Goal: Task Accomplishment & Management: Manage account settings

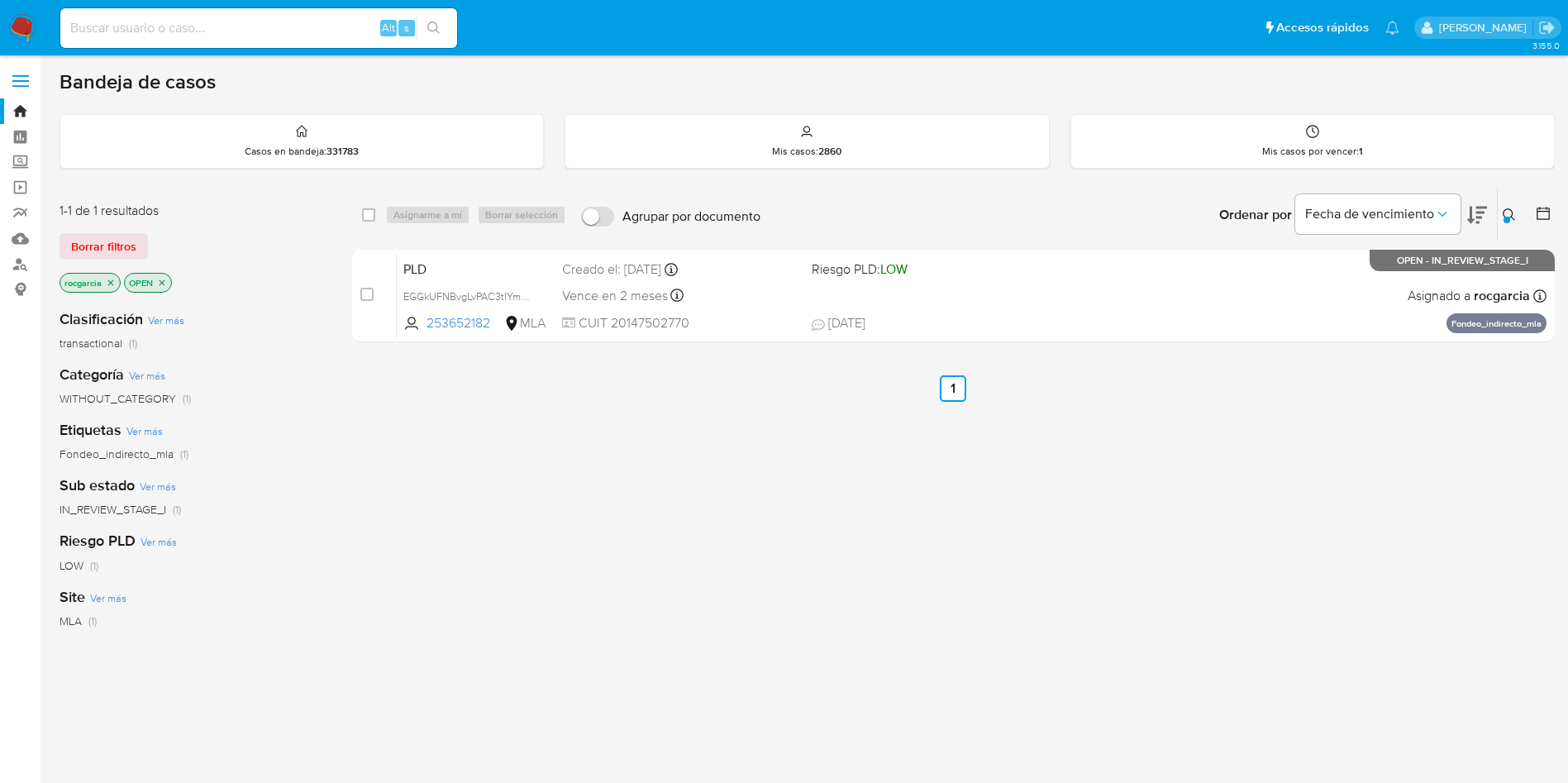
click at [1507, 211] on icon at bounding box center [1509, 215] width 13 height 13
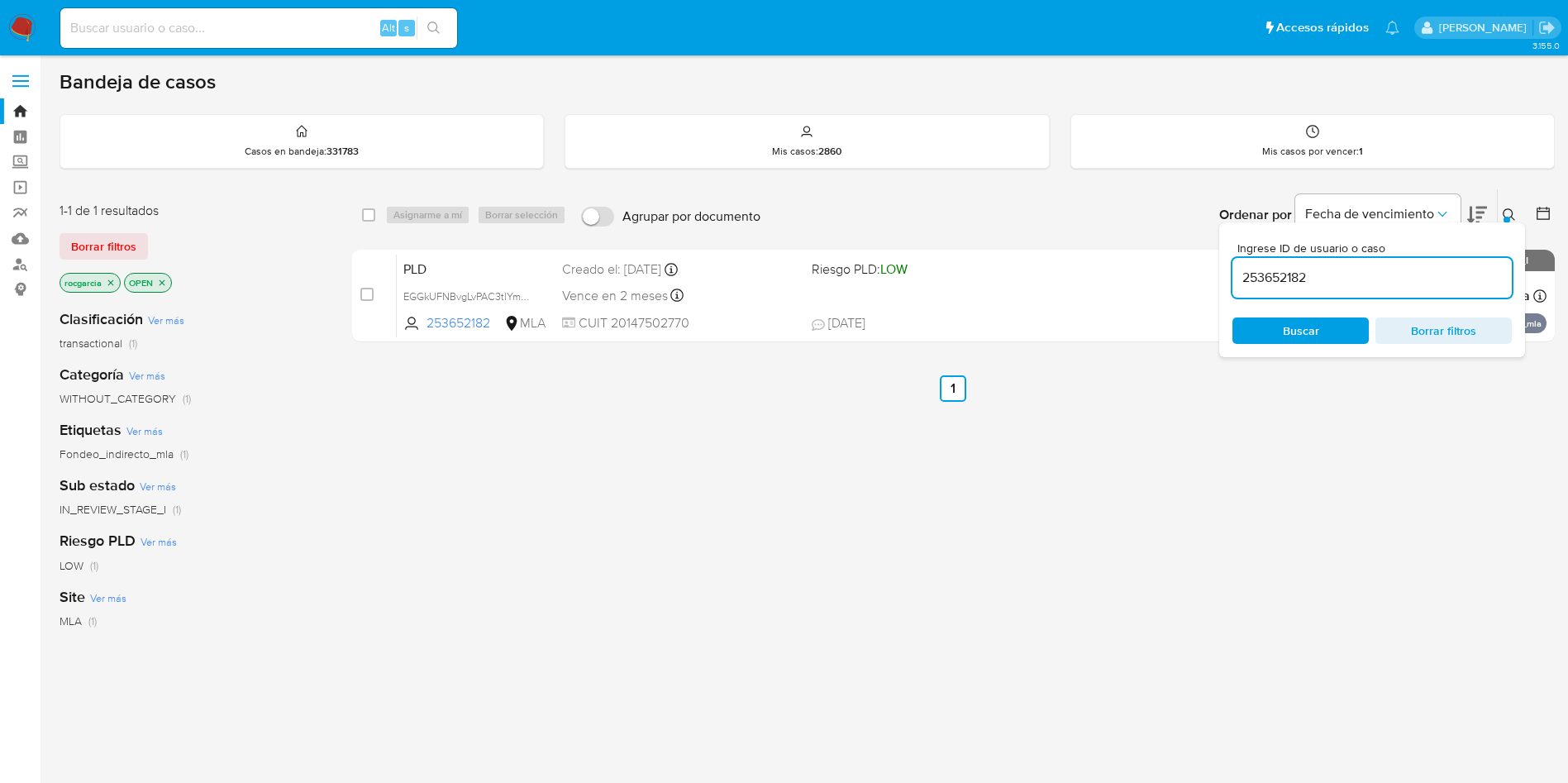
click at [1320, 278] on input "253652182" at bounding box center [1373, 277] width 279 height 21
click at [1322, 285] on input "253652182" at bounding box center [1373, 277] width 279 height 21
click at [1303, 272] on input "253652182" at bounding box center [1373, 277] width 279 height 21
type input "2522365843"
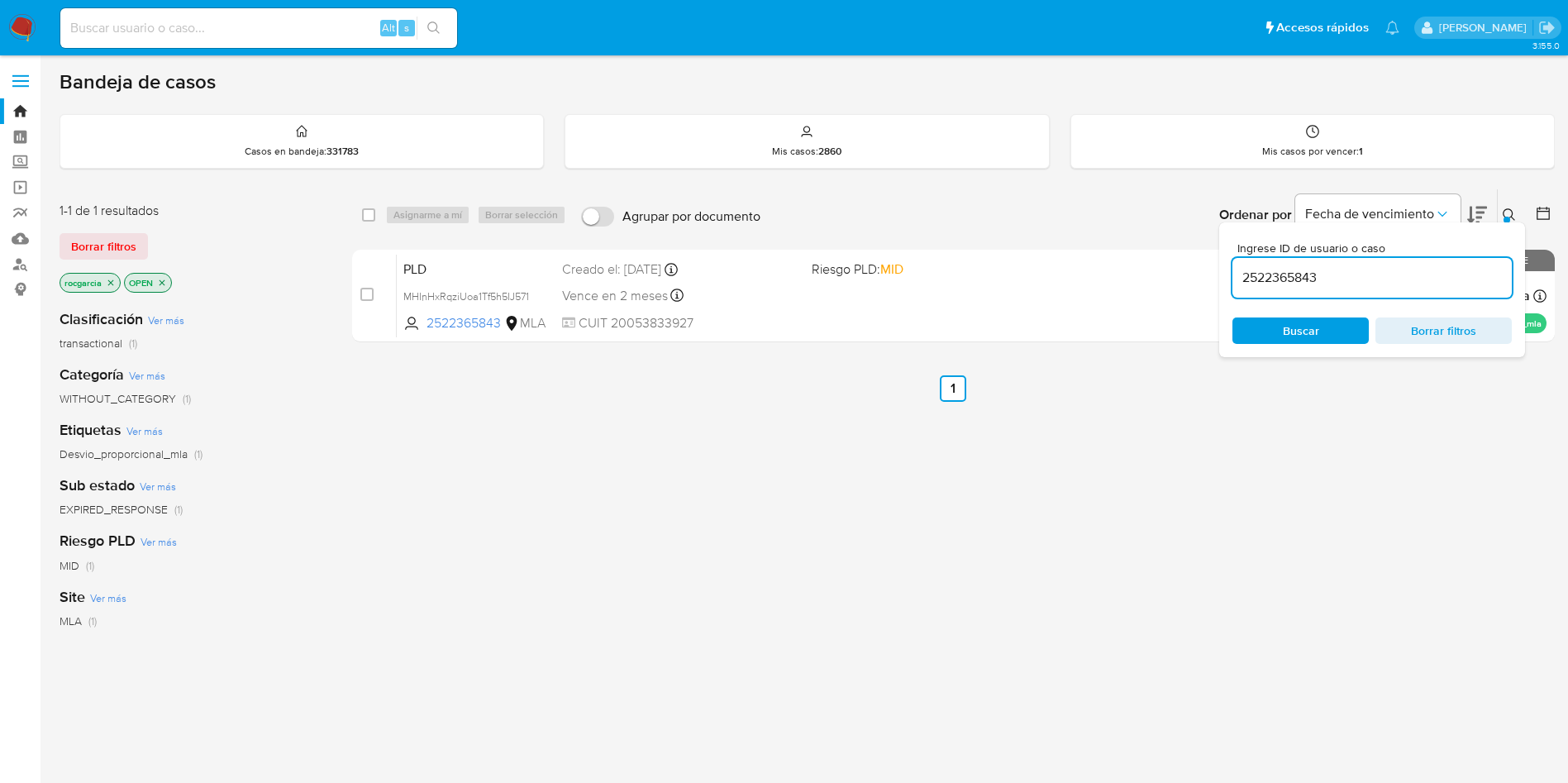
click at [1501, 212] on button at bounding box center [1511, 214] width 27 height 20
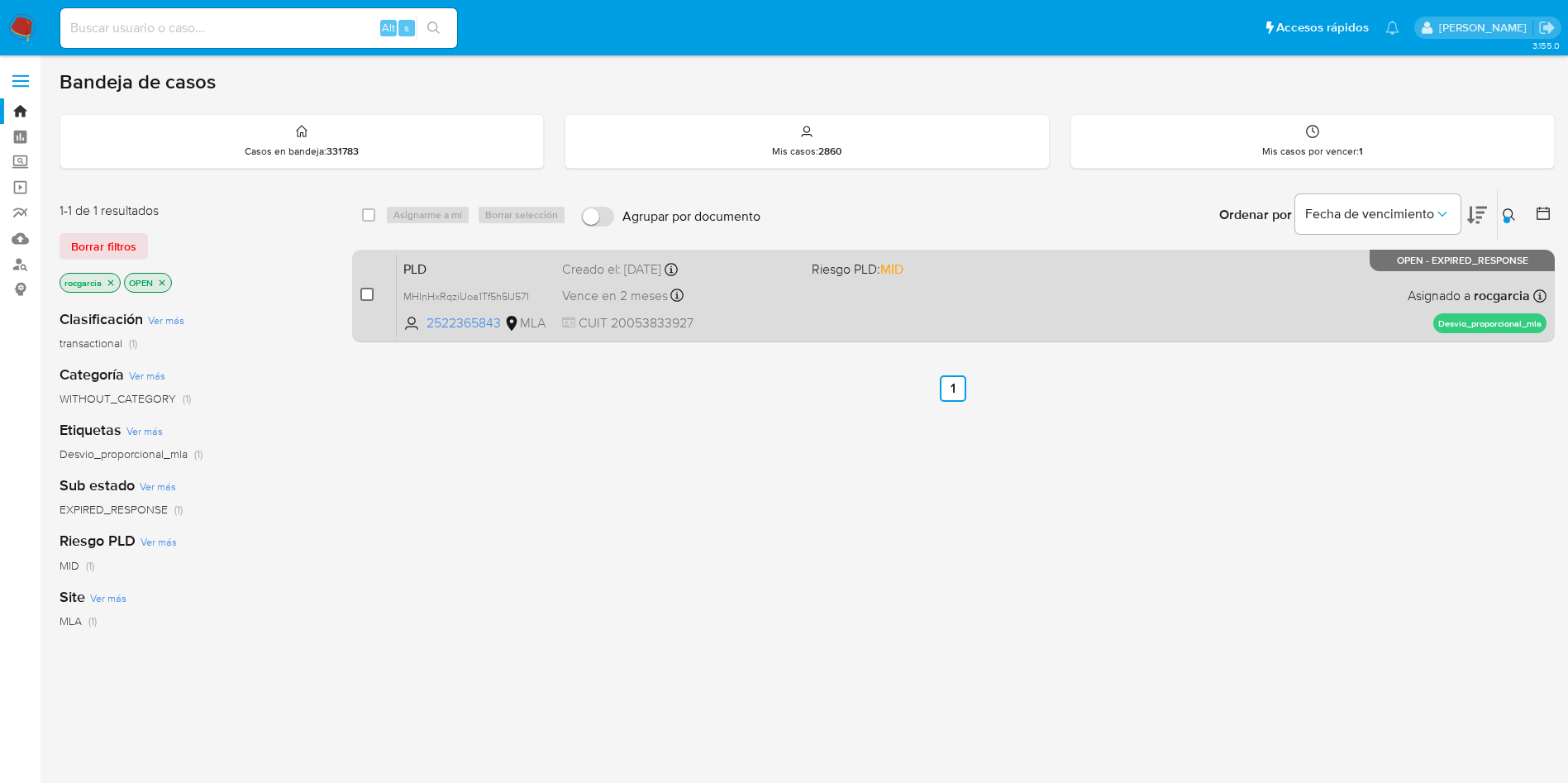
click at [361, 295] on input "checkbox" at bounding box center [367, 294] width 13 height 13
checkbox input "true"
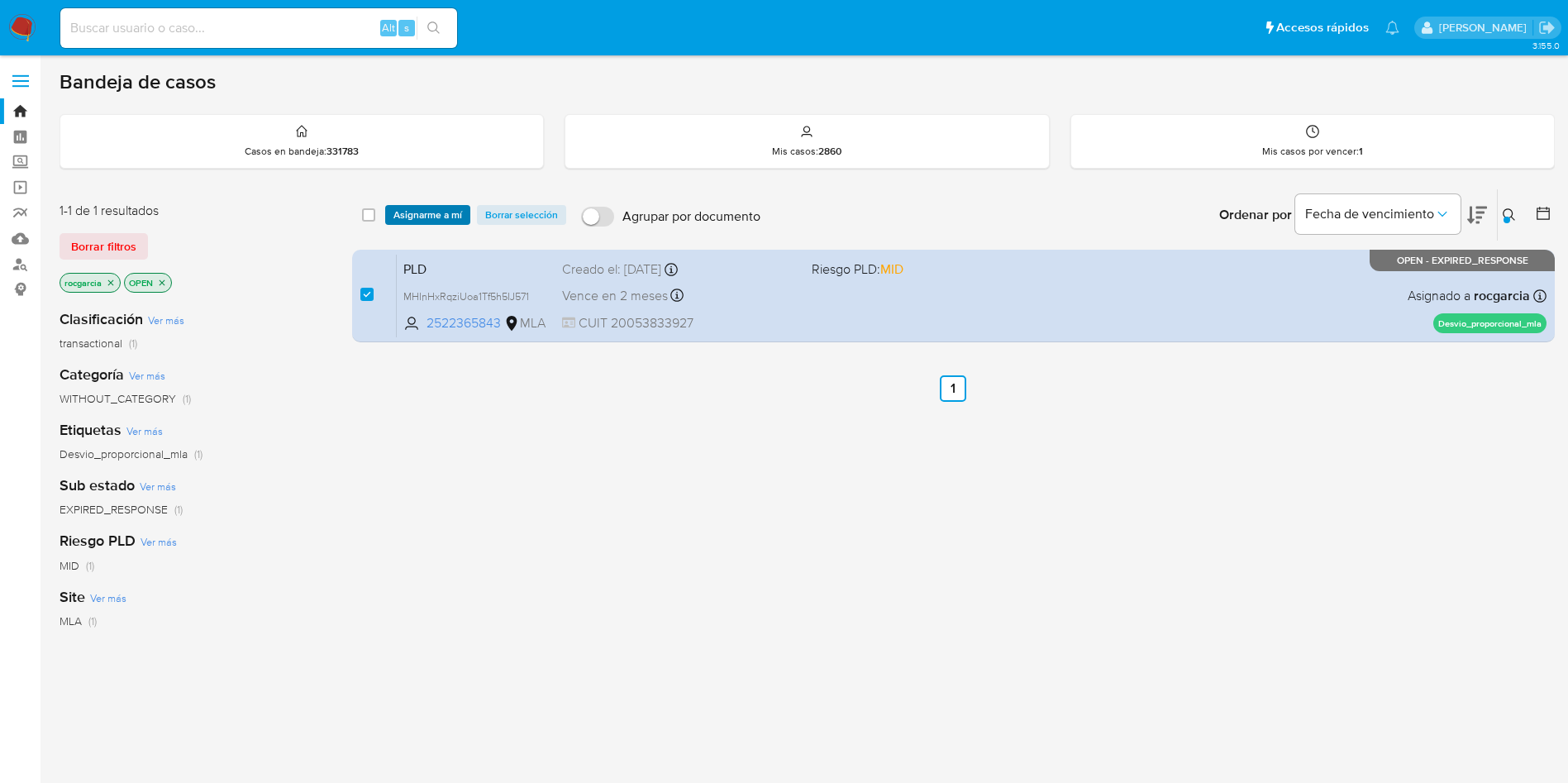
click at [432, 207] on span "Asignarme a mí" at bounding box center [428, 215] width 69 height 17
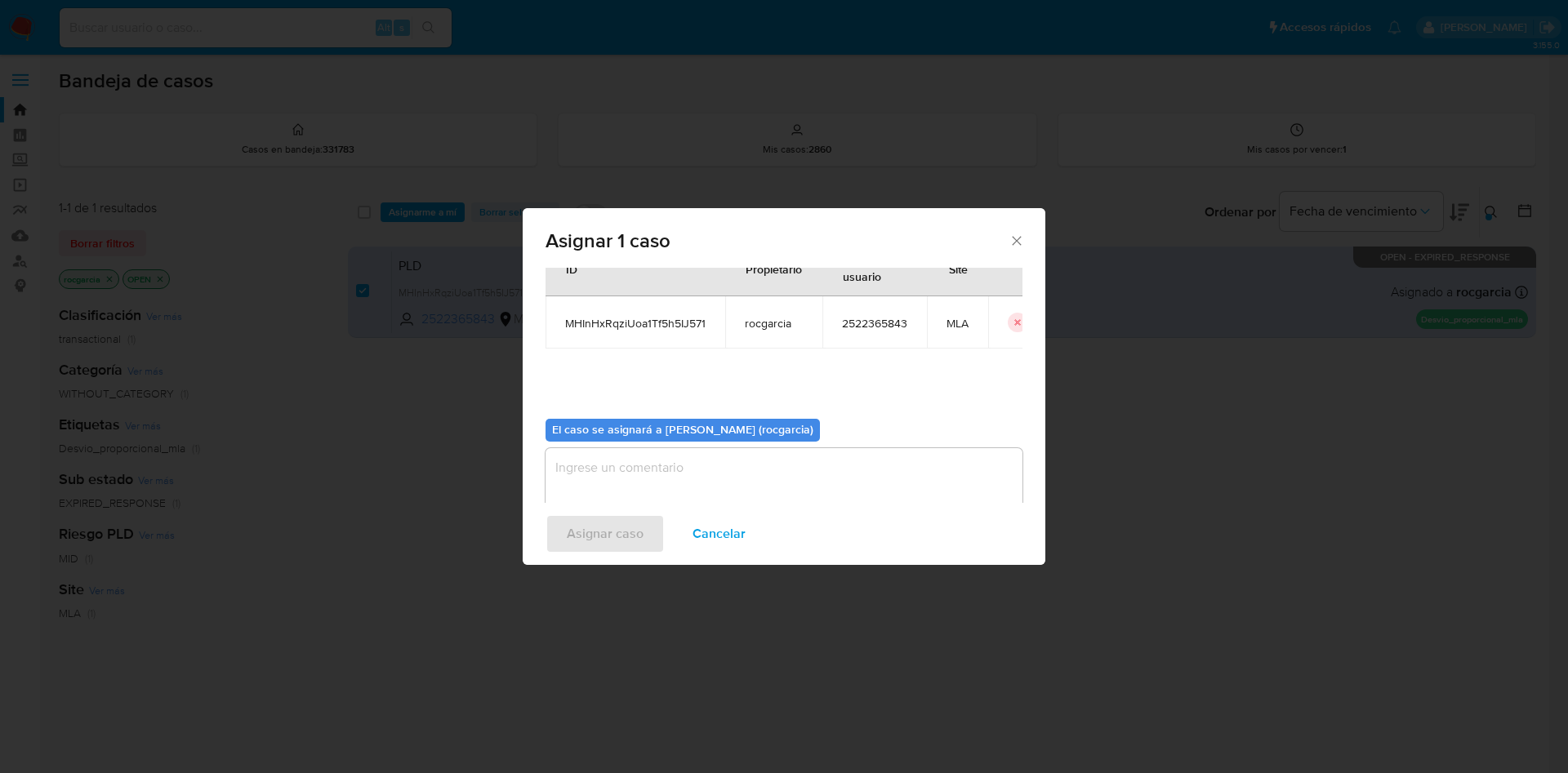
scroll to position [84, 0]
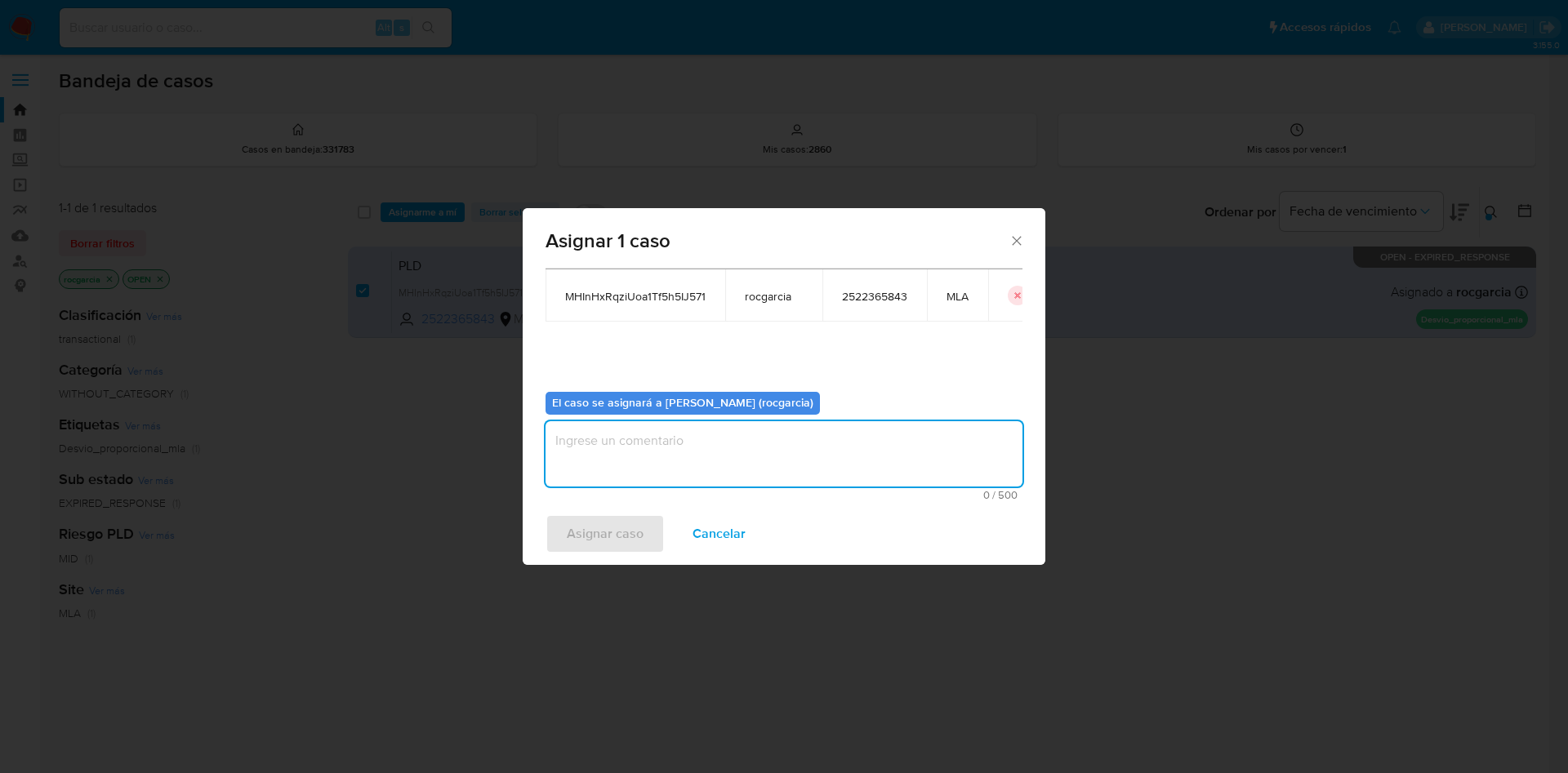
drag, startPoint x: 660, startPoint y: 484, endPoint x: 665, endPoint y: 469, distance: 15.8
click at [662, 475] on textarea "assign-modal" at bounding box center [784, 454] width 477 height 65
drag, startPoint x: 607, startPoint y: 518, endPoint x: 598, endPoint y: 498, distance: 21.9
click at [608, 519] on div "Asignar caso Cancelar" at bounding box center [784, 534] width 523 height 62
click at [798, 463] on textarea "assign-modal" at bounding box center [784, 454] width 477 height 65
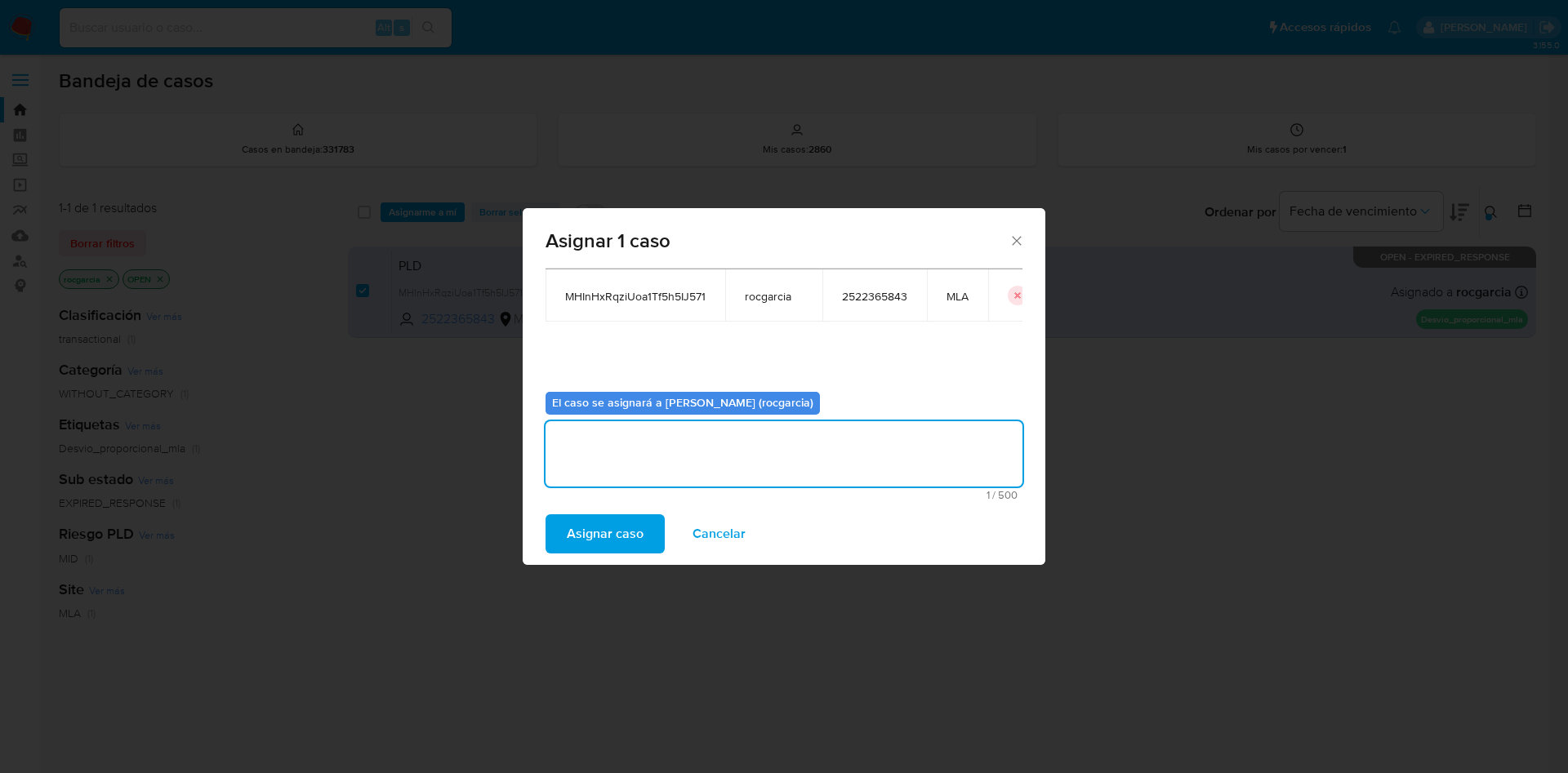
click at [611, 534] on span "Asignar caso" at bounding box center [605, 533] width 77 height 36
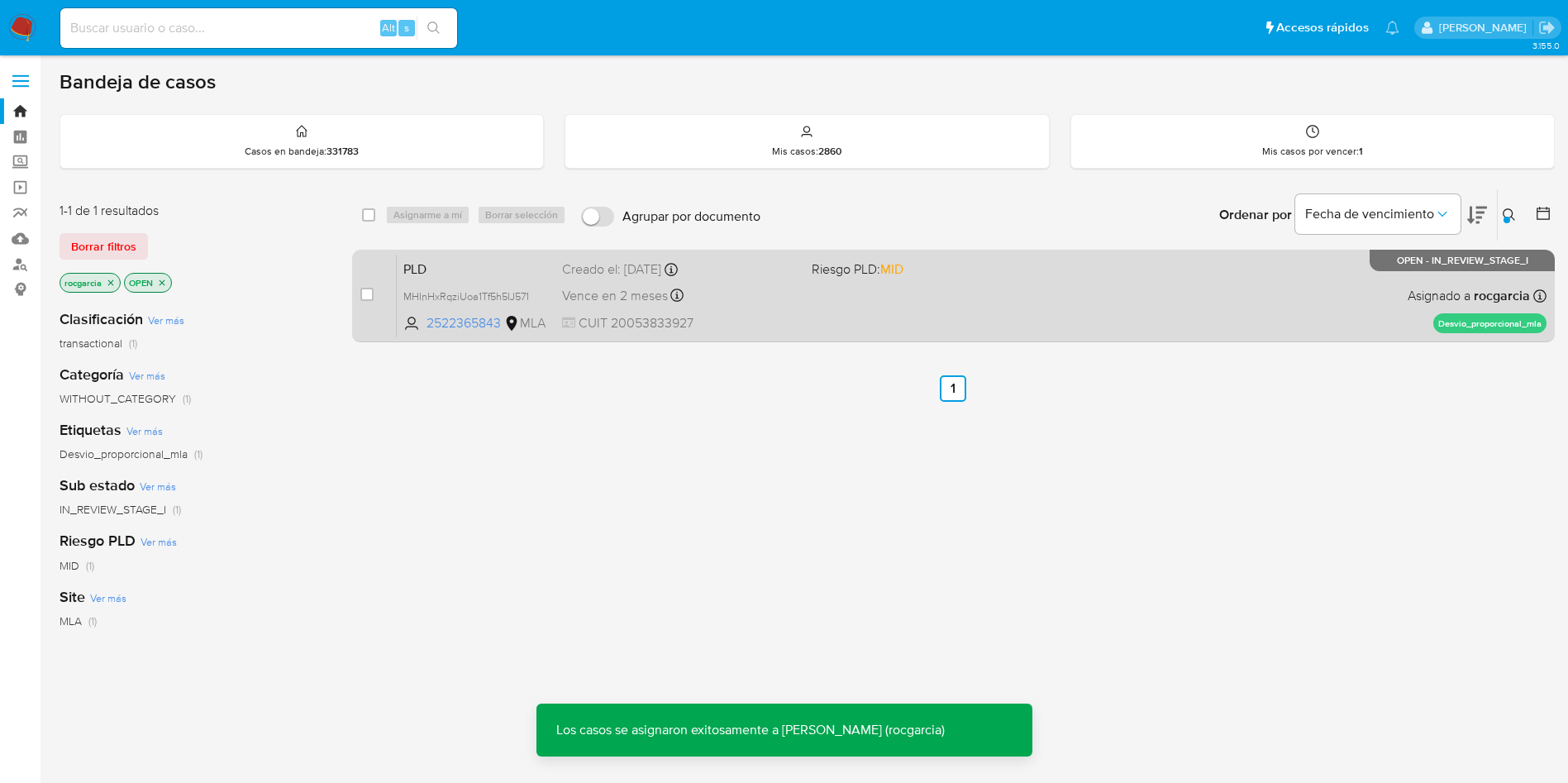
click at [832, 309] on div "PLD MHInHxRqziUoa1Tf5h5IJ571 2522365843 MLA Riesgo PLD: MID Creado el: 12/08/20…" at bounding box center [972, 296] width 1150 height 84
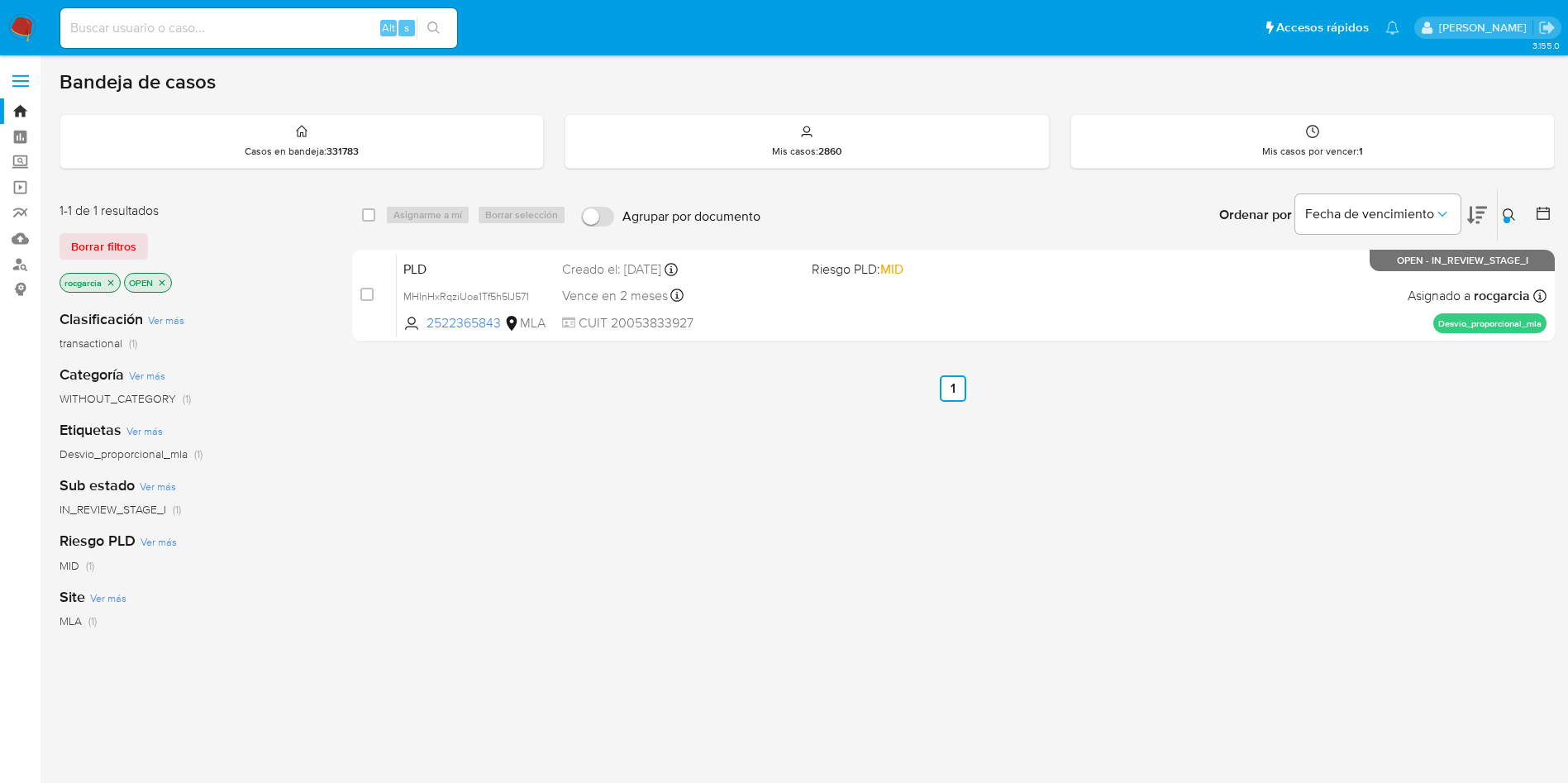
click at [1517, 209] on button at bounding box center [1511, 214] width 27 height 20
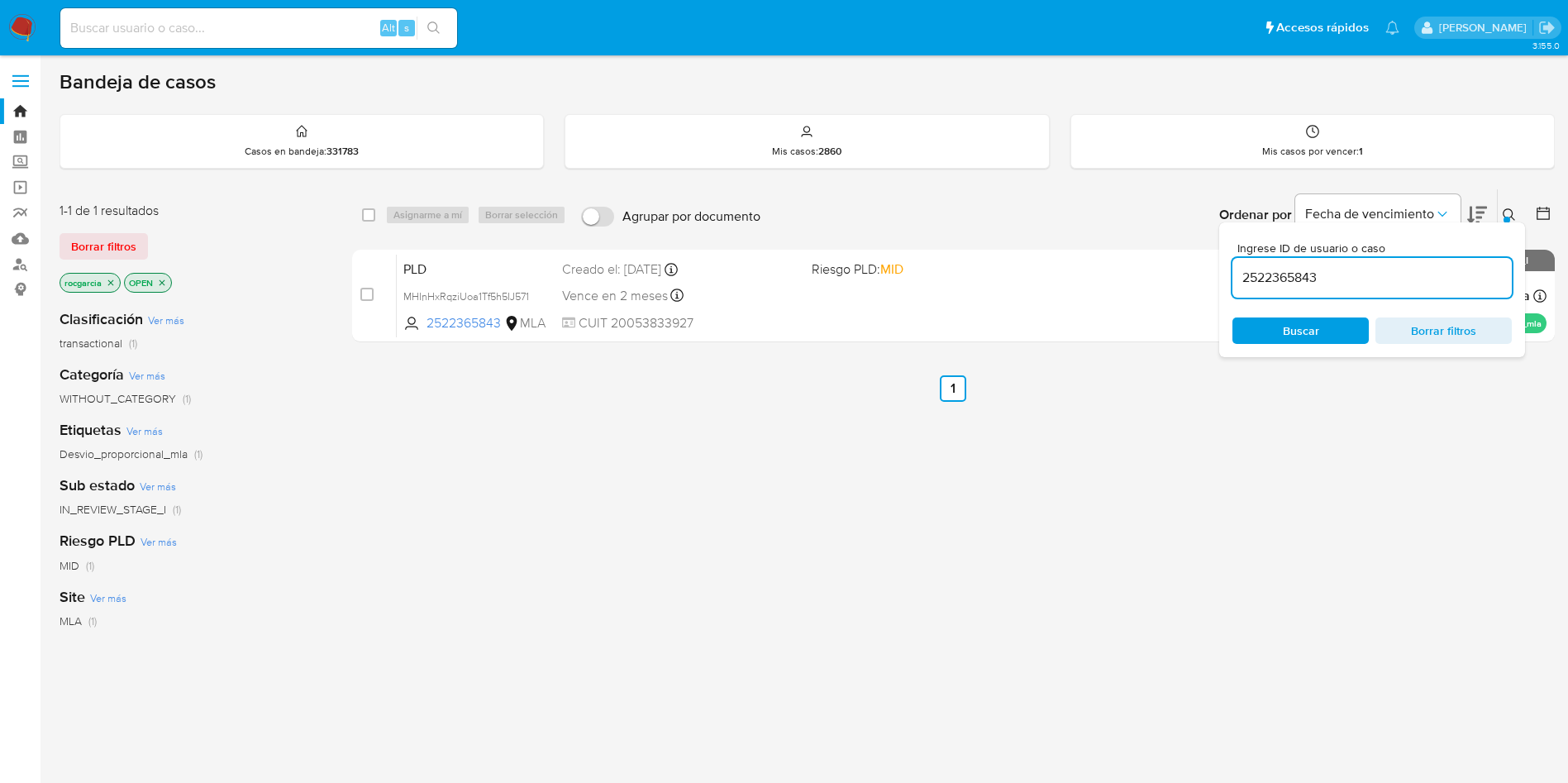
click at [1256, 277] on input "2522365843" at bounding box center [1373, 277] width 279 height 21
type input "828537683"
click at [1513, 208] on icon at bounding box center [1509, 215] width 13 height 13
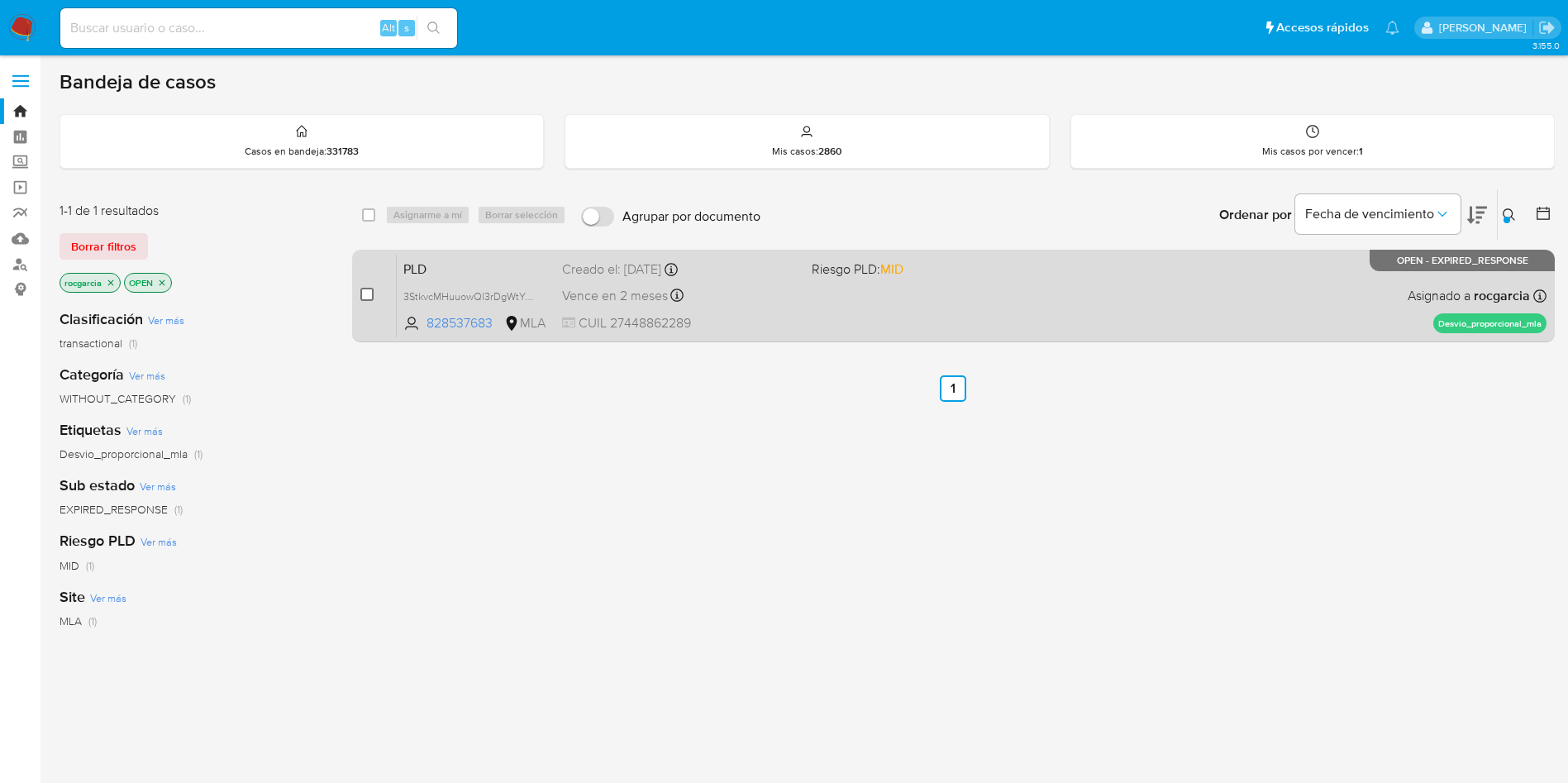
drag, startPoint x: 364, startPoint y: 293, endPoint x: 384, endPoint y: 266, distance: 33.6
click at [364, 294] on input "checkbox" at bounding box center [367, 294] width 13 height 13
checkbox input "true"
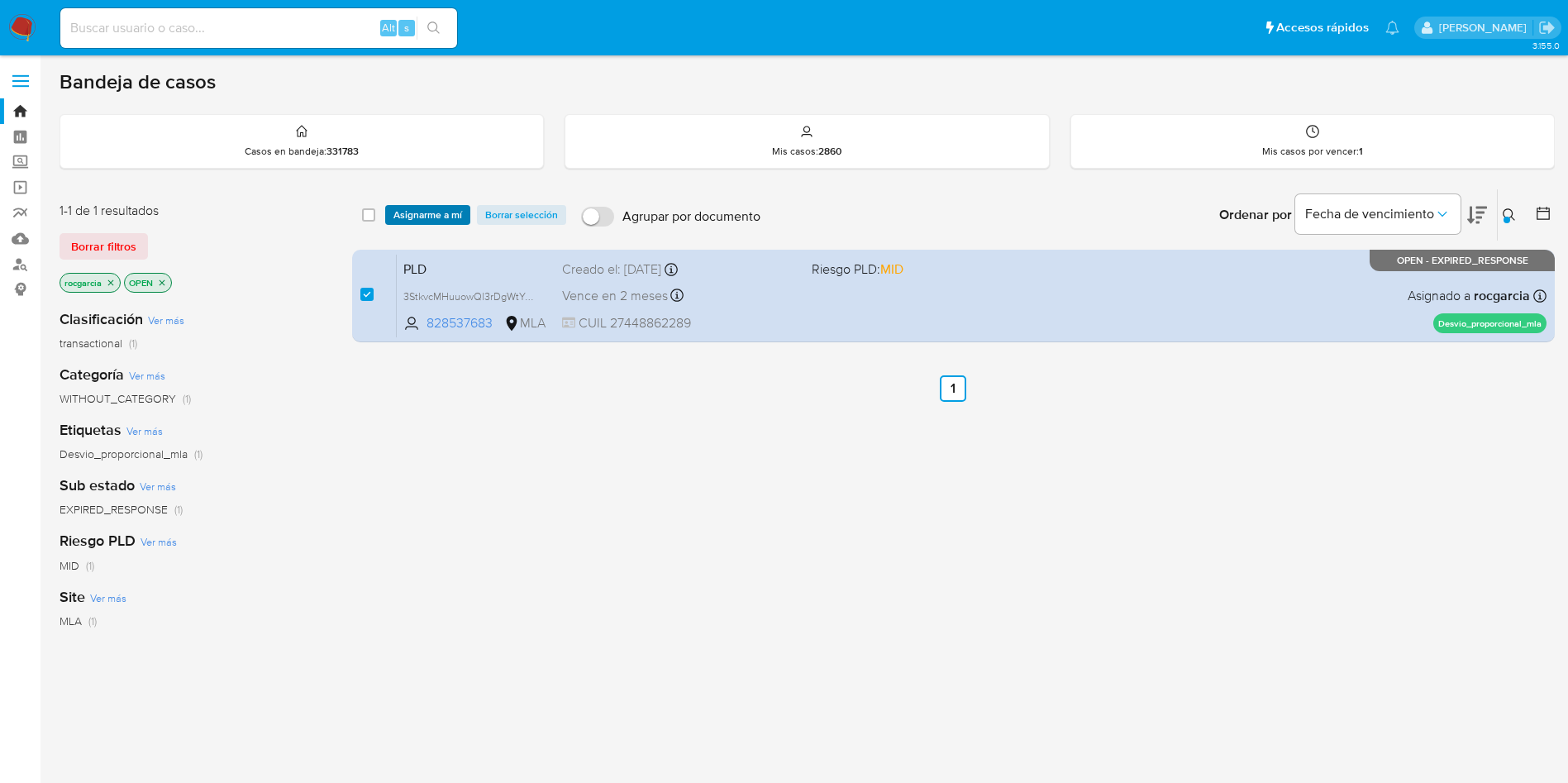
click at [429, 209] on span "Asignarme a mí" at bounding box center [428, 215] width 69 height 17
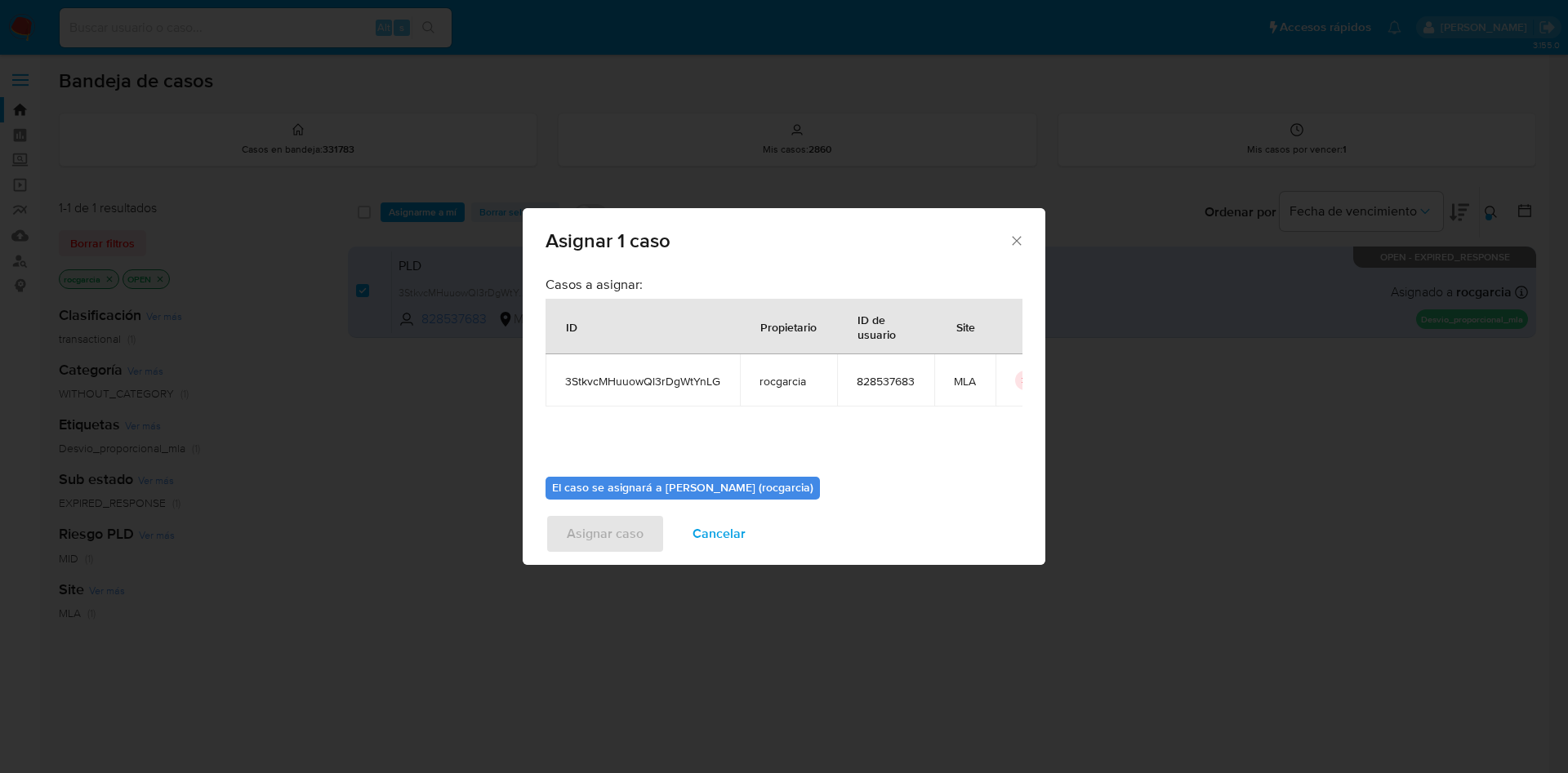
scroll to position [84, 0]
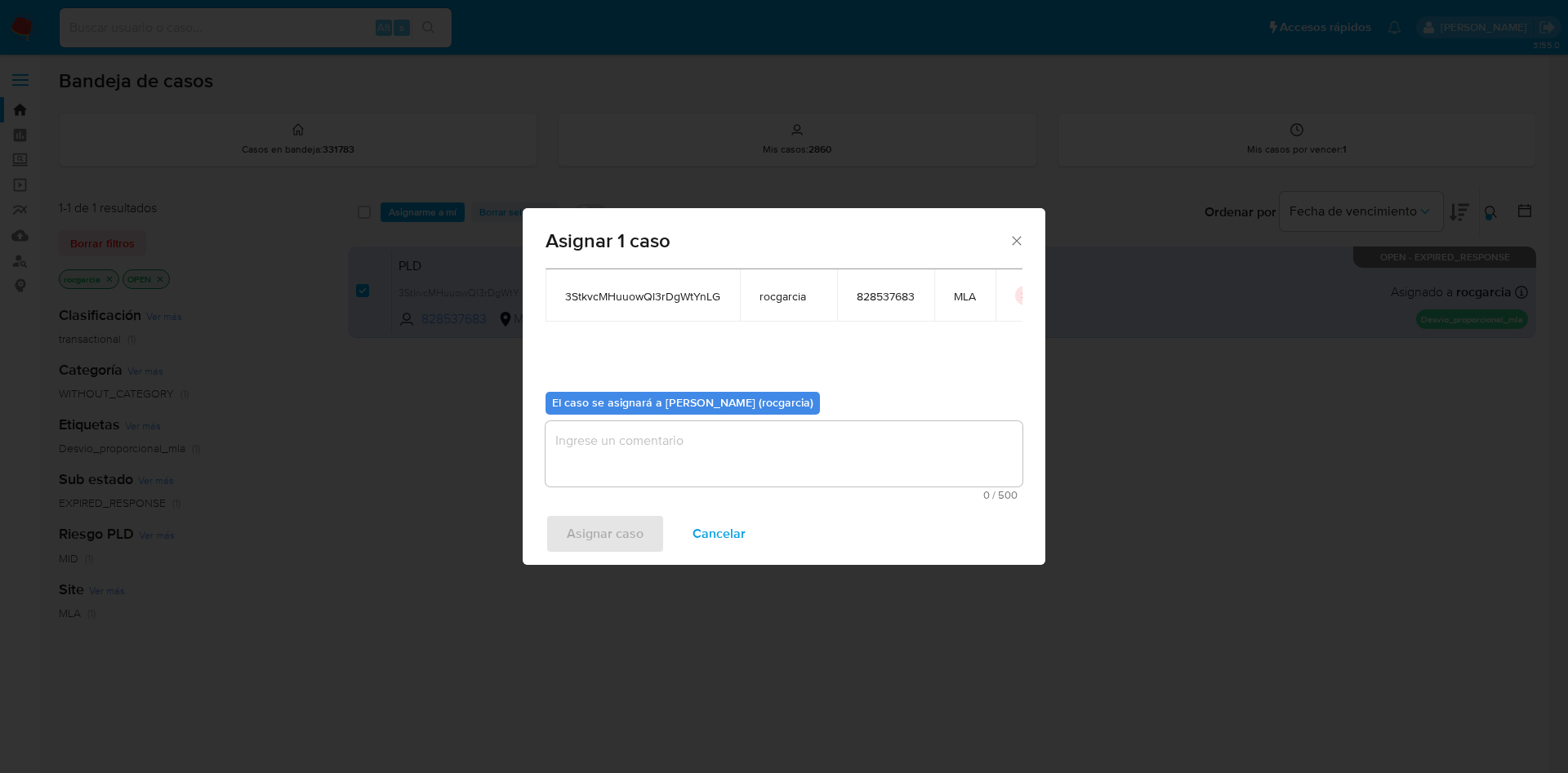
click at [667, 450] on textarea "assign-modal" at bounding box center [784, 454] width 477 height 65
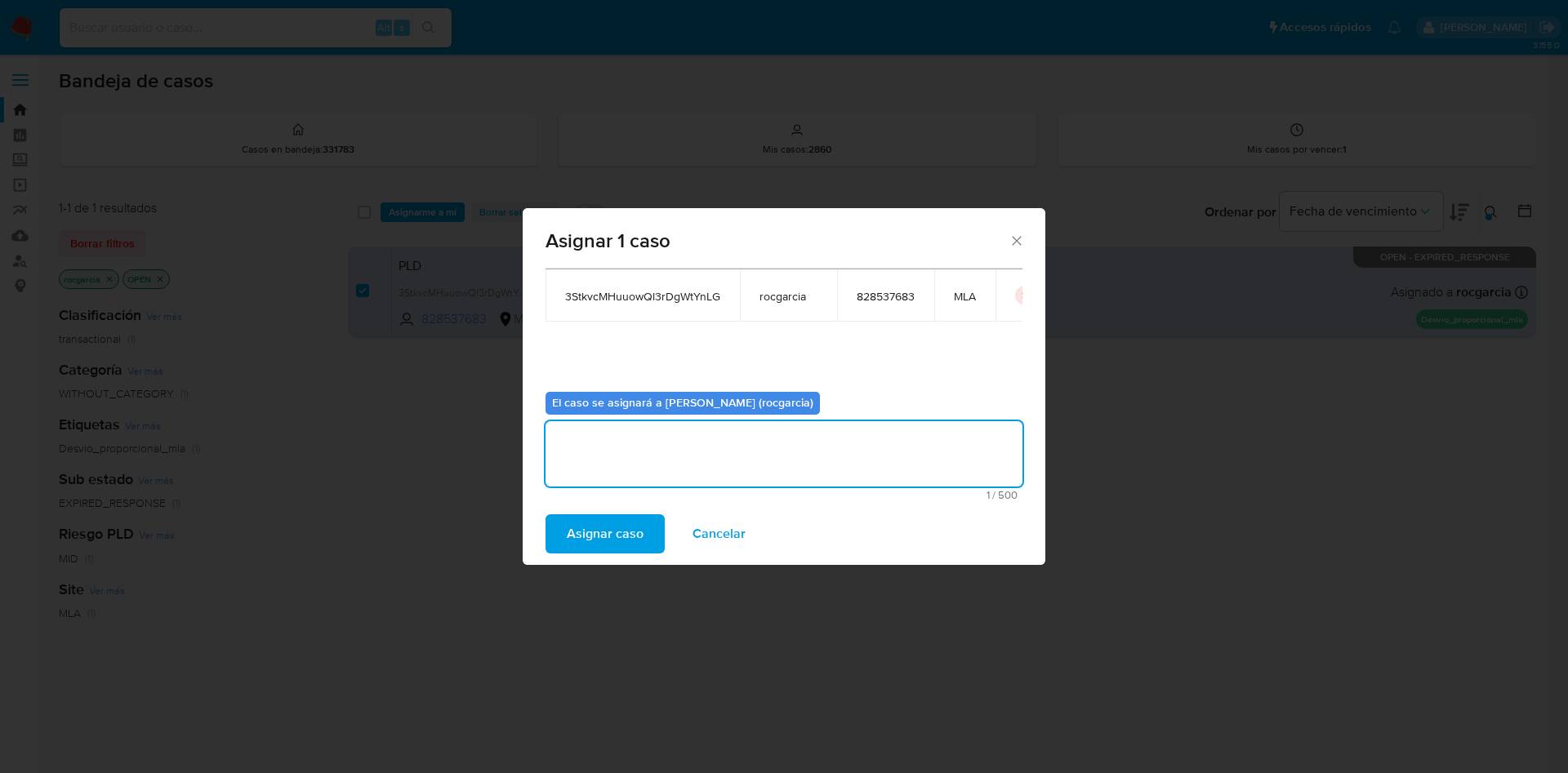
click at [636, 519] on span "Asignar caso" at bounding box center [605, 533] width 77 height 36
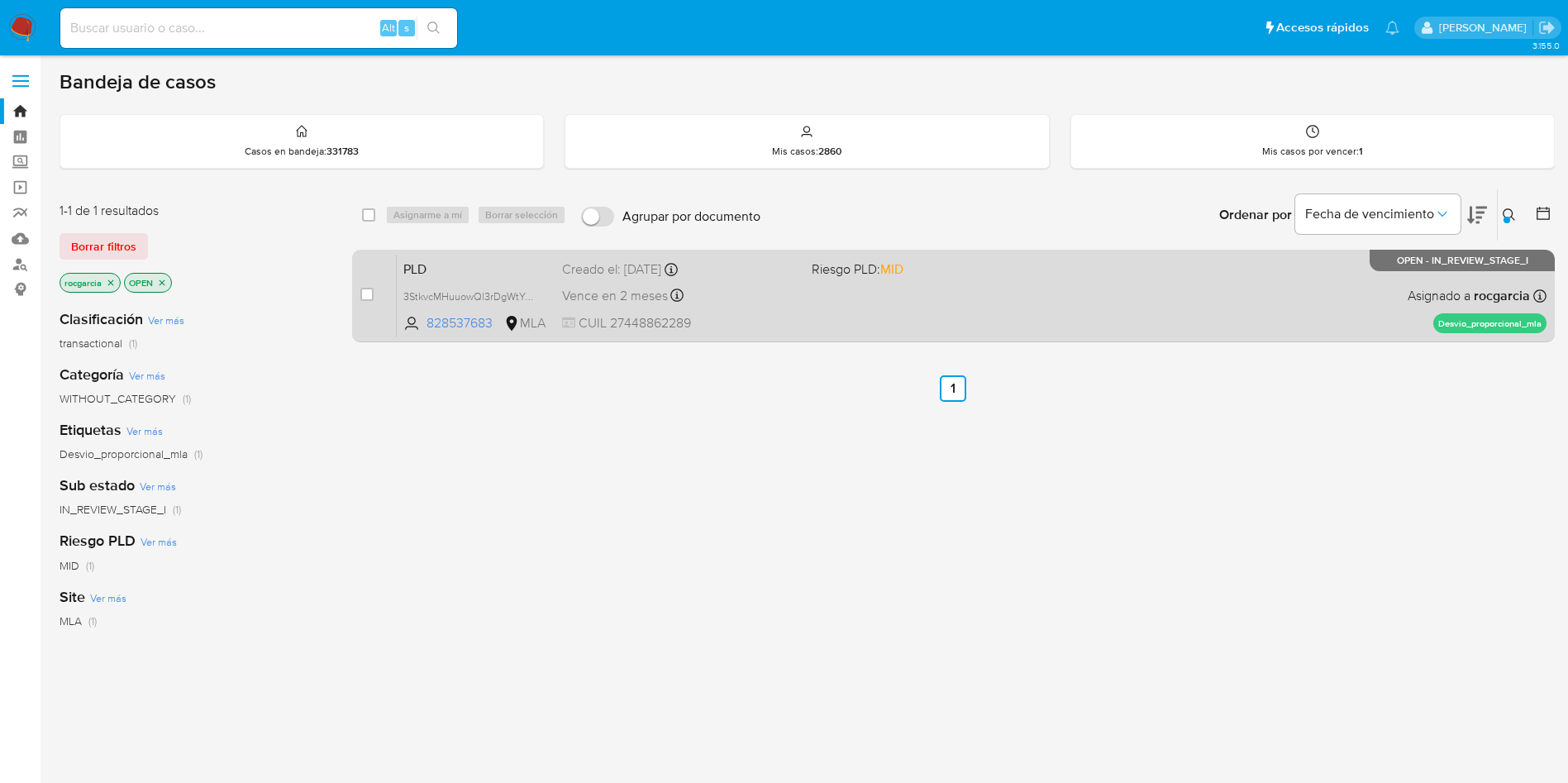
click at [831, 314] on div "PLD 3StkvcMHuuowQl3rDgWtYnLG 828537683 MLA Riesgo PLD: MID Creado el: 12/08/202…" at bounding box center [972, 296] width 1150 height 84
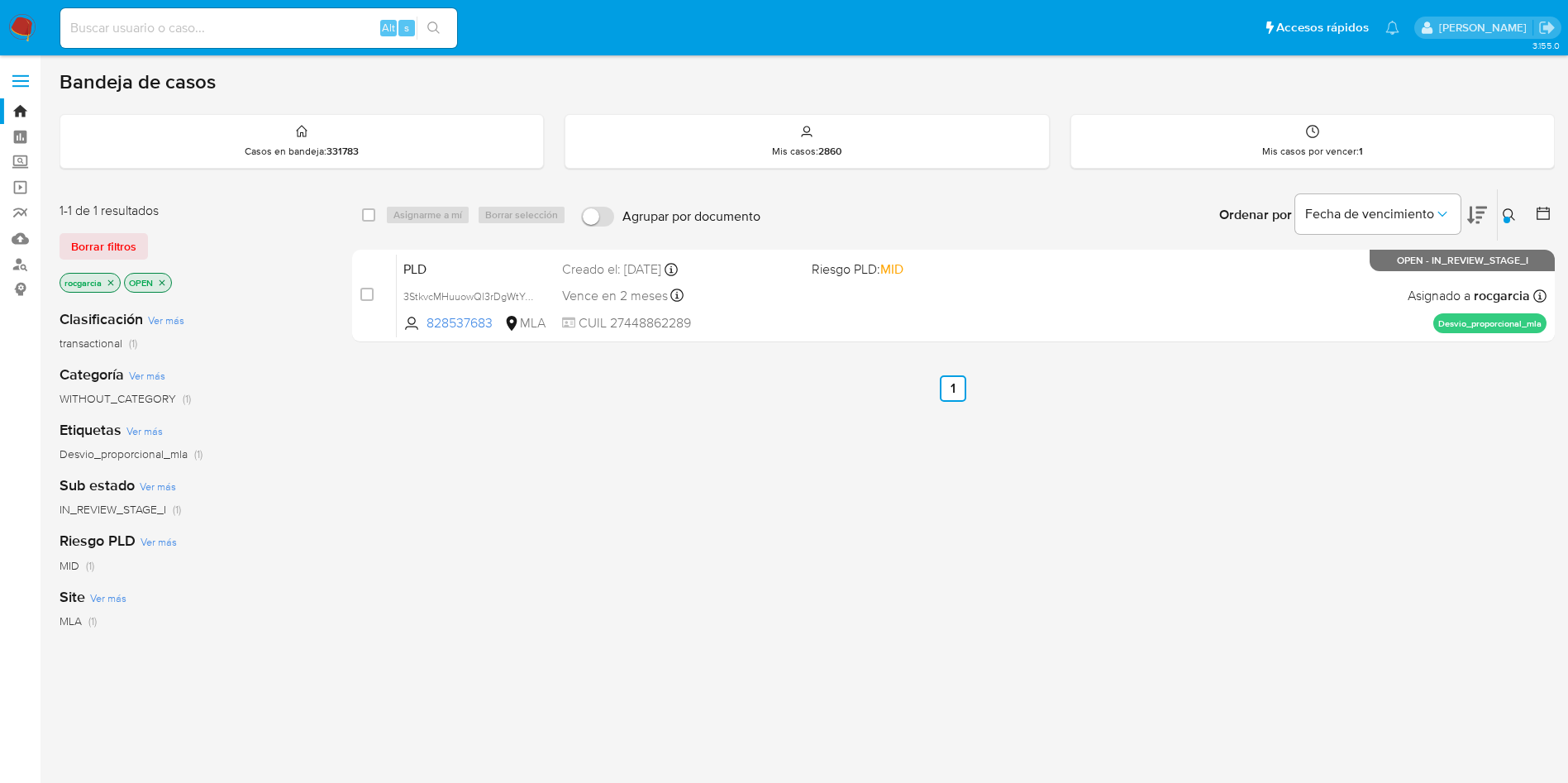
click at [1508, 219] on div at bounding box center [1507, 219] width 7 height 7
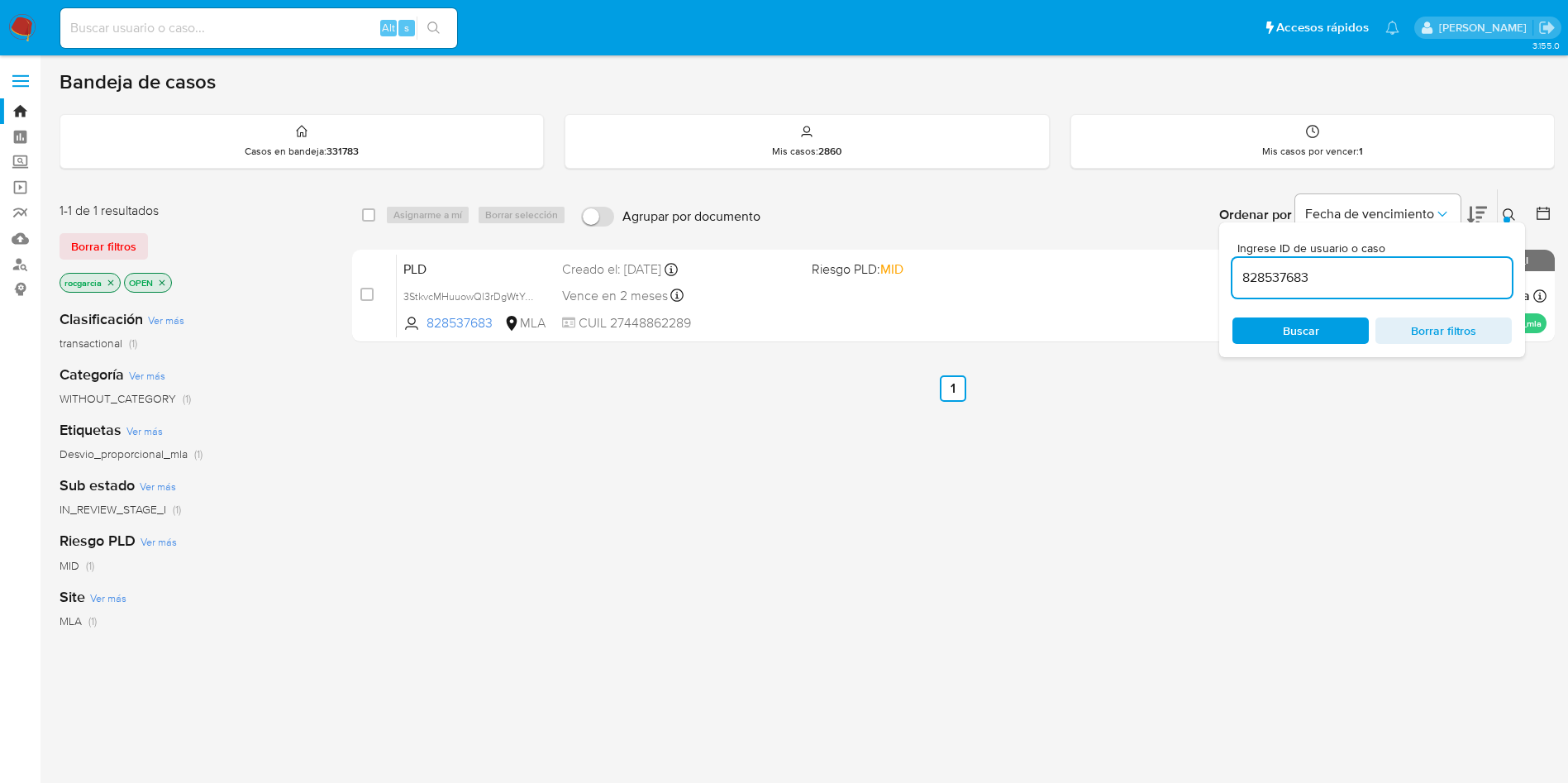
click at [1402, 285] on input "828537683" at bounding box center [1373, 277] width 279 height 21
type input "1005598224"
click at [1508, 208] on icon at bounding box center [1509, 215] width 13 height 13
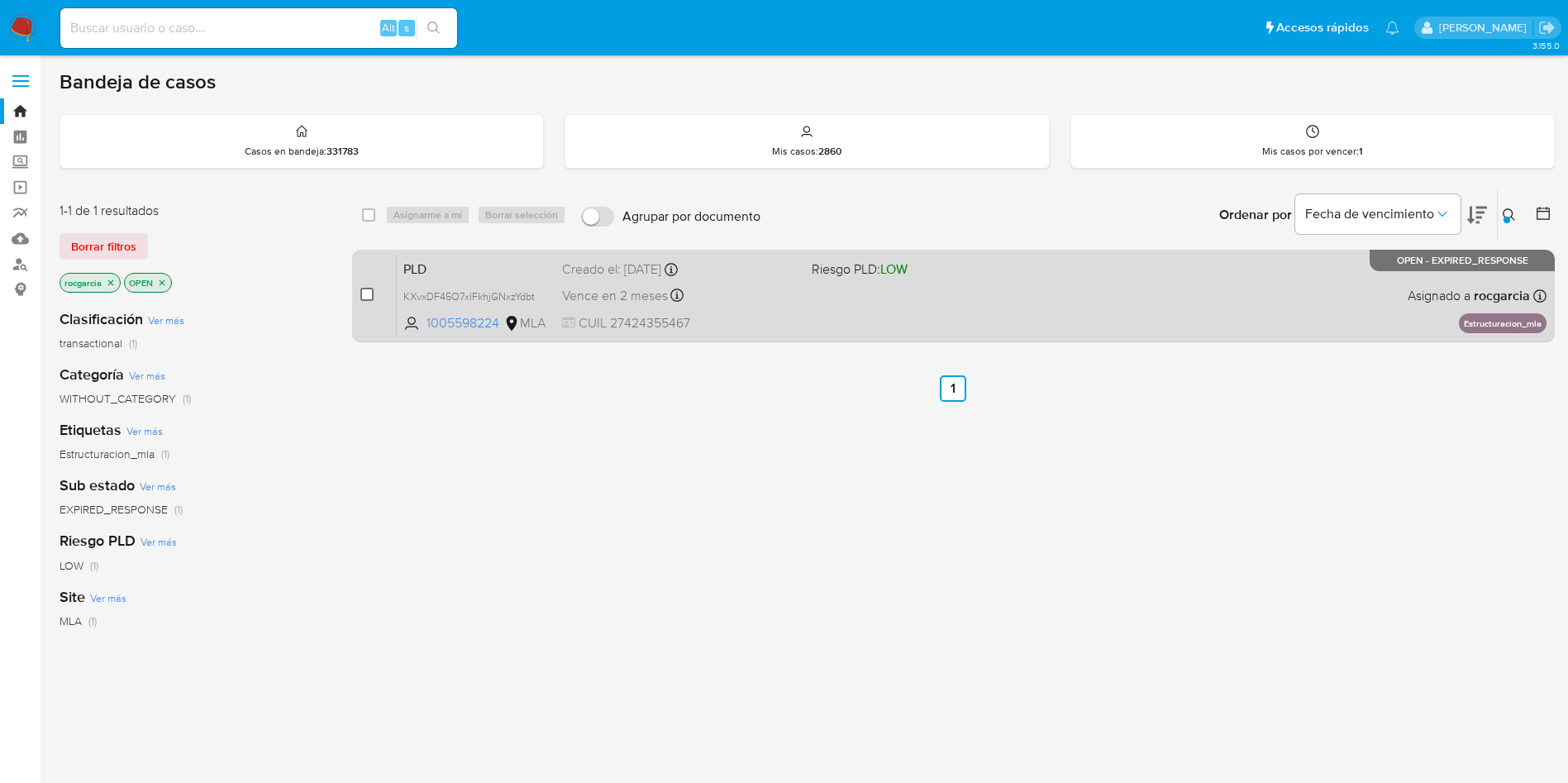
click at [367, 295] on input "checkbox" at bounding box center [367, 294] width 13 height 13
checkbox input "true"
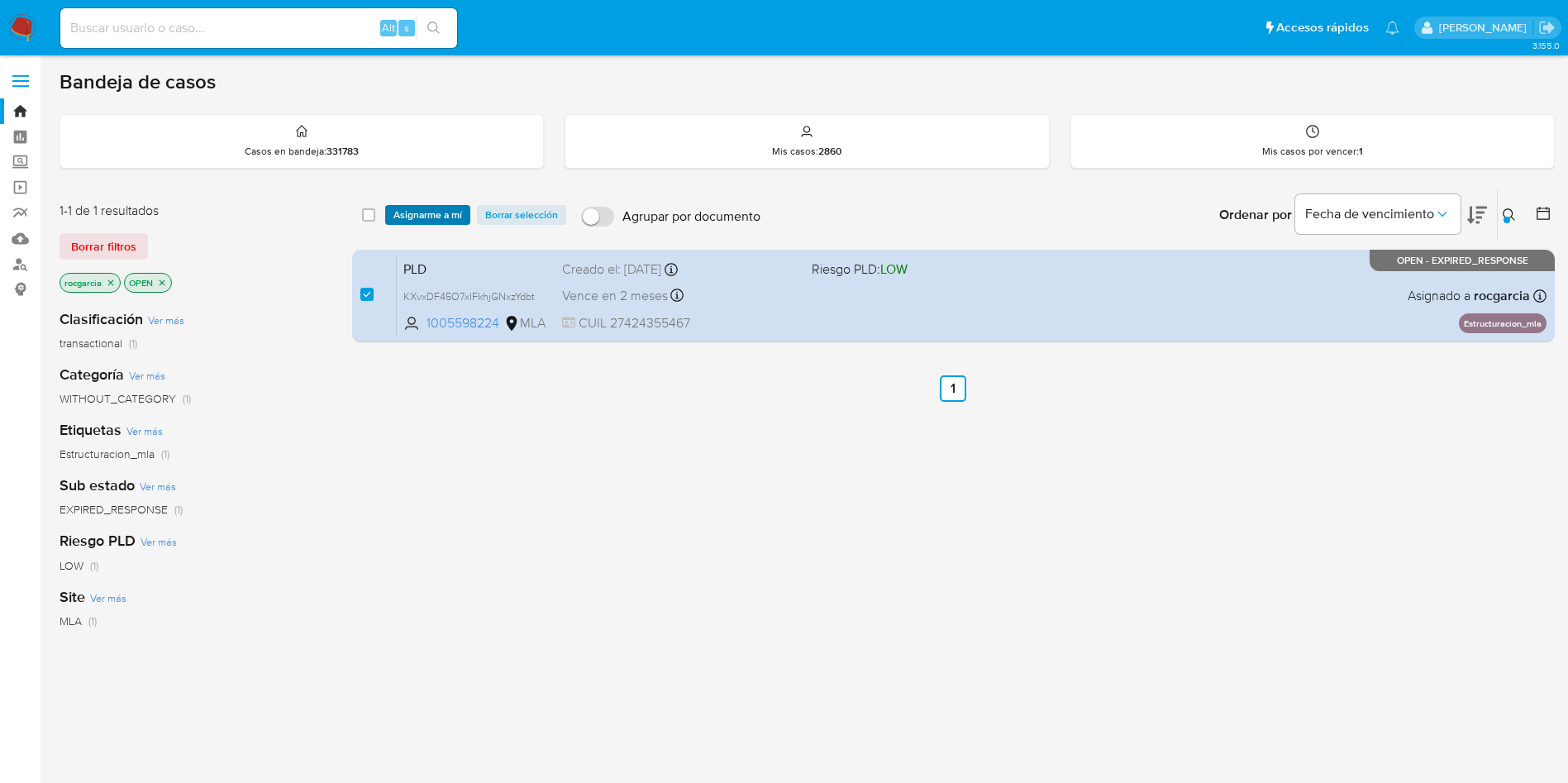
click at [435, 219] on span "Asignarme a mí" at bounding box center [428, 215] width 69 height 17
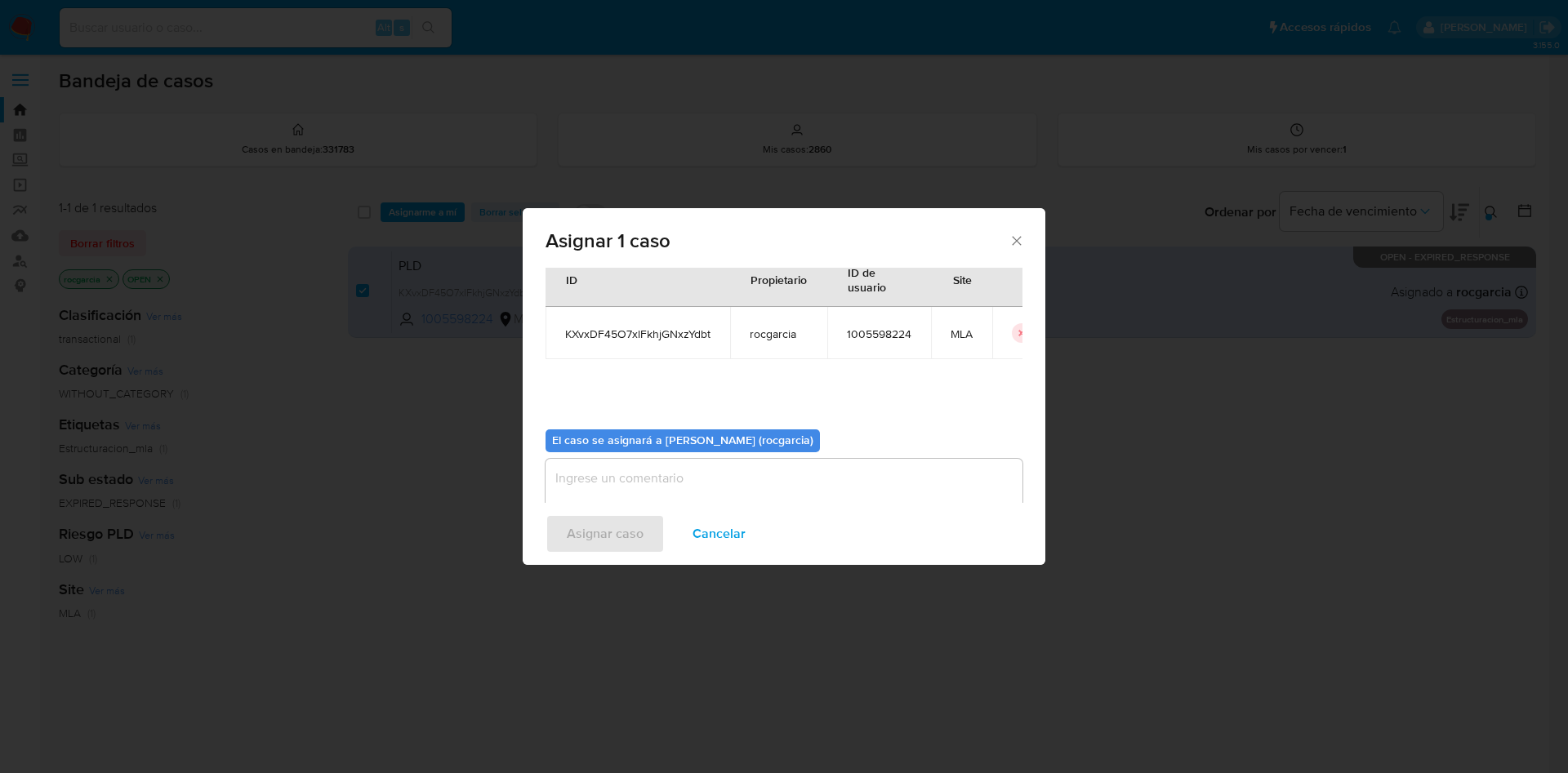
scroll to position [84, 0]
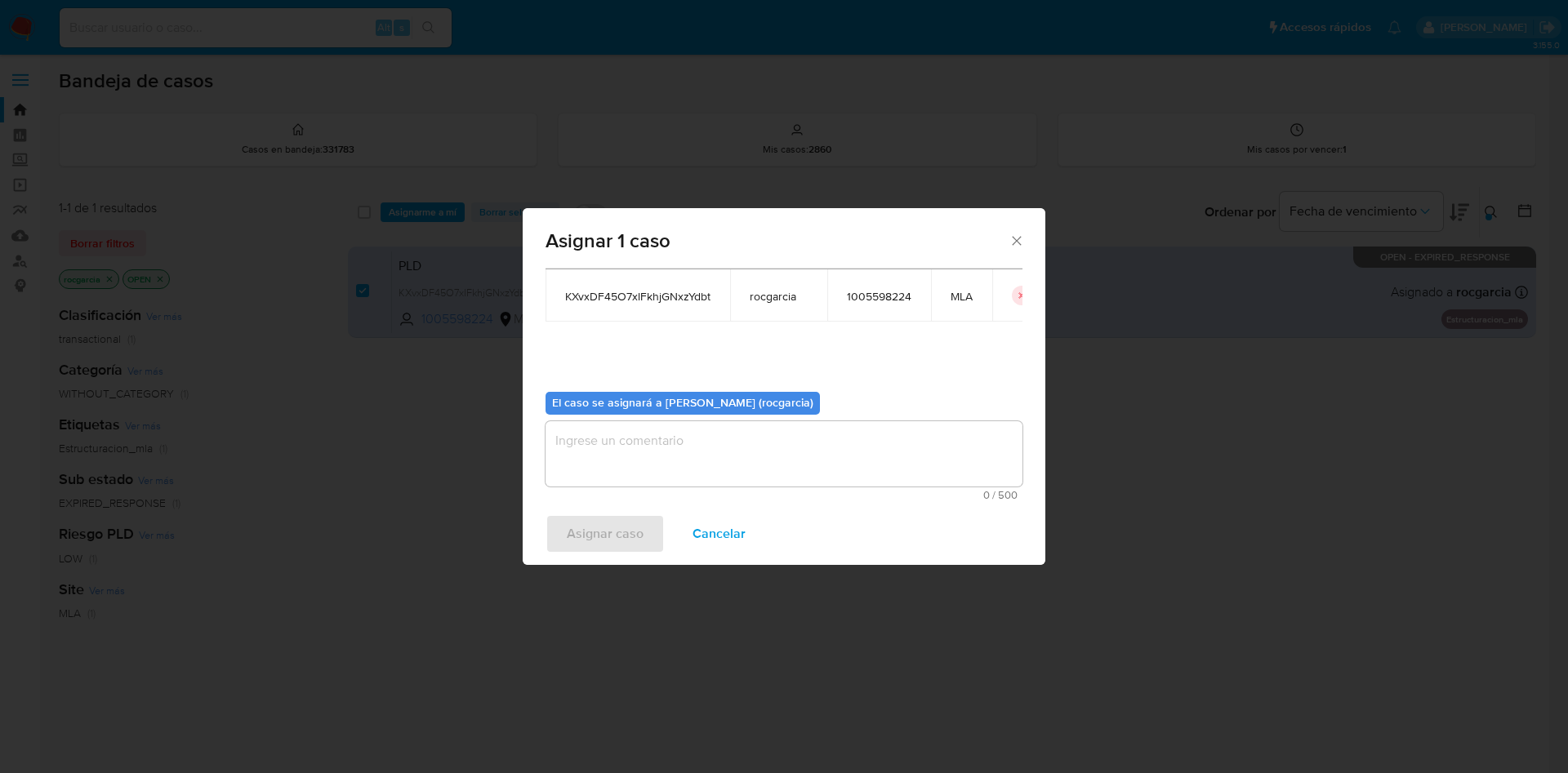
click at [648, 440] on textarea "assign-modal" at bounding box center [784, 454] width 477 height 65
click at [590, 545] on span "Asignar caso" at bounding box center [605, 533] width 77 height 36
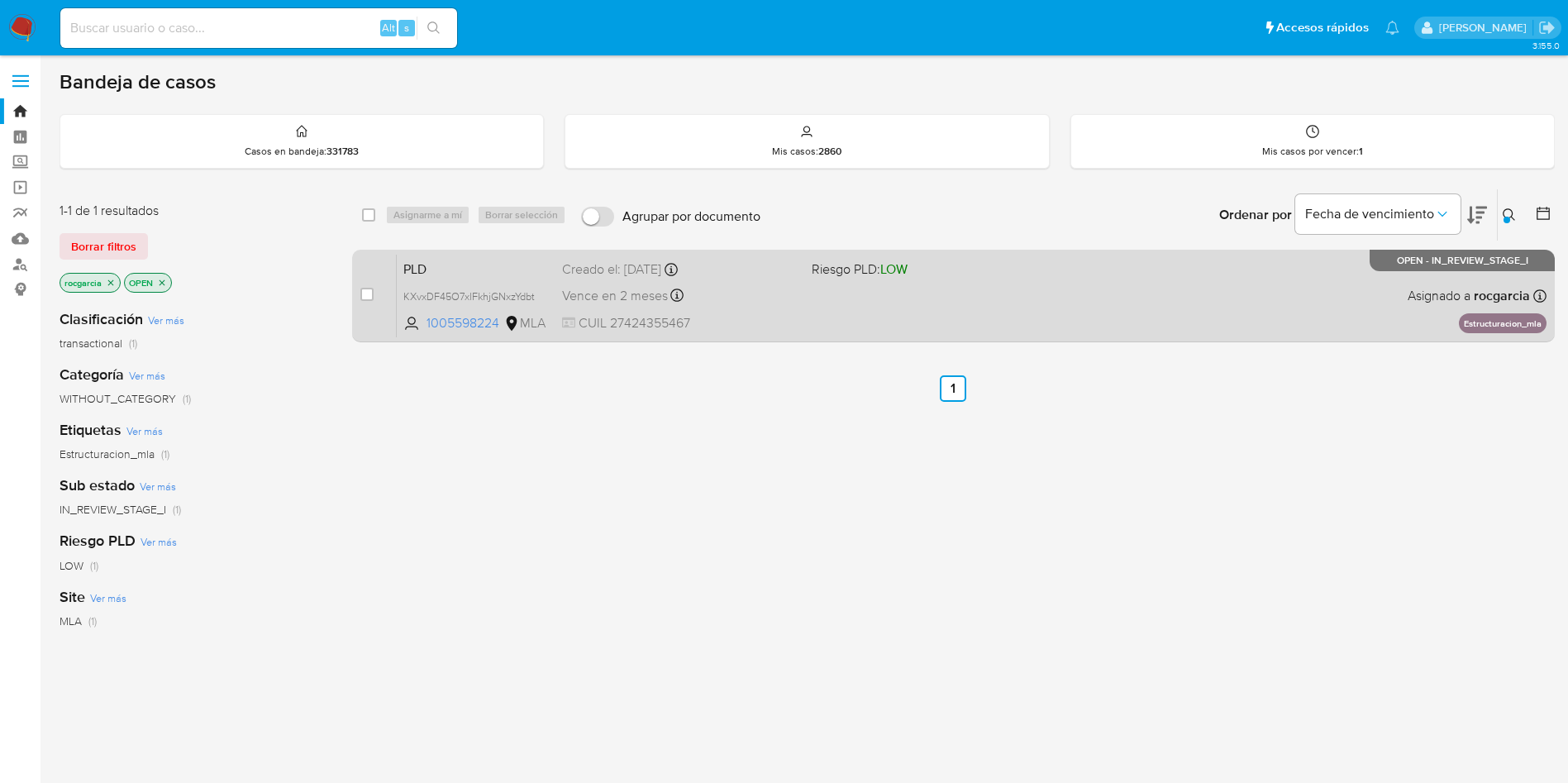
click at [803, 322] on div "PLD KXvxDF45O7xlFkhjGNxzYdbt 1005598224 MLA Riesgo PLD: LOW Creado el: 12/08/20…" at bounding box center [972, 296] width 1150 height 84
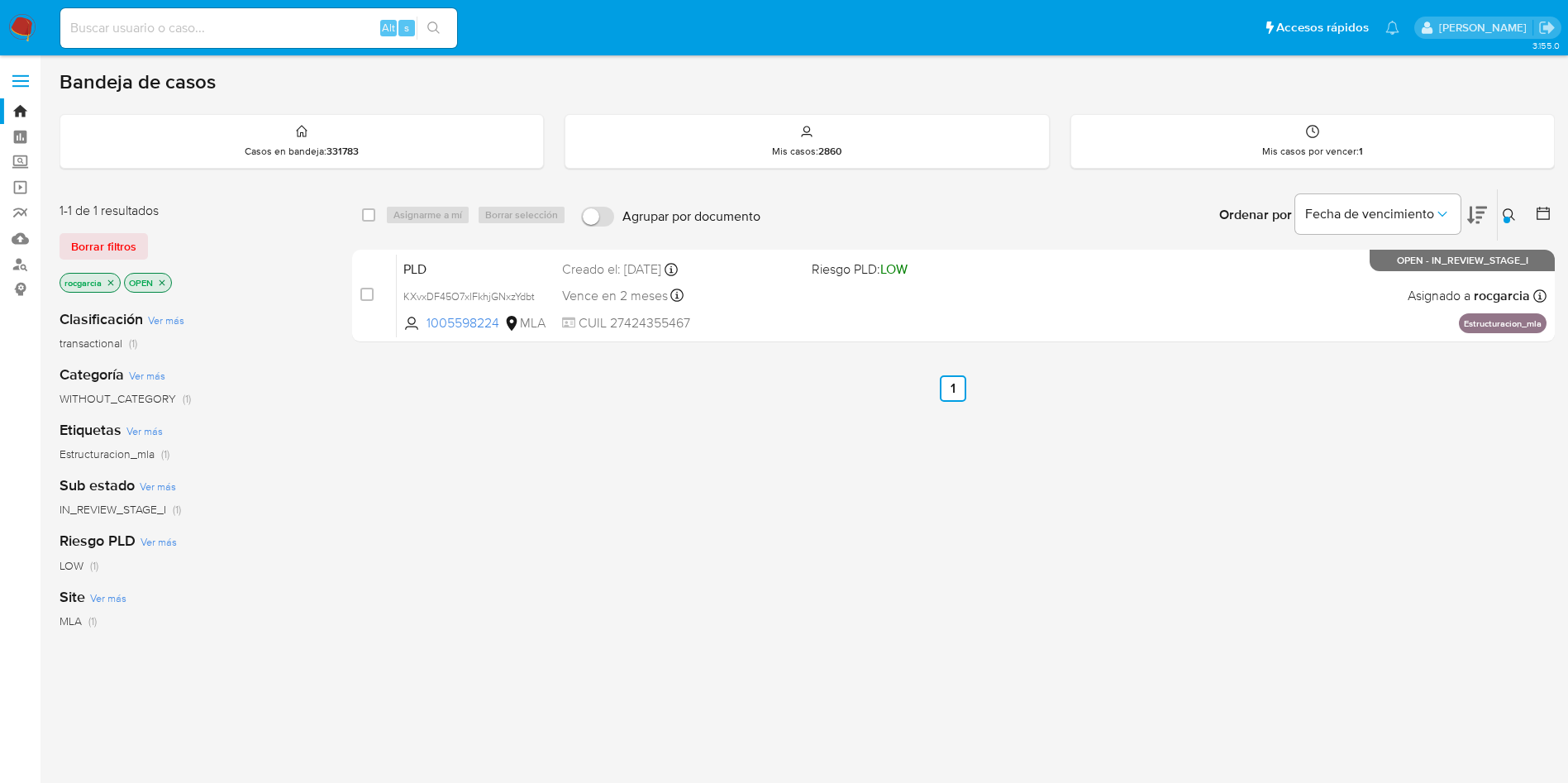
click at [1510, 211] on icon at bounding box center [1509, 215] width 13 height 13
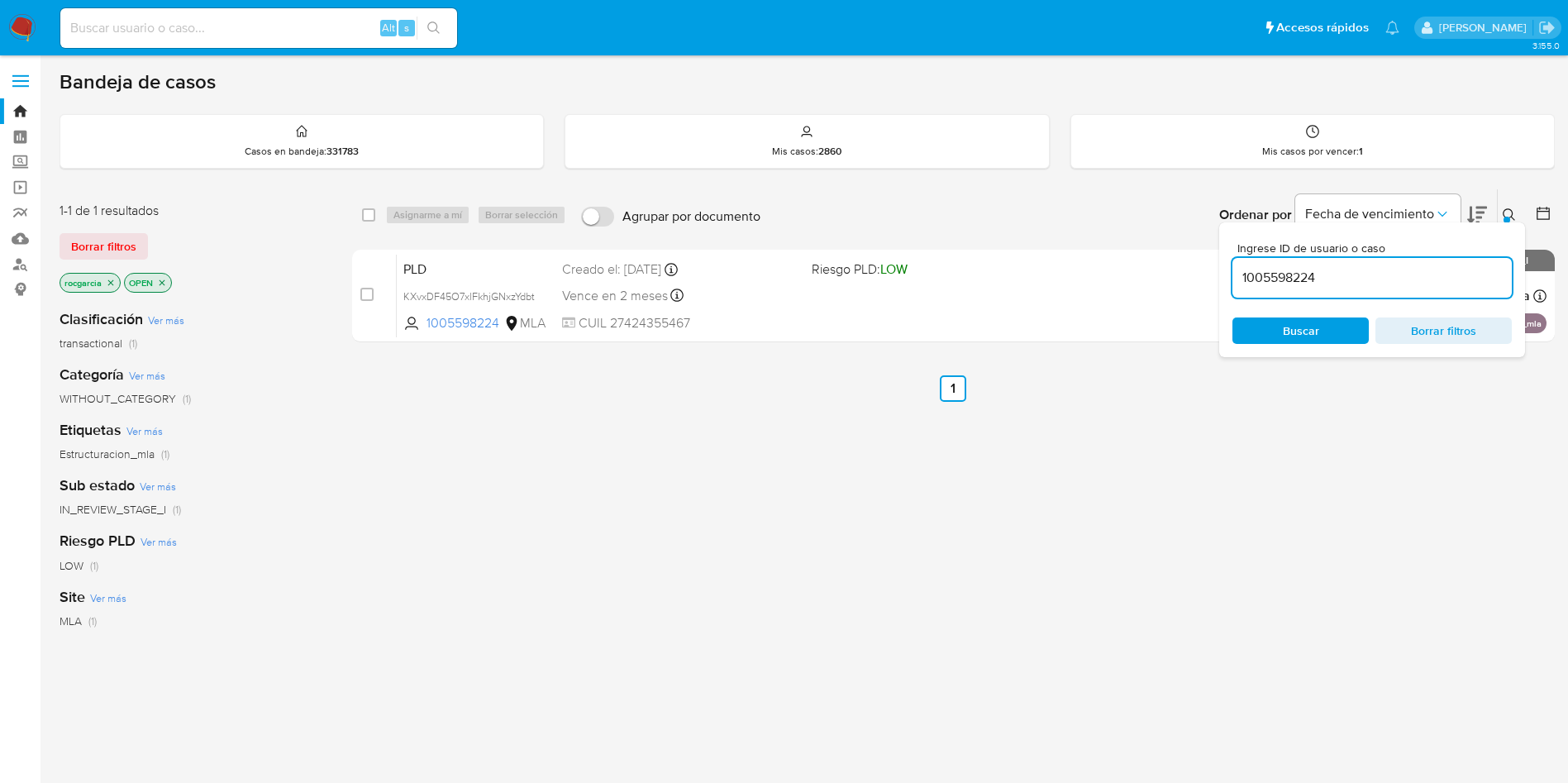
click at [1410, 282] on input "1005598224" at bounding box center [1373, 277] width 279 height 21
type input "249682855"
click at [1508, 209] on icon at bounding box center [1509, 215] width 13 height 13
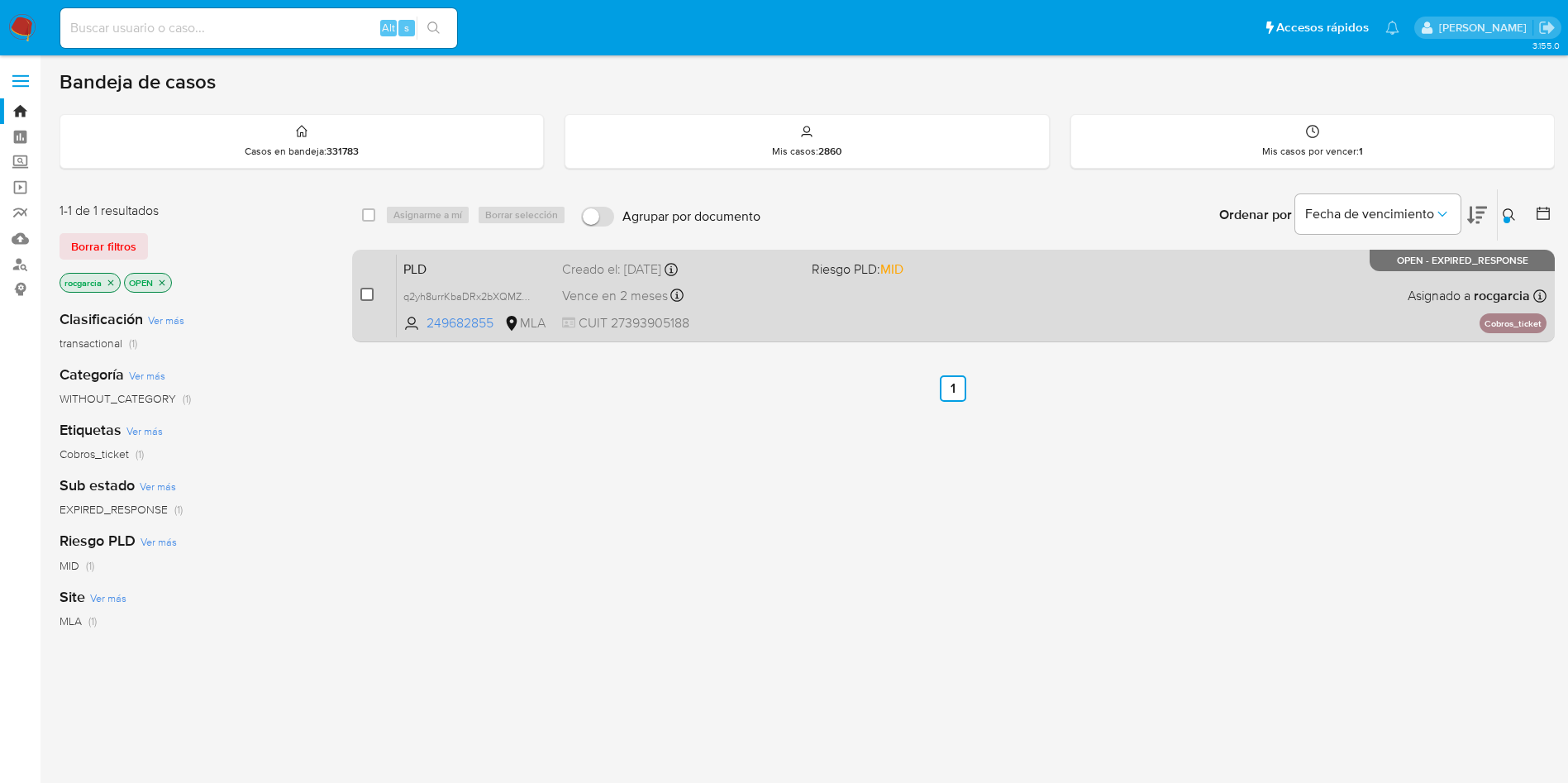
click at [363, 292] on input "checkbox" at bounding box center [367, 294] width 13 height 13
checkbox input "true"
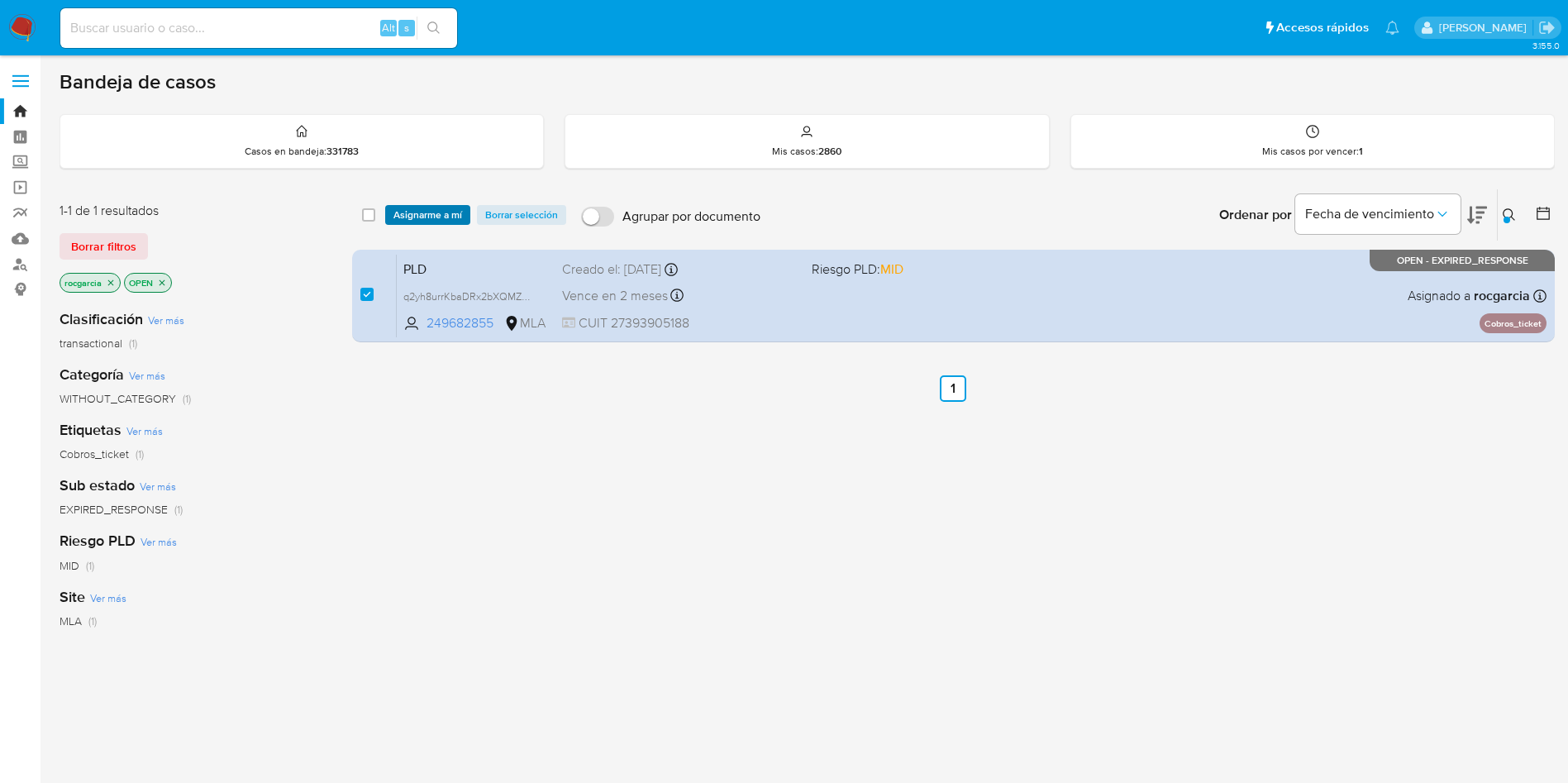
click at [419, 221] on span "Asignarme a mí" at bounding box center [428, 215] width 69 height 17
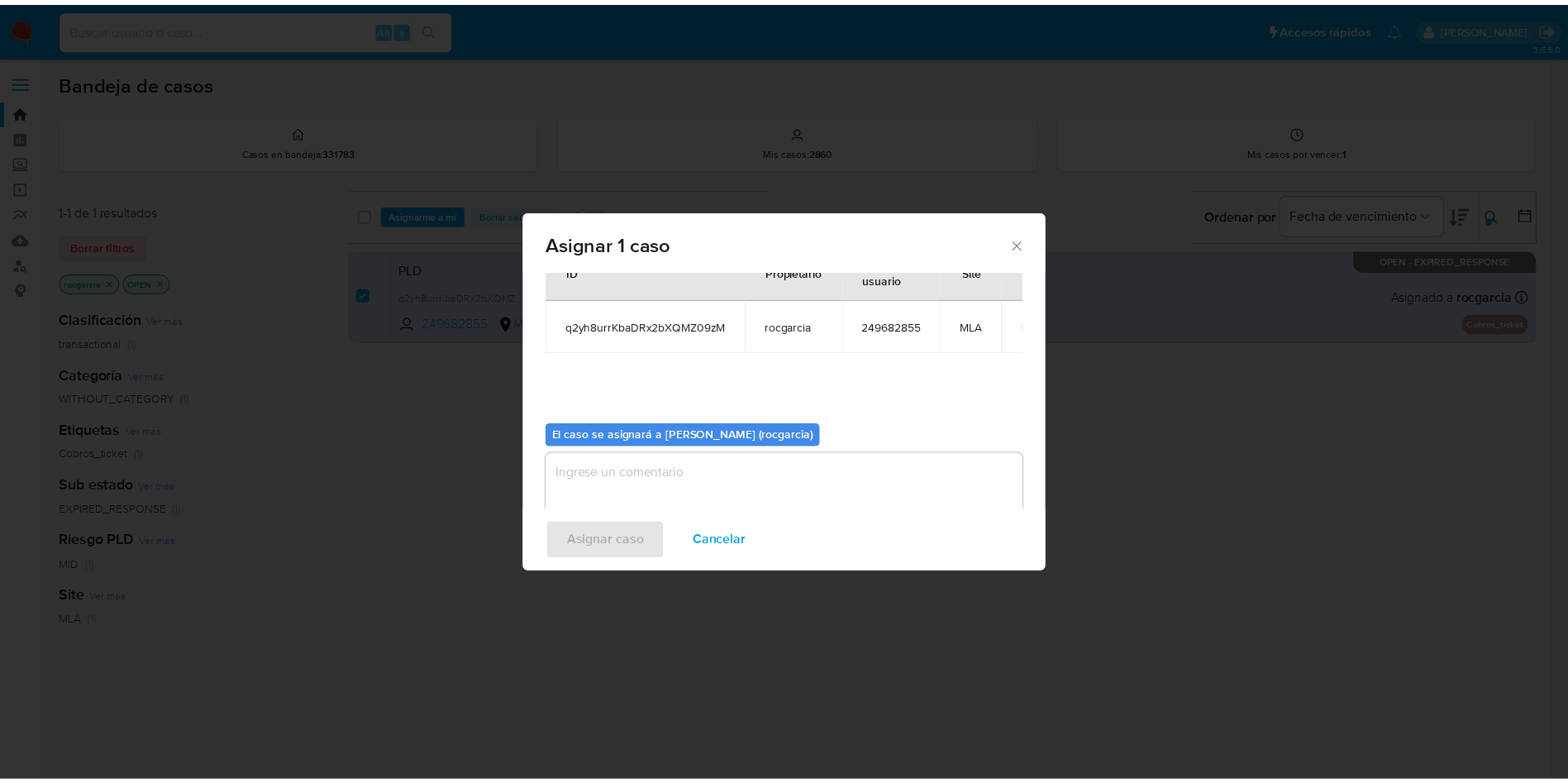
scroll to position [86, 0]
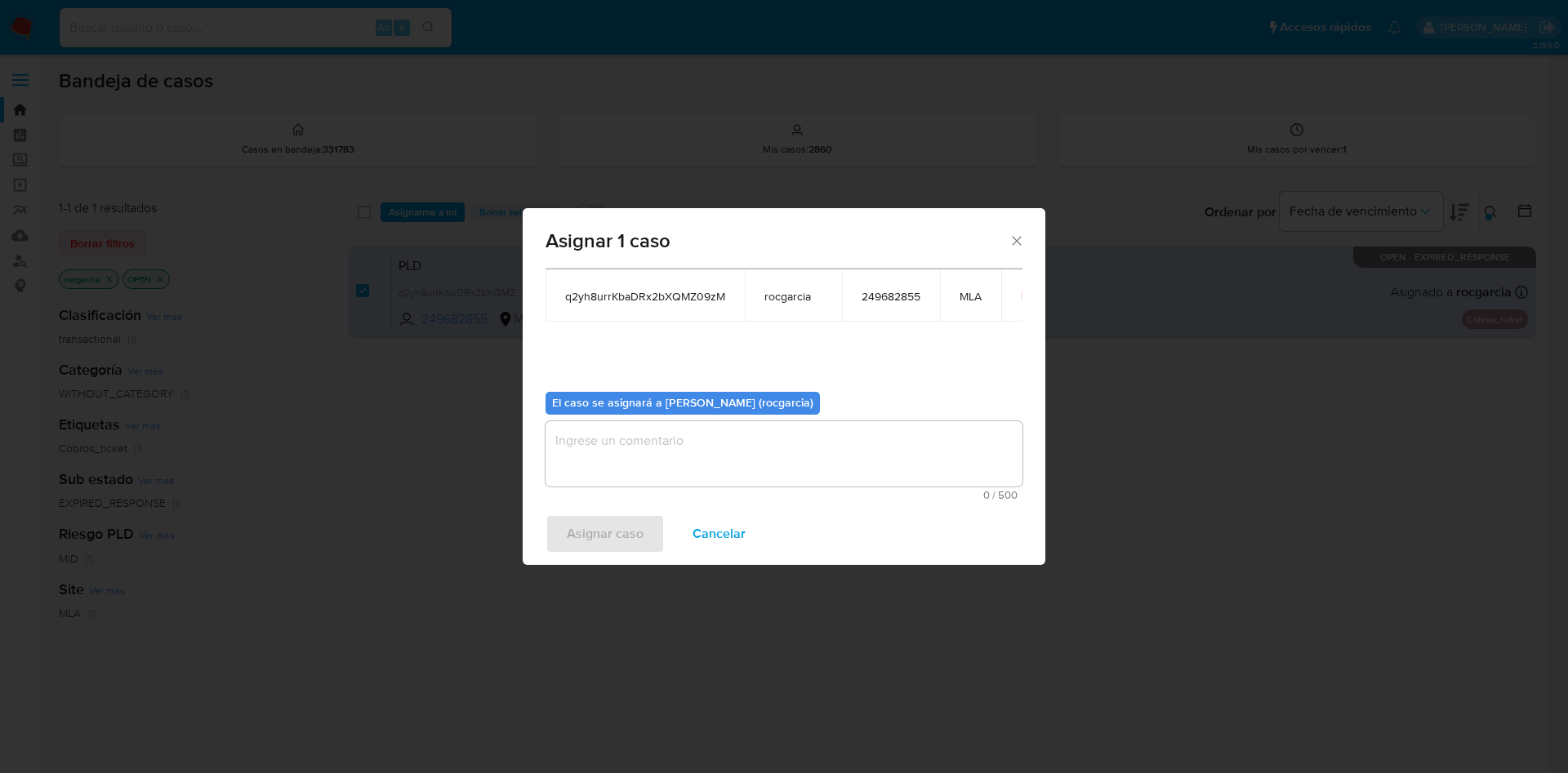
click at [656, 479] on textarea "assign-modal" at bounding box center [784, 454] width 477 height 65
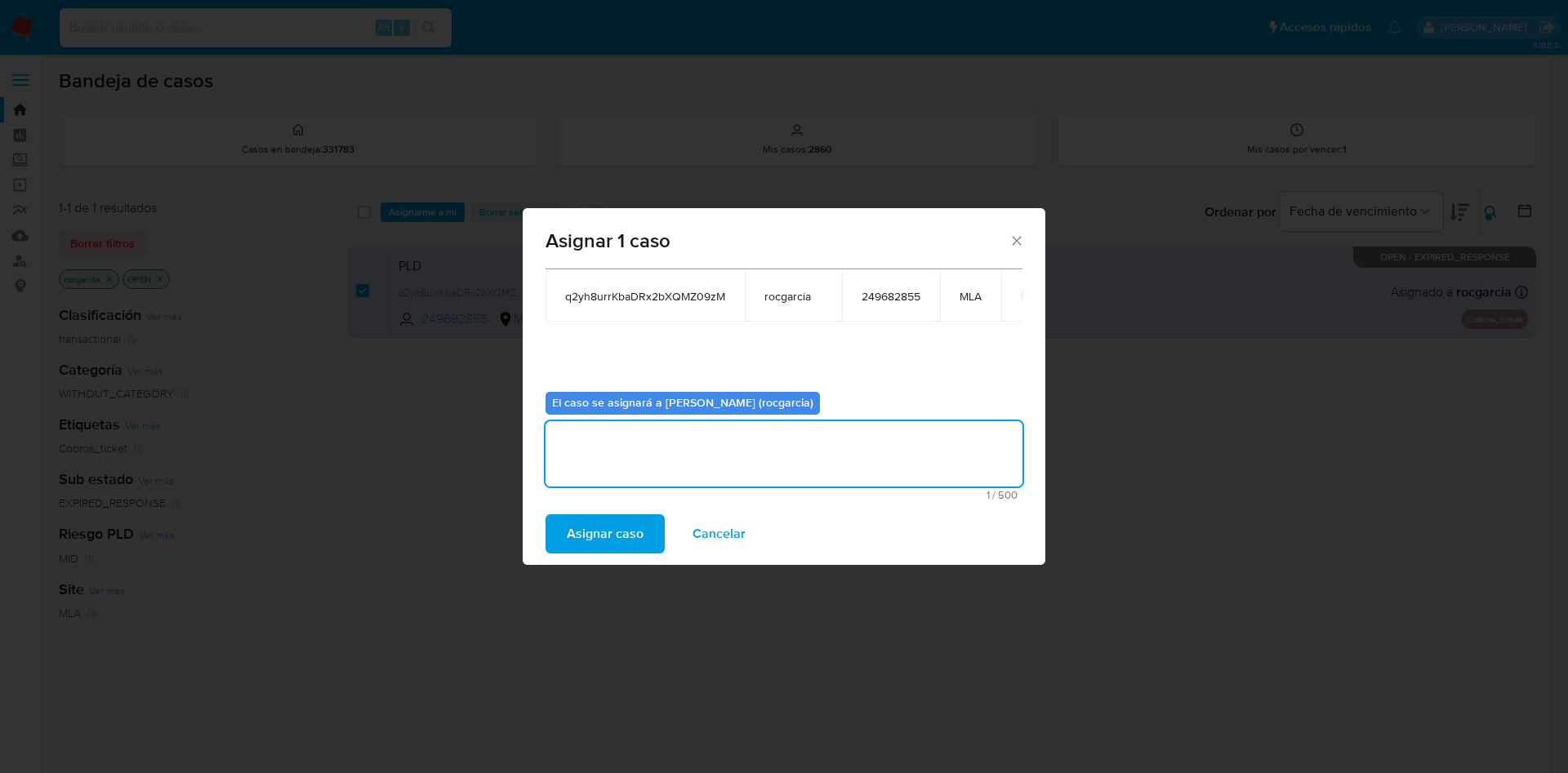
click at [637, 537] on span "Asignar caso" at bounding box center [605, 533] width 77 height 36
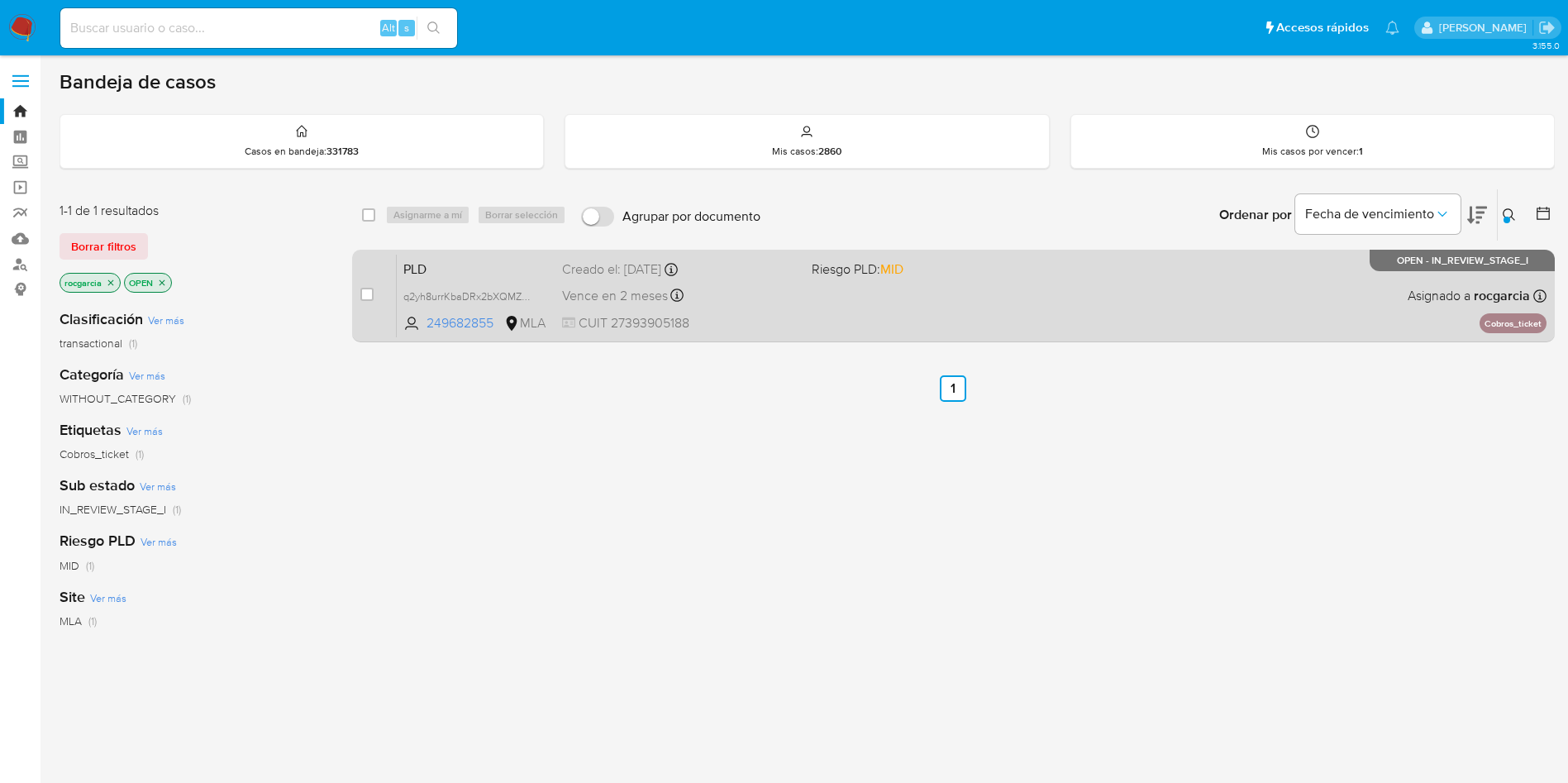
click at [993, 289] on div "PLD q2yh8urrKbaDRx2bXQMZ09zM 249682855 MLA Riesgo PLD: MID Creado el: 12/08/202…" at bounding box center [972, 296] width 1150 height 84
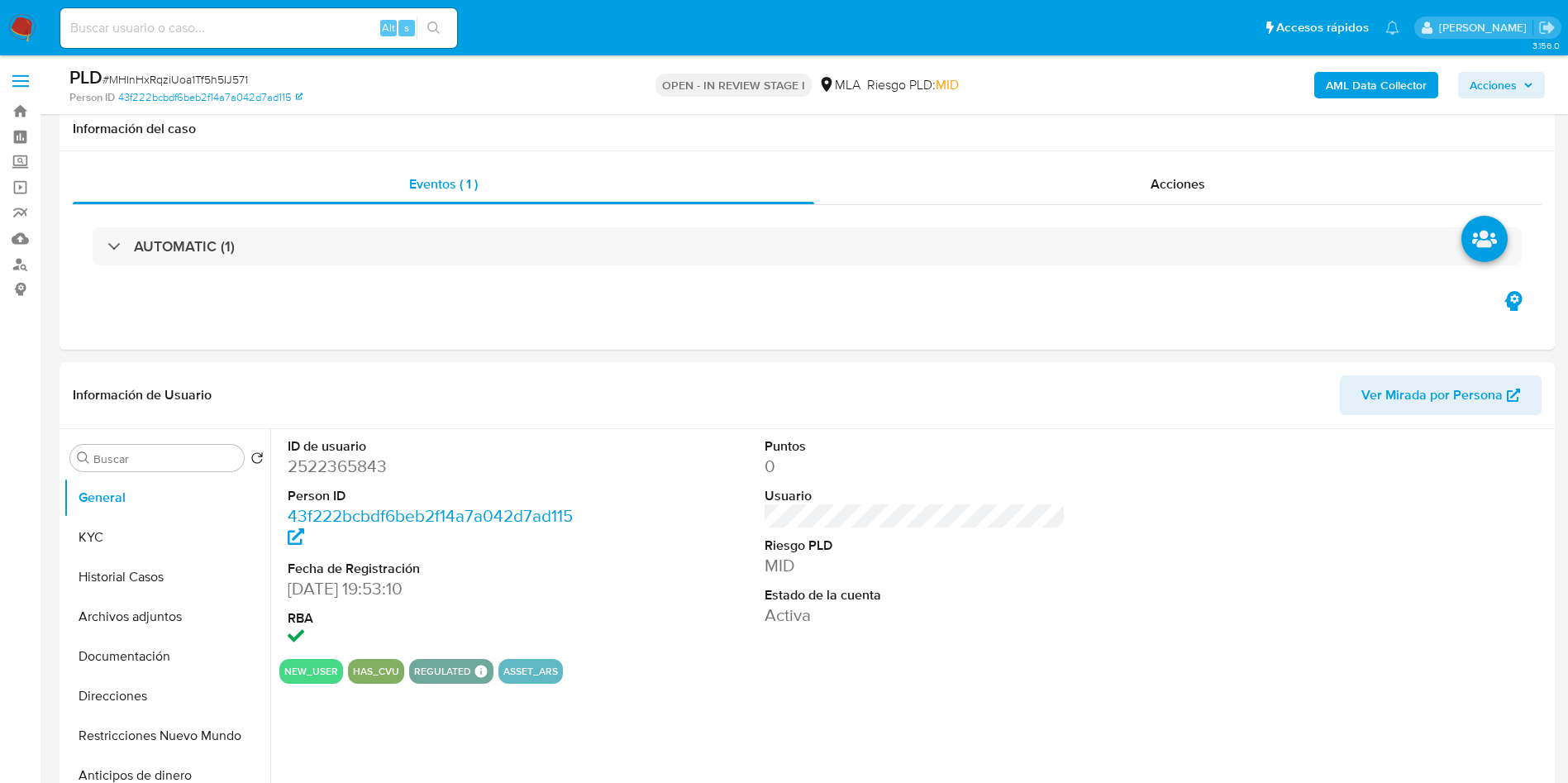
scroll to position [496, 0]
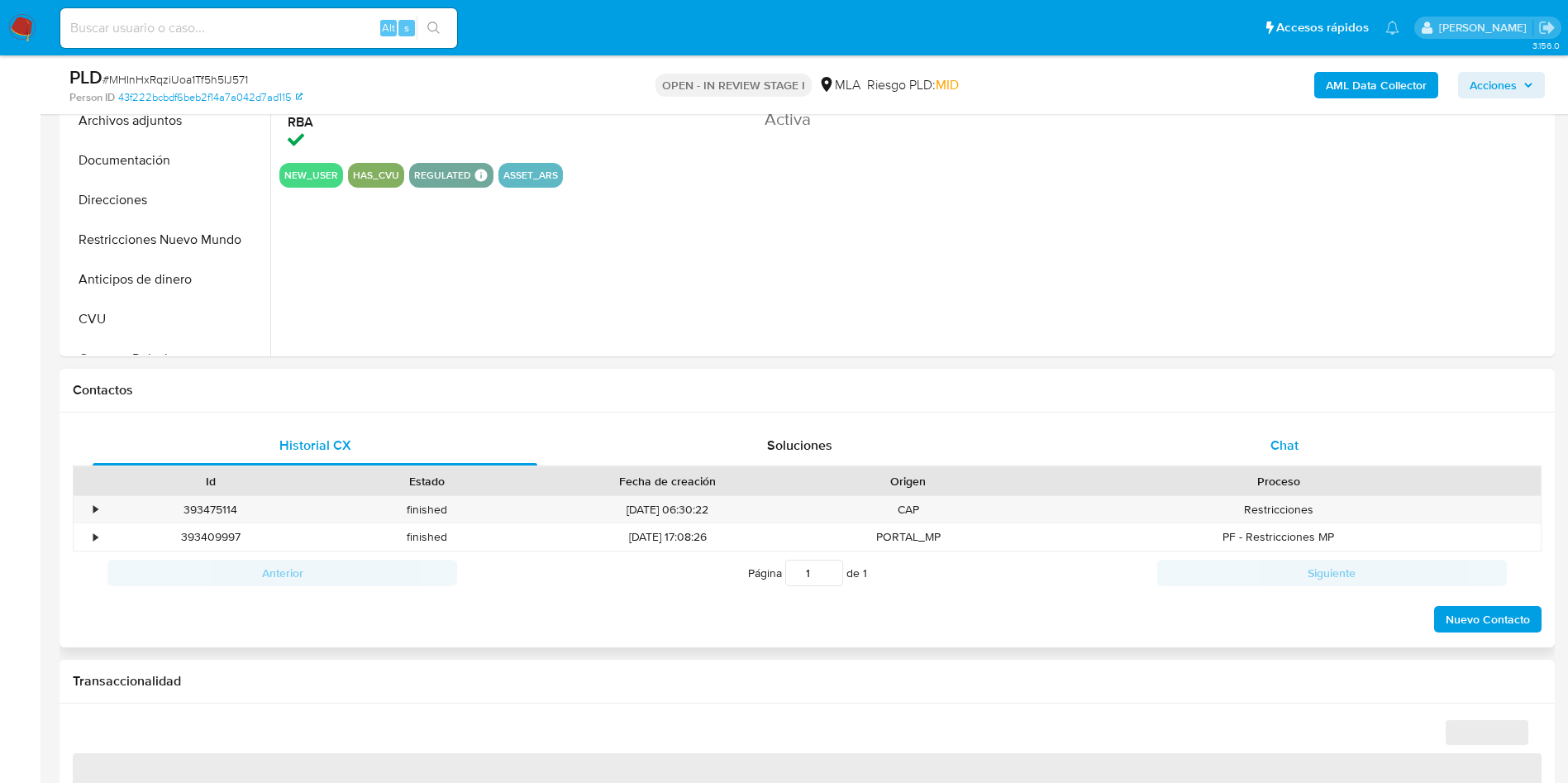
select select "10"
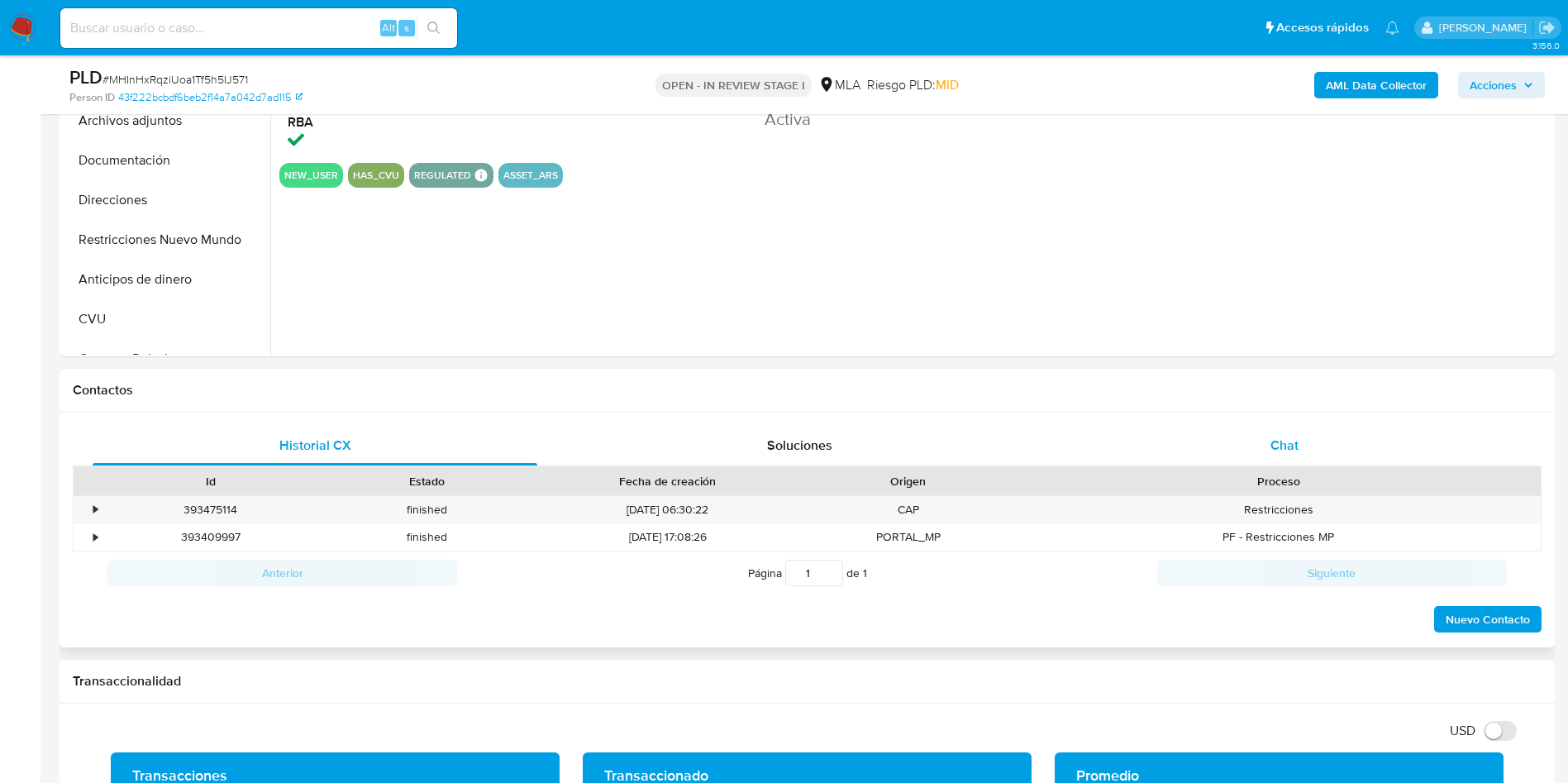
click at [1297, 430] on div "Chat" at bounding box center [1284, 445] width 445 height 40
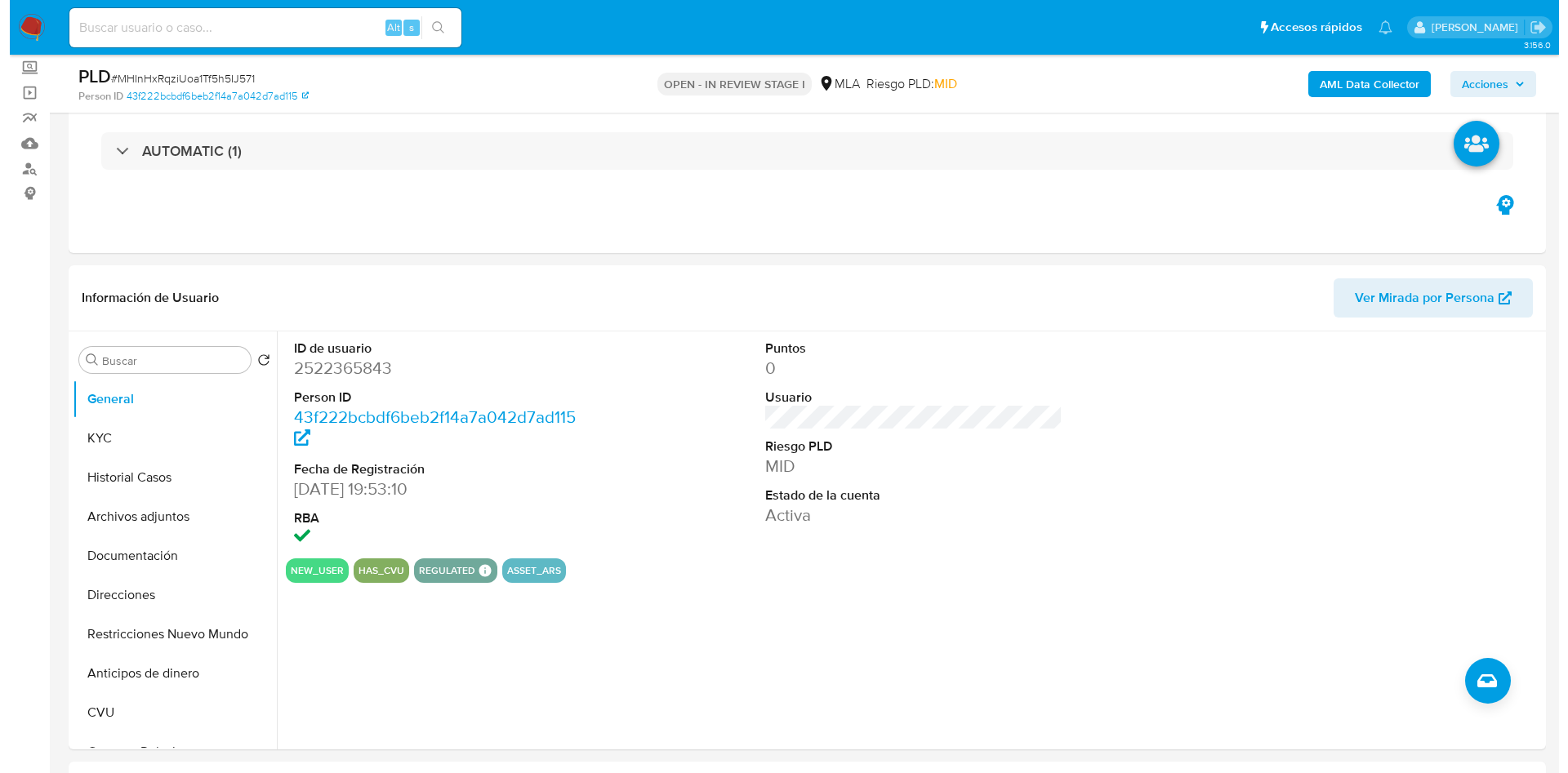
scroll to position [245, 0]
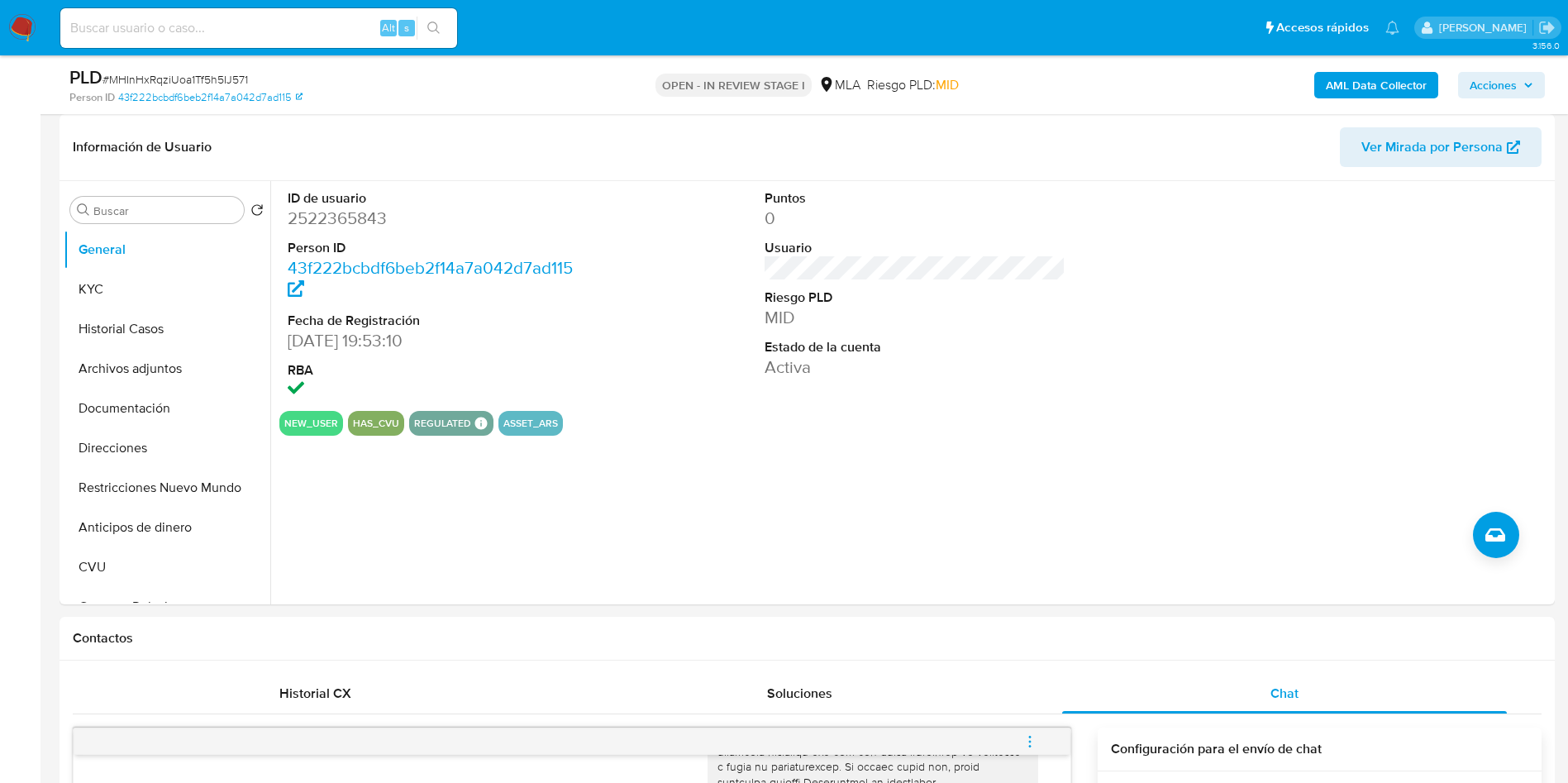
click at [1339, 86] on b "AML Data Collector" at bounding box center [1376, 85] width 100 height 26
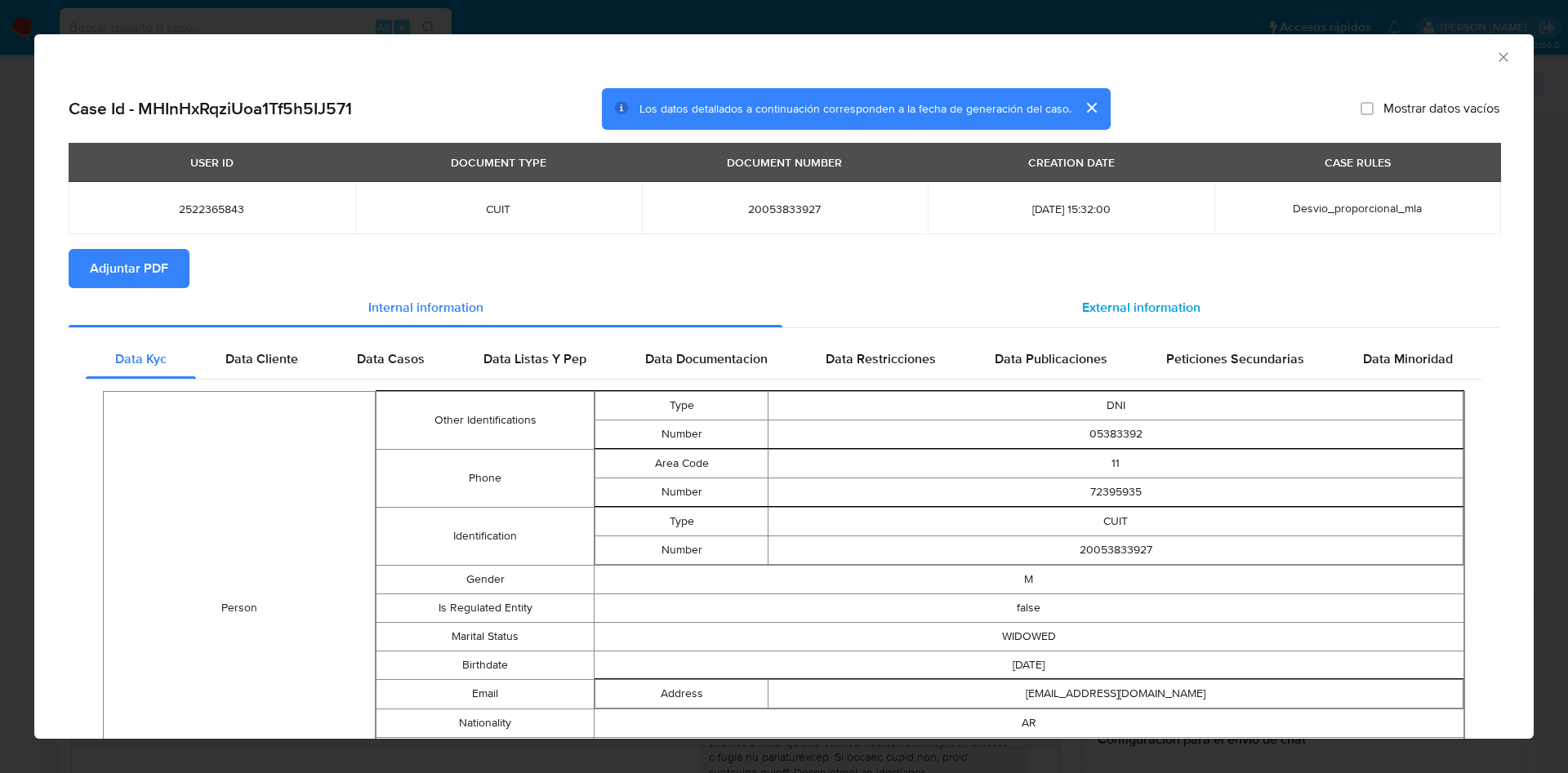
click at [1115, 311] on span "External information" at bounding box center [1141, 307] width 118 height 18
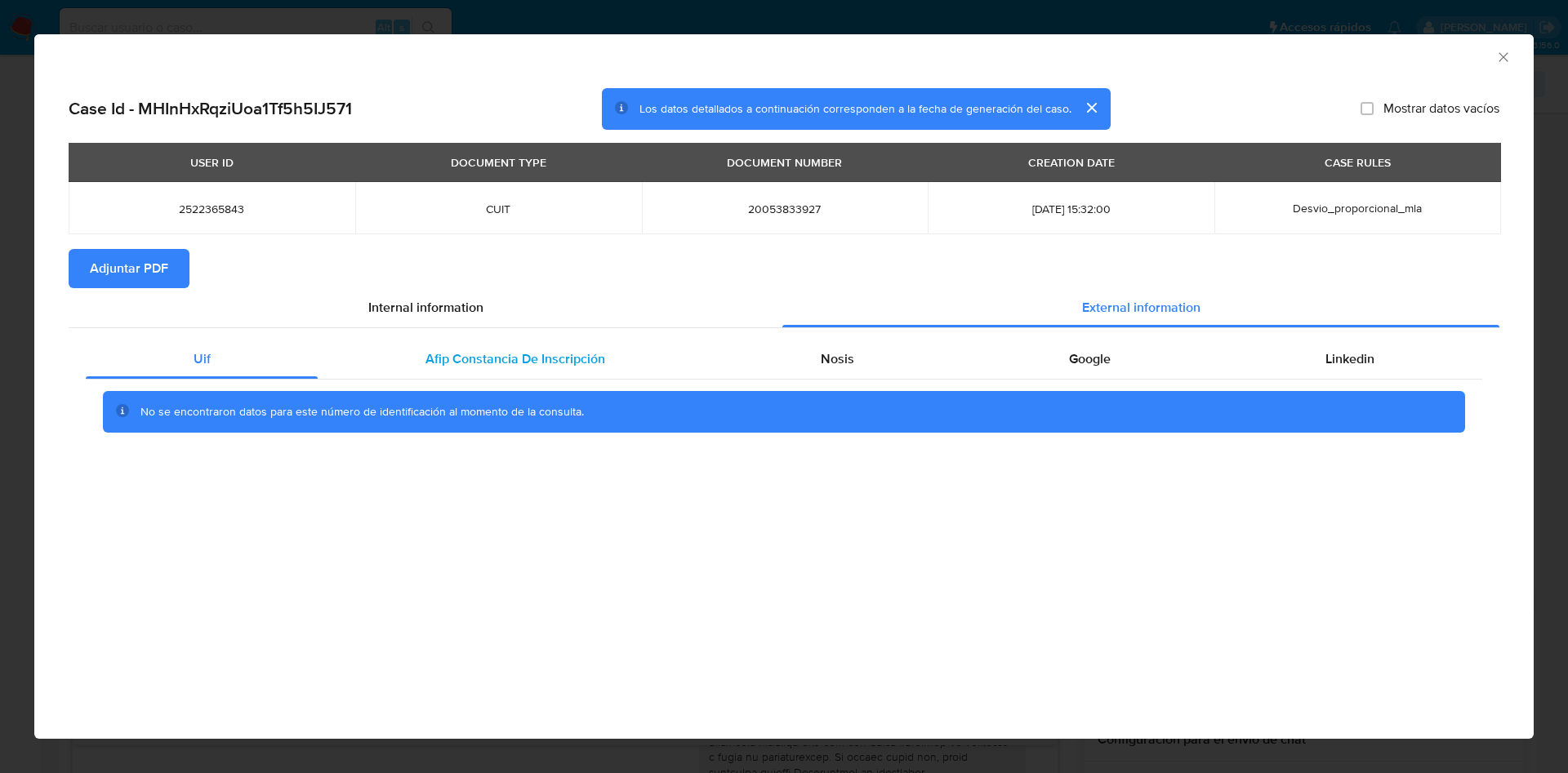
click at [602, 357] on span "Afip Constancia De Inscripción" at bounding box center [515, 358] width 180 height 18
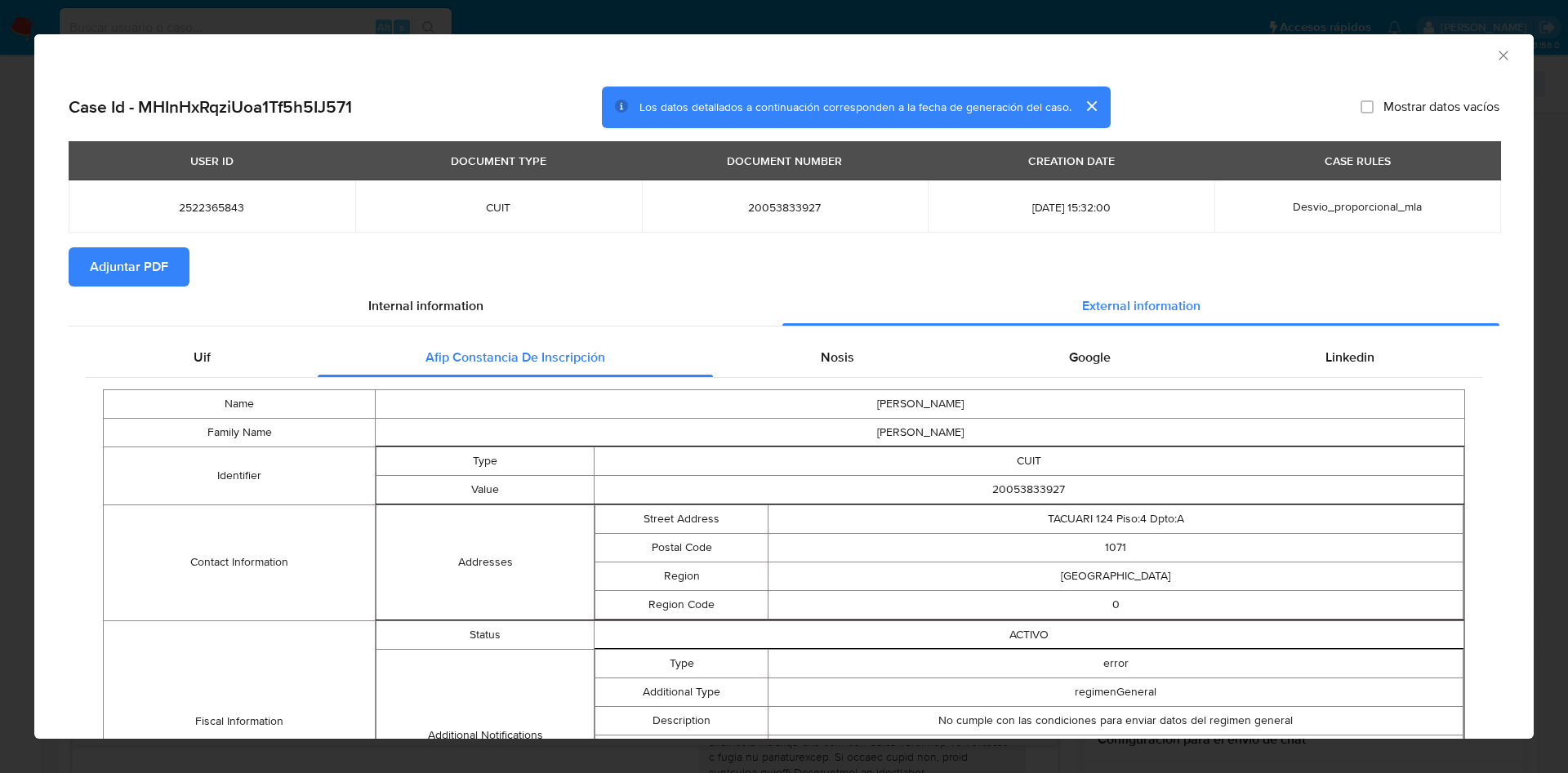
scroll to position [0, 0]
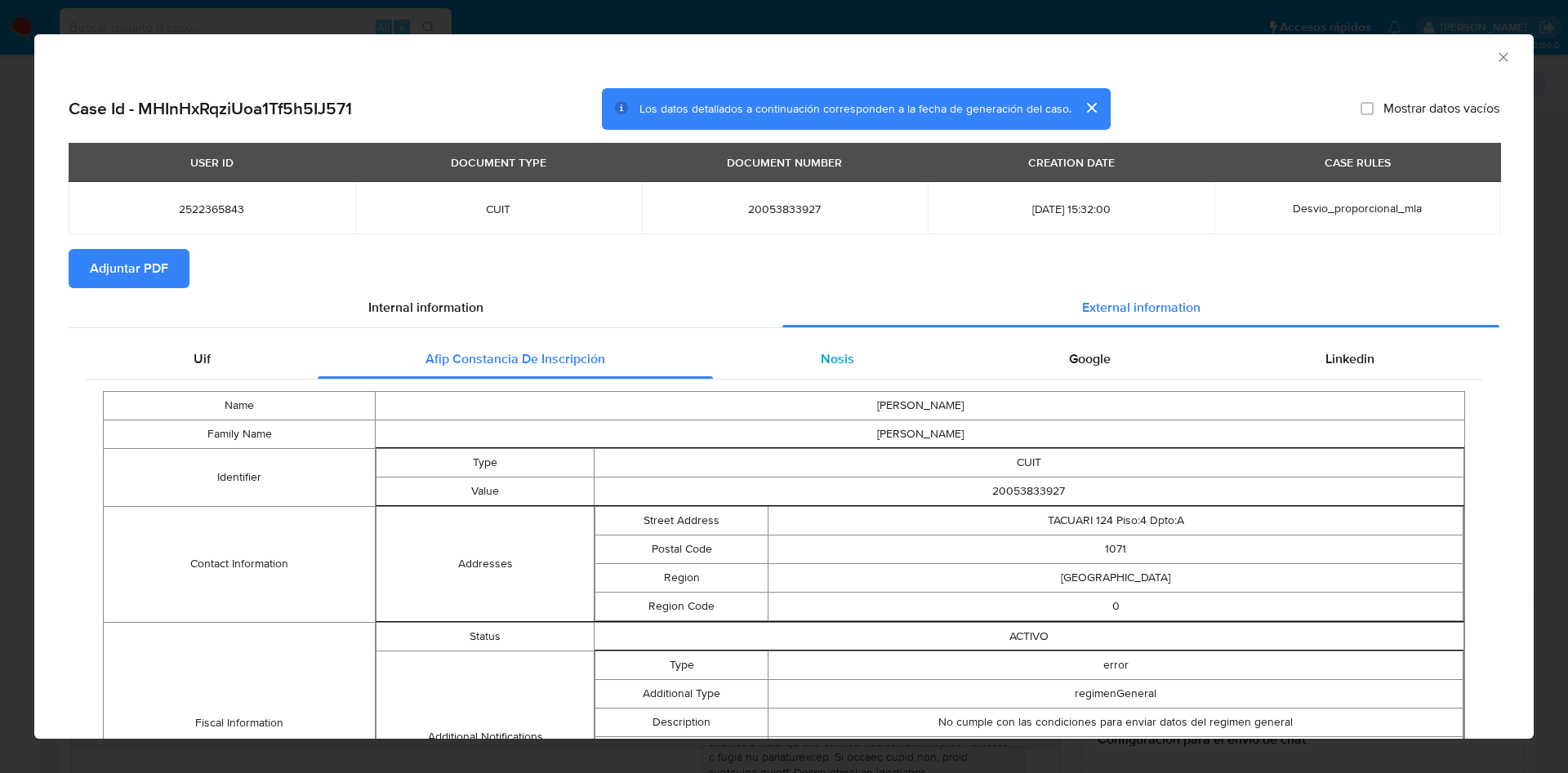
click at [798, 363] on div "Nosis" at bounding box center [837, 359] width 248 height 39
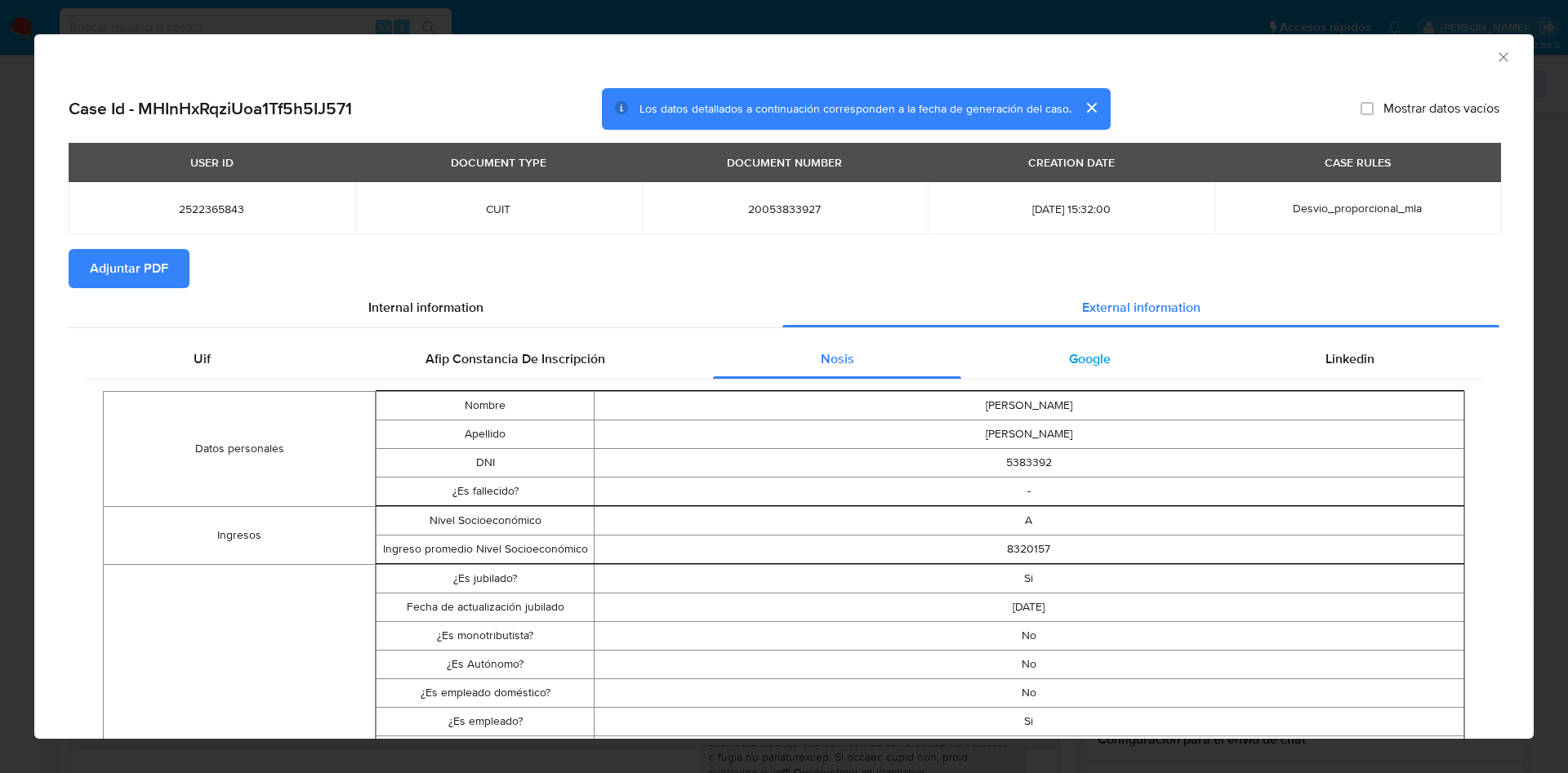
click at [1089, 349] on span "Google" at bounding box center [1089, 358] width 41 height 18
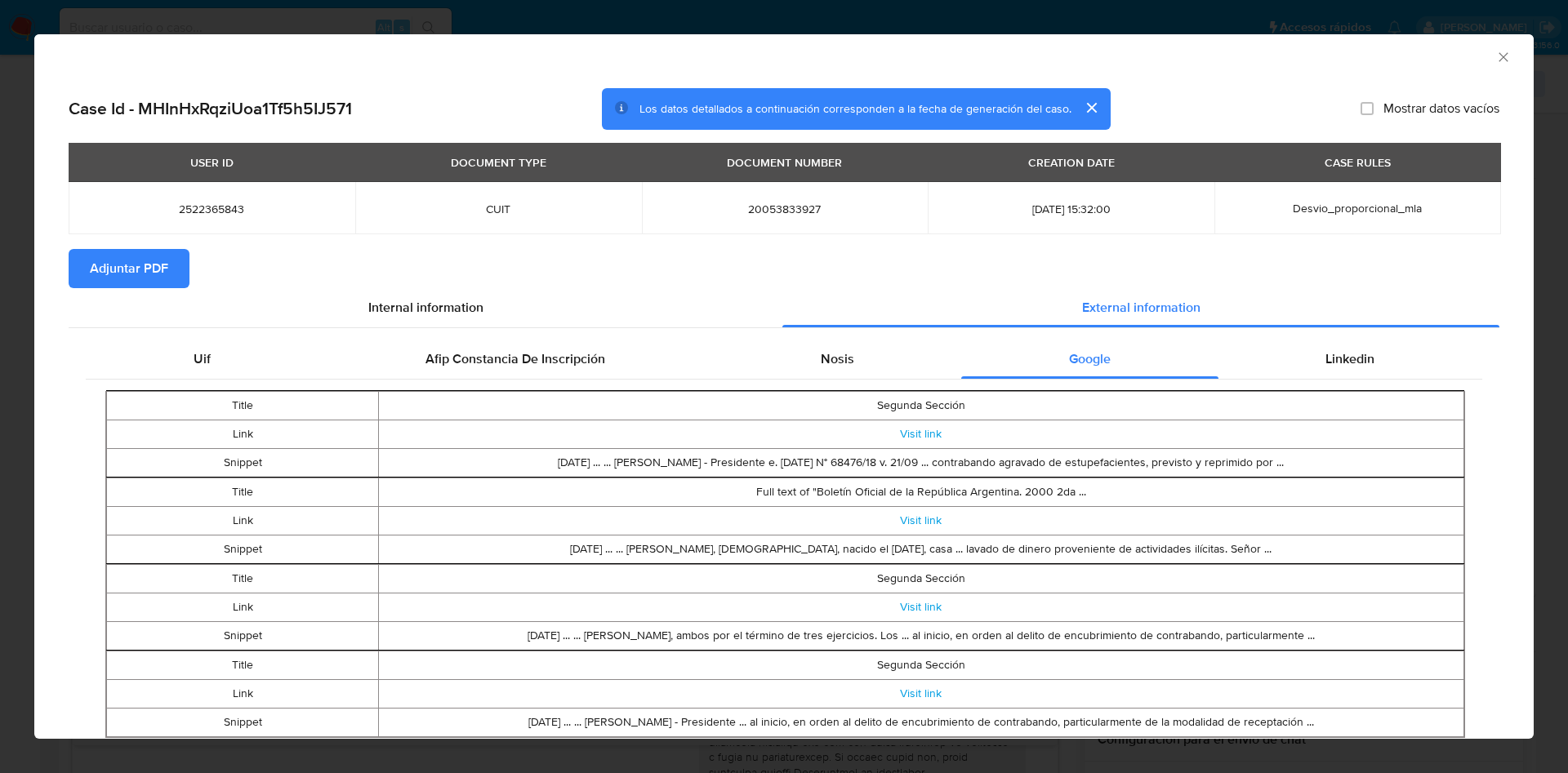
scroll to position [52, 0]
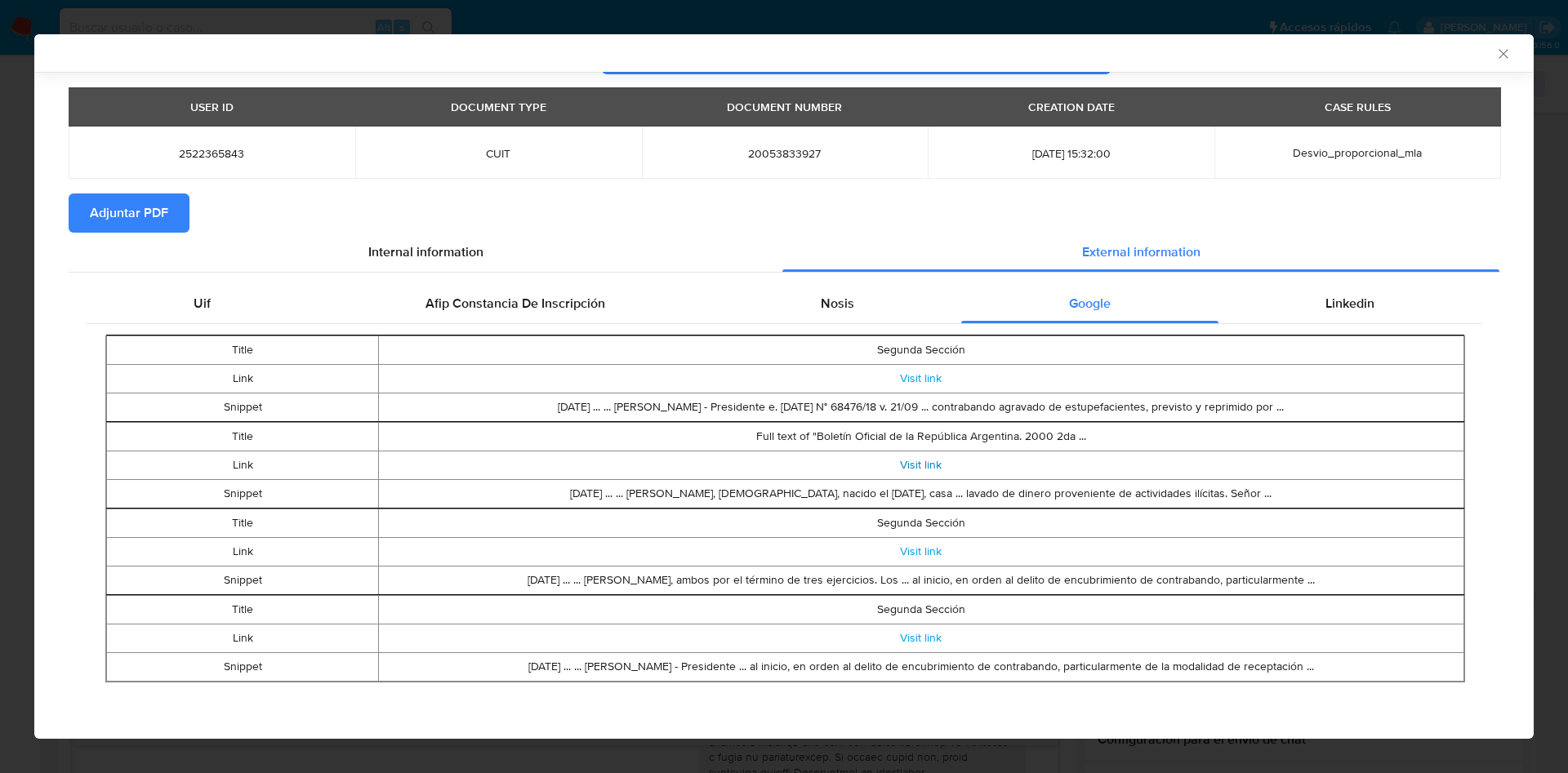
click at [900, 463] on link "Visit link" at bounding box center [920, 465] width 41 height 17
click at [1338, 310] on span "Linkedin" at bounding box center [1349, 303] width 49 height 18
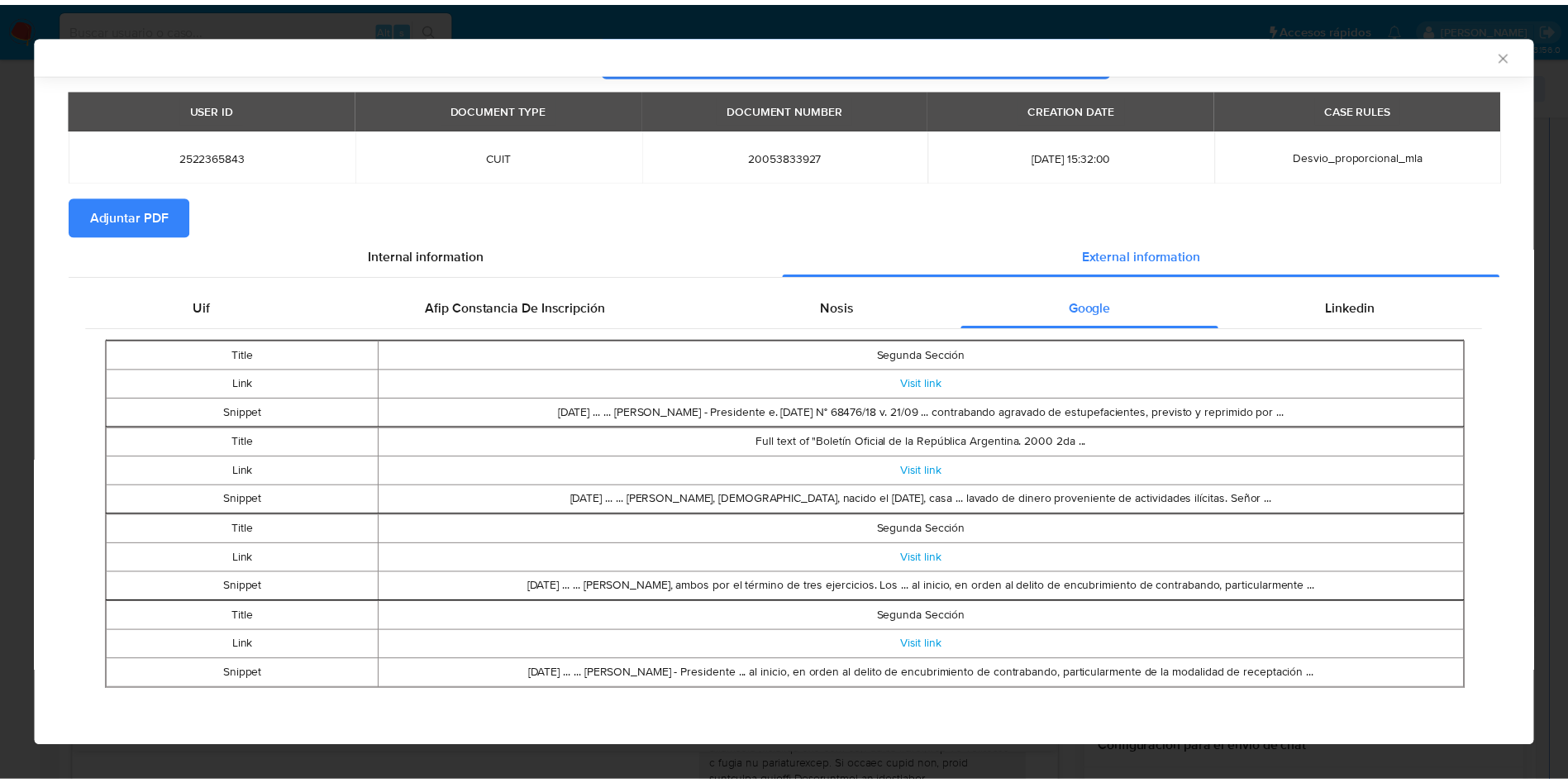
scroll to position [0, 0]
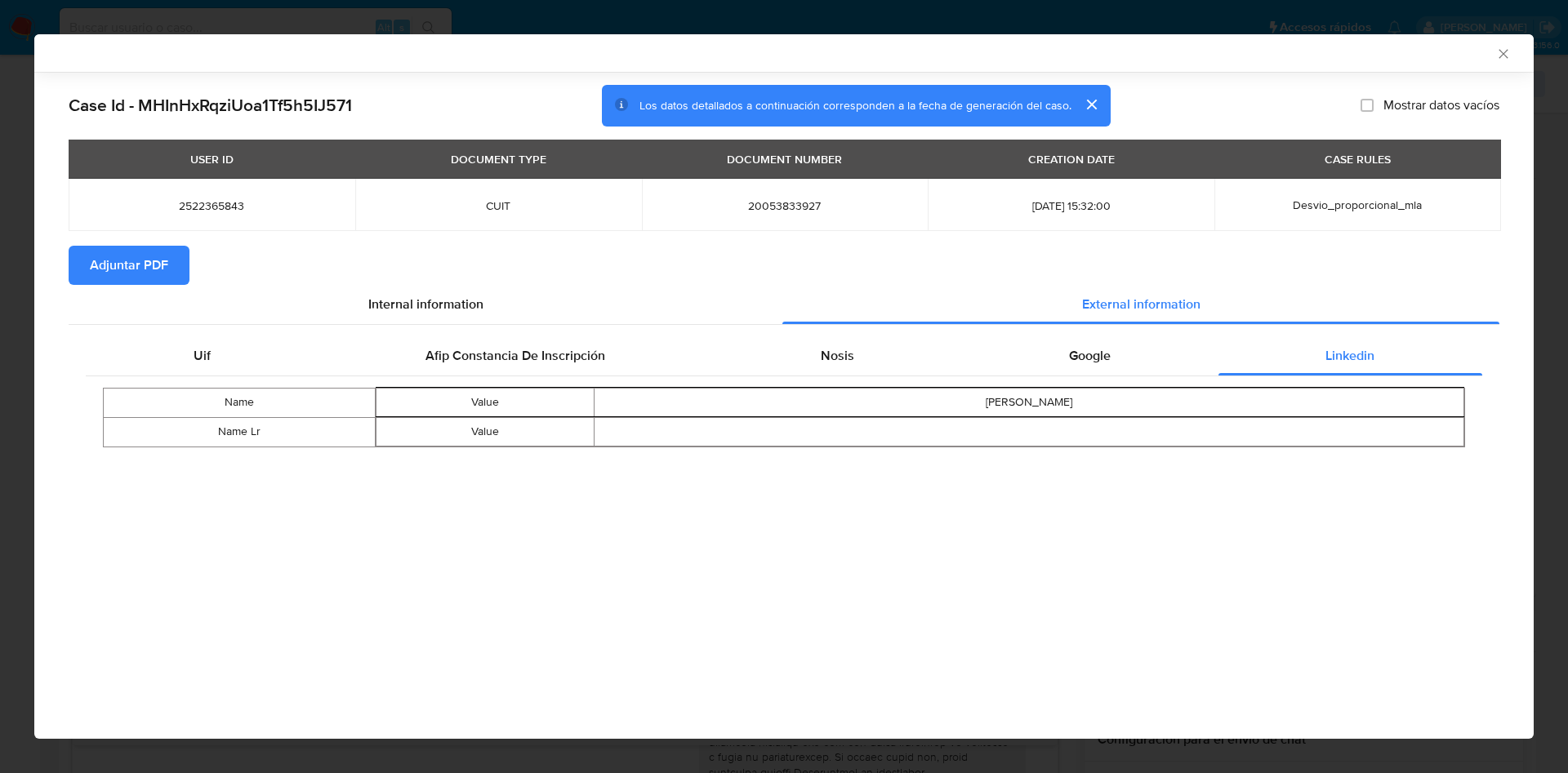
click at [118, 268] on span "Adjuntar PDF" at bounding box center [129, 264] width 78 height 36
click at [1505, 51] on icon "Cerrar ventana" at bounding box center [1504, 54] width 17 height 17
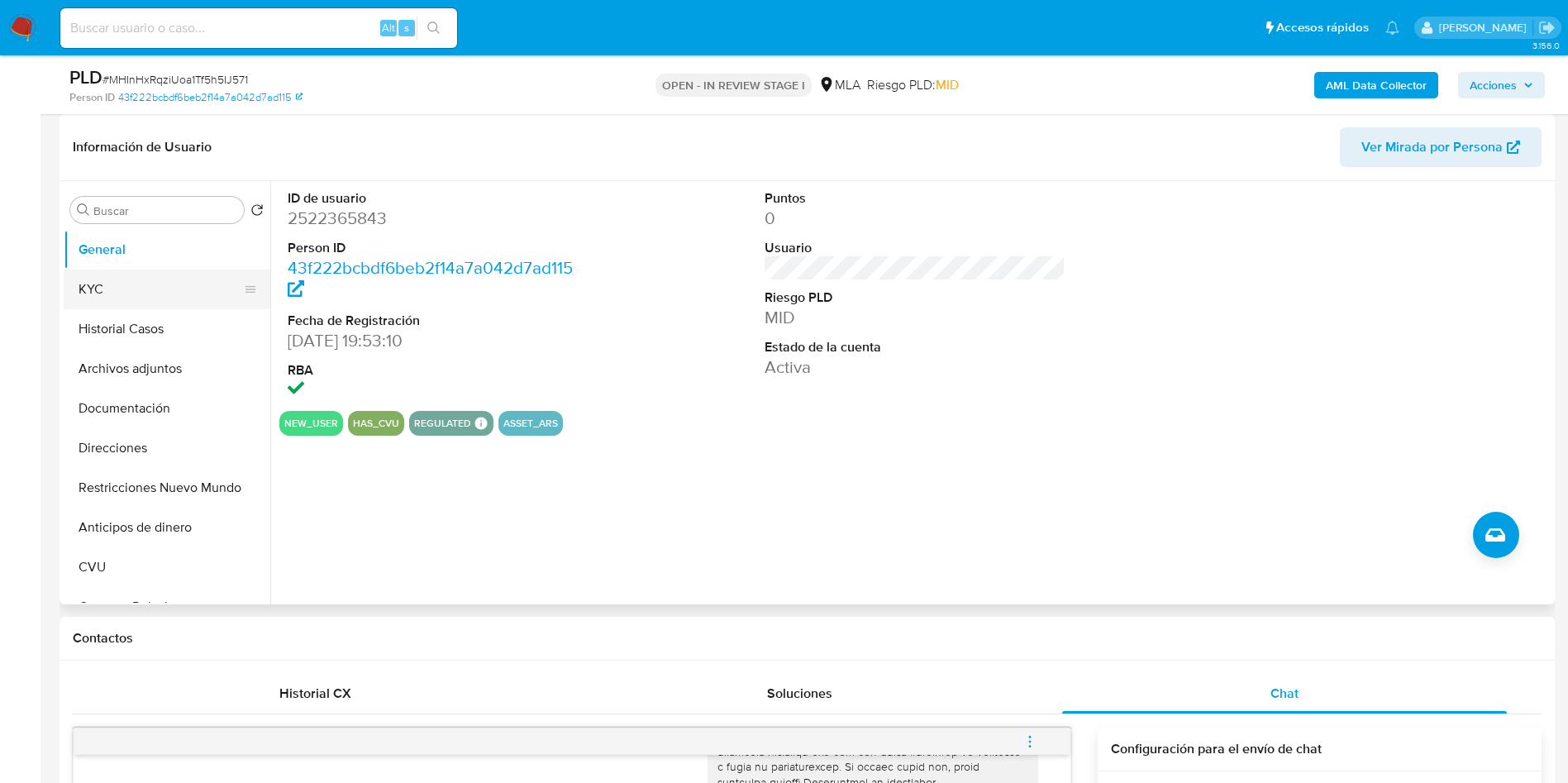
click at [131, 287] on button "KYC" at bounding box center [160, 289] width 193 height 40
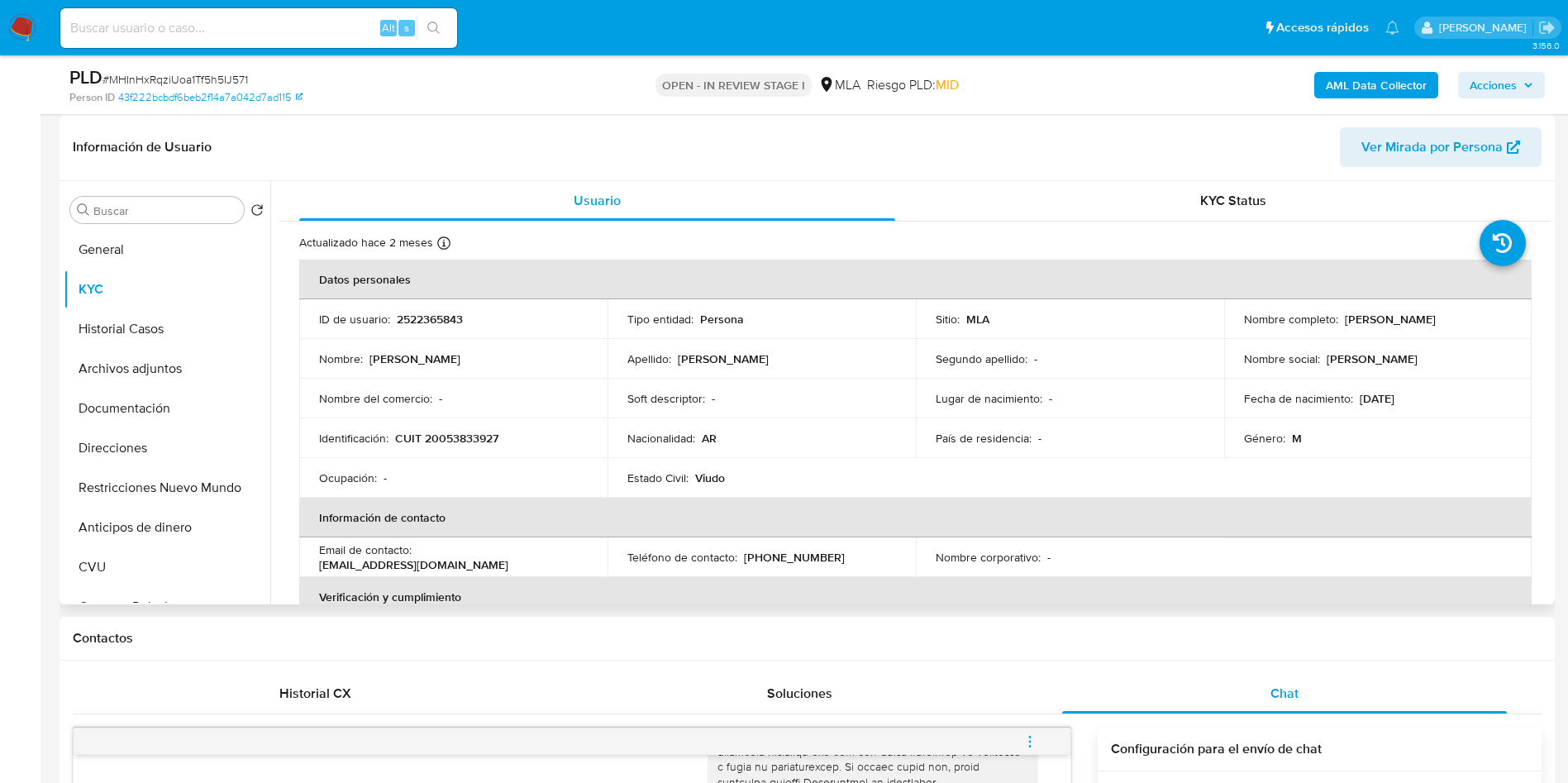
click at [1414, 324] on p "Juan Carlos Viñez" at bounding box center [1390, 319] width 91 height 15
copy p "Viñez"
drag, startPoint x: 1338, startPoint y: 316, endPoint x: 1467, endPoint y: 315, distance: 129.0
click at [1467, 315] on div "Nombre completo : Juan Carlos Viñez" at bounding box center [1378, 319] width 269 height 15
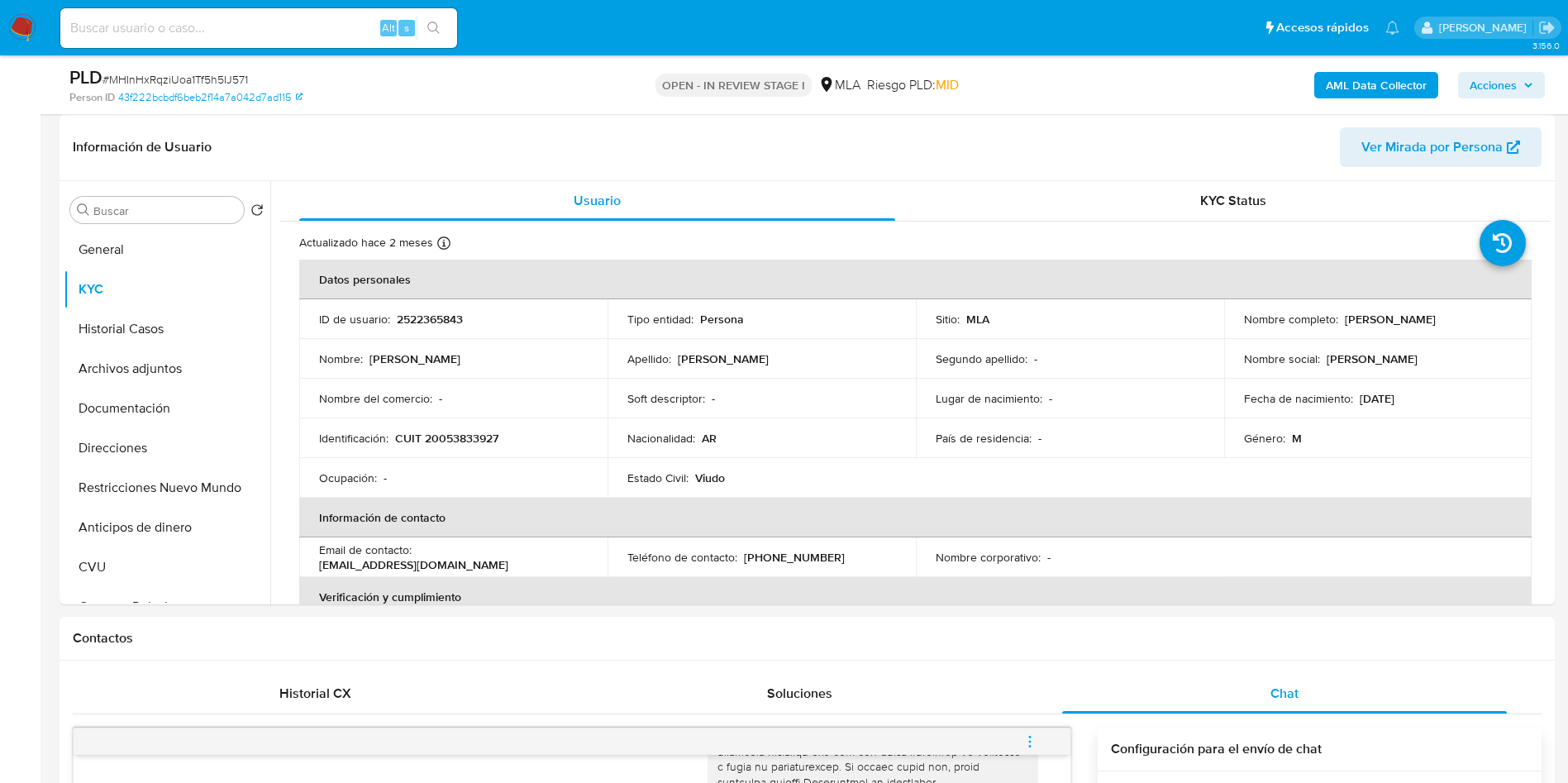
copy p "Juan Carlos Viñez"
click at [473, 443] on p "CUIT 20053833927" at bounding box center [446, 438] width 103 height 15
click at [448, 433] on p "CUIT 20053833927" at bounding box center [446, 438] width 103 height 15
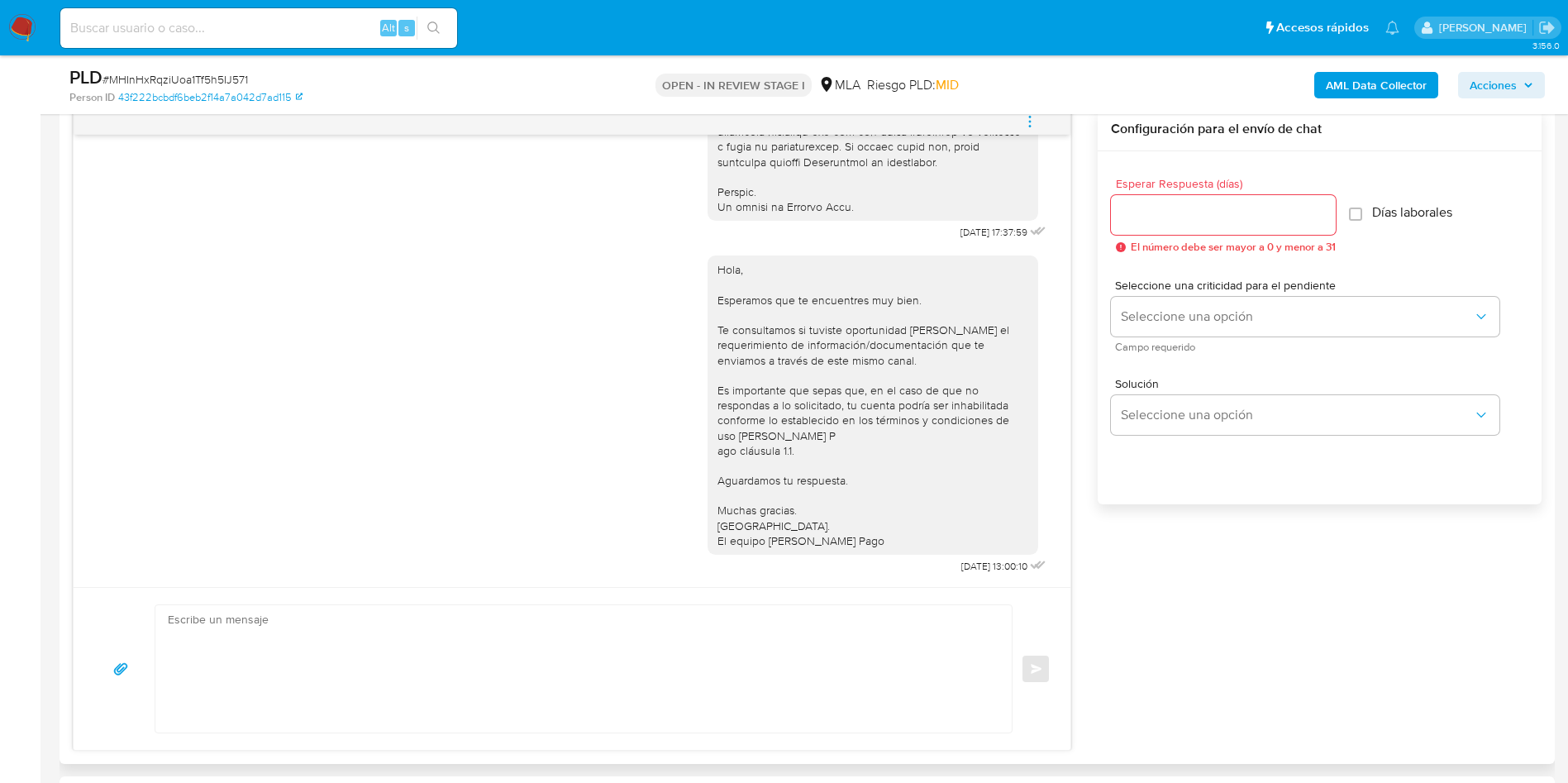
scroll to position [620, 0]
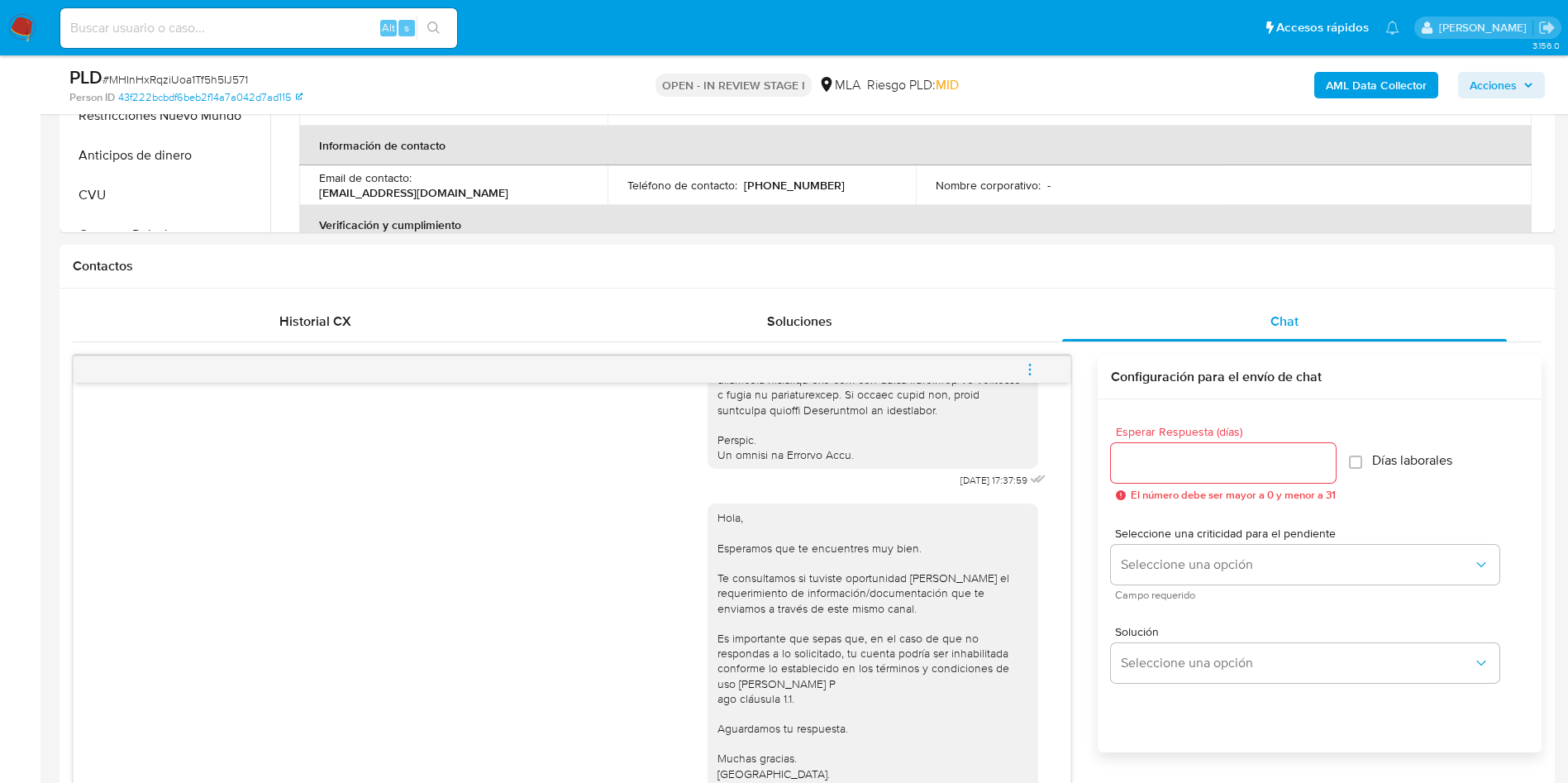
drag, startPoint x: 1036, startPoint y: 371, endPoint x: 1031, endPoint y: 361, distance: 11.2
click at [1036, 371] on icon "menu-action" at bounding box center [1030, 369] width 15 height 15
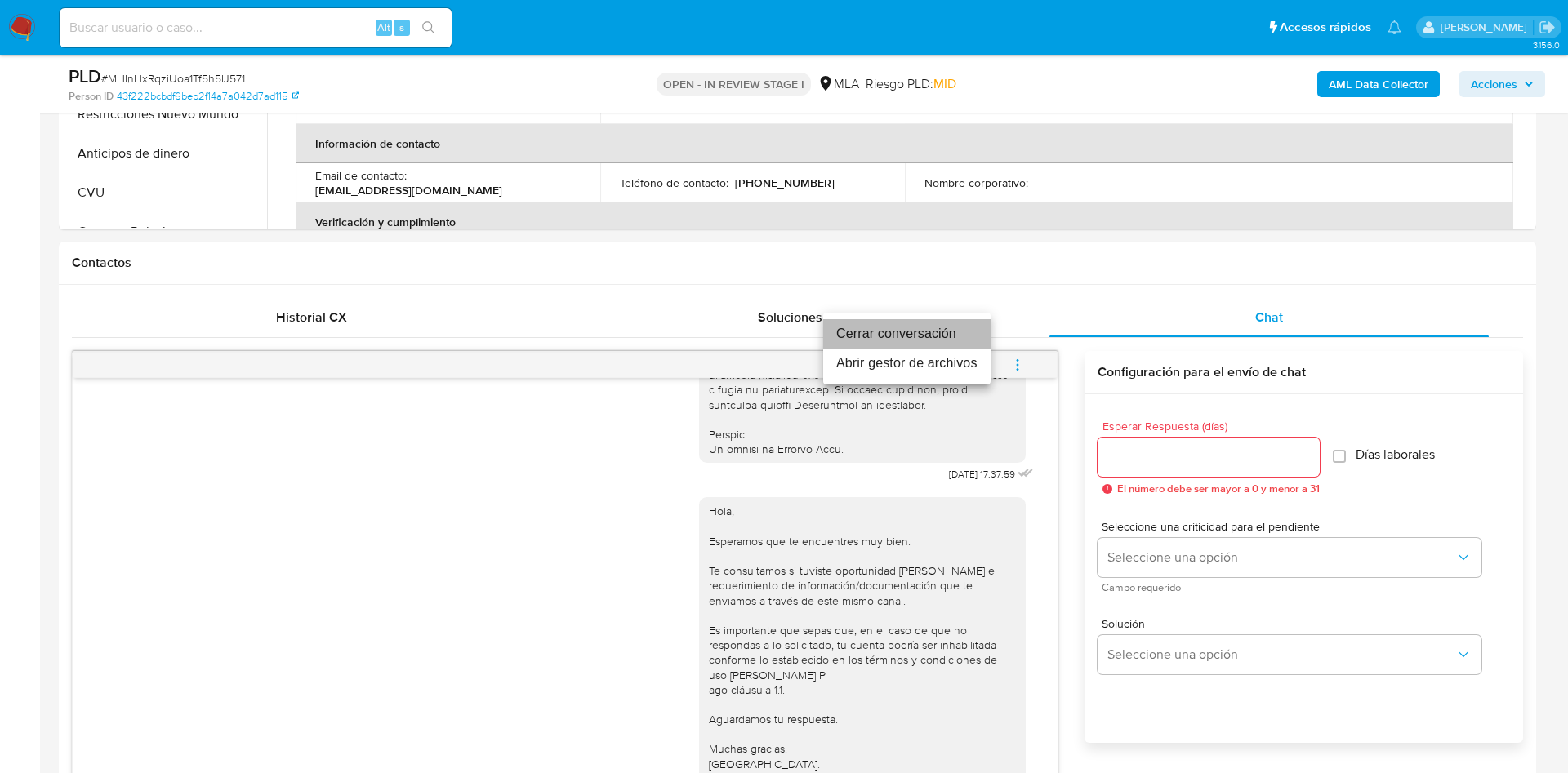
click at [953, 338] on li "Cerrar conversación" at bounding box center [907, 334] width 167 height 29
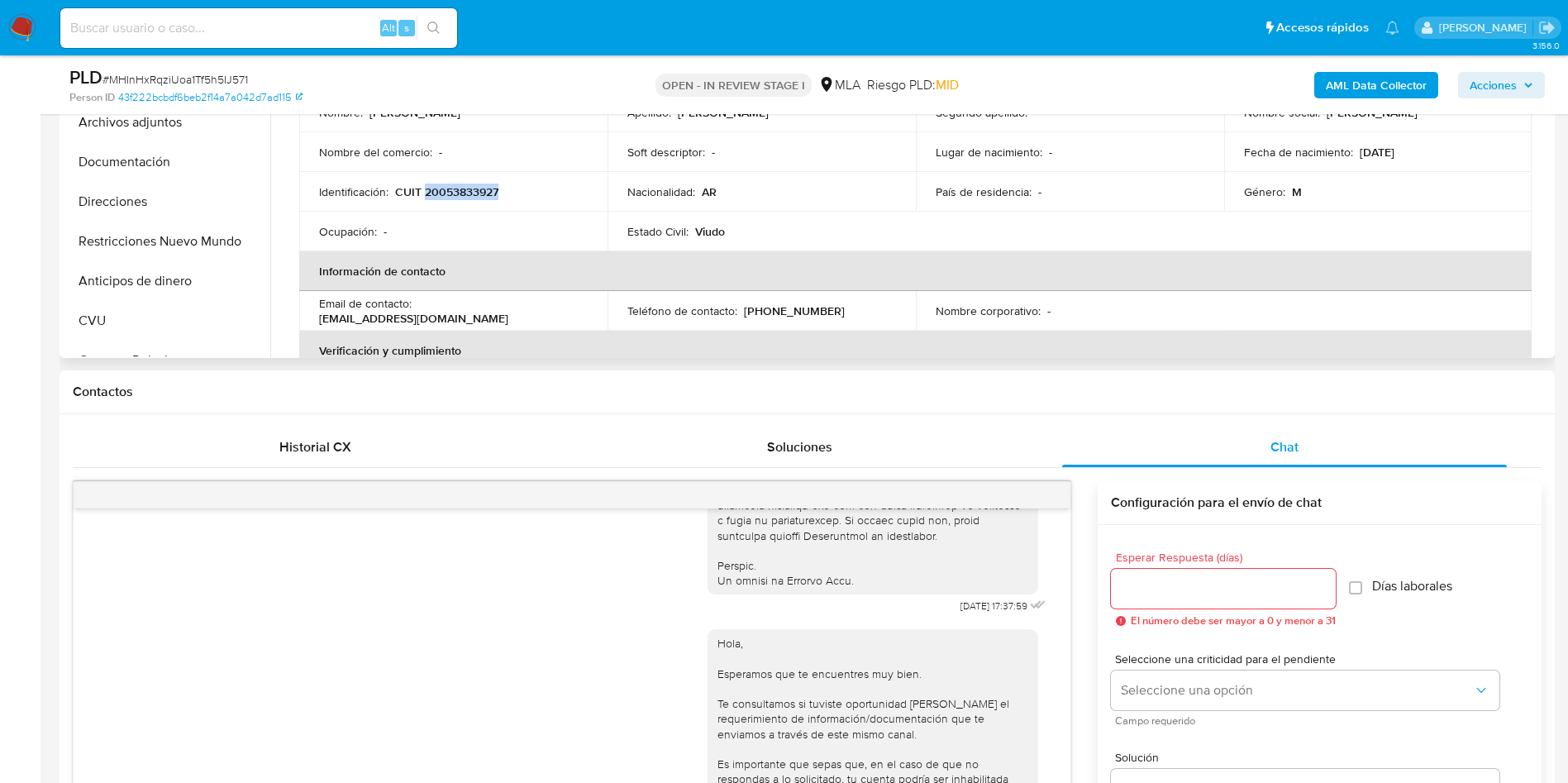
scroll to position [372, 0]
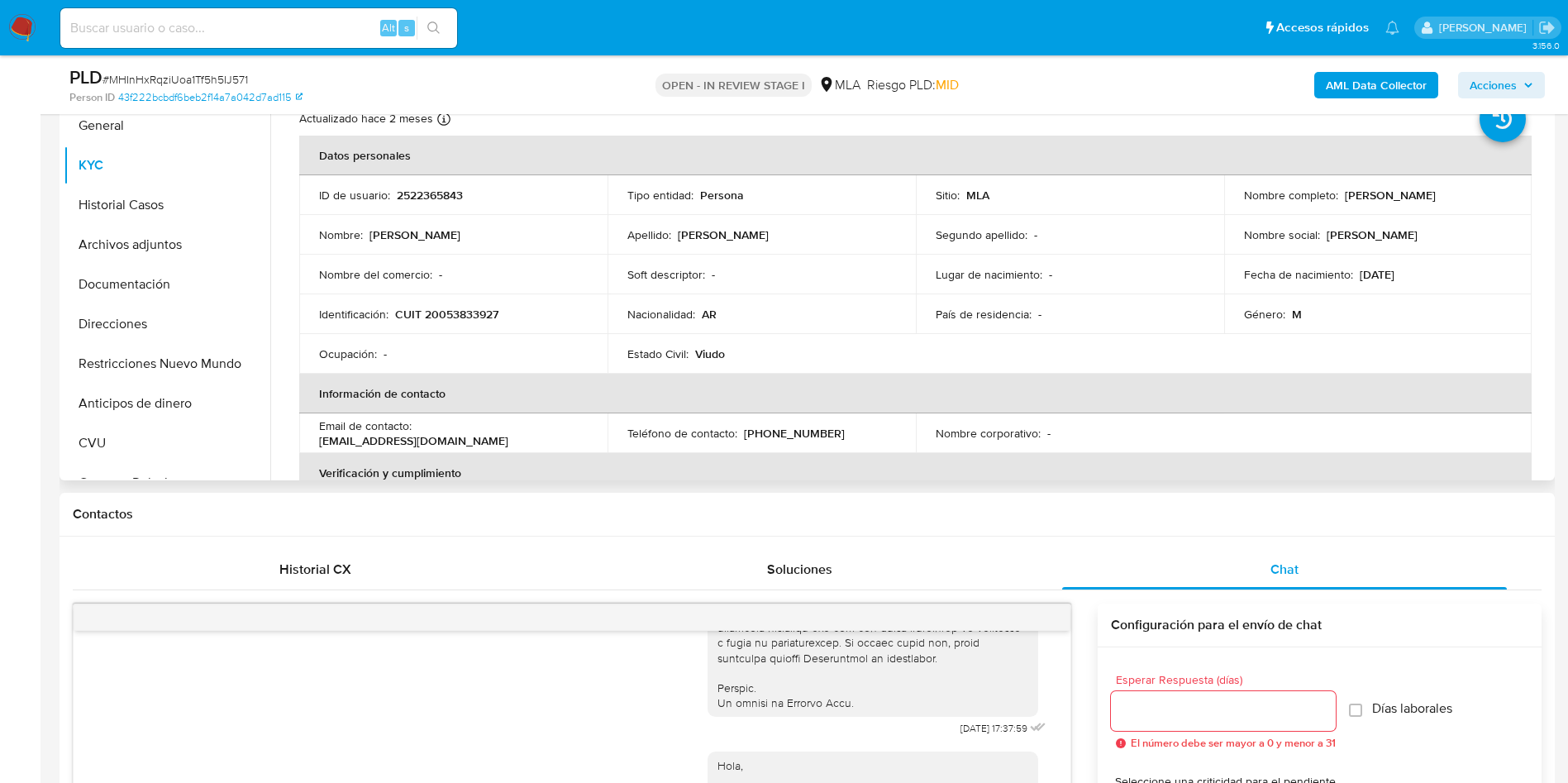
click at [430, 194] on p "2522365843" at bounding box center [430, 195] width 66 height 15
copy p "2522365843"
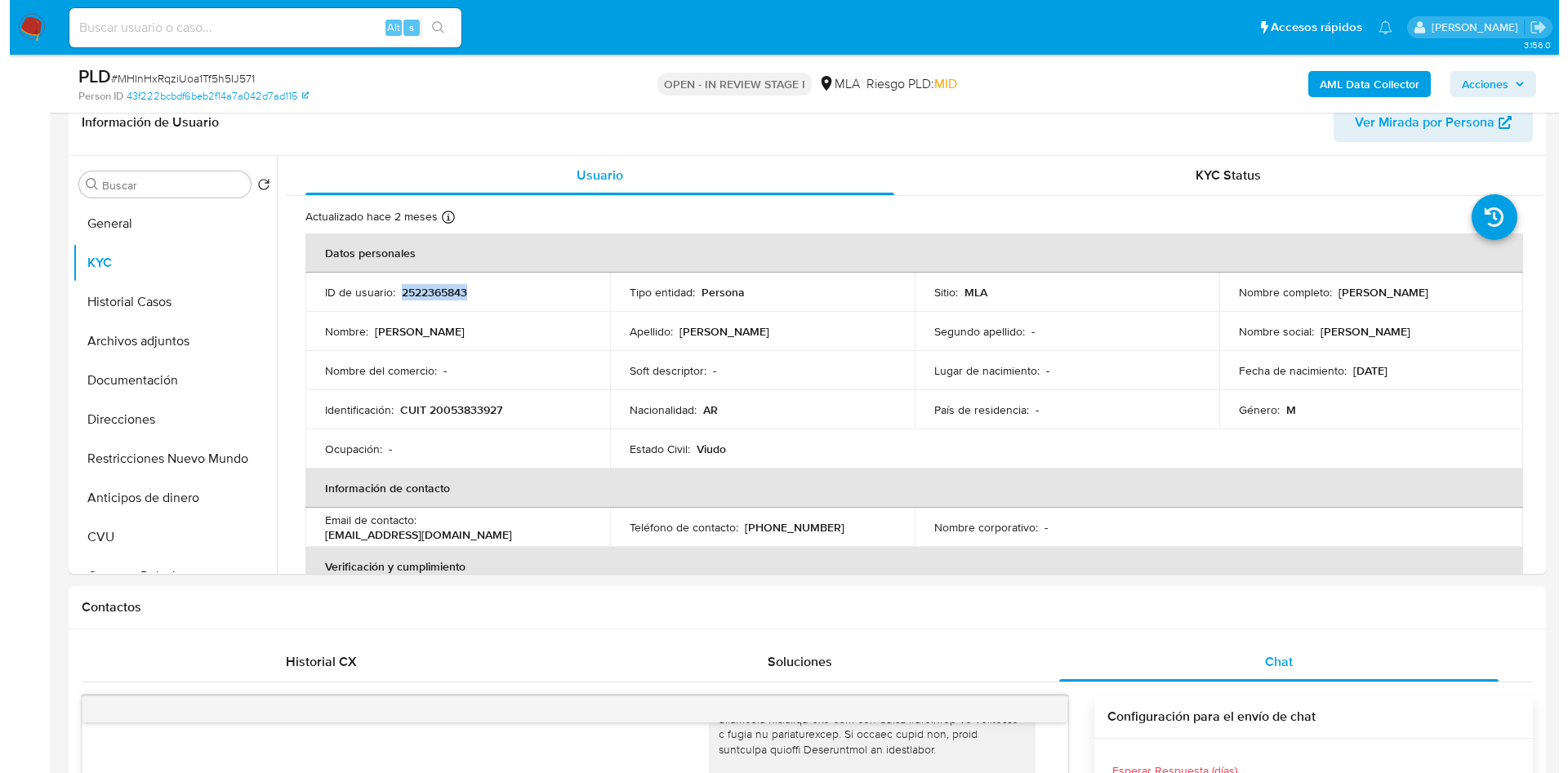
scroll to position [245, 0]
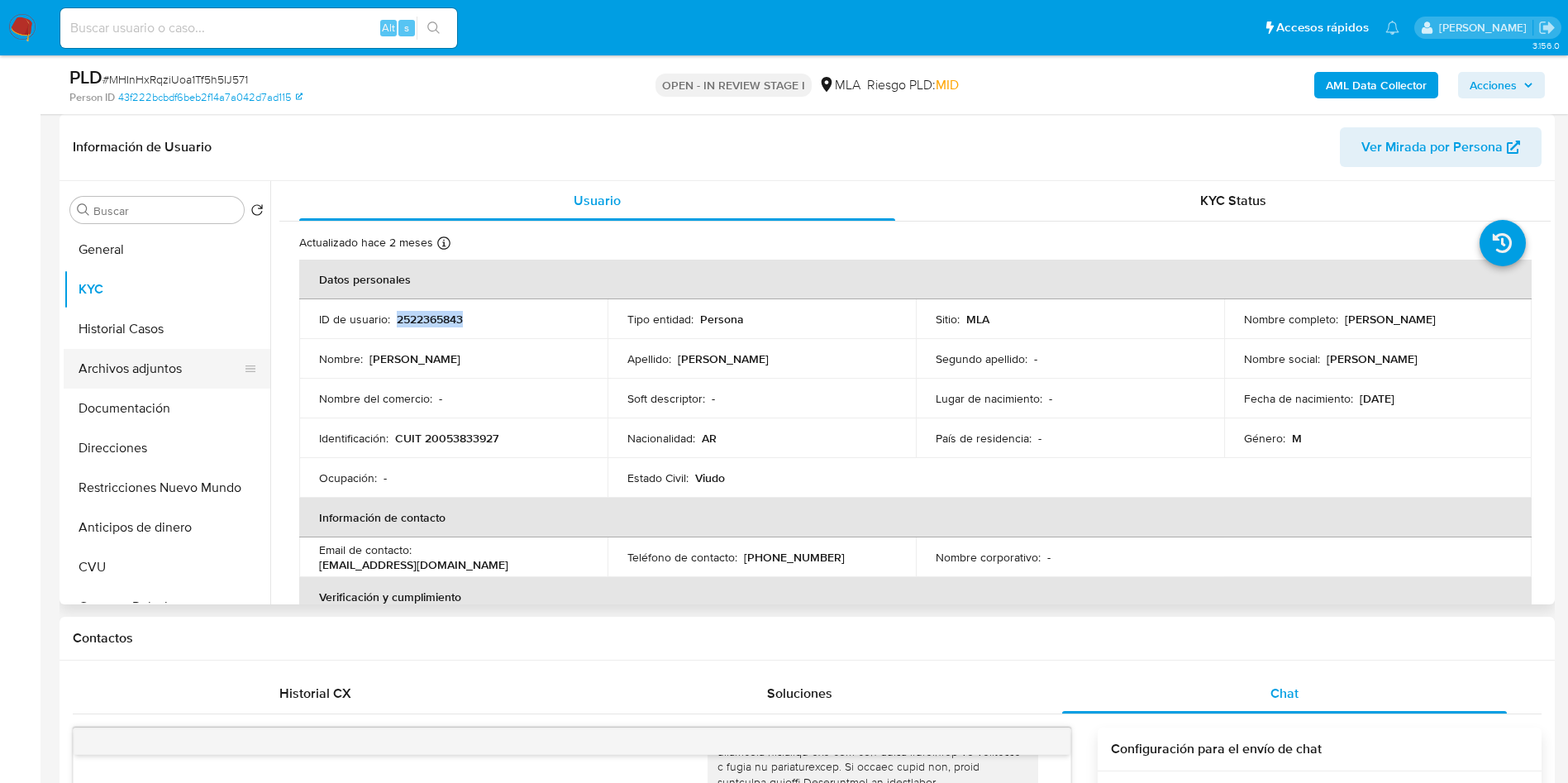
click at [130, 378] on button "Archivos adjuntos" at bounding box center [160, 368] width 193 height 40
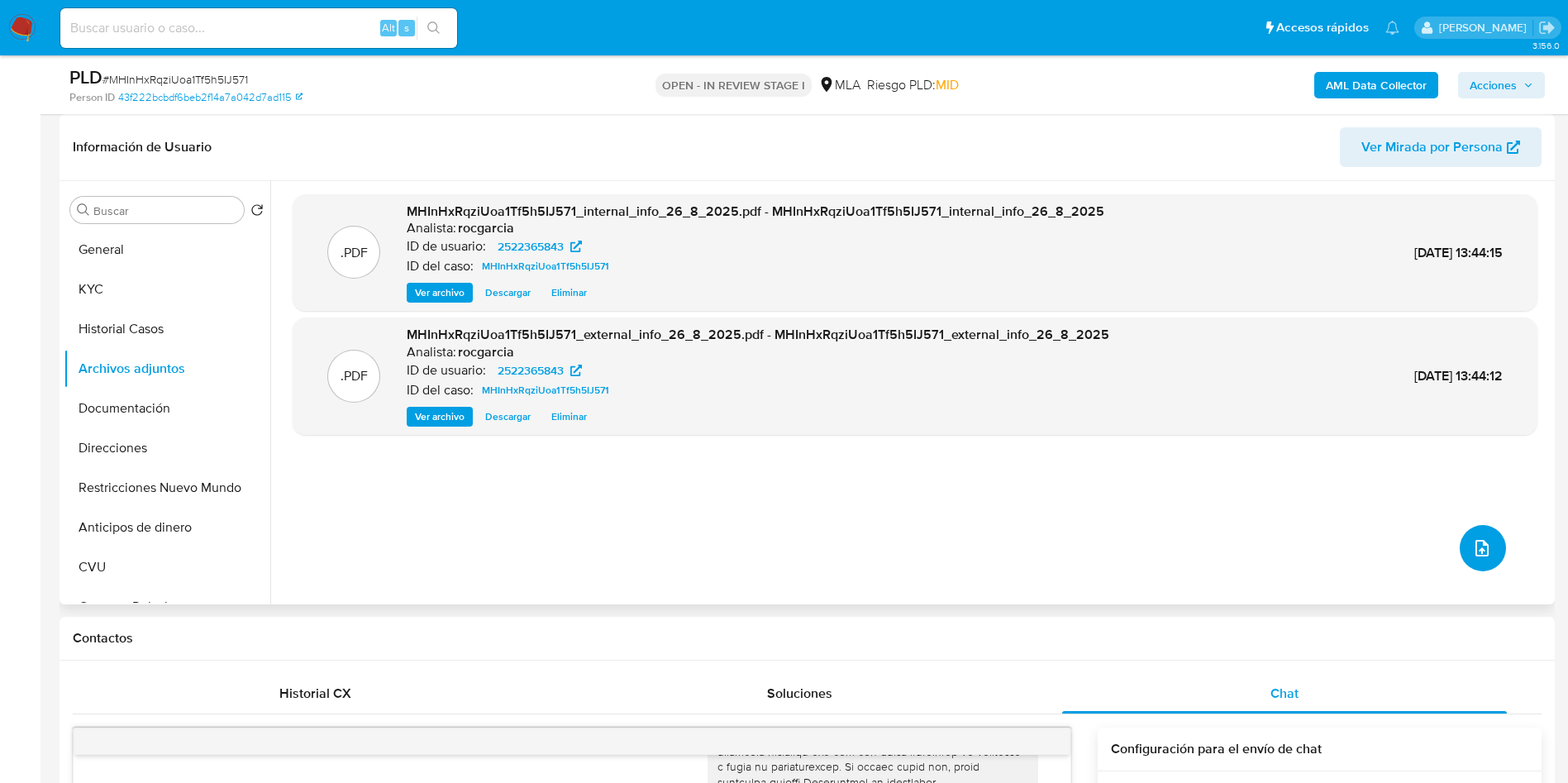
click at [1483, 564] on button "upload-file" at bounding box center [1483, 549] width 47 height 46
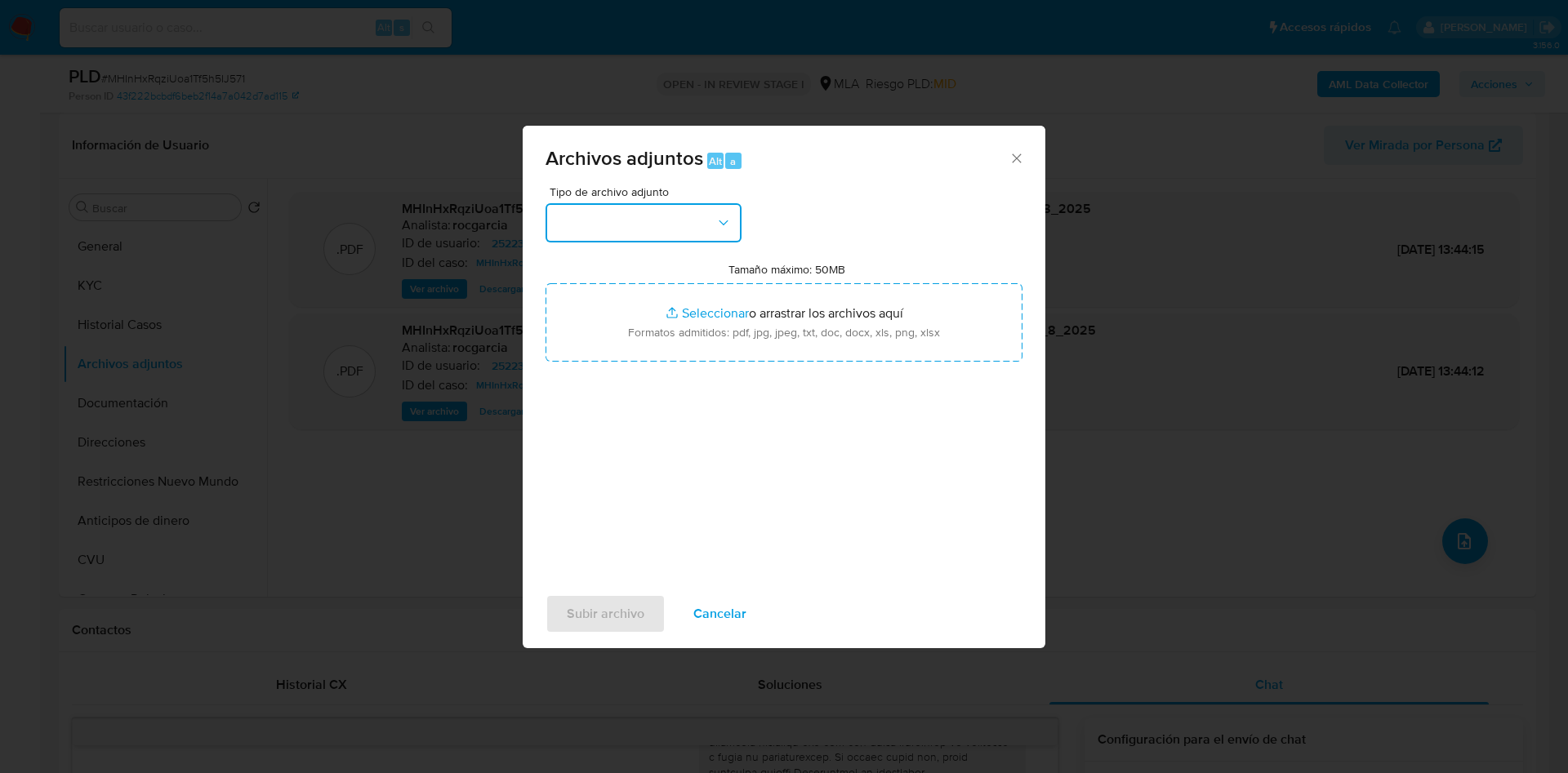
click at [682, 234] on button "button" at bounding box center [643, 222] width 196 height 39
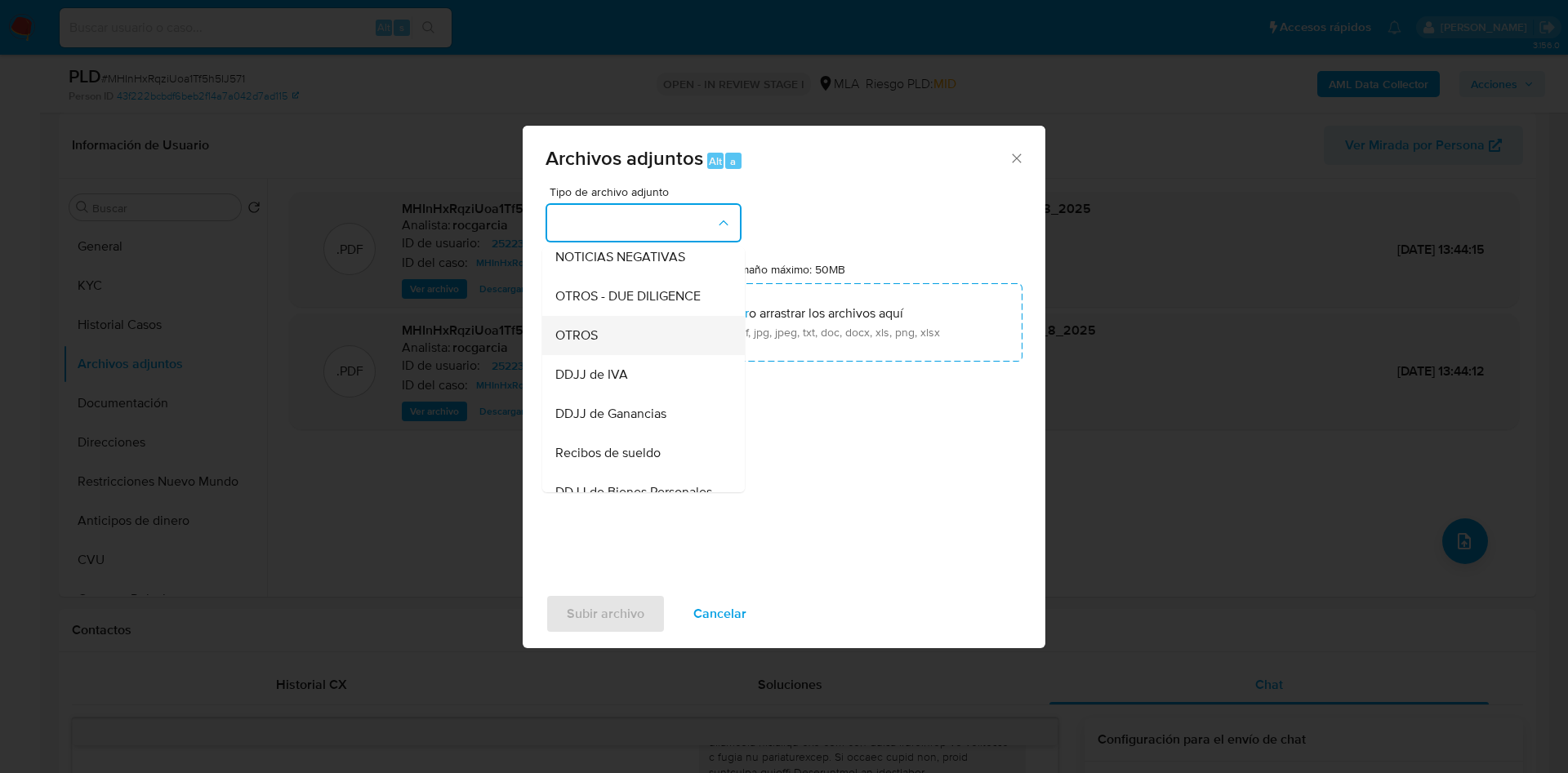
click at [615, 353] on div "OTROS" at bounding box center [638, 335] width 166 height 39
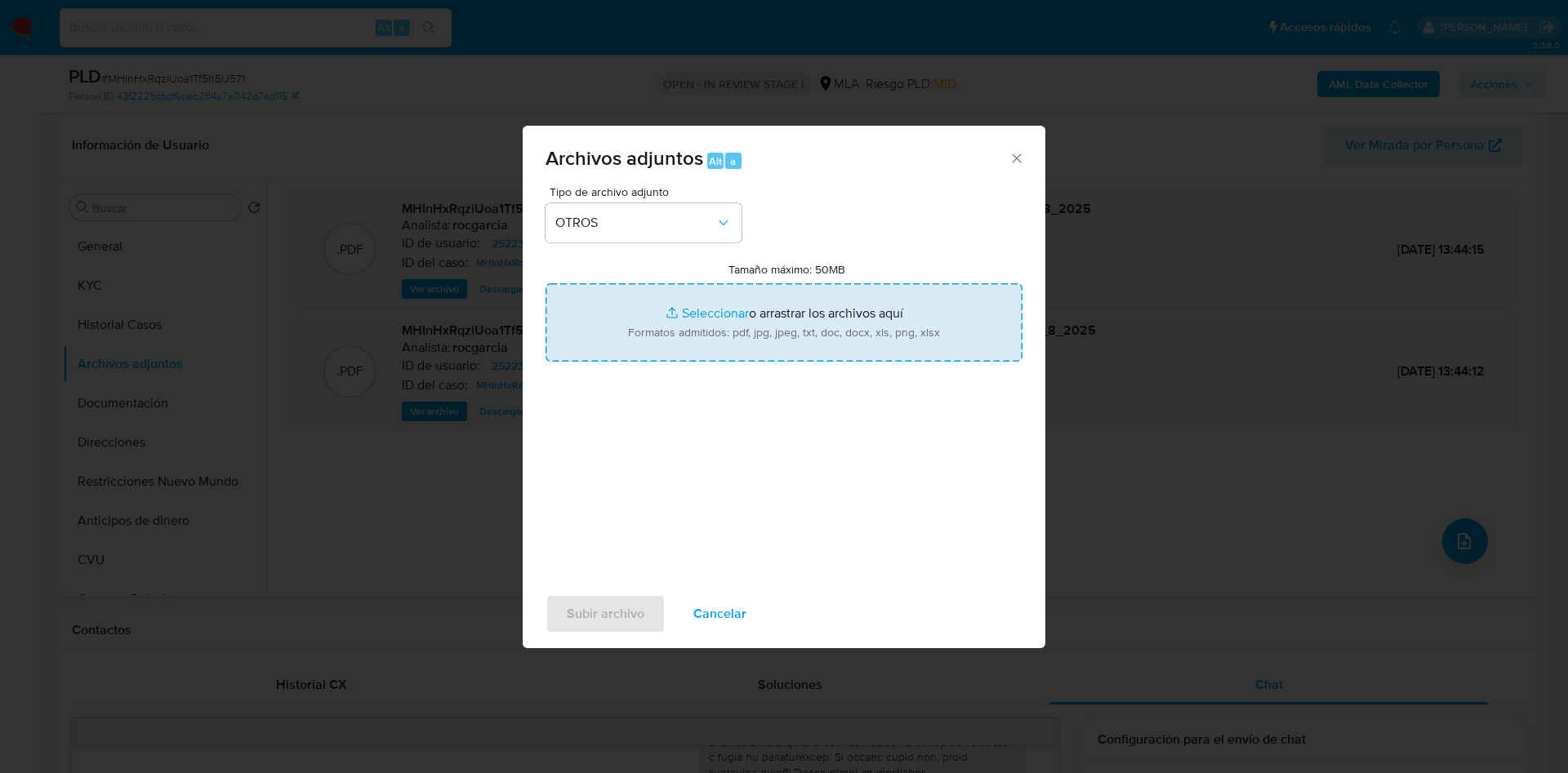
click at [661, 323] on input "Tamaño máximo: 50MB Seleccionar archivos" at bounding box center [784, 321] width 477 height 78
type input "C:\fakepath\Movimientos 2522365843.xlsx"
click at [699, 315] on input "Tamaño máximo: 50MB Seleccionar archivos" at bounding box center [784, 321] width 477 height 78
type input "C:\fakepath\NOSIS_Manager_InformeIndividual_30708358947_620658_20250826134943.p…"
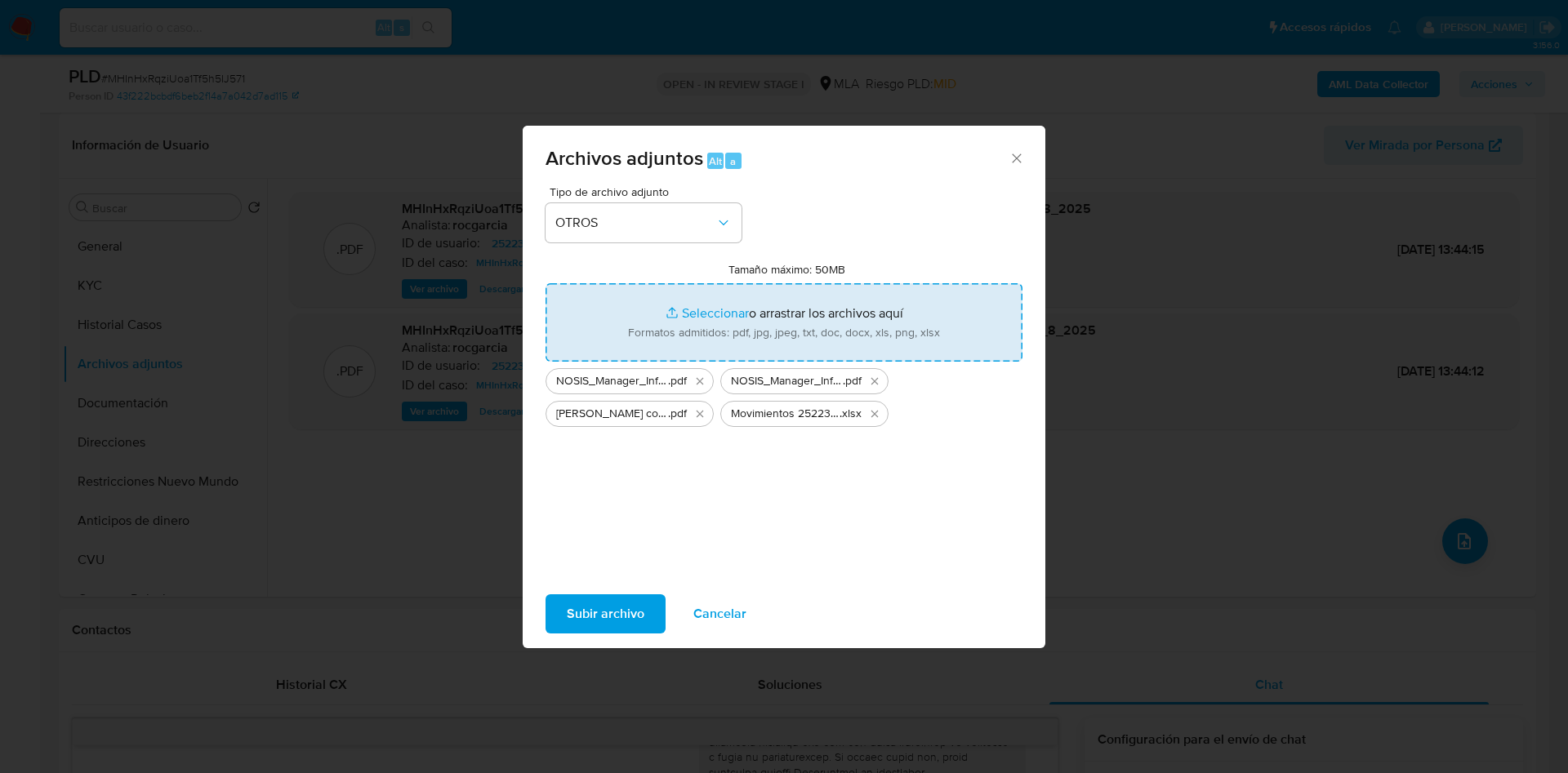
click at [665, 305] on input "Tamaño máximo: 50MB Seleccionar archivos" at bounding box center [784, 321] width 477 height 78
type input "C:\fakepath\Caselog MHInHxRqziUoa1Tf5h5IJ571 -2522365843.docx"
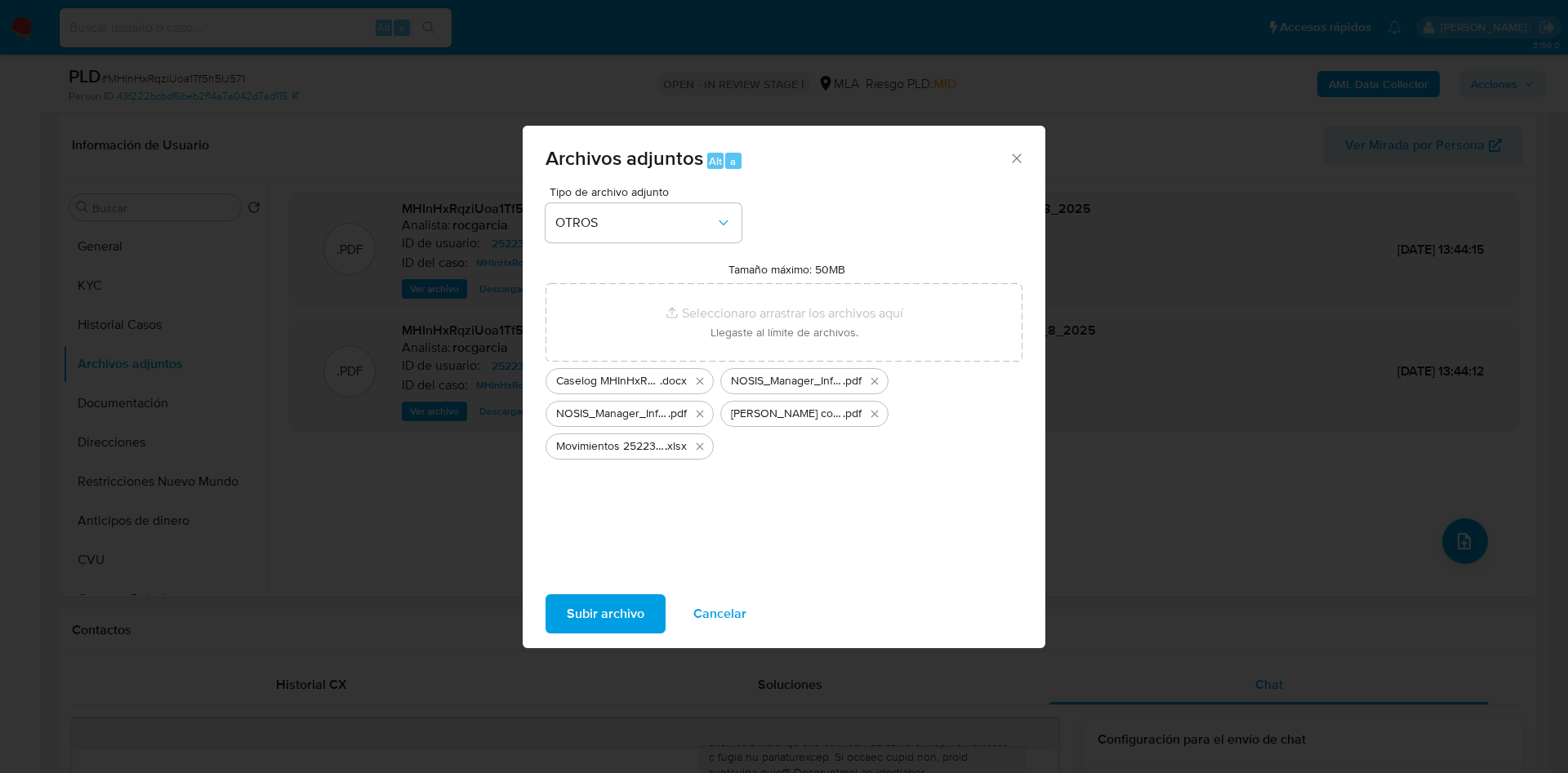
click at [633, 599] on span "Subir archivo" at bounding box center [605, 613] width 77 height 36
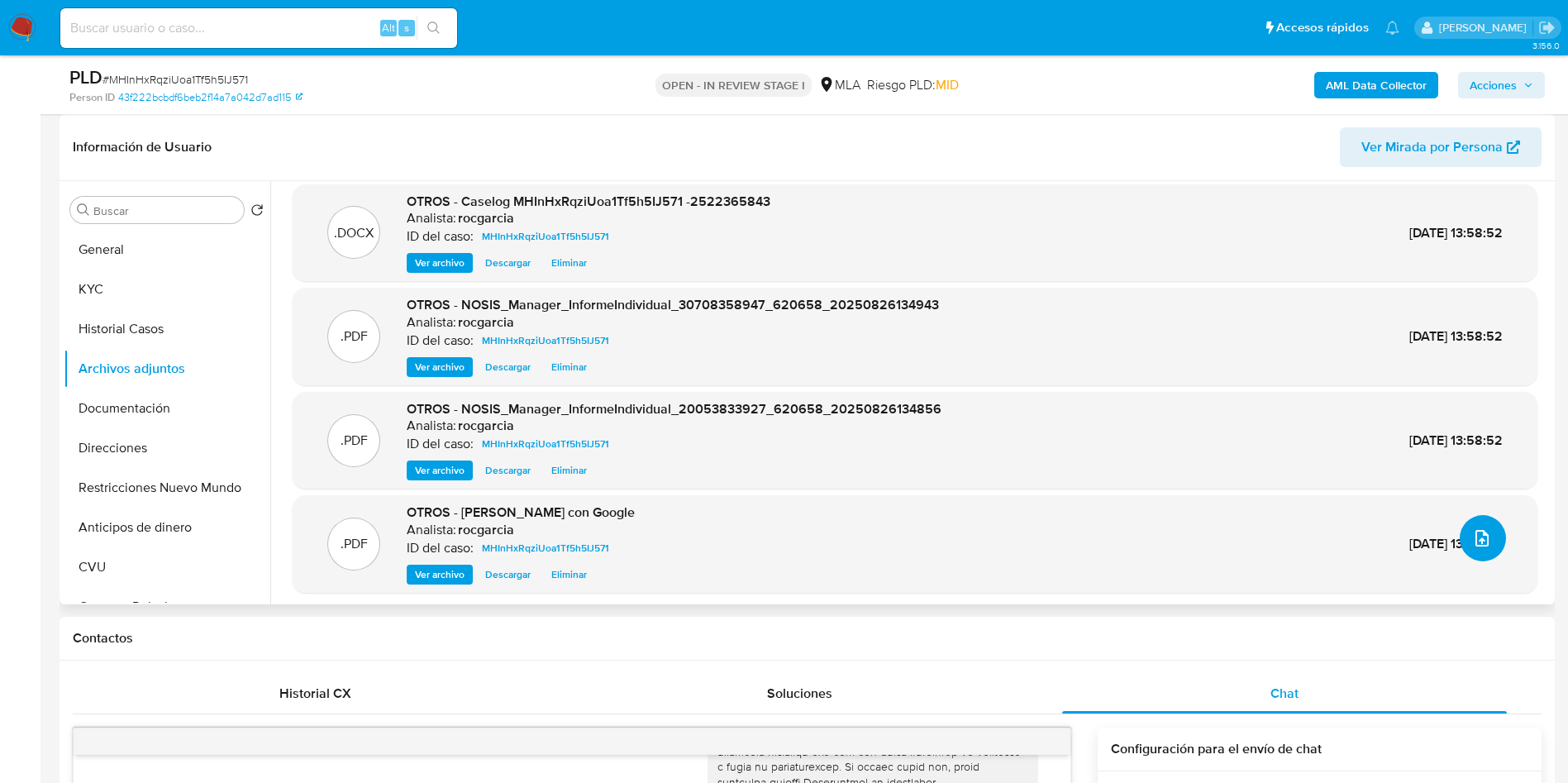
scroll to position [13, 0]
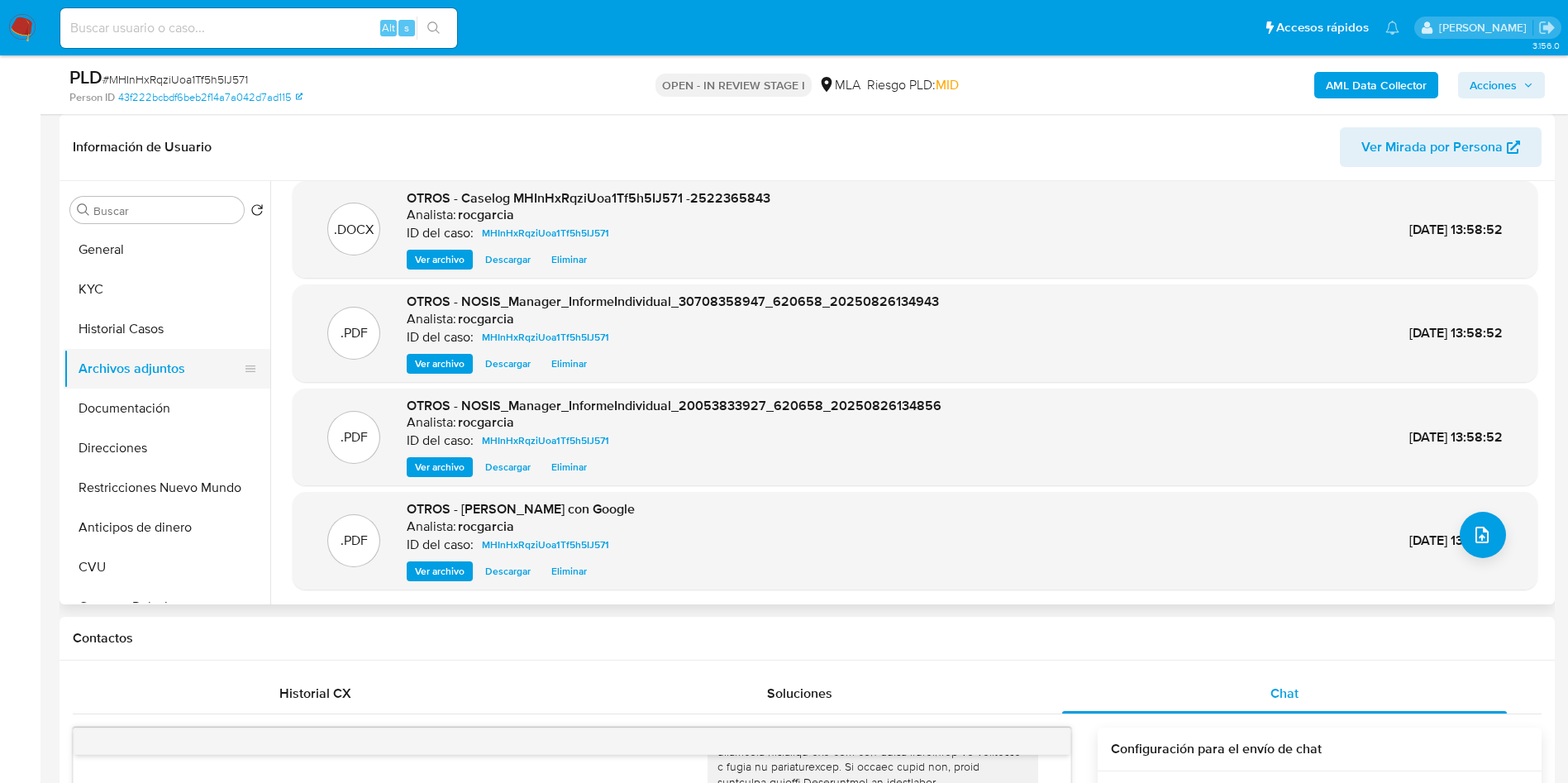
drag, startPoint x: 97, startPoint y: 327, endPoint x: 100, endPoint y: 365, distance: 38.1
click at [98, 327] on button "Historial Casos" at bounding box center [166, 328] width 206 height 40
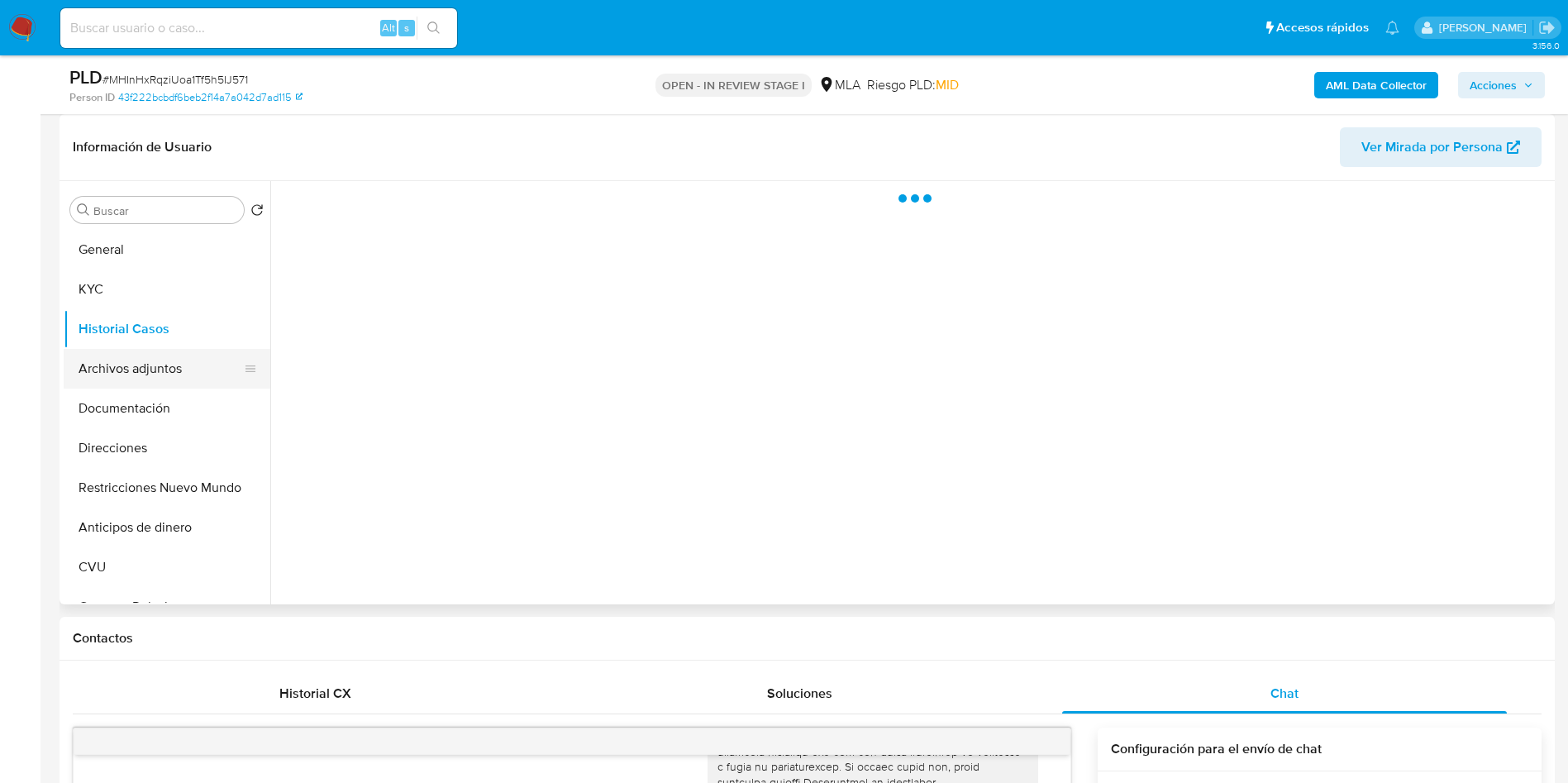
scroll to position [0, 0]
click at [103, 377] on button "Archivos adjuntos" at bounding box center [160, 368] width 193 height 40
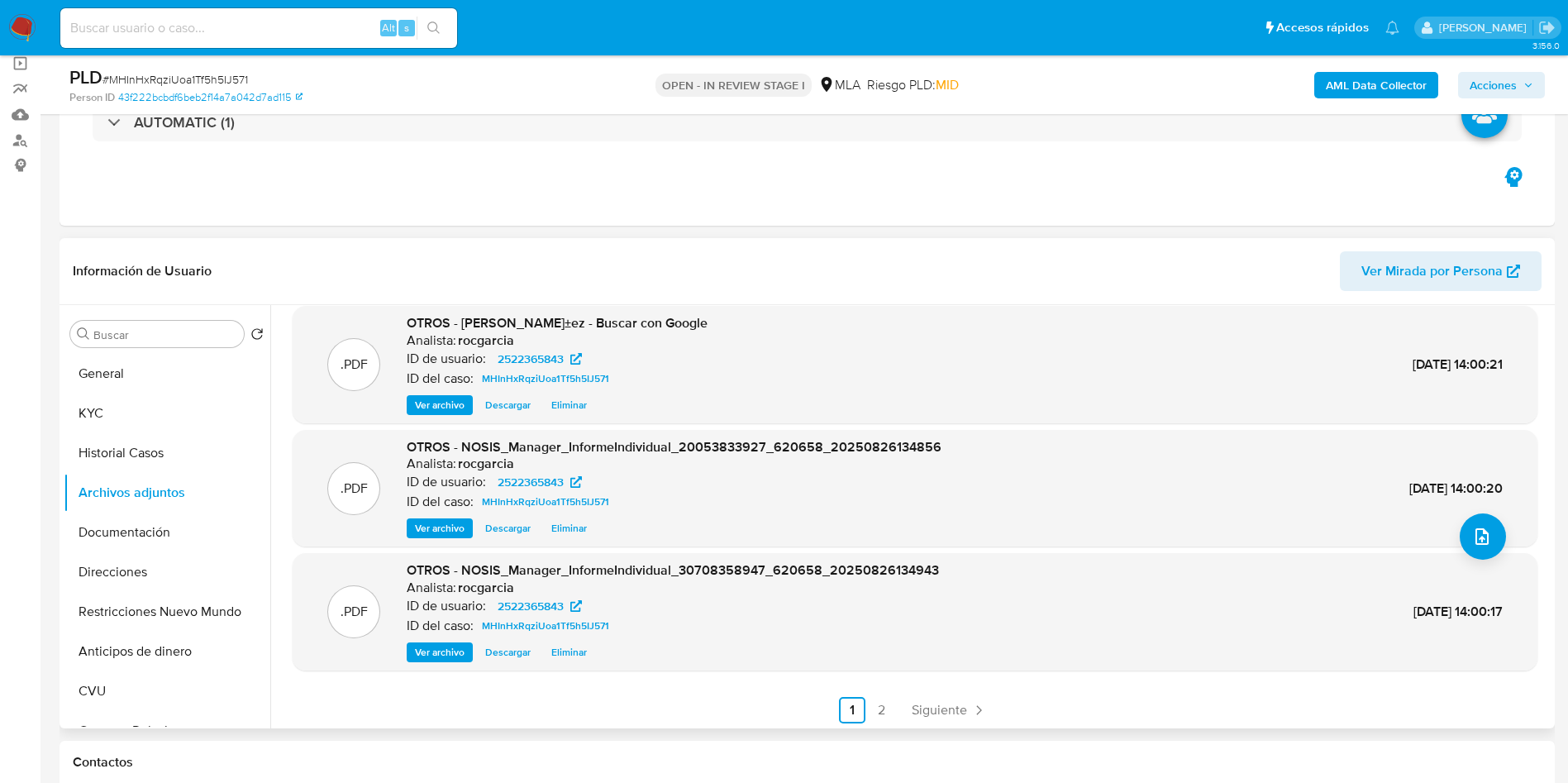
scroll to position [139, 0]
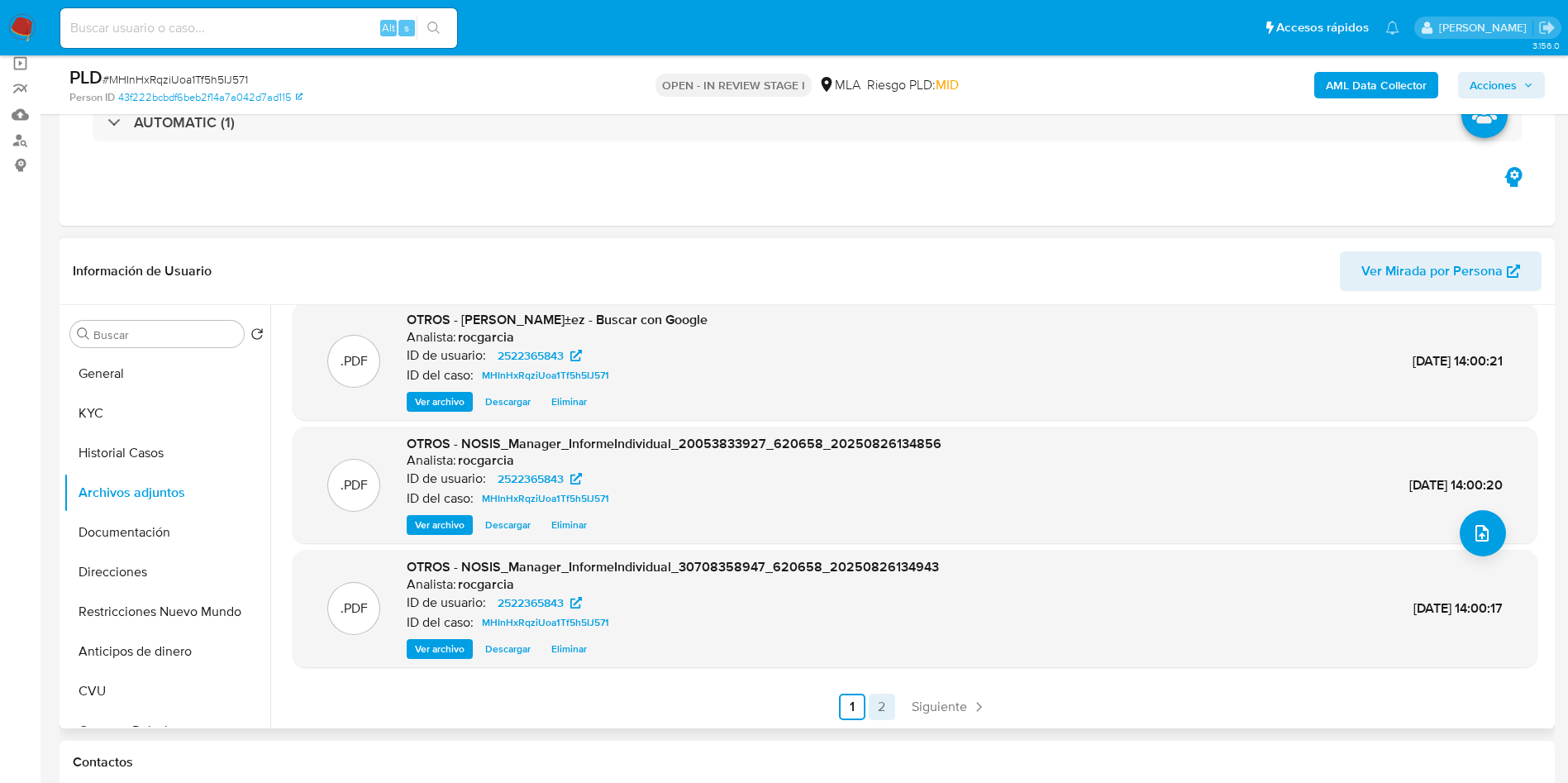
click at [883, 702] on link "2" at bounding box center [882, 707] width 26 height 26
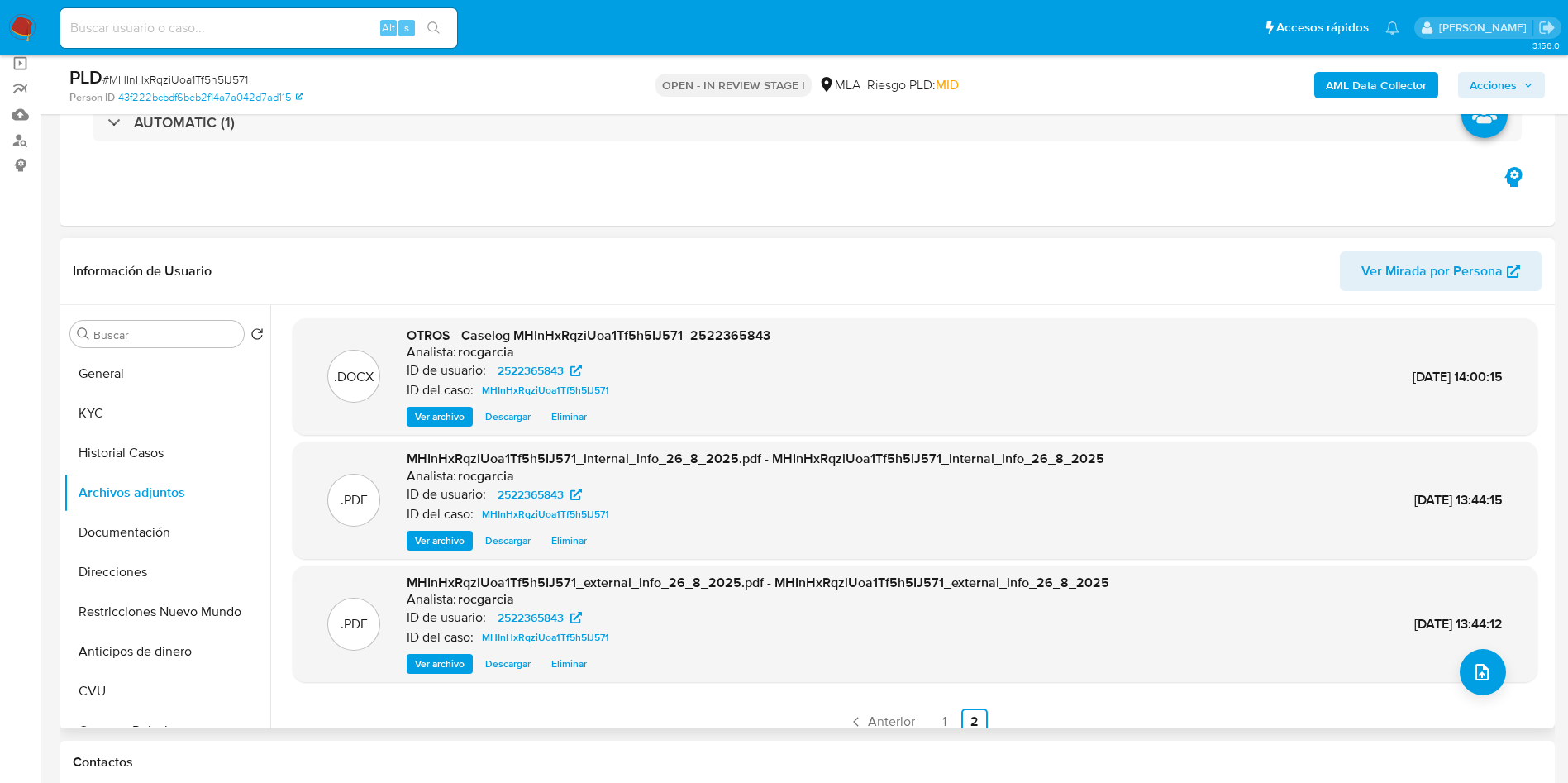
scroll to position [15, 0]
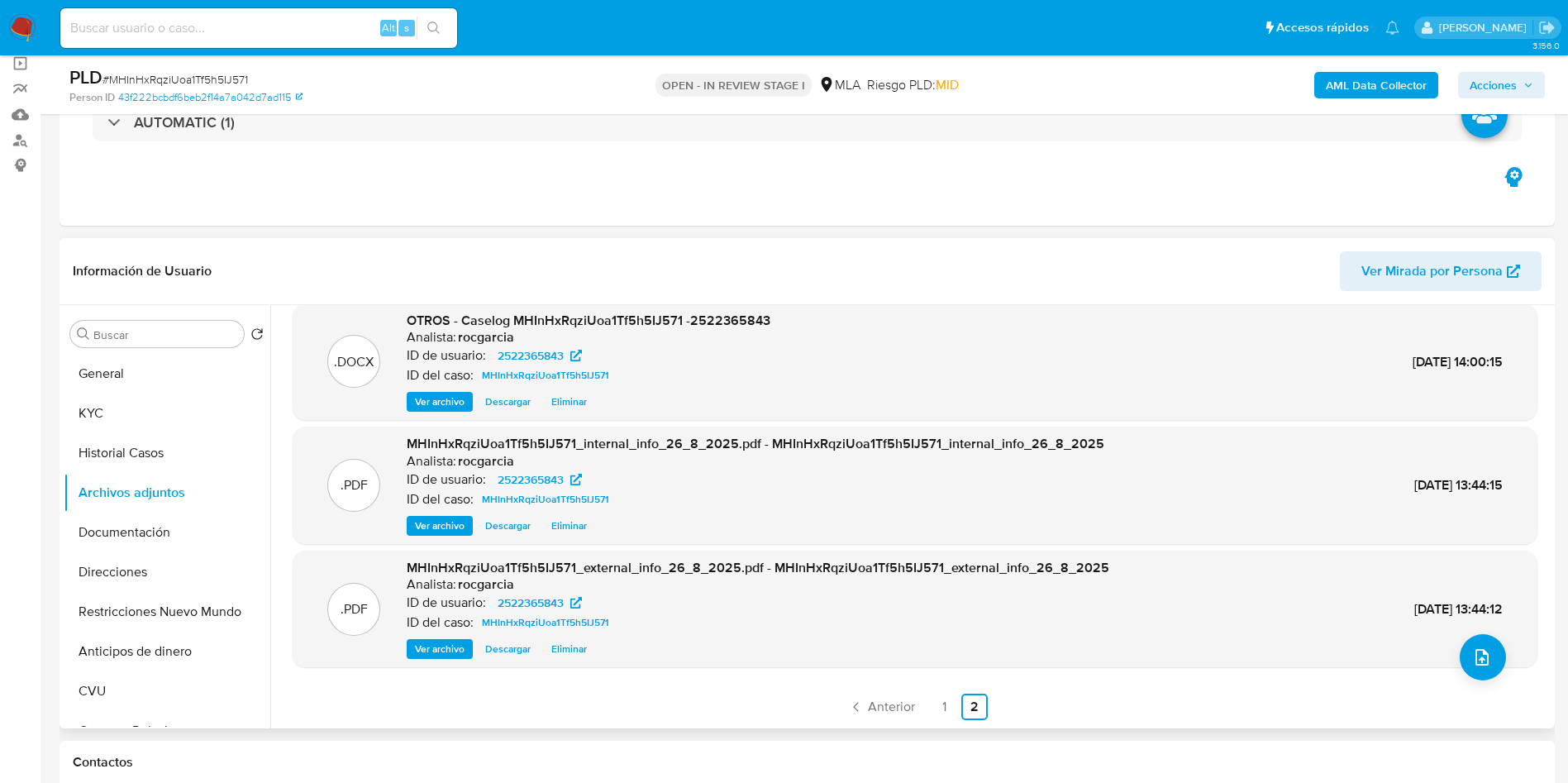
click at [1481, 86] on span "Acciones" at bounding box center [1494, 85] width 47 height 26
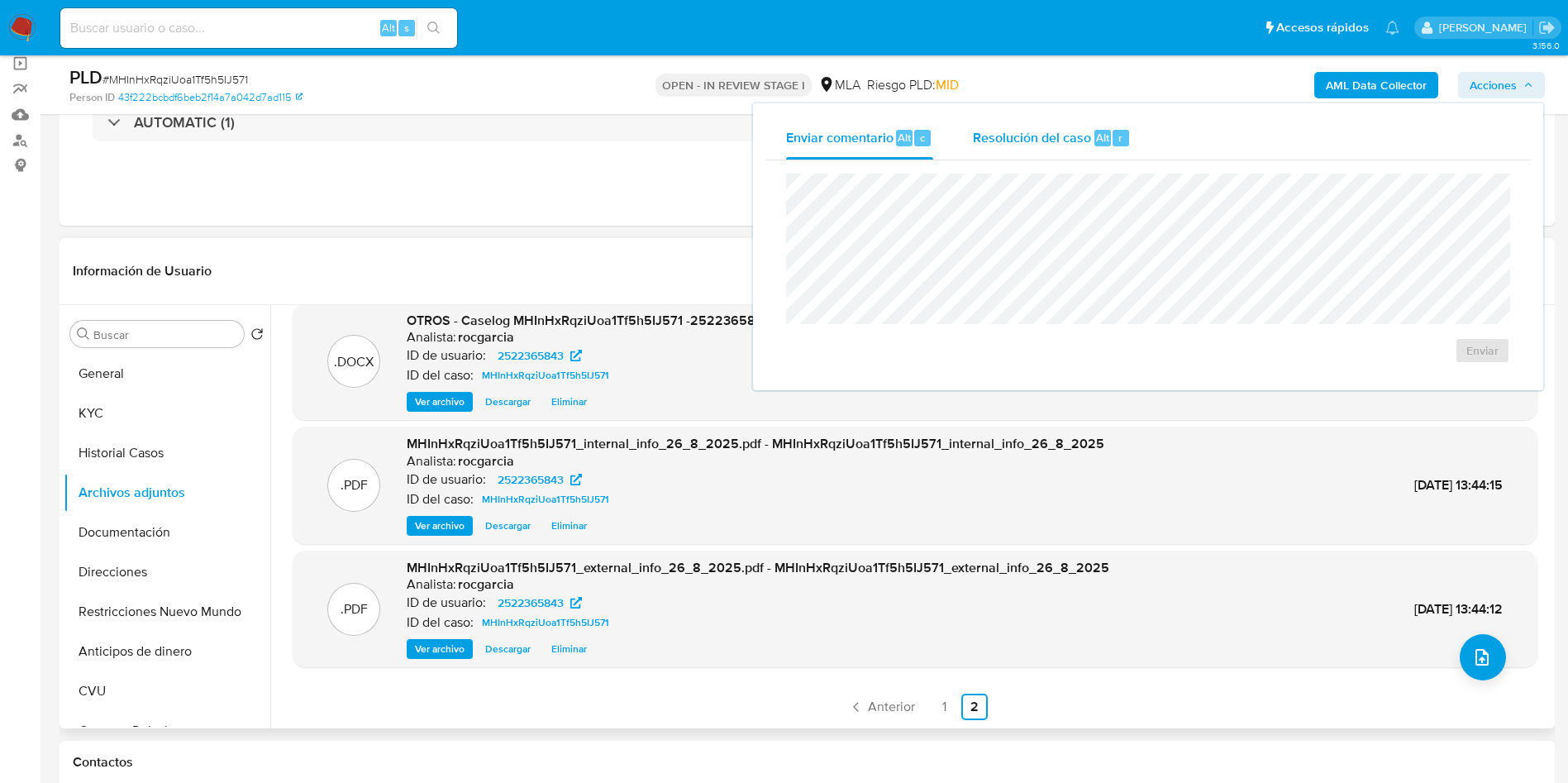
click at [1070, 144] on span "Resolución del caso" at bounding box center [1031, 137] width 118 height 19
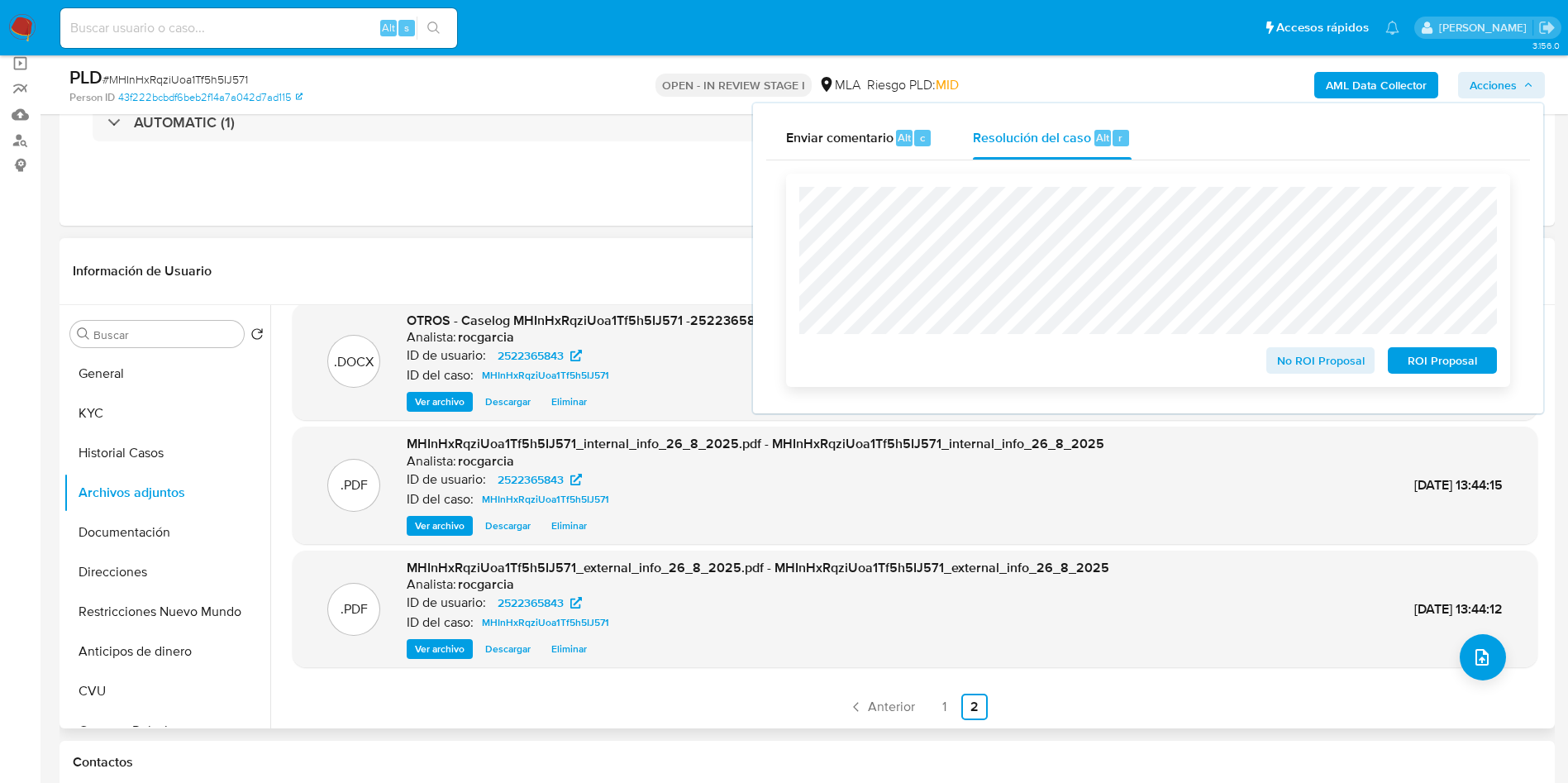
click at [1280, 372] on span "No ROI Proposal" at bounding box center [1321, 360] width 86 height 23
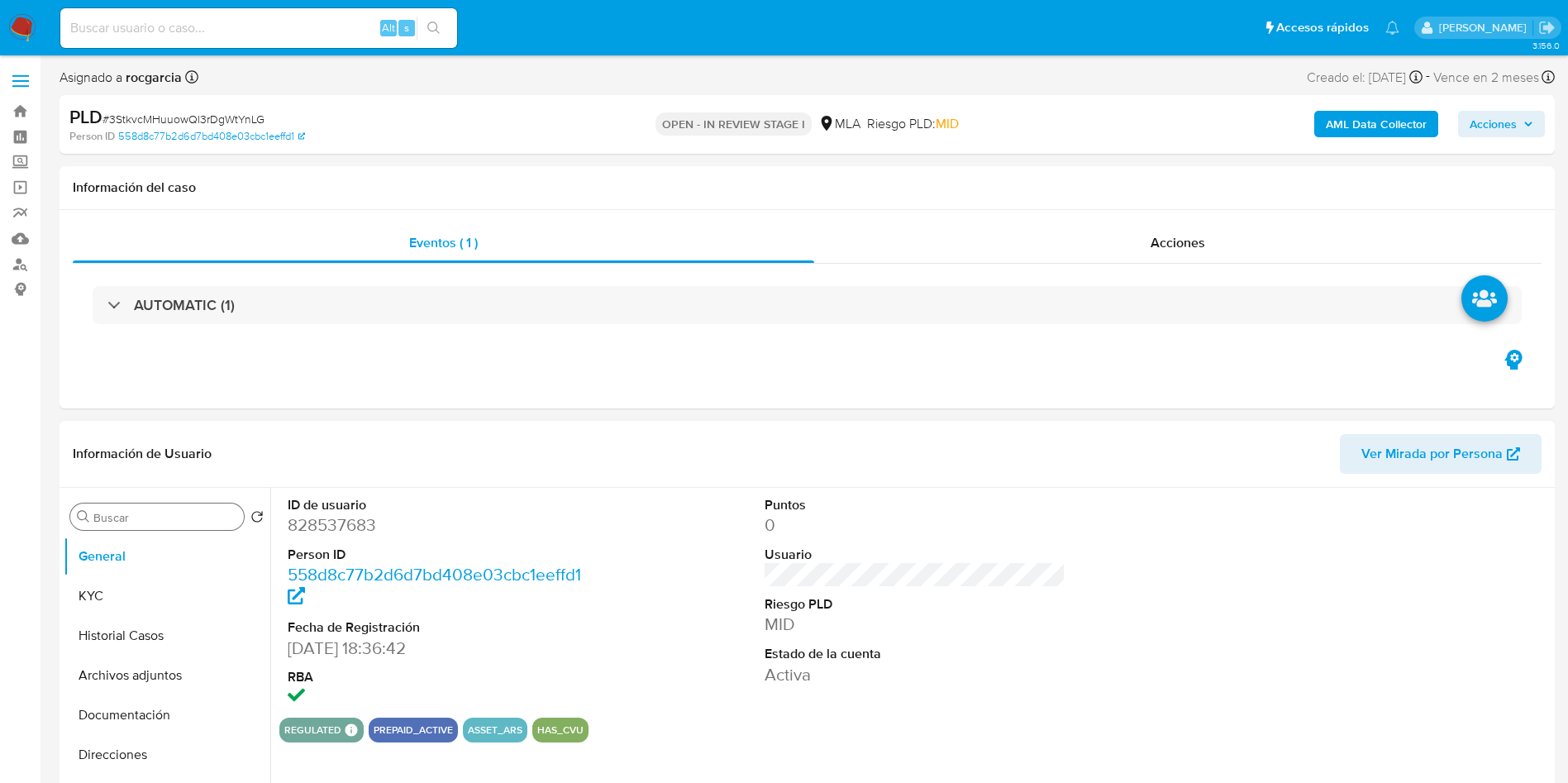
select select "10"
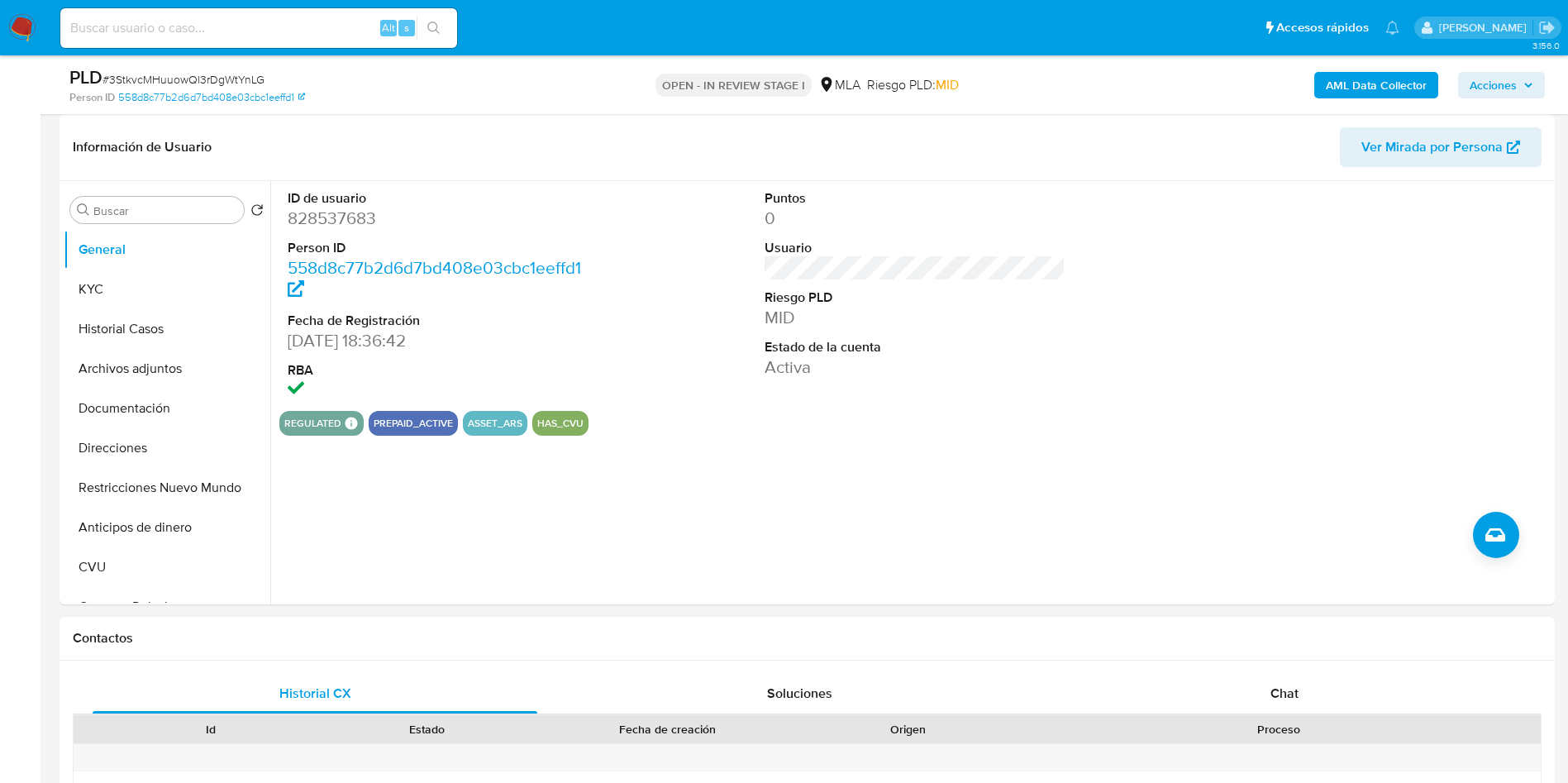
drag, startPoint x: 1276, startPoint y: 691, endPoint x: 1008, endPoint y: 619, distance: 277.5
click at [1276, 691] on span "Chat" at bounding box center [1284, 693] width 28 height 19
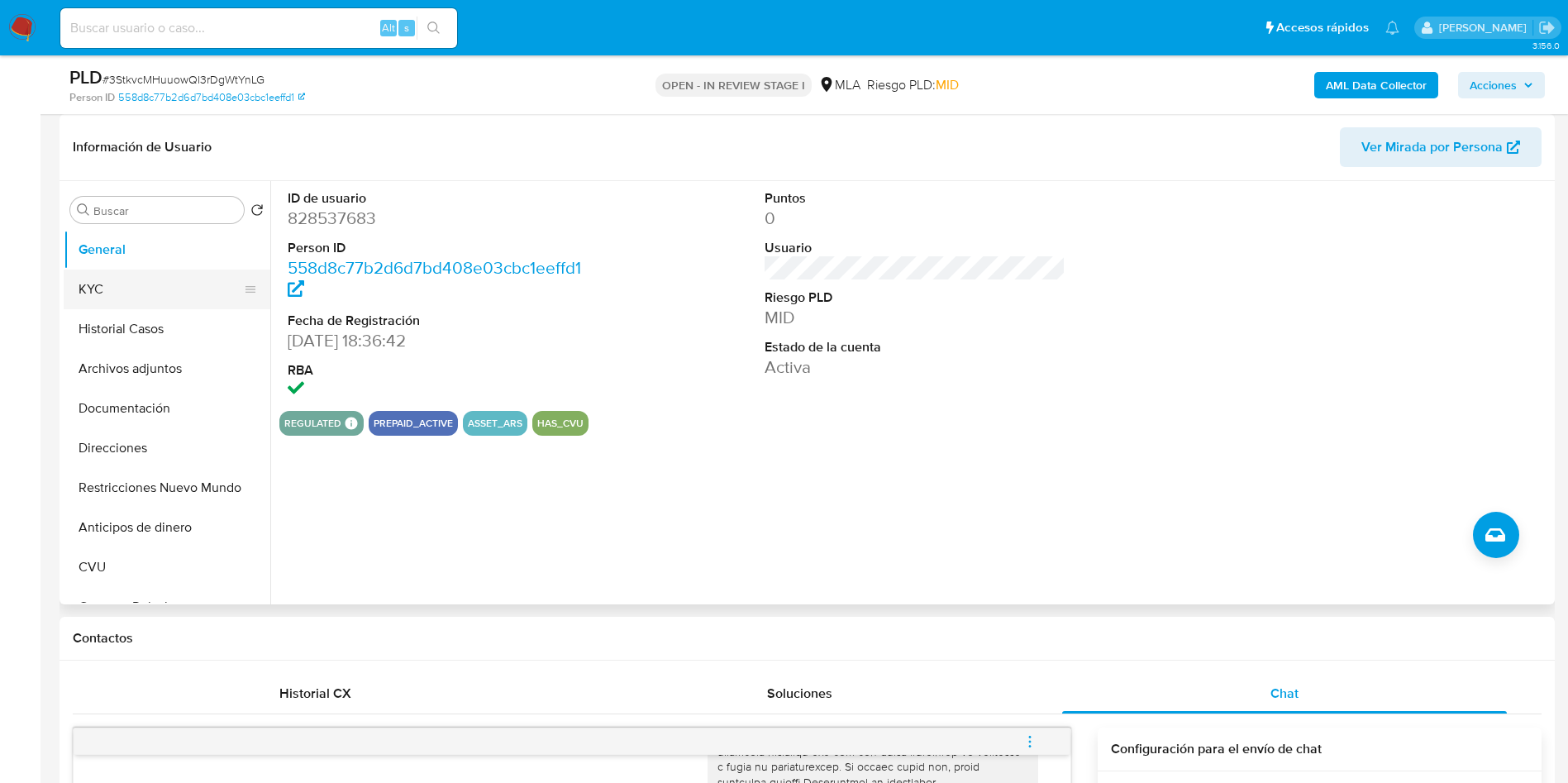
click at [126, 287] on button "KYC" at bounding box center [160, 289] width 193 height 40
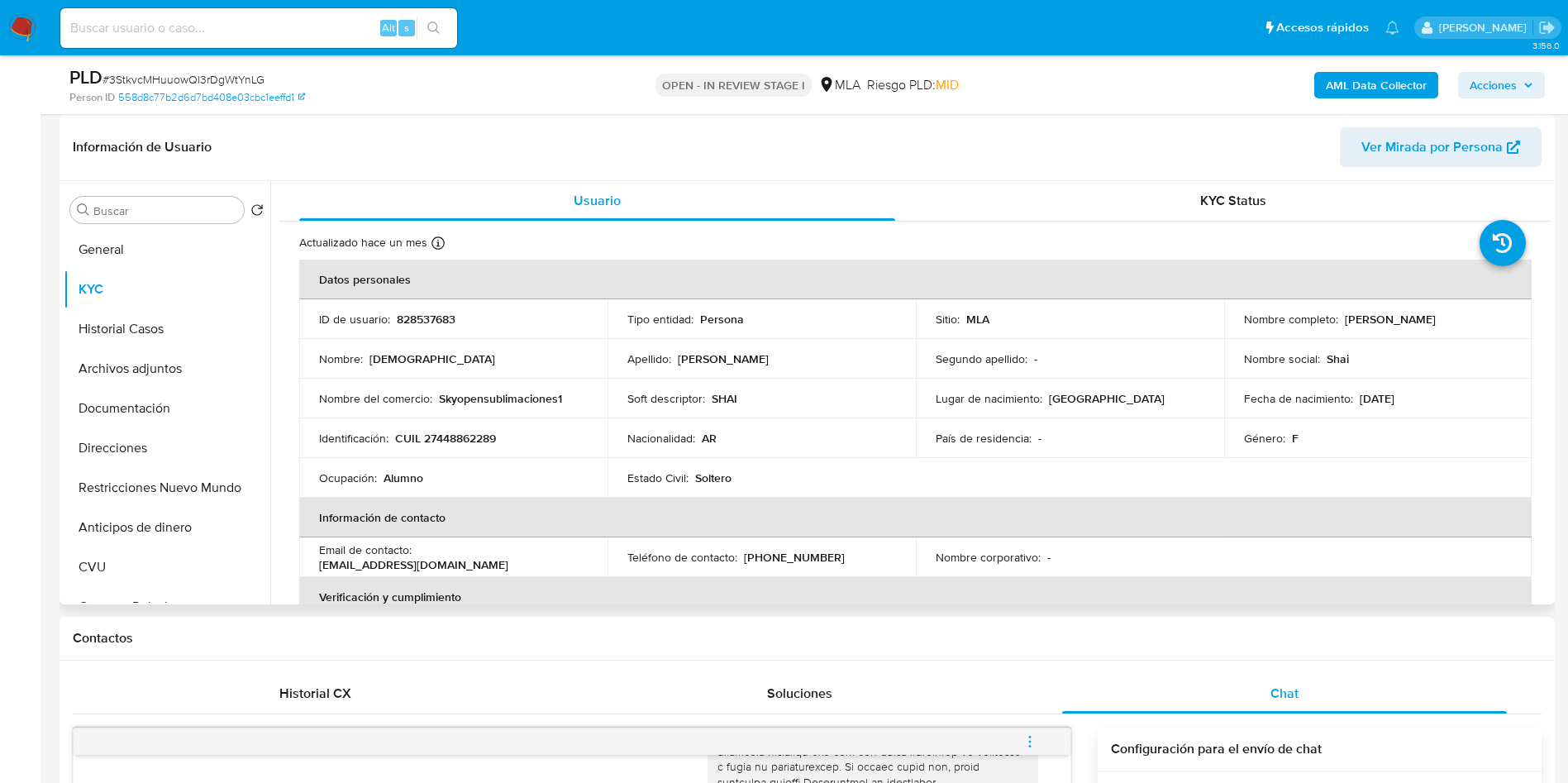
click at [469, 439] on p "CUIL 27448862289" at bounding box center [445, 438] width 100 height 15
copy p "27448862289"
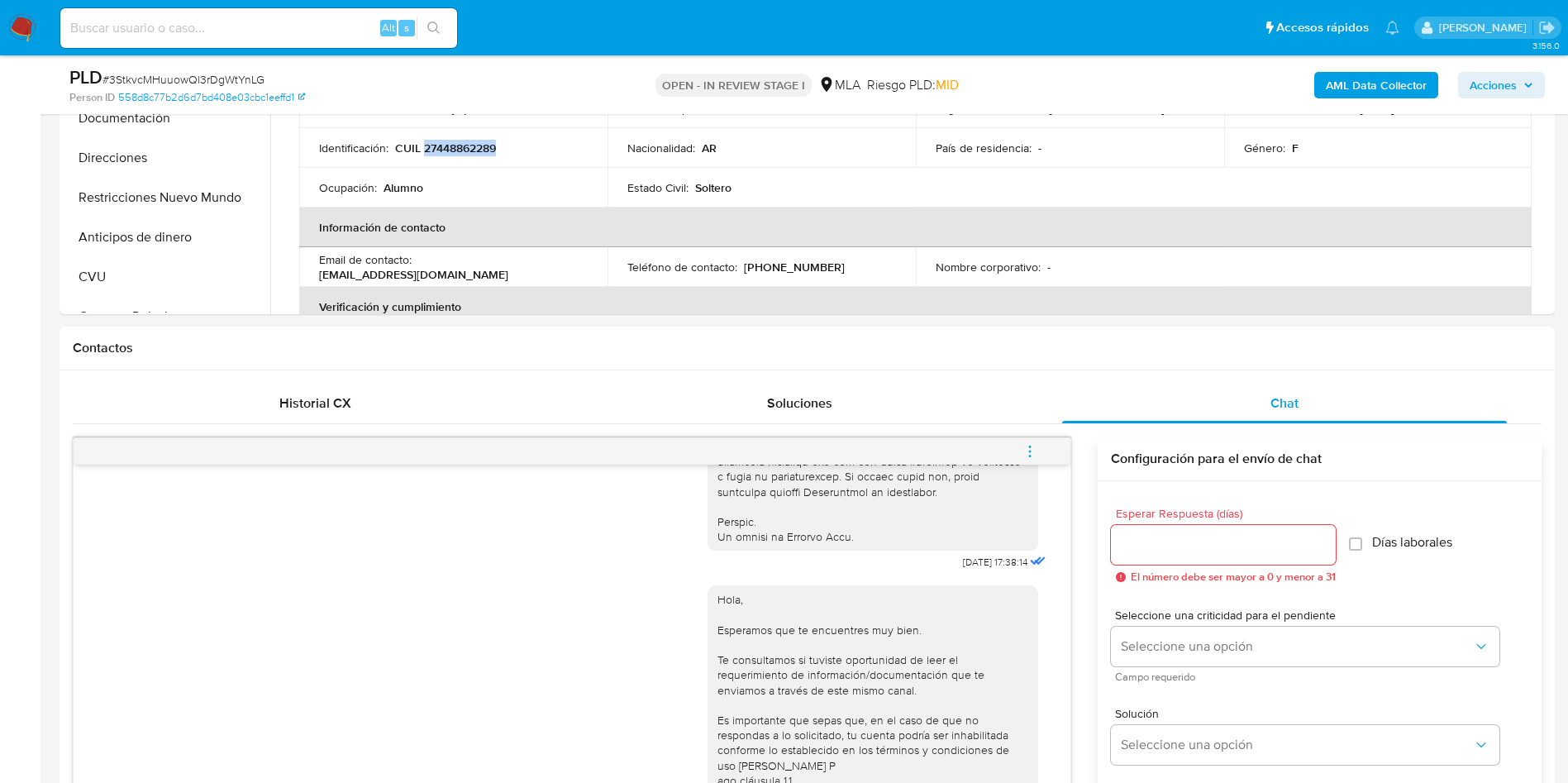
scroll to position [744, 0]
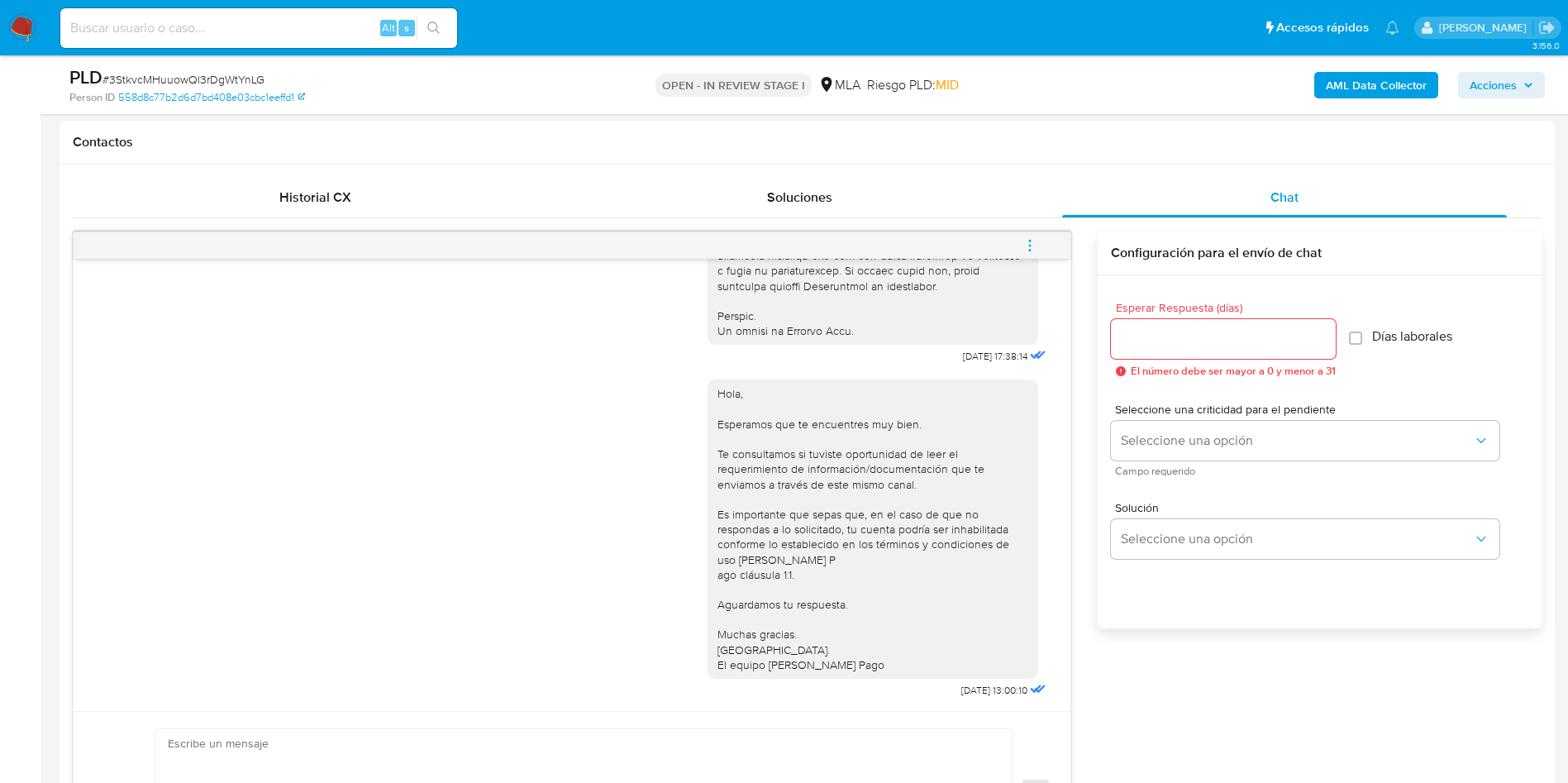
click at [1040, 236] on button "menu-action" at bounding box center [1030, 246] width 55 height 40
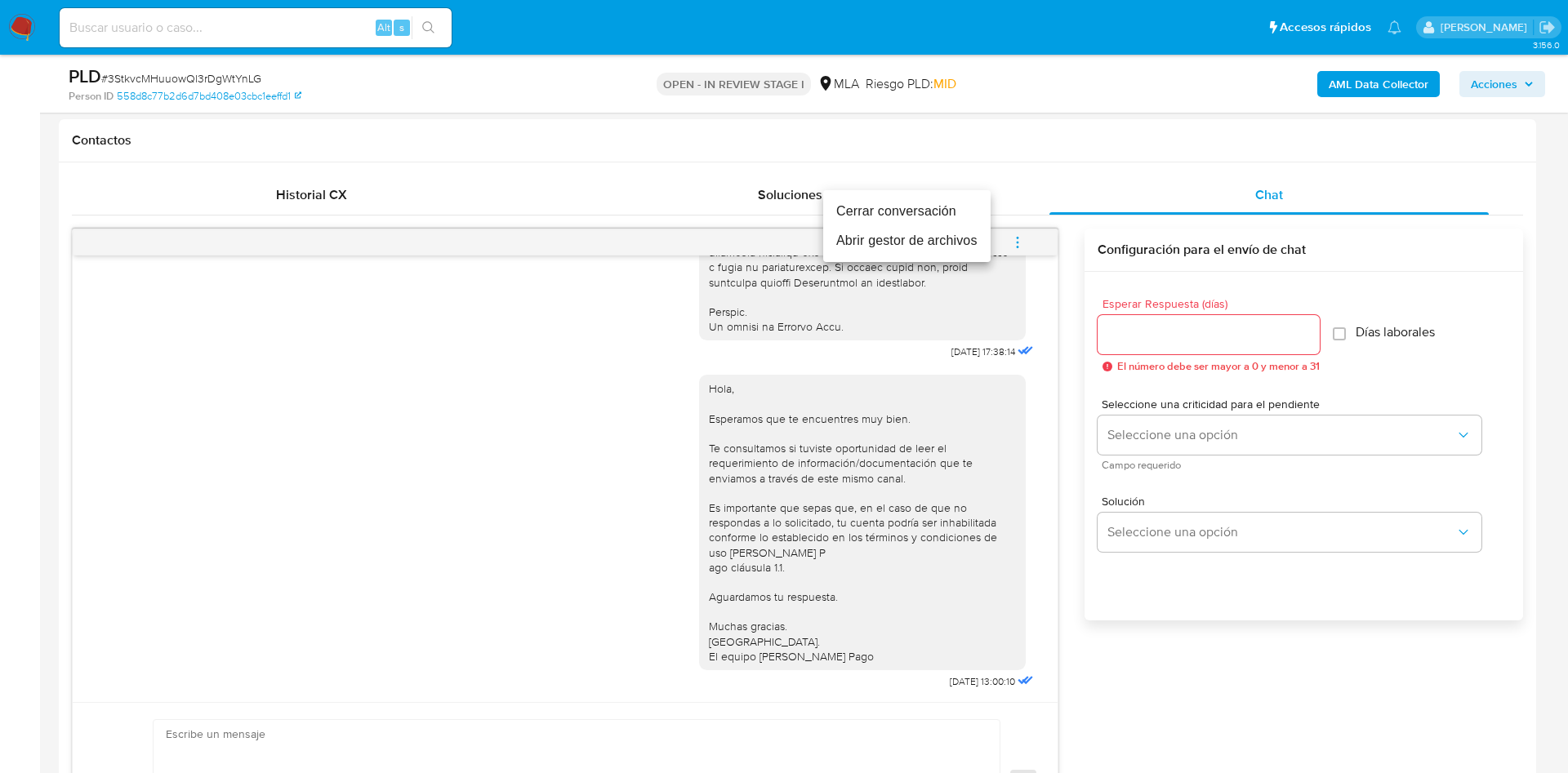
click at [954, 213] on li "Cerrar conversación" at bounding box center [907, 211] width 167 height 29
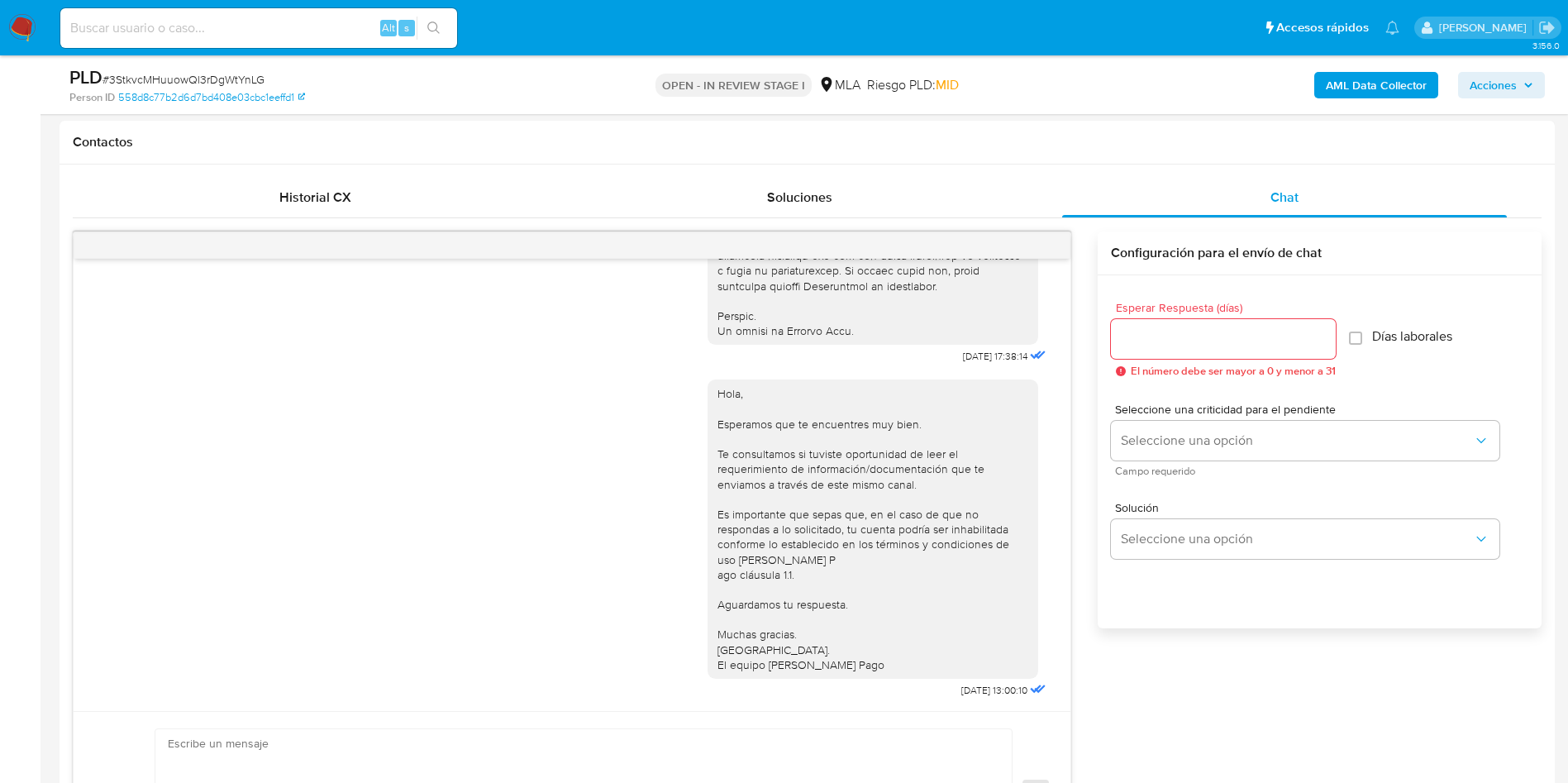
scroll to position [124, 0]
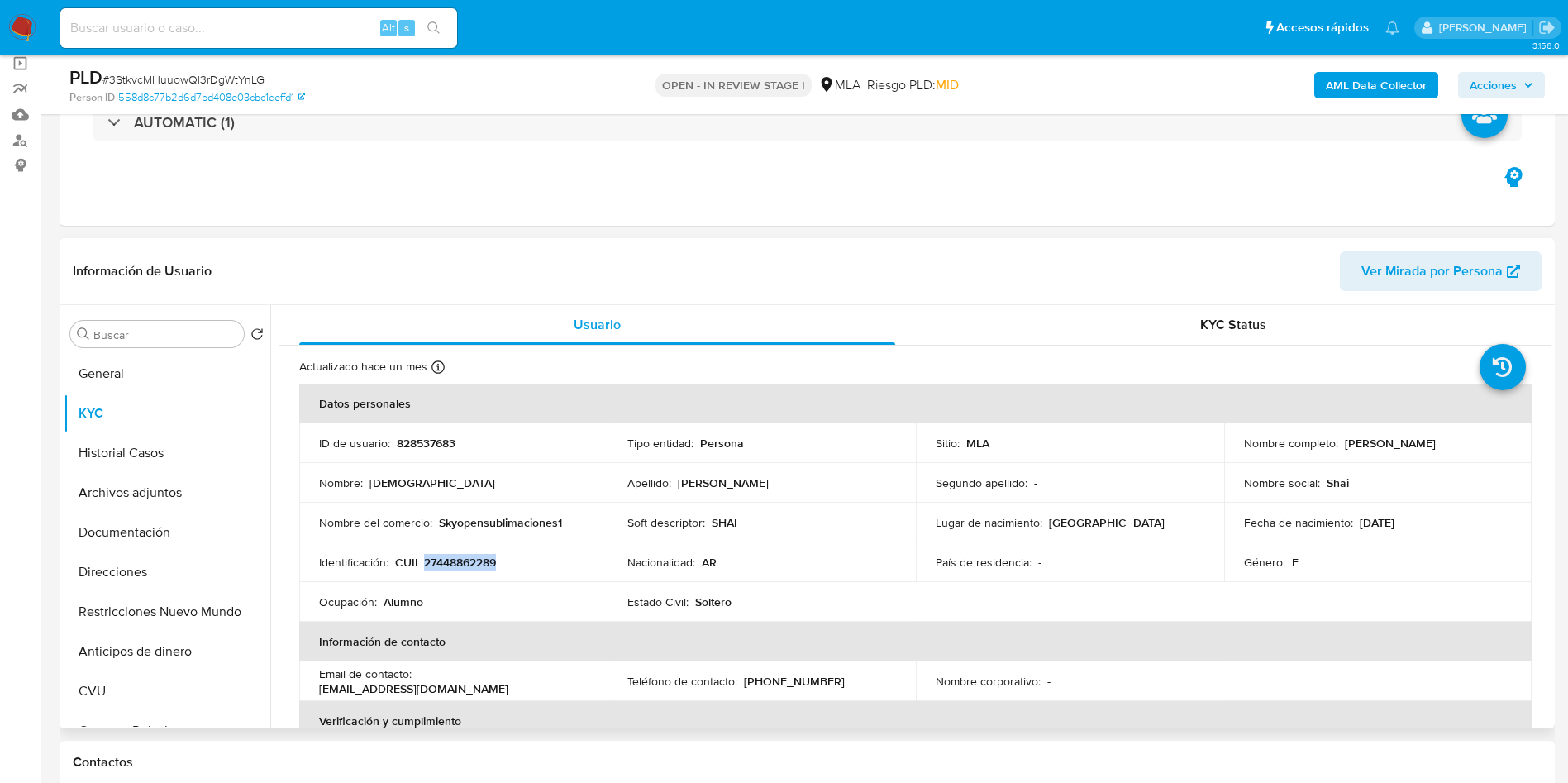
click at [419, 446] on p "828537683" at bounding box center [426, 444] width 59 height 15
copy p "828537683"
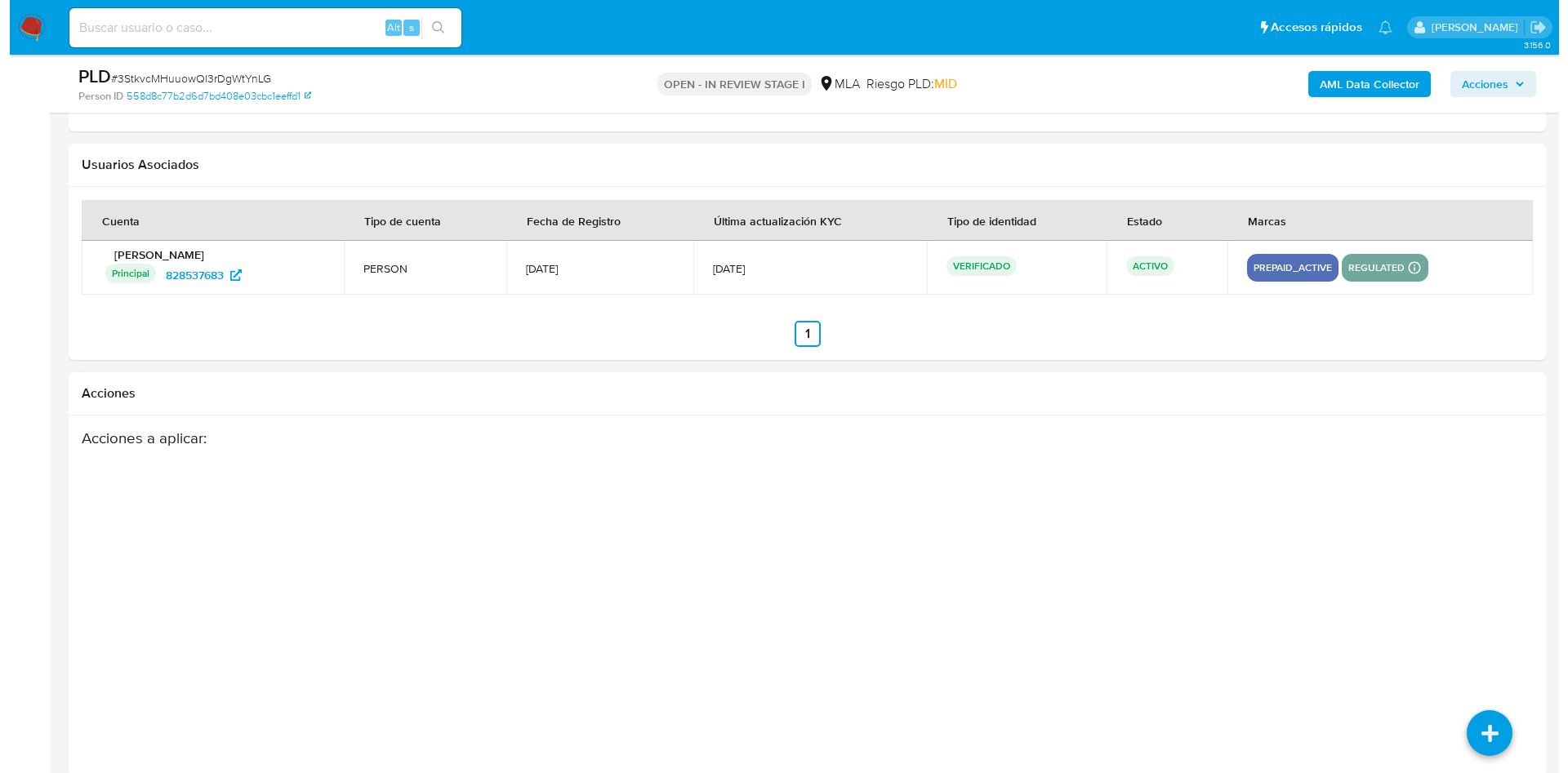
scroll to position [2871, 0]
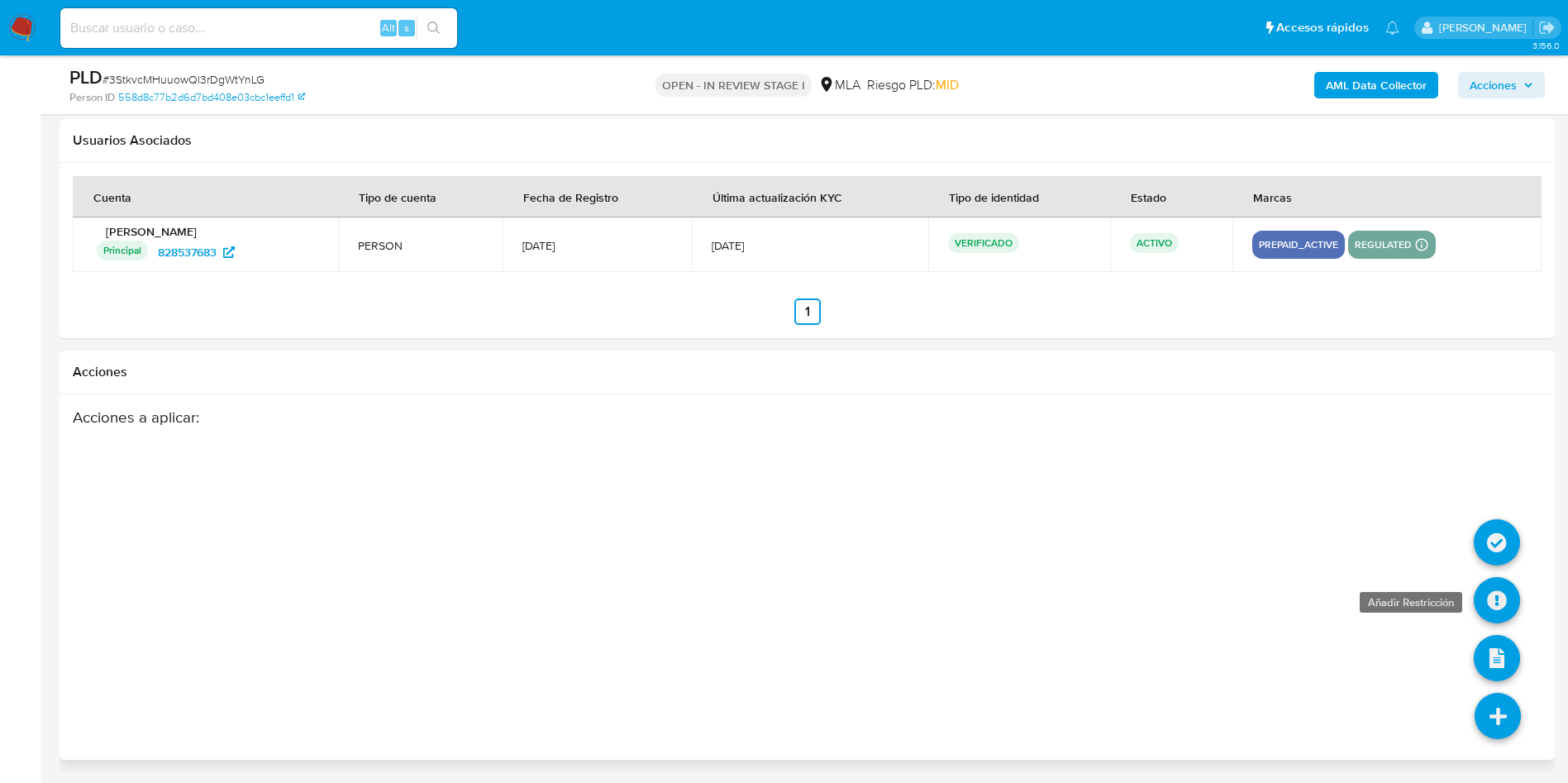
click at [1497, 604] on icon at bounding box center [1497, 601] width 47 height 46
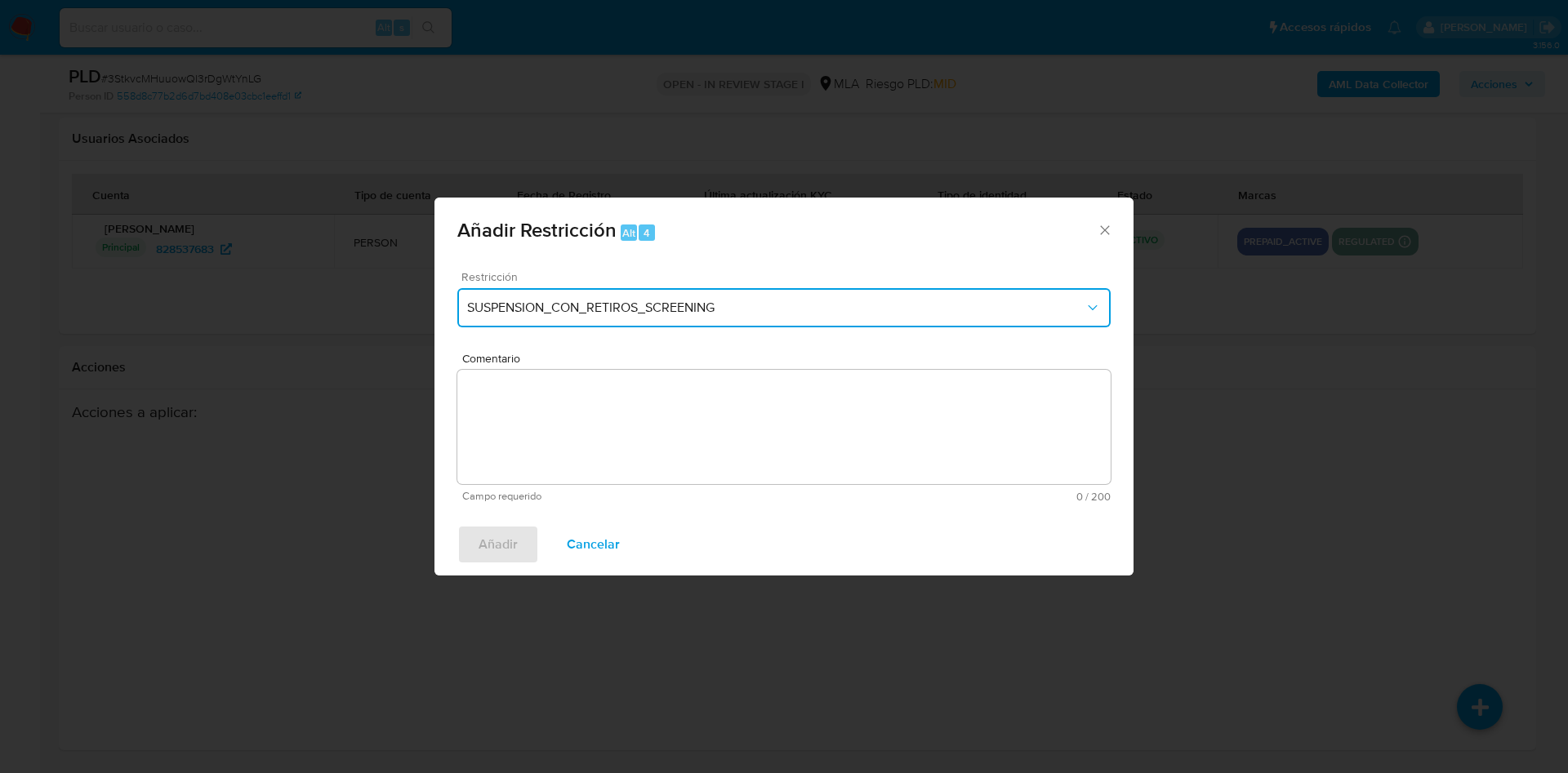
click at [501, 296] on button "SUSPENSION_CON_RETIROS_SCREENING" at bounding box center [784, 308] width 653 height 39
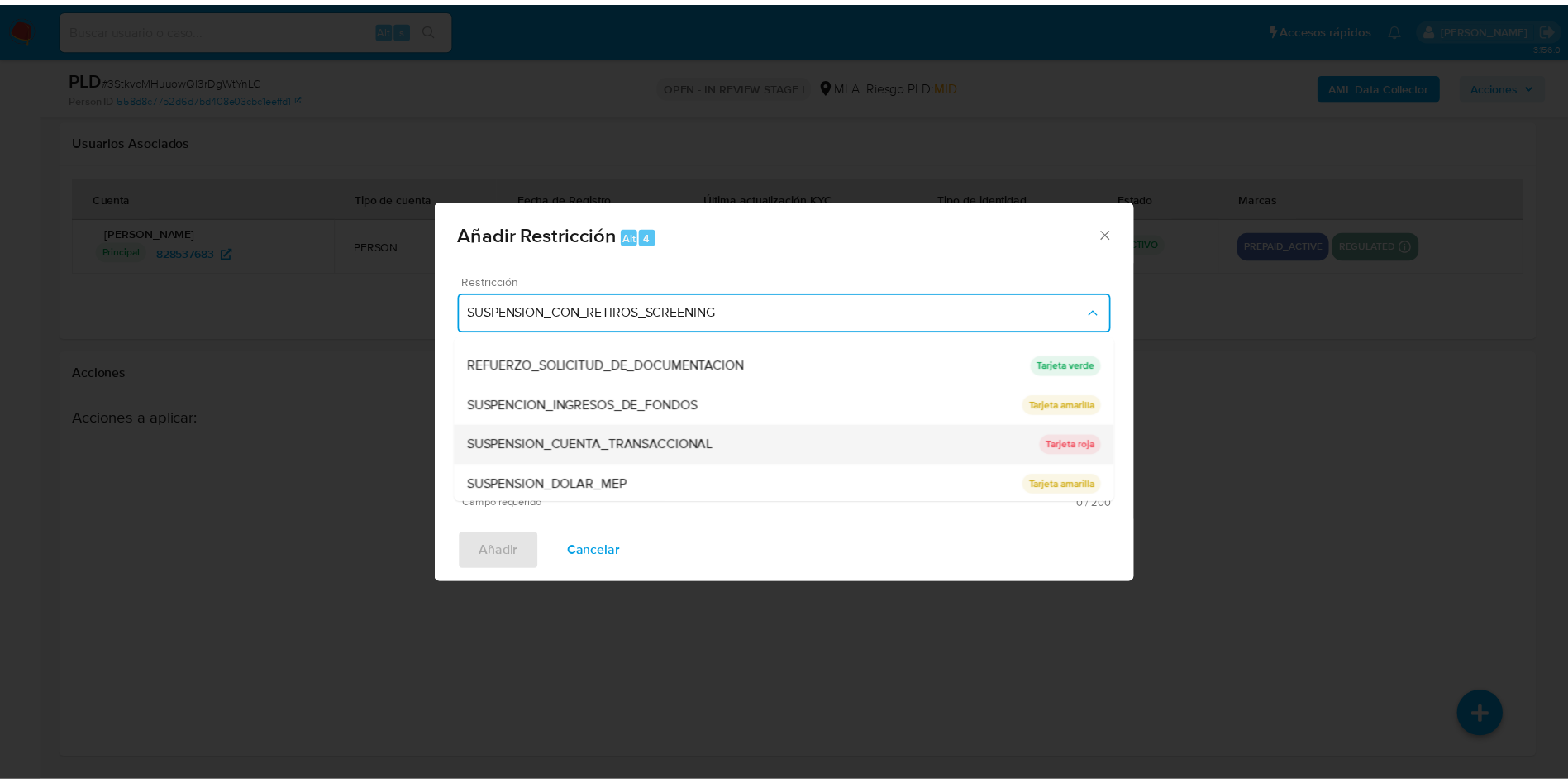
scroll to position [351, 0]
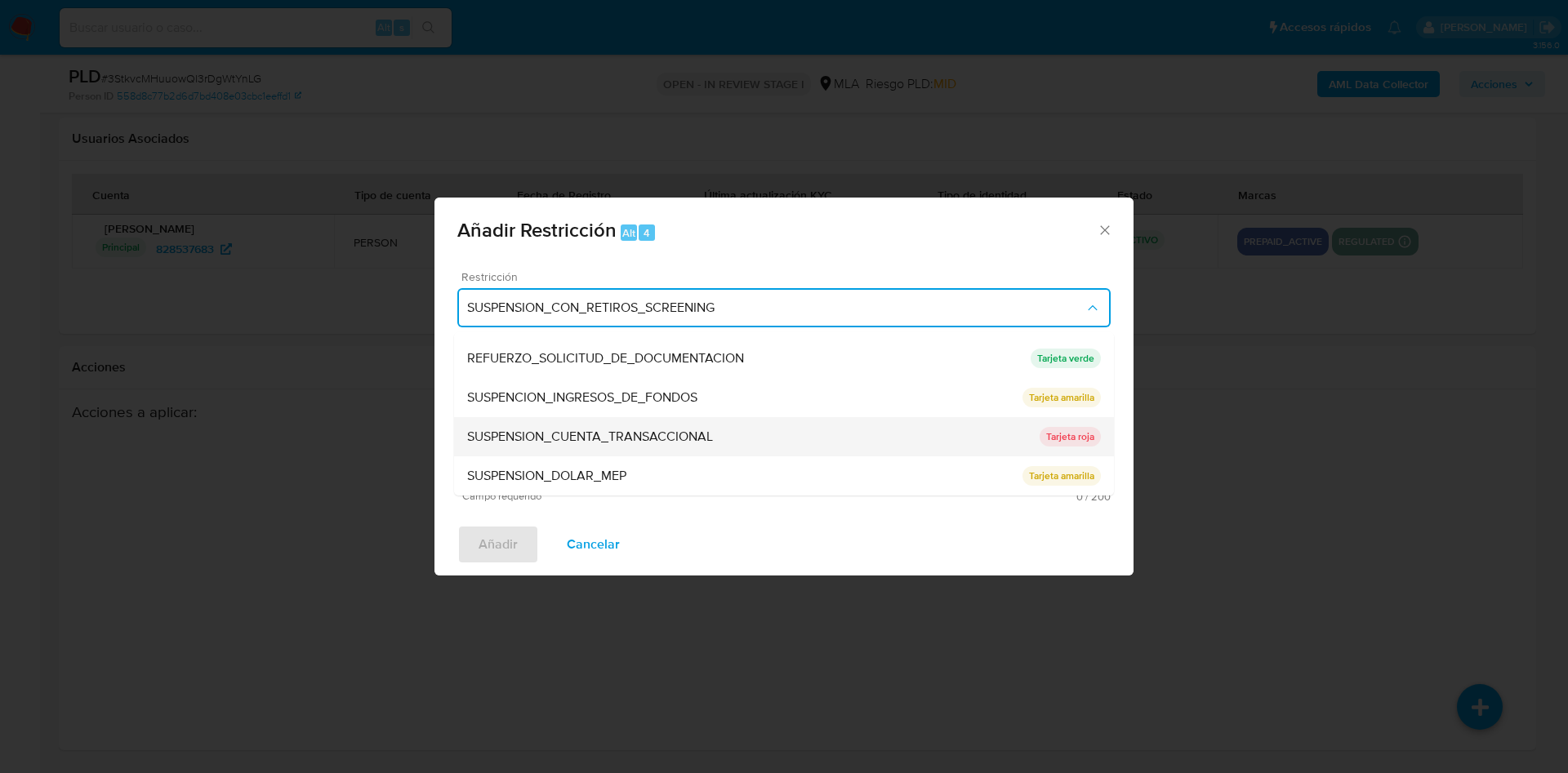
click at [574, 431] on span "SUSPENSION_CUENTA_TRANSACCIONAL" at bounding box center [591, 437] width 246 height 17
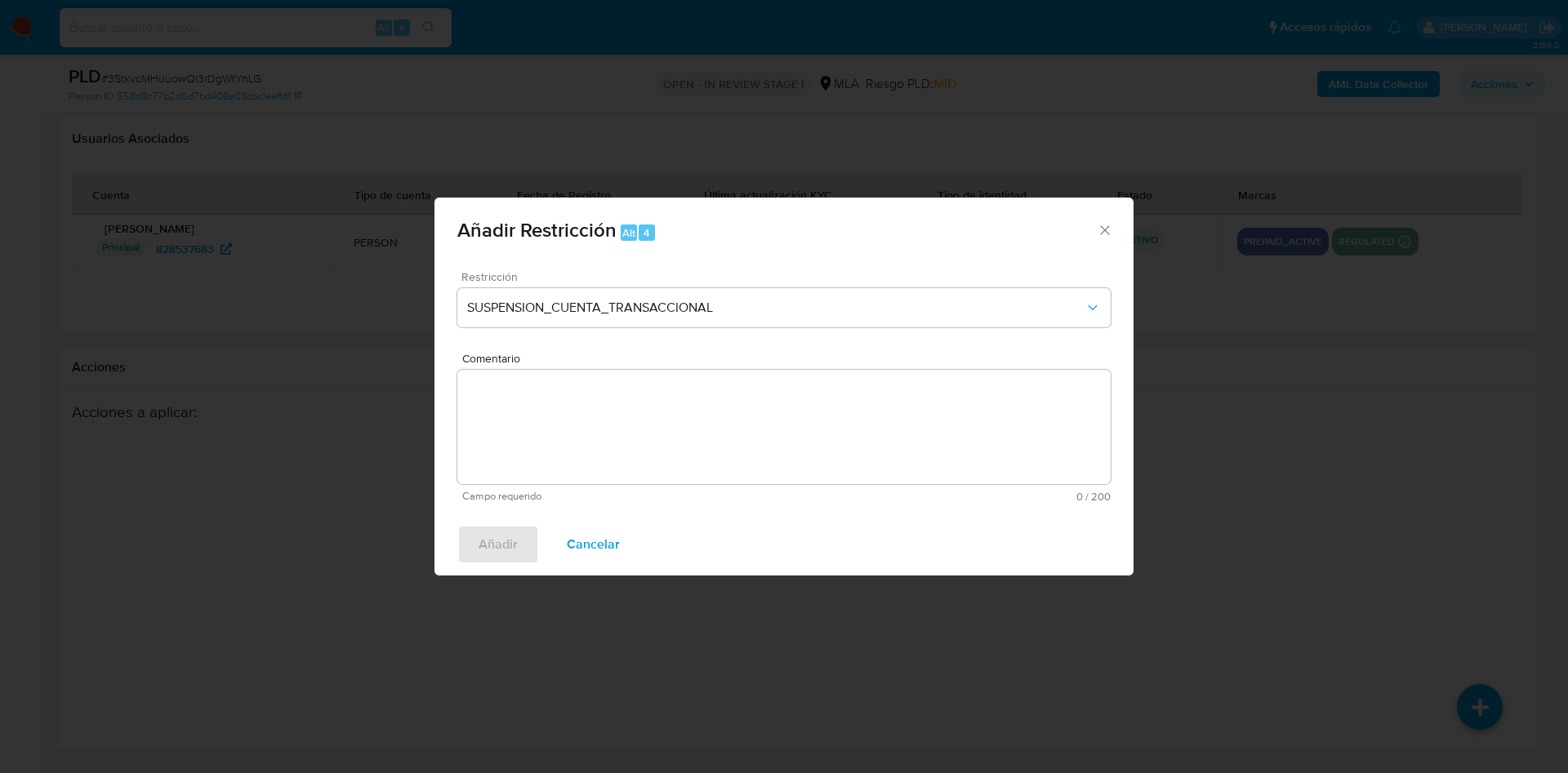
click at [574, 431] on textarea "Comentario" at bounding box center [784, 427] width 653 height 114
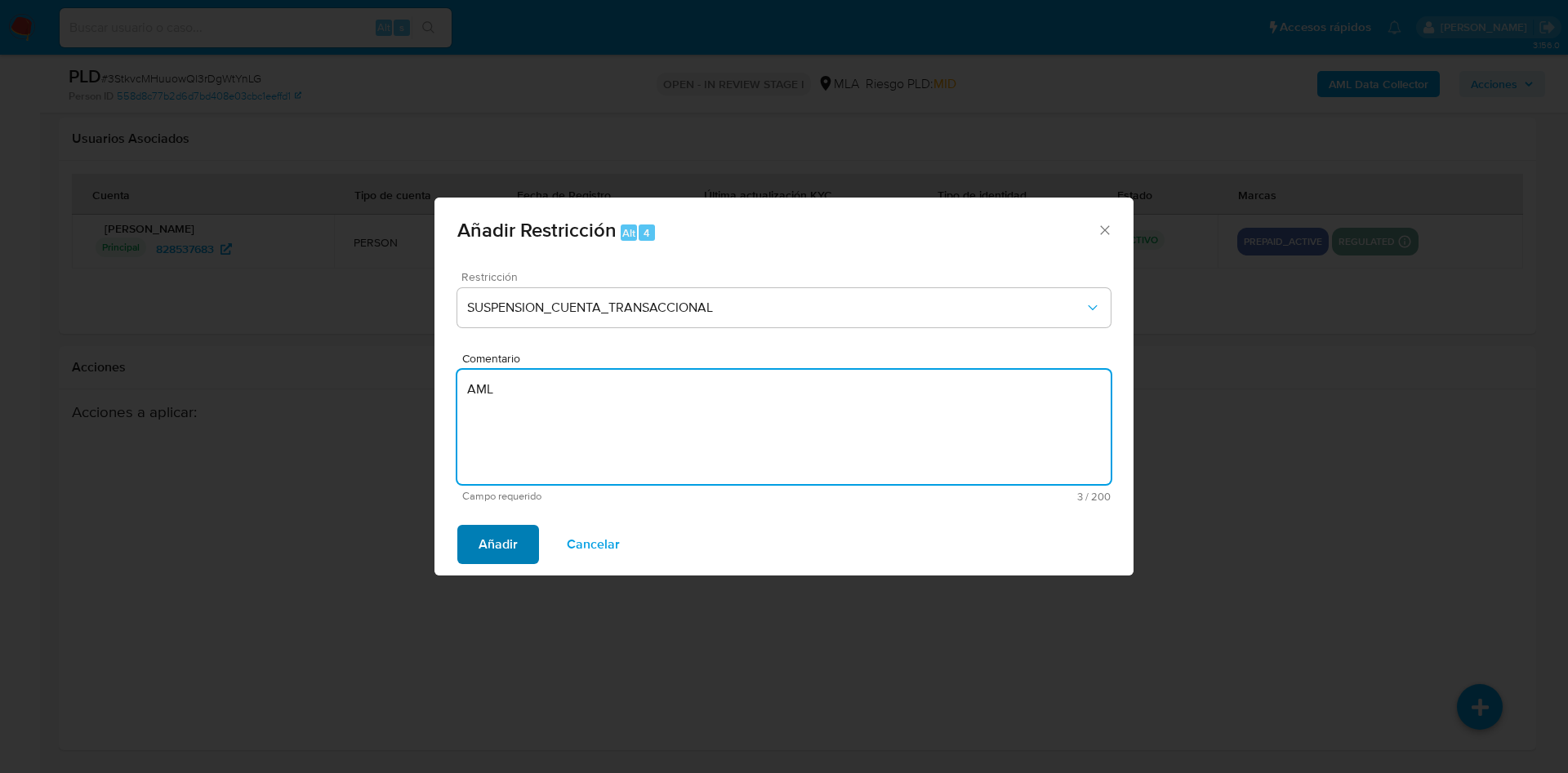
type textarea "AML"
click at [475, 552] on button "Añadir" at bounding box center [498, 544] width 82 height 39
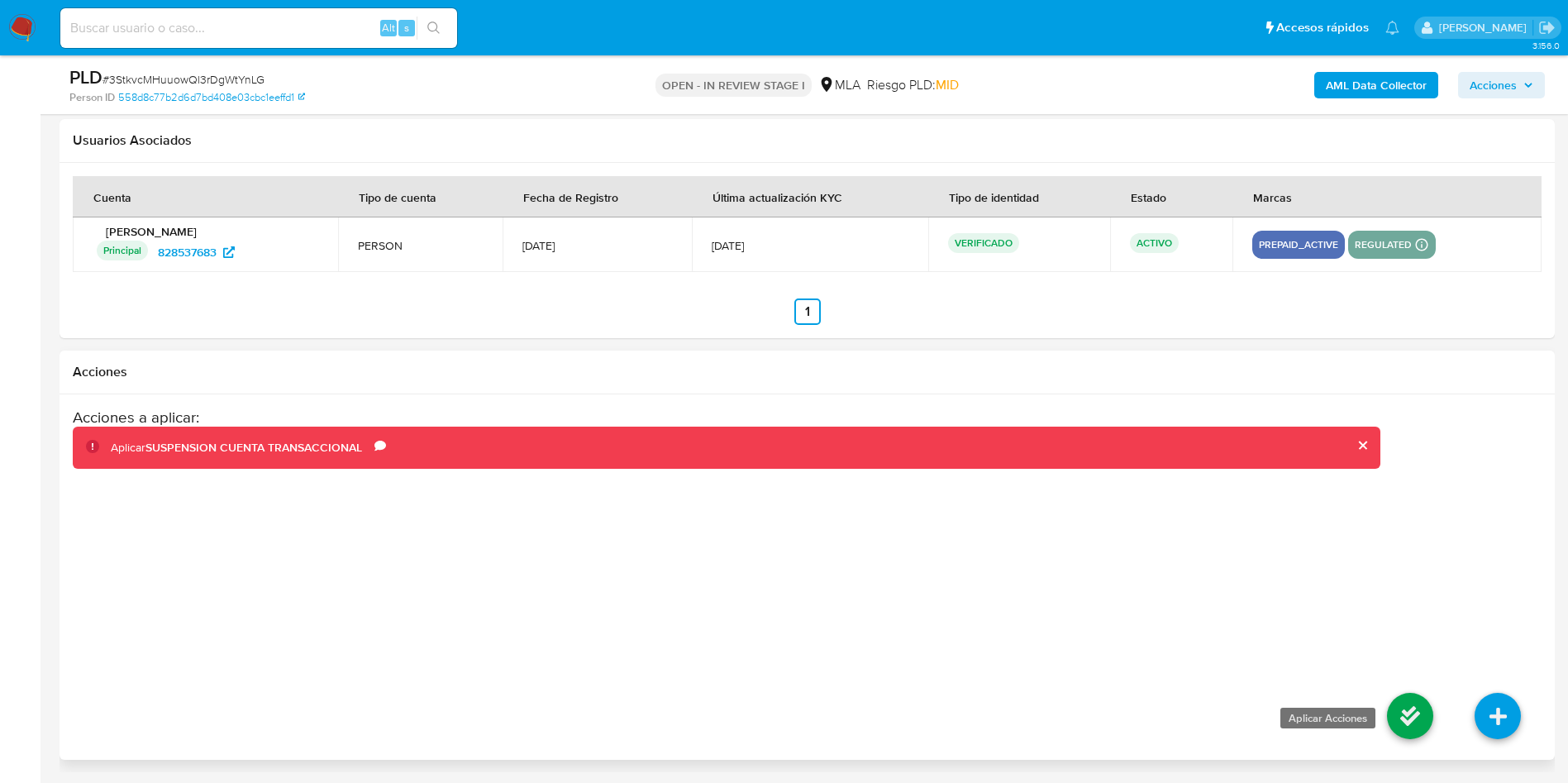
click at [1412, 714] on icon at bounding box center [1411, 716] width 47 height 46
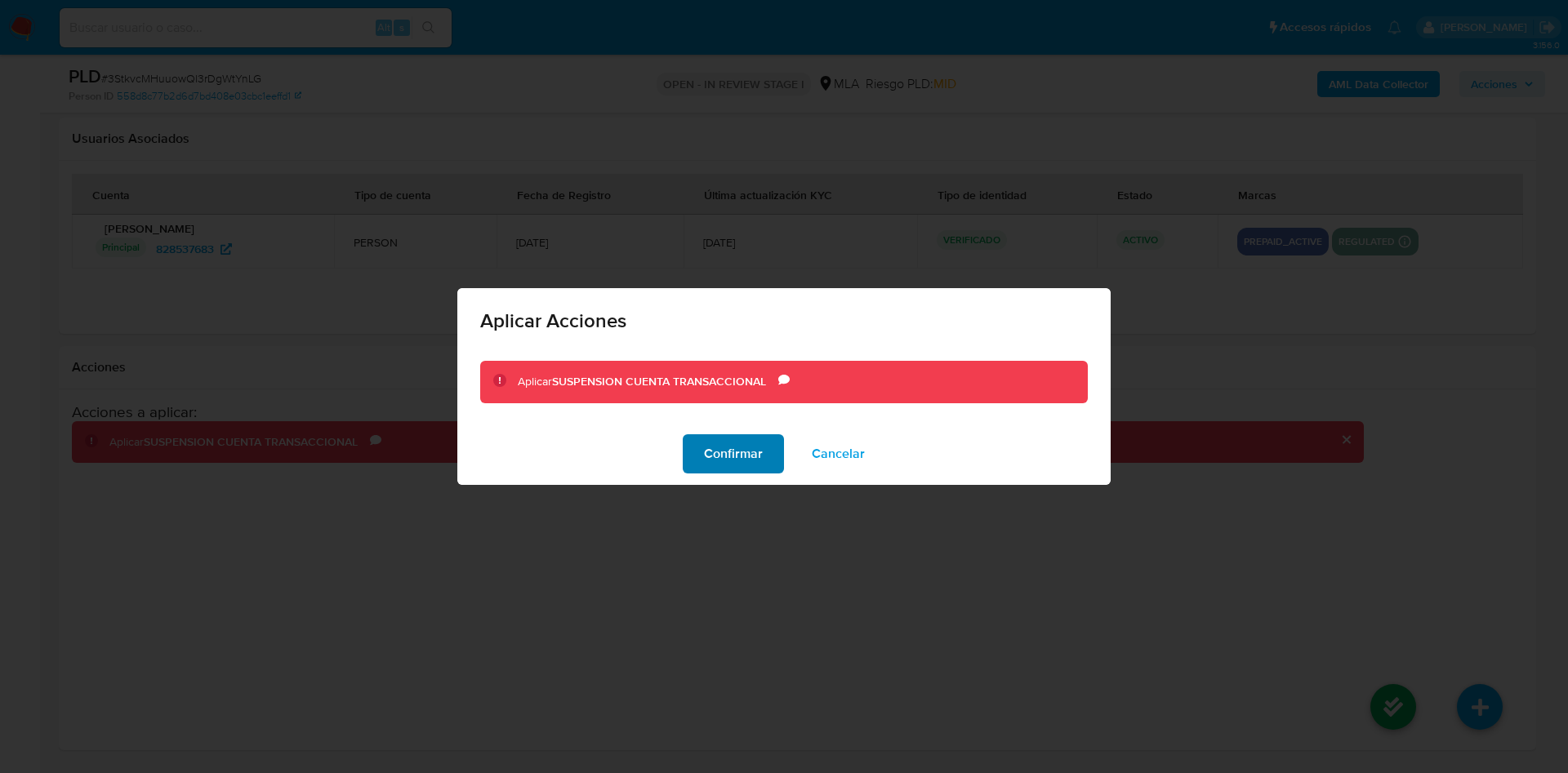
click at [744, 466] on span "Confirmar" at bounding box center [733, 454] width 59 height 36
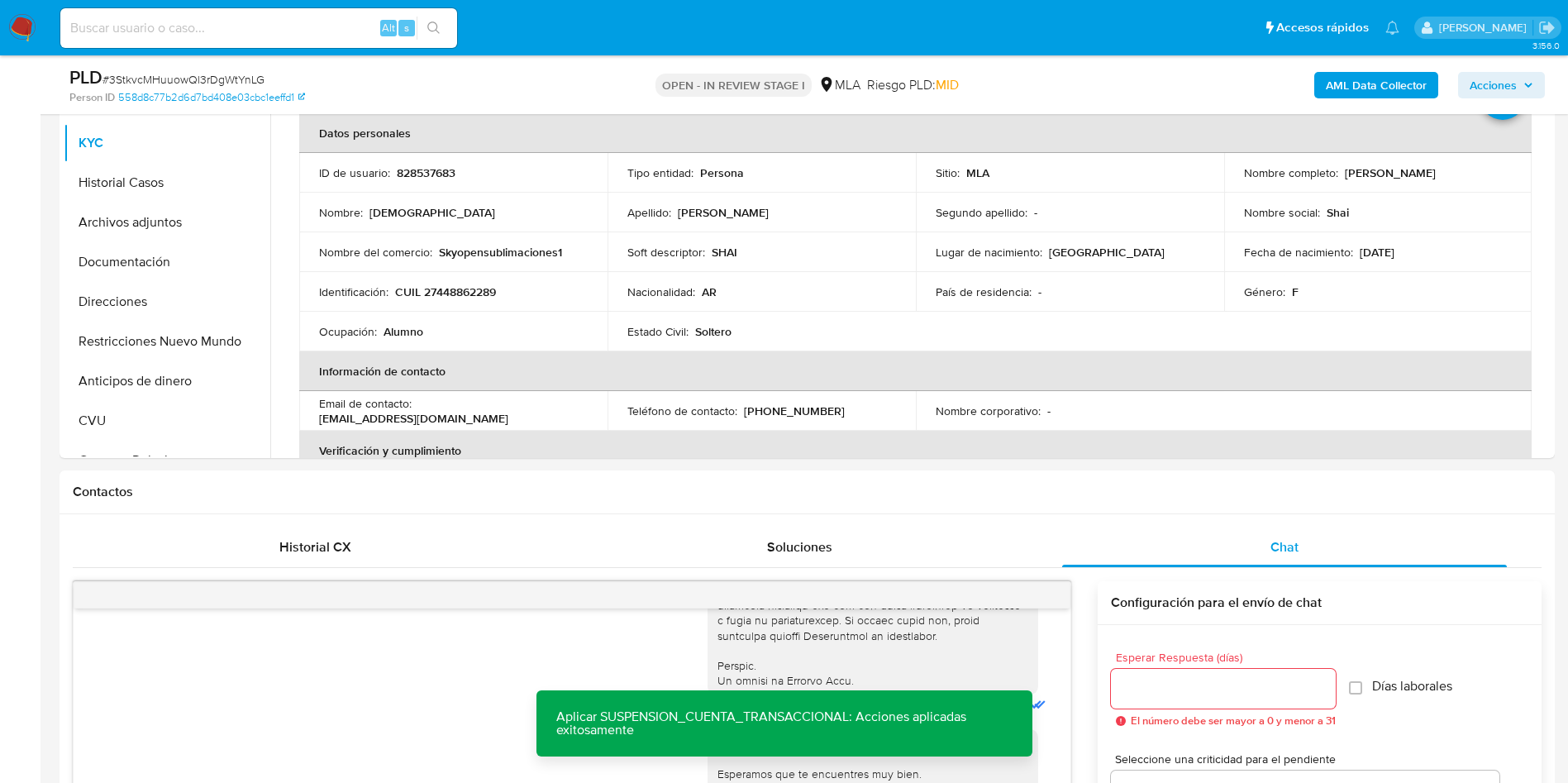
scroll to position [303, 0]
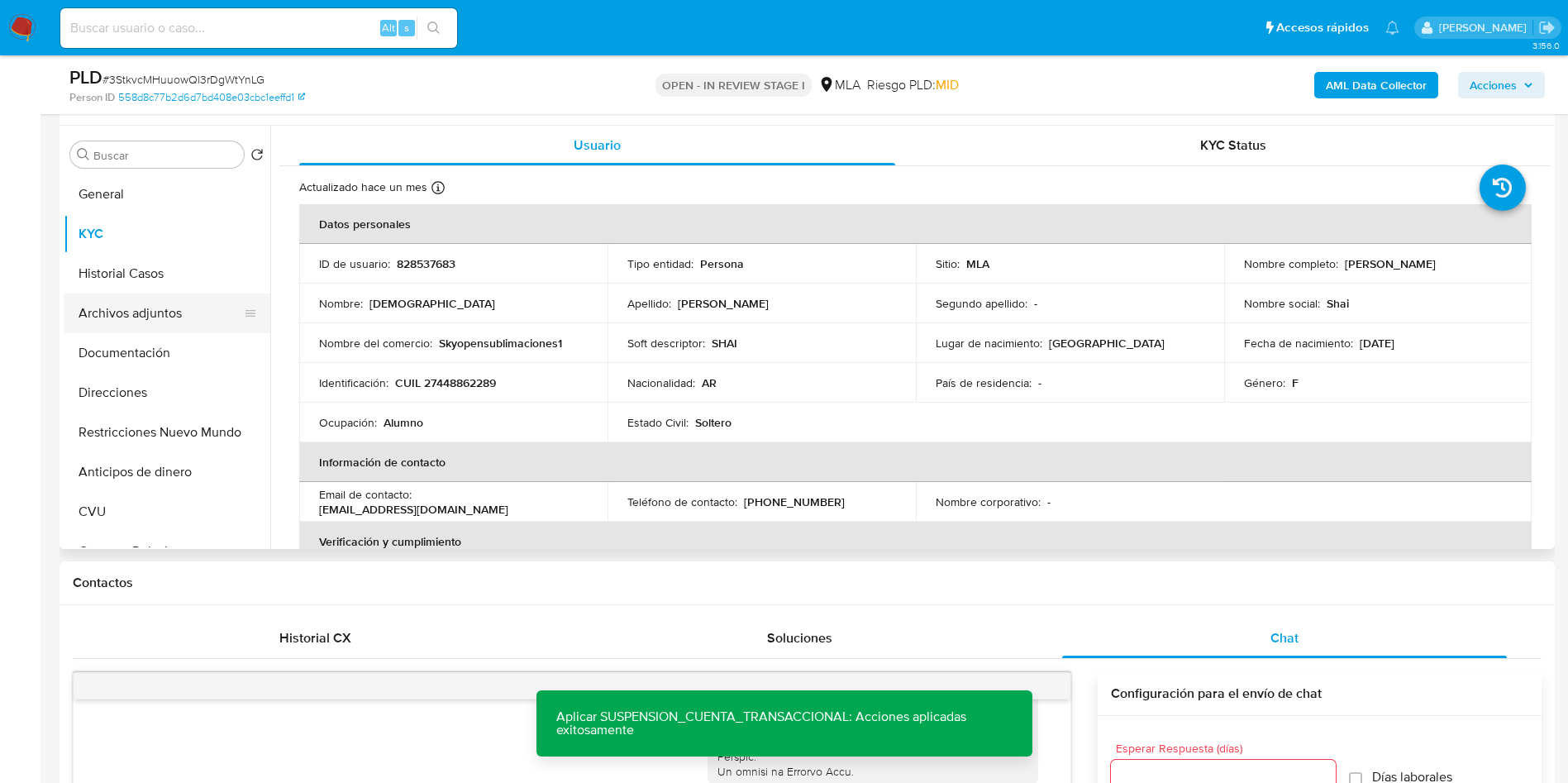
click at [109, 321] on button "Archivos adjuntos" at bounding box center [160, 313] width 193 height 40
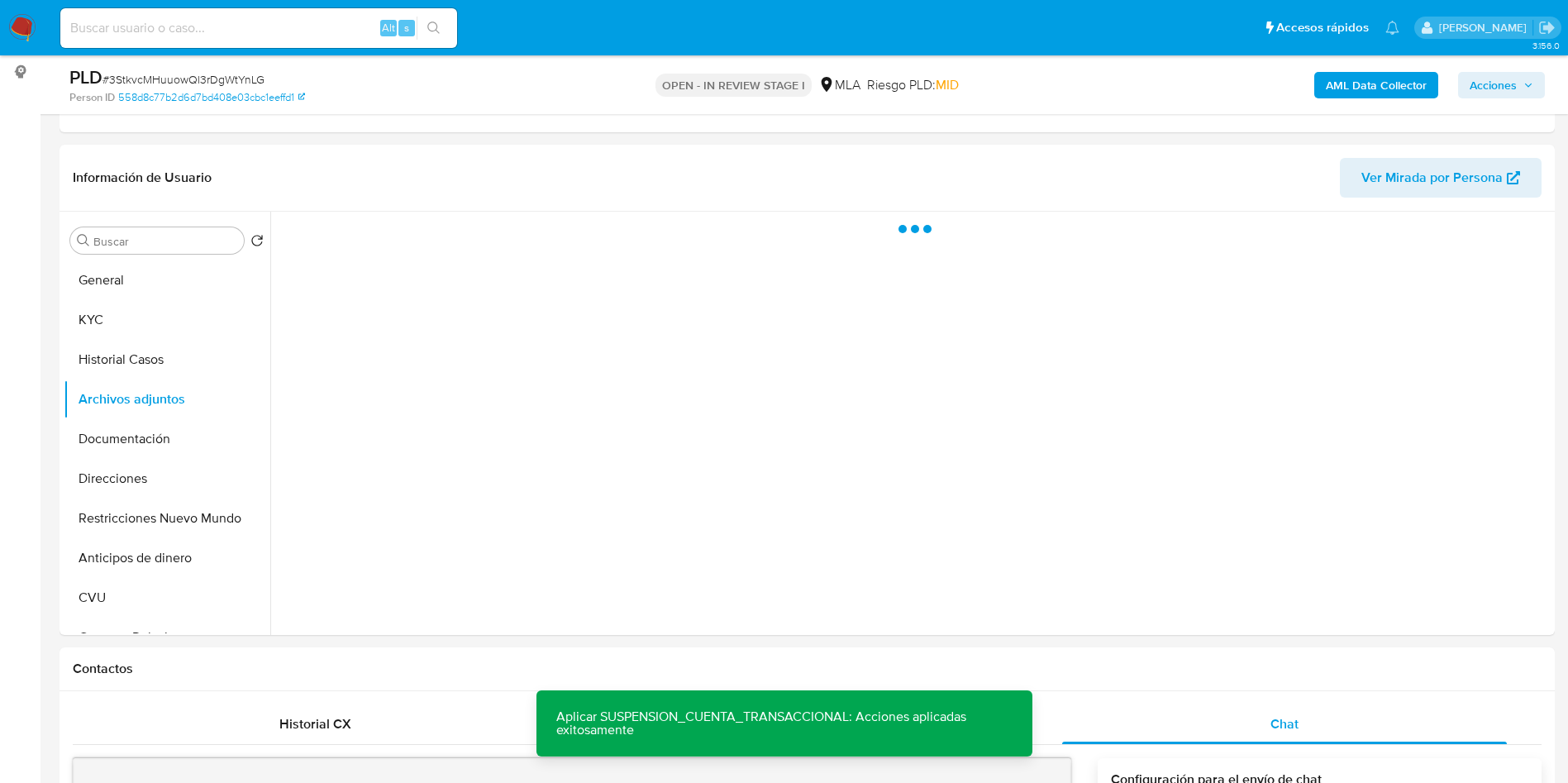
scroll to position [179, 0]
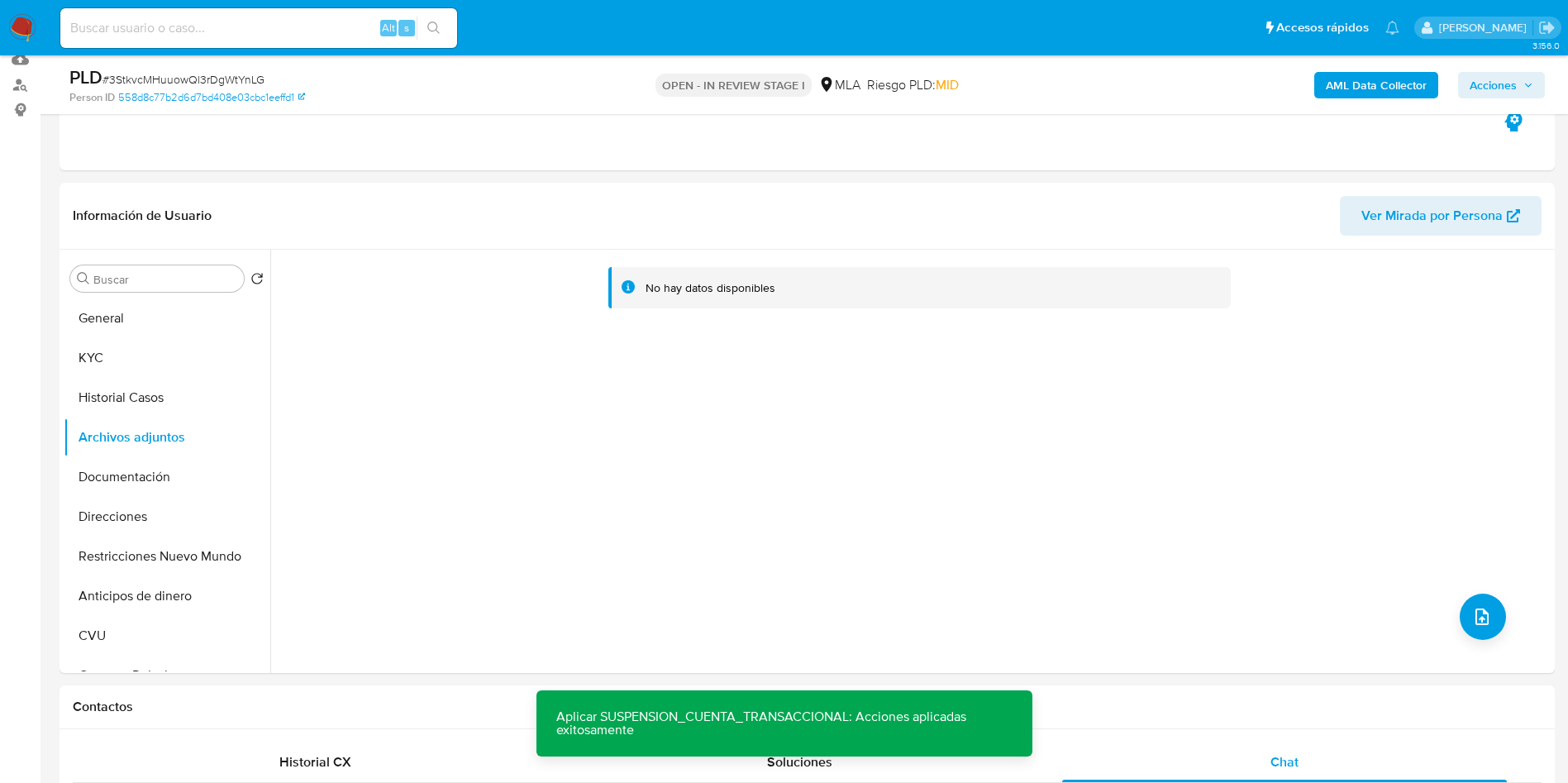
click at [1348, 83] on b "AML Data Collector" at bounding box center [1376, 85] width 100 height 26
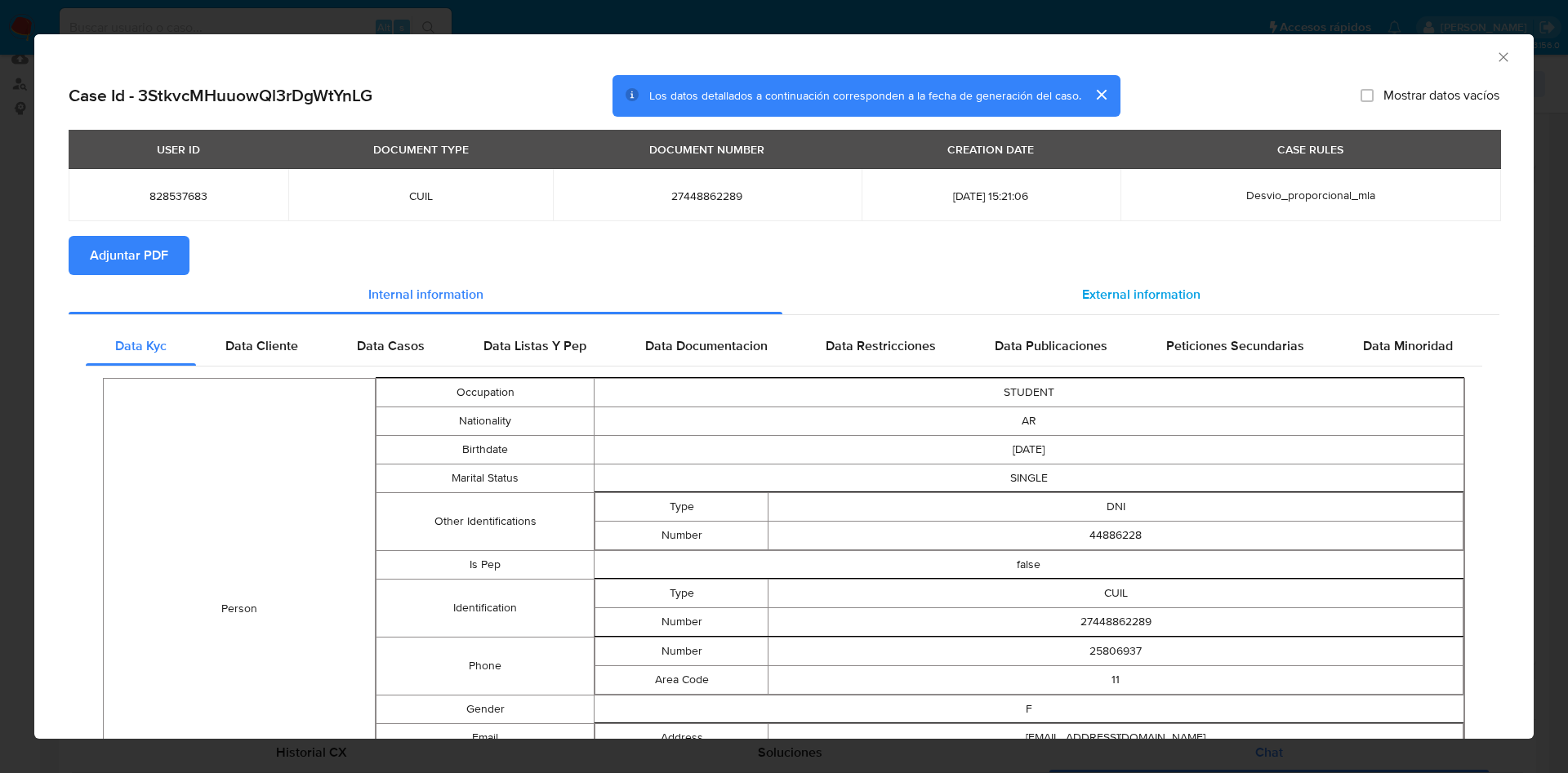
click at [1144, 289] on span "External information" at bounding box center [1141, 294] width 118 height 18
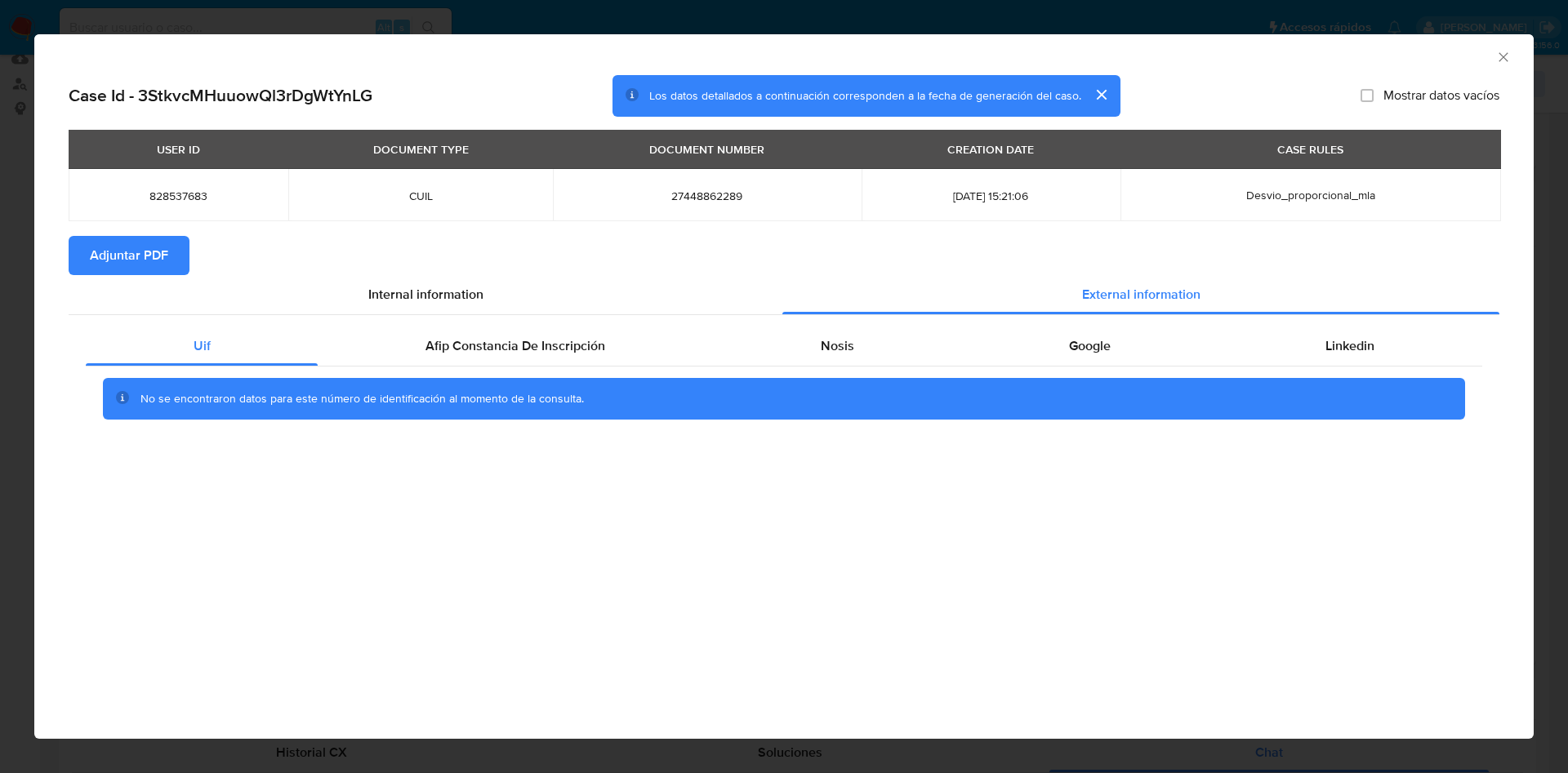
click at [159, 252] on span "Adjuntar PDF" at bounding box center [129, 255] width 78 height 36
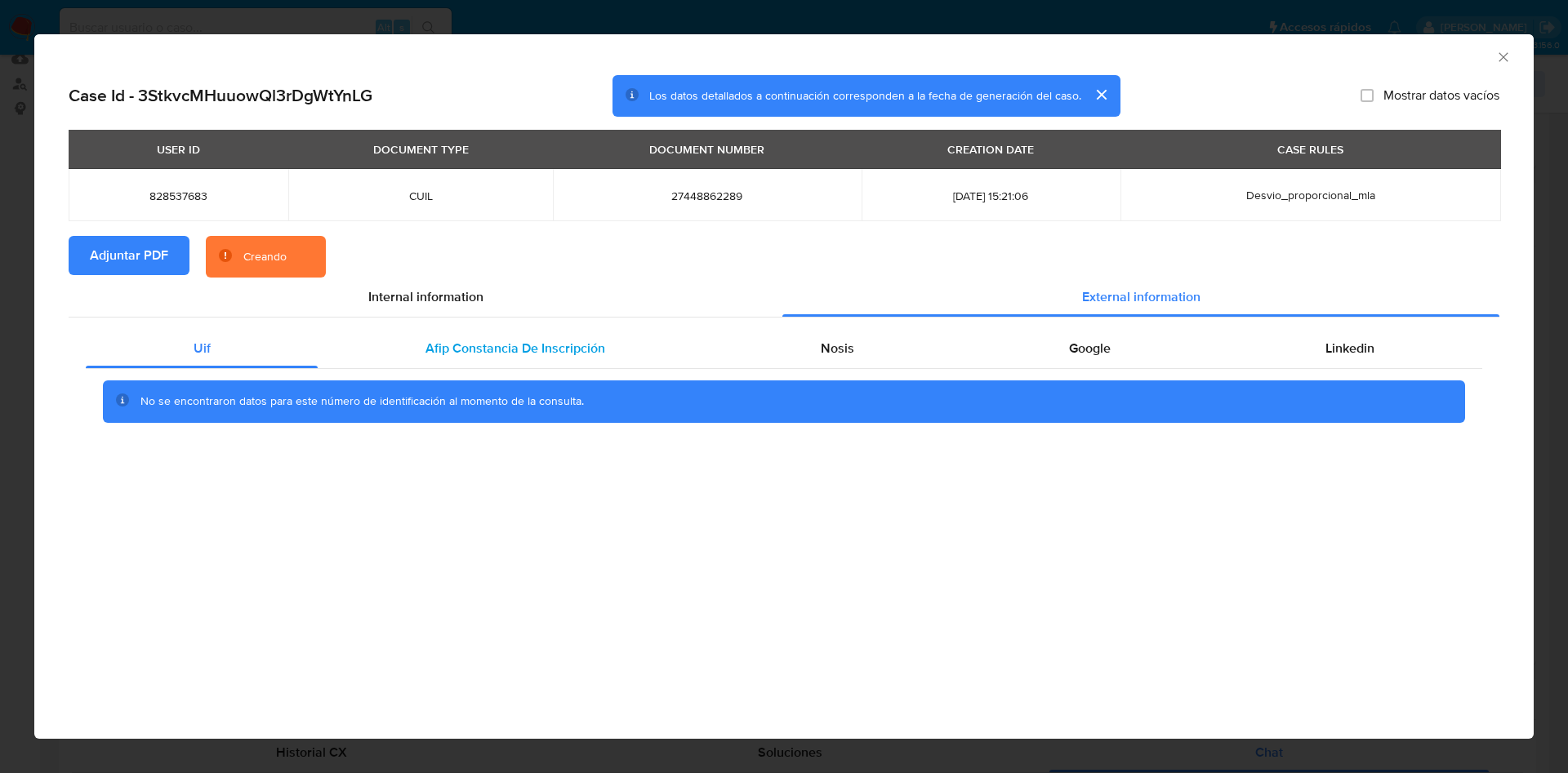
click at [504, 340] on span "Afip Constancia De Inscripción" at bounding box center [515, 348] width 180 height 18
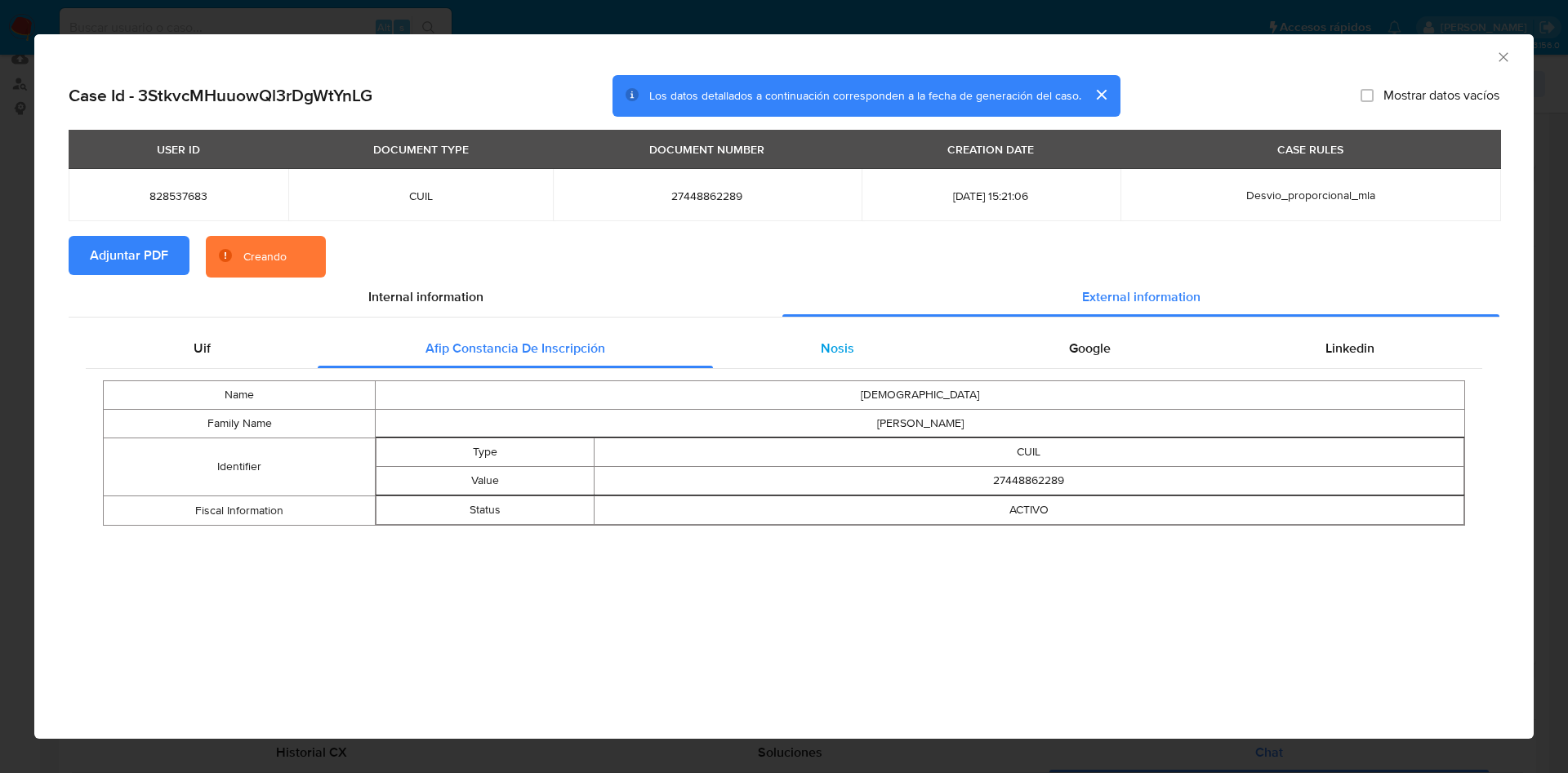
drag, startPoint x: 833, startPoint y: 337, endPoint x: 886, endPoint y: 342, distance: 53.2
click at [832, 337] on div "Nosis" at bounding box center [837, 348] width 248 height 39
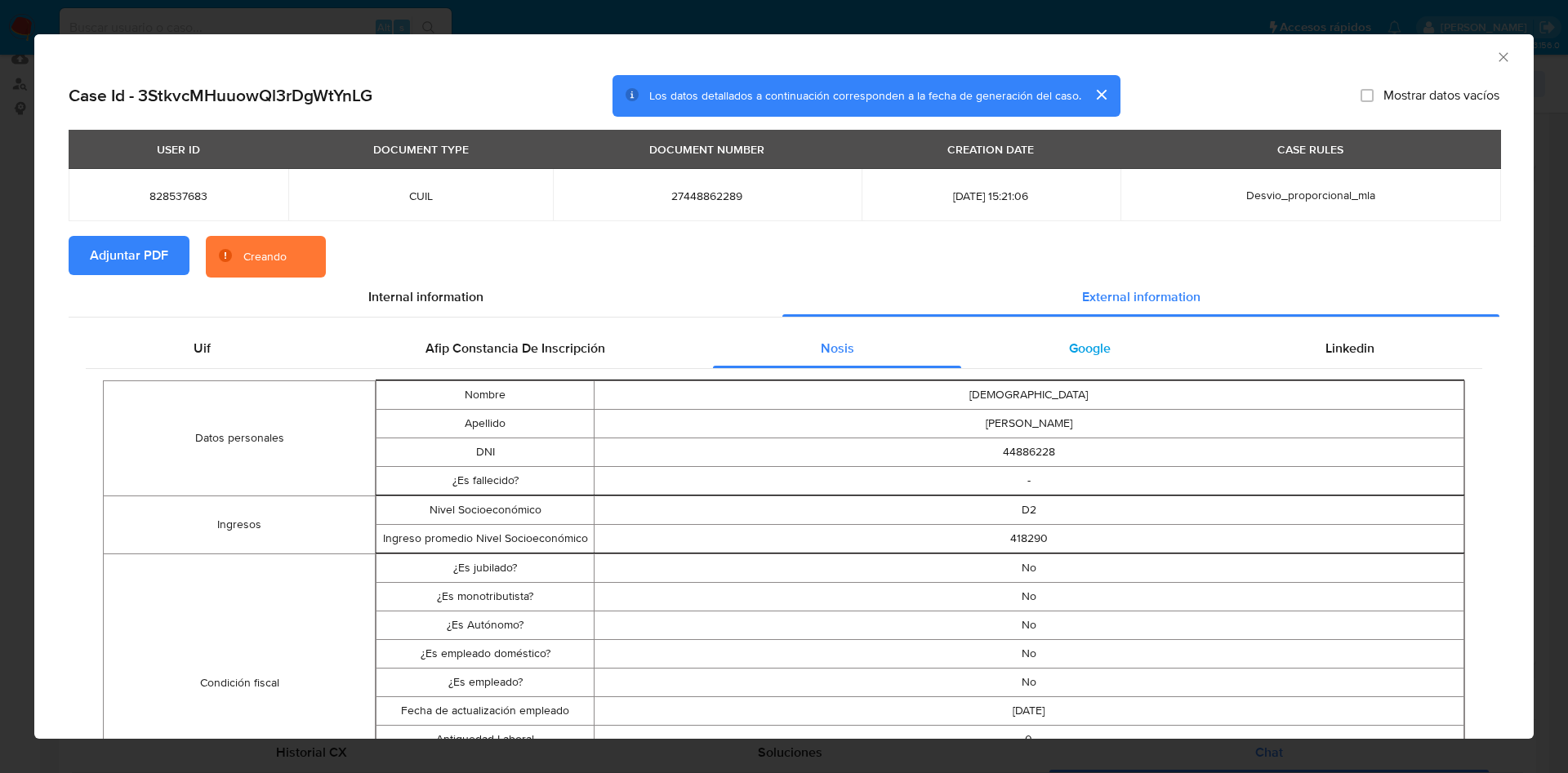
click at [1104, 353] on div "Google" at bounding box center [1089, 348] width 256 height 39
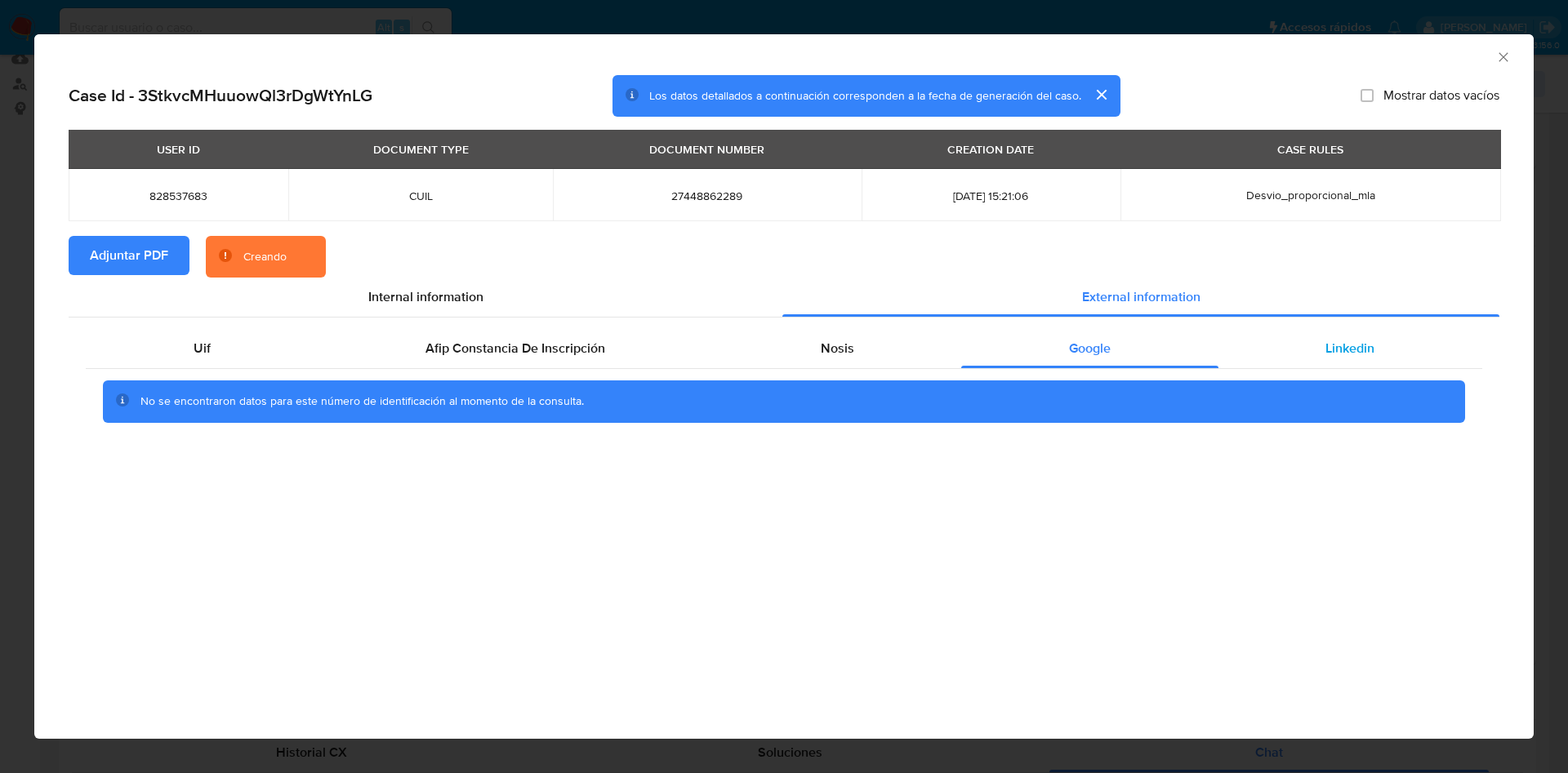
click at [1336, 350] on span "Linkedin" at bounding box center [1349, 348] width 49 height 18
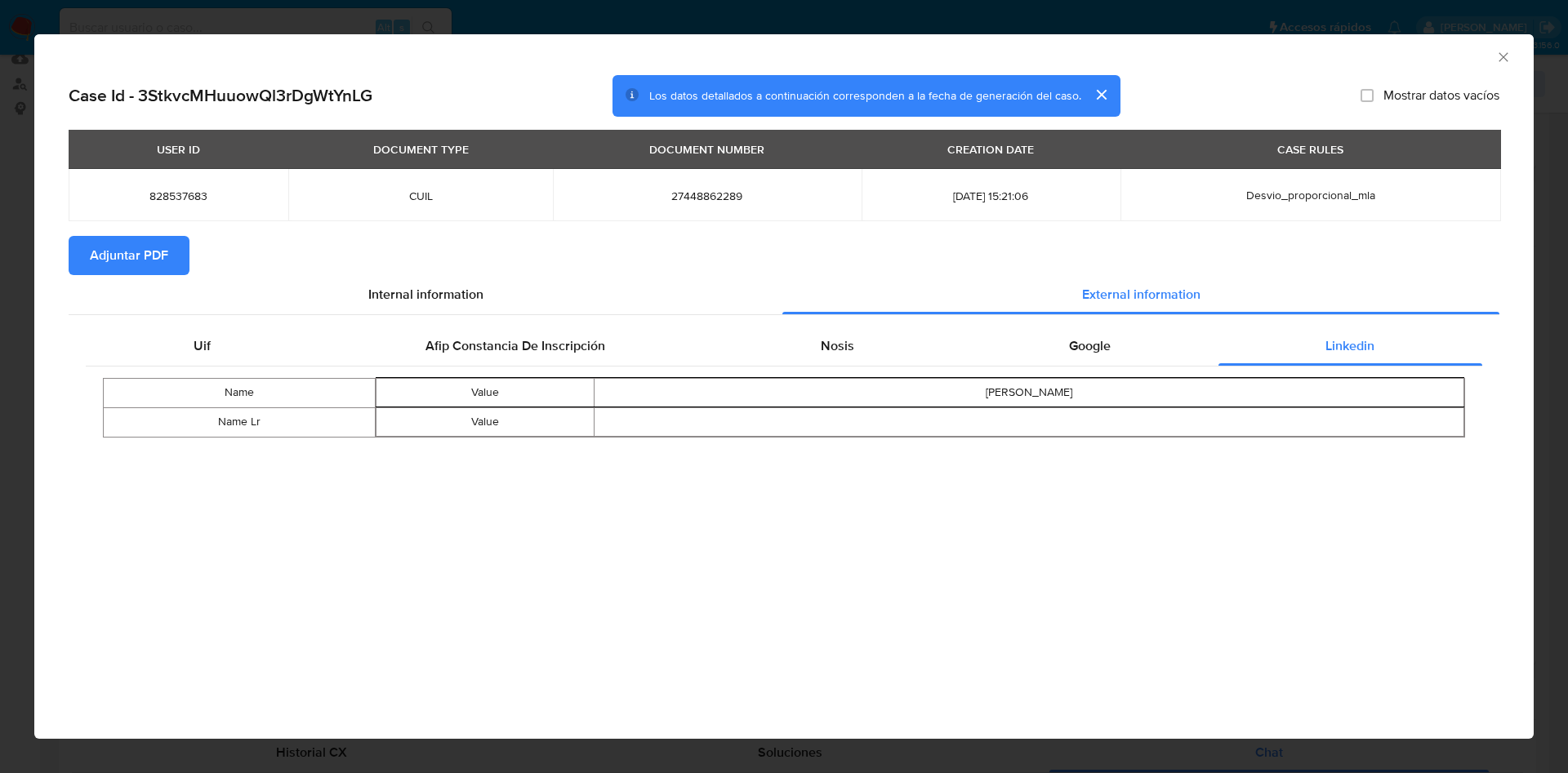
click at [1497, 66] on div "AML Data Collector" at bounding box center [784, 54] width 1499 height 40
click at [1500, 61] on icon "Cerrar ventana" at bounding box center [1504, 57] width 17 height 17
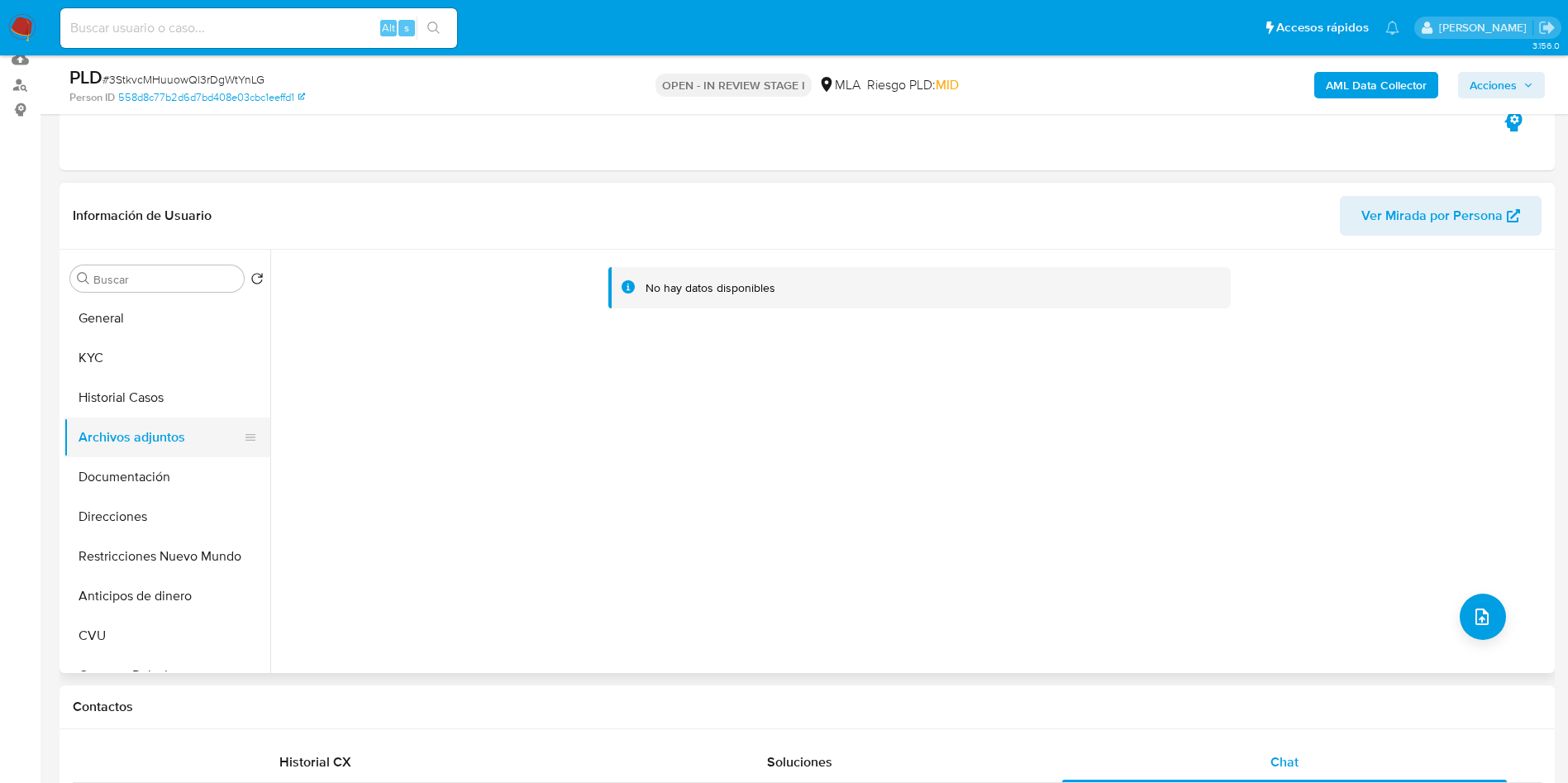
drag, startPoint x: 100, startPoint y: 406, endPoint x: 107, endPoint y: 444, distance: 38.6
click at [100, 407] on button "Historial Casos" at bounding box center [166, 397] width 206 height 40
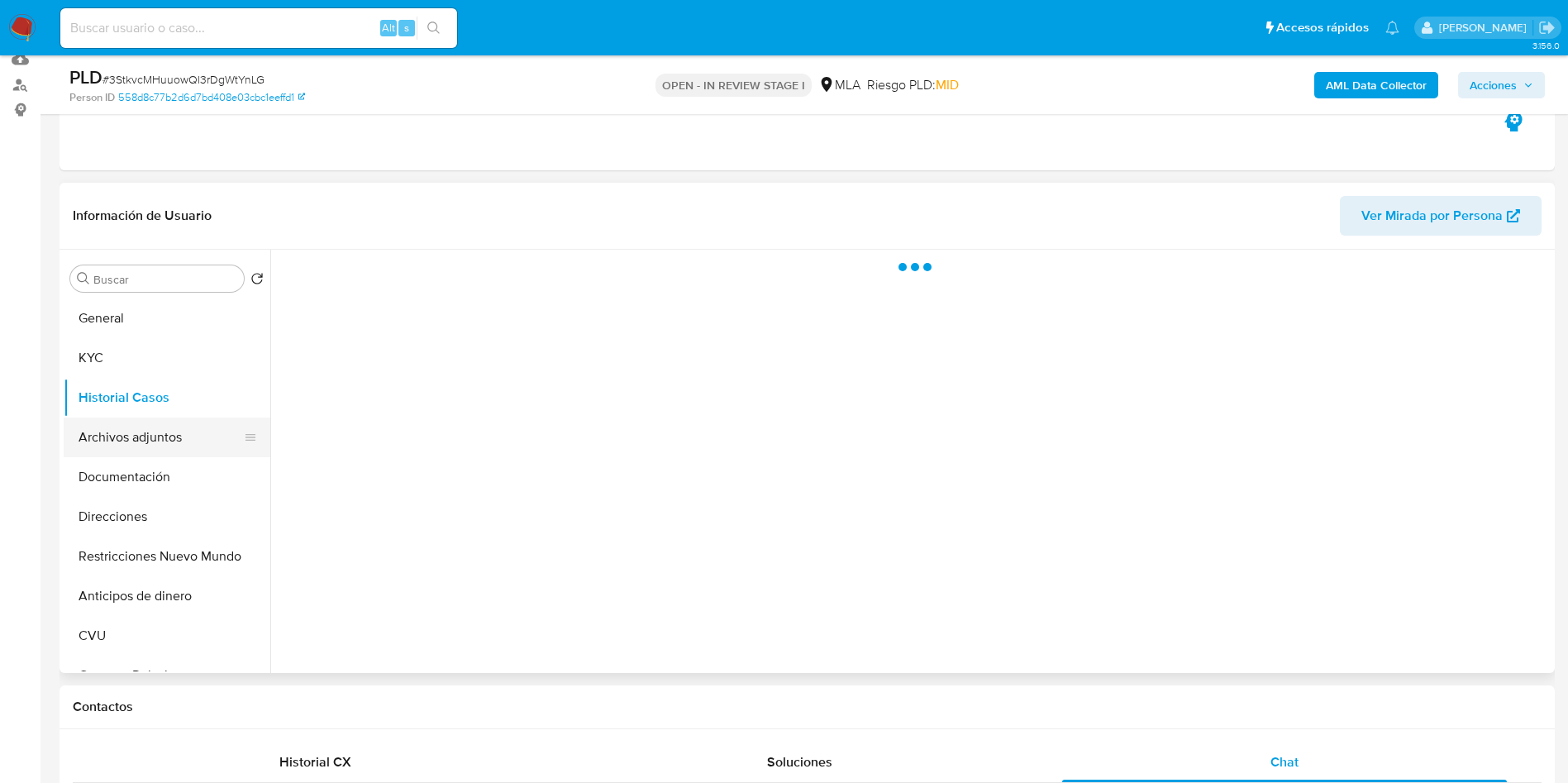
click at [107, 444] on button "Archivos adjuntos" at bounding box center [160, 437] width 193 height 40
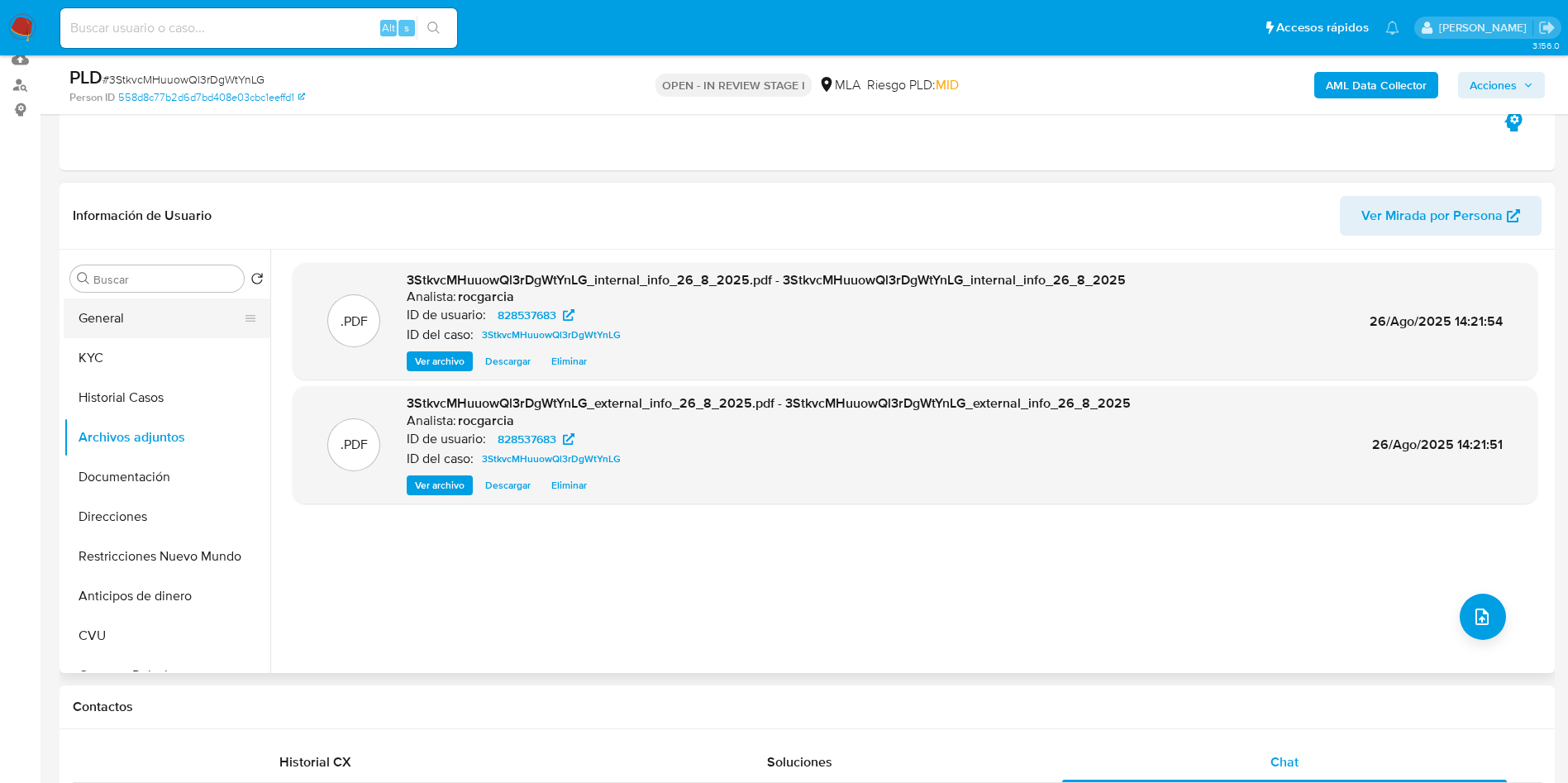
click at [115, 322] on button "General" at bounding box center [160, 318] width 193 height 40
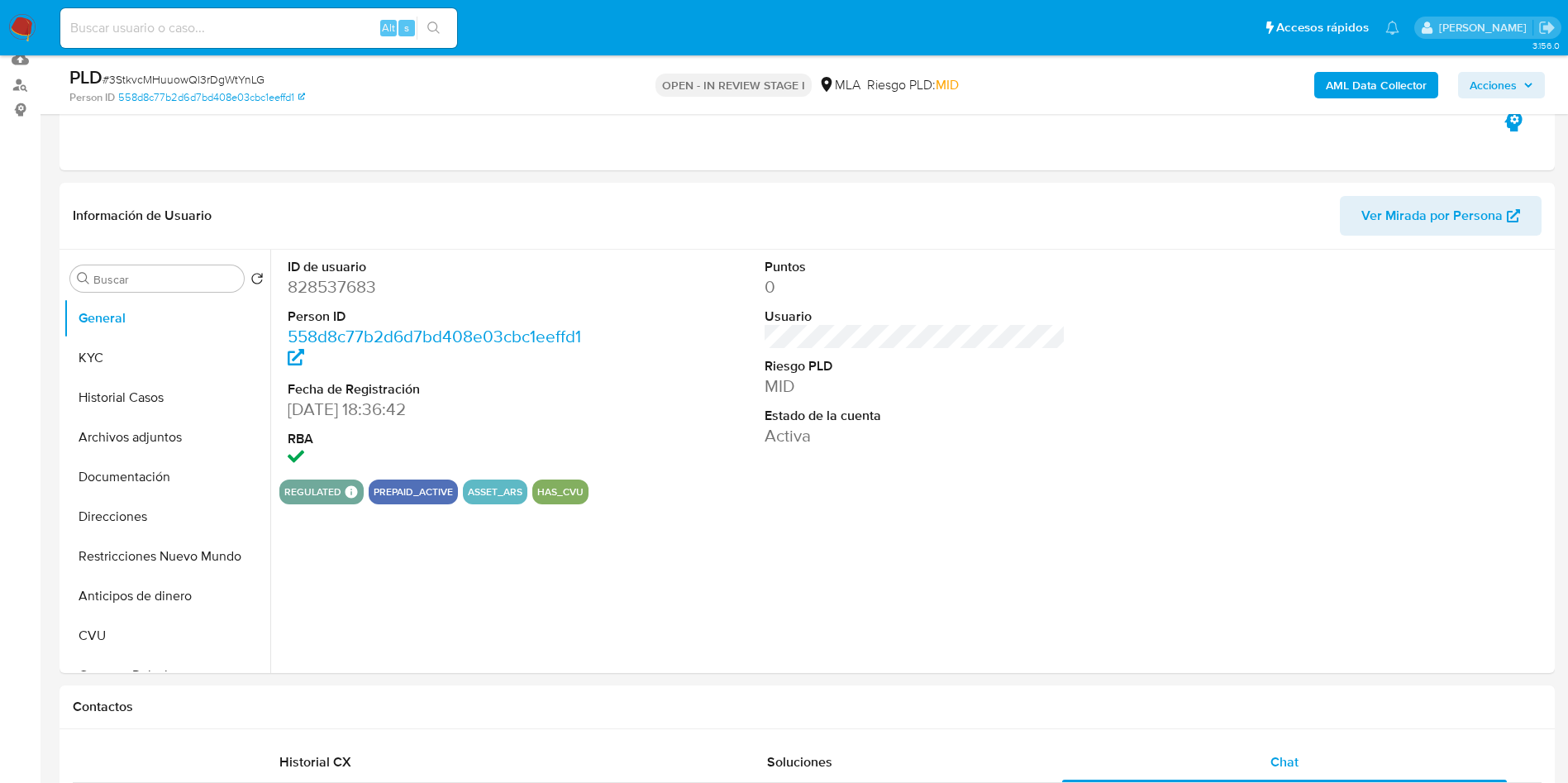
click at [344, 295] on dd "828537683" at bounding box center [438, 286] width 301 height 23
copy dd "828537683"
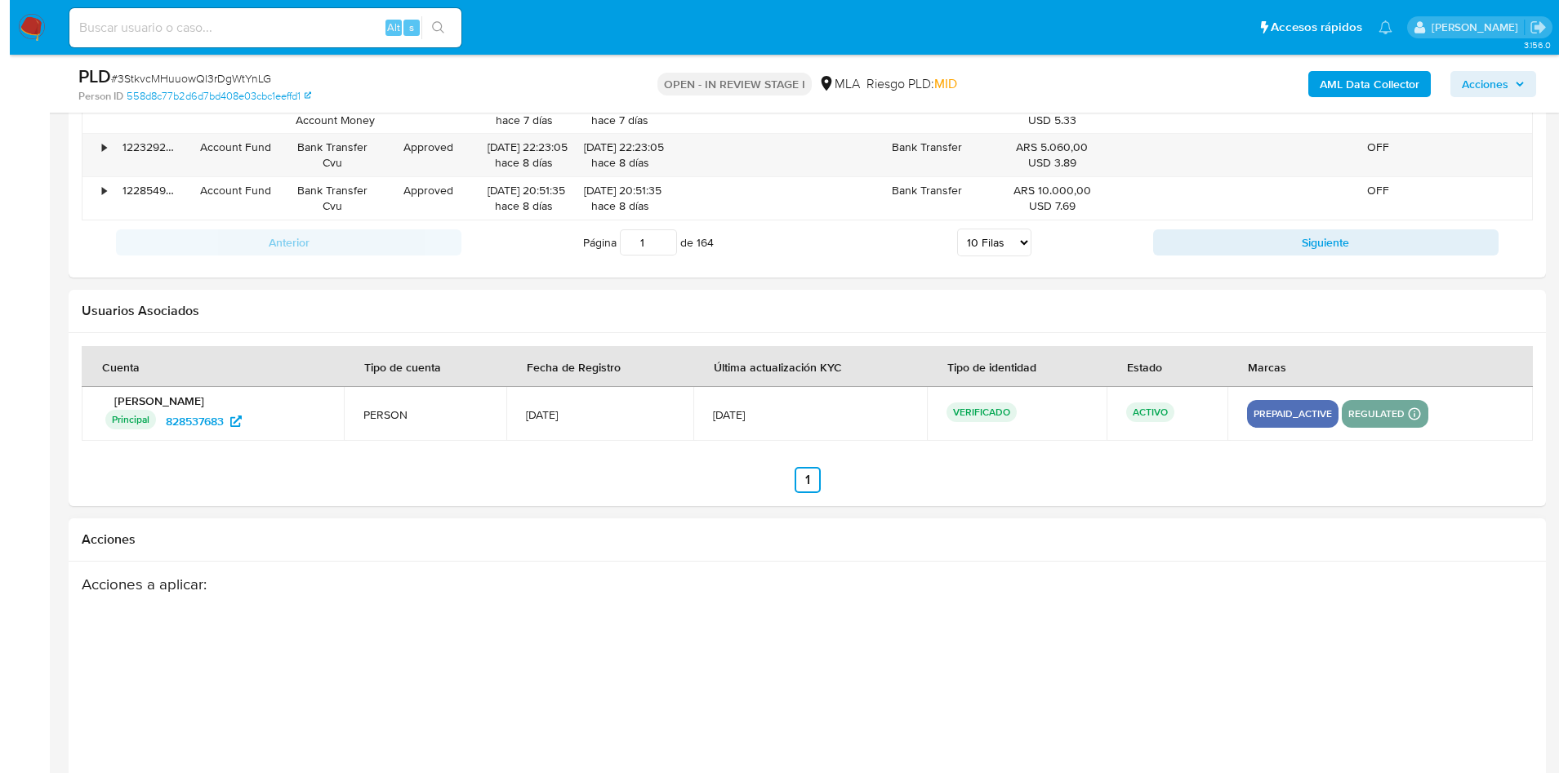
scroll to position [2871, 0]
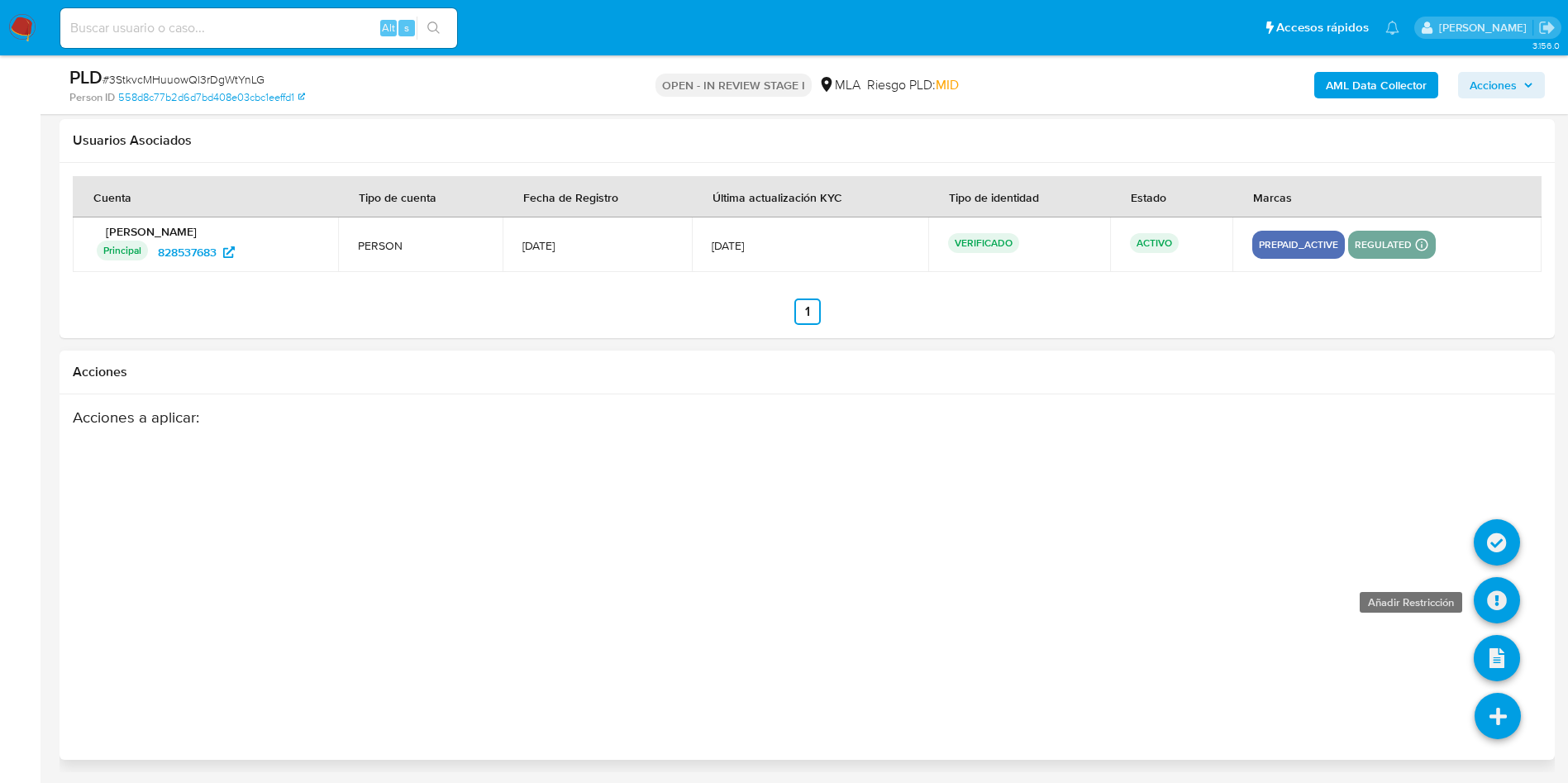
click at [1495, 617] on icon at bounding box center [1497, 601] width 47 height 46
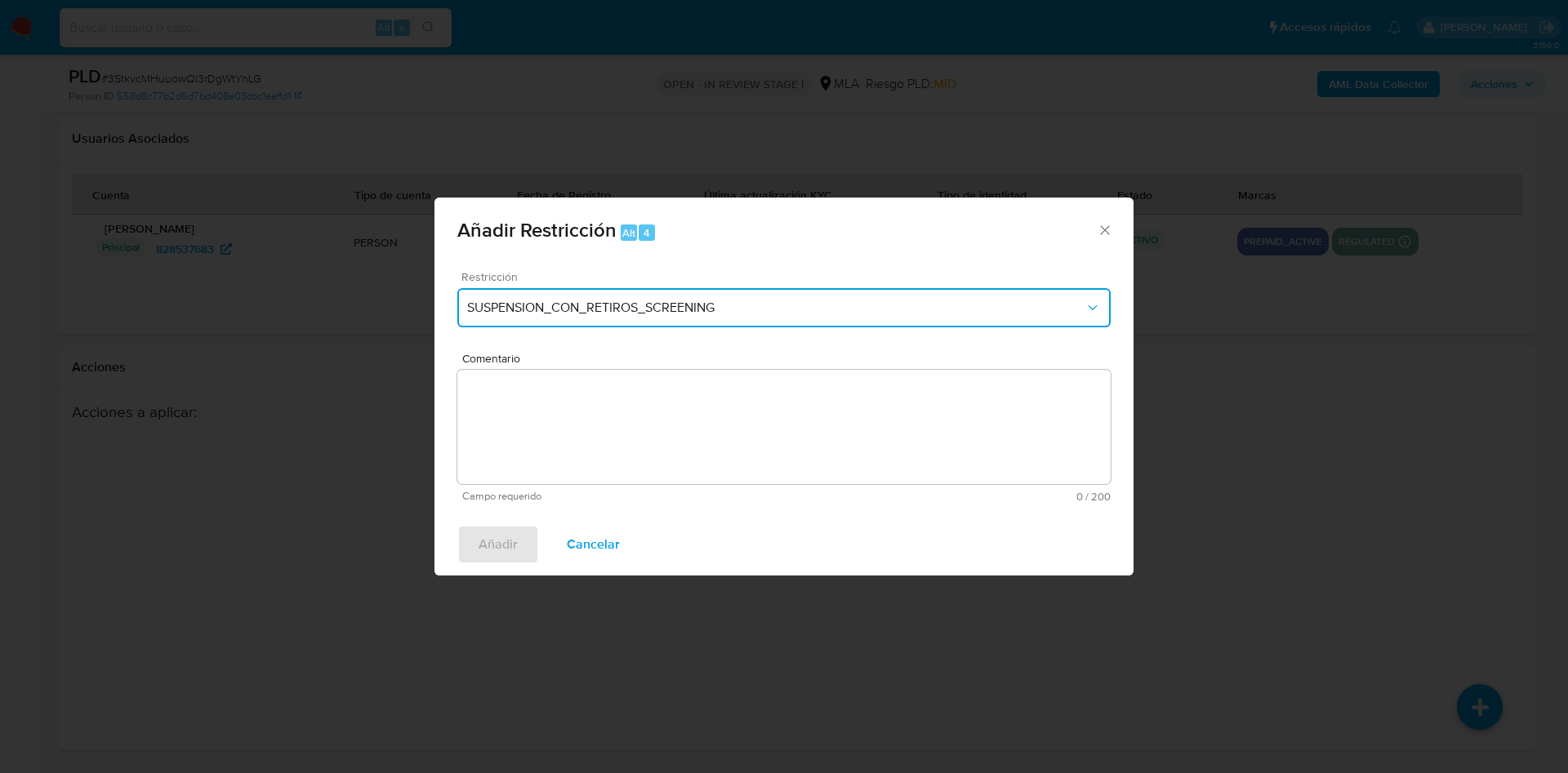
click at [556, 313] on span "SUSPENSION_CON_RETIROS_SCREENING" at bounding box center [776, 308] width 617 height 17
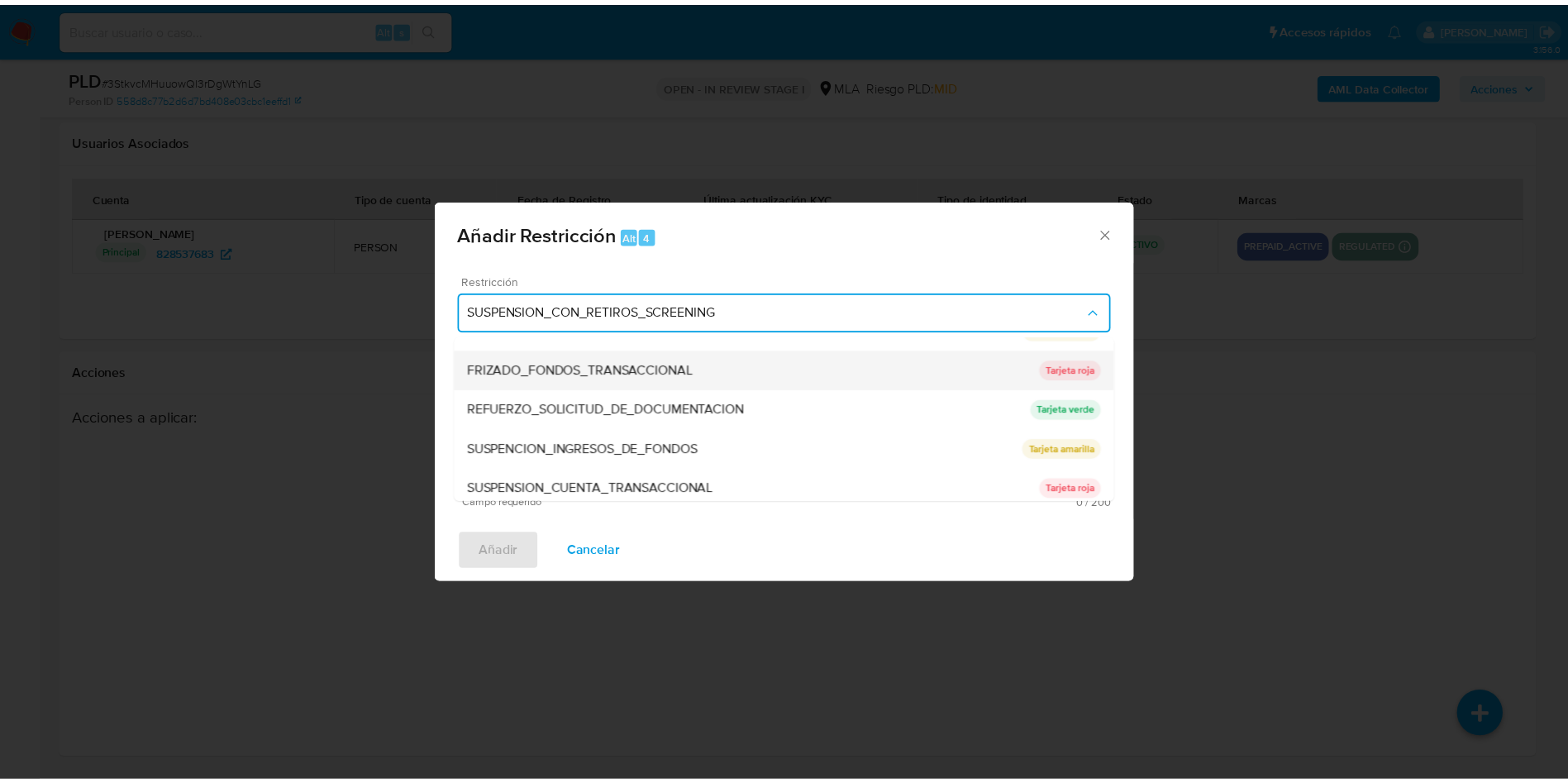
scroll to position [351, 0]
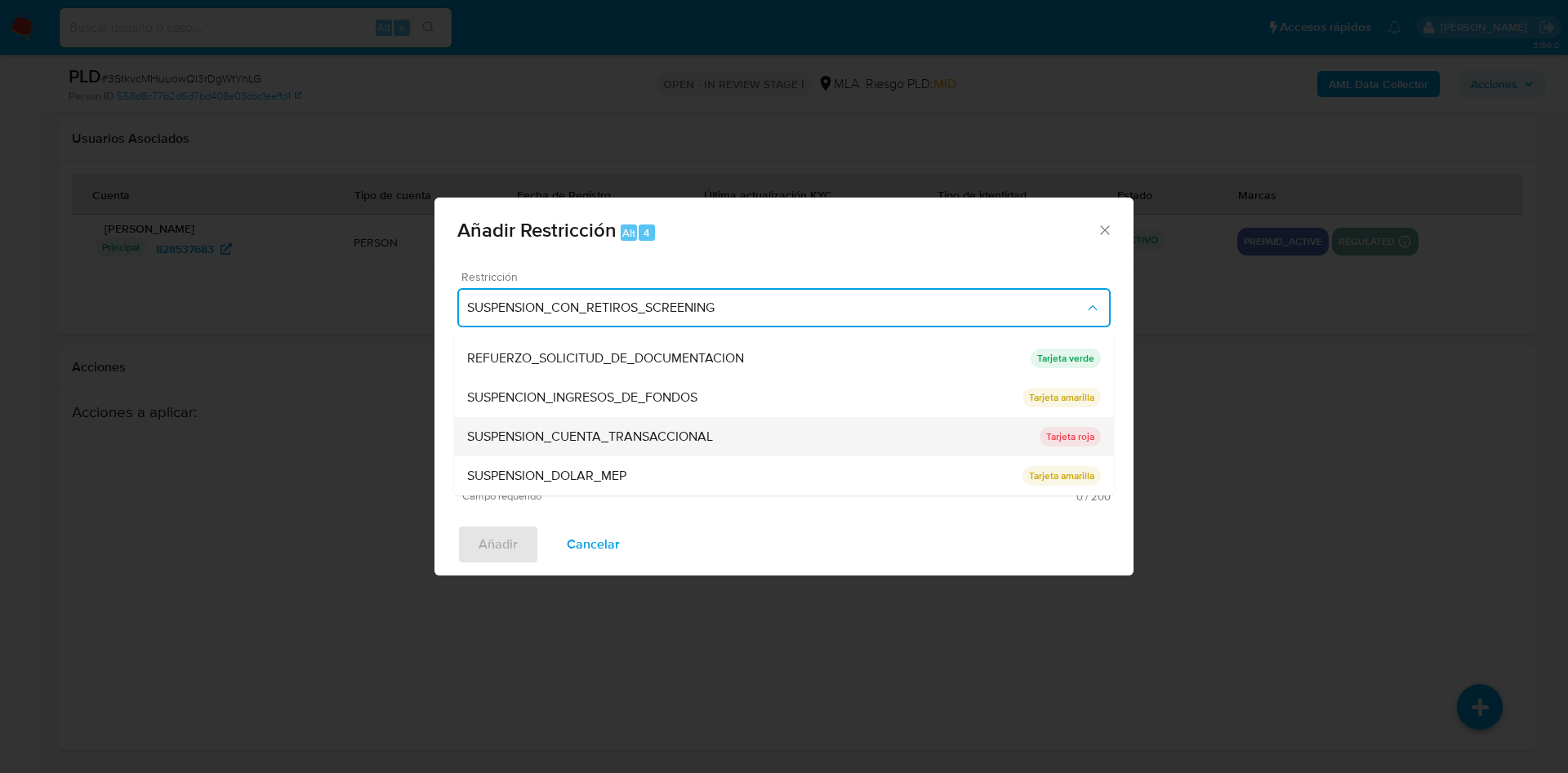
click at [591, 439] on span "SUSPENSION_CUENTA_TRANSACCIONAL" at bounding box center [591, 437] width 246 height 17
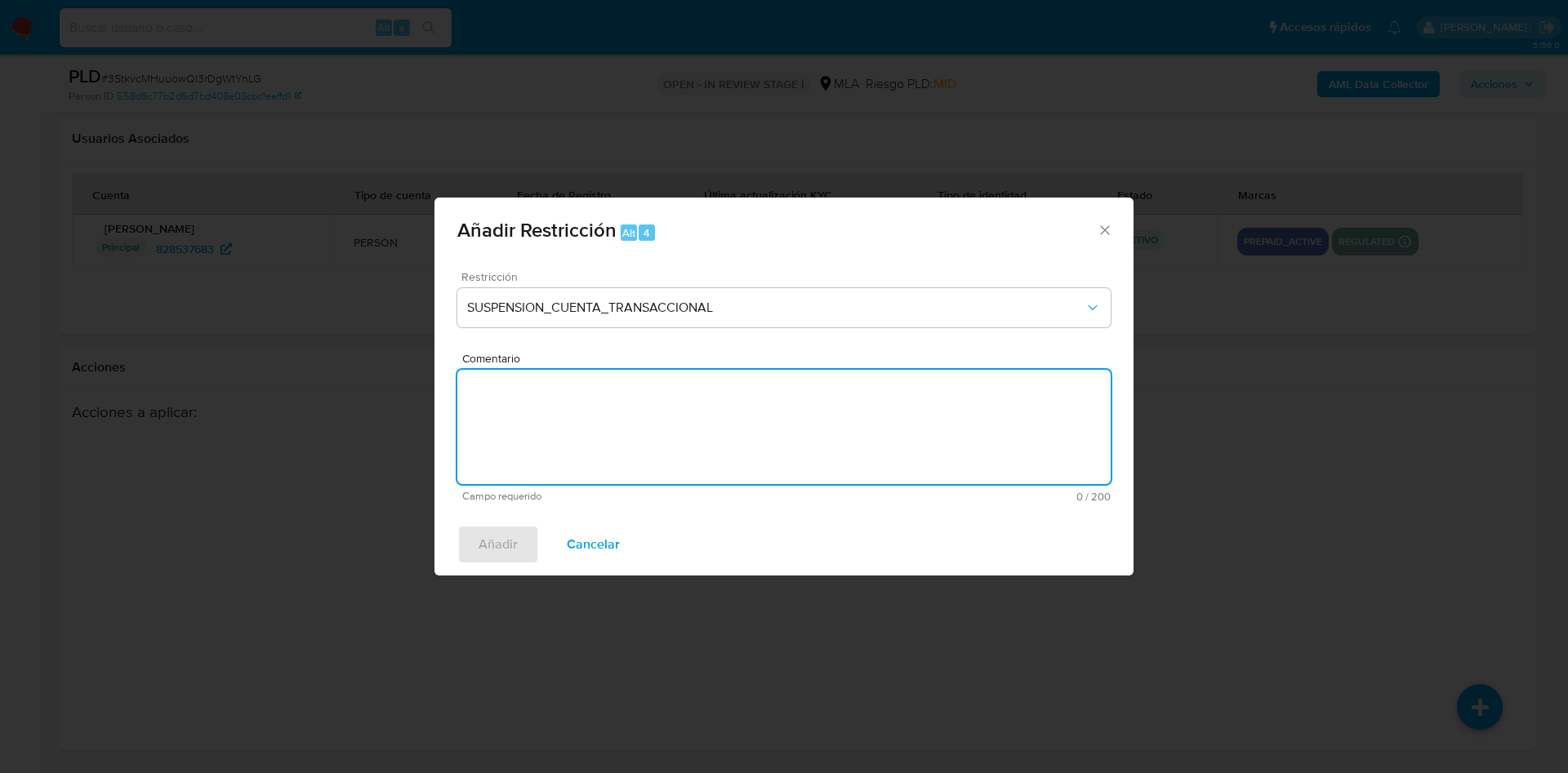
click at [591, 439] on textarea "Comentario" at bounding box center [784, 427] width 653 height 114
type textarea "aml"
click at [491, 556] on span "Añadir" at bounding box center [498, 543] width 39 height 36
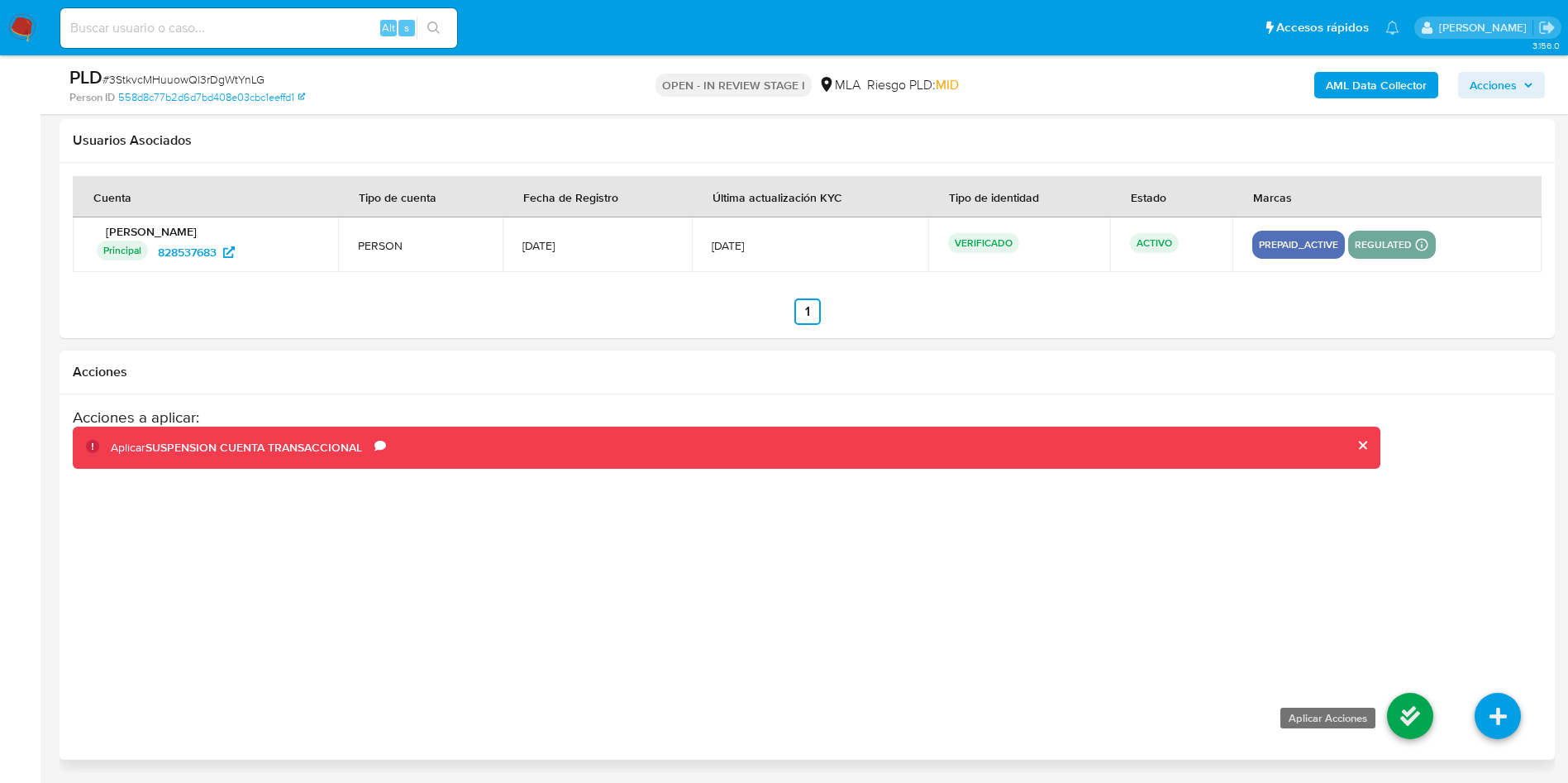
click at [1410, 709] on icon at bounding box center [1411, 716] width 47 height 46
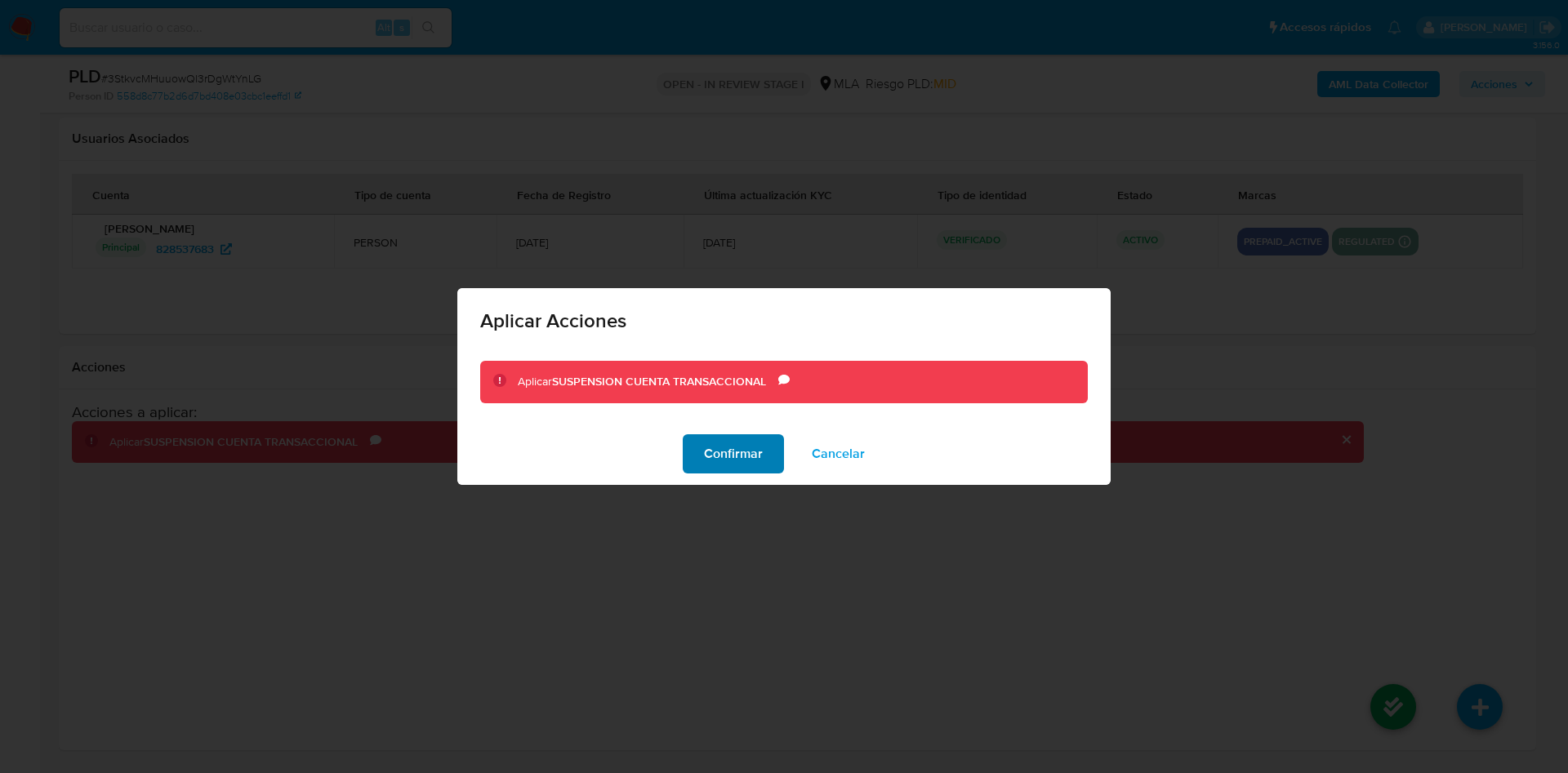
click at [740, 445] on span "Confirmar" at bounding box center [733, 454] width 59 height 36
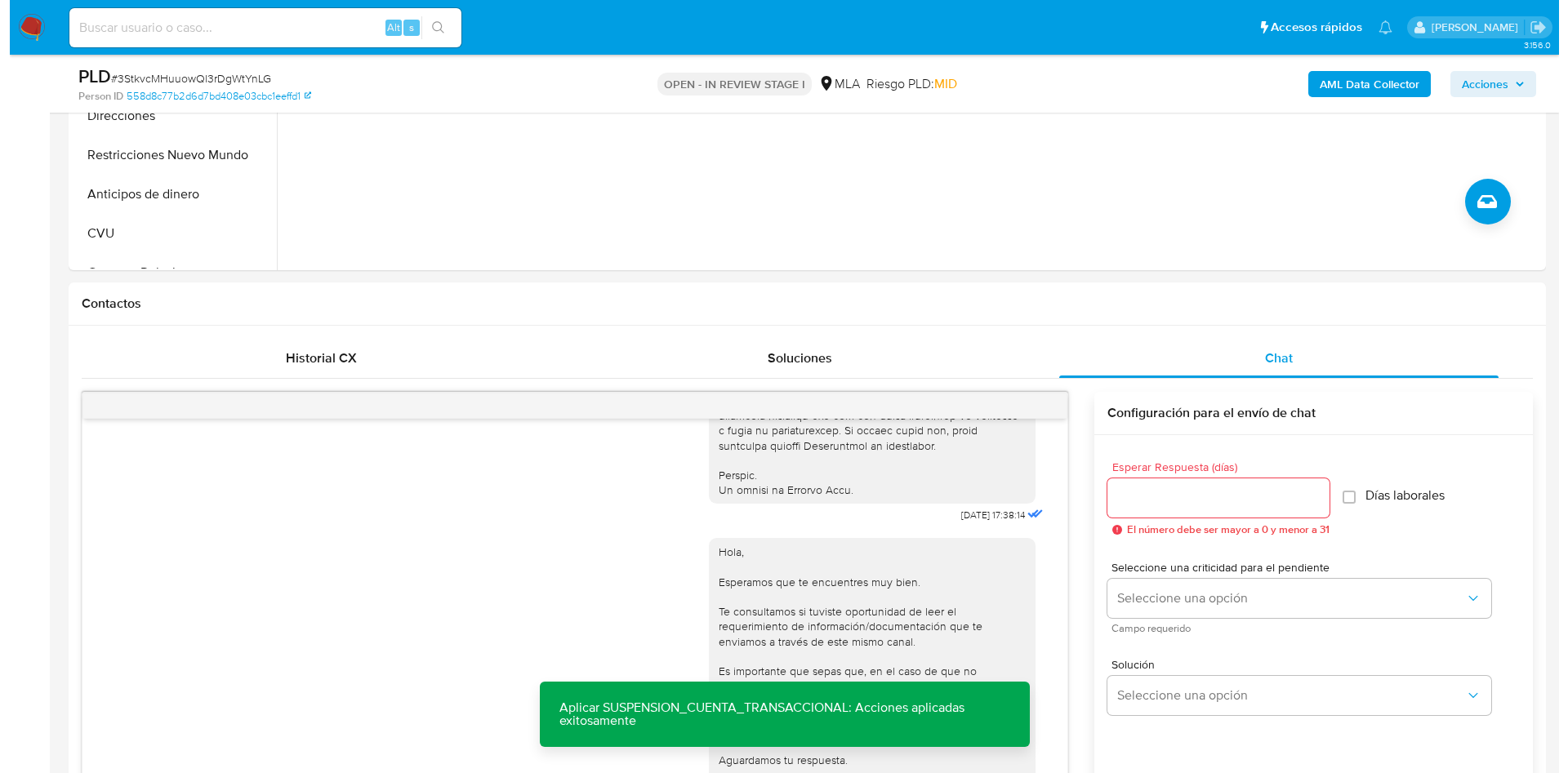
scroll to position [177, 0]
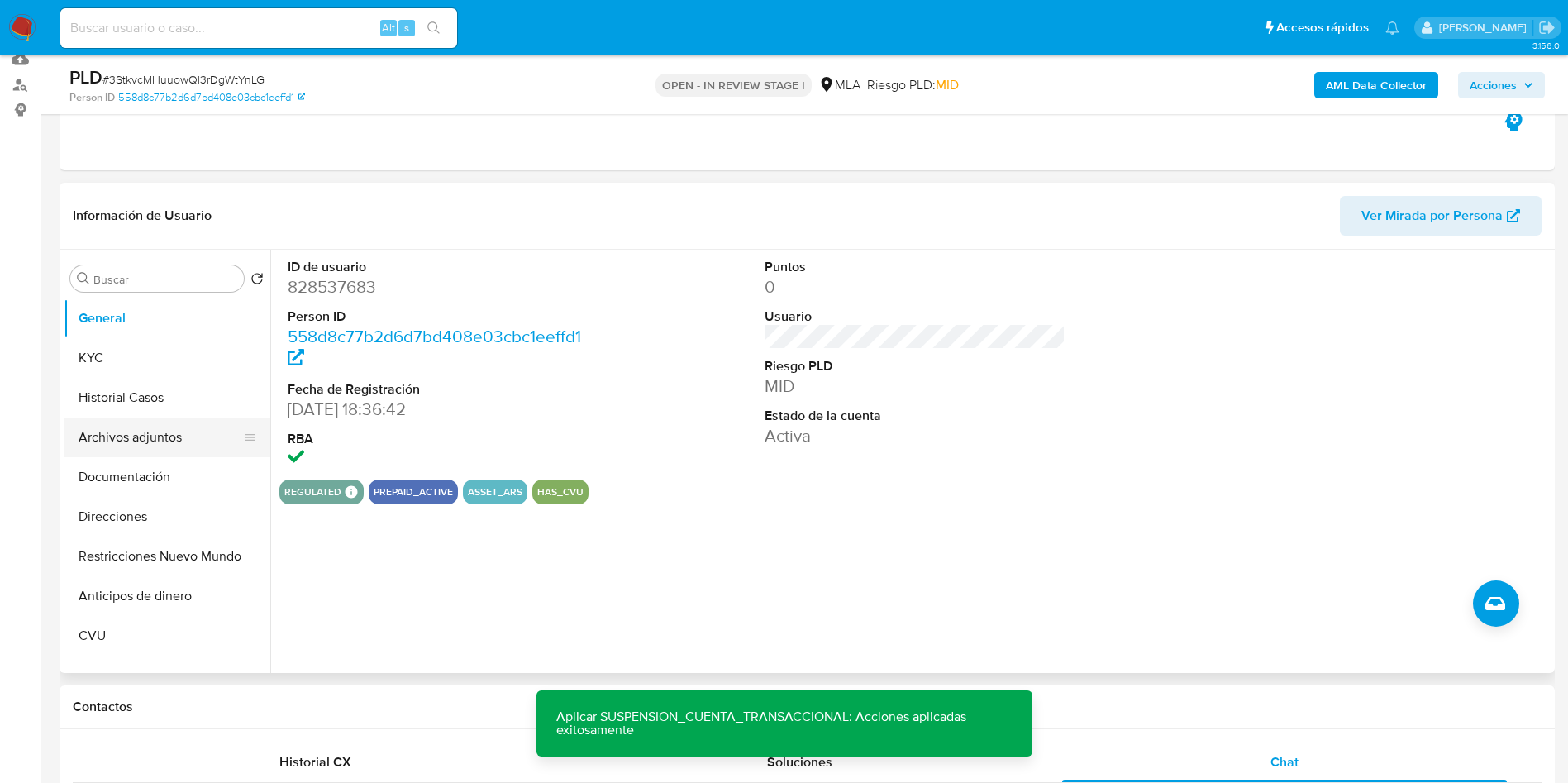
click at [136, 449] on button "Archivos adjuntos" at bounding box center [160, 437] width 193 height 40
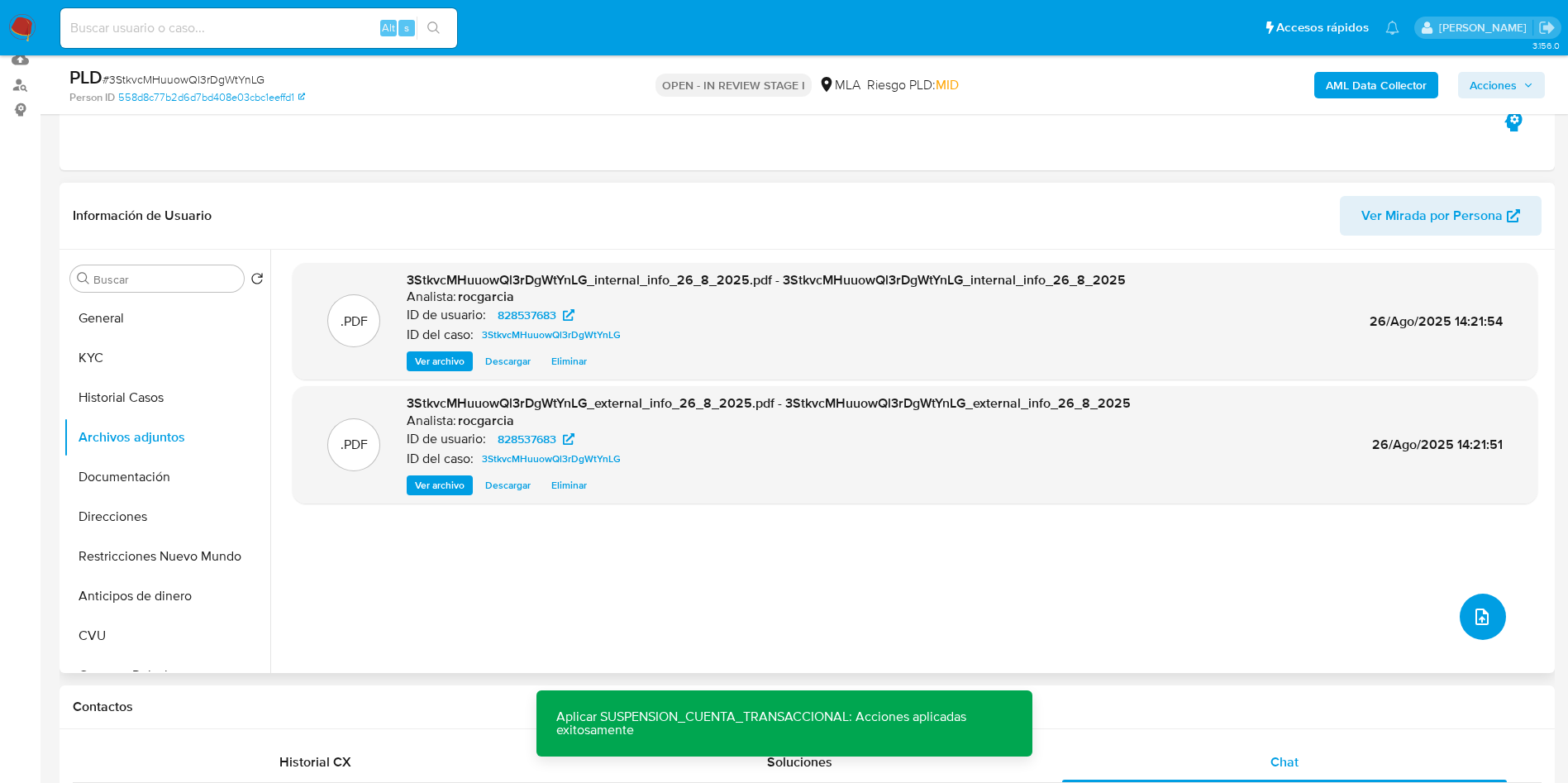
click at [1479, 619] on icon "upload-file" at bounding box center [1482, 617] width 20 height 20
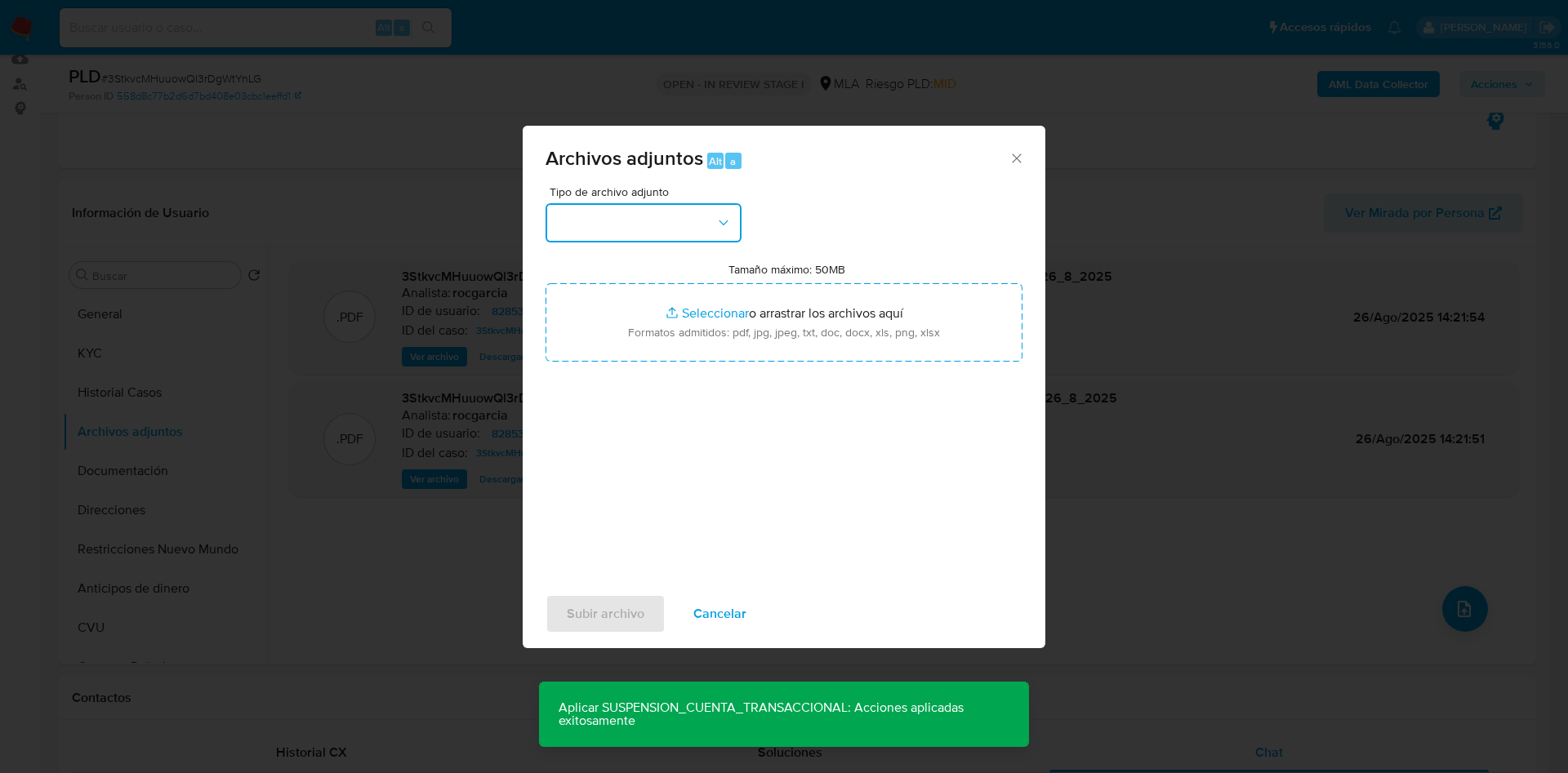
click at [661, 238] on button "button" at bounding box center [643, 222] width 196 height 39
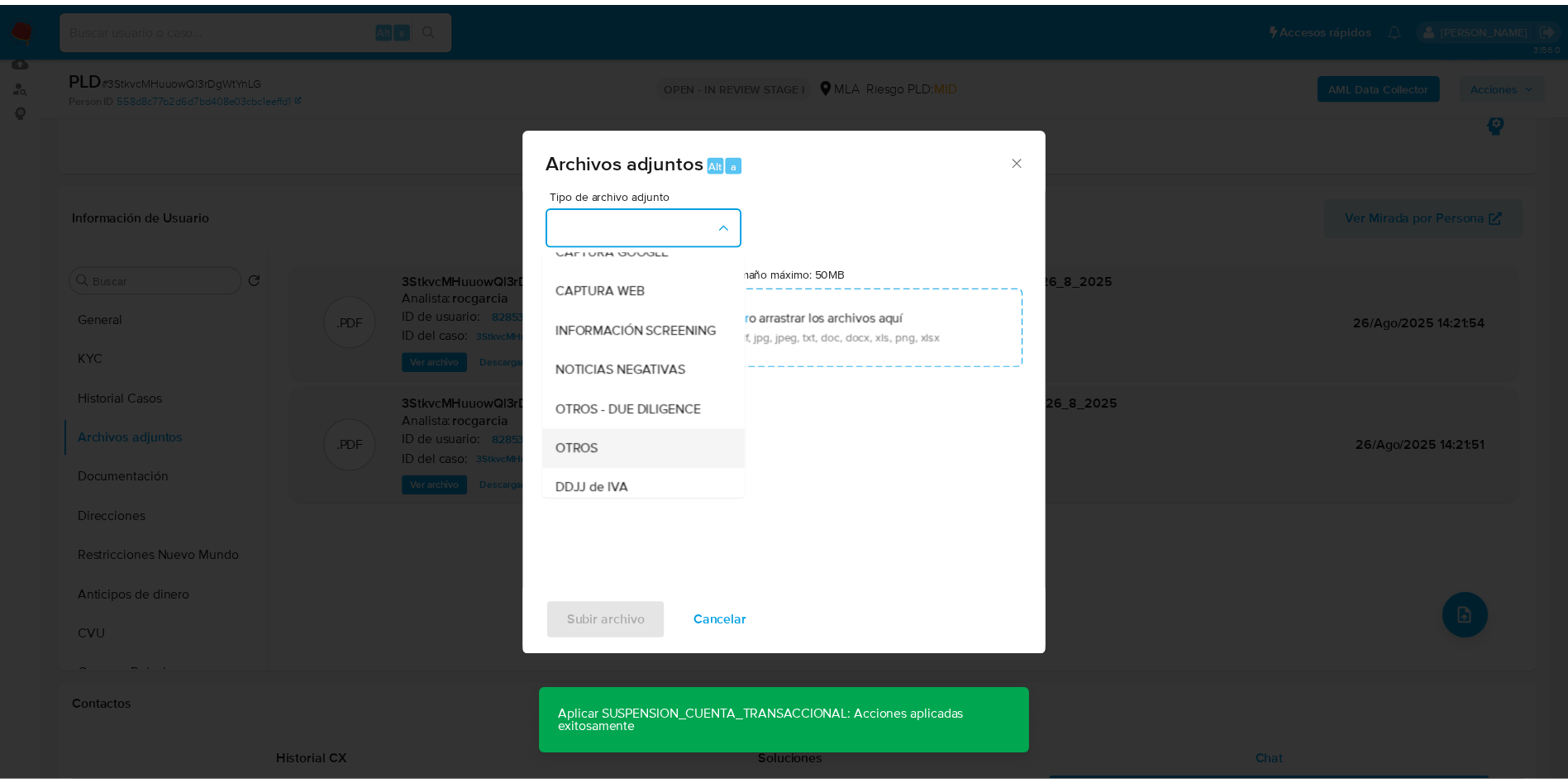
scroll to position [248, 0]
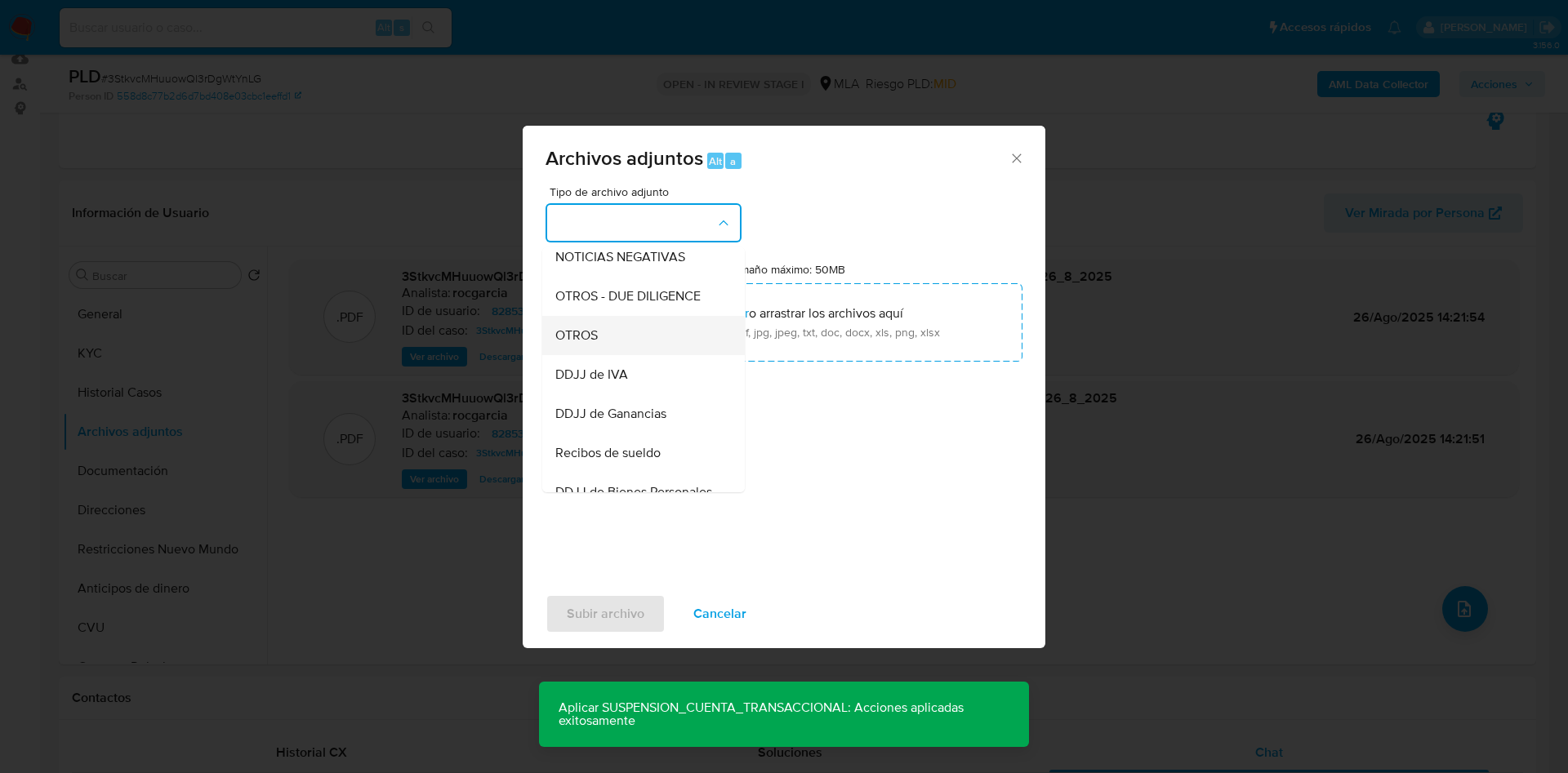
click at [628, 341] on div "OTROS" at bounding box center [638, 335] width 166 height 39
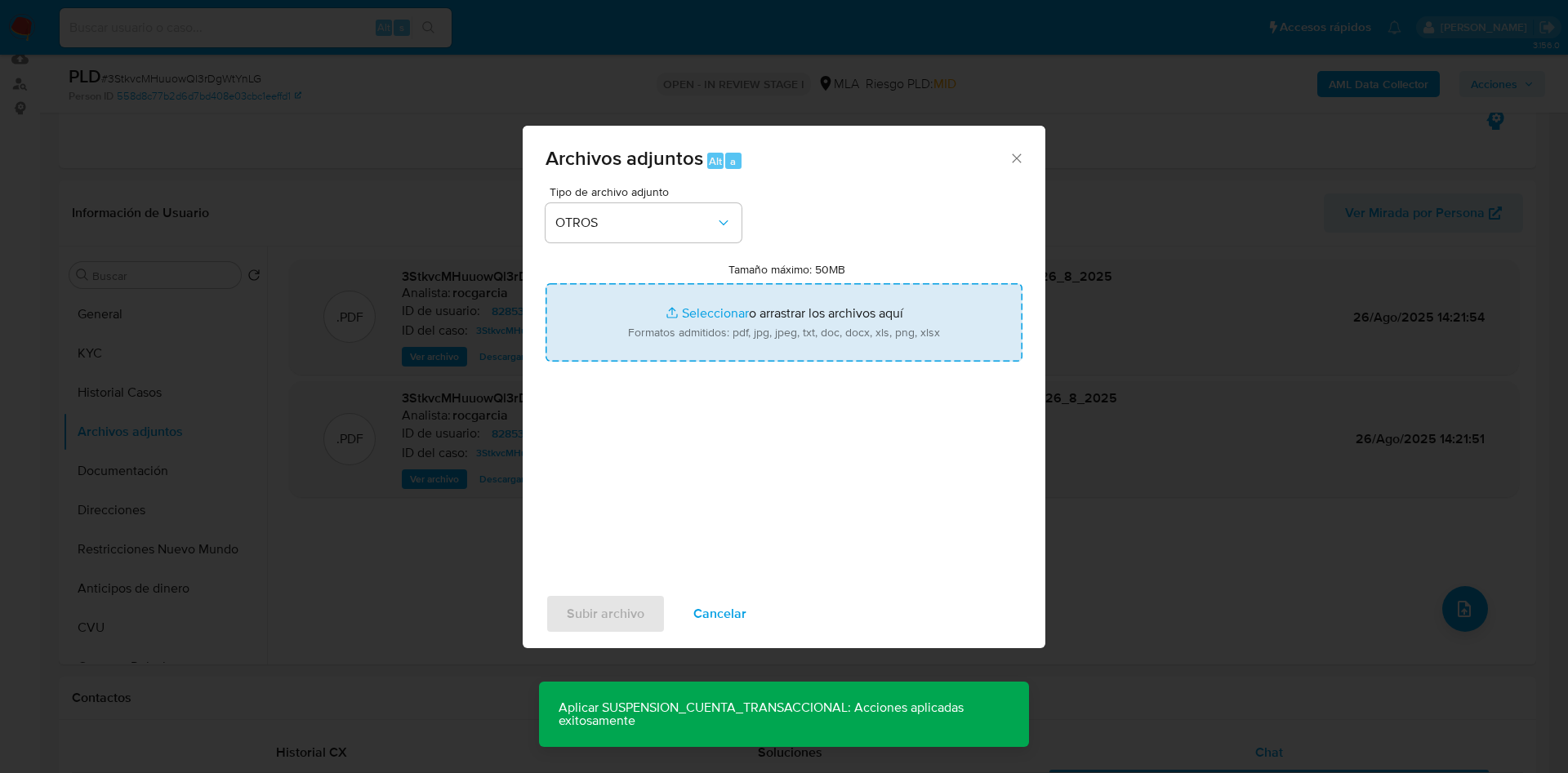
click at [681, 316] on input "Tamaño máximo: 50MB Seleccionar archivos" at bounding box center [784, 321] width 477 height 78
type input "C:\fakepath\Caselog 3StkvcMHuuowQl3rDgWtYnLG -828537683.docx"
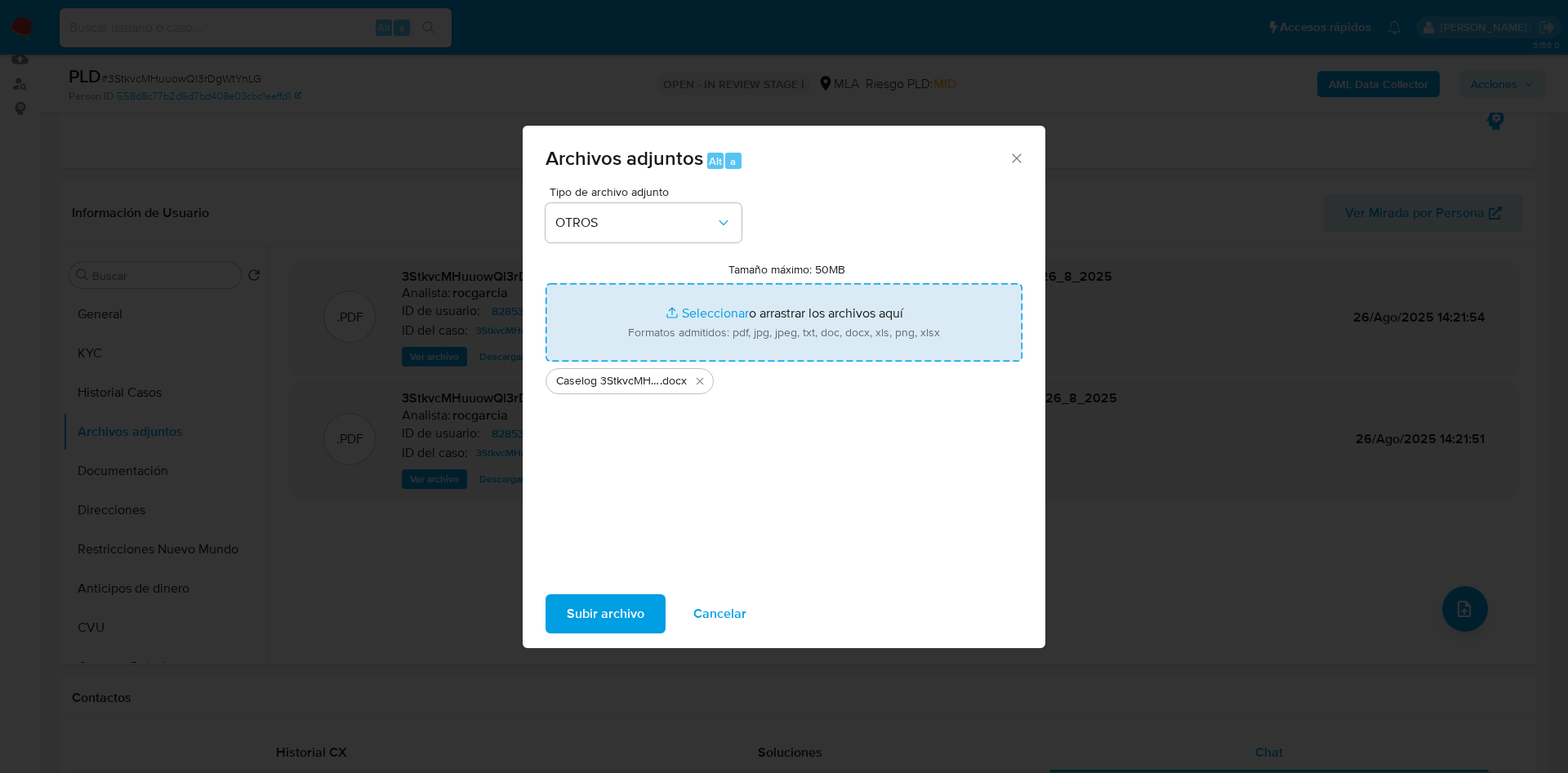
click at [692, 298] on input "Tamaño máximo: 50MB Seleccionar archivos" at bounding box center [784, 321] width 477 height 78
type input "C:\fakepath\Movimientos 828537683.xlsx"
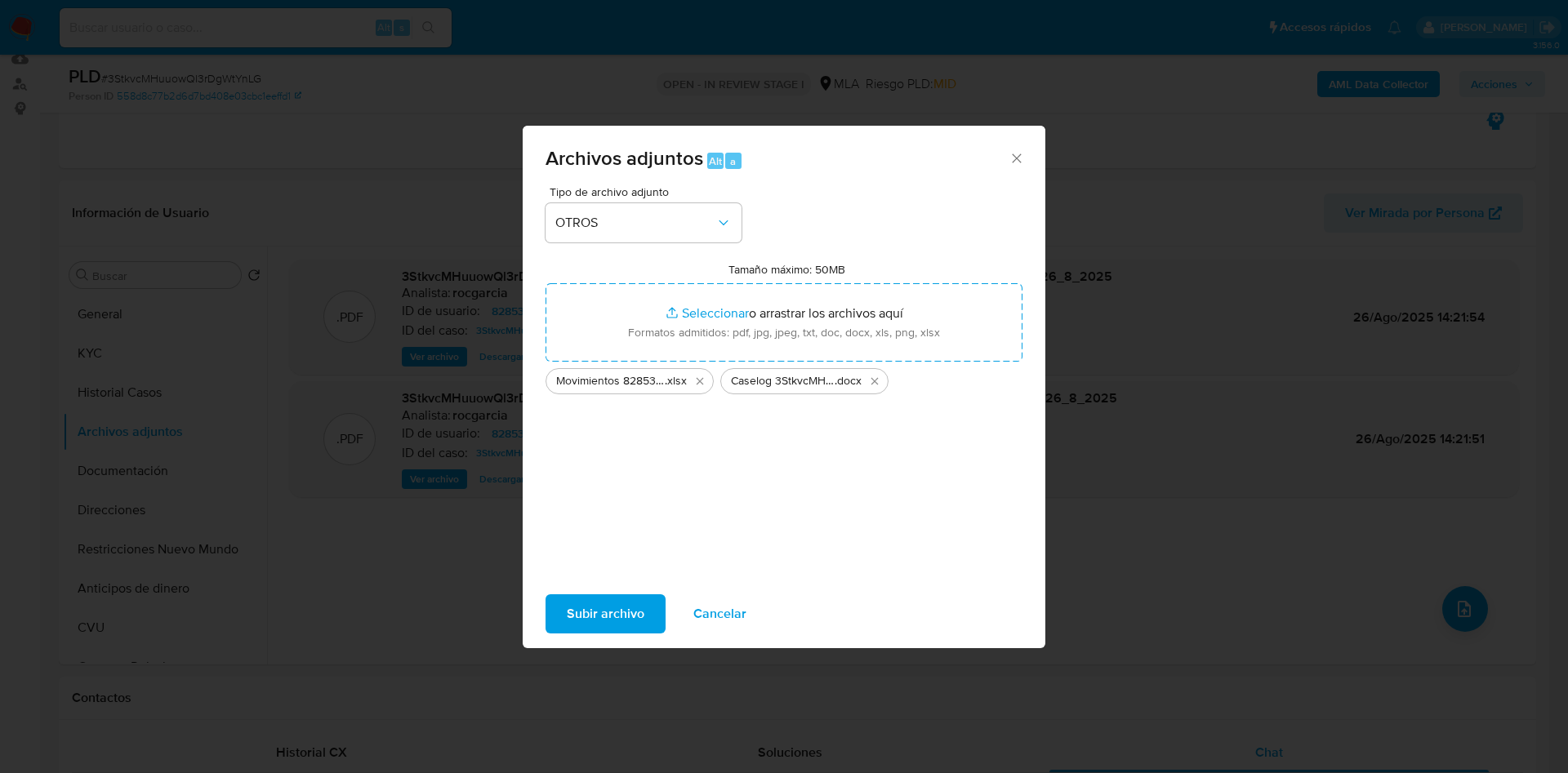
click at [602, 599] on span "Subir archivo" at bounding box center [605, 613] width 77 height 36
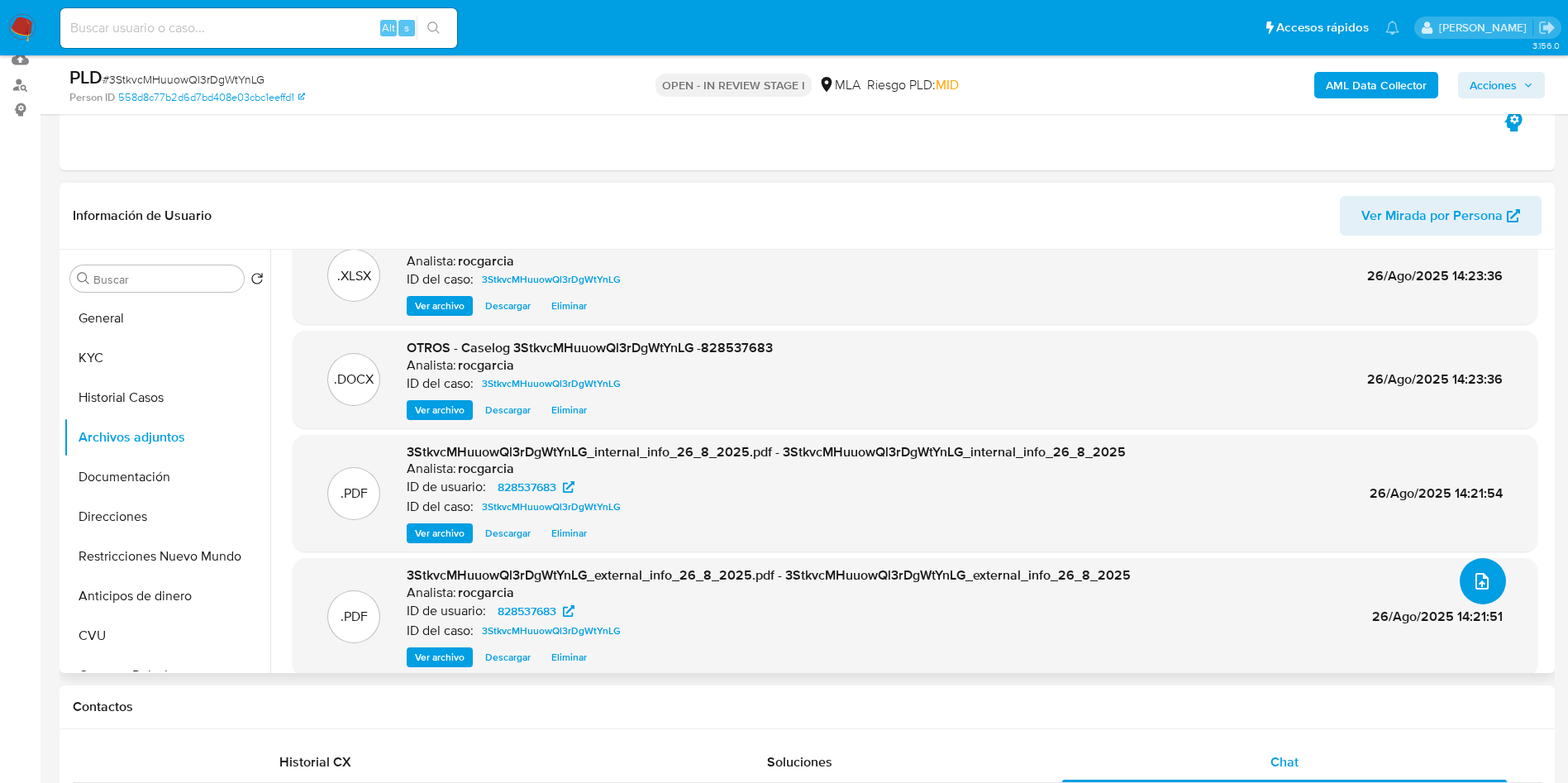
scroll to position [53, 0]
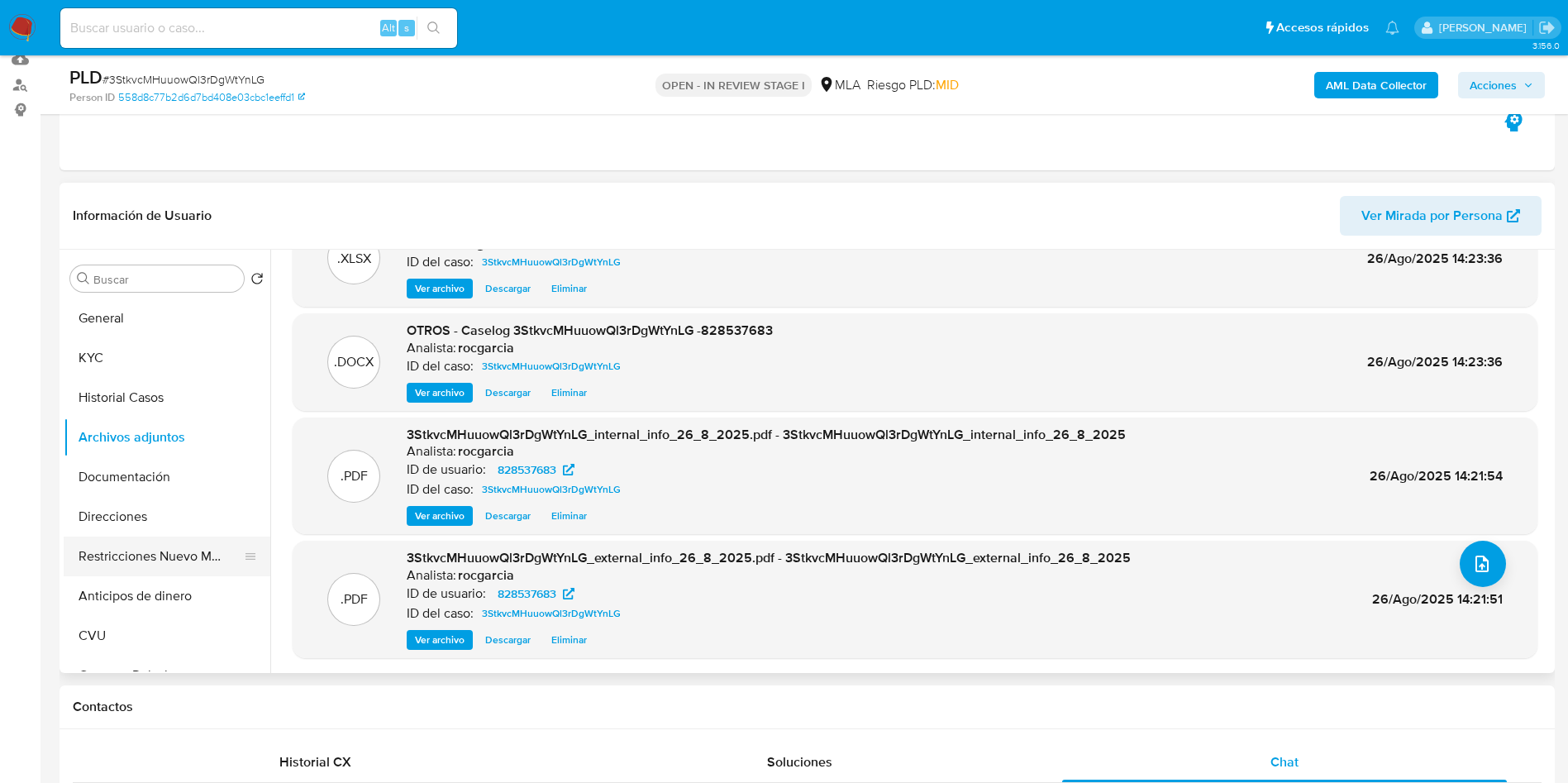
click at [172, 564] on button "Restricciones Nuevo Mundo" at bounding box center [160, 556] width 193 height 40
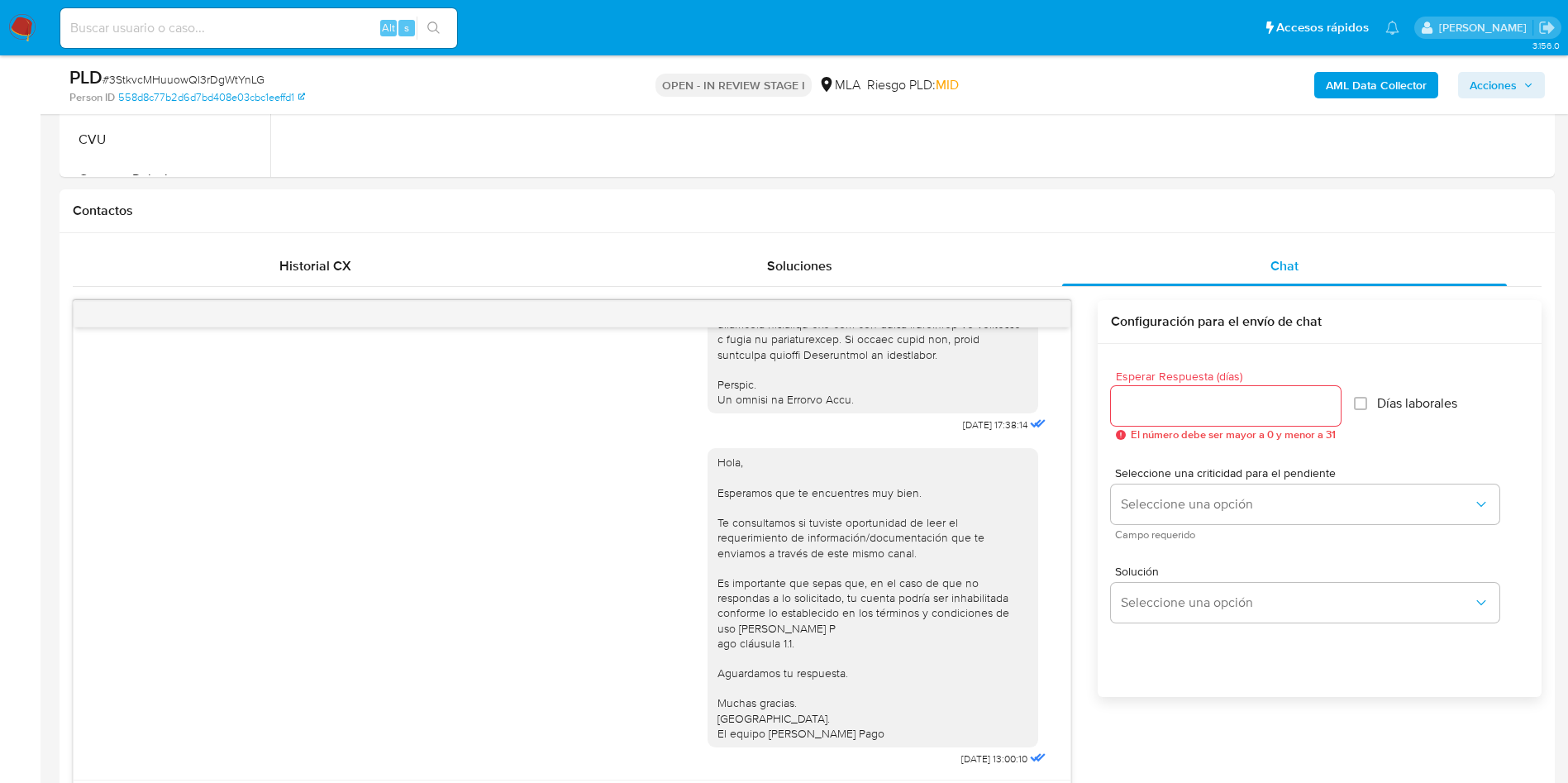
scroll to position [179, 0]
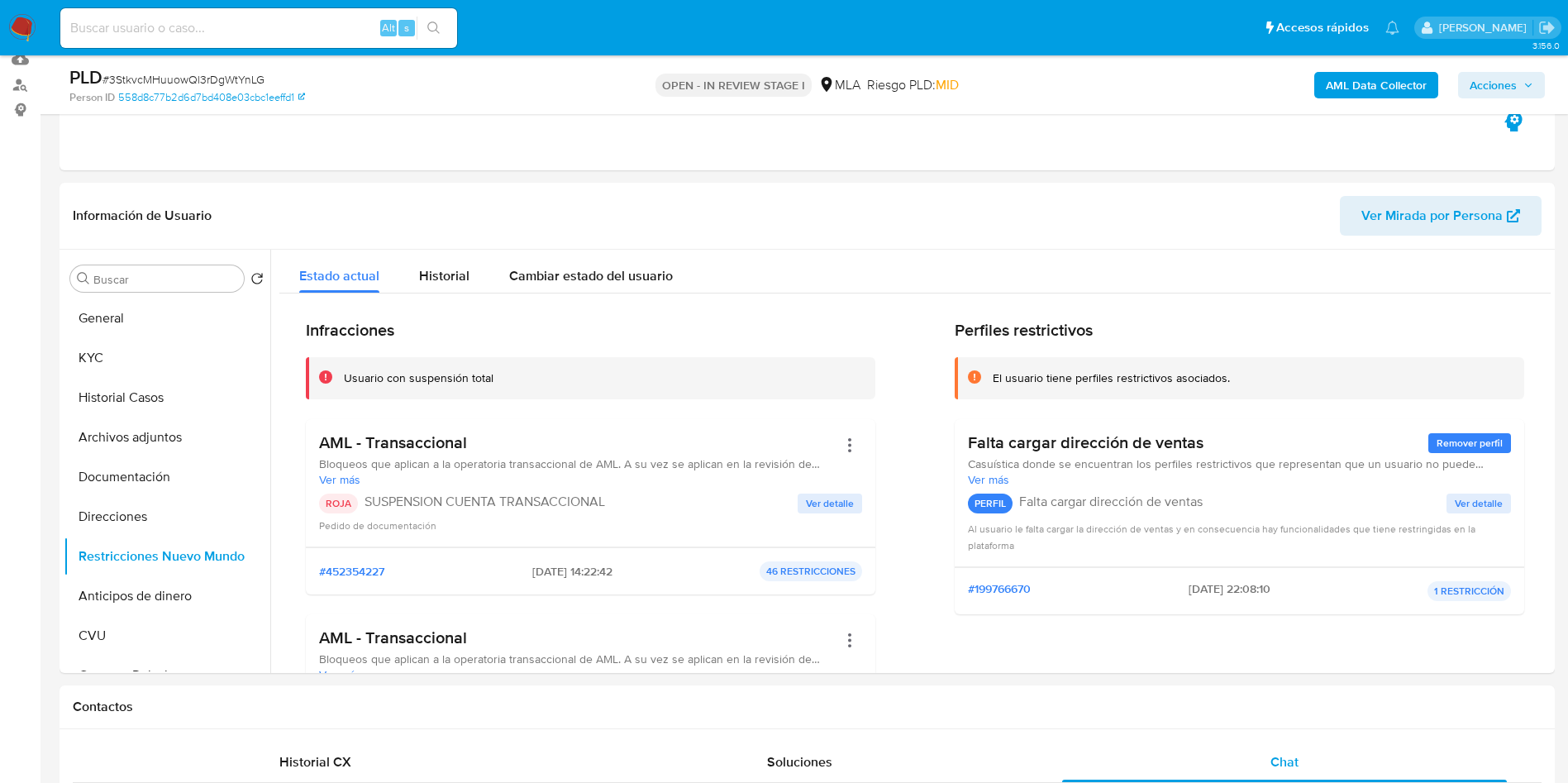
click at [1476, 81] on span "Acciones" at bounding box center [1494, 85] width 47 height 26
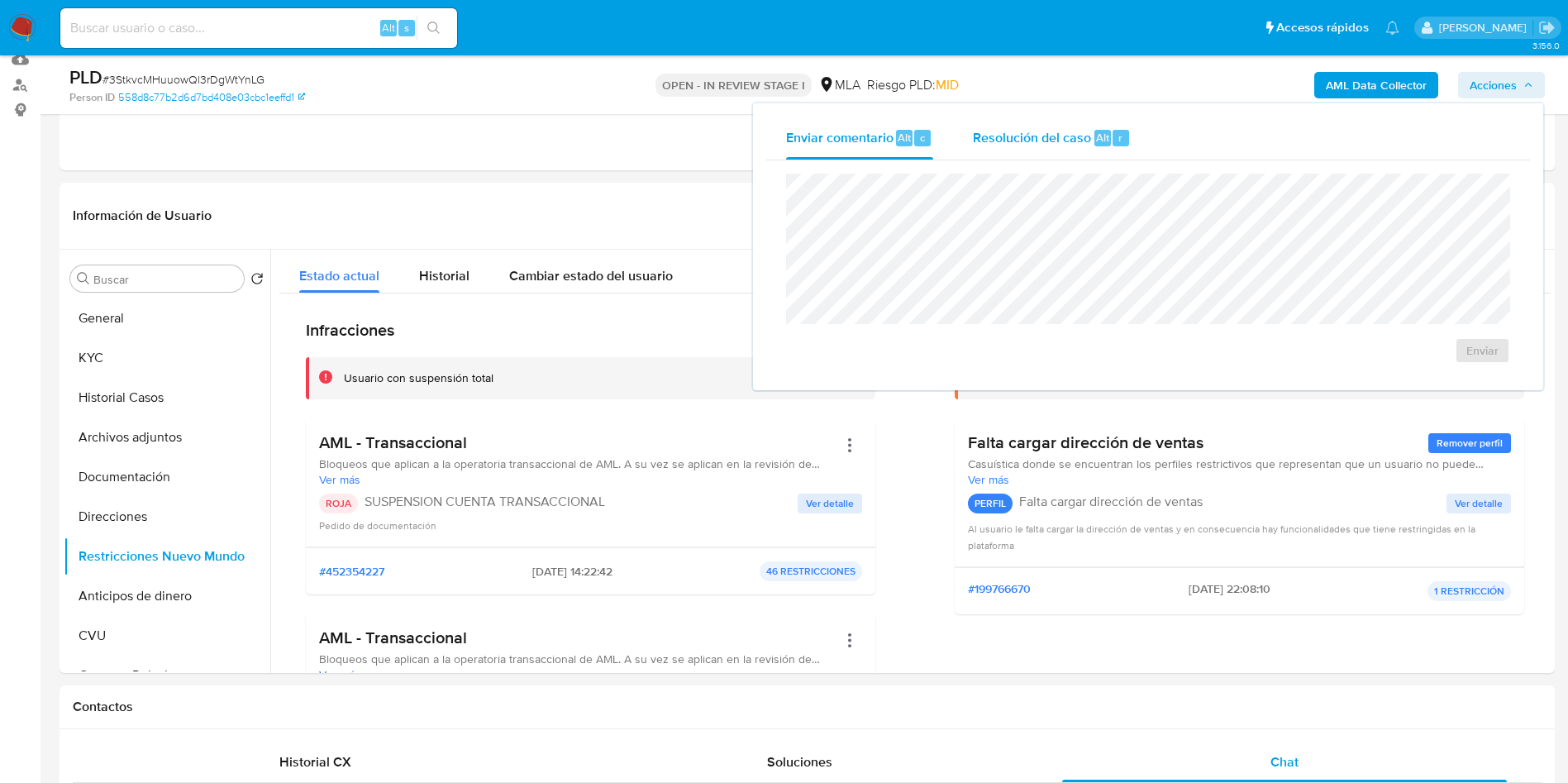
click at [1085, 135] on span "Resolución del caso" at bounding box center [1031, 137] width 118 height 19
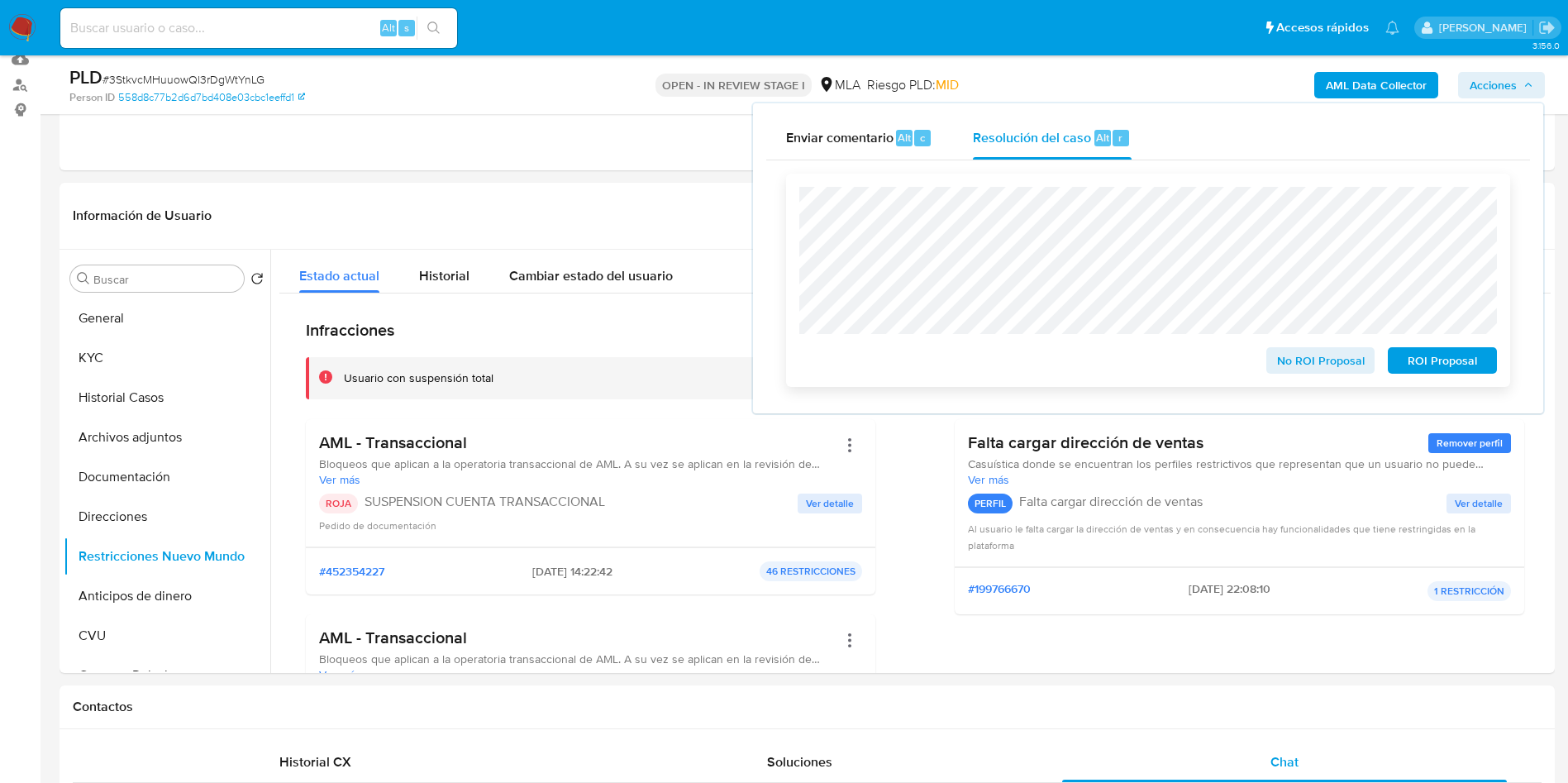
click at [1462, 365] on span "ROI Proposal" at bounding box center [1442, 360] width 86 height 23
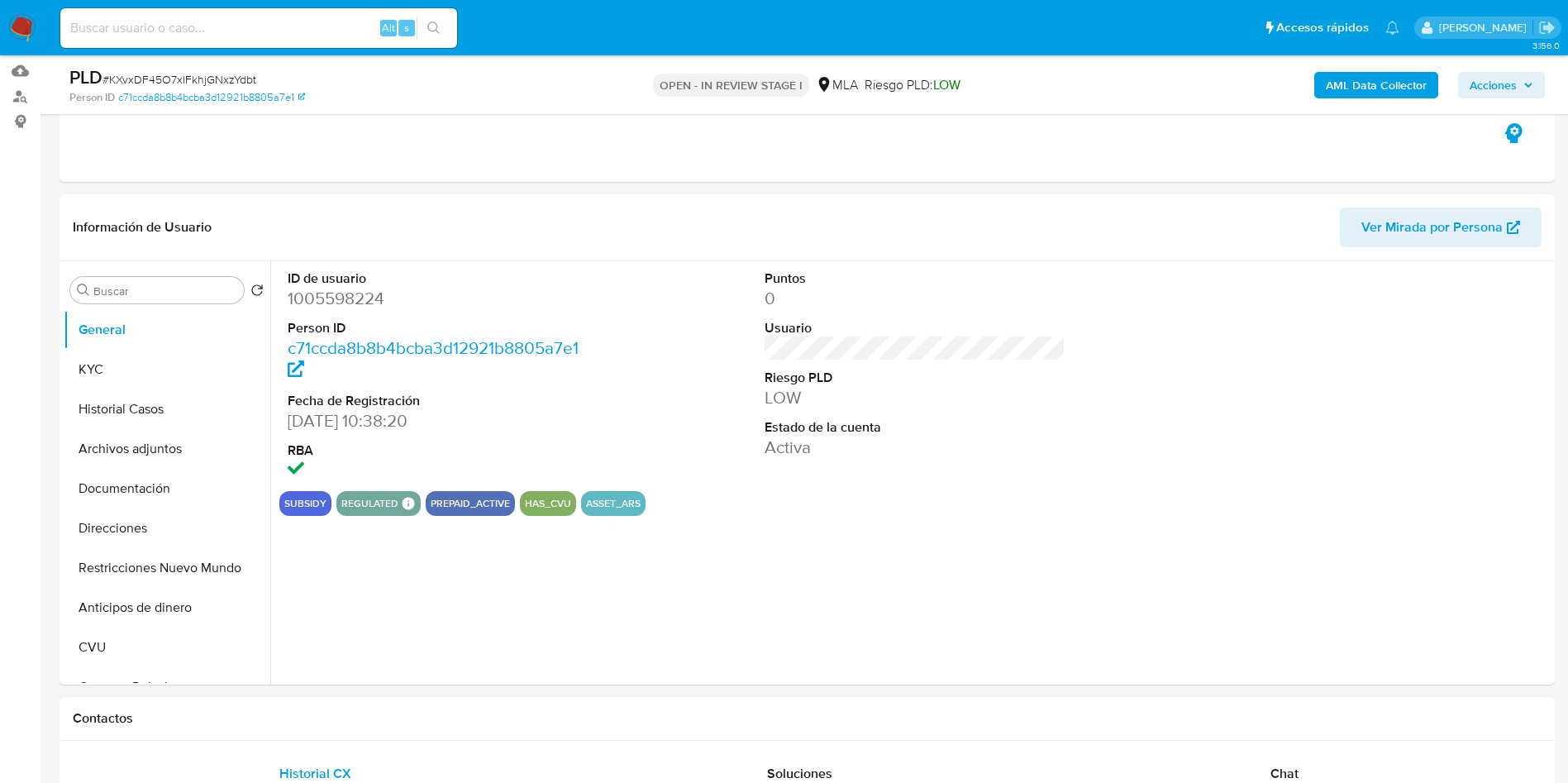
scroll to position [496, 0]
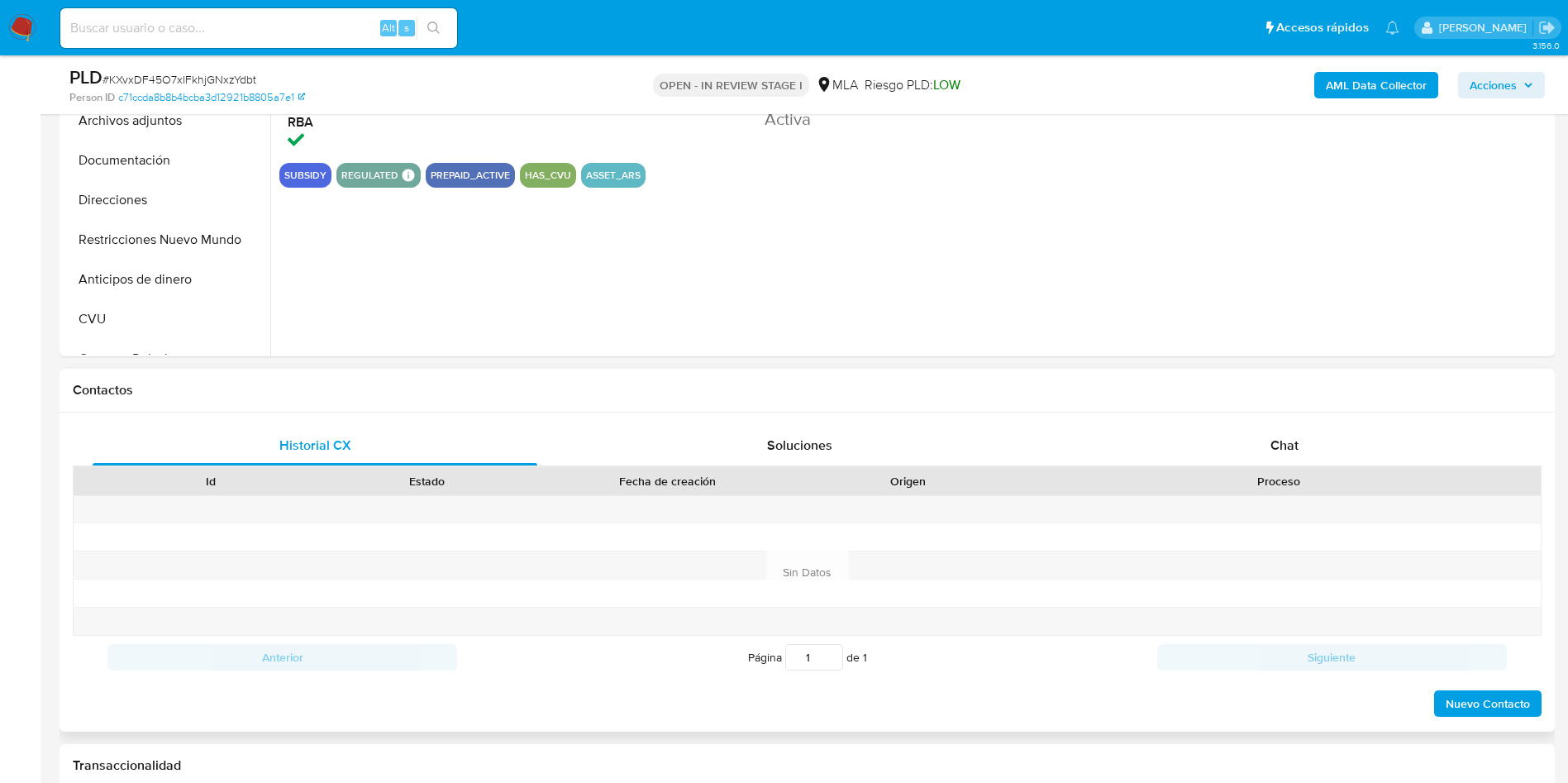
select select "10"
drag, startPoint x: 1264, startPoint y: 446, endPoint x: 945, endPoint y: 428, distance: 319.5
click at [1265, 446] on div "Chat" at bounding box center [1284, 445] width 445 height 40
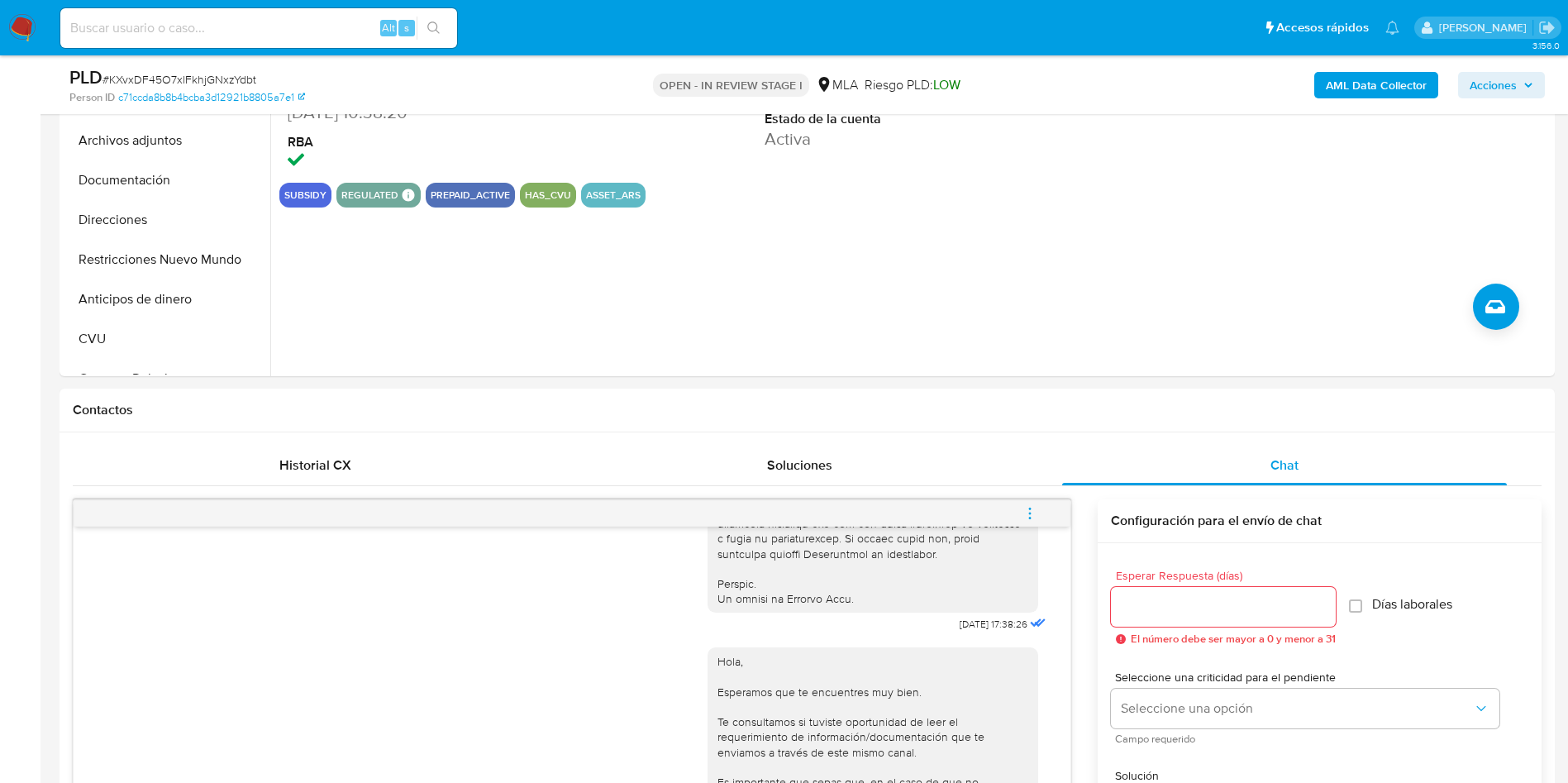
scroll to position [248, 0]
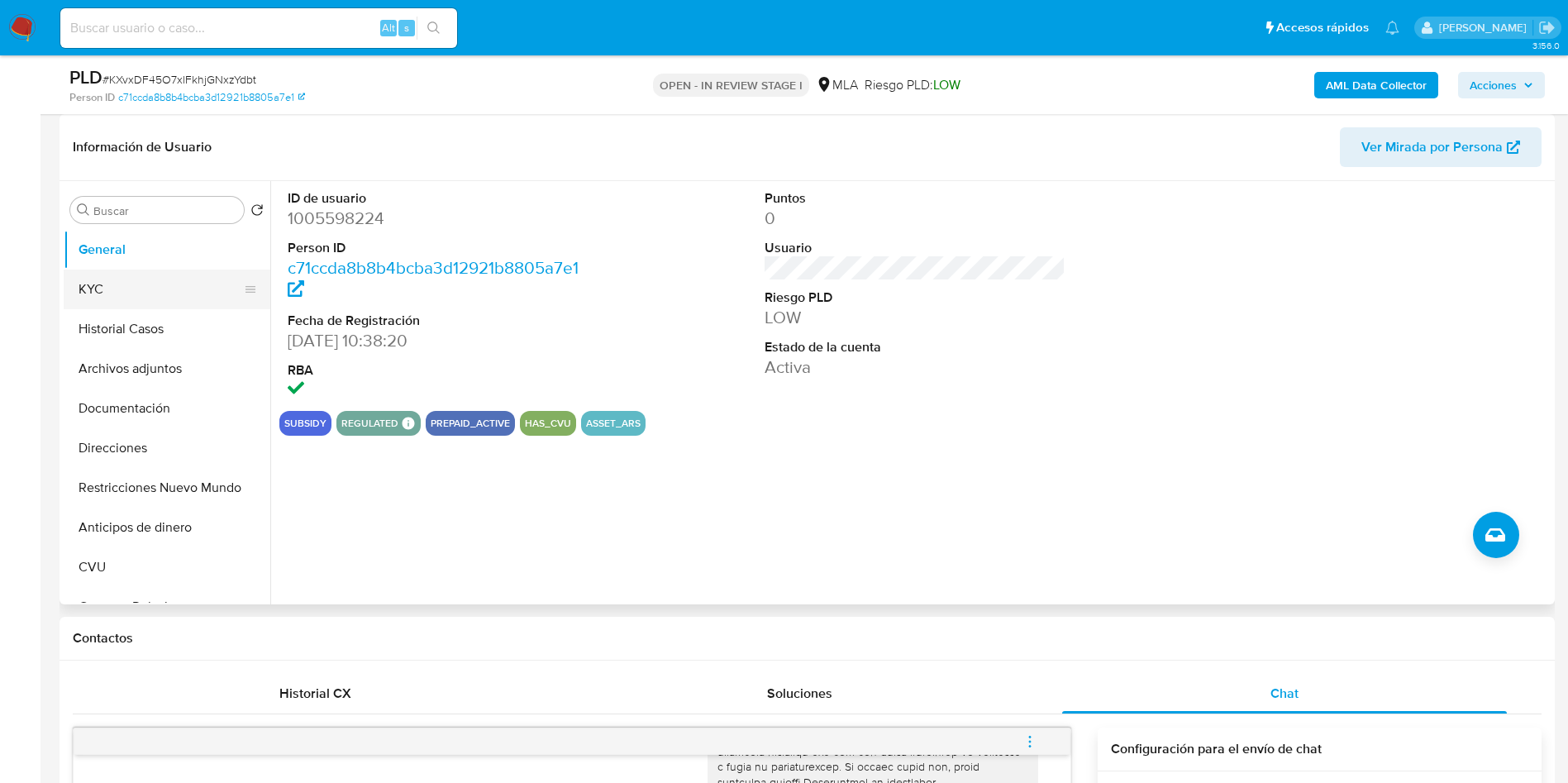
click at [101, 288] on button "KYC" at bounding box center [160, 289] width 193 height 40
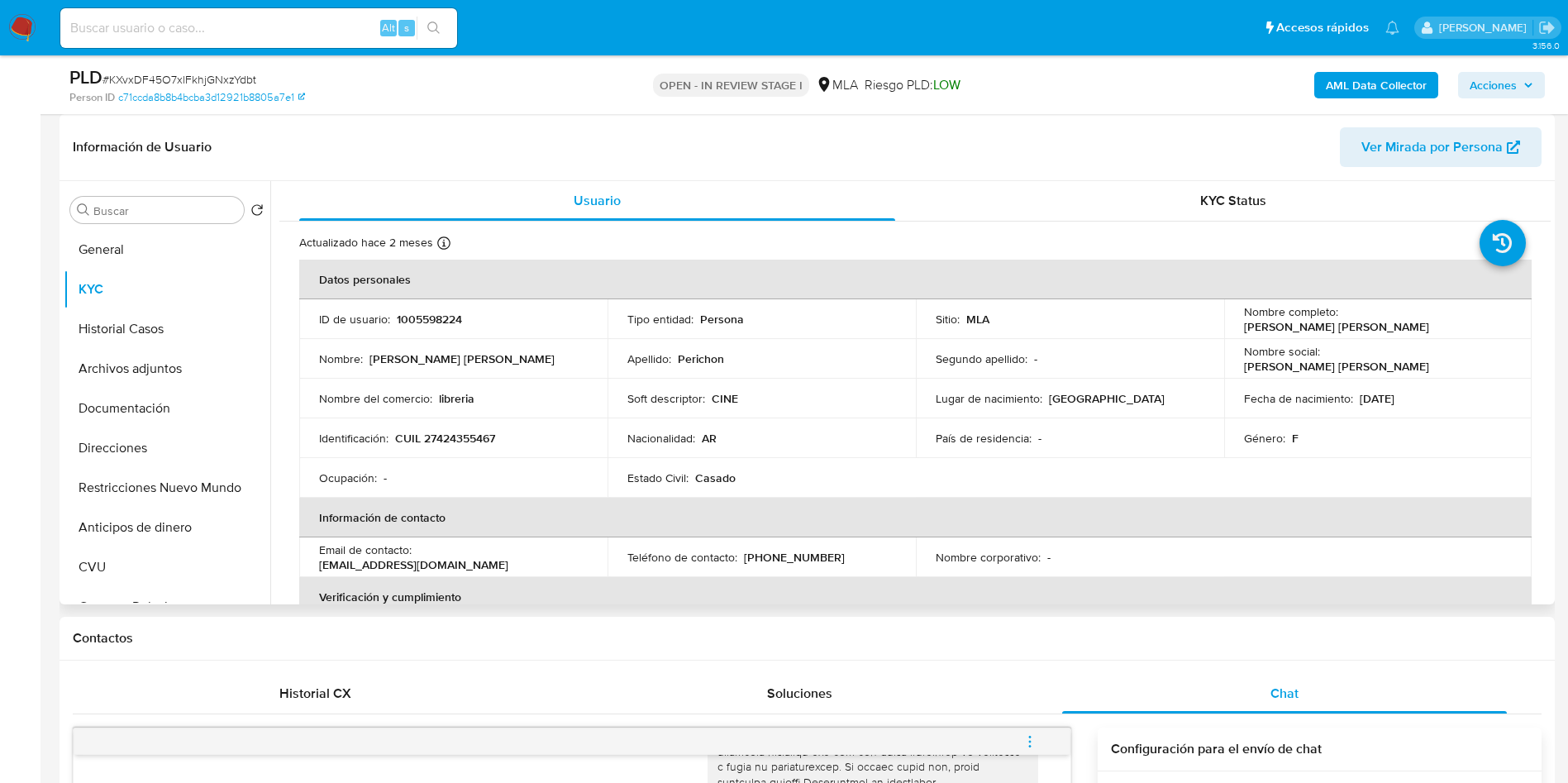
click at [451, 445] on p "CUIL 27424355467" at bounding box center [445, 438] width 100 height 15
copy p "27424355467"
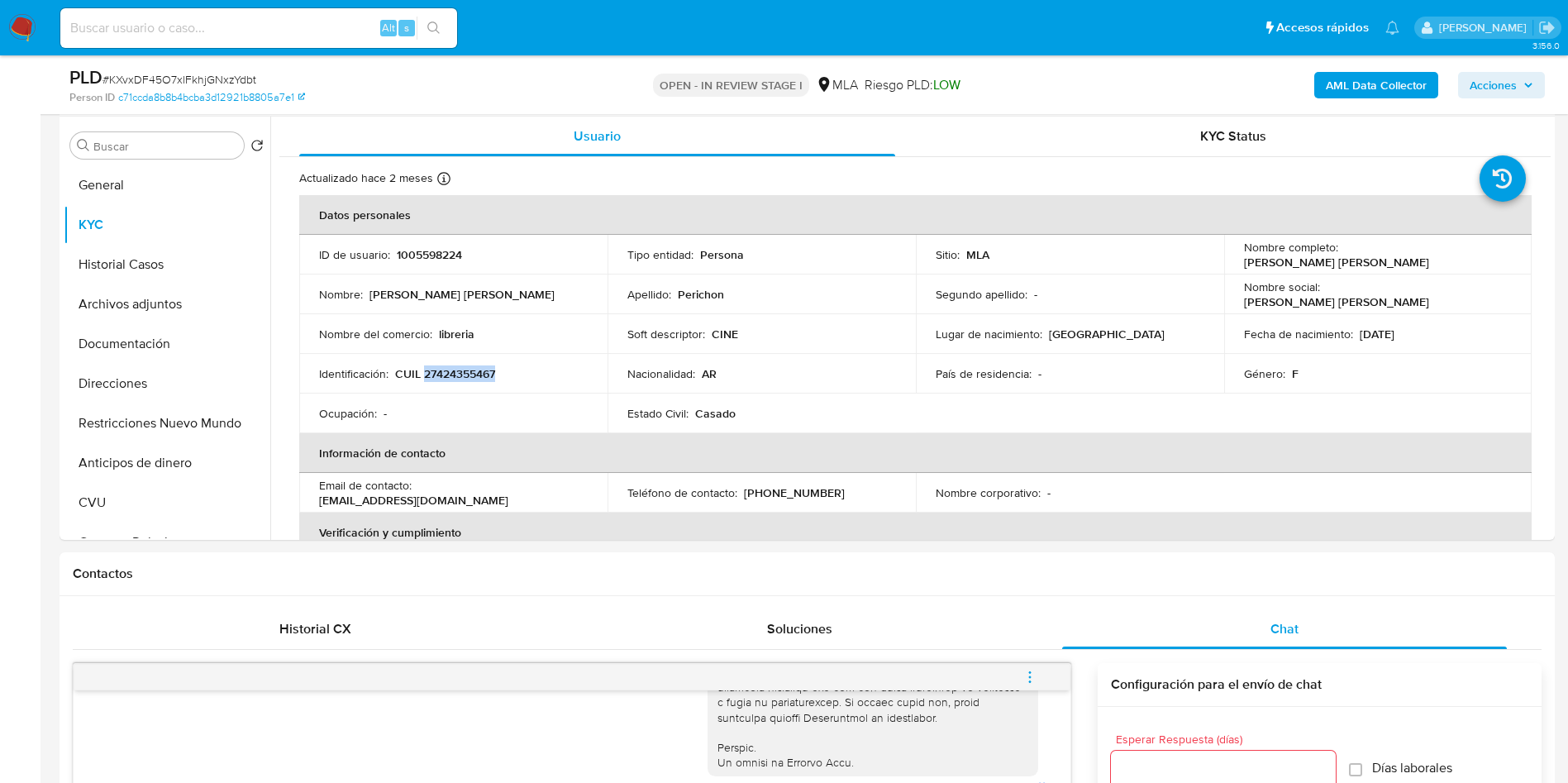
scroll to position [124, 0]
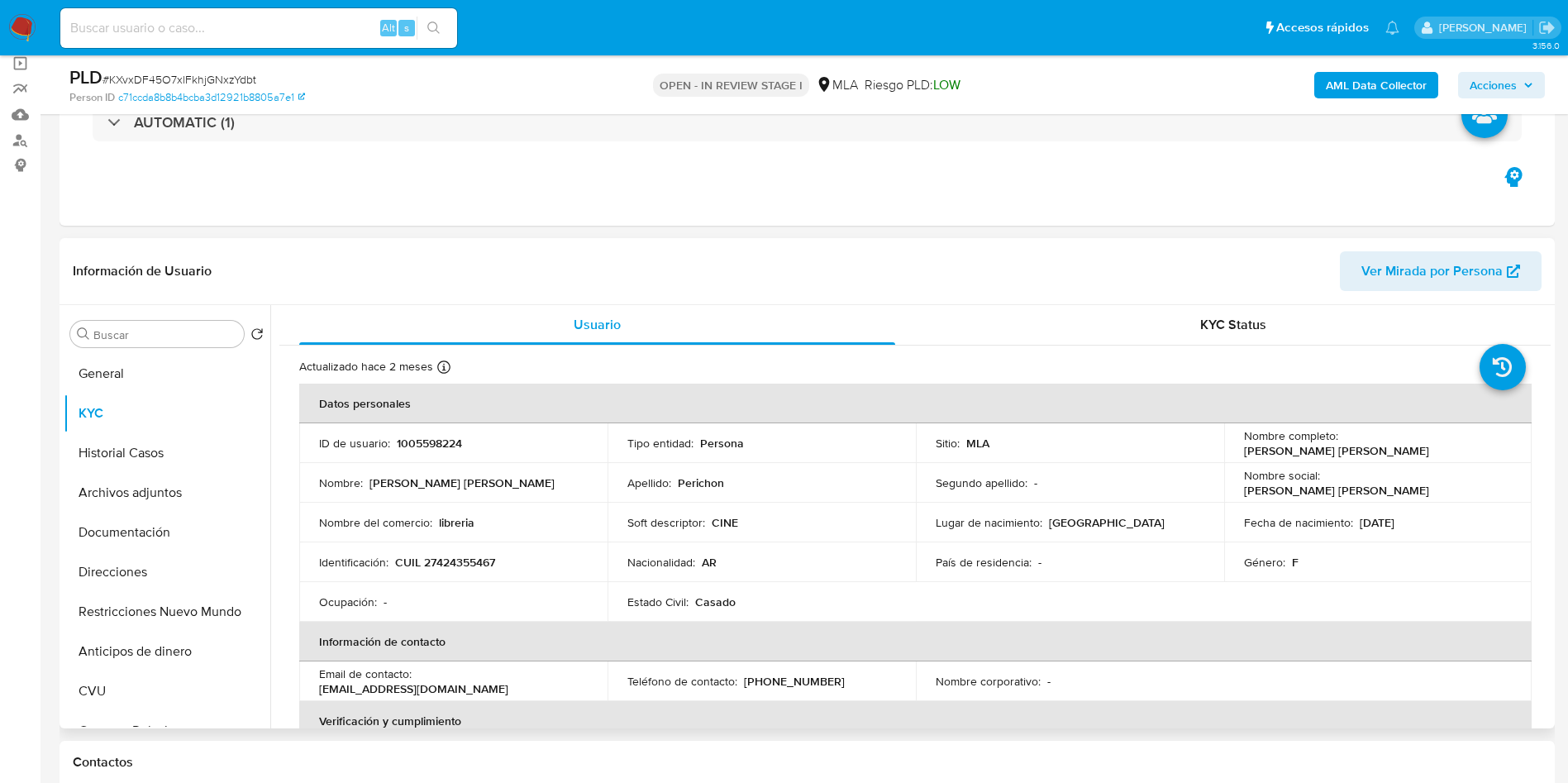
click at [420, 444] on p "1005598224" at bounding box center [430, 444] width 65 height 15
copy p "1005598224"
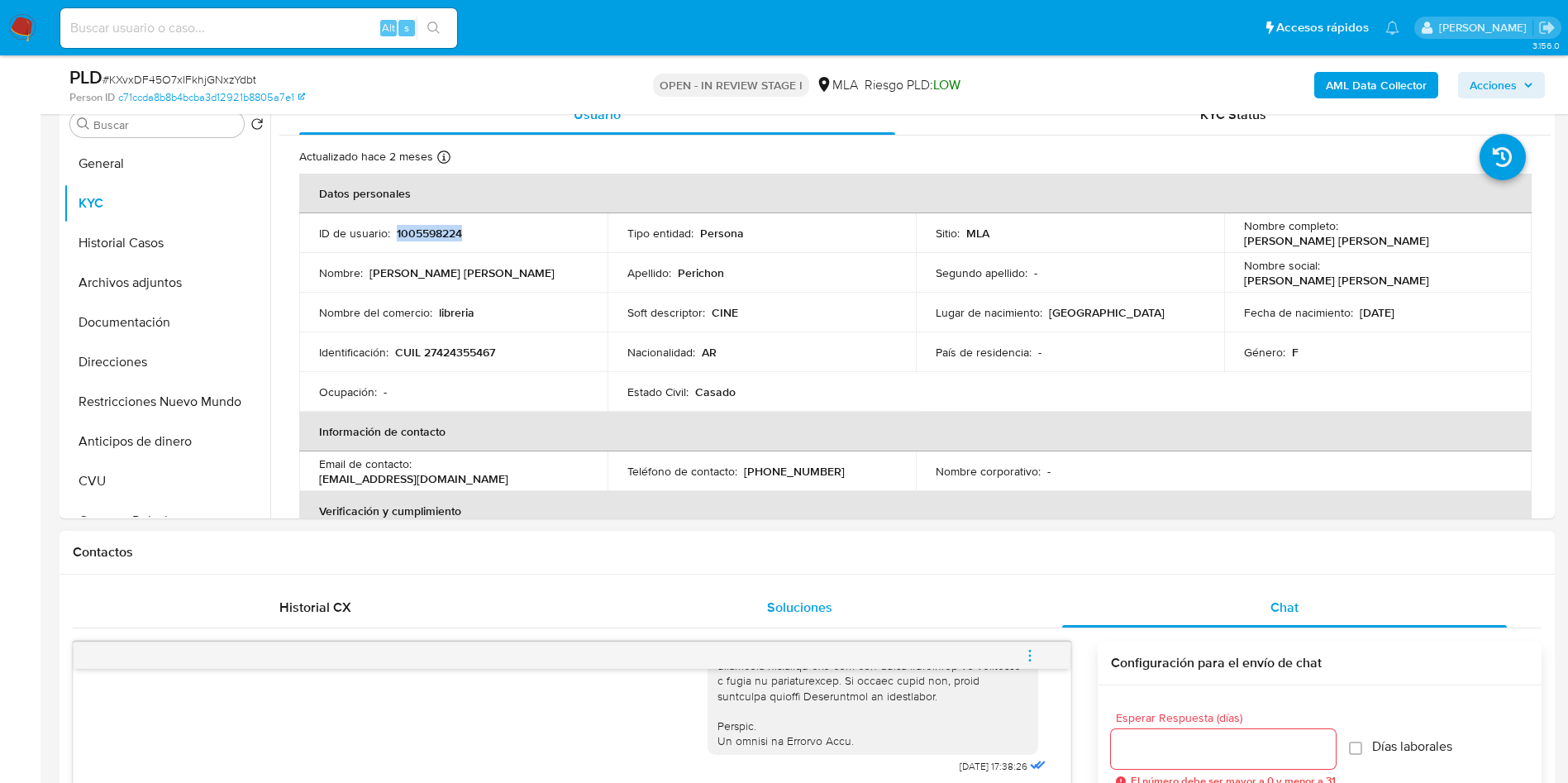
scroll to position [620, 0]
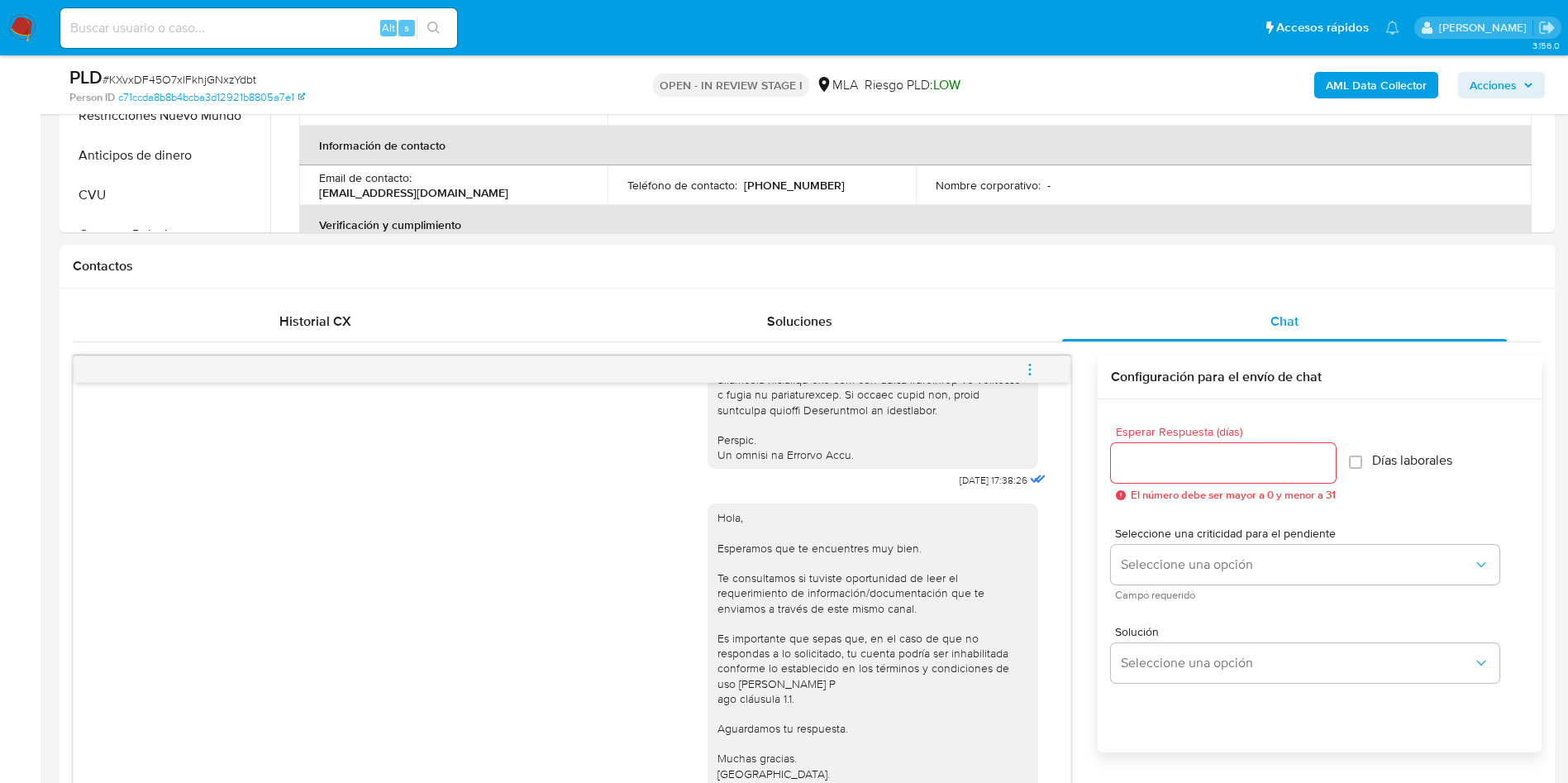
drag, startPoint x: 1040, startPoint y: 361, endPoint x: 1030, endPoint y: 355, distance: 11.7
click at [1040, 362] on button "menu-action" at bounding box center [1030, 369] width 55 height 40
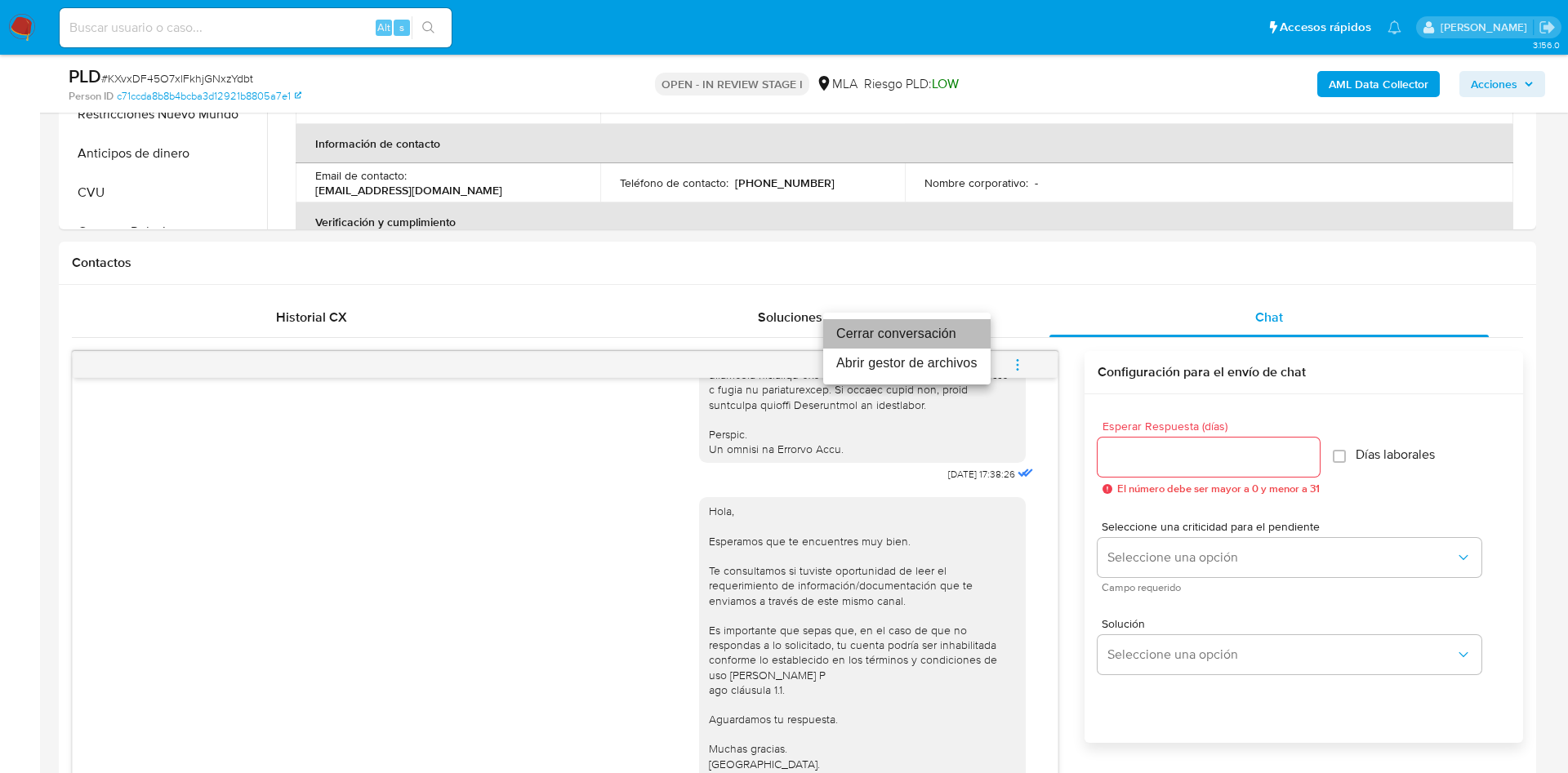
click at [919, 331] on li "Cerrar conversación" at bounding box center [907, 334] width 167 height 29
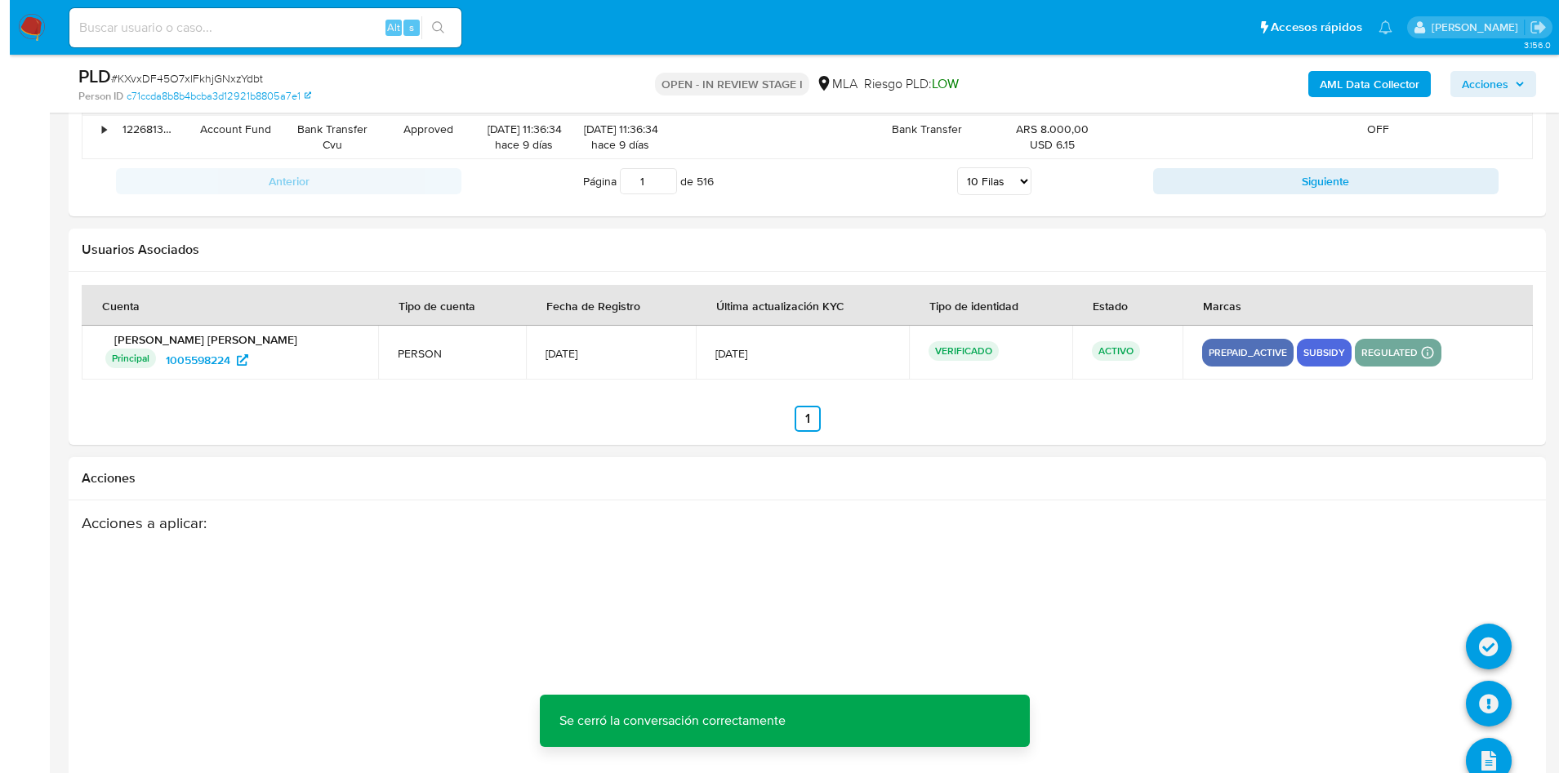
scroll to position [2871, 0]
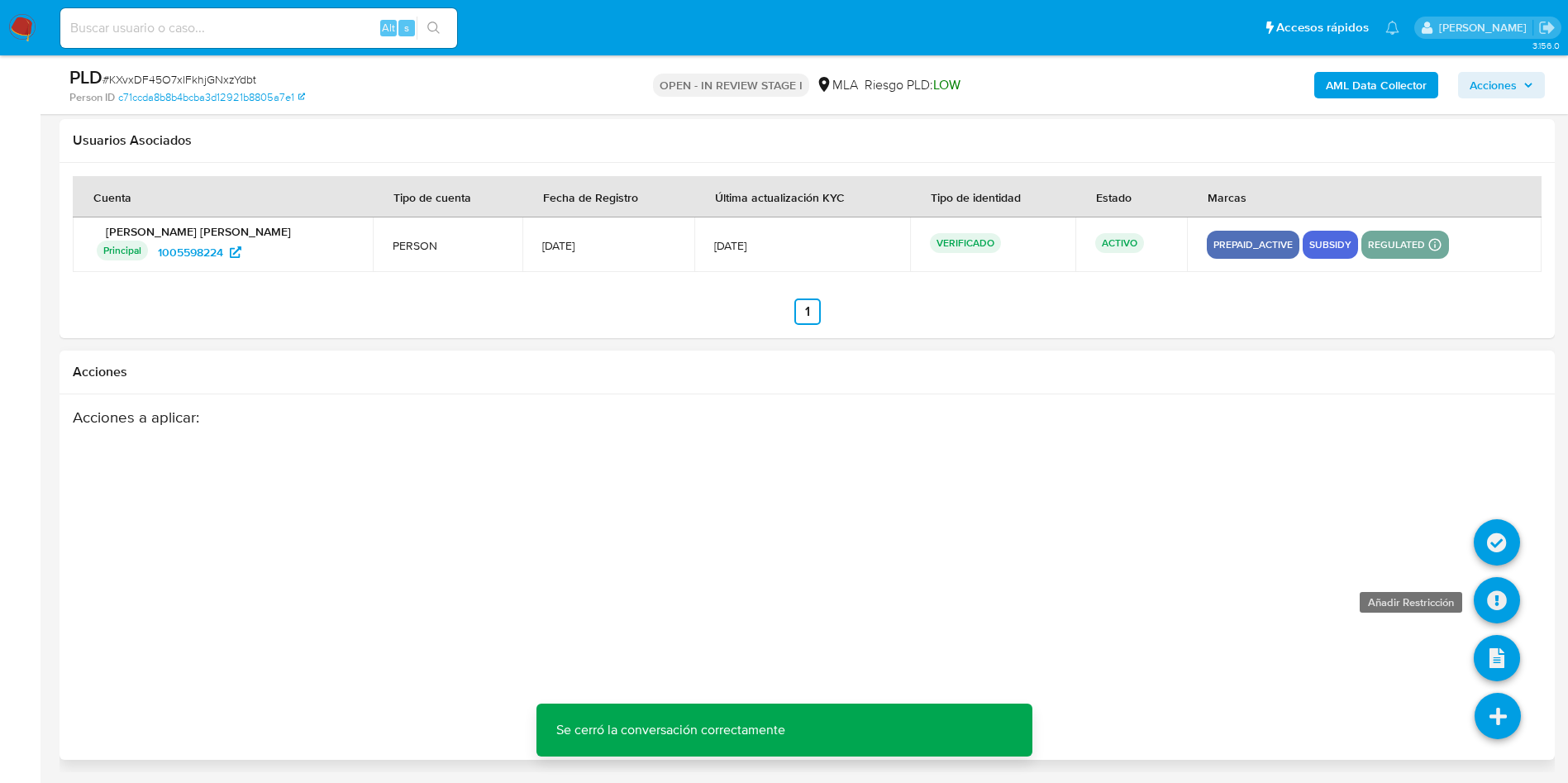
click at [1496, 584] on icon at bounding box center [1497, 601] width 47 height 46
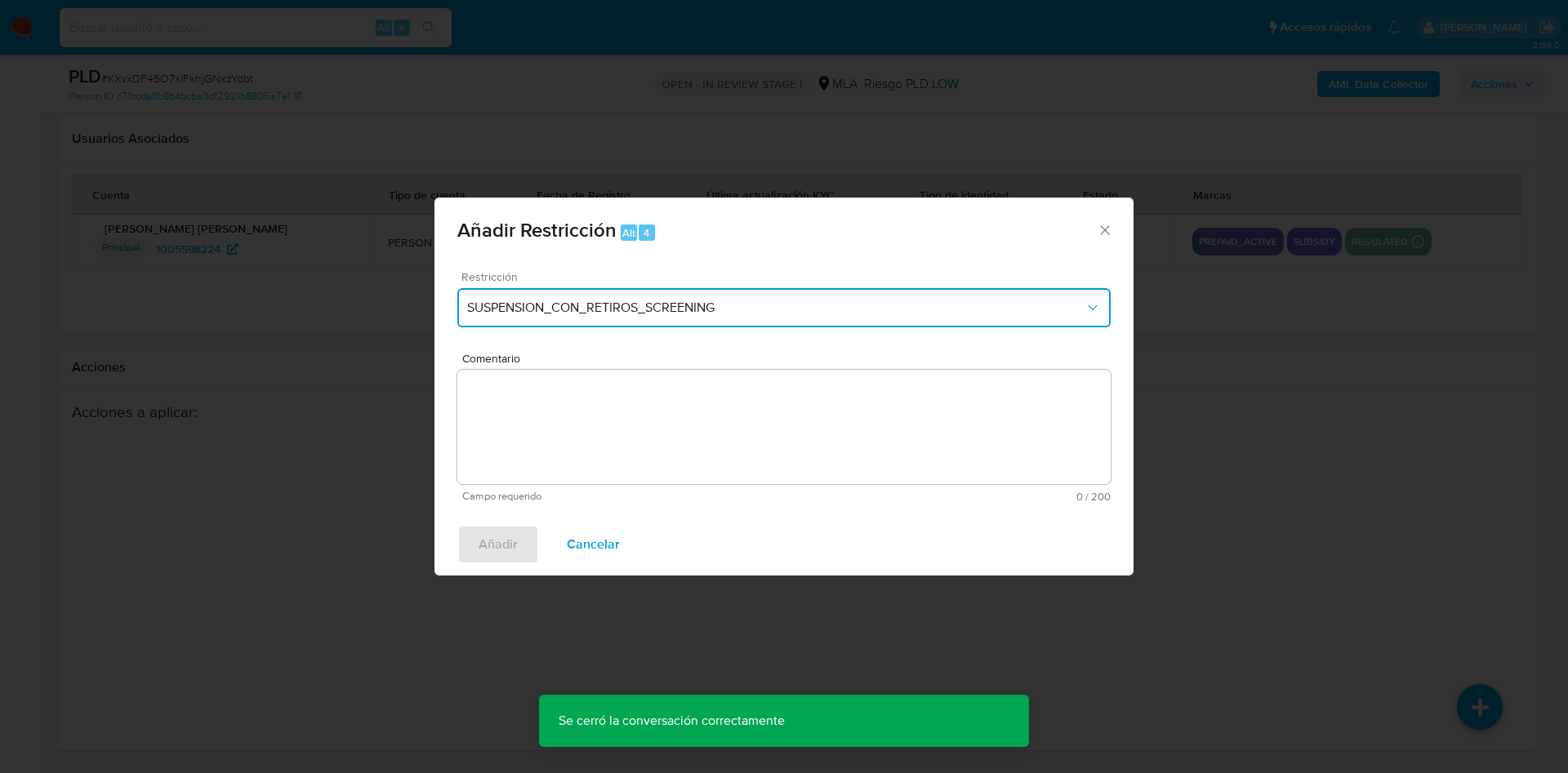
click at [509, 299] on span "SUSPENSION_CON_RETIROS_SCREENING" at bounding box center [776, 308] width 617 height 17
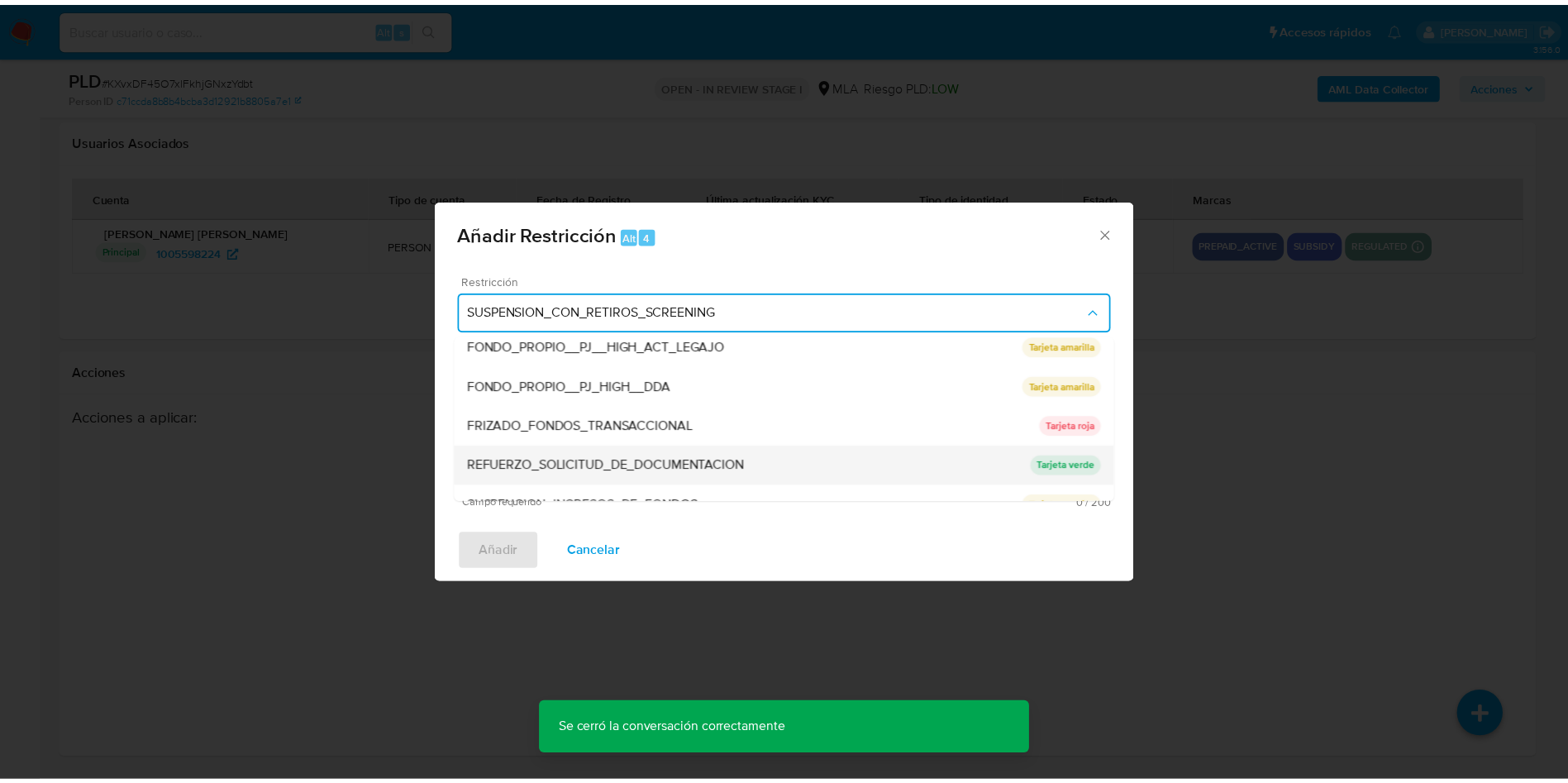
scroll to position [351, 0]
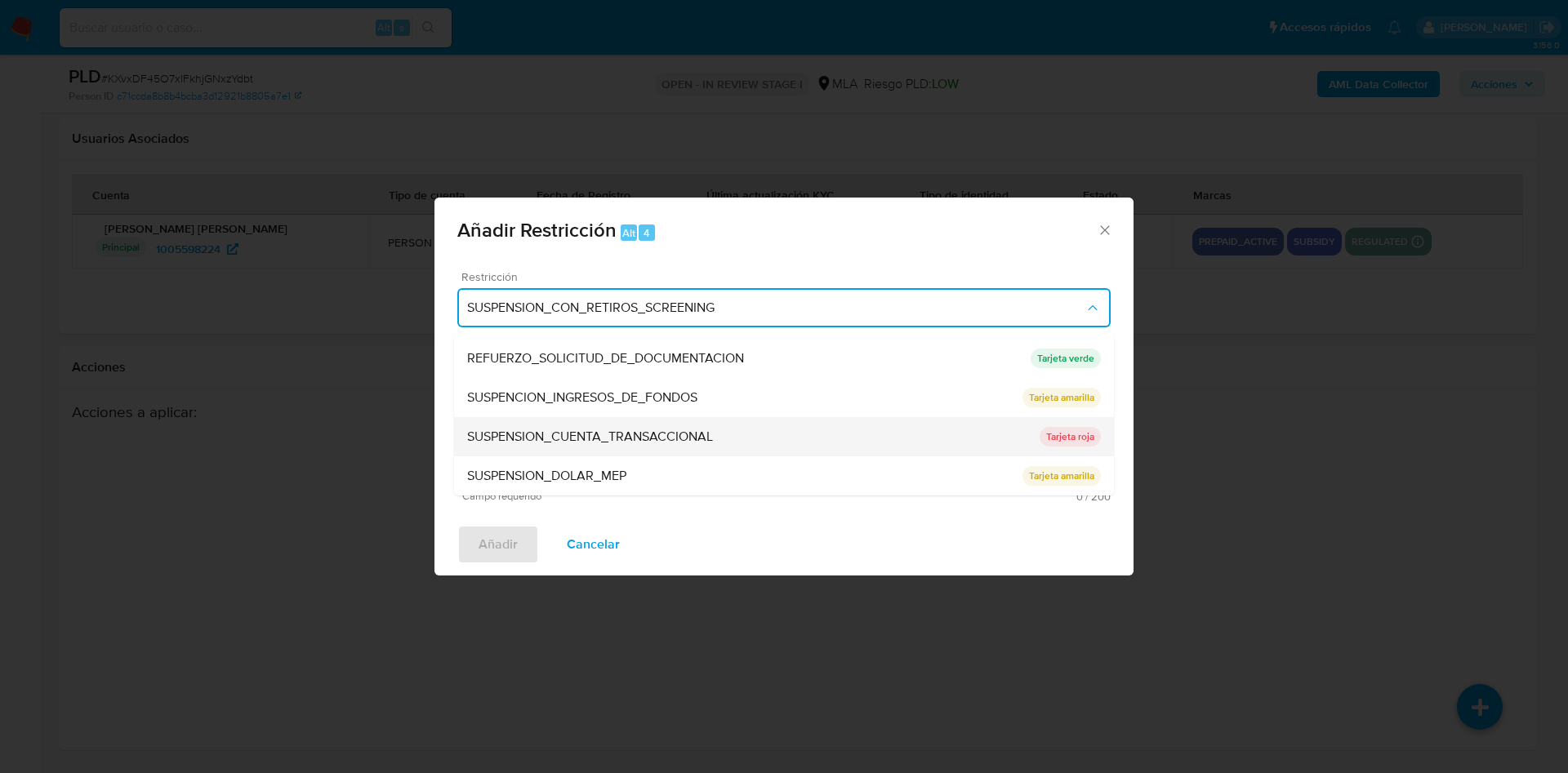
click at [626, 443] on span "SUSPENSION_CUENTA_TRANSACCIONAL" at bounding box center [591, 437] width 246 height 17
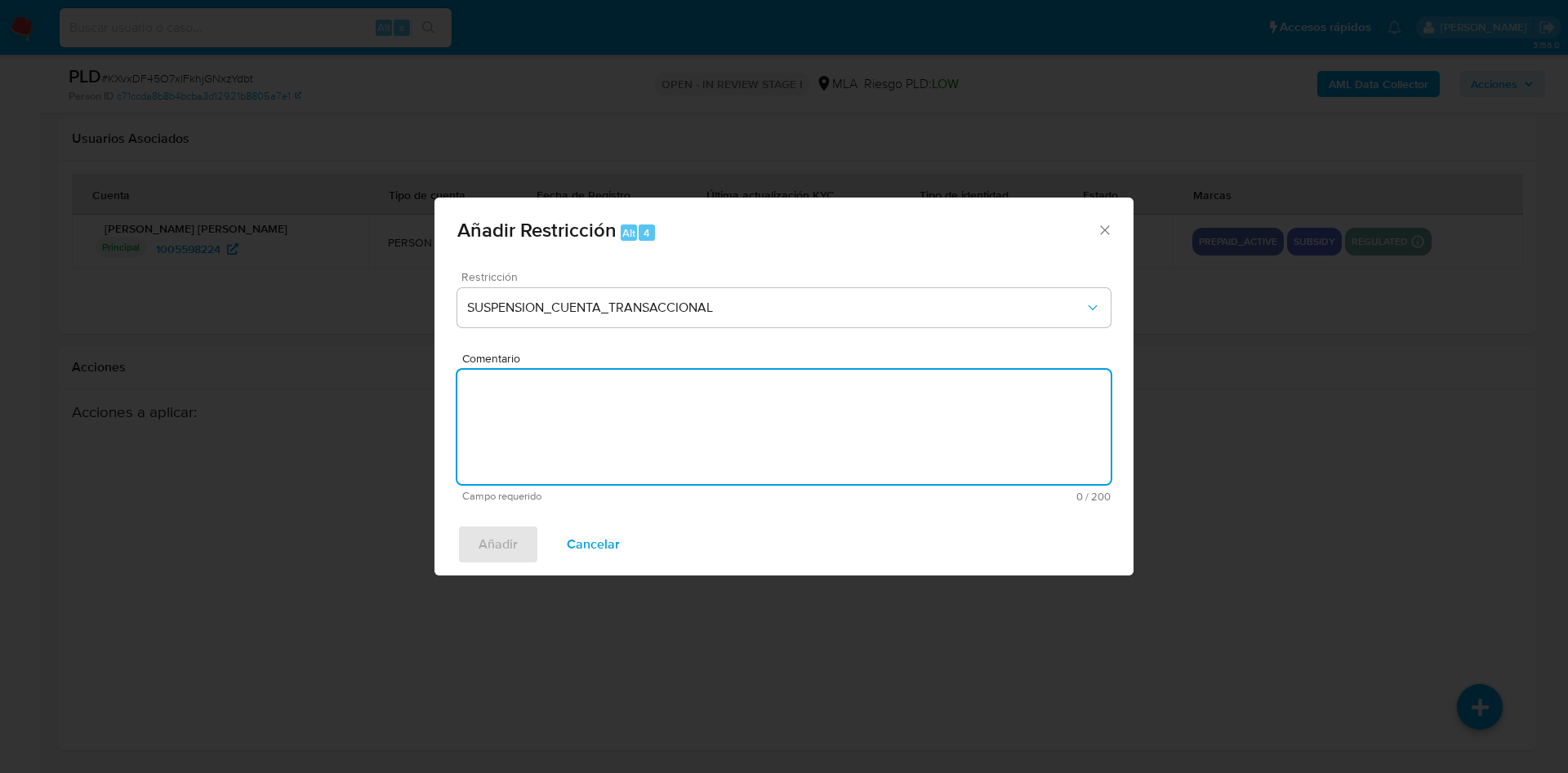
click at [626, 443] on textarea "Comentario" at bounding box center [784, 427] width 653 height 114
type textarea "a"
type textarea "AML"
click at [477, 548] on button "Añadir" at bounding box center [498, 544] width 82 height 39
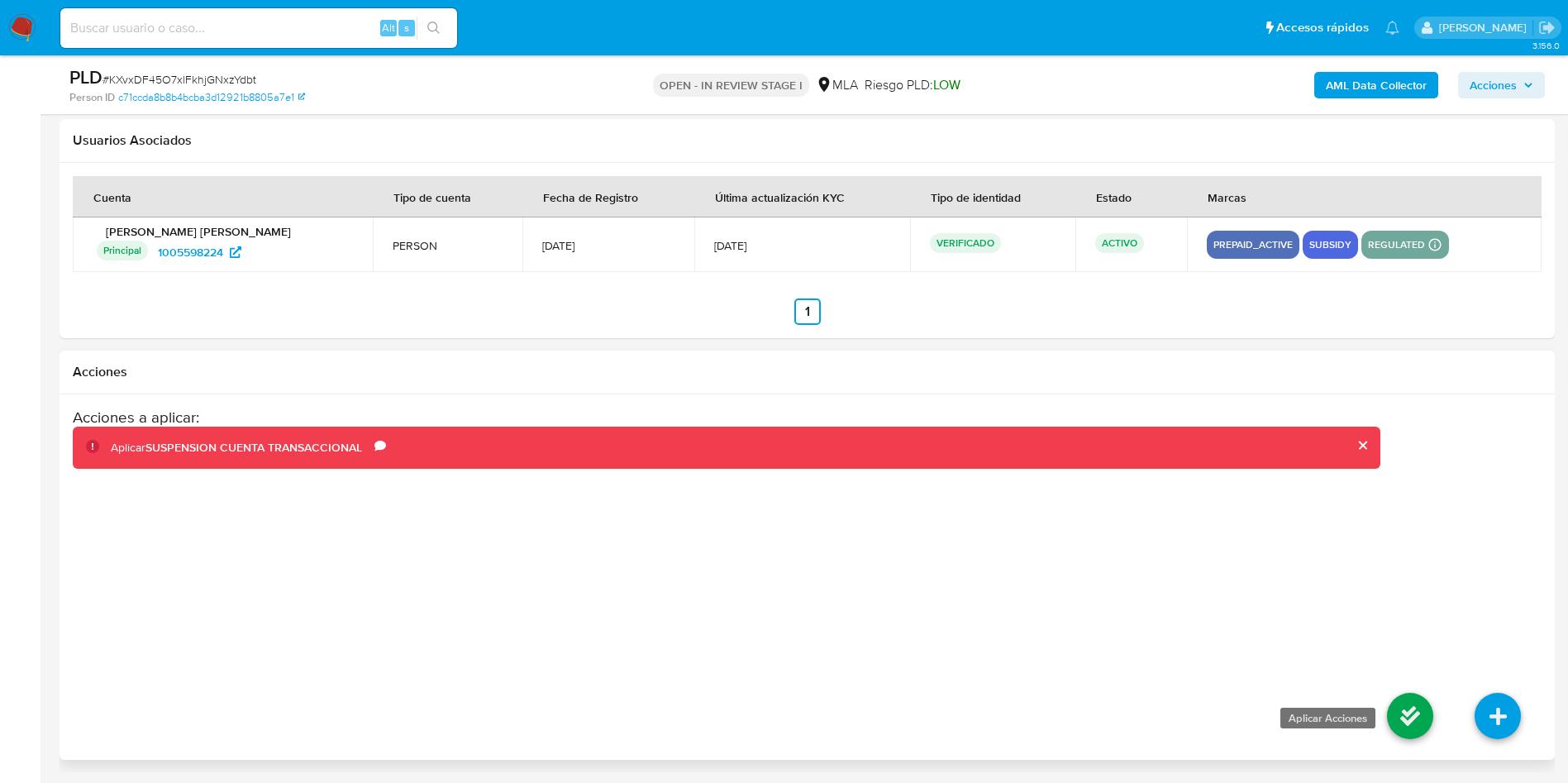
click at [1397, 708] on icon at bounding box center [1411, 716] width 47 height 46
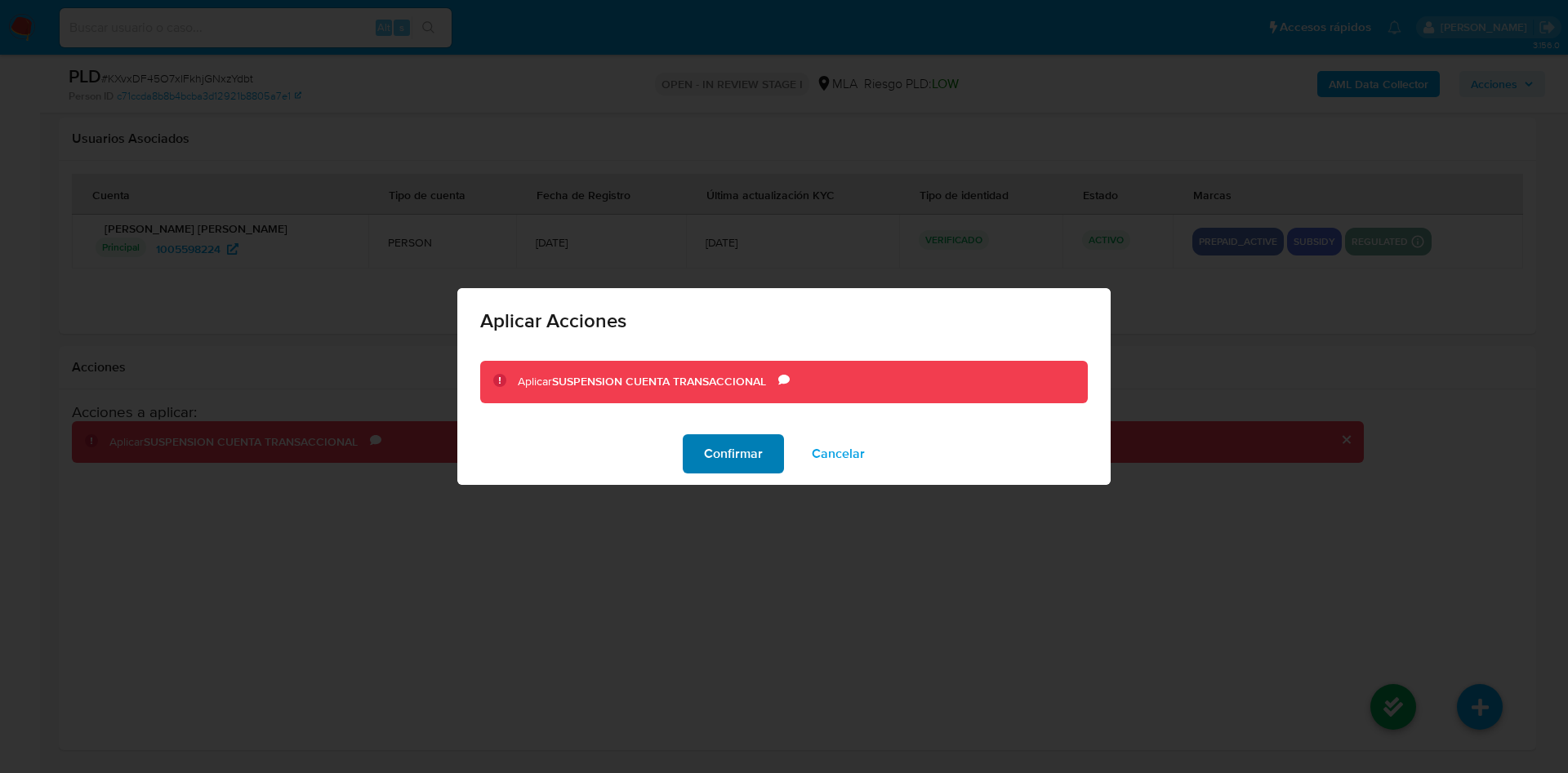
click at [747, 463] on span "Confirmar" at bounding box center [733, 454] width 59 height 36
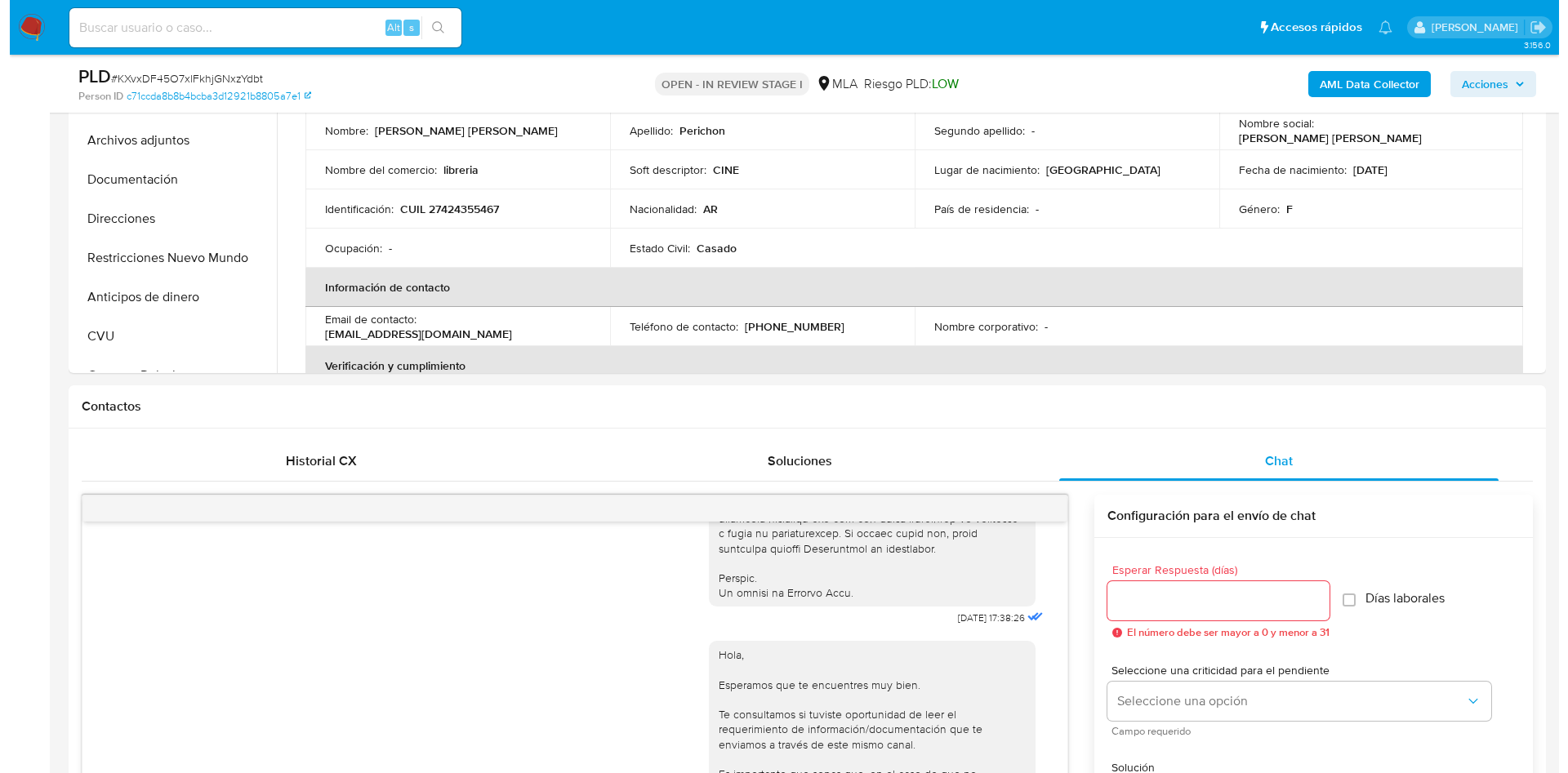
scroll to position [177, 0]
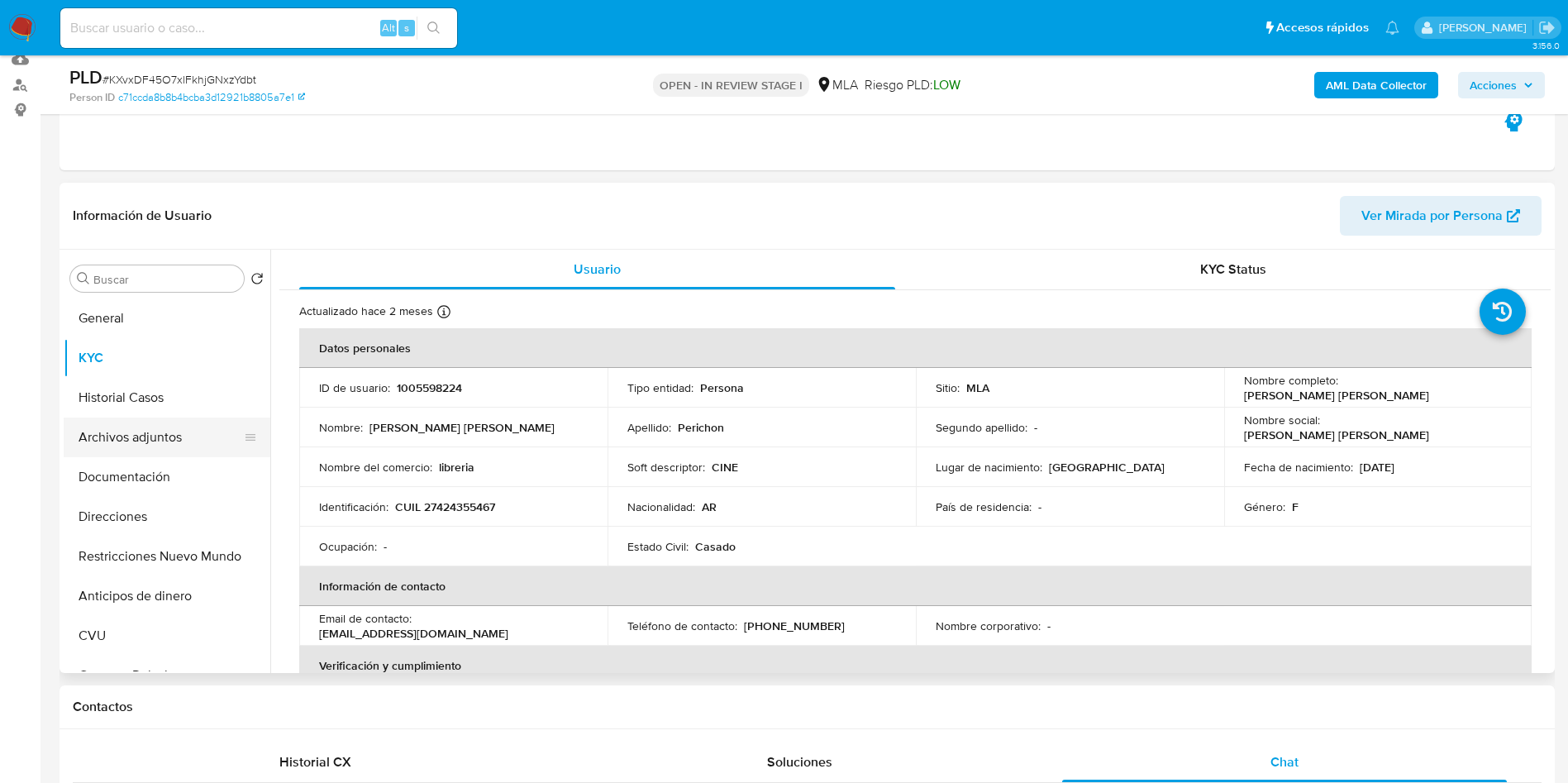
click at [174, 426] on button "Archivos adjuntos" at bounding box center [160, 437] width 193 height 40
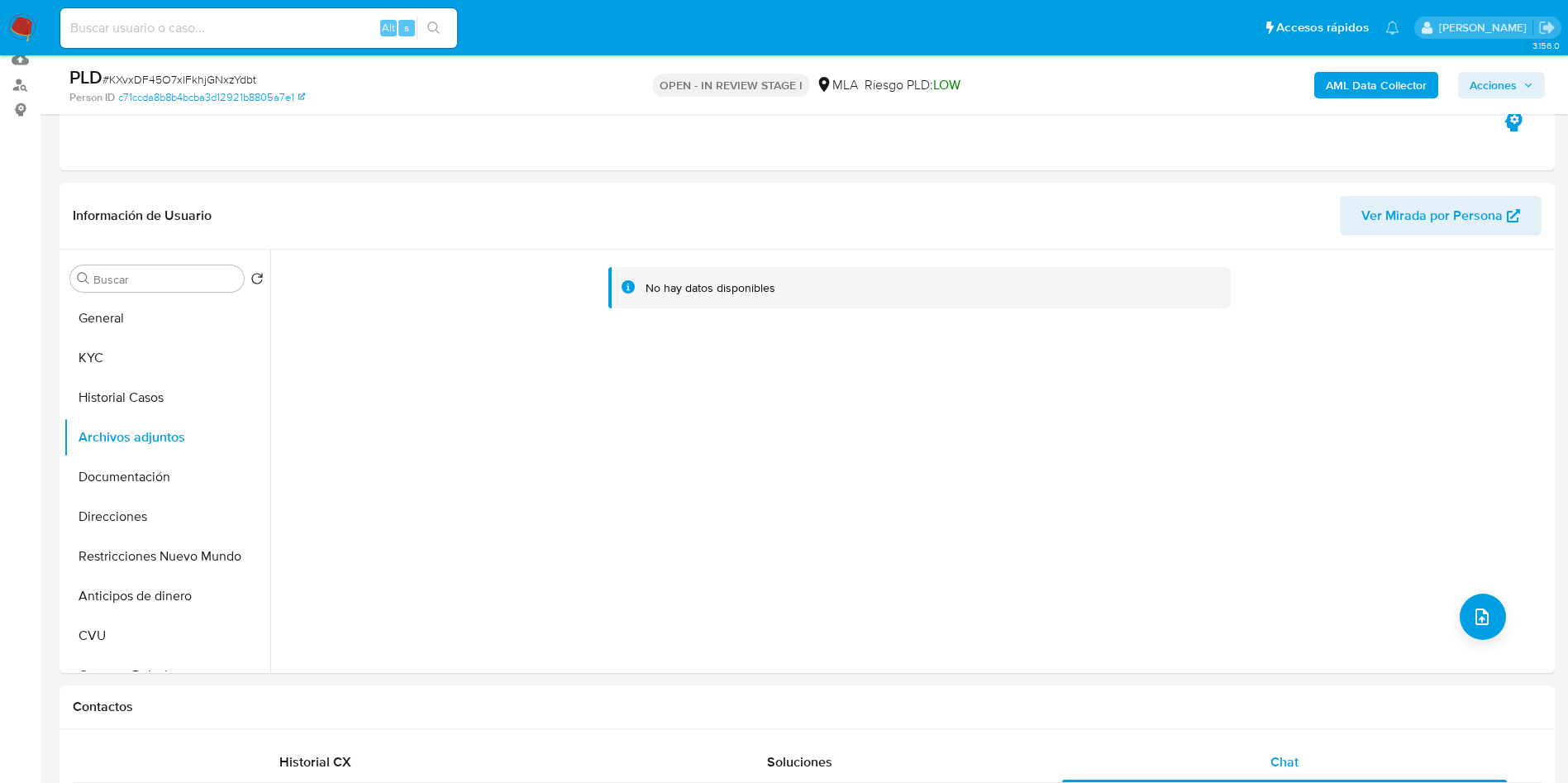
click at [1348, 80] on b "AML Data Collector" at bounding box center [1376, 85] width 100 height 26
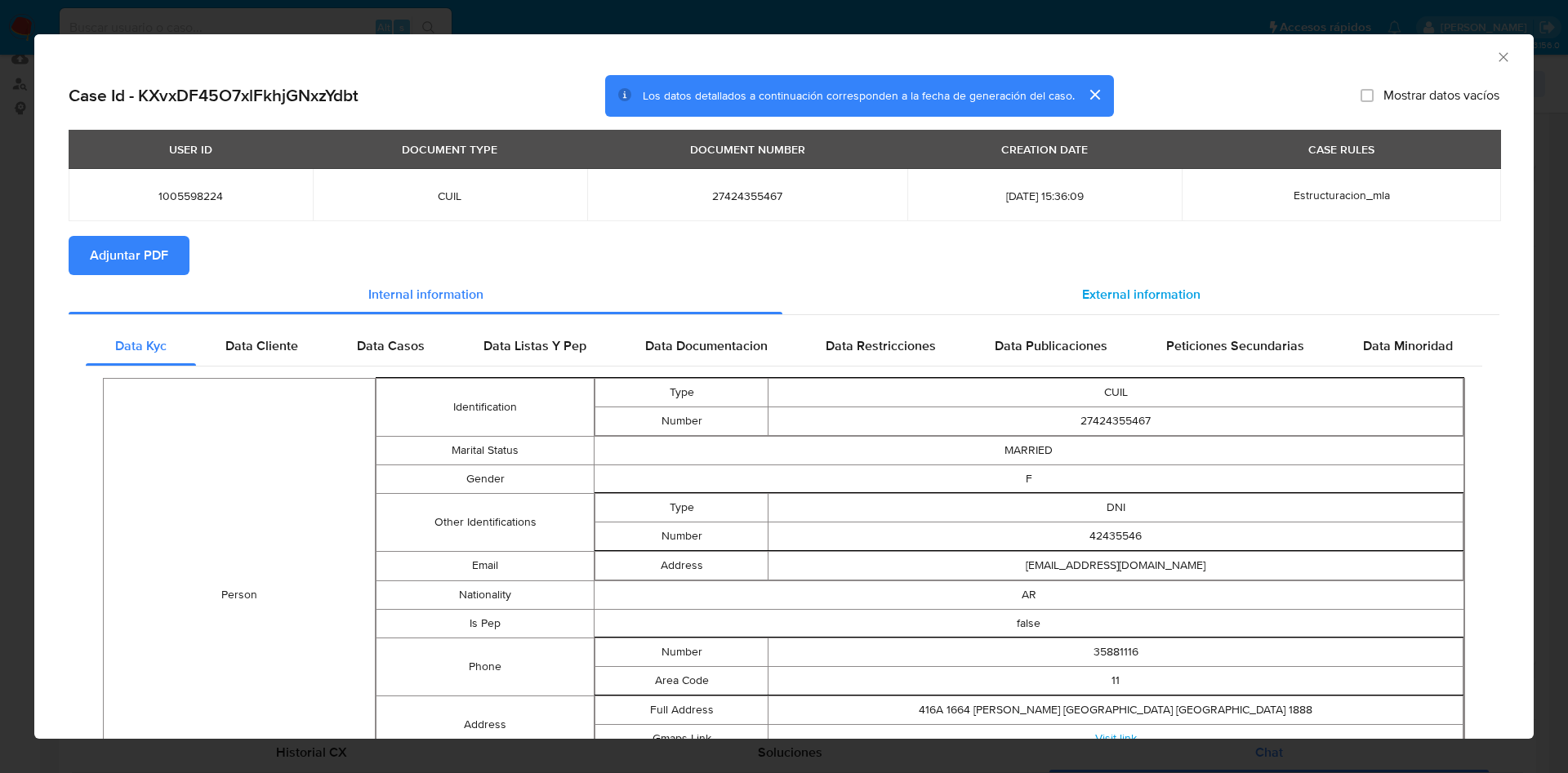
click at [1060, 286] on div "External information" at bounding box center [1141, 295] width 717 height 39
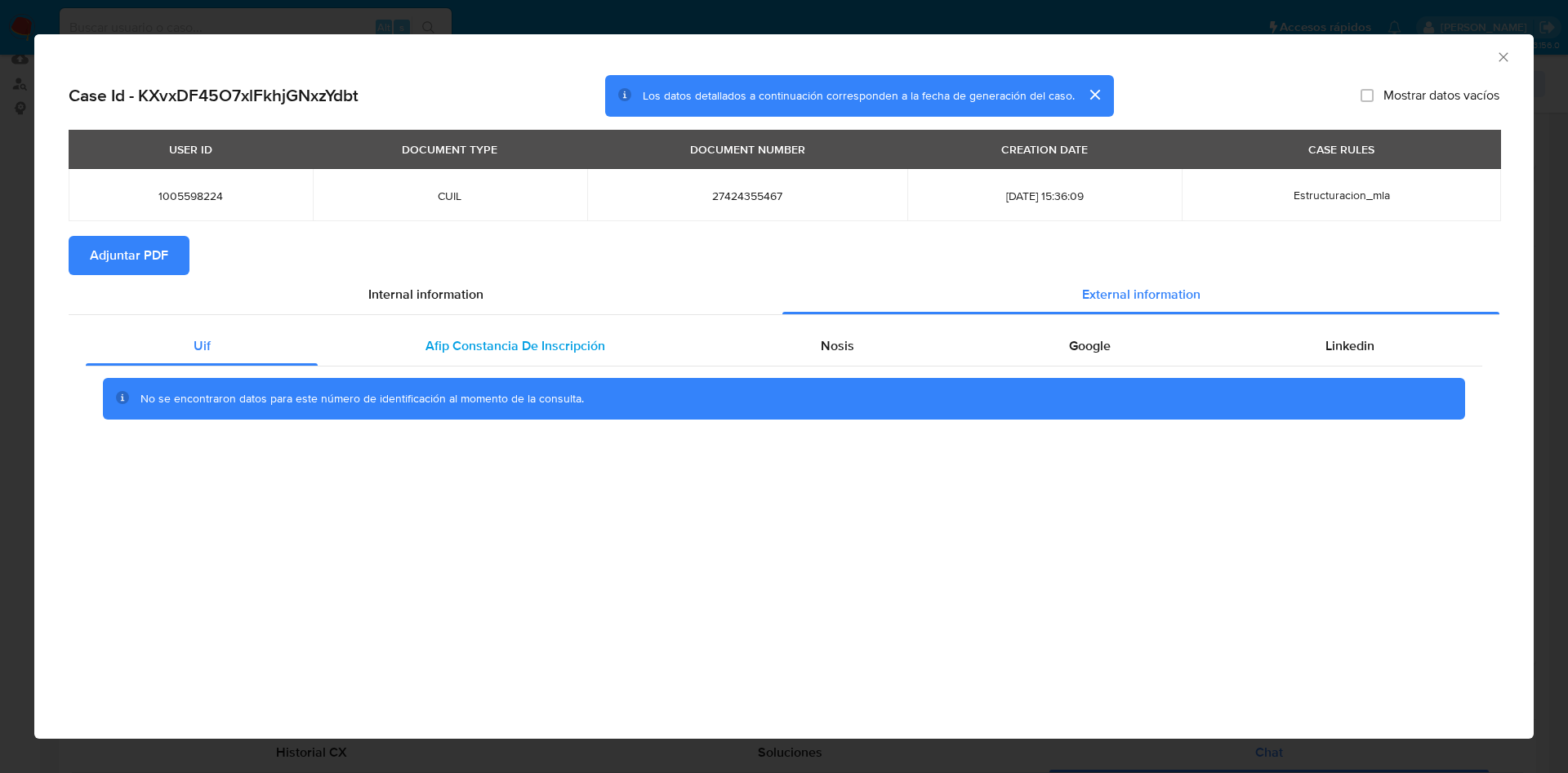
click at [448, 331] on div "Afip Constancia De Inscripción" at bounding box center [514, 346] width 394 height 39
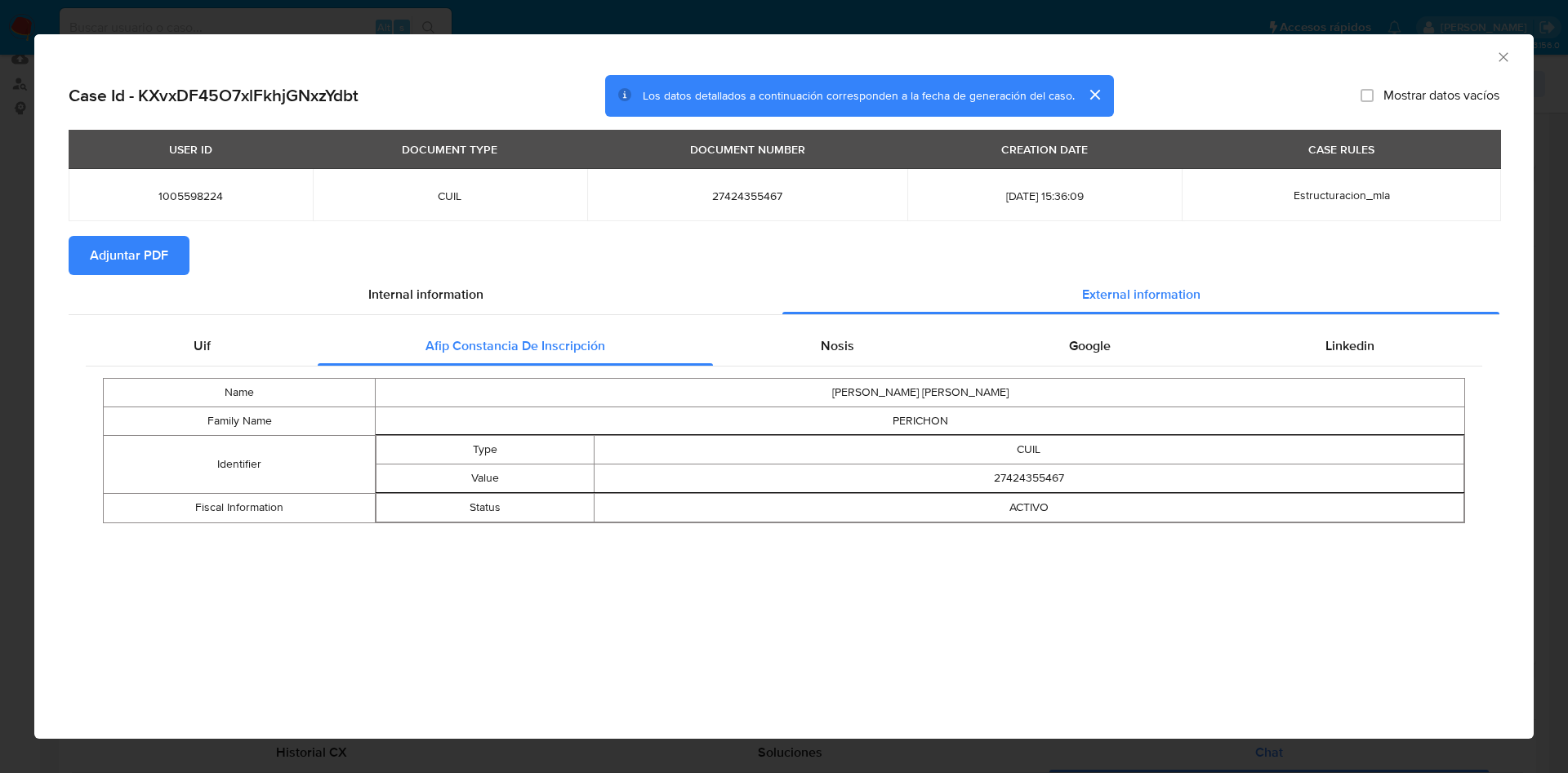
click at [816, 323] on div "Uif Afip [PERSON_NAME] De Inscripción Nosis Google Linkedin Name [PERSON_NAME] …" at bounding box center [784, 431] width 1431 height 231
click at [861, 334] on div "Nosis" at bounding box center [837, 346] width 248 height 39
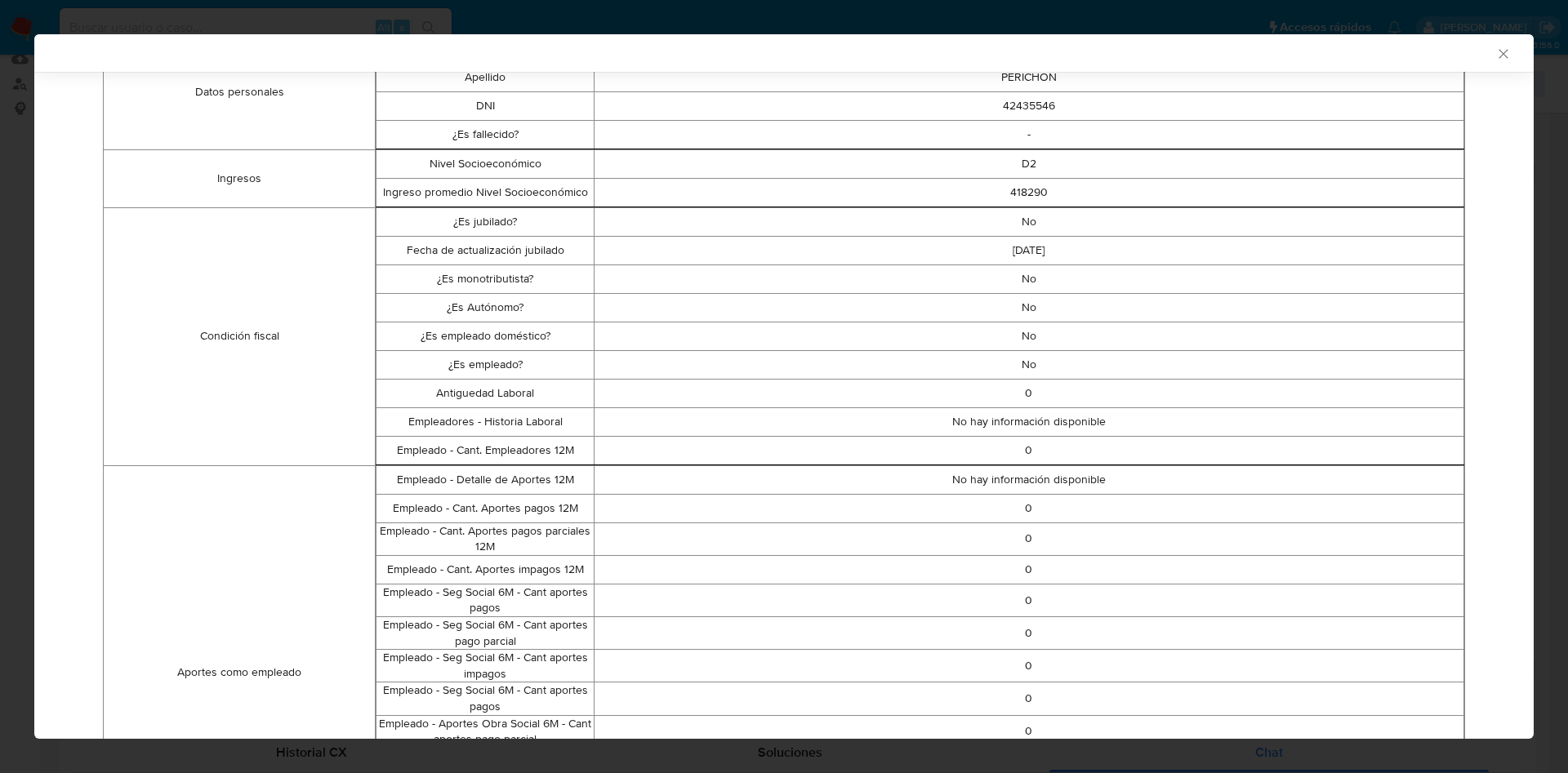
scroll to position [0, 0]
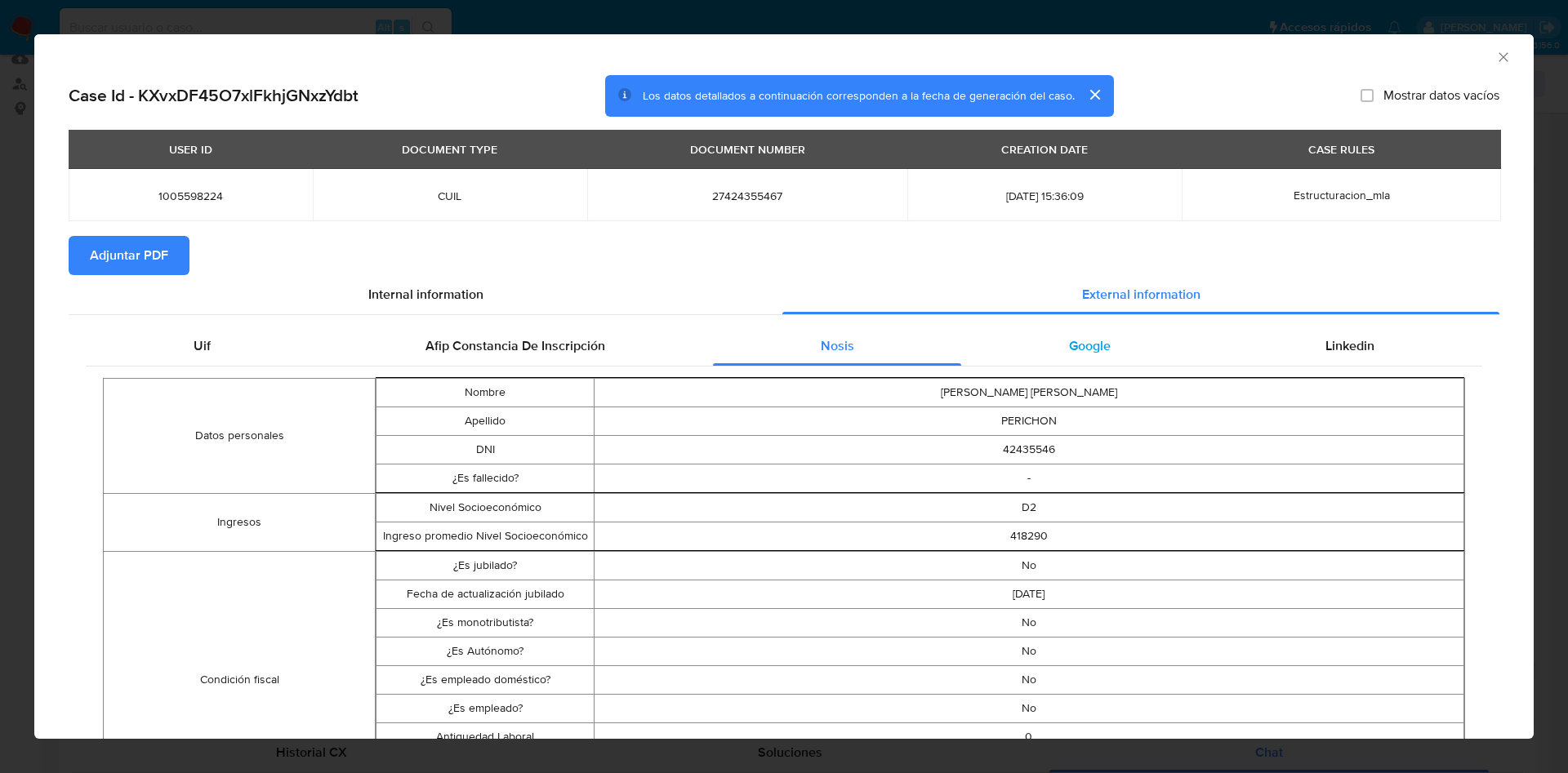
click at [1090, 349] on span "Google" at bounding box center [1089, 345] width 41 height 18
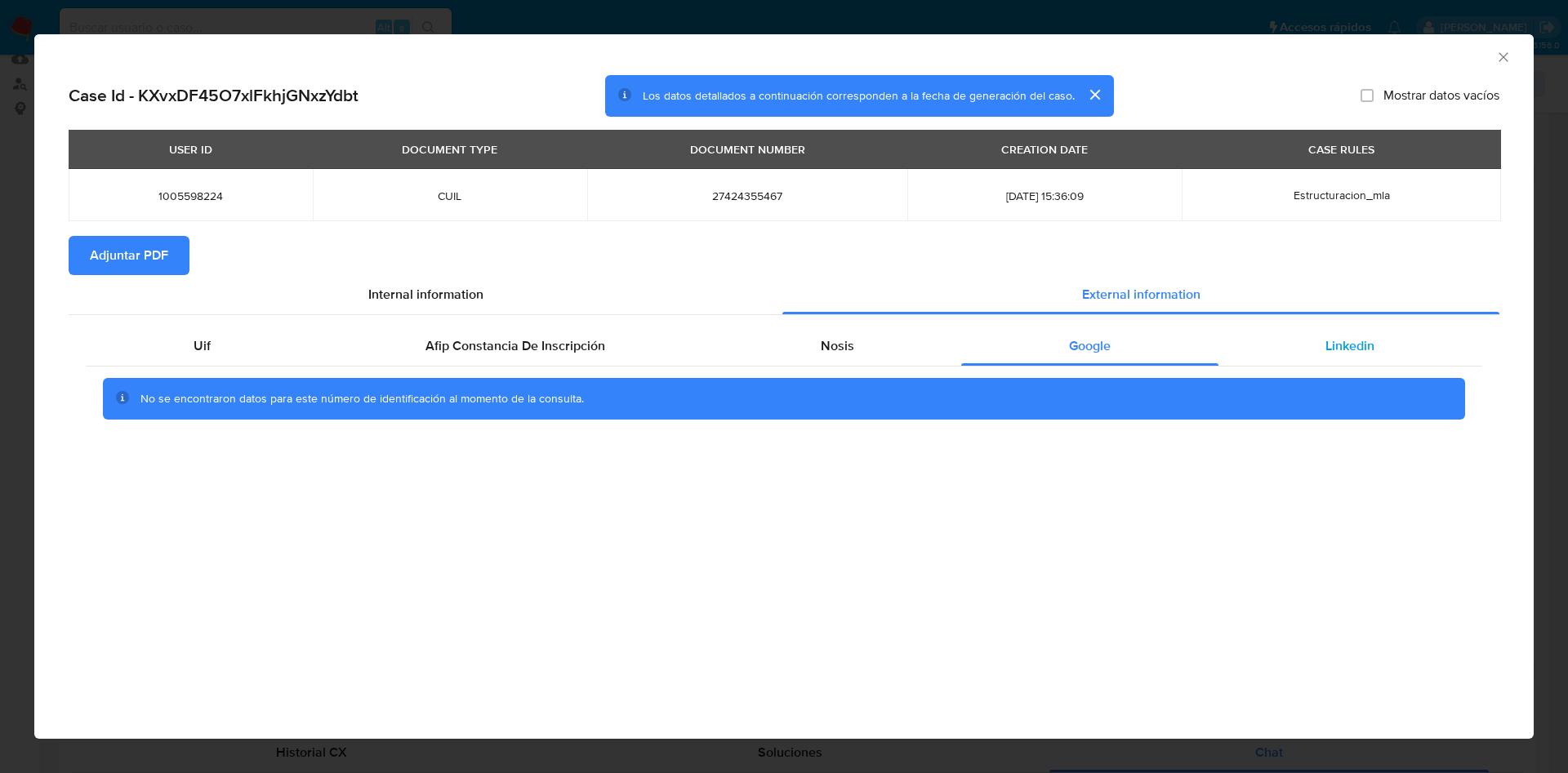
drag, startPoint x: 1303, startPoint y: 347, endPoint x: 1280, endPoint y: 343, distance: 23.3
click at [1305, 347] on div "Linkedin" at bounding box center [1349, 346] width 264 height 39
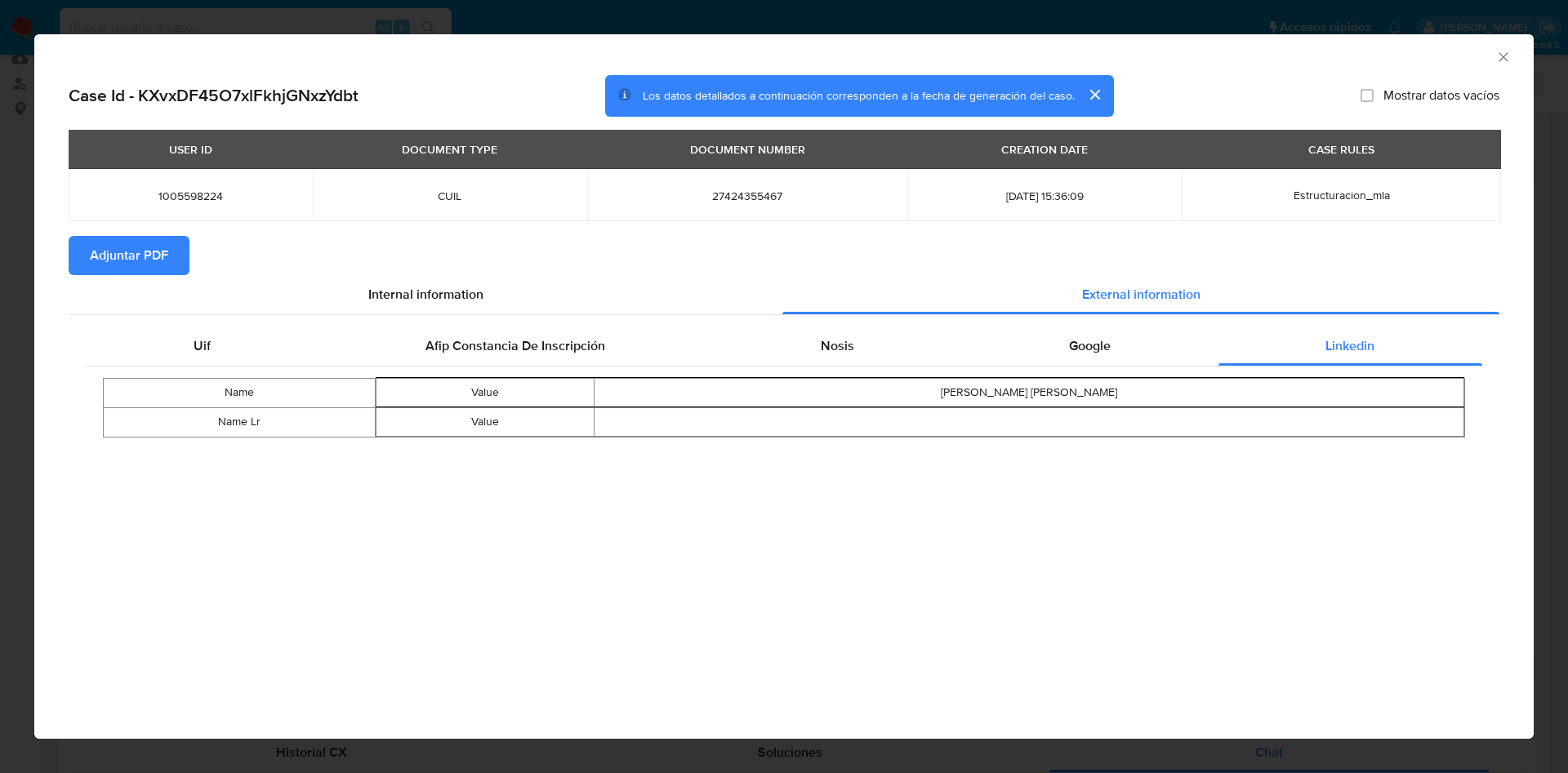
click at [120, 272] on span "Adjuntar PDF" at bounding box center [129, 255] width 78 height 36
click at [1506, 59] on icon "Cerrar ventana" at bounding box center [1504, 57] width 17 height 17
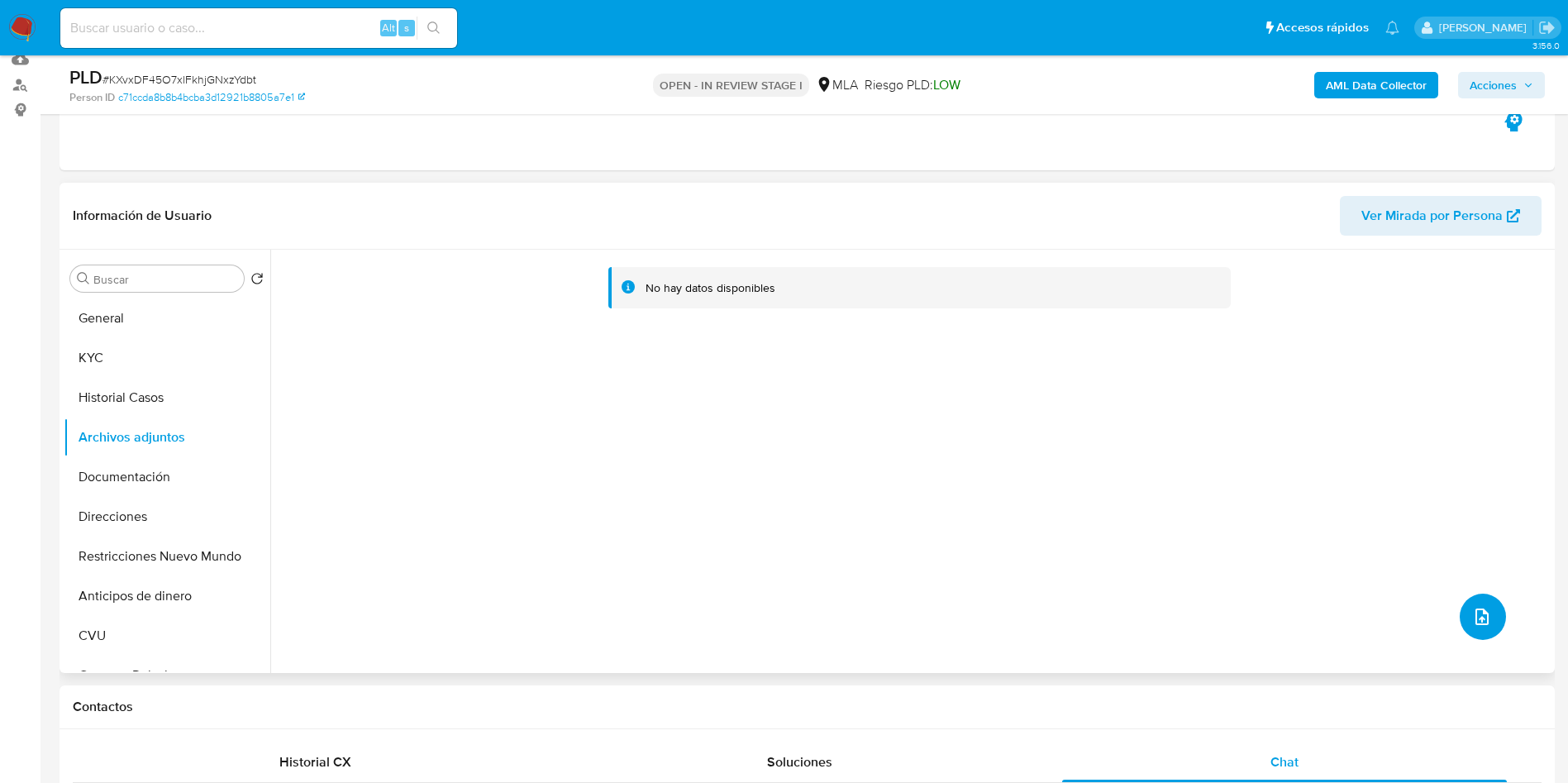
click at [1471, 630] on button "upload-file" at bounding box center [1483, 617] width 47 height 46
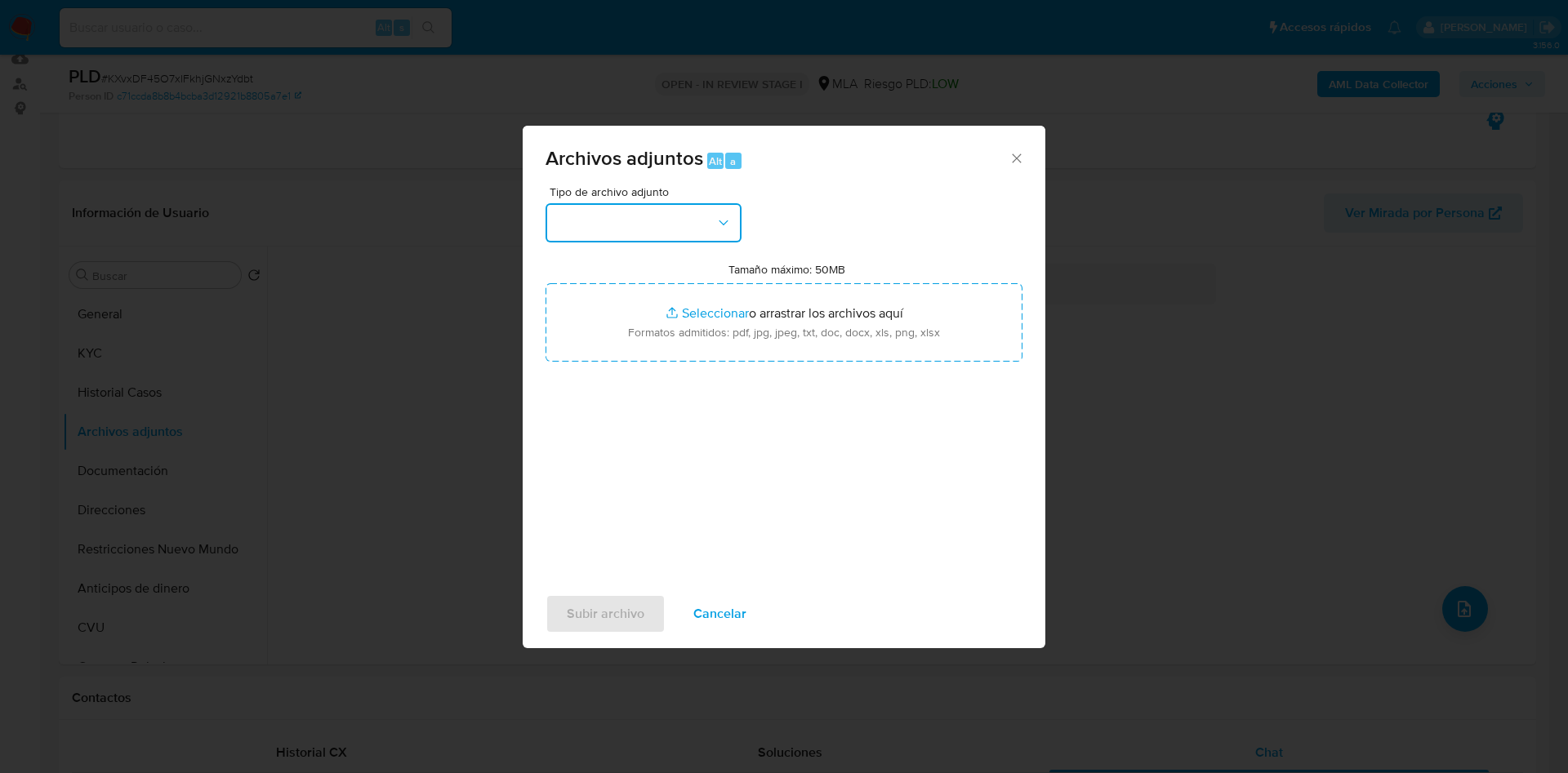
click at [670, 225] on button "button" at bounding box center [643, 222] width 196 height 39
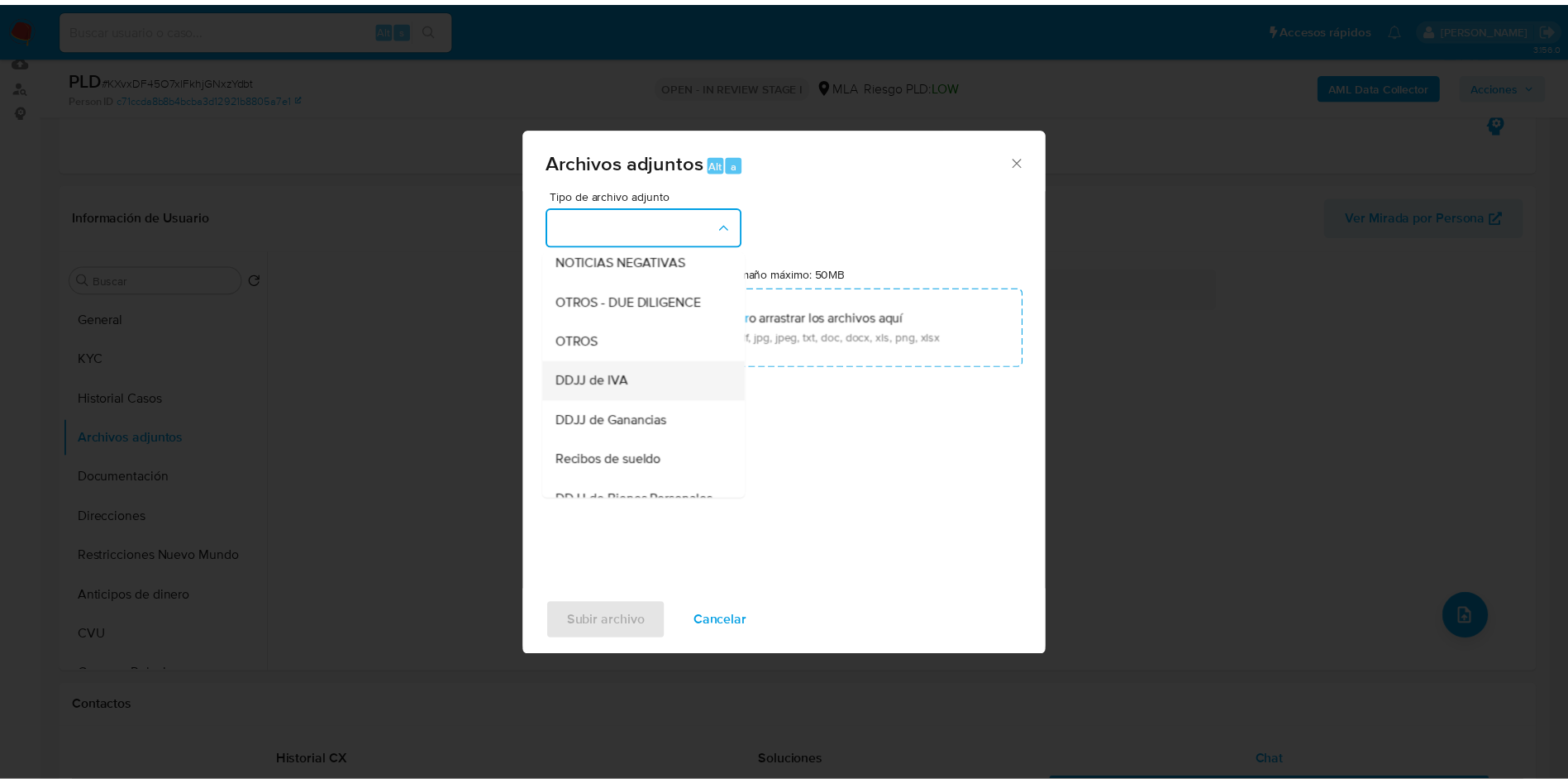
scroll to position [248, 0]
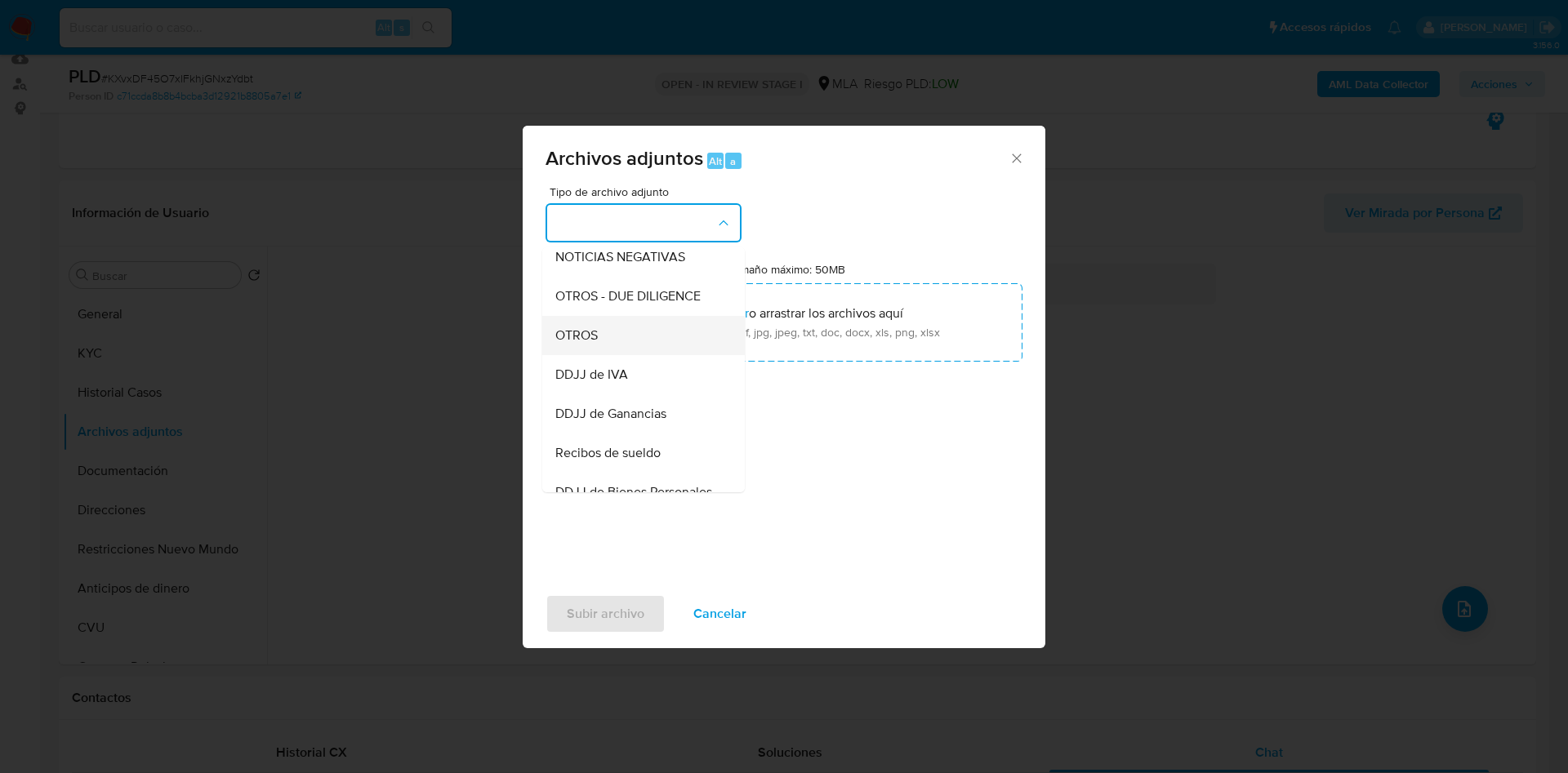
click at [600, 355] on div "OTROS" at bounding box center [638, 335] width 166 height 39
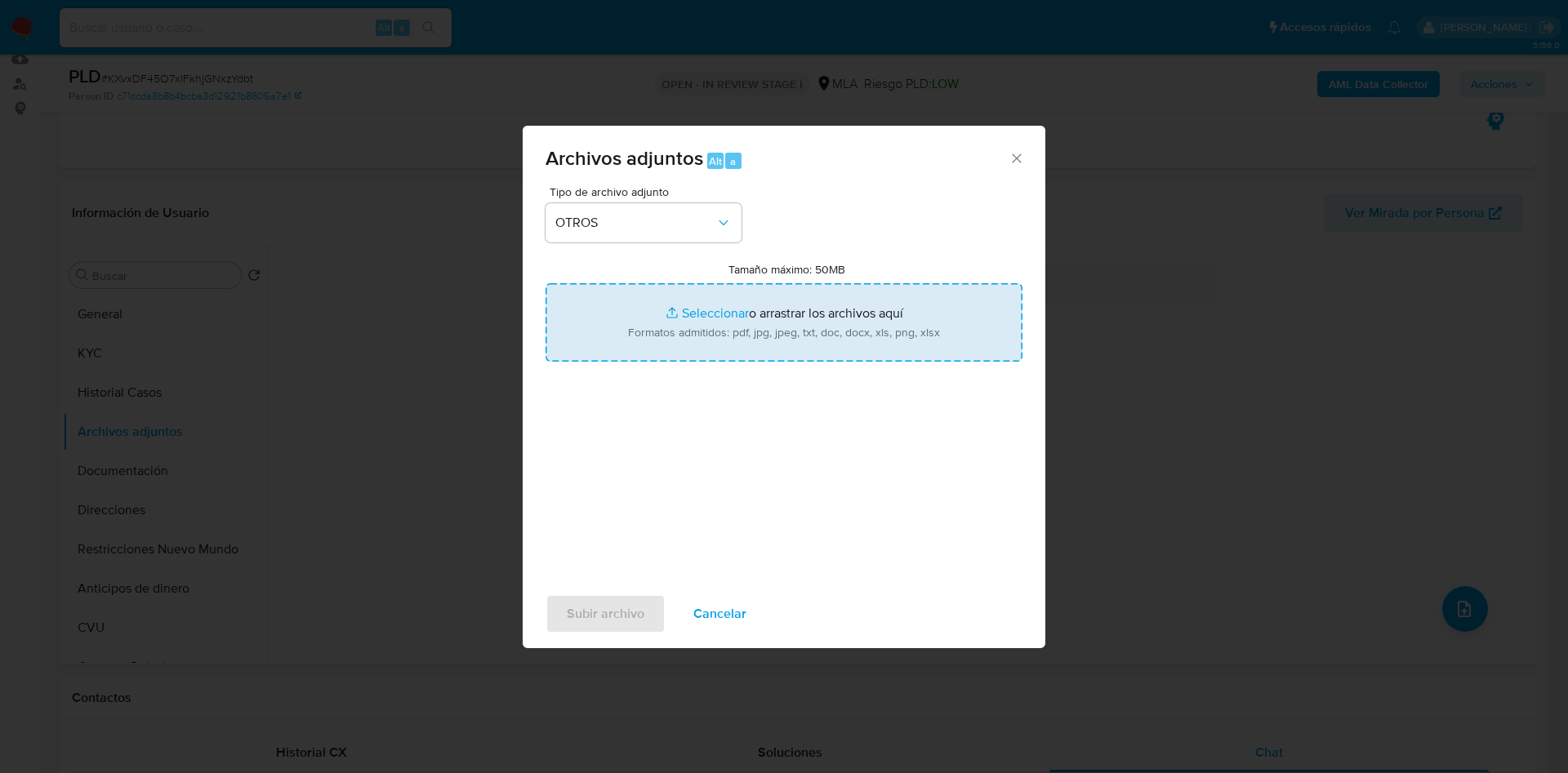
click at [659, 329] on input "Tamaño máximo: 50MB Seleccionar archivos" at bounding box center [784, 321] width 477 height 78
type input "C:\fakepath\Movimientos 1005598224.xlsx"
click at [682, 320] on input "Tamaño máximo: 50MB Seleccionar archivos" at bounding box center [784, 321] width 477 height 78
type input "C:\fakepath\Caselog KXvxDF45O7xlFkhjGNxzYdbt -1005598224.docx"
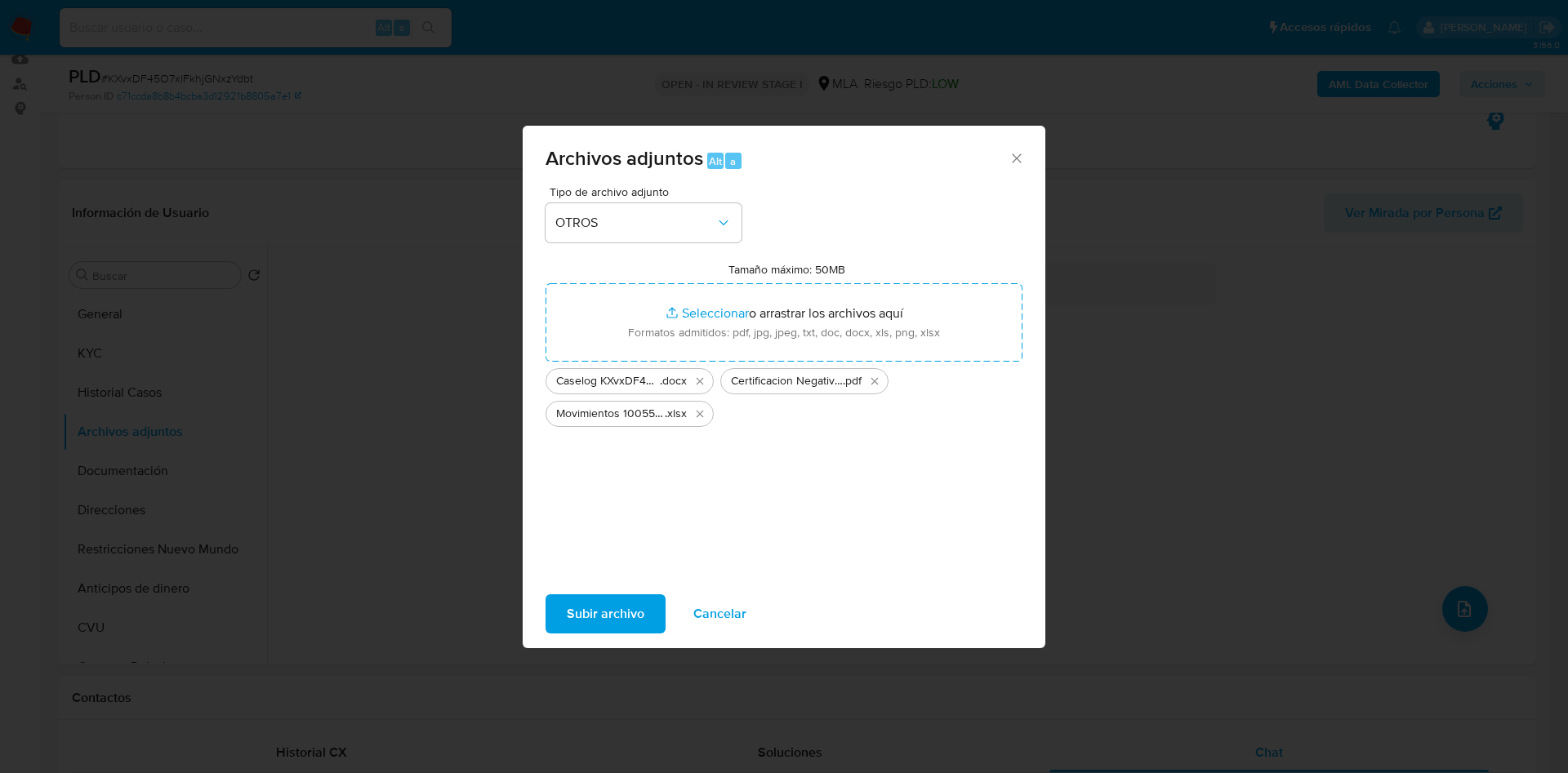
click at [560, 615] on button "Subir archivo" at bounding box center [605, 613] width 120 height 39
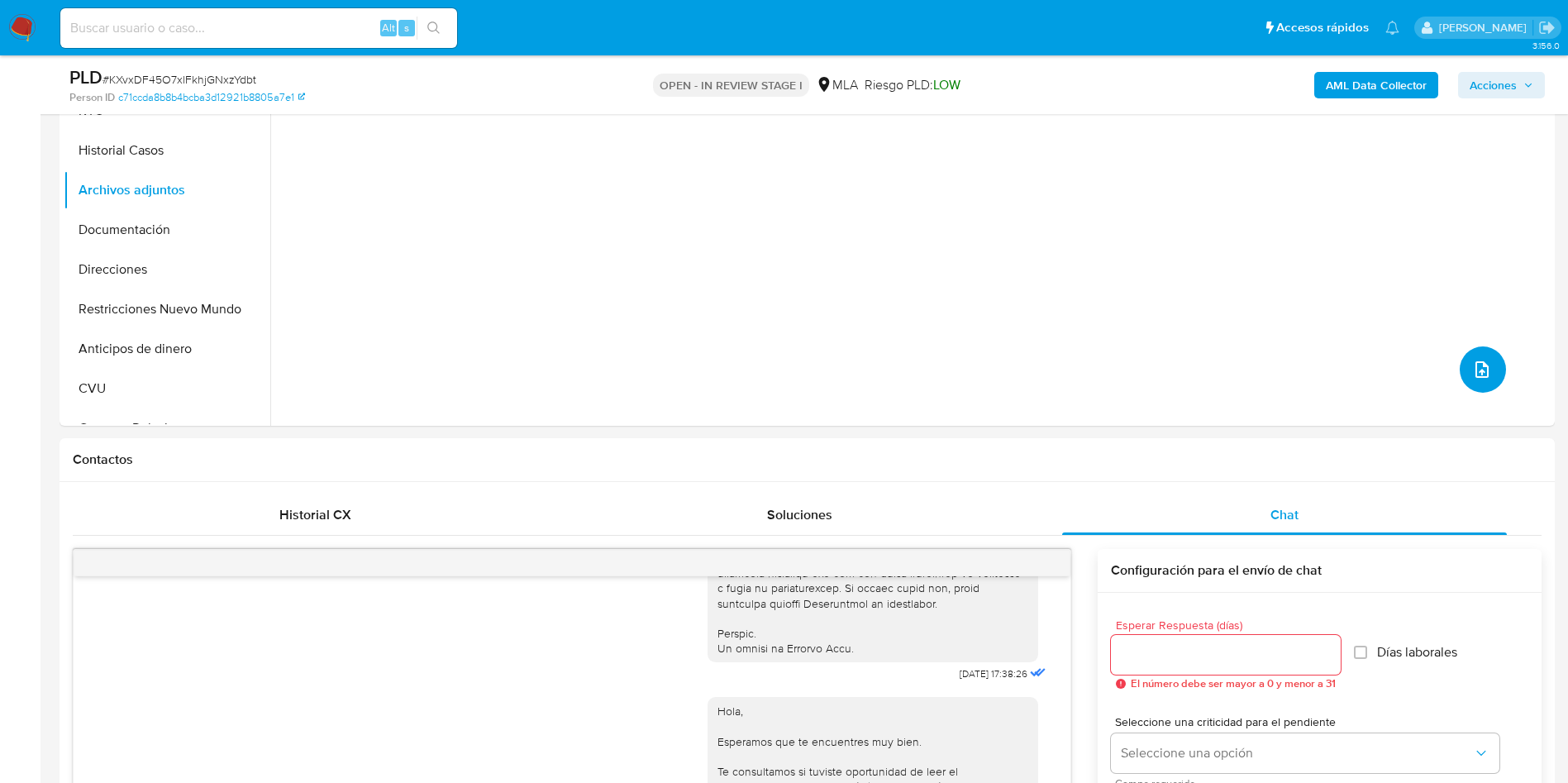
scroll to position [56, 0]
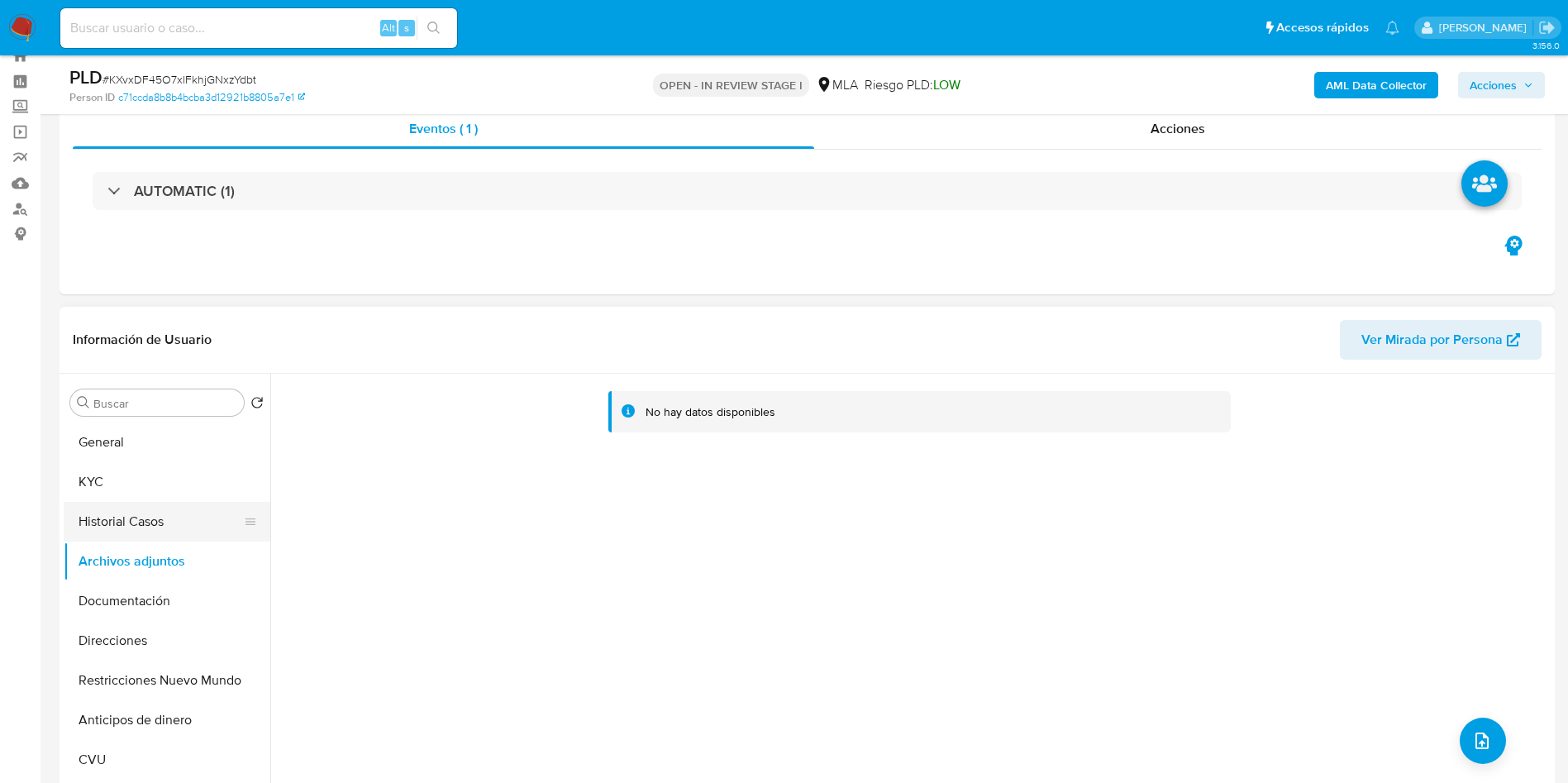
click at [115, 517] on button "Historial Casos" at bounding box center [160, 522] width 193 height 40
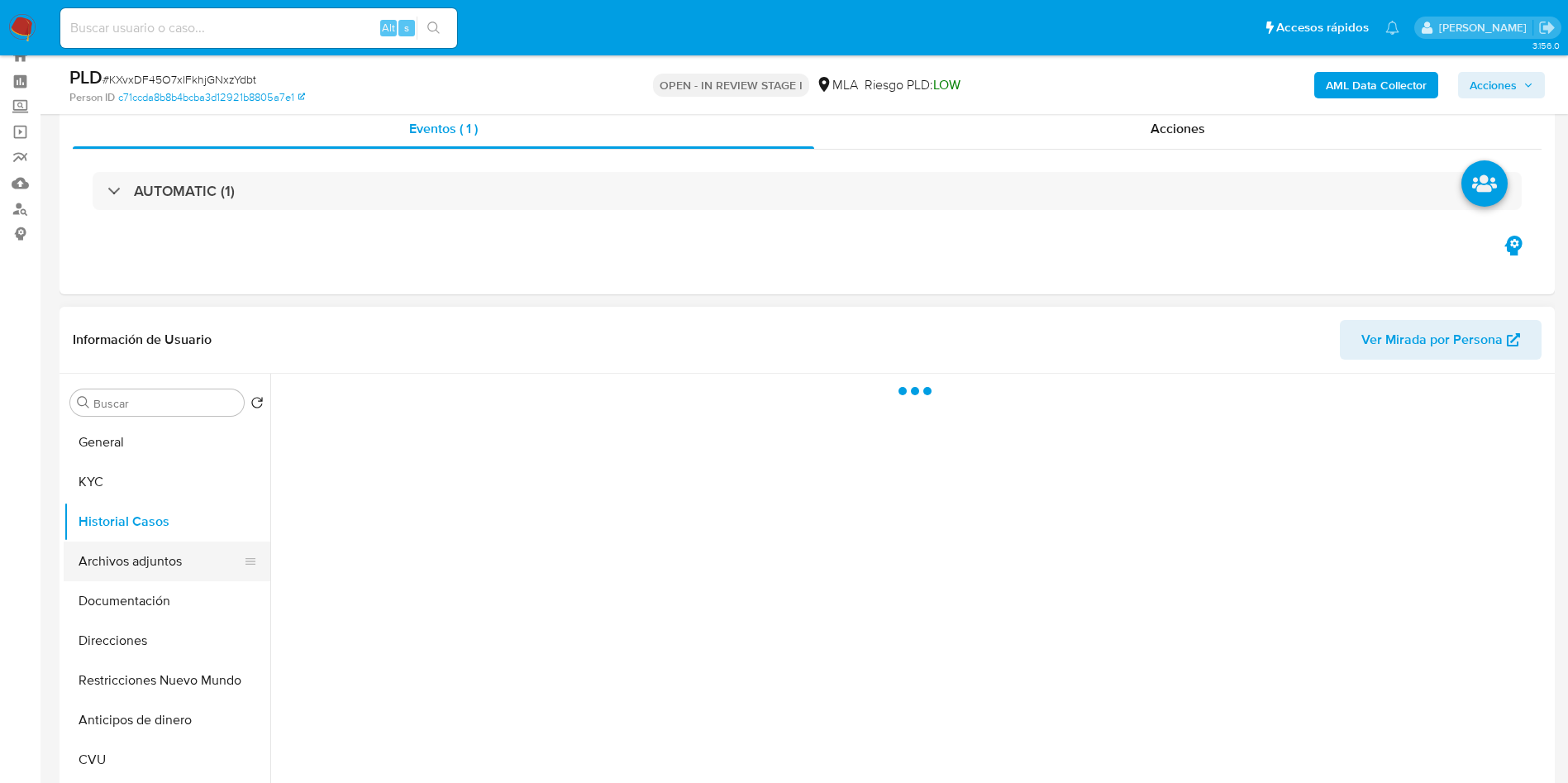
click at [126, 548] on button "Archivos adjuntos" at bounding box center [160, 561] width 193 height 40
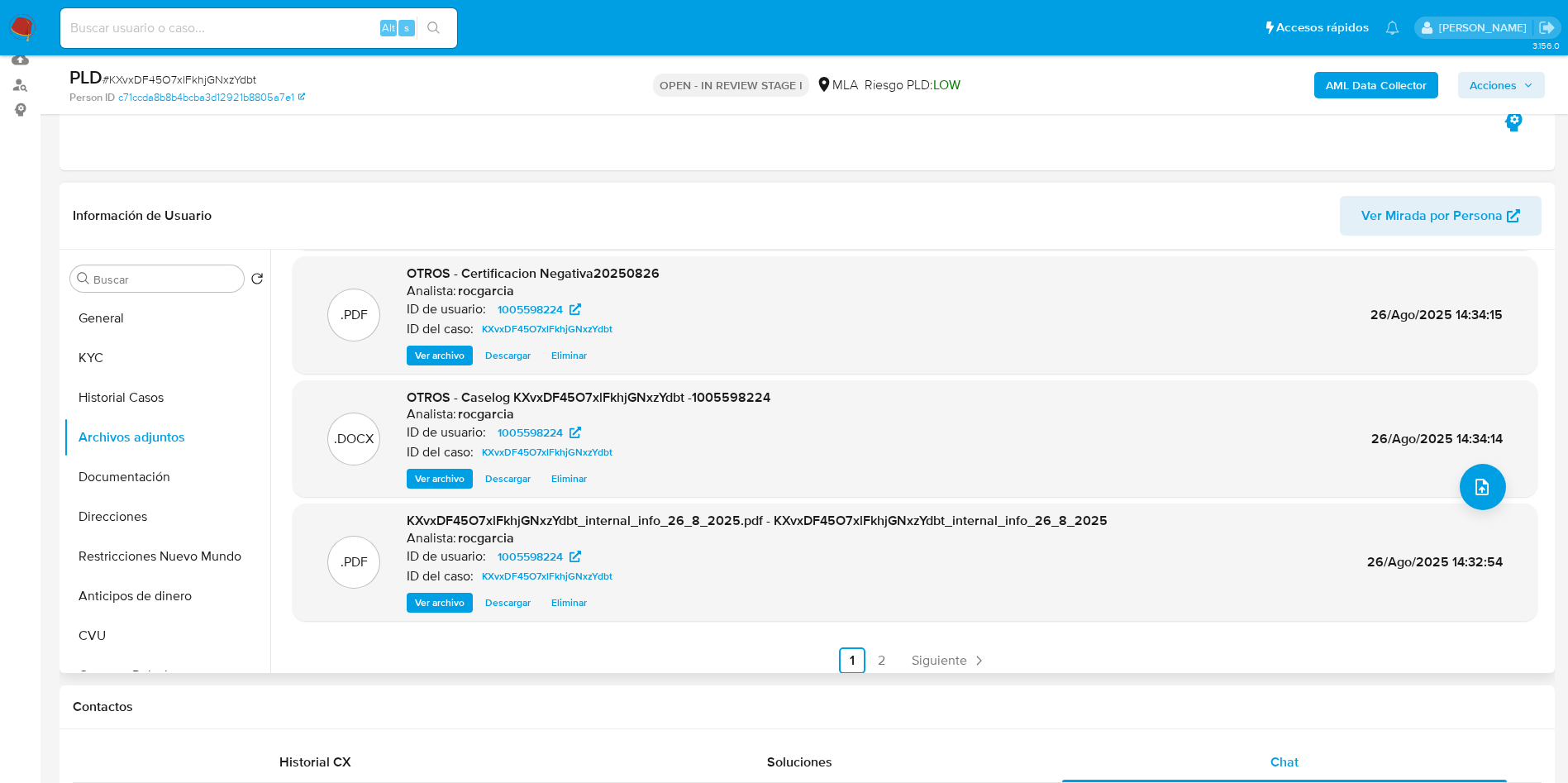
scroll to position [139, 0]
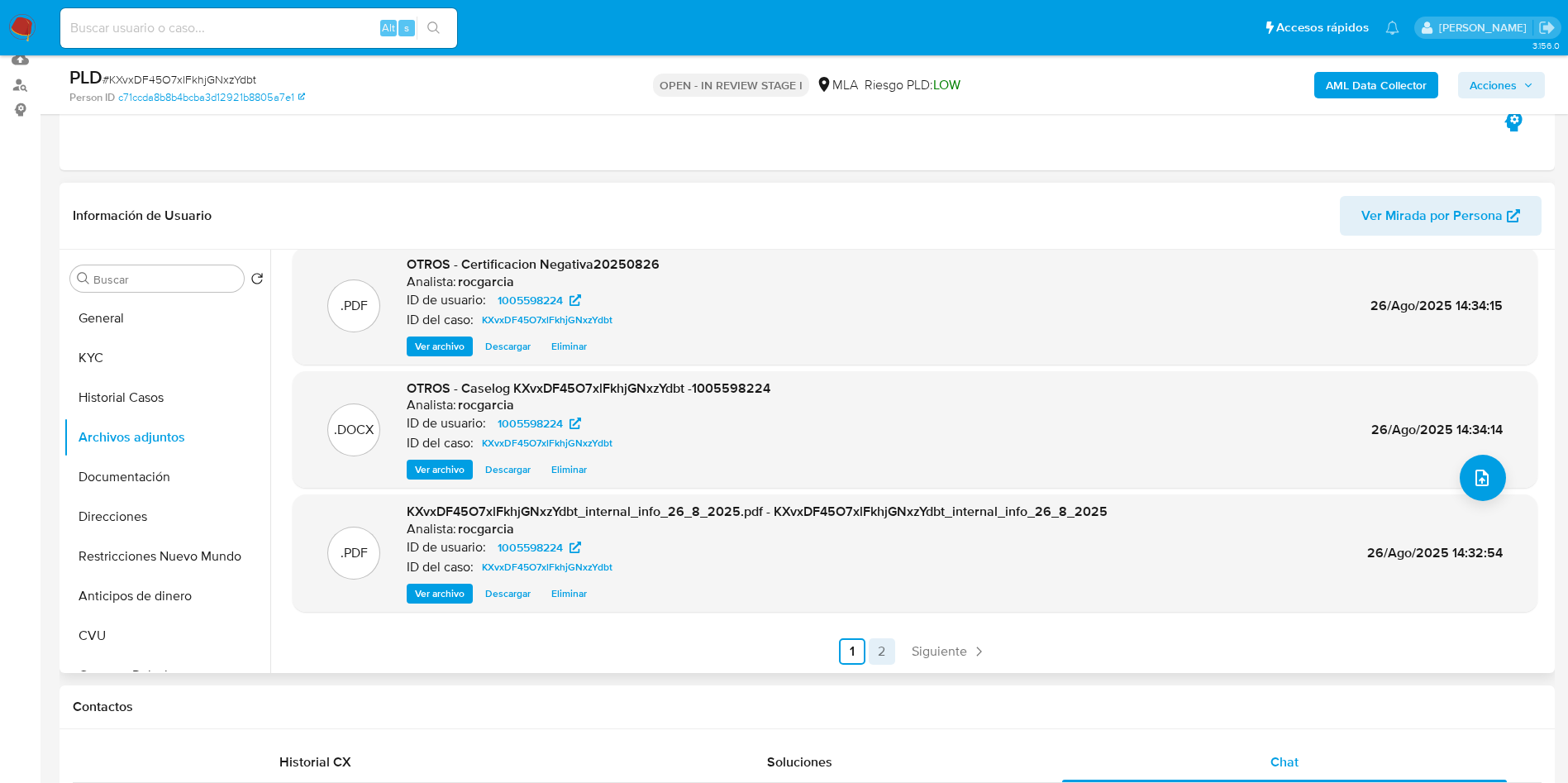
click at [879, 659] on link "2" at bounding box center [882, 651] width 26 height 26
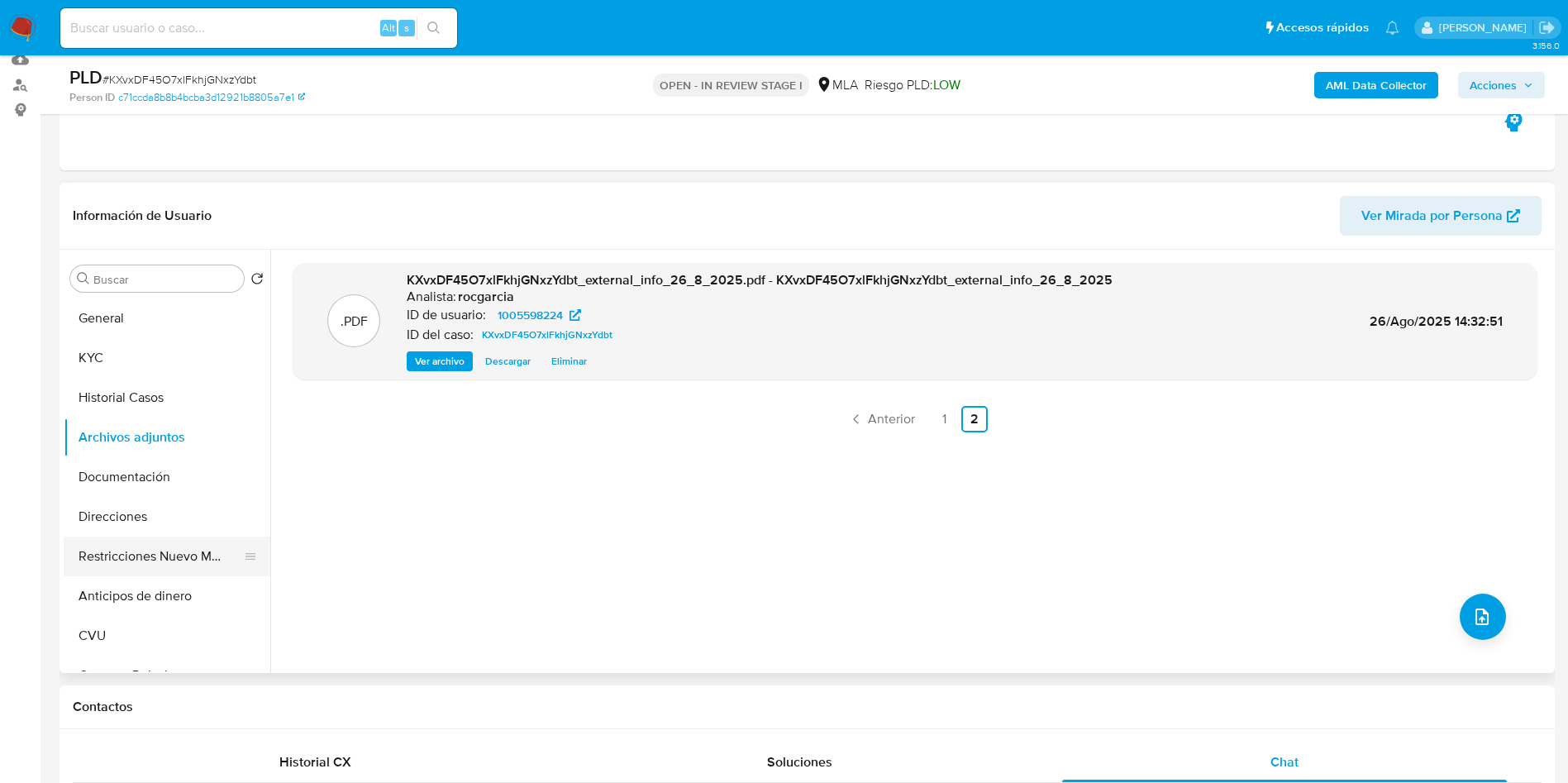
click at [111, 555] on button "Restricciones Nuevo Mundo" at bounding box center [160, 556] width 193 height 40
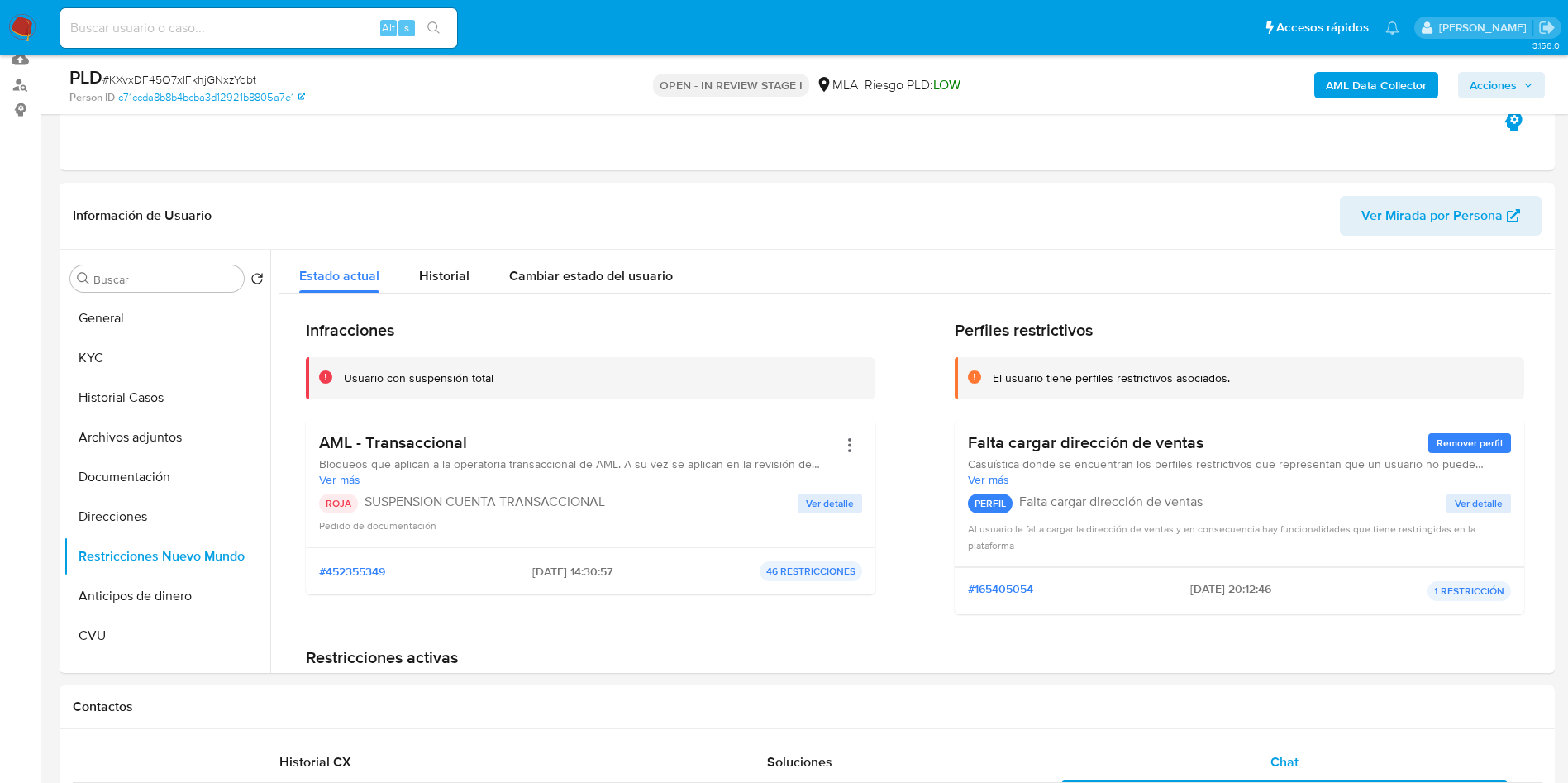
click at [1498, 86] on span "Acciones" at bounding box center [1494, 85] width 47 height 26
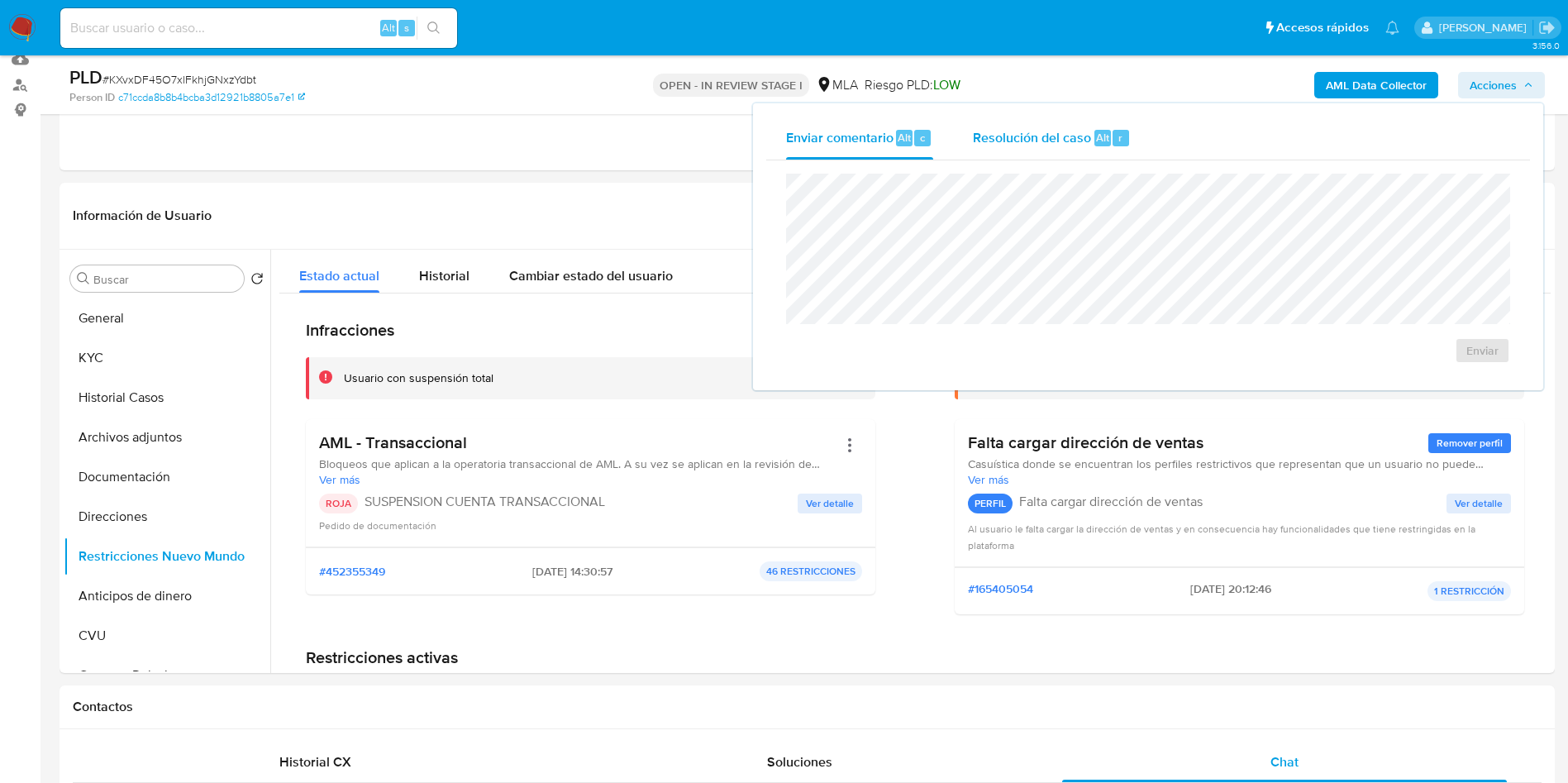
click at [1105, 158] on div "Resolución del caso Alt r" at bounding box center [1052, 138] width 158 height 43
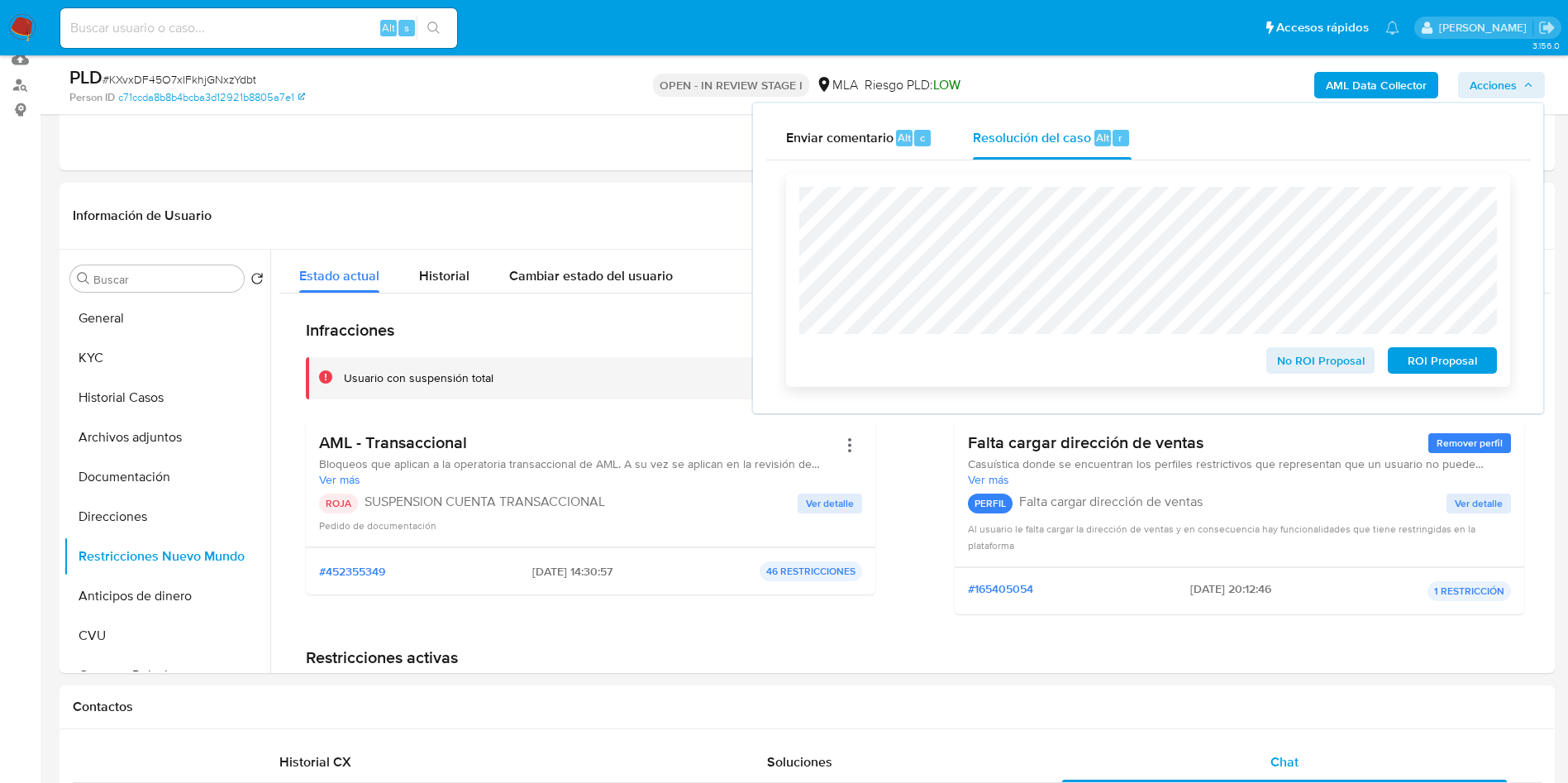
click at [1468, 369] on span "ROI Proposal" at bounding box center [1442, 360] width 86 height 23
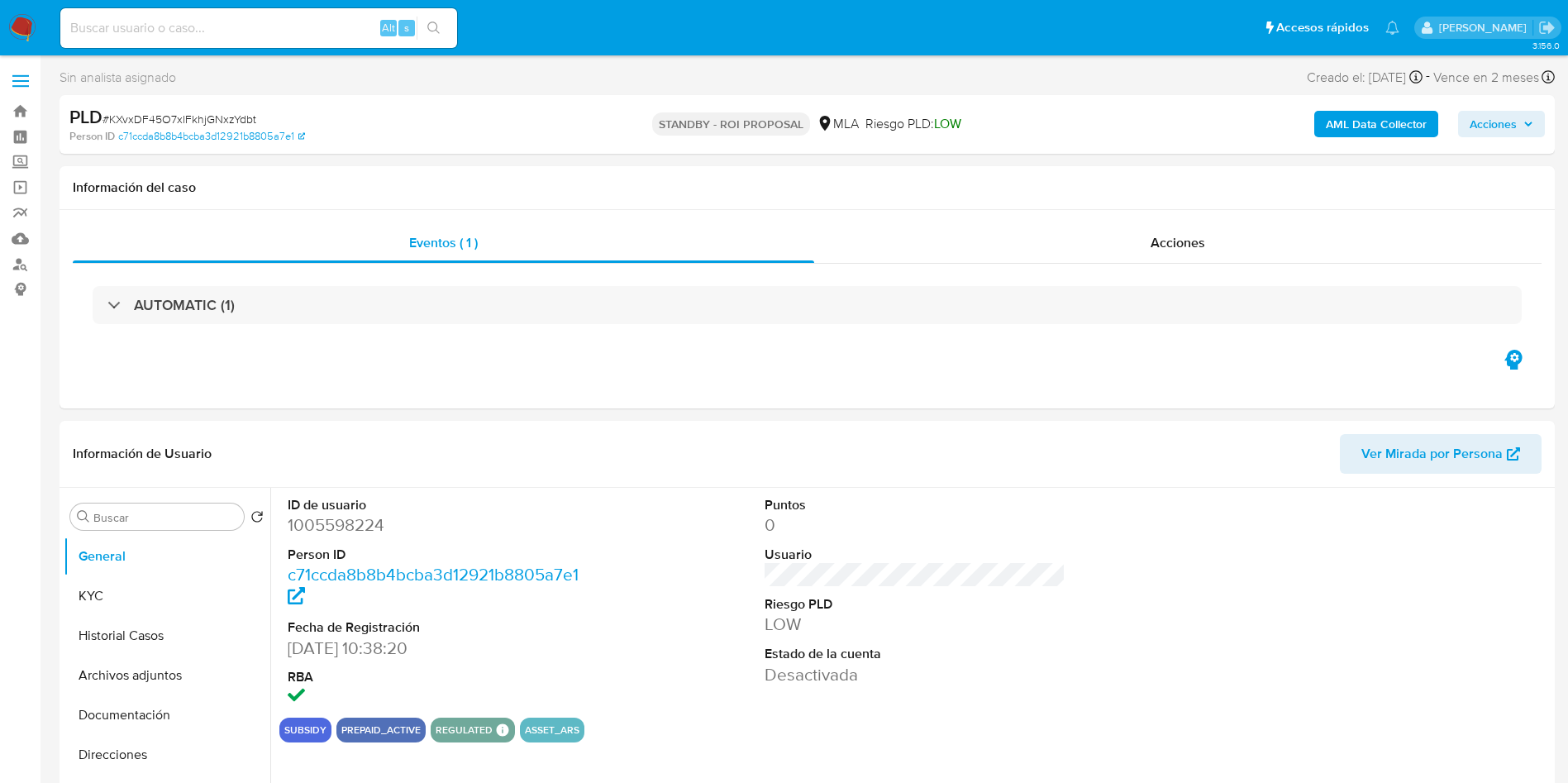
select select "10"
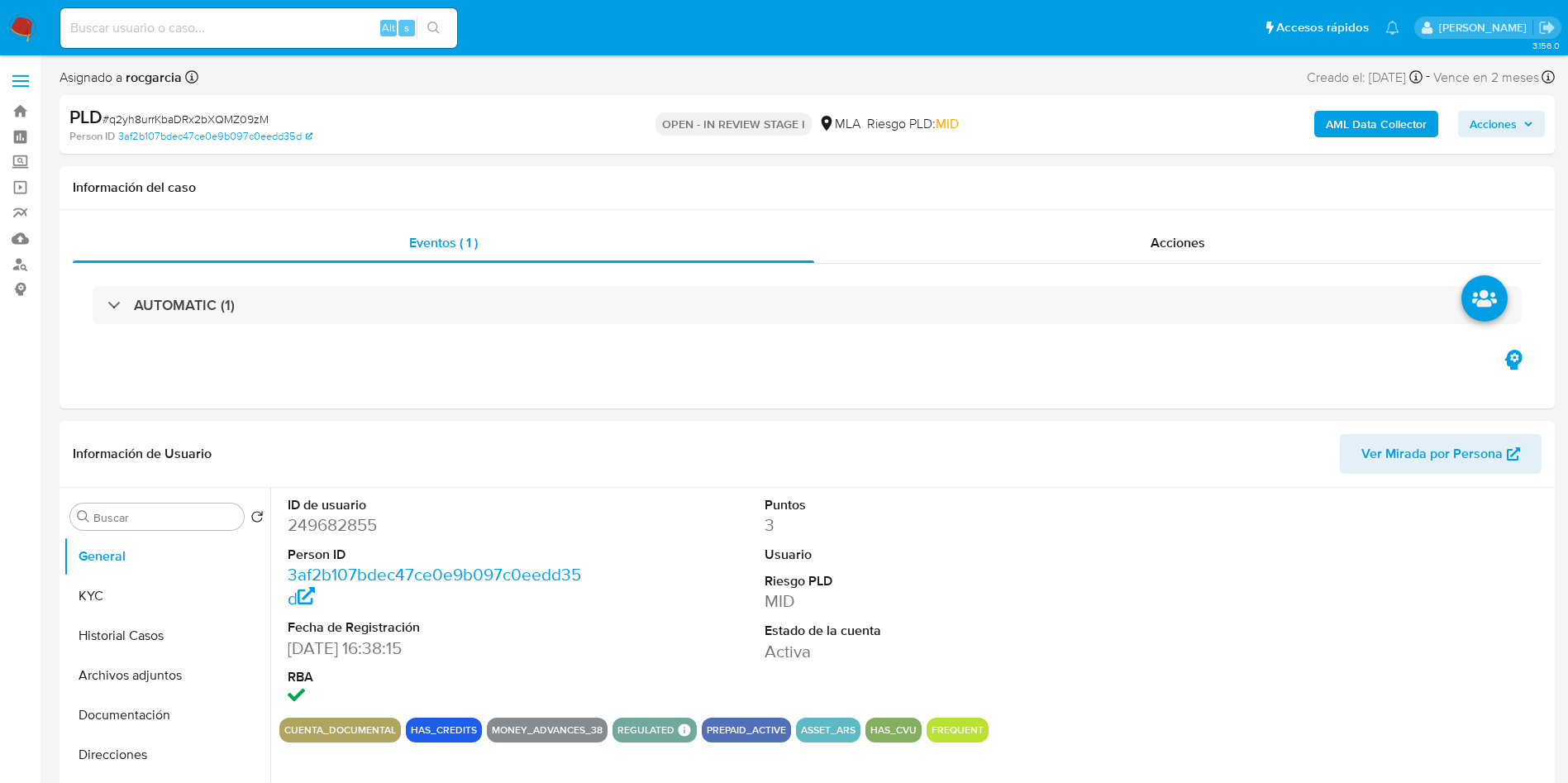
select select "10"
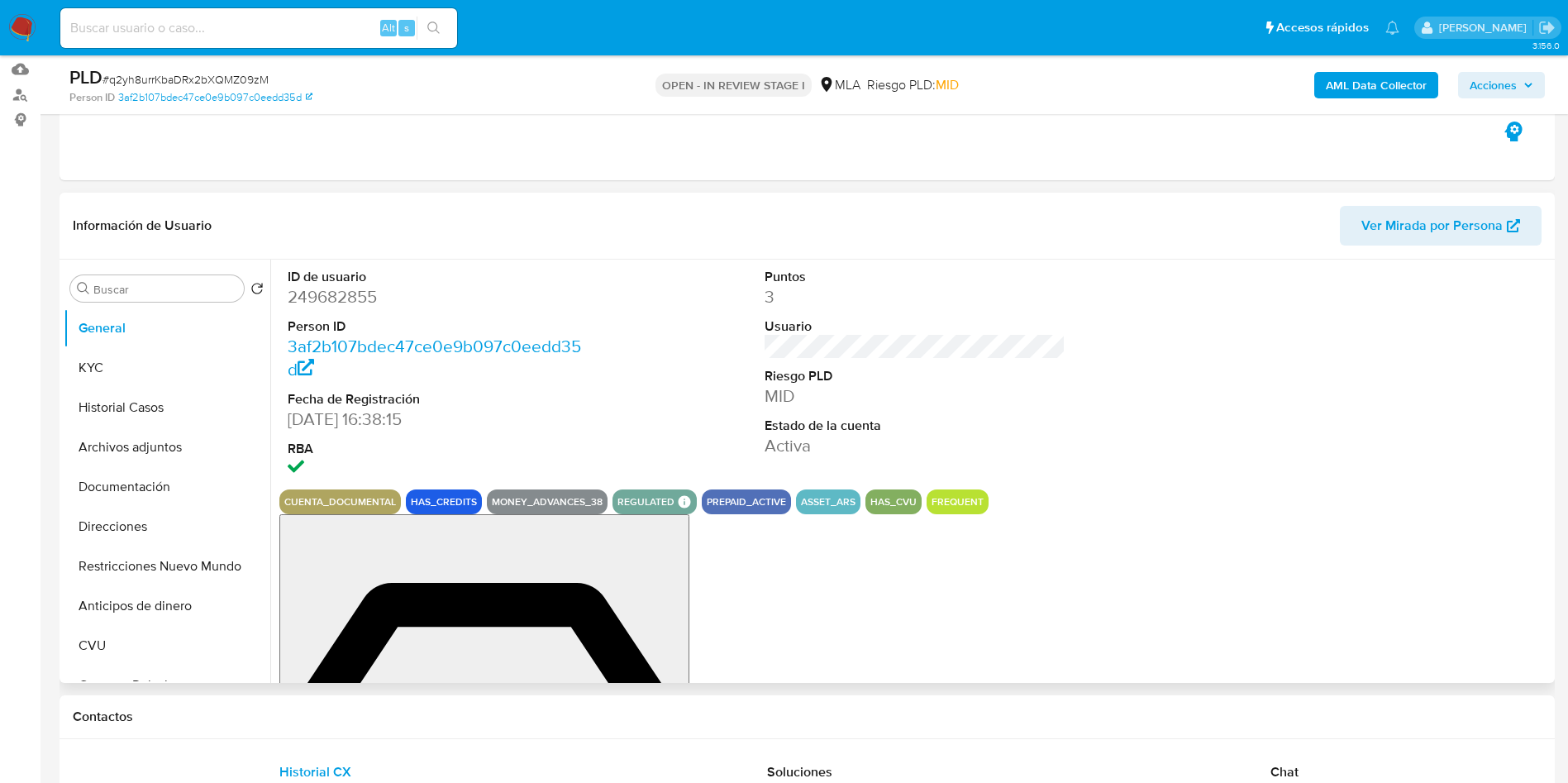
scroll to position [496, 0]
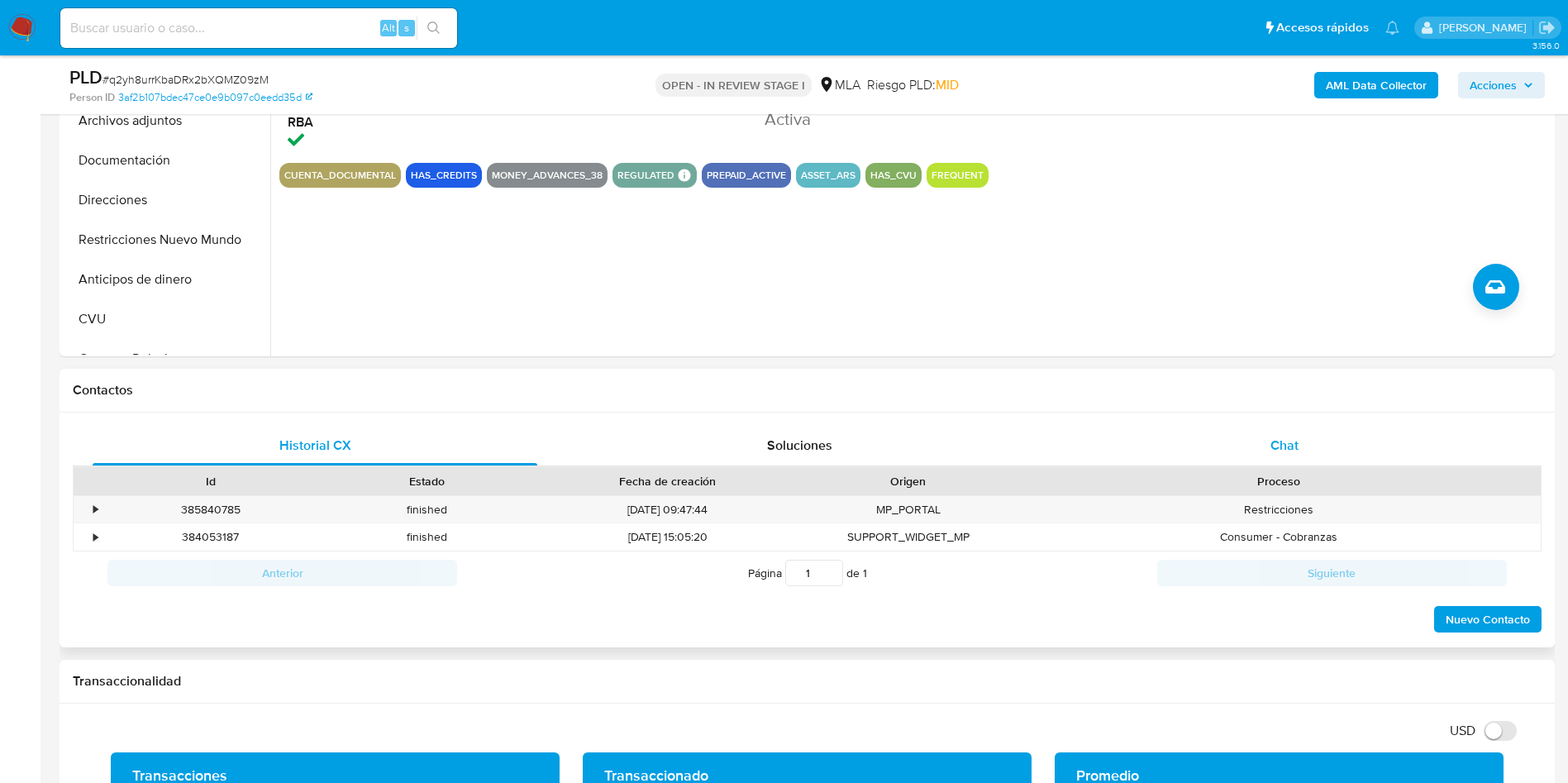
click at [1277, 458] on div "Chat" at bounding box center [1284, 445] width 445 height 40
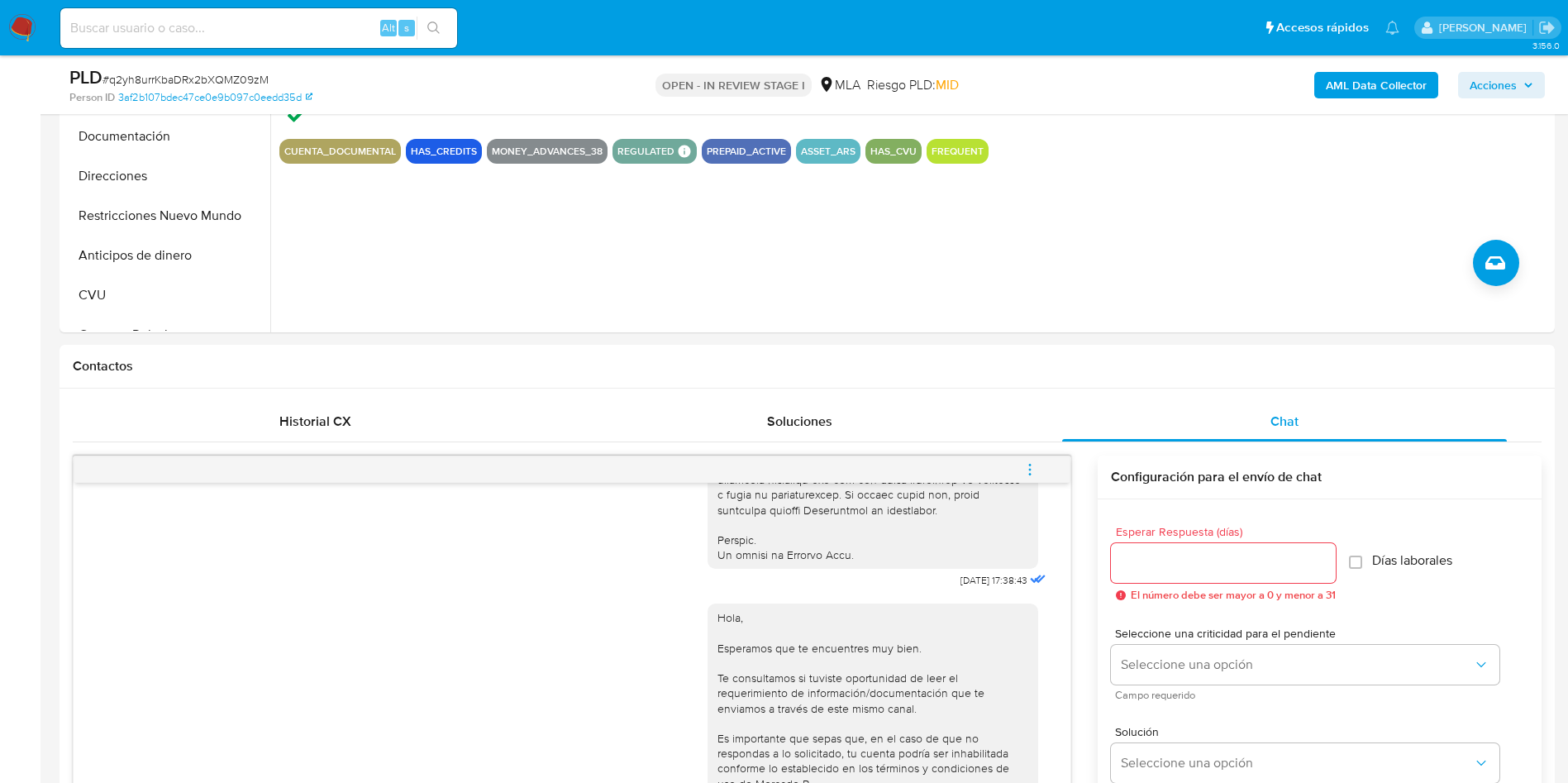
scroll to position [372, 0]
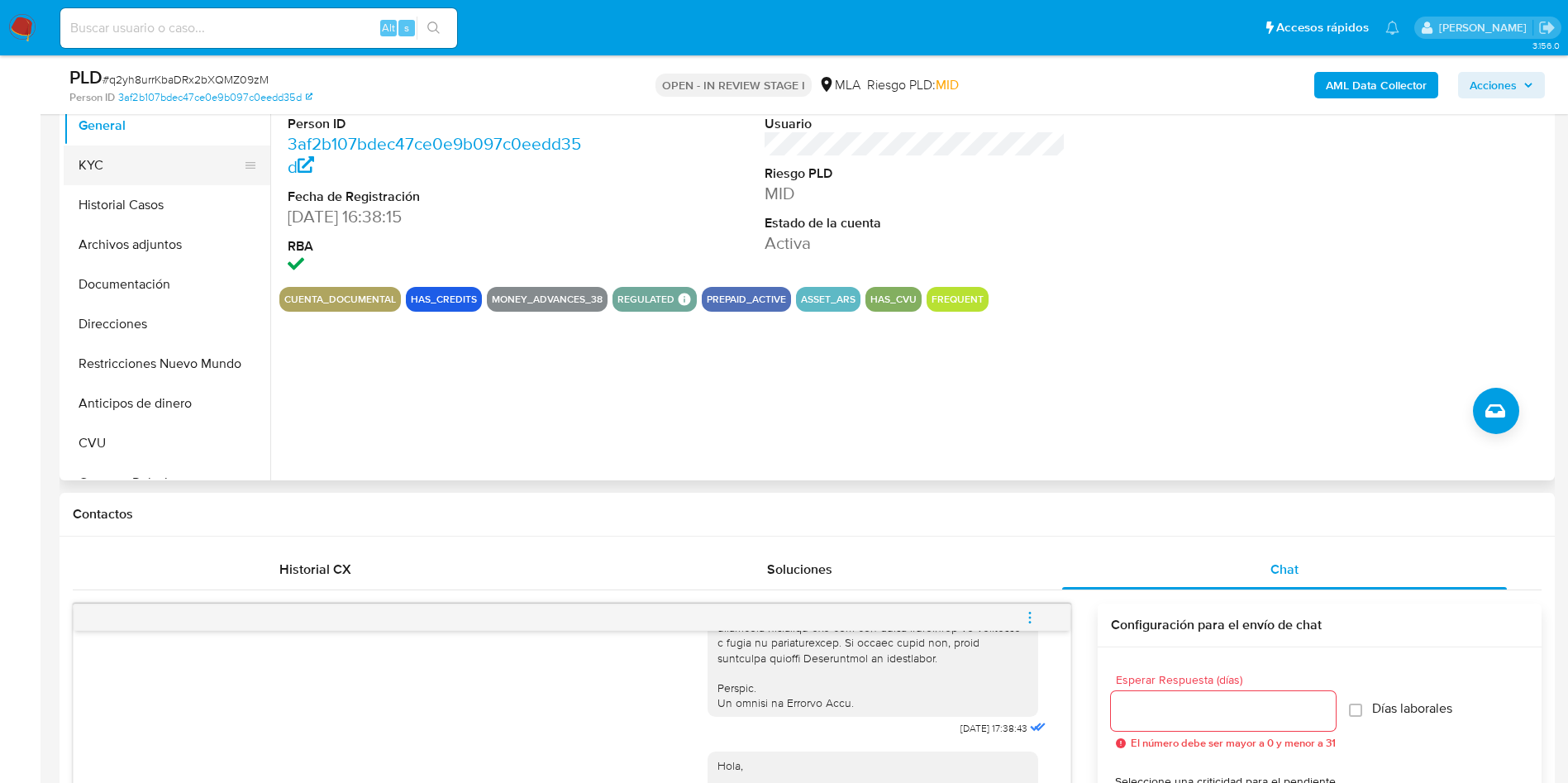
click at [94, 153] on button "KYC" at bounding box center [160, 165] width 193 height 40
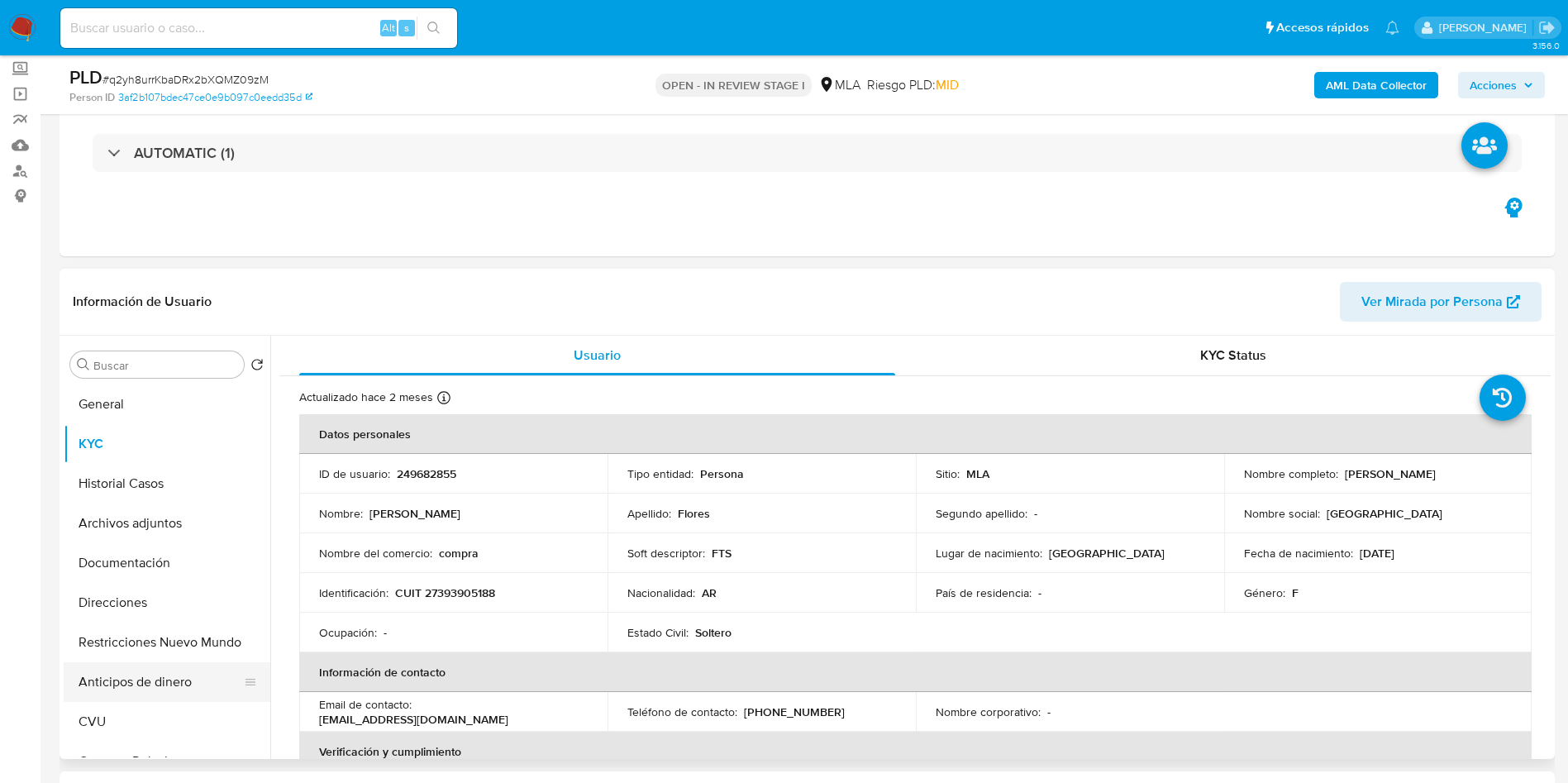
scroll to position [248, 0]
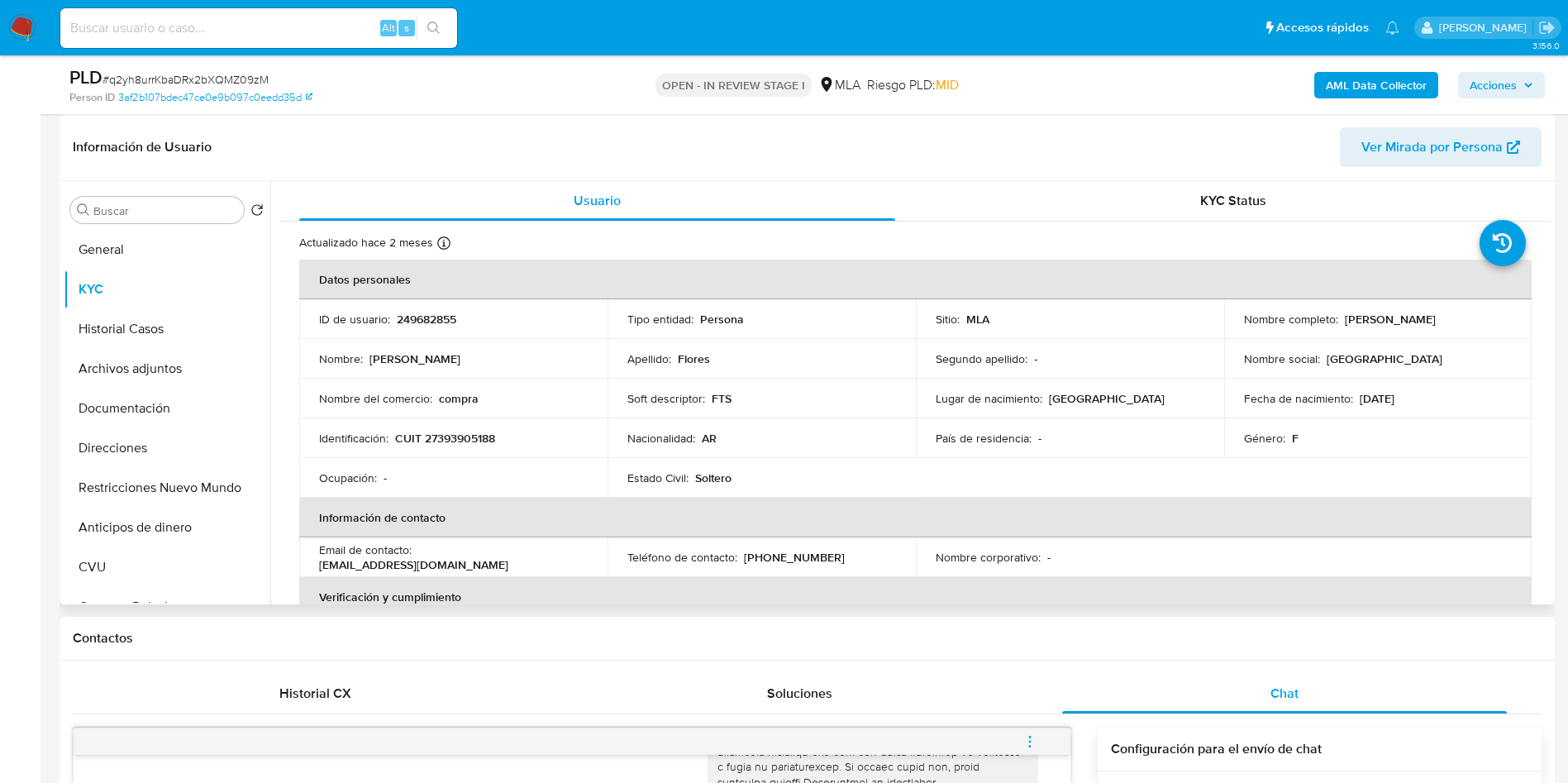
click at [466, 431] on p "CUIT 27393905188" at bounding box center [445, 438] width 100 height 15
copy p "27393905188"
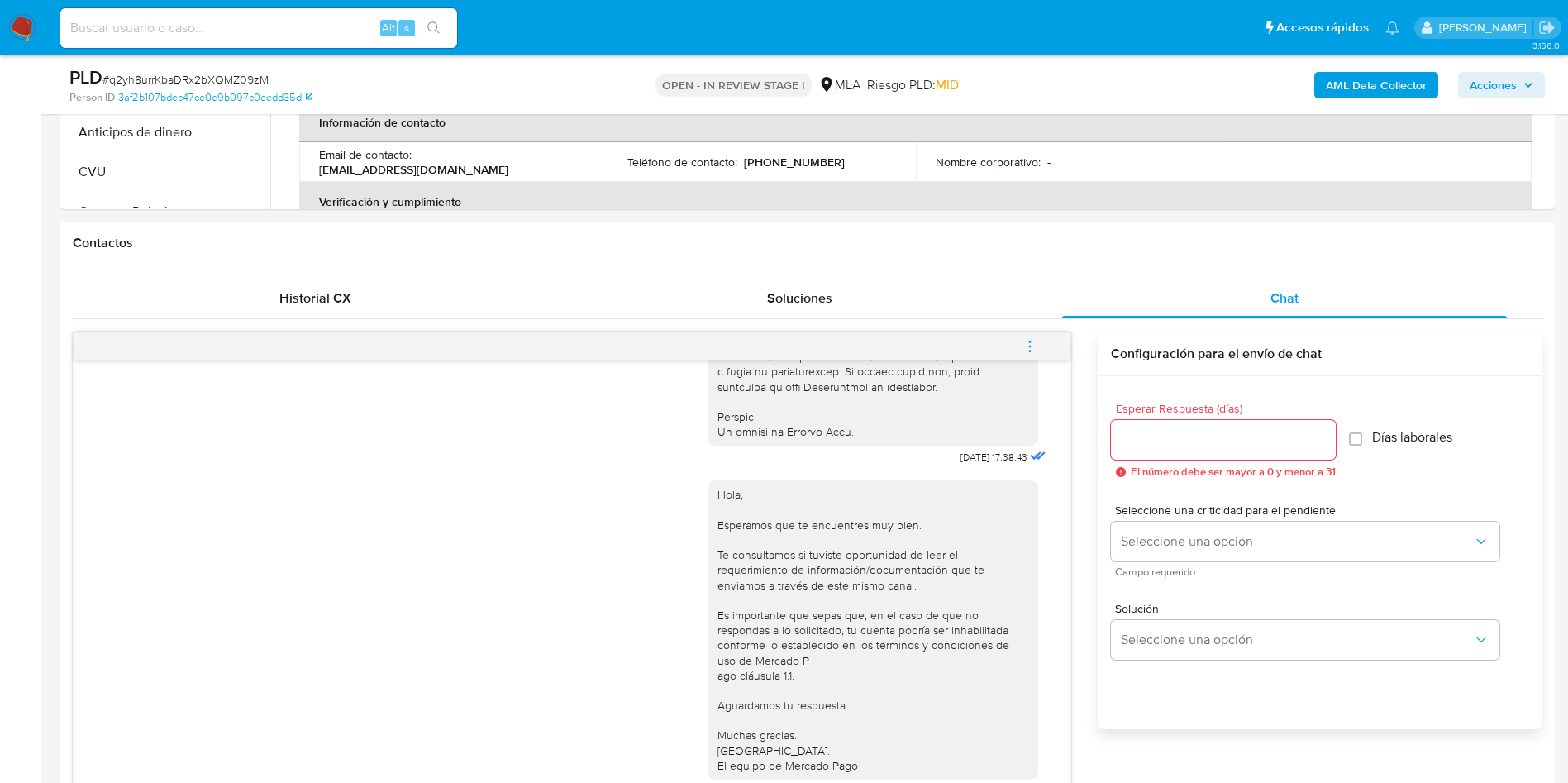
scroll to position [496, 0]
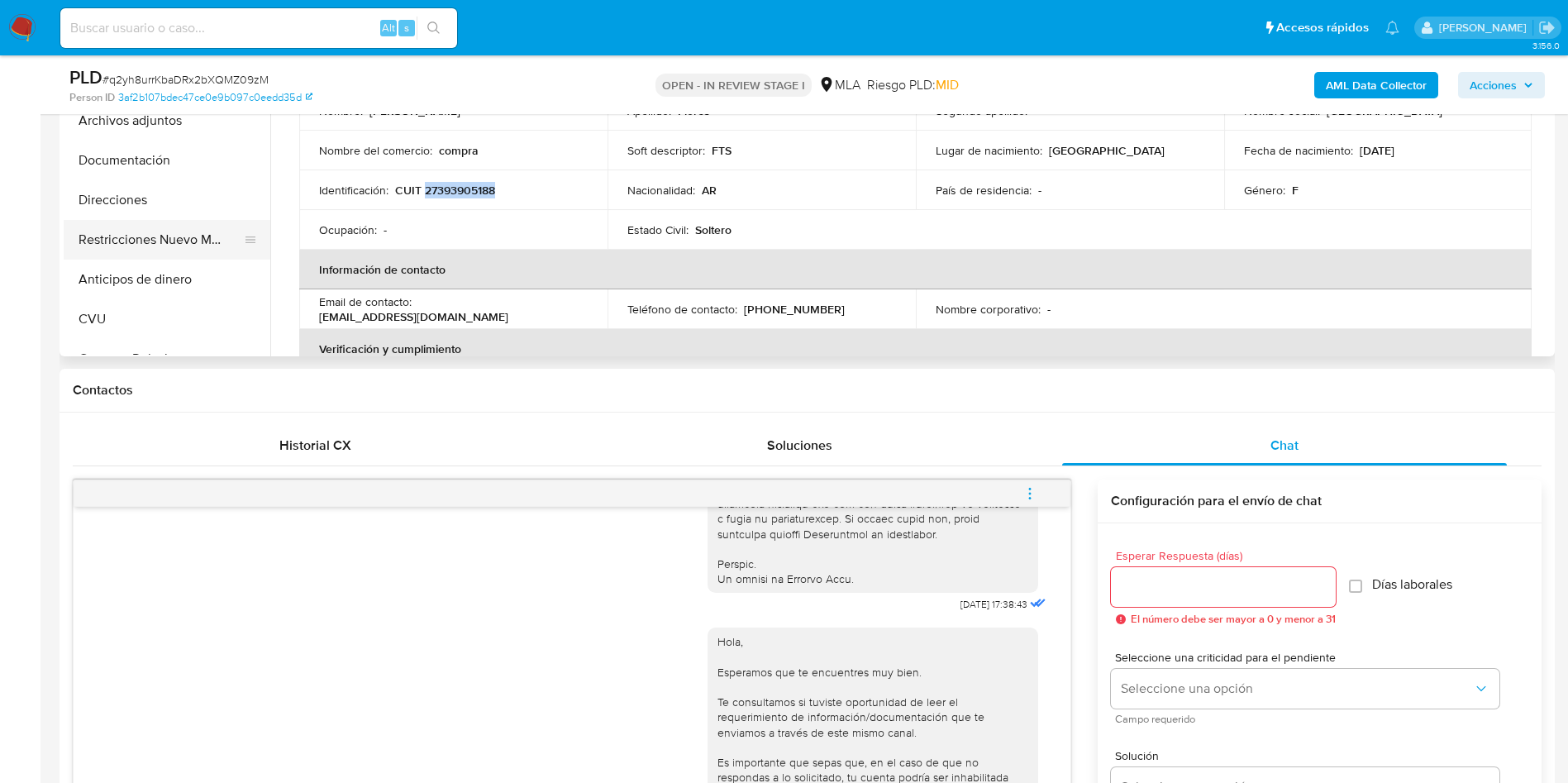
click at [121, 243] on button "Restricciones Nuevo Mundo" at bounding box center [160, 239] width 193 height 40
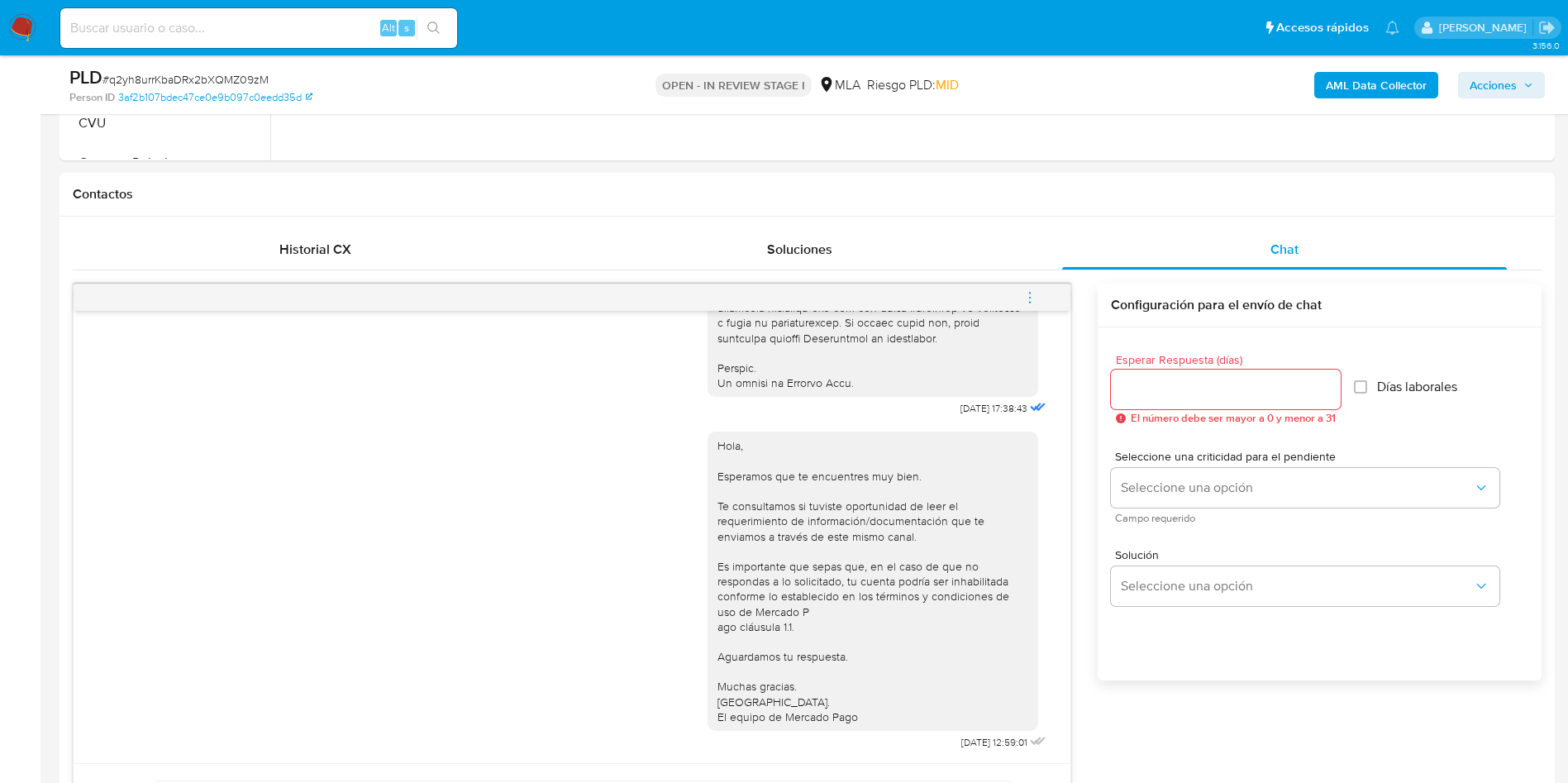
scroll to position [744, 0]
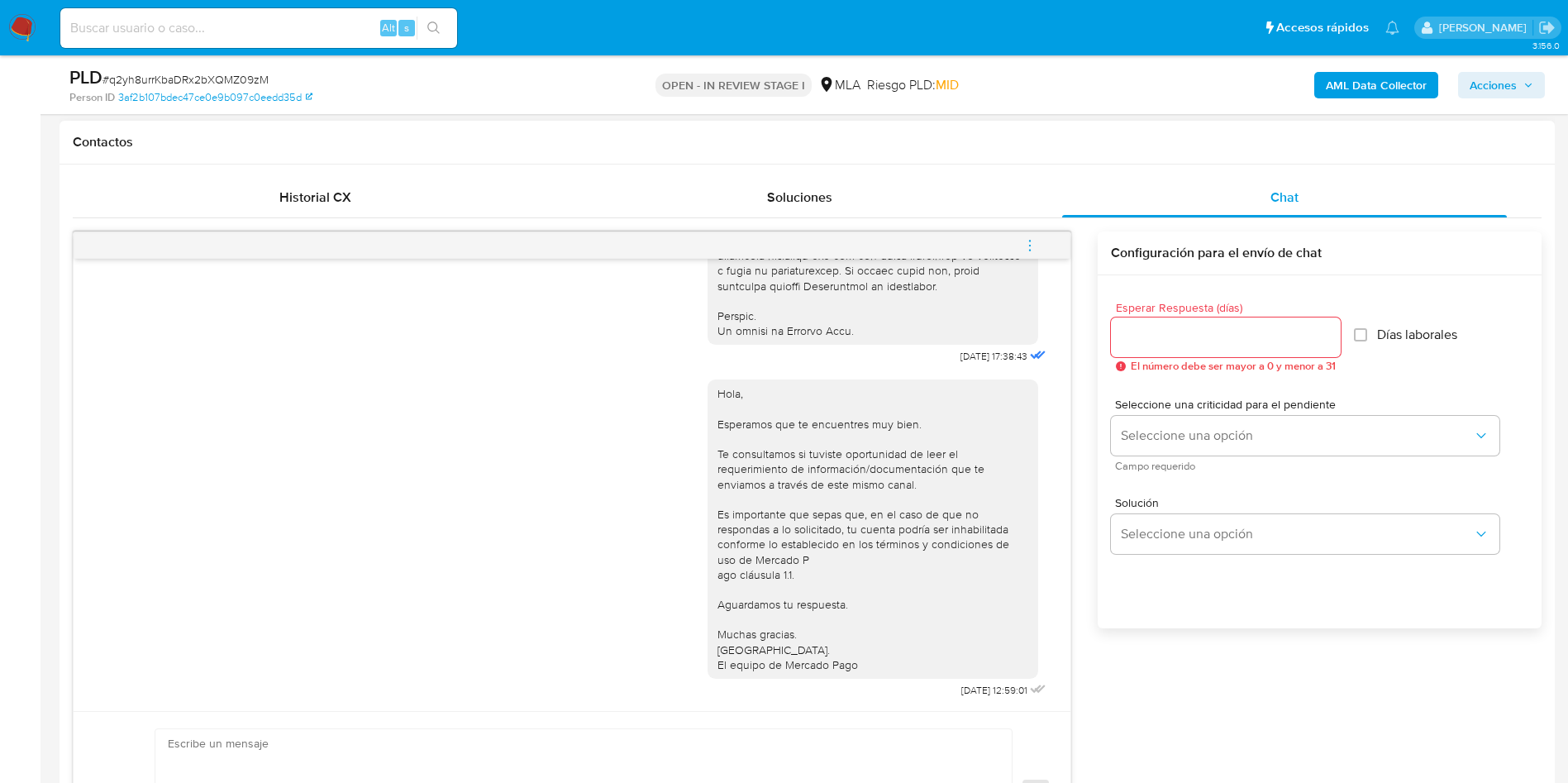
click at [1030, 233] on span "menu-action" at bounding box center [1030, 246] width 15 height 40
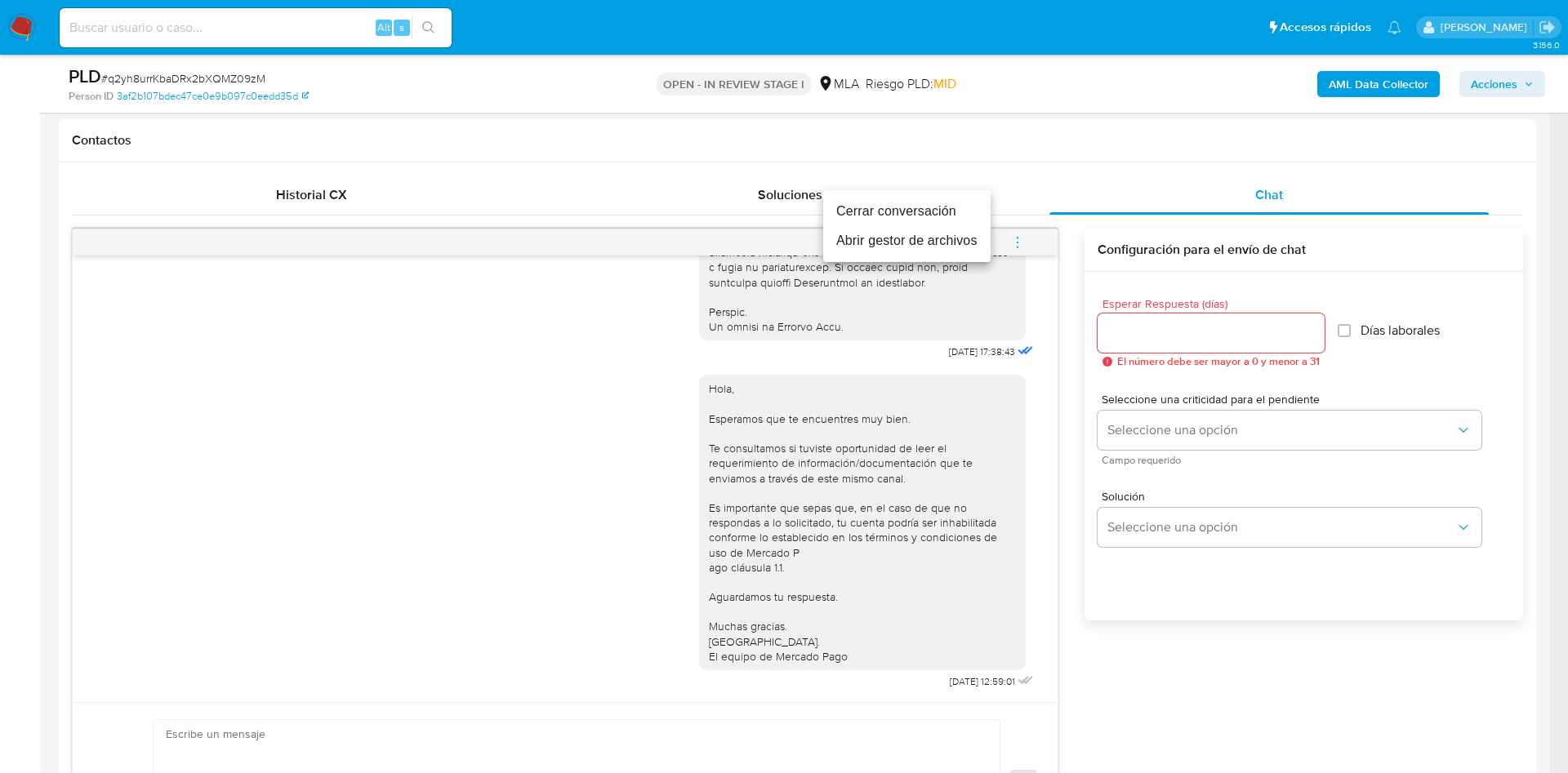
click at [916, 217] on li "Cerrar conversación" at bounding box center [907, 211] width 167 height 29
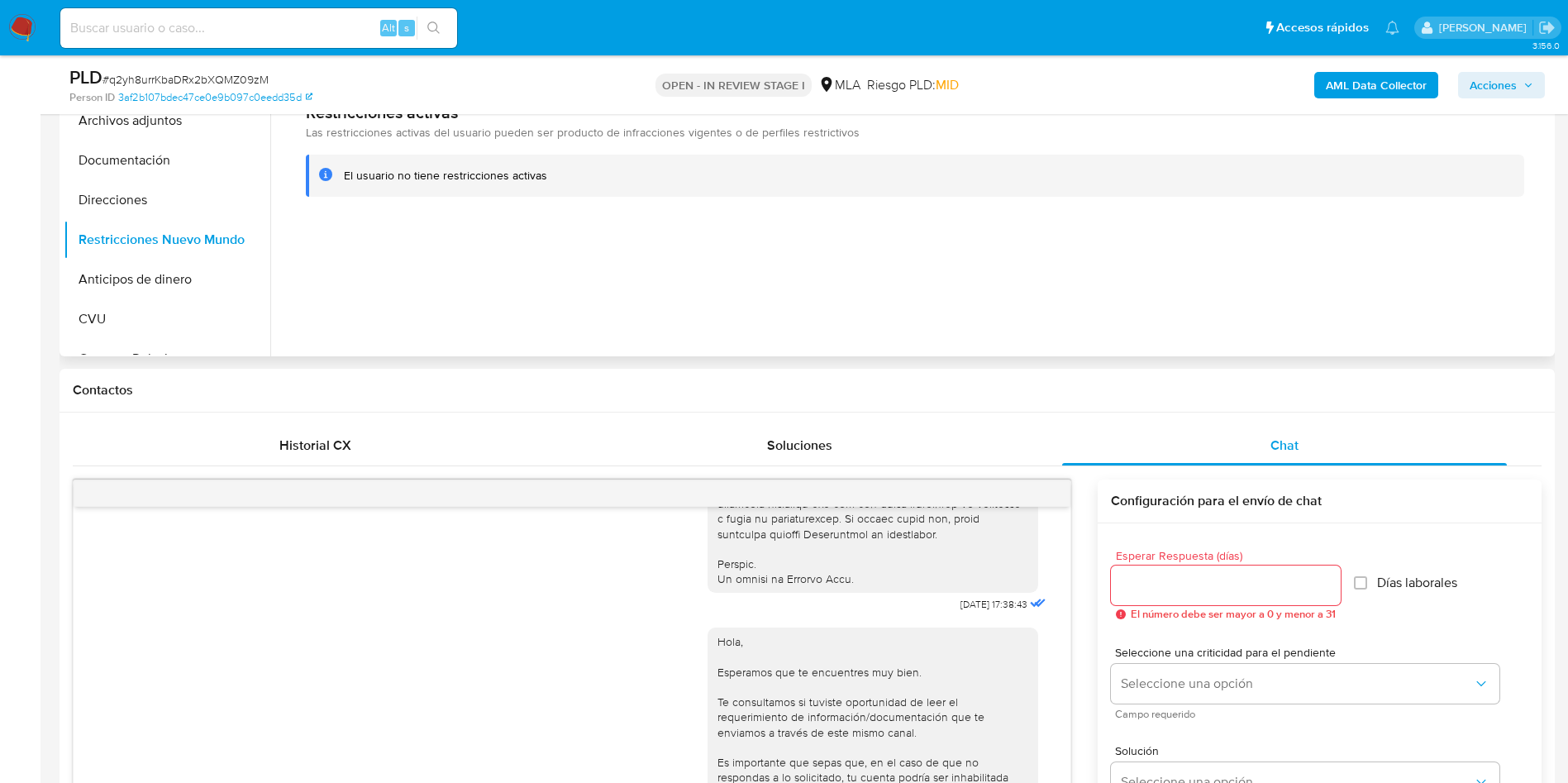
scroll to position [124, 0]
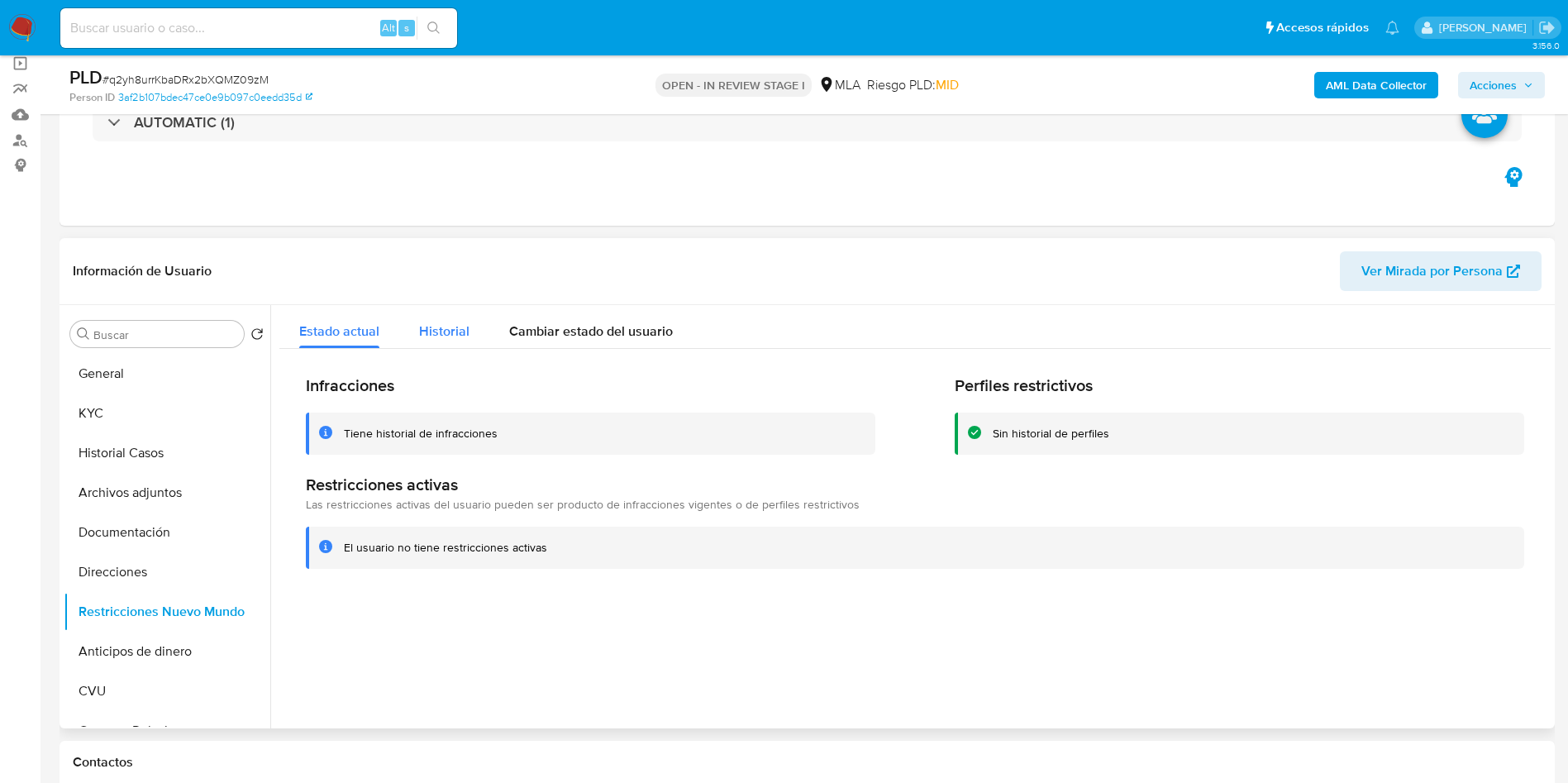
click at [416, 338] on button "Historial" at bounding box center [444, 326] width 90 height 44
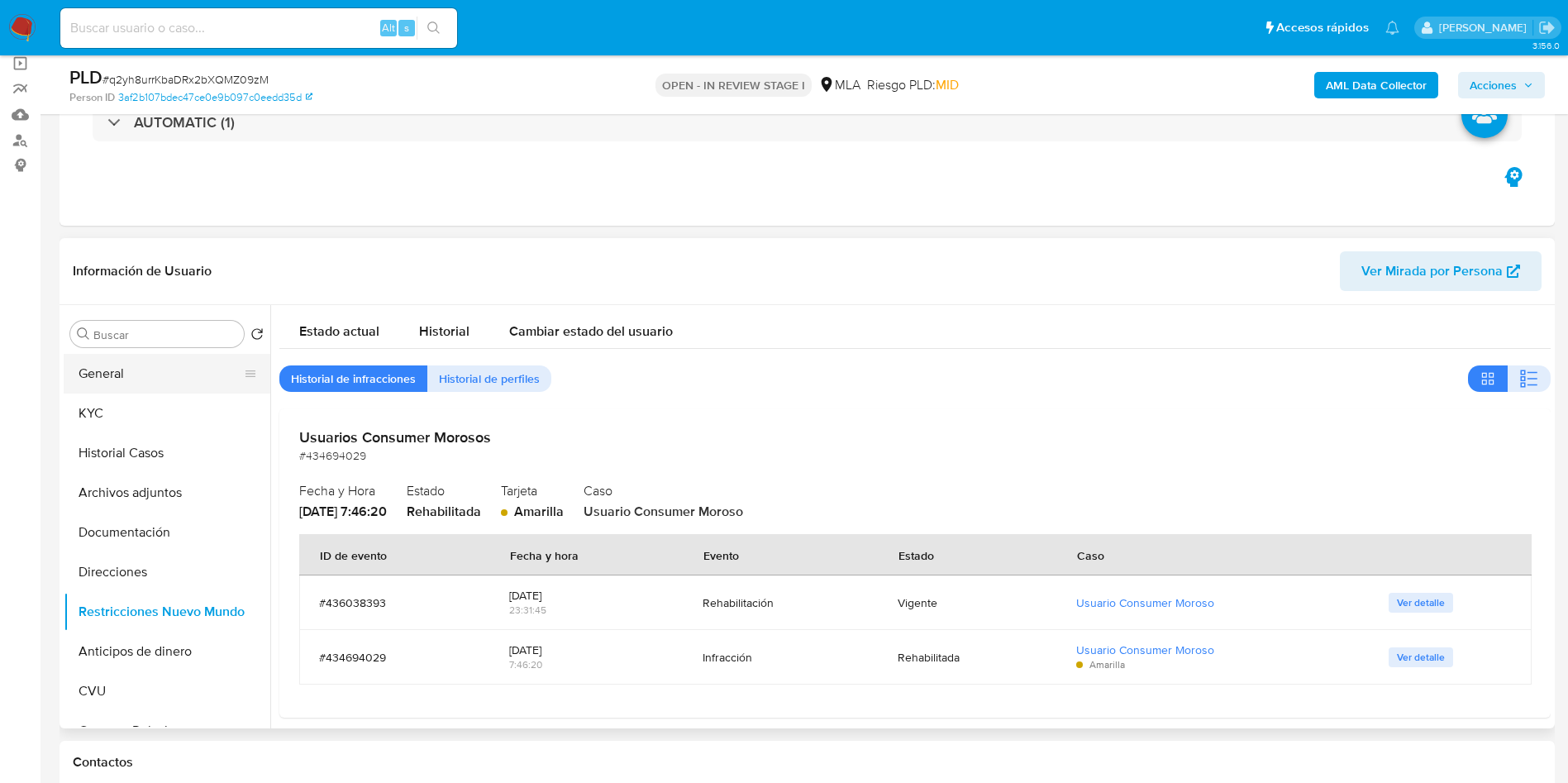
click at [148, 387] on button "General" at bounding box center [160, 373] width 193 height 40
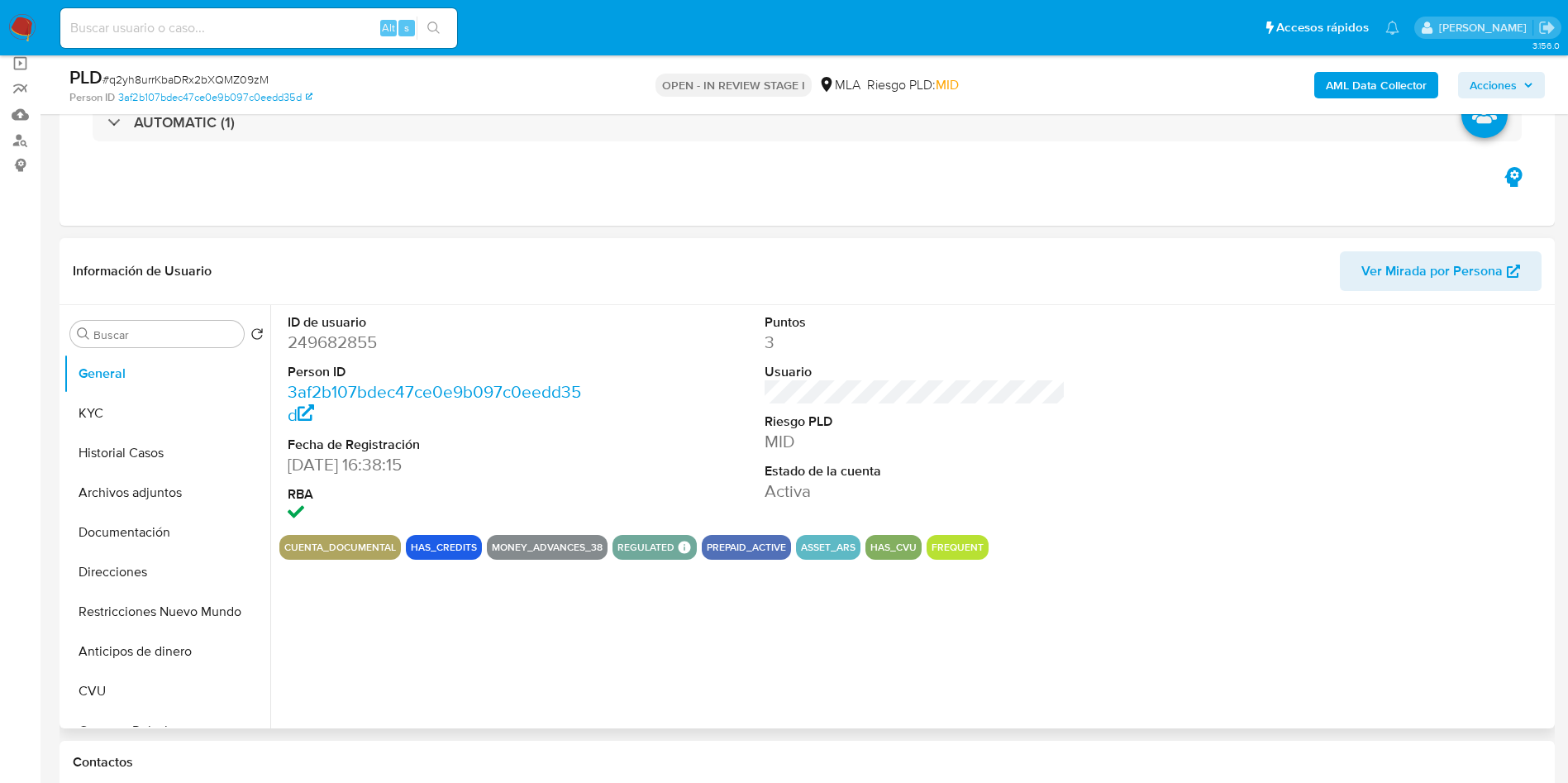
click at [344, 349] on dd "249682855" at bounding box center [438, 342] width 301 height 23
copy dd "249682855"
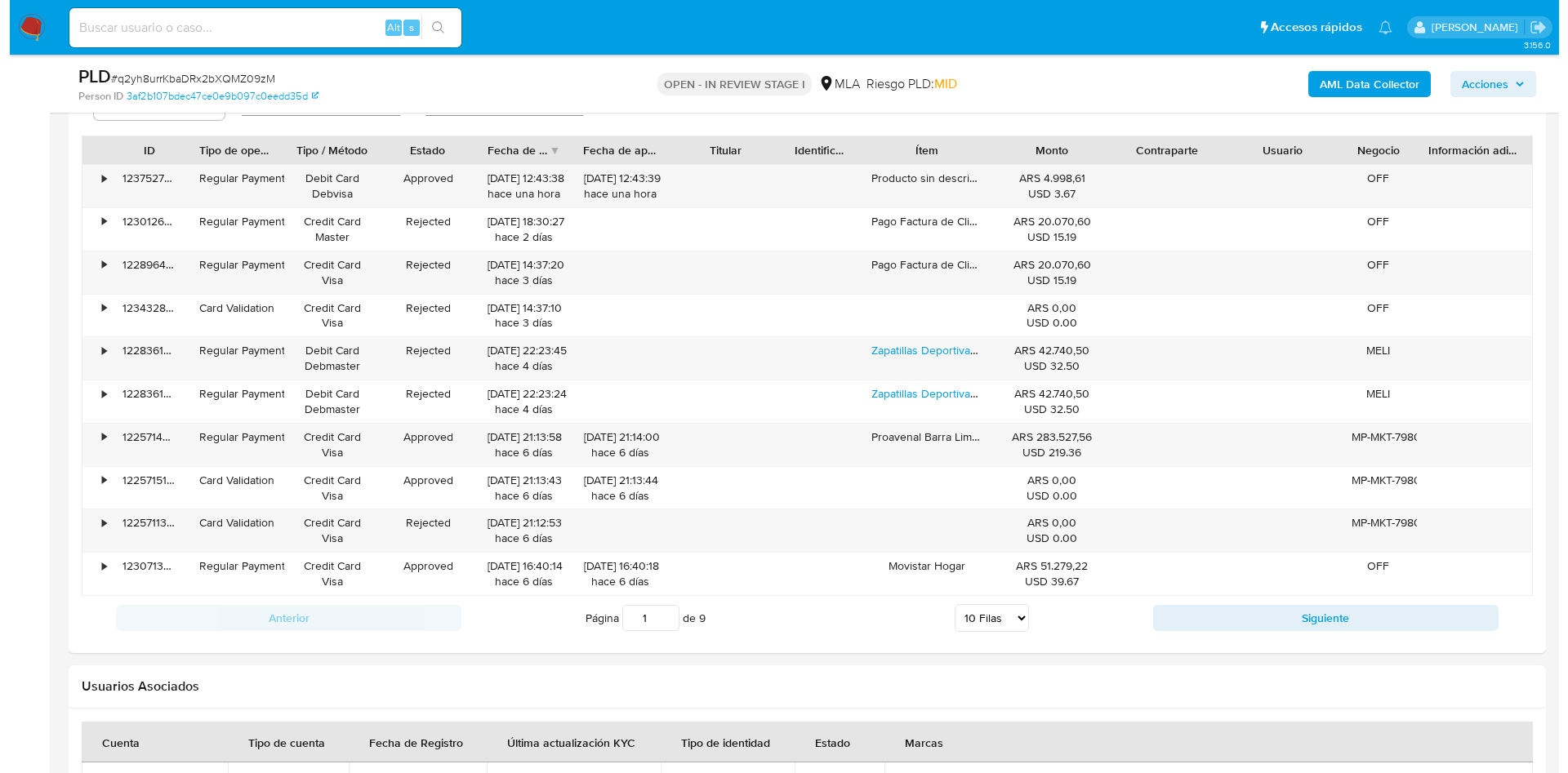
scroll to position [2924, 0]
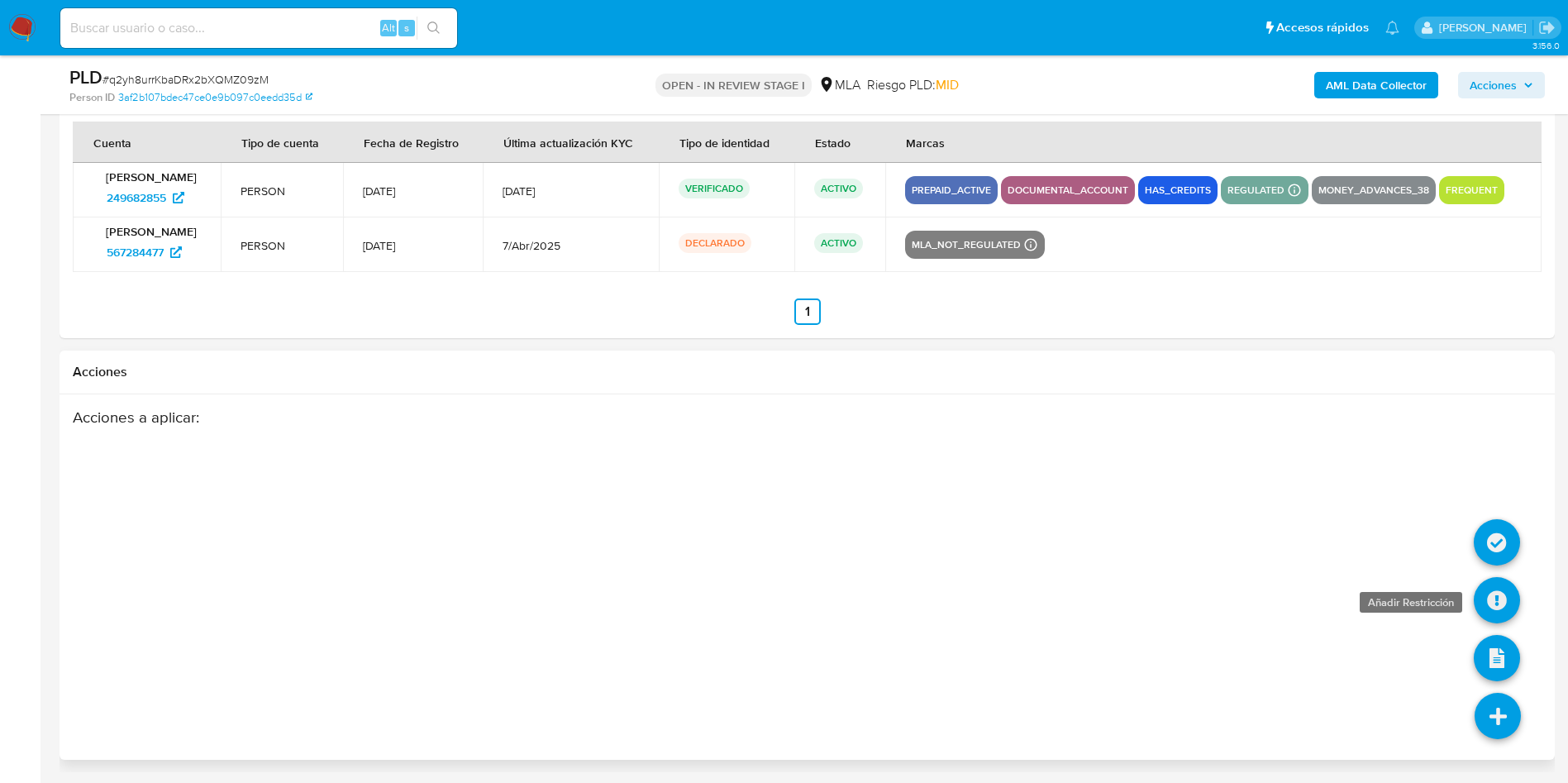
click at [1486, 603] on icon at bounding box center [1497, 601] width 47 height 46
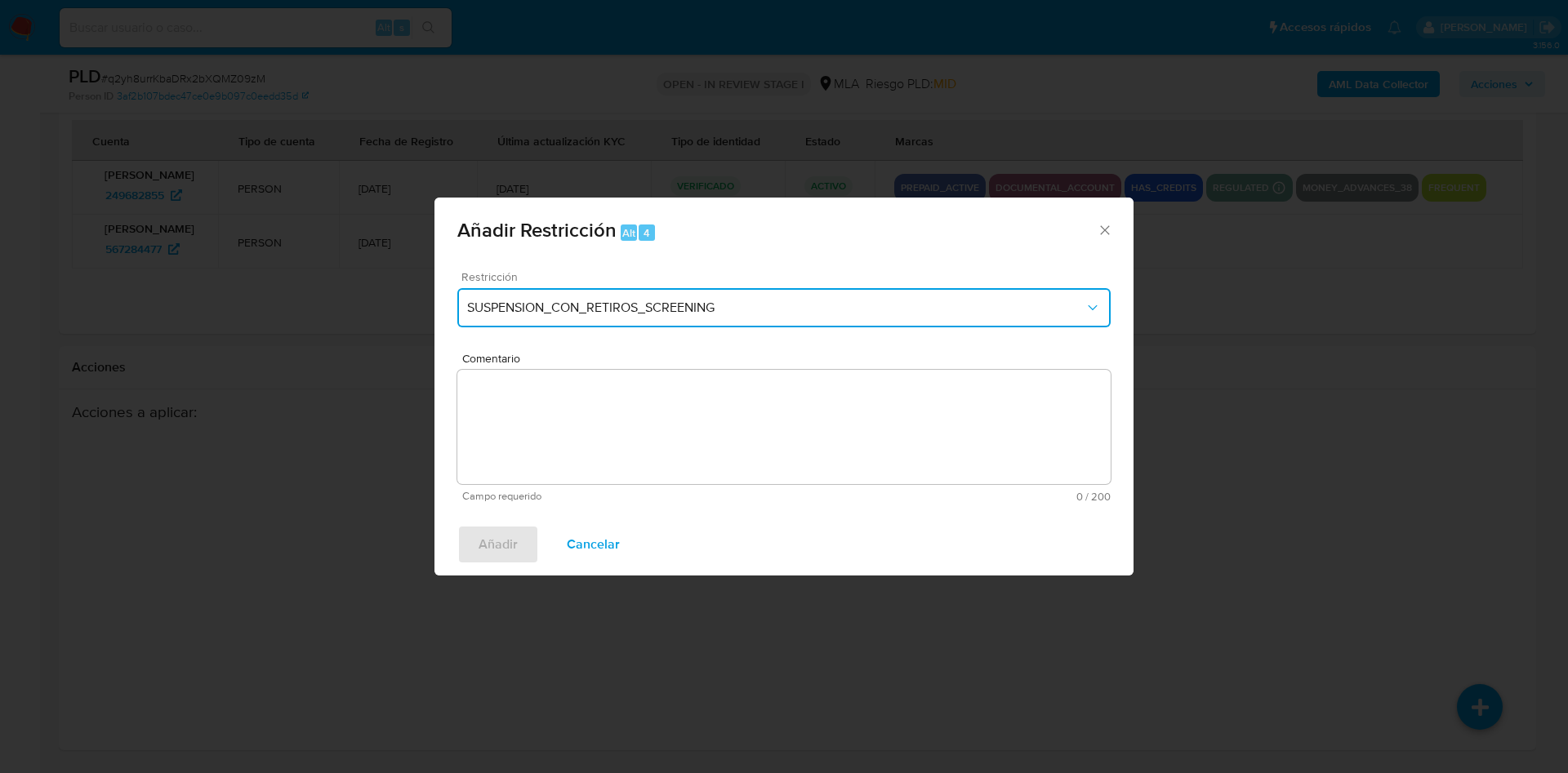
click at [596, 318] on button "SUSPENSION_CON_RETIROS_SCREENING" at bounding box center [784, 308] width 653 height 39
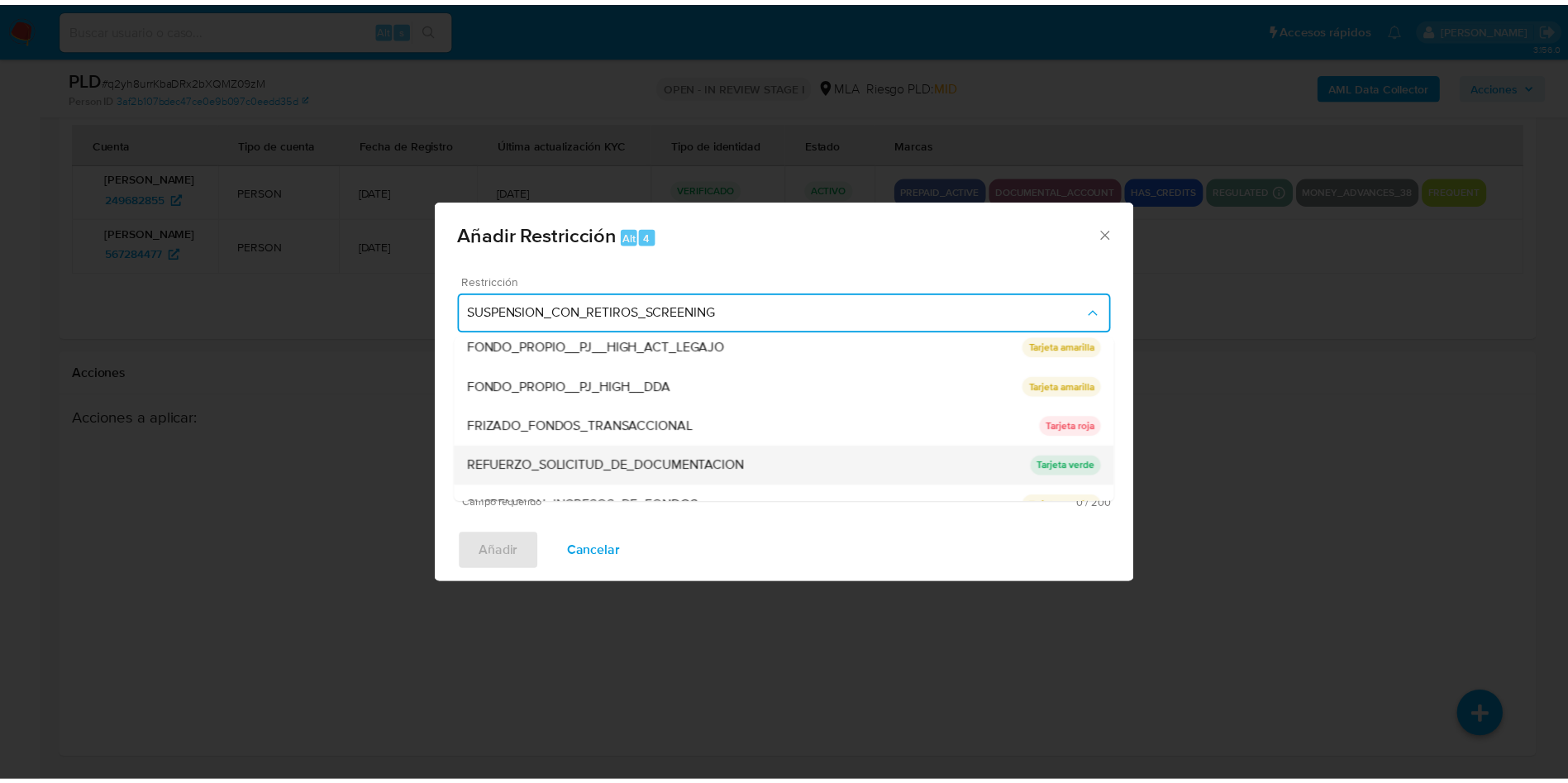
scroll to position [351, 0]
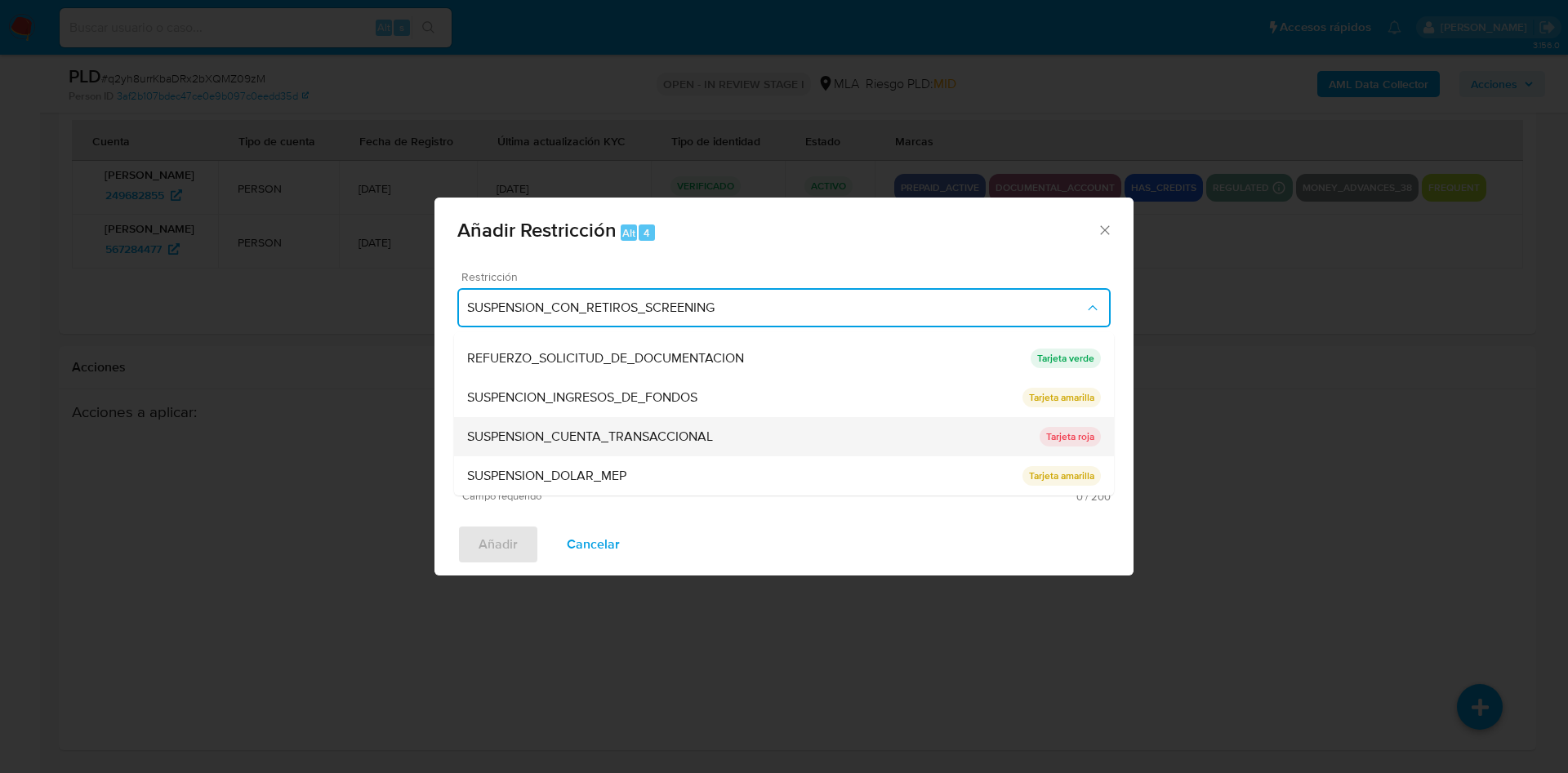
click at [628, 438] on span "SUSPENSION_CUENTA_TRANSACCIONAL" at bounding box center [591, 437] width 246 height 17
click at [628, 438] on textarea "Comentario" at bounding box center [784, 427] width 653 height 114
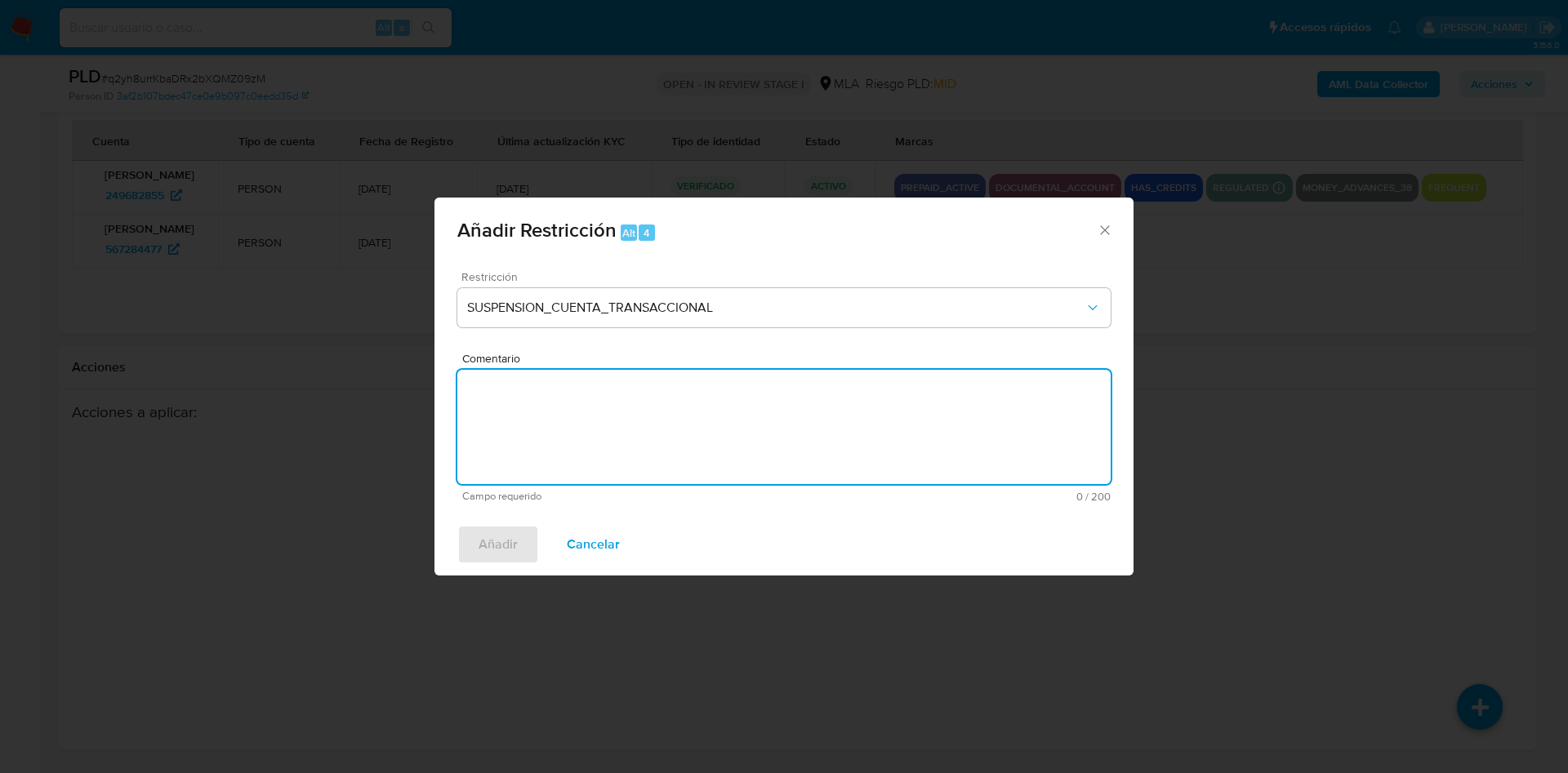
type textarea "a"
type textarea "AML"
click at [465, 543] on button "Añadir" at bounding box center [498, 544] width 82 height 39
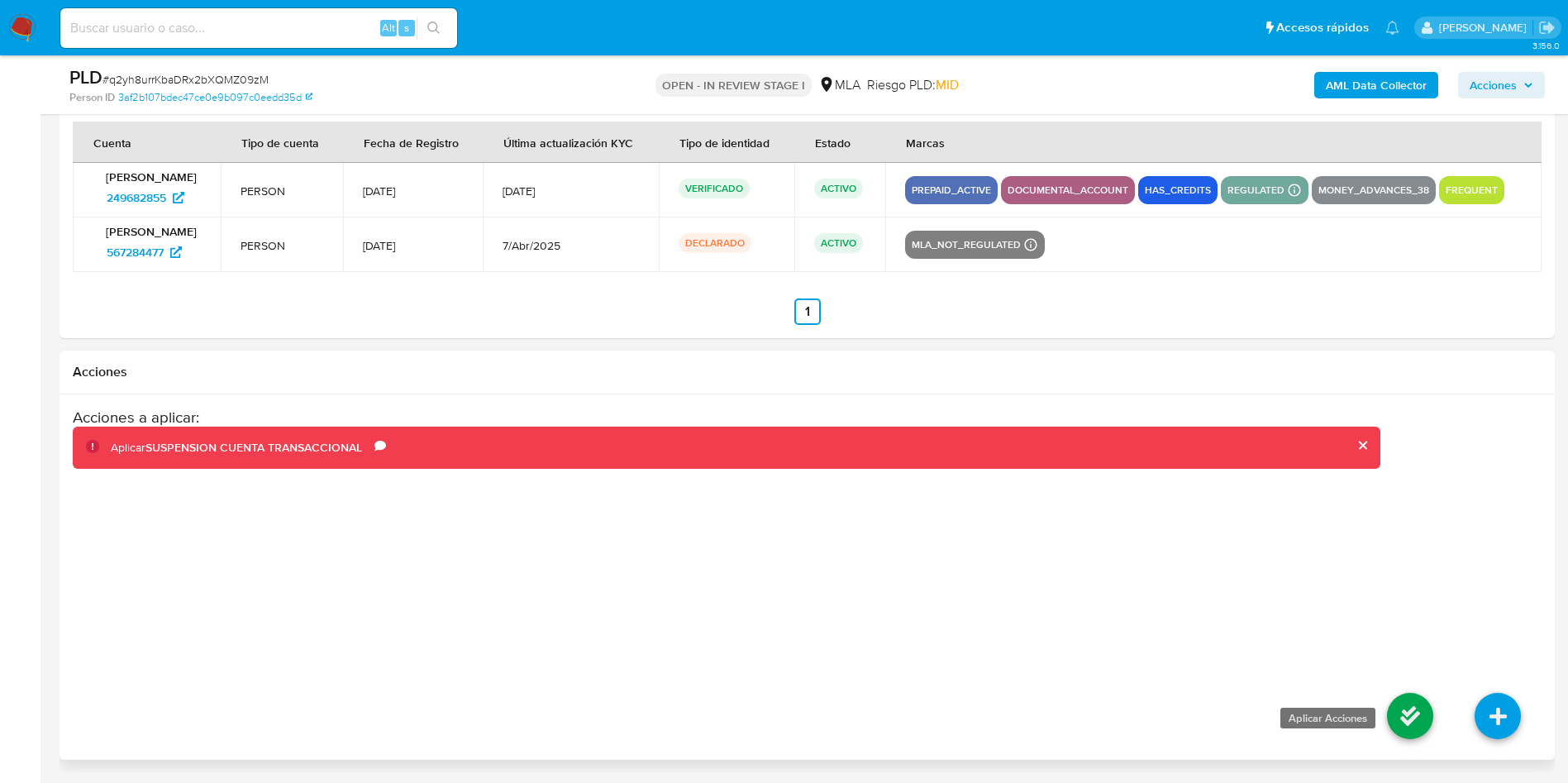
click at [1413, 710] on icon at bounding box center [1411, 716] width 47 height 46
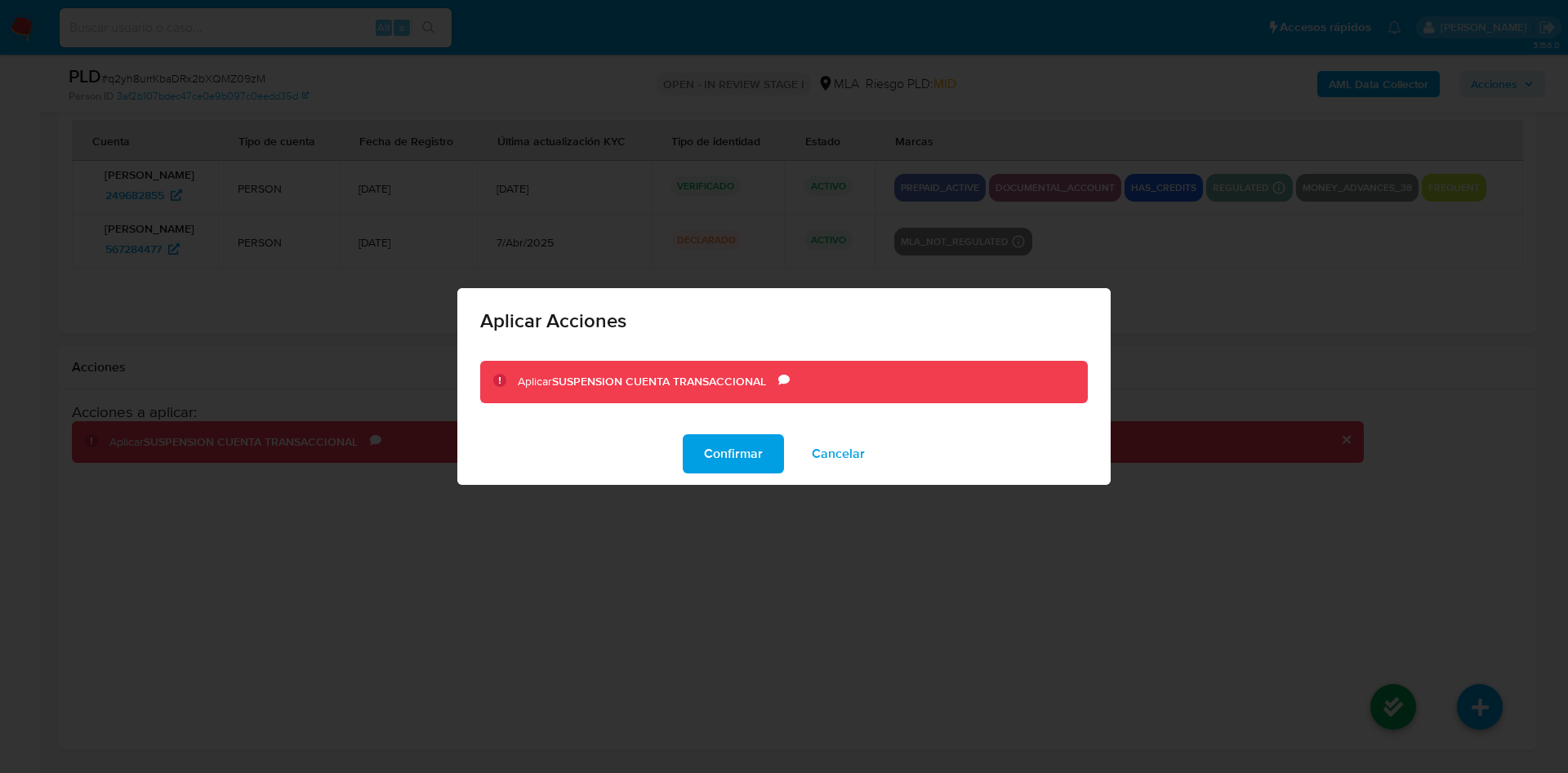
drag, startPoint x: 740, startPoint y: 444, endPoint x: 743, endPoint y: 211, distance: 233.0
click at [739, 445] on span "Confirmar" at bounding box center [733, 454] width 59 height 36
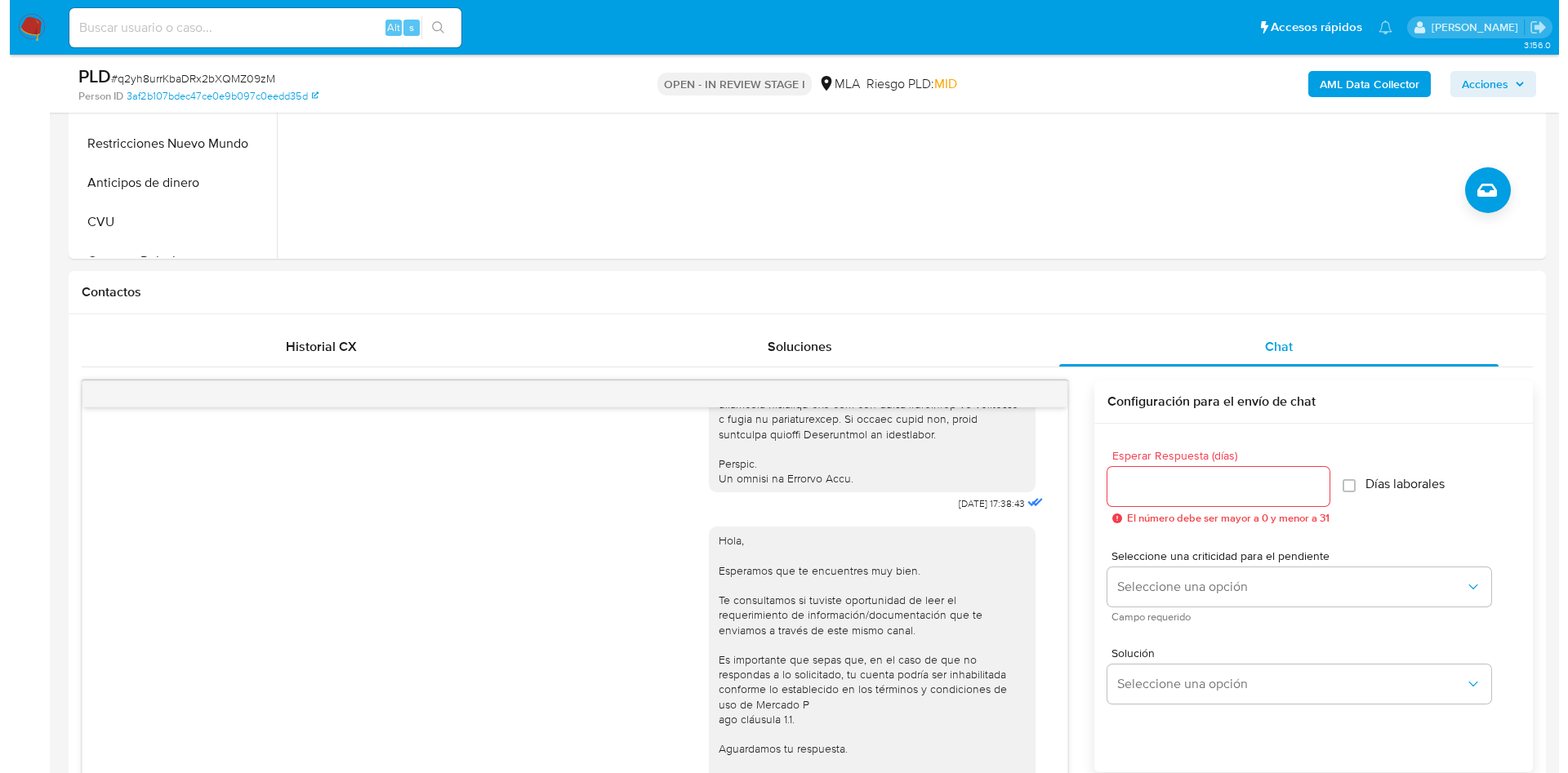
scroll to position [231, 0]
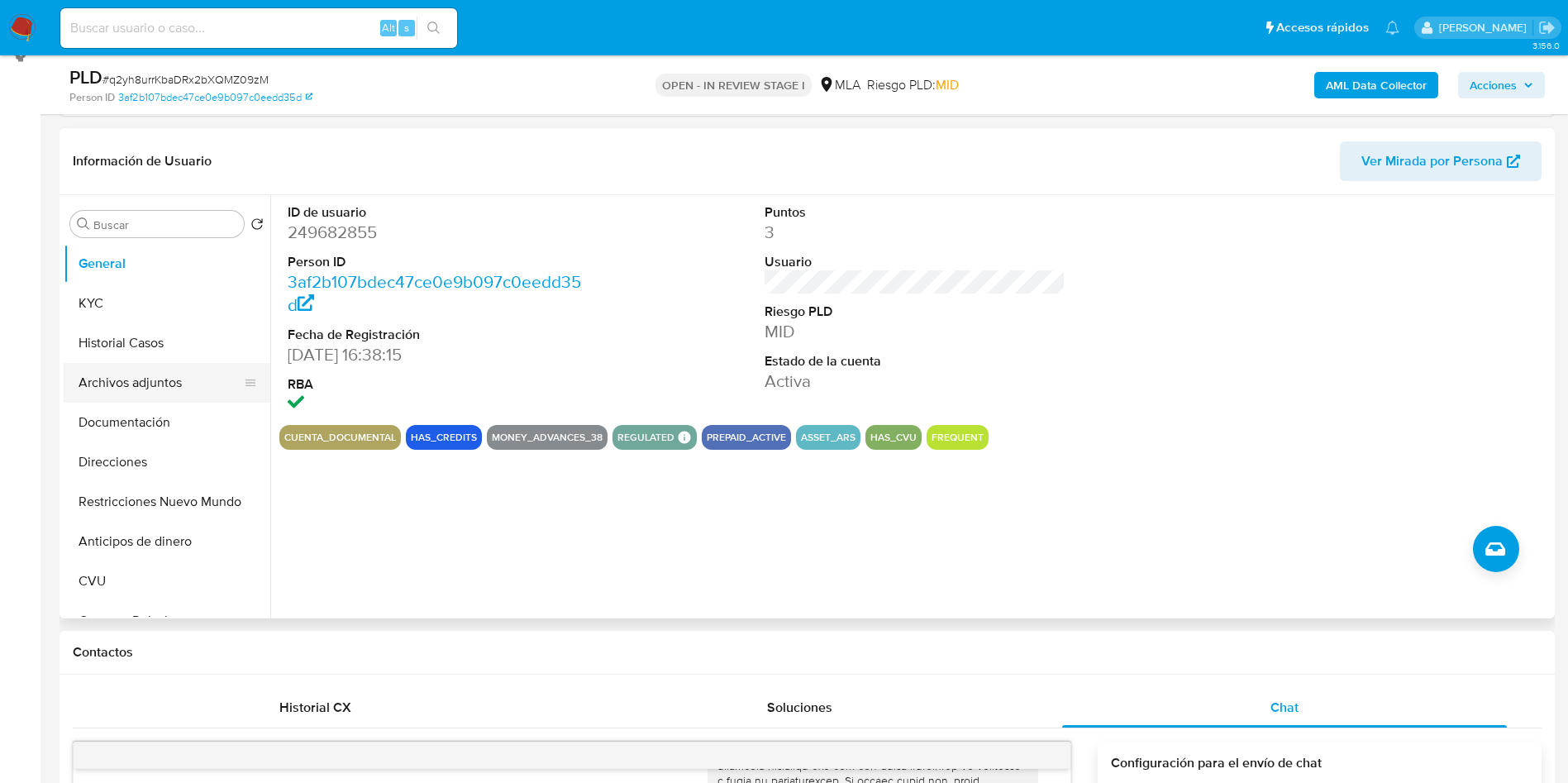
click at [104, 384] on button "Archivos adjuntos" at bounding box center [160, 382] width 193 height 40
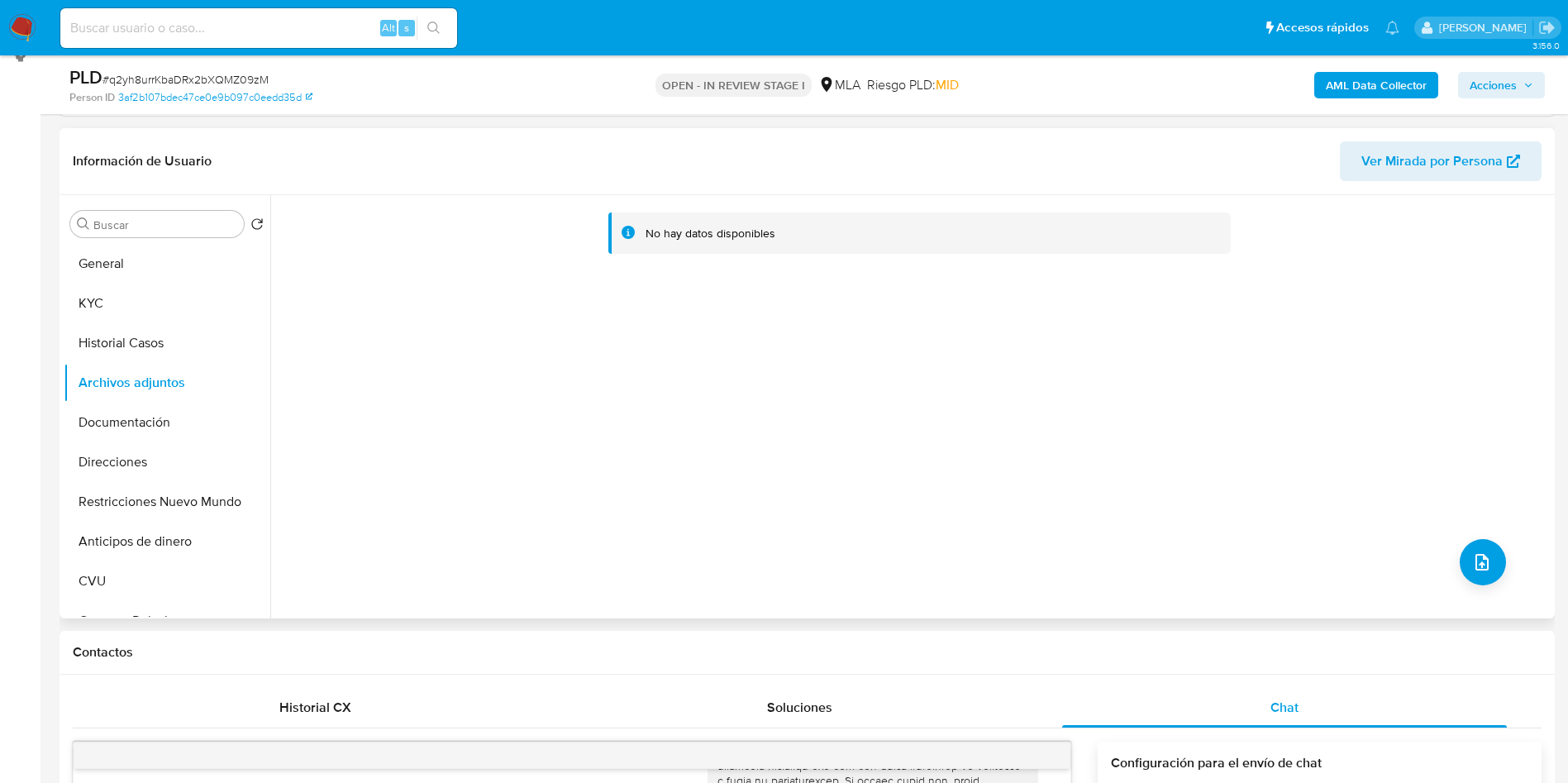
click at [1473, 168] on span "Ver Mirada por Persona" at bounding box center [1432, 161] width 141 height 40
click at [1356, 73] on b "AML Data Collector" at bounding box center [1376, 85] width 100 height 26
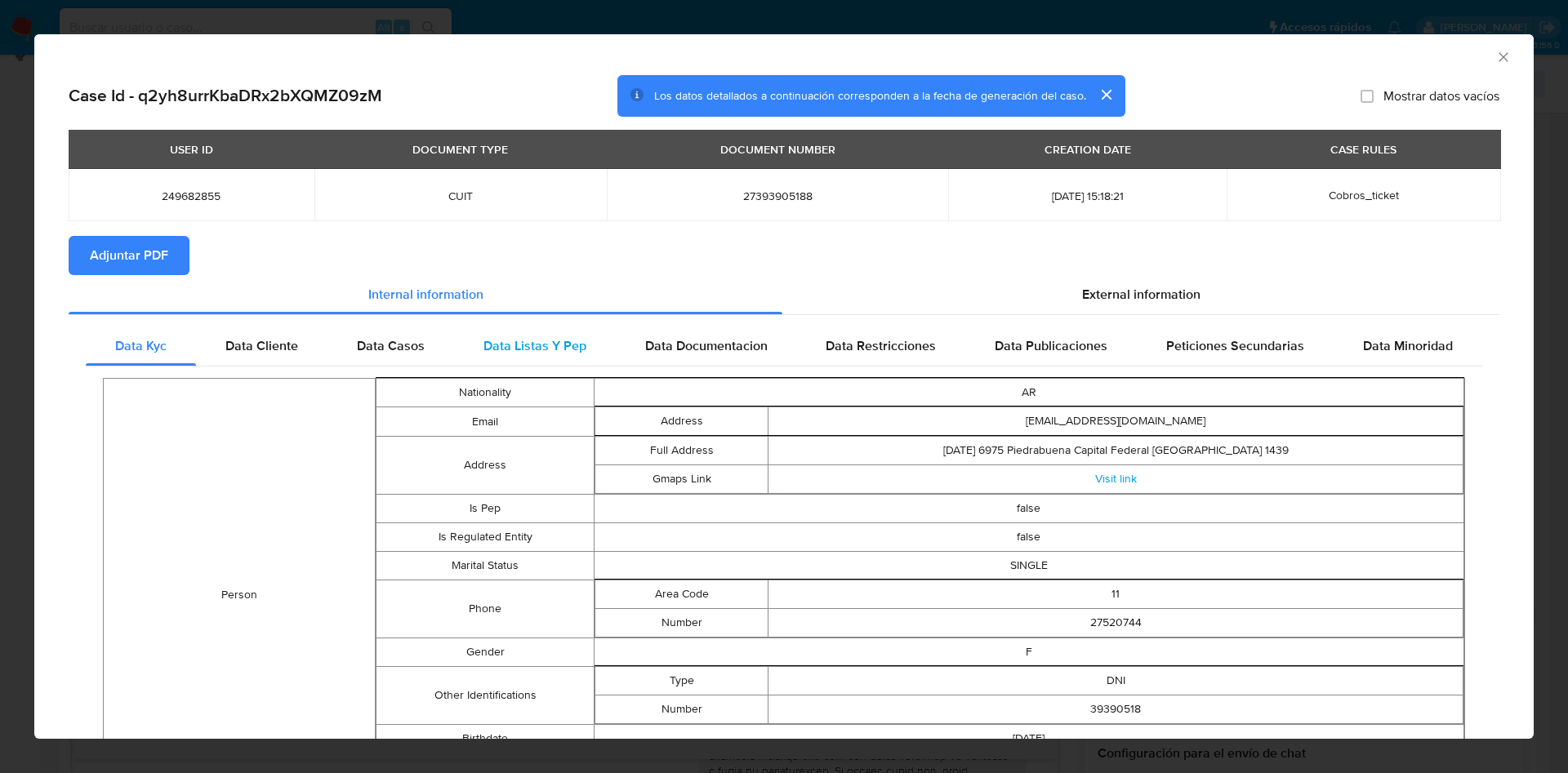
drag, startPoint x: 1129, startPoint y: 283, endPoint x: 960, endPoint y: 350, distance: 181.8
click at [1133, 281] on div "External information" at bounding box center [1141, 295] width 717 height 39
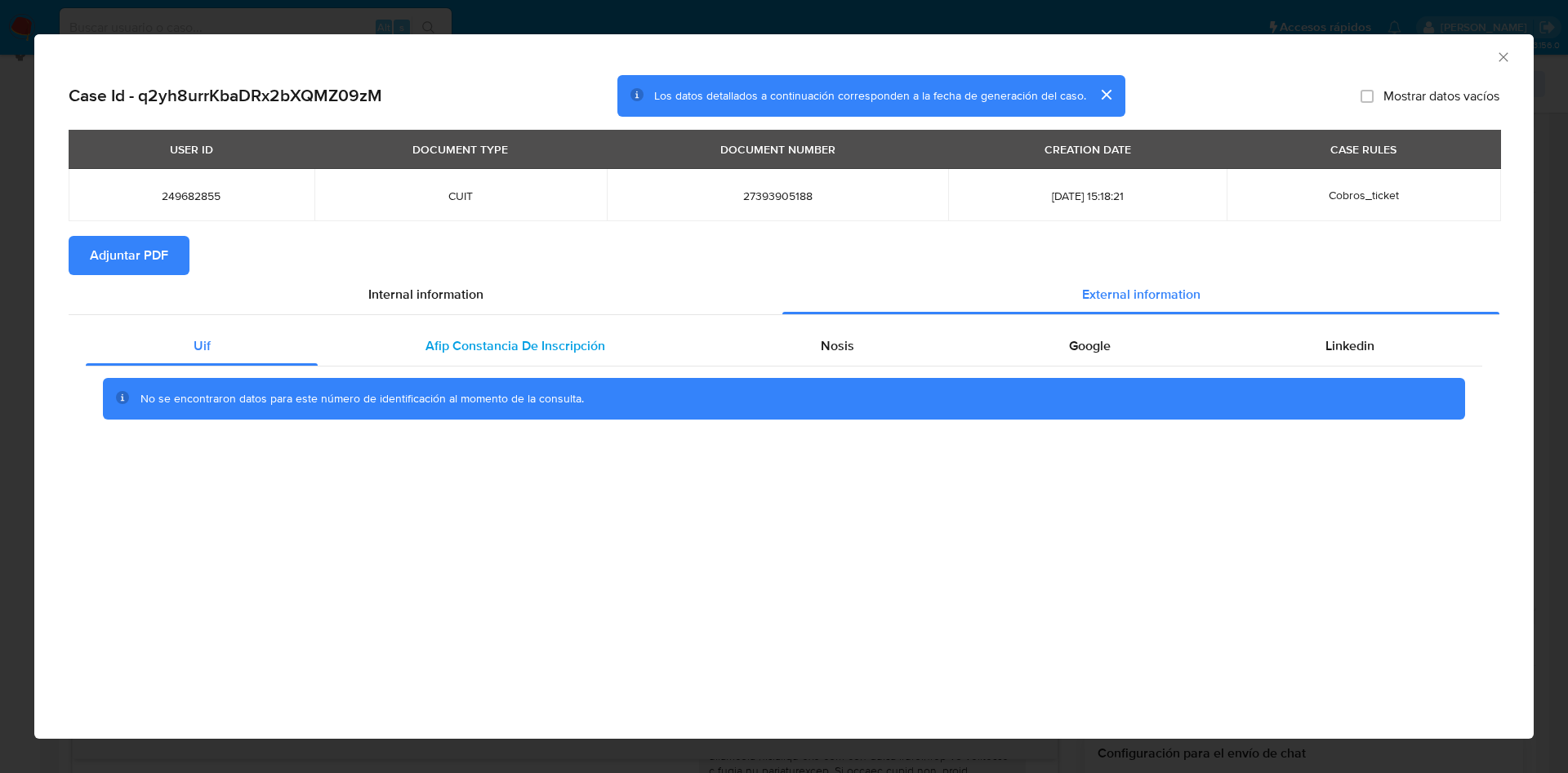
click at [497, 356] on div "Afip Constancia De Inscripción" at bounding box center [514, 346] width 394 height 39
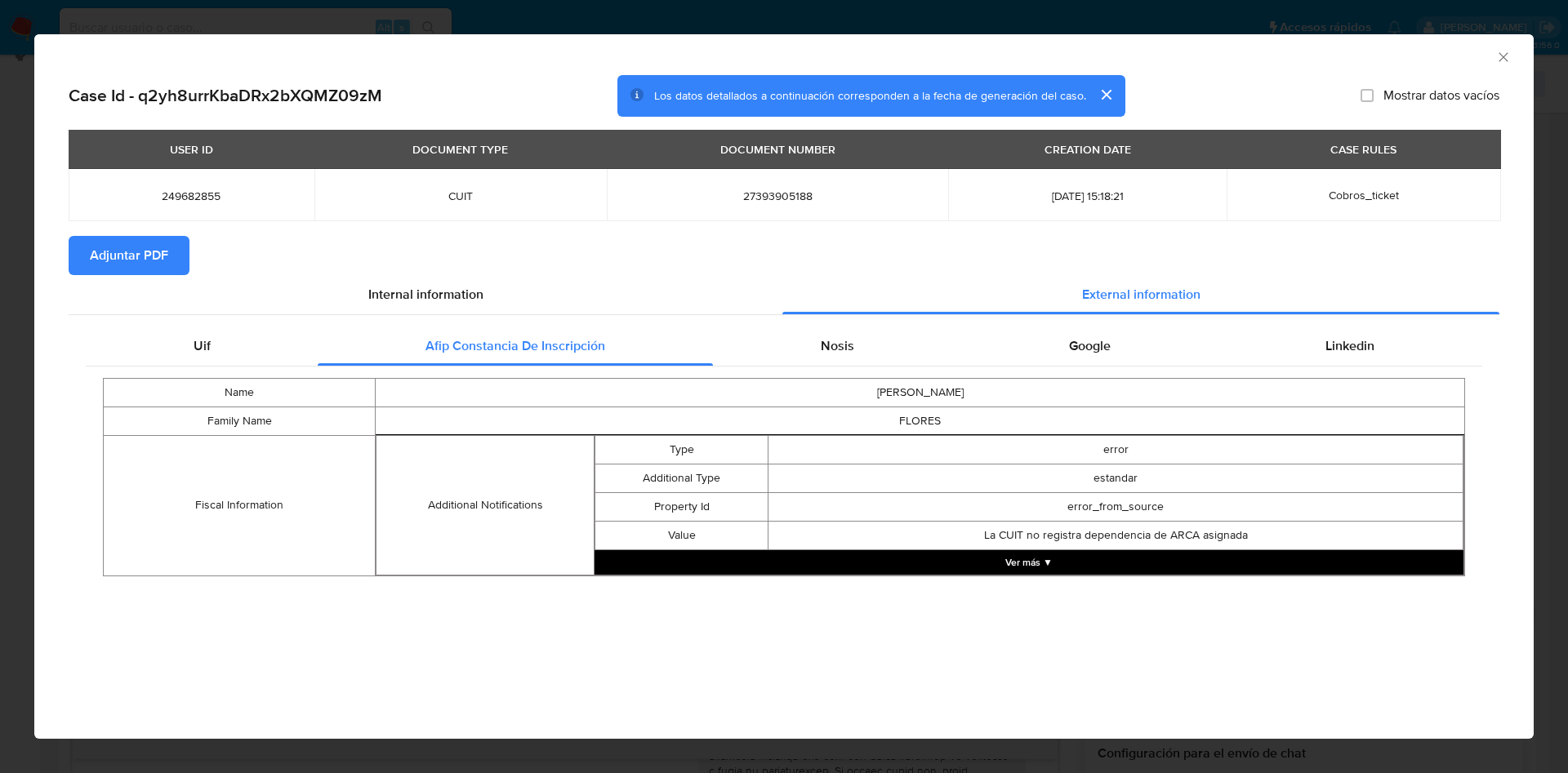
click at [832, 369] on div "Name BARBARA FLORENCIA Family Name FLORES Fiscal Information Additional Notific…" at bounding box center [784, 476] width 1396 height 221
click at [799, 363] on div "Nosis" at bounding box center [837, 346] width 248 height 39
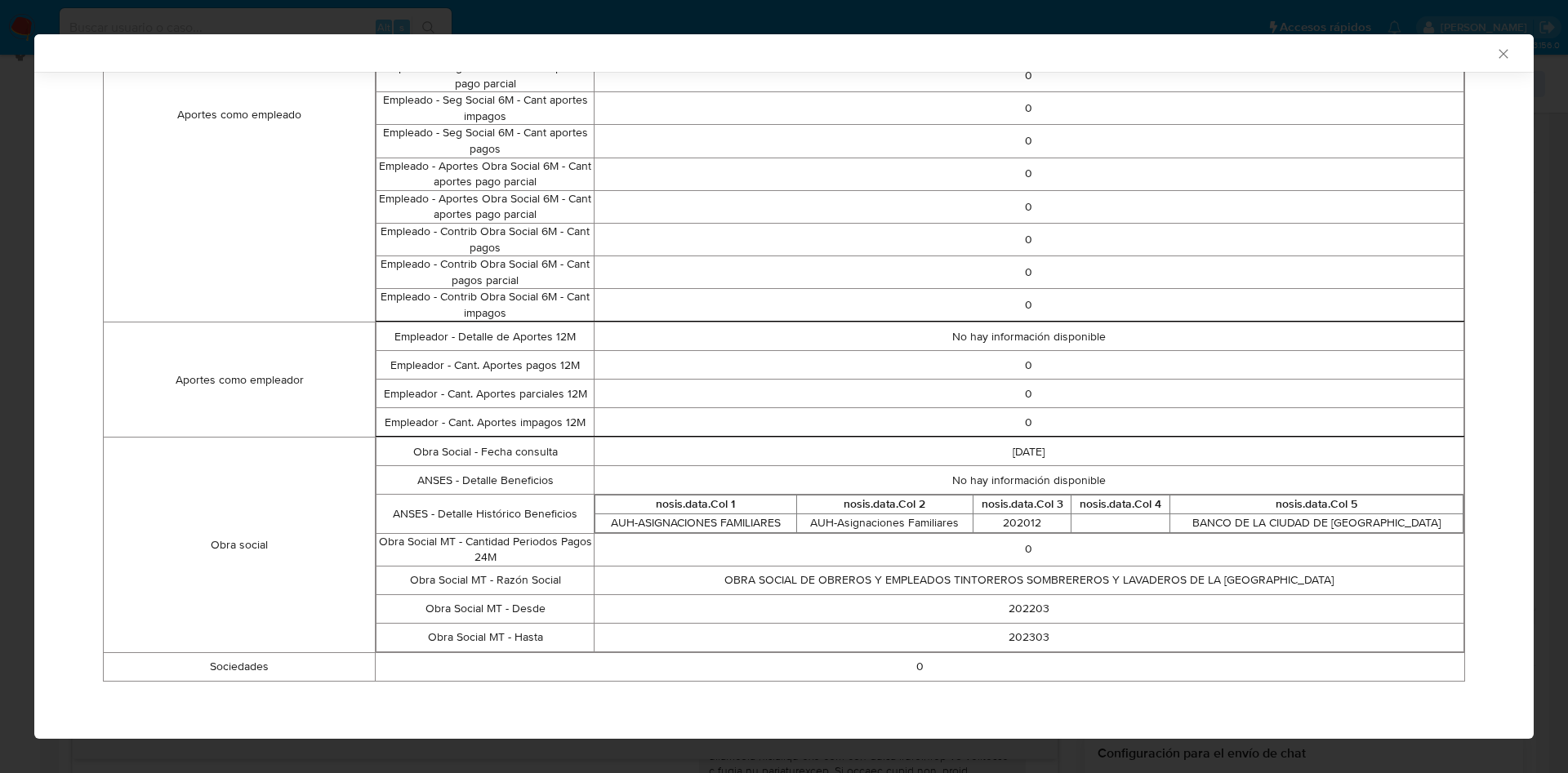
scroll to position [0, 0]
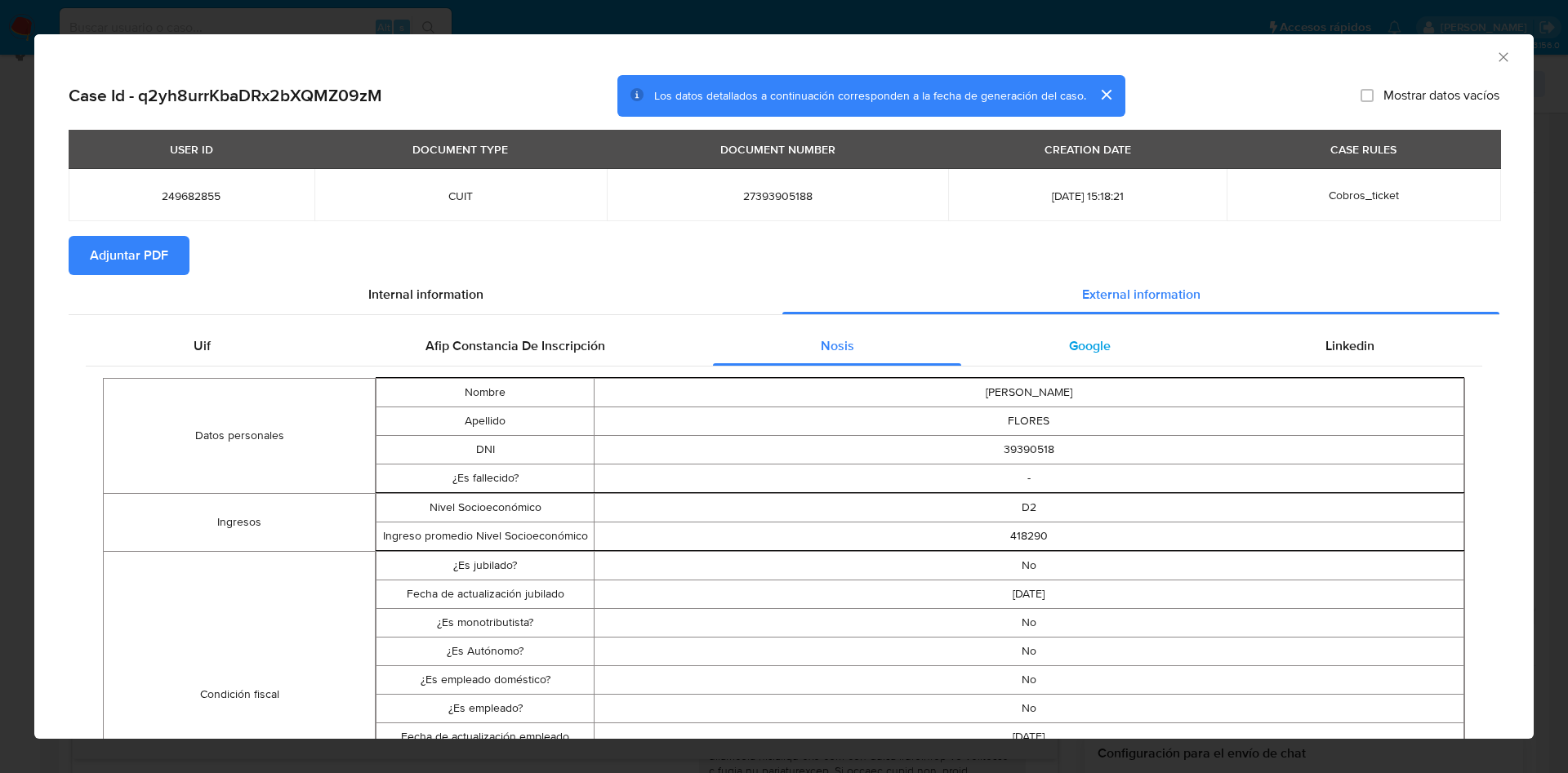
drag, startPoint x: 1093, startPoint y: 340, endPoint x: 1132, endPoint y: 338, distance: 39.1
click at [1096, 340] on span "Google" at bounding box center [1089, 345] width 41 height 18
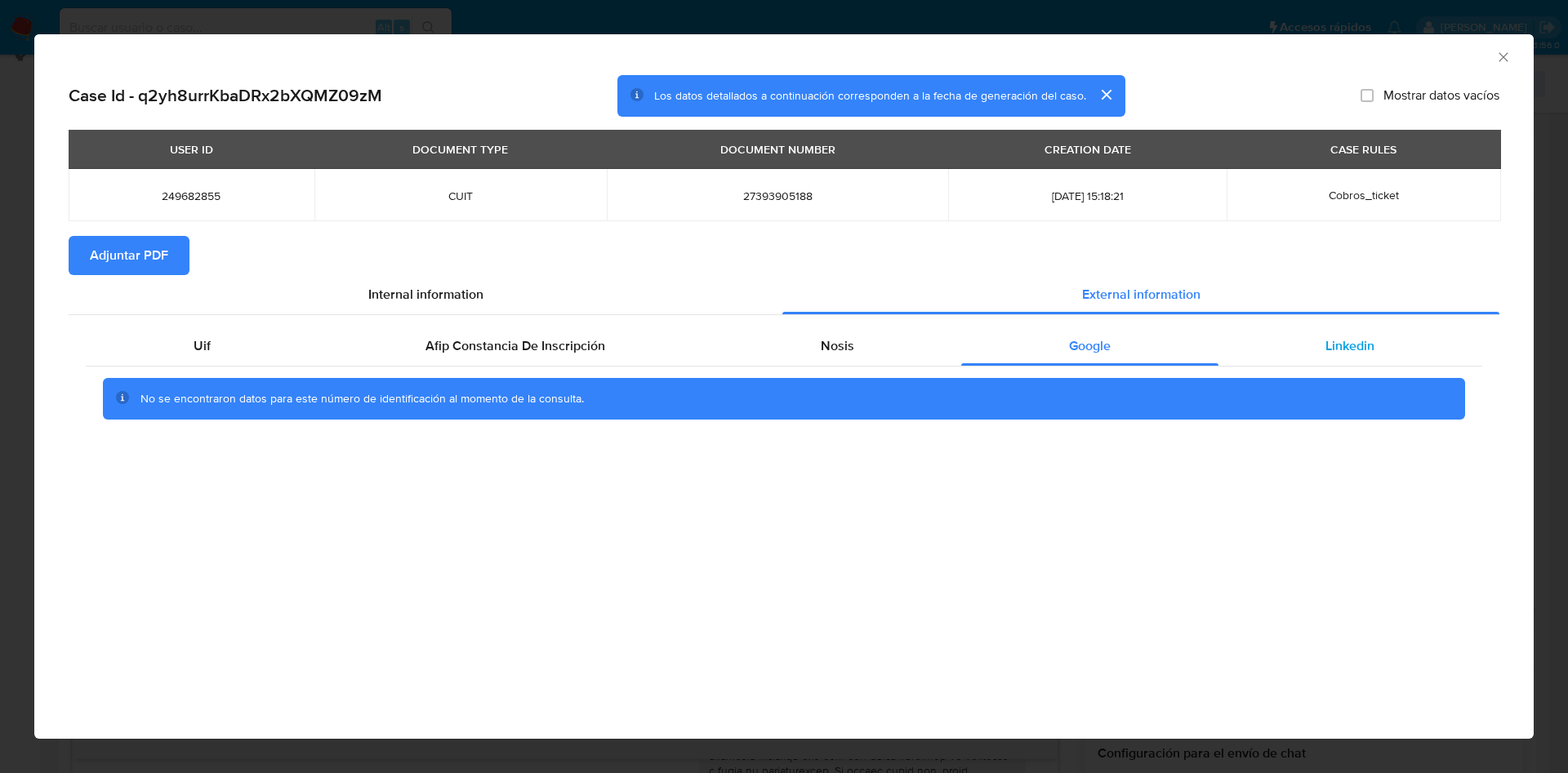
click at [1290, 348] on div "Linkedin" at bounding box center [1349, 346] width 264 height 39
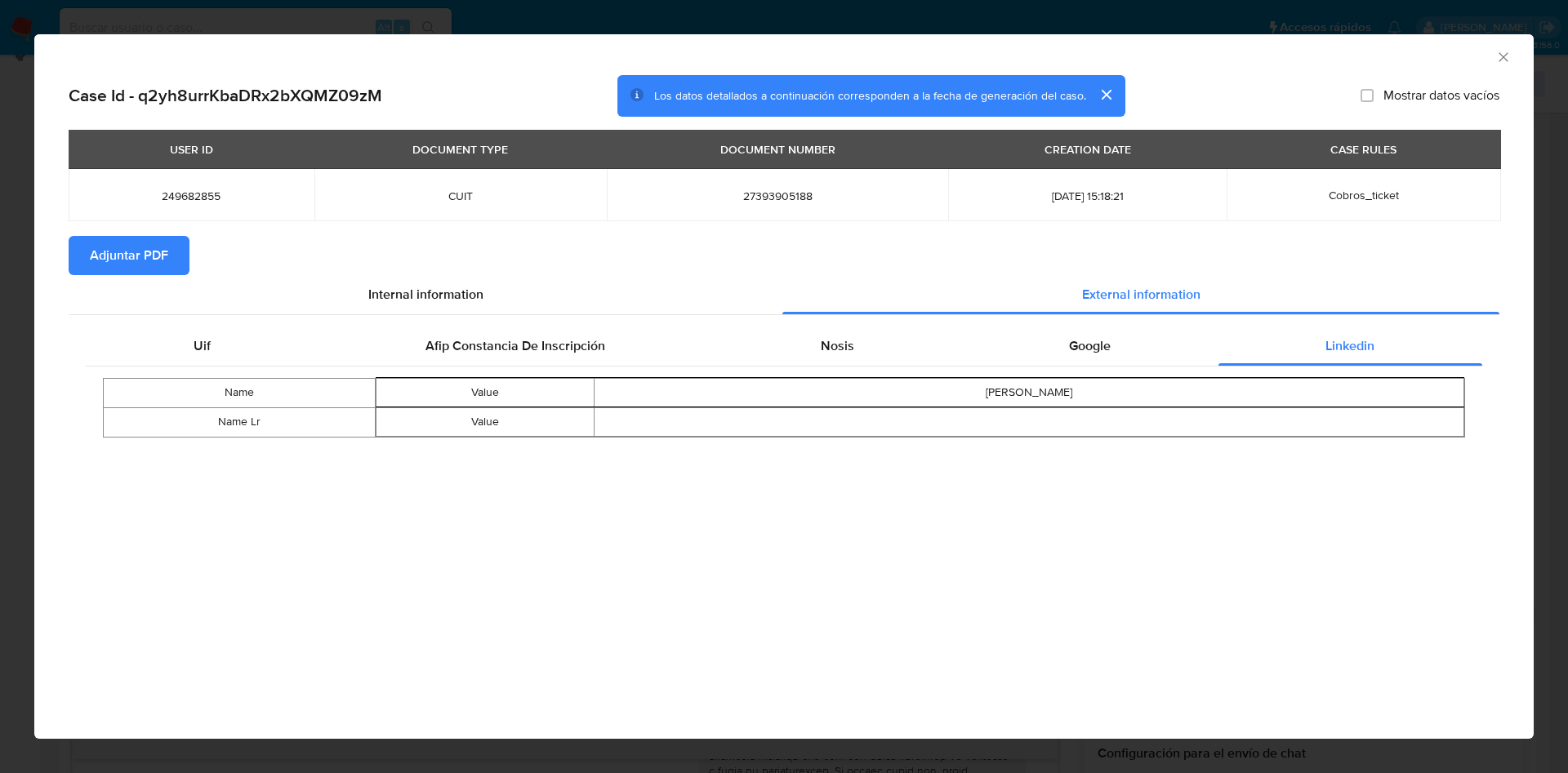
click at [137, 255] on span "Adjuntar PDF" at bounding box center [129, 255] width 78 height 36
click at [1499, 58] on icon "Cerrar ventana" at bounding box center [1504, 57] width 17 height 17
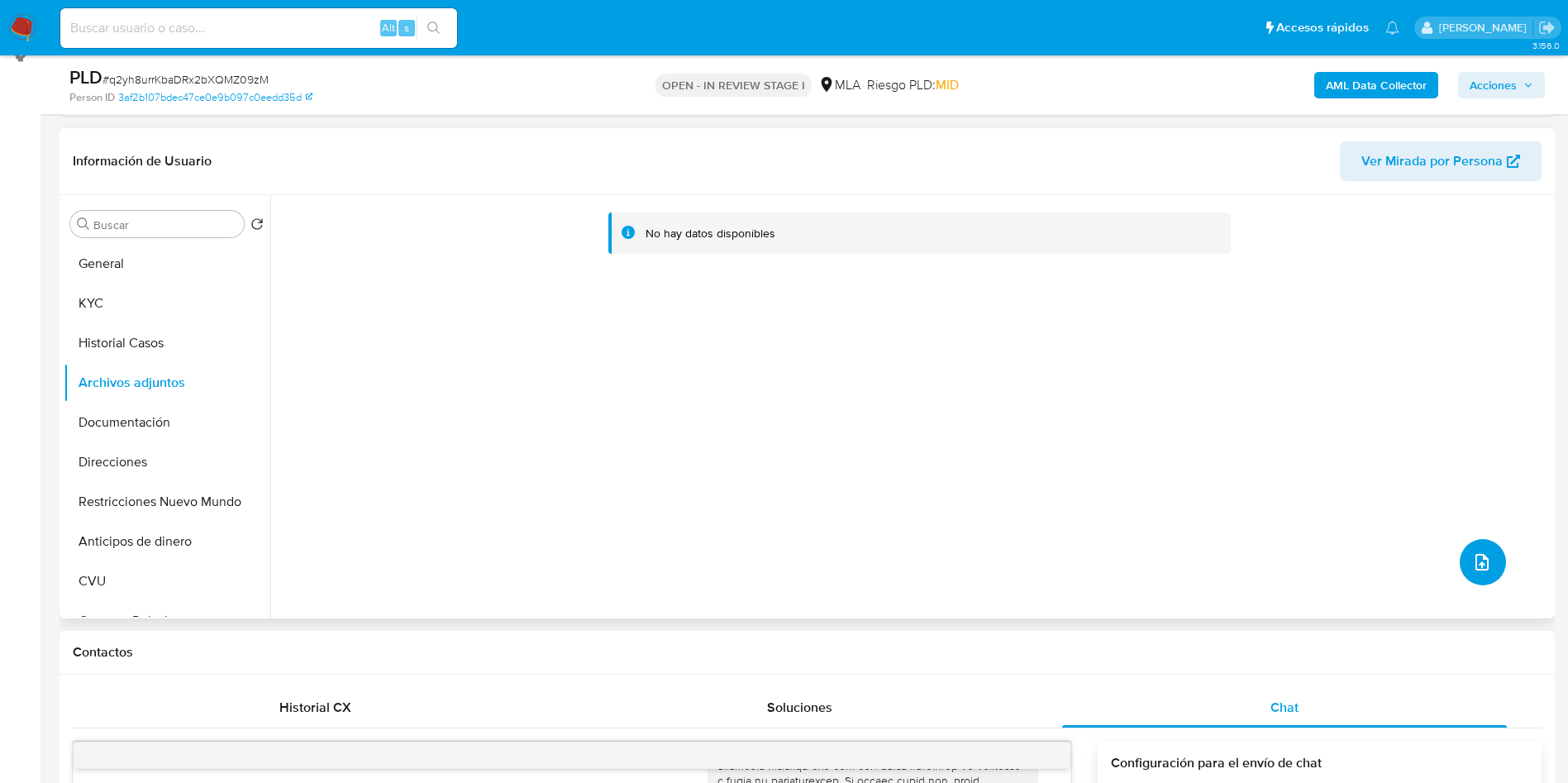
click at [1483, 560] on icon "upload-file" at bounding box center [1482, 563] width 13 height 17
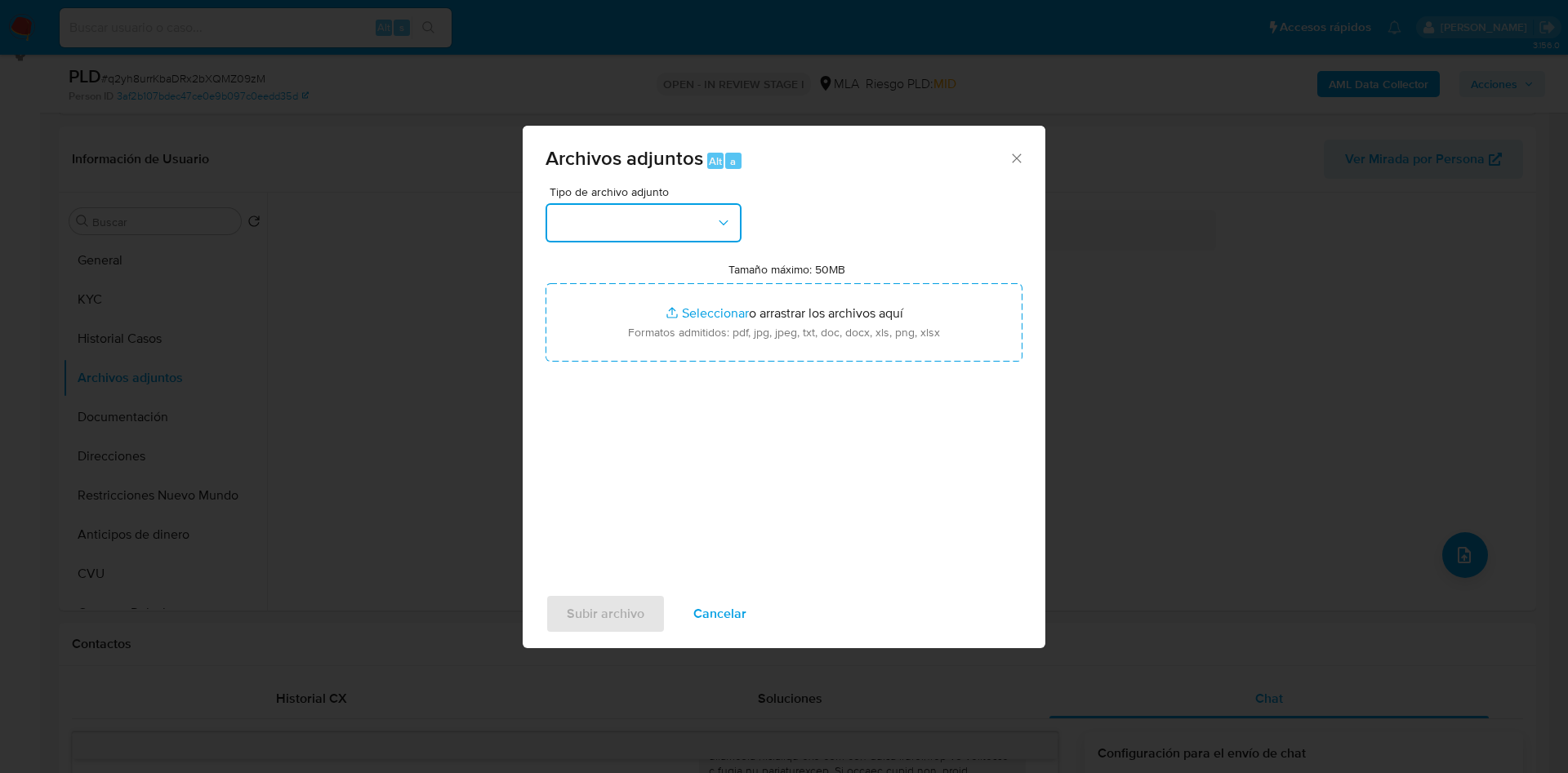
click at [622, 233] on button "button" at bounding box center [643, 222] width 196 height 39
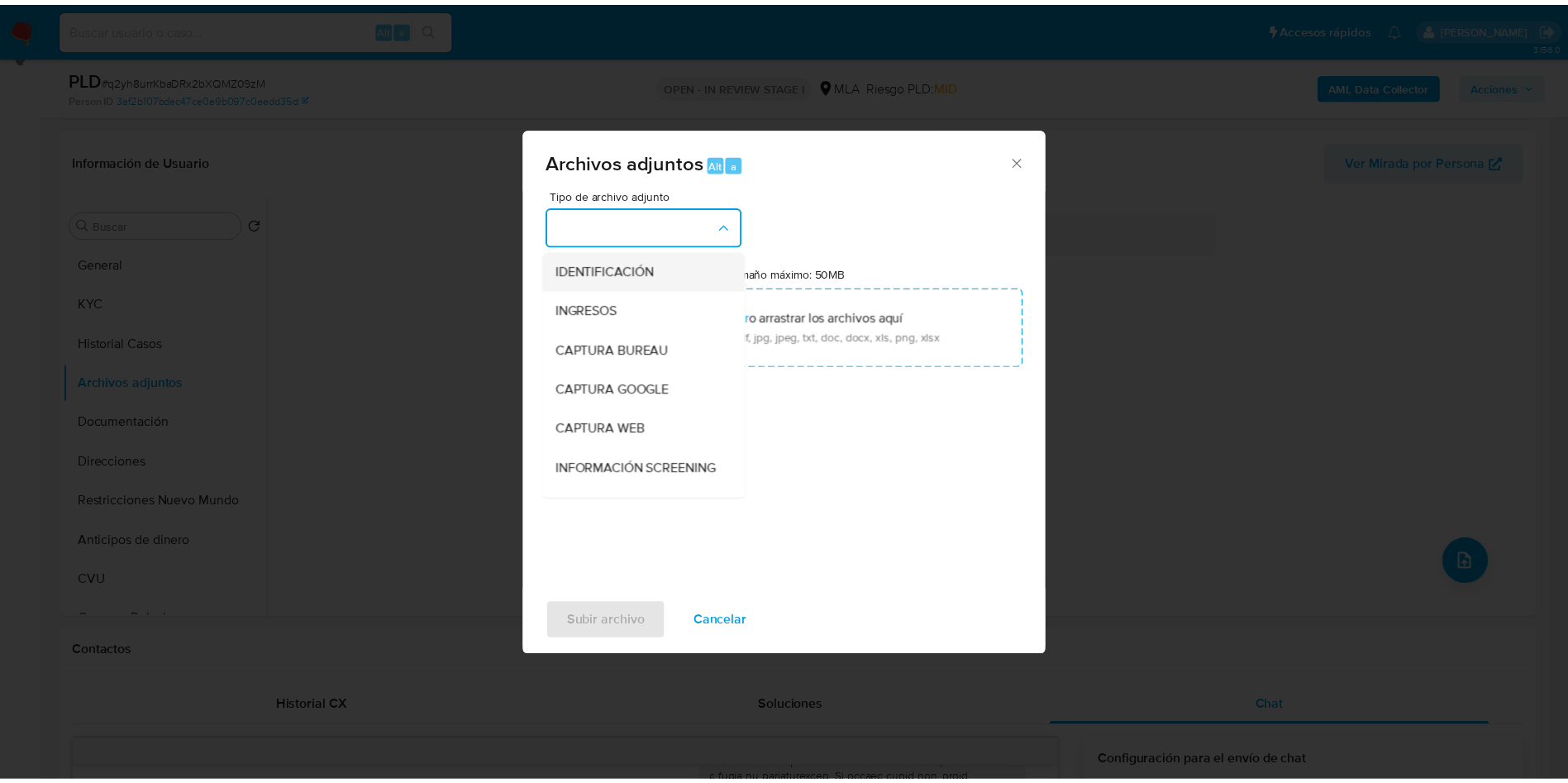
scroll to position [248, 0]
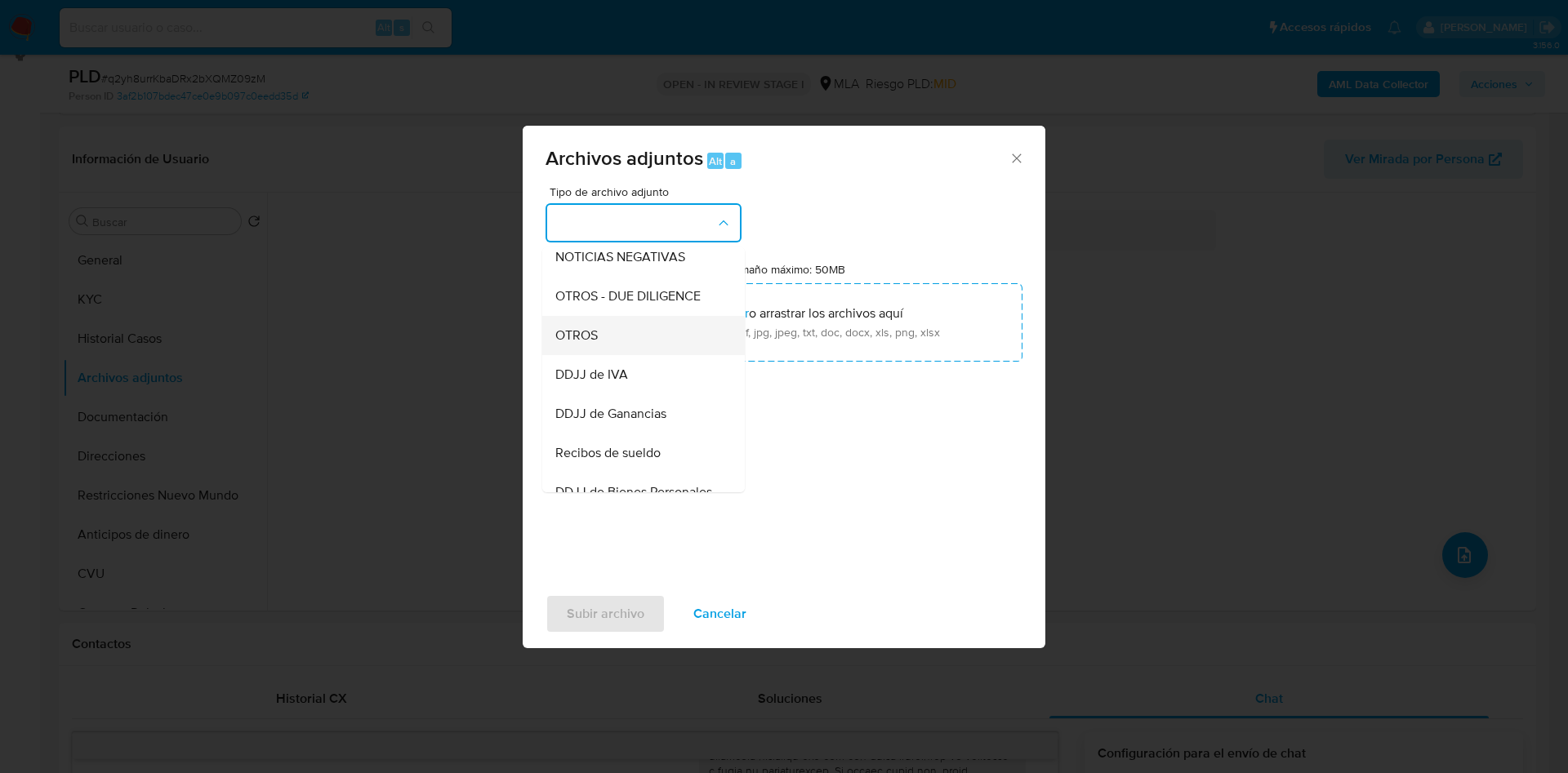
click at [634, 355] on div "OTROS" at bounding box center [638, 335] width 166 height 39
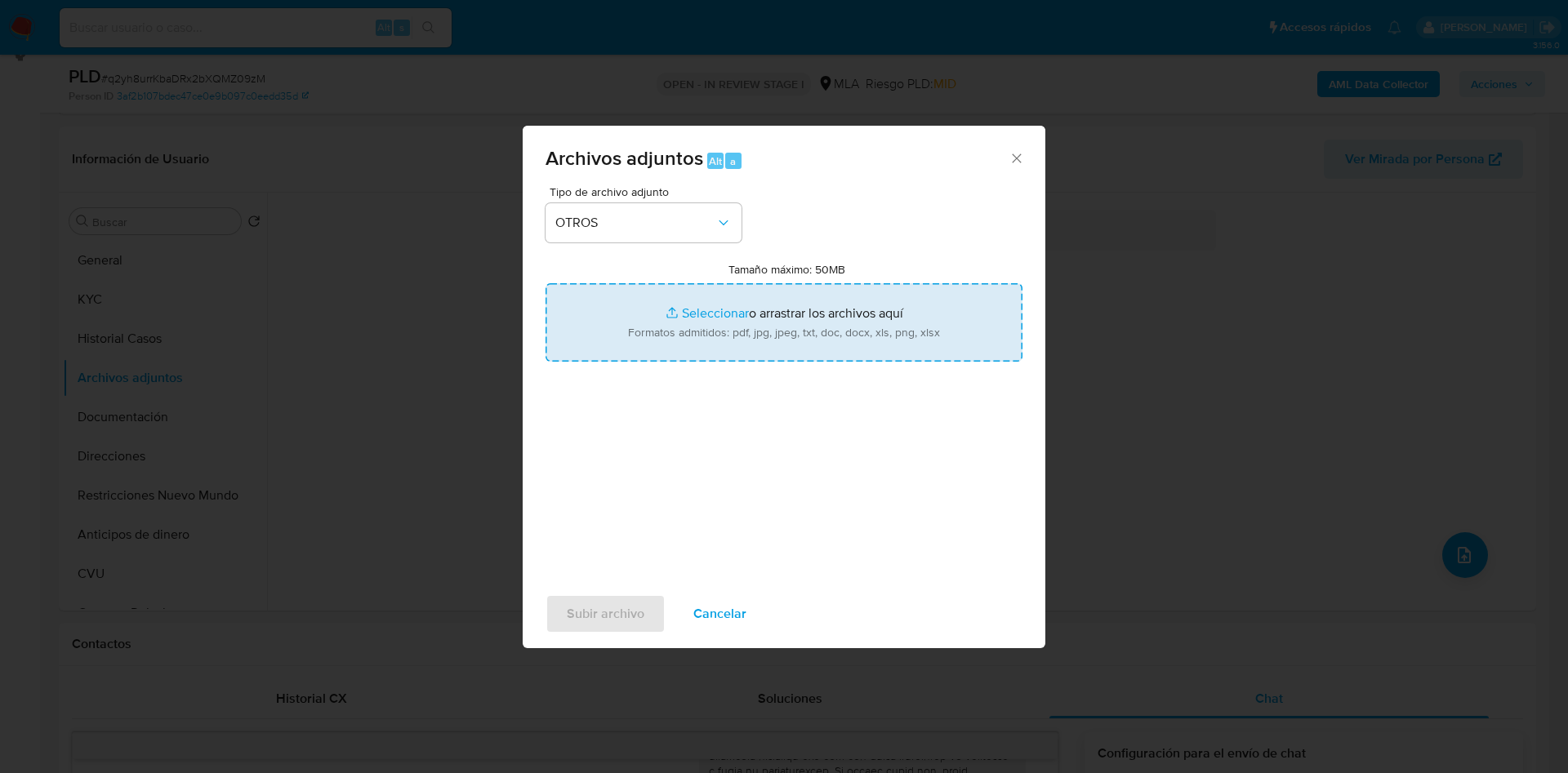
click at [664, 339] on input "Tamaño máximo: 50MB Seleccionar archivos" at bounding box center [784, 321] width 477 height 78
type input "C:\fakepath\Certificacion Negativa20250826 (1).pdf"
click at [695, 321] on input "Tamaño máximo: 50MB Seleccionar archivos" at bounding box center [784, 321] width 477 height 78
type input "C:\fakepath\Caselog q2yh8urrKbaDRx2bXQMZ09zM - 249682855.docx"
click at [685, 308] on input "Tamaño máximo: 50MB Seleccionar archivos" at bounding box center [784, 321] width 477 height 78
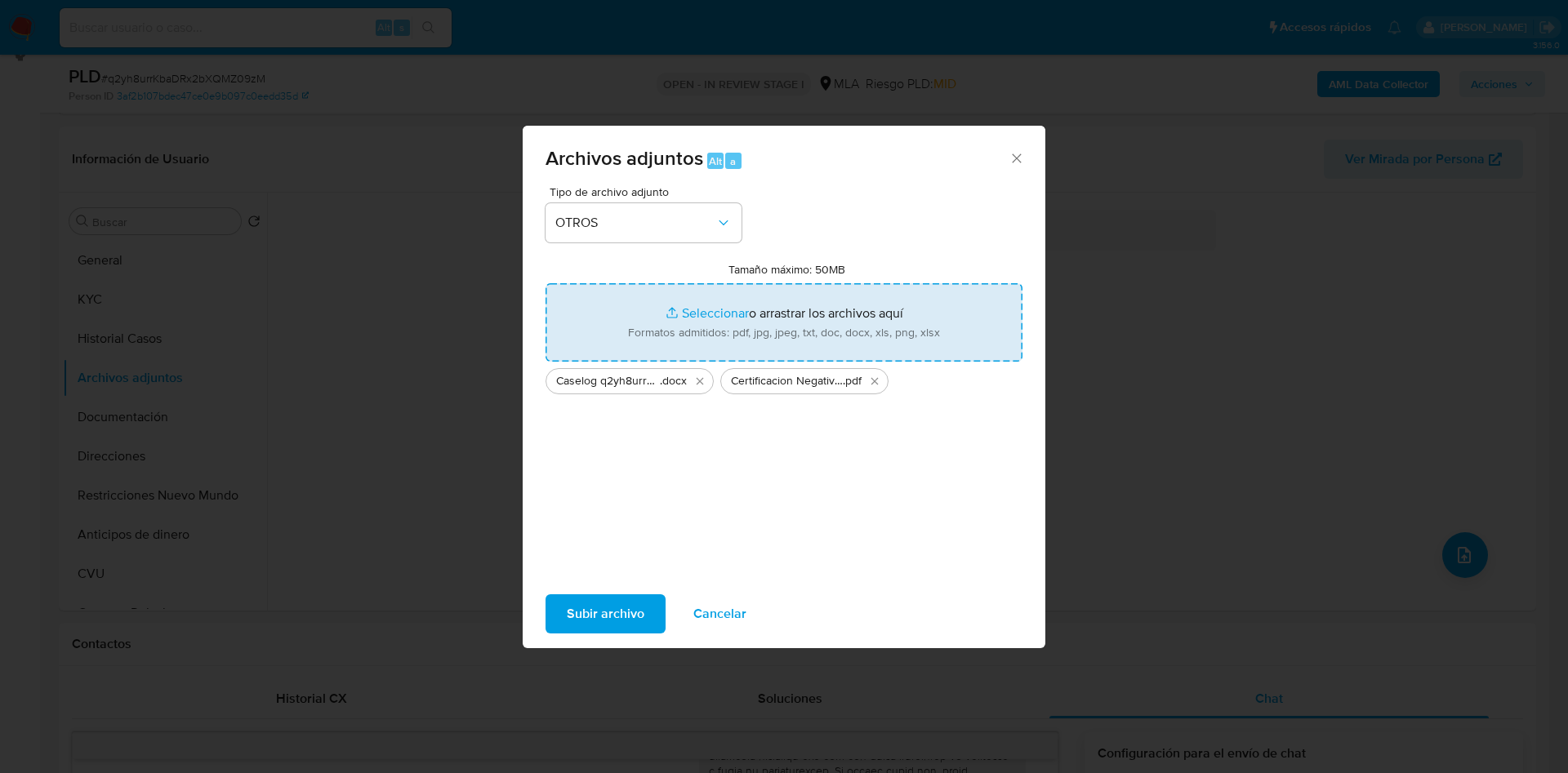
type input "C:\fakepath\Movimientos 249682855.xlsx"
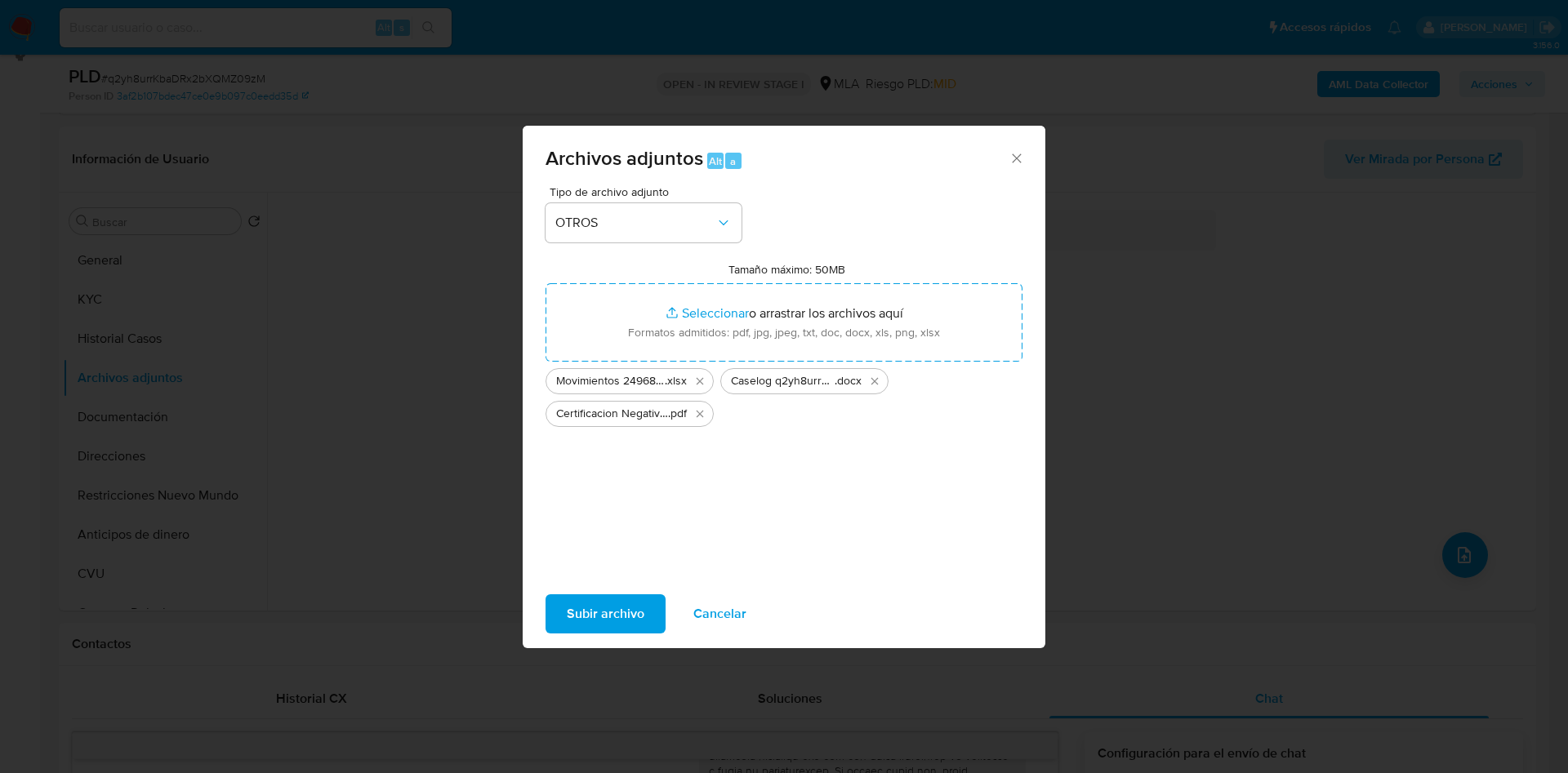
click at [587, 612] on span "Subir archivo" at bounding box center [605, 613] width 77 height 36
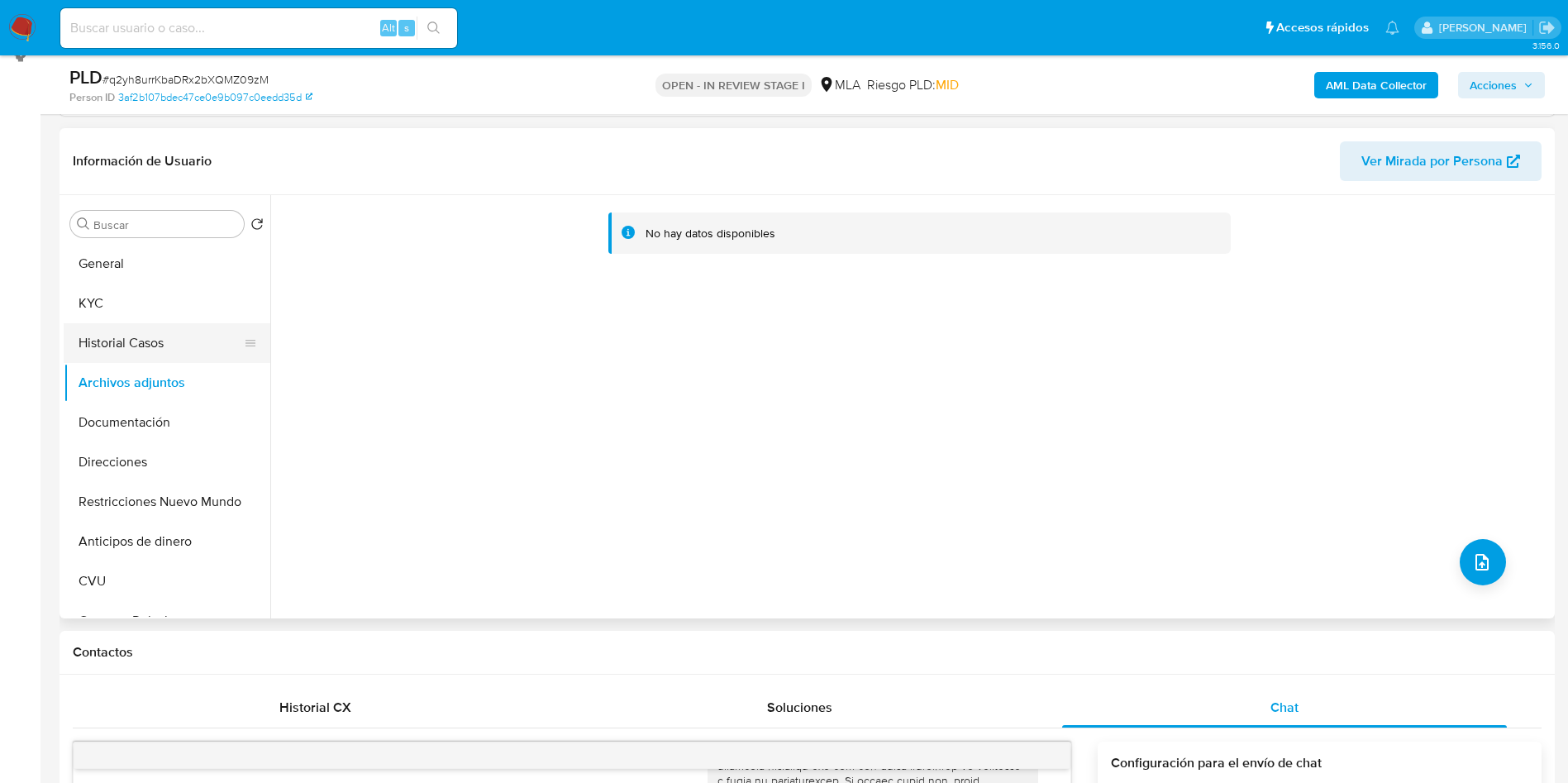
click at [94, 332] on button "Historial Casos" at bounding box center [160, 343] width 193 height 40
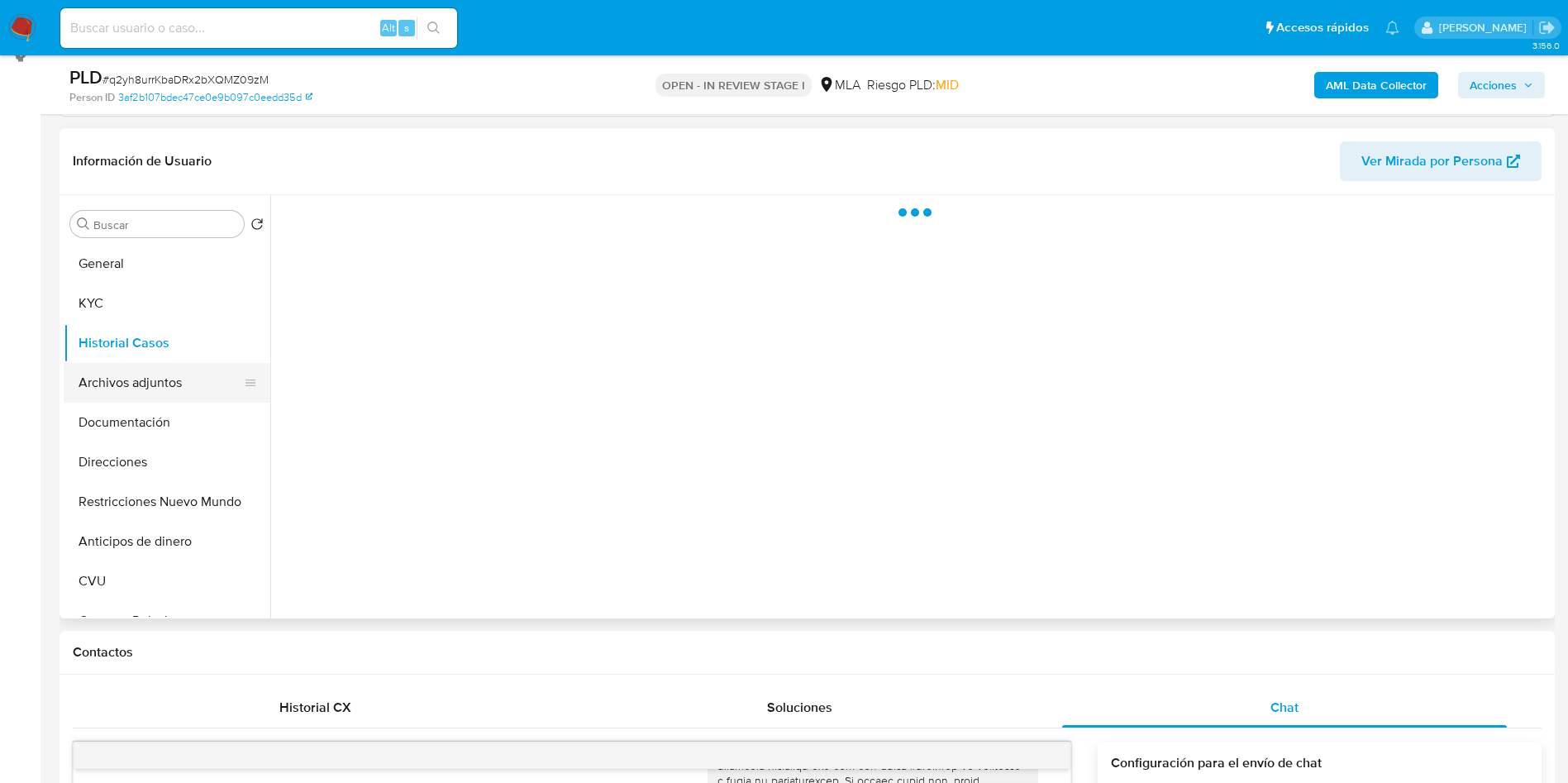
click at [138, 387] on button "Archivos adjuntos" at bounding box center [160, 382] width 193 height 40
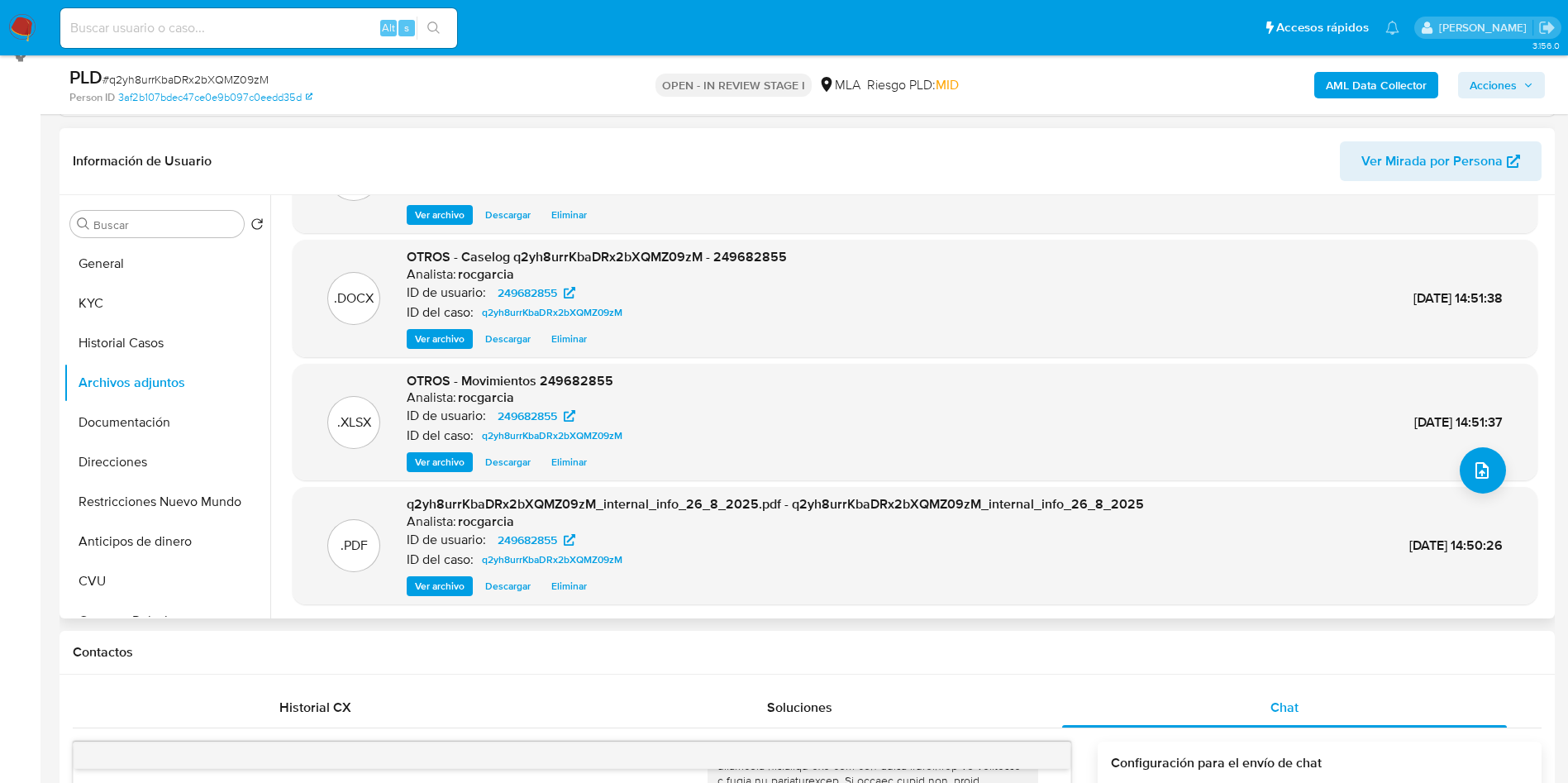
scroll to position [139, 0]
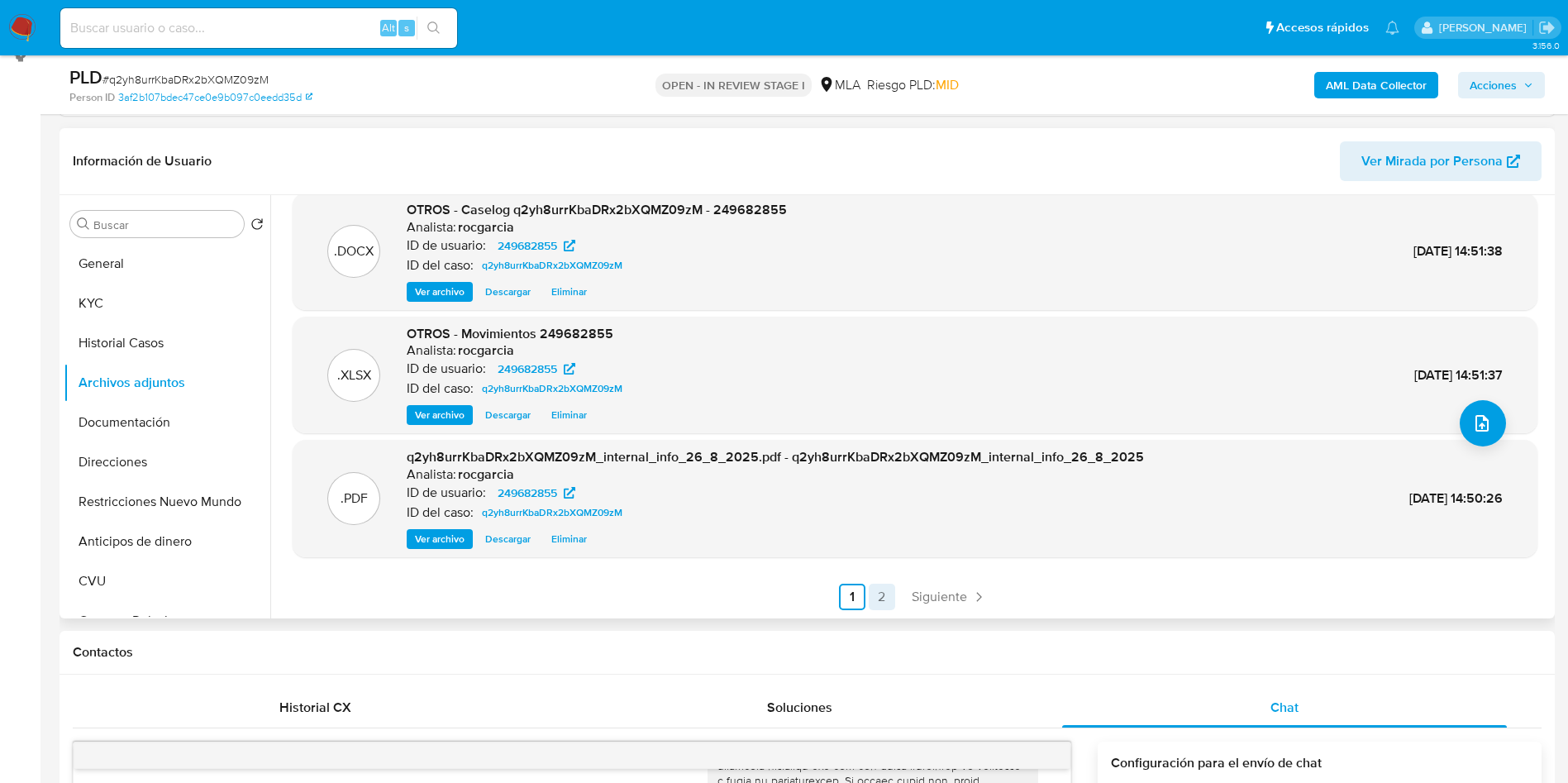
click at [875, 584] on link "2" at bounding box center [882, 597] width 26 height 26
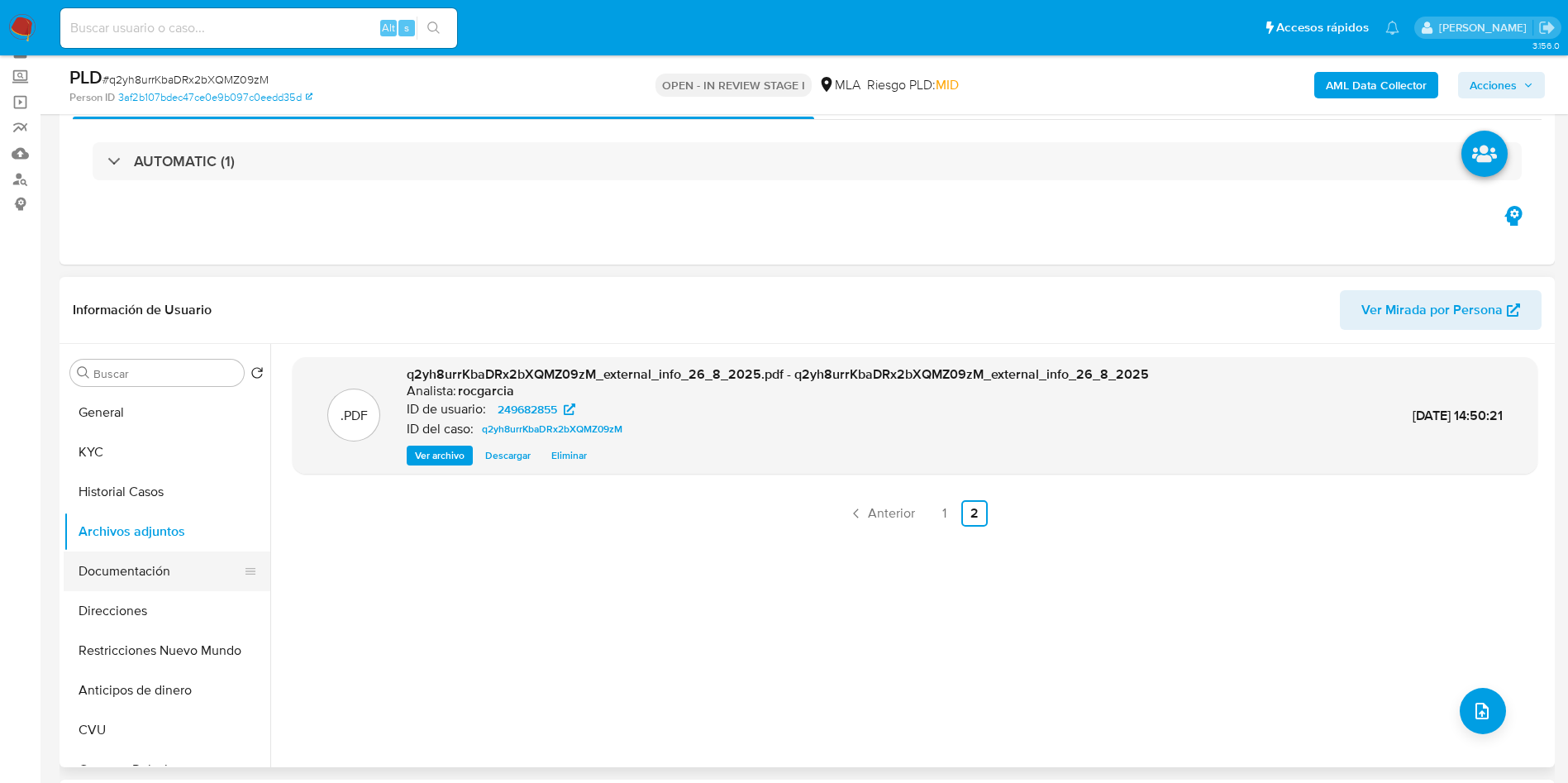
scroll to position [124, 0]
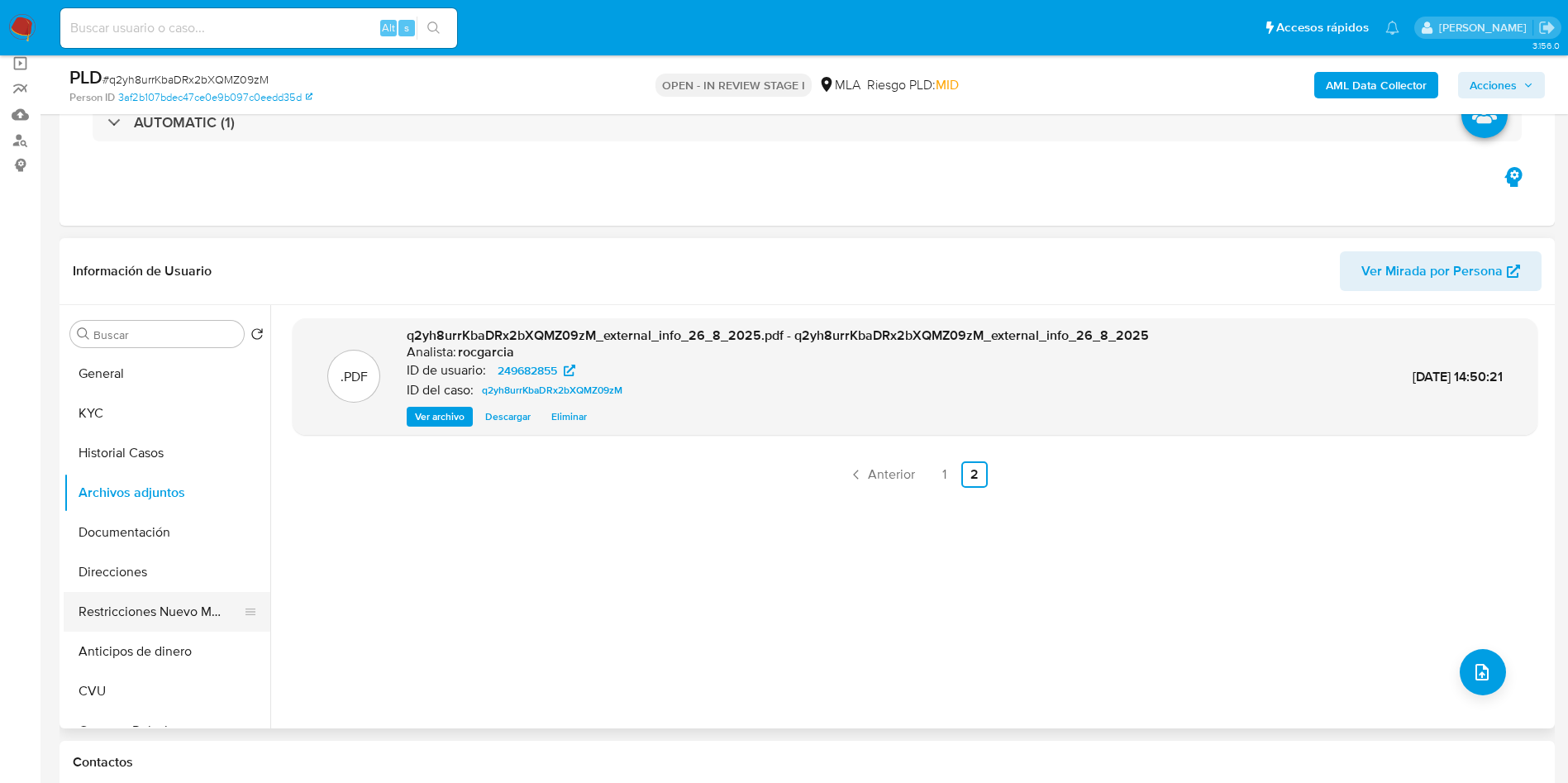
click at [126, 607] on button "Restricciones Nuevo Mundo" at bounding box center [160, 612] width 193 height 40
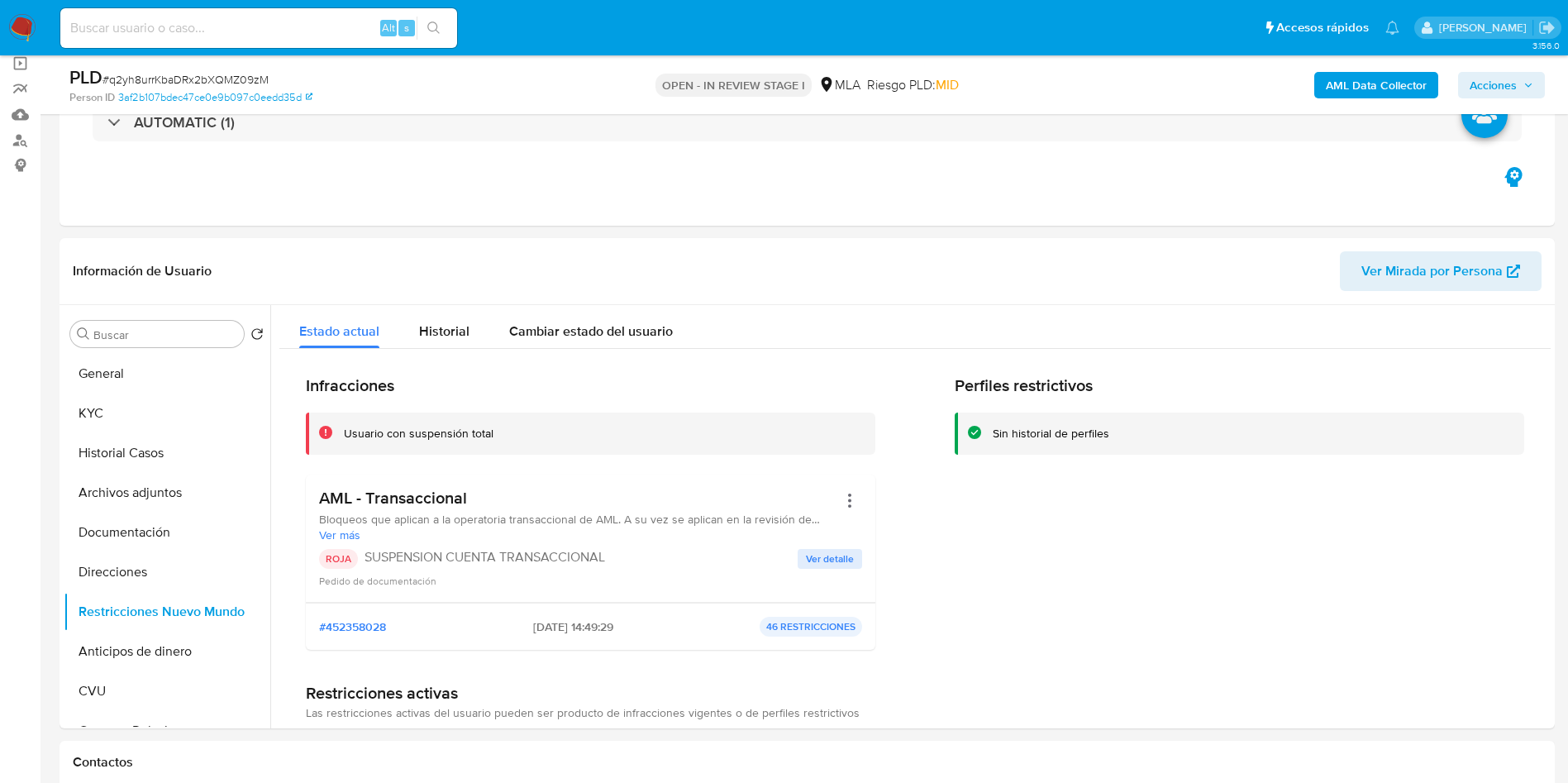
click at [1483, 81] on span "Acciones" at bounding box center [1494, 85] width 47 height 26
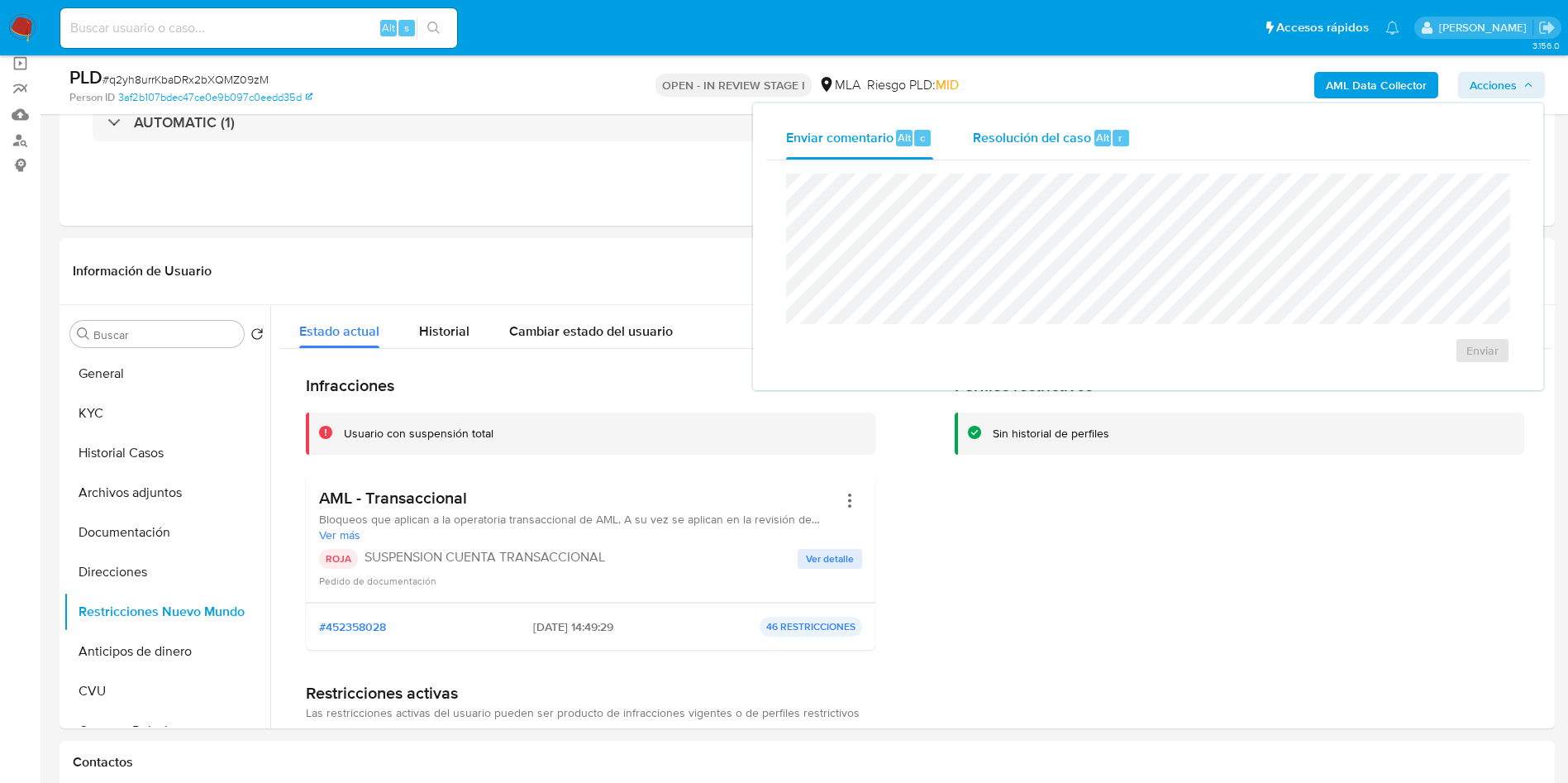
click at [1047, 133] on span "Resolución del caso" at bounding box center [1031, 137] width 118 height 19
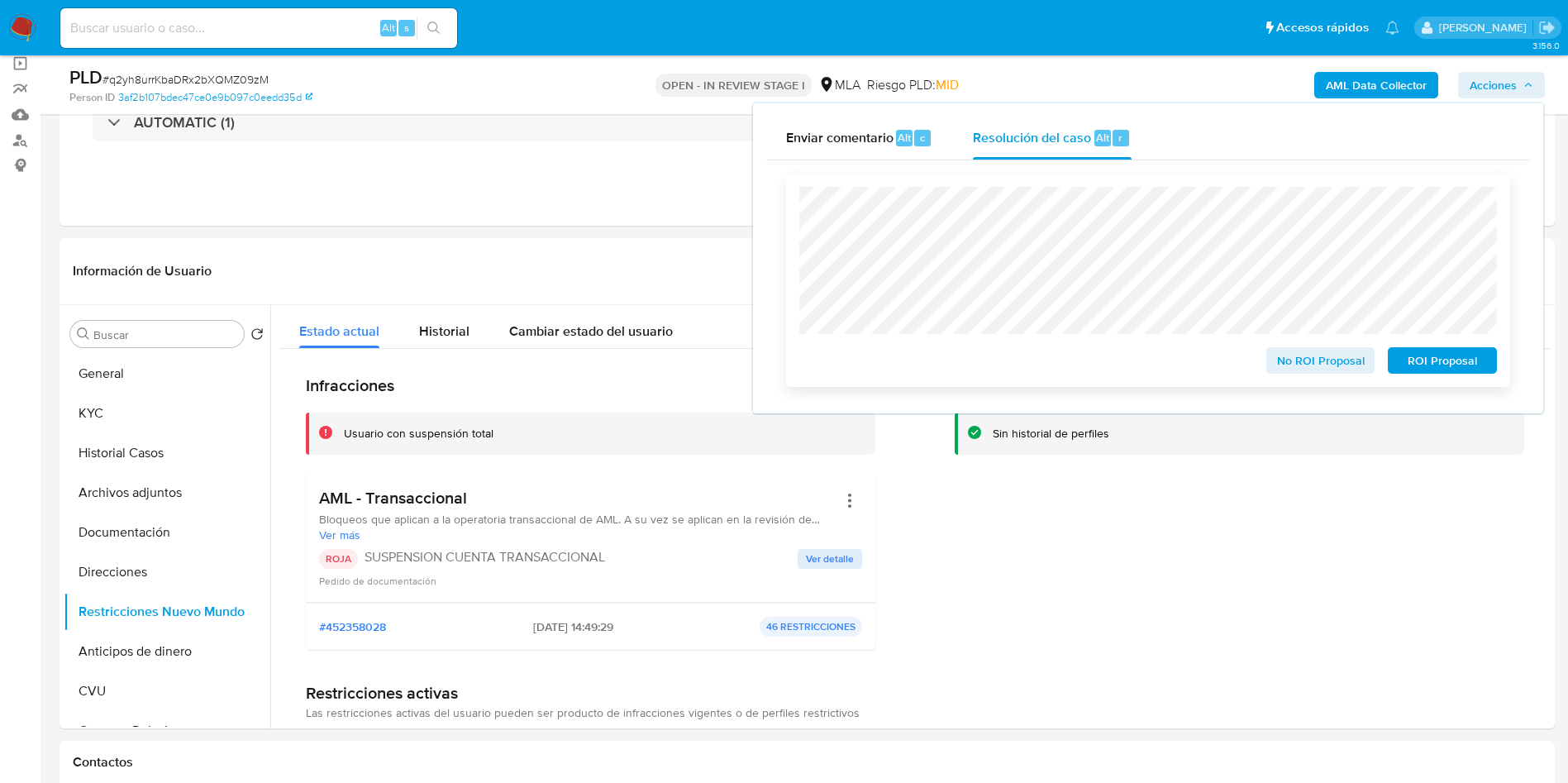
click at [1471, 361] on span "ROI Proposal" at bounding box center [1442, 360] width 86 height 23
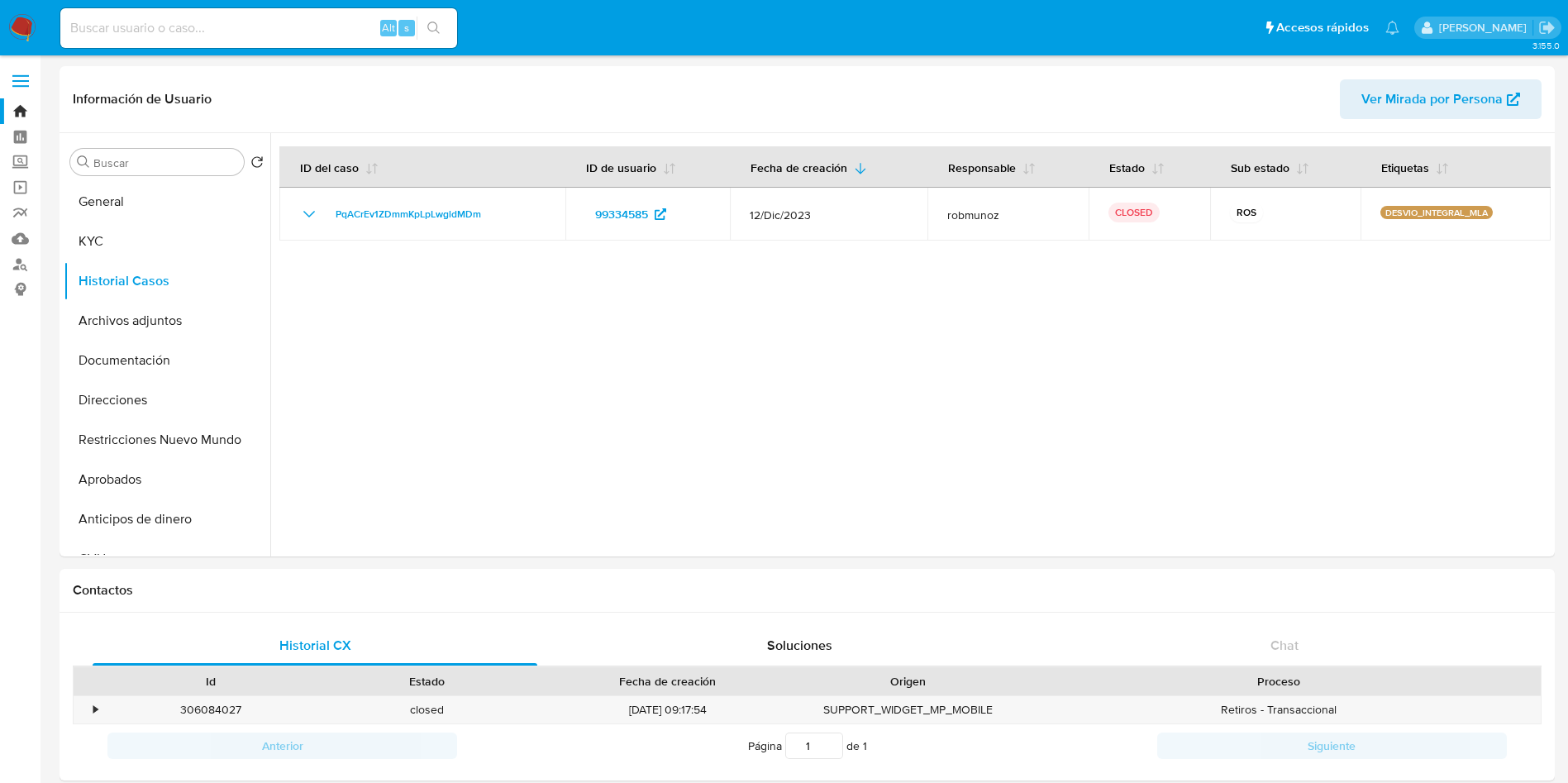
select select "10"
click at [272, 15] on div "Alt s" at bounding box center [259, 28] width 397 height 40
click at [300, 35] on input at bounding box center [259, 28] width 397 height 21
paste input "@2523377179"
type input "2523377179"
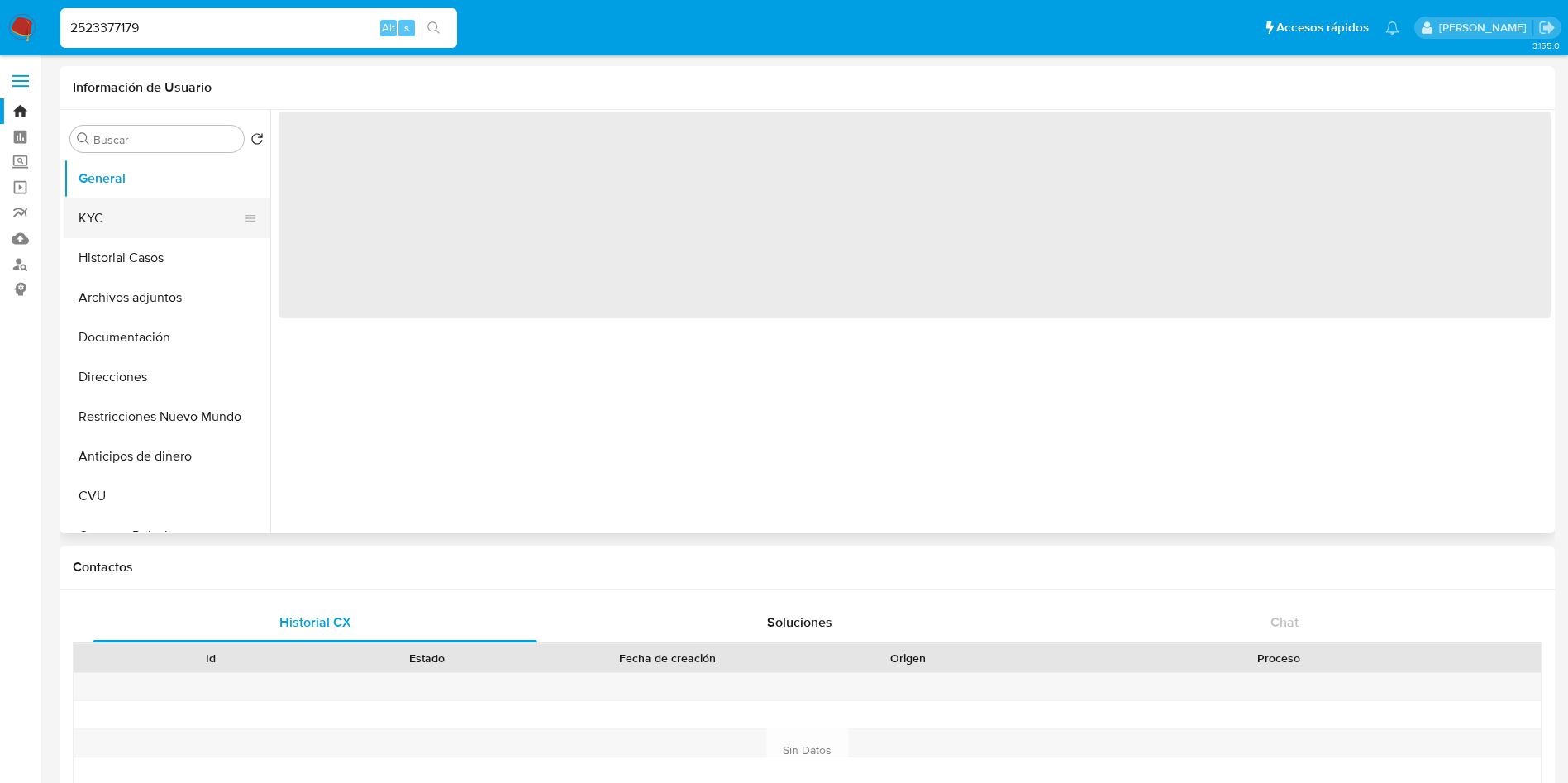
click at [115, 221] on button "KYC" at bounding box center [160, 218] width 193 height 40
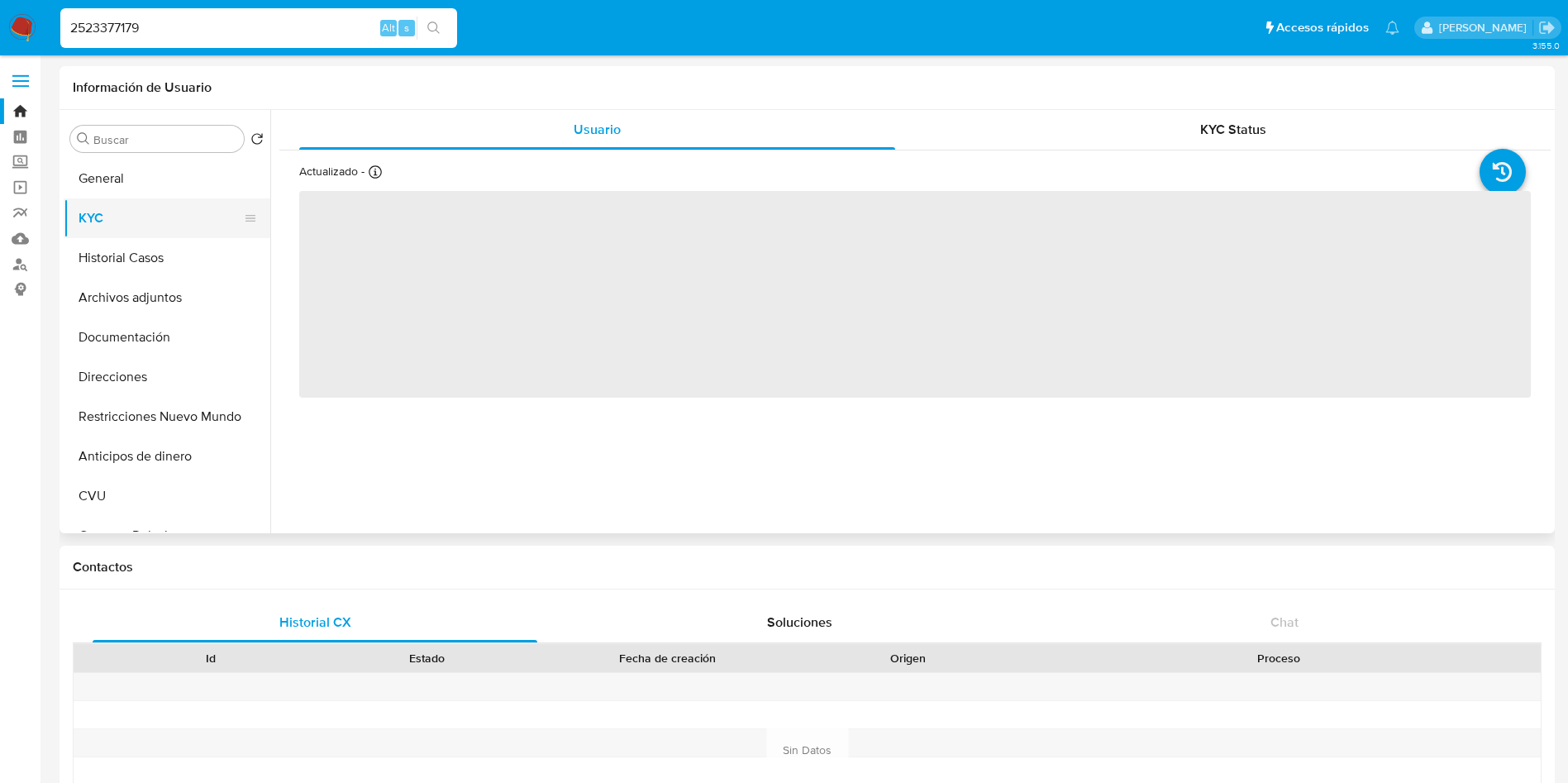
select select "10"
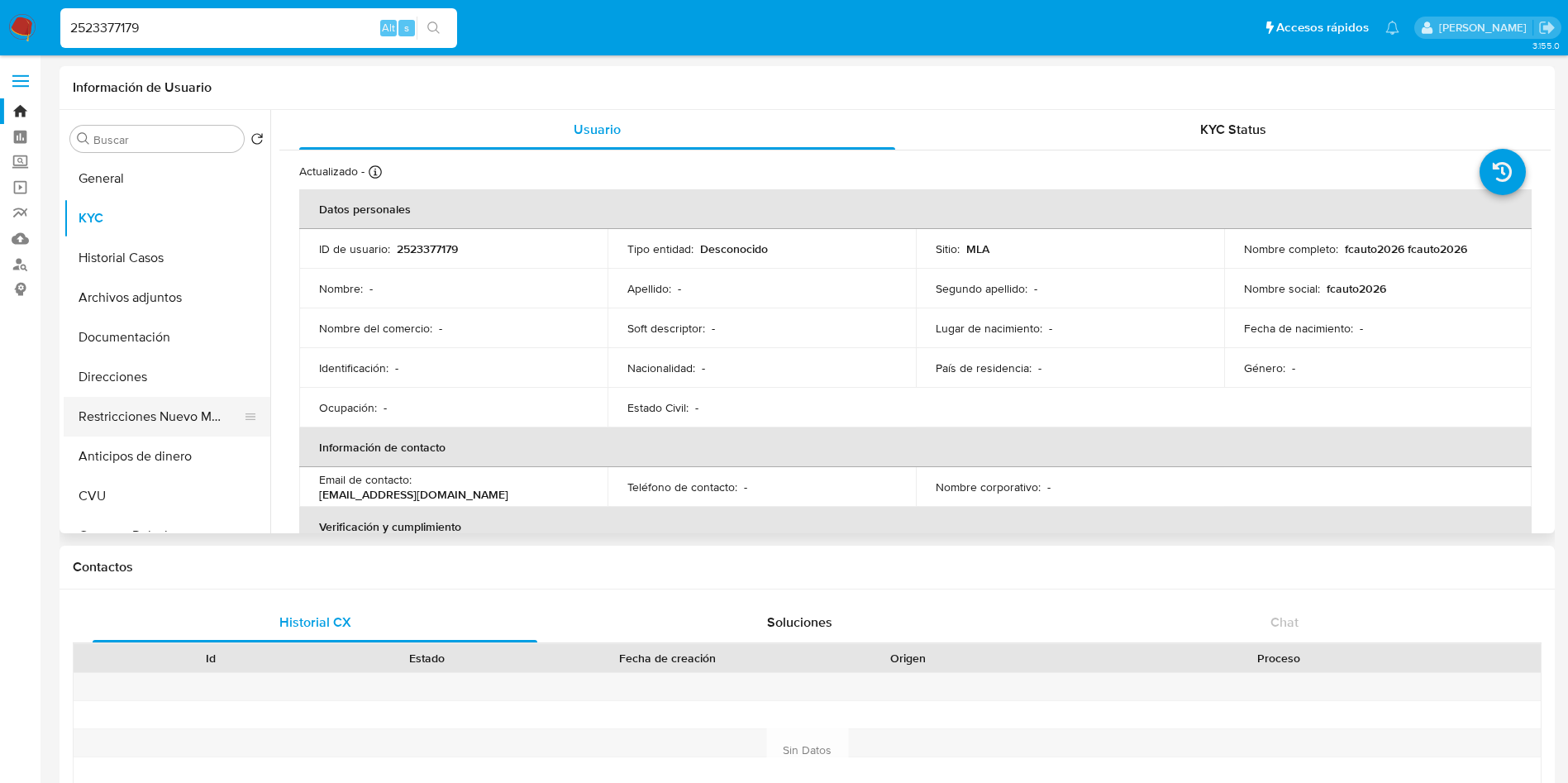
click at [140, 416] on button "Restricciones Nuevo Mundo" at bounding box center [160, 417] width 193 height 40
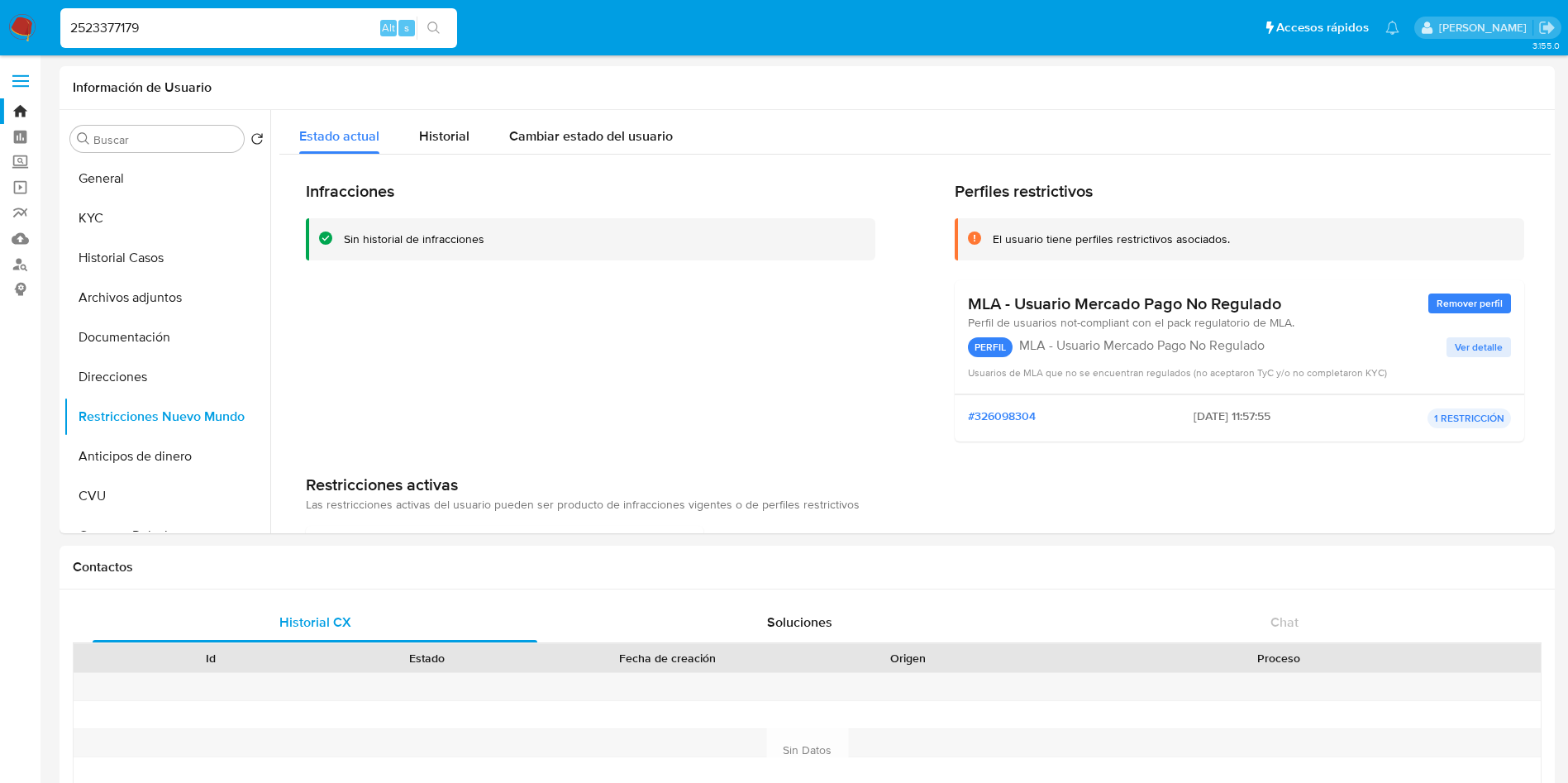
click at [229, 24] on input "2523377179" at bounding box center [259, 28] width 397 height 21
click at [229, 26] on input "2523377179" at bounding box center [259, 28] width 397 height 21
paste input "@2521236424"
type input "@2521236424"
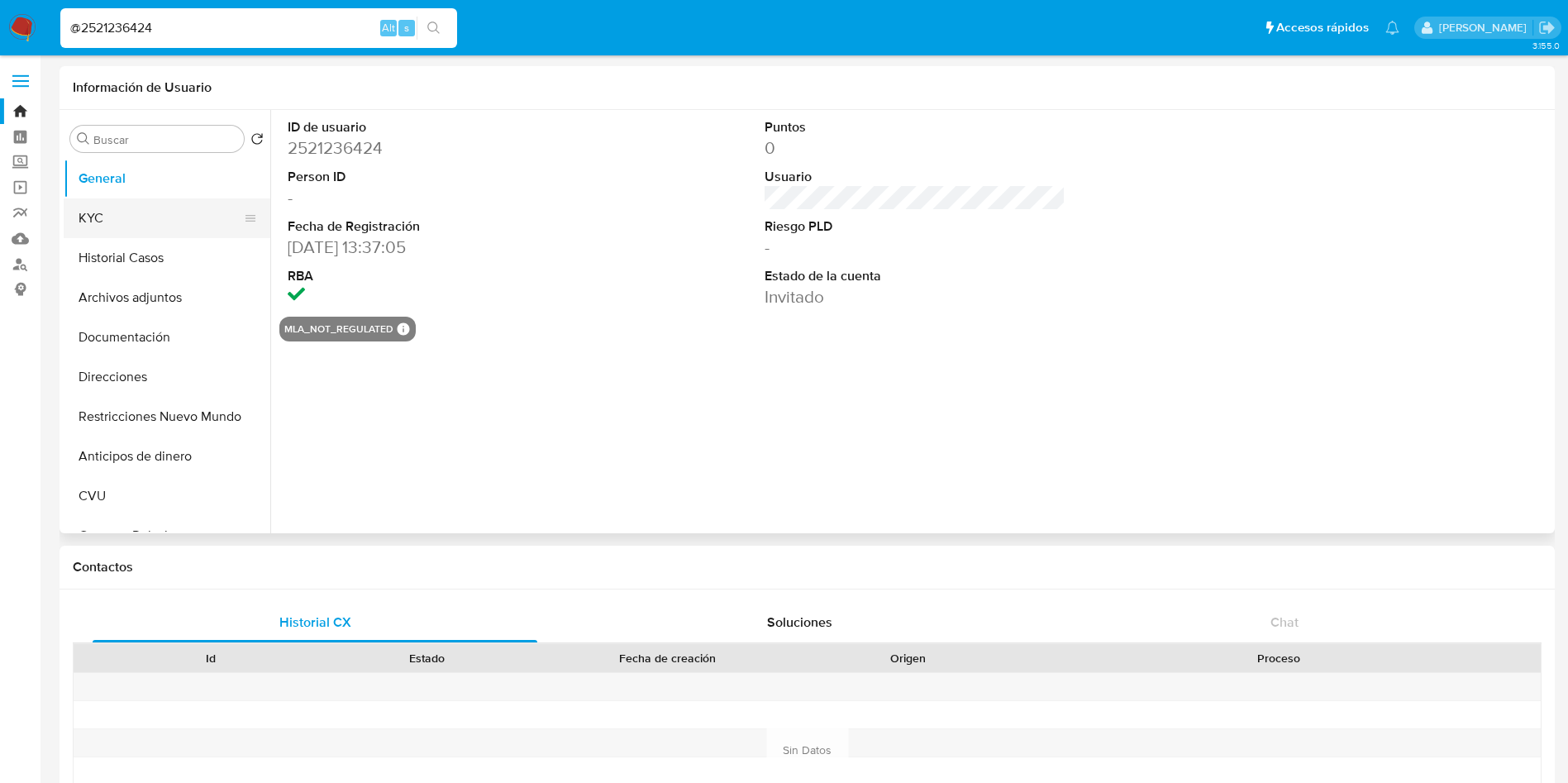
click at [126, 215] on button "KYC" at bounding box center [160, 218] width 193 height 40
select select "10"
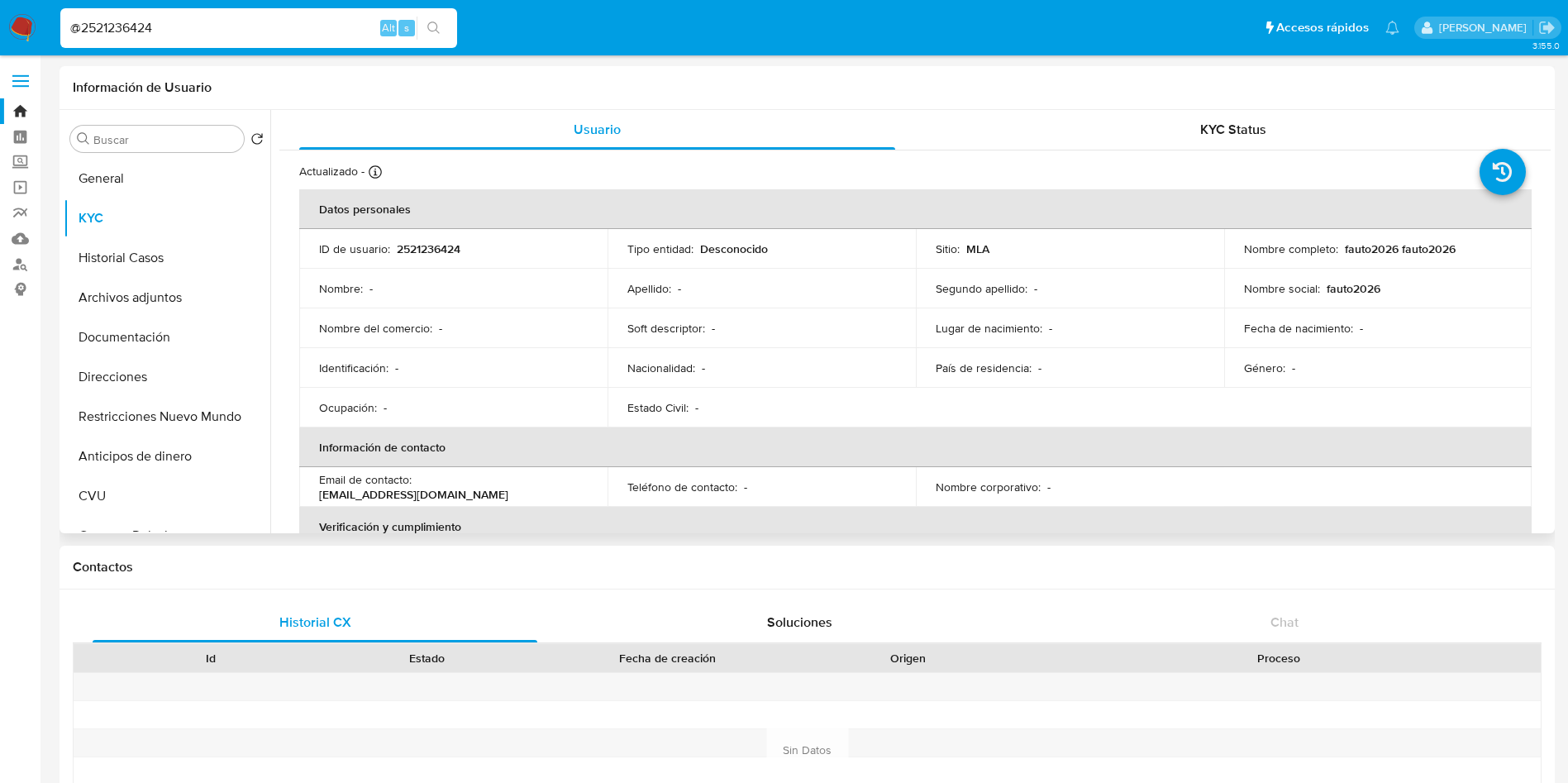
click at [439, 492] on p "[EMAIL_ADDRESS][DOMAIN_NAME]" at bounding box center [414, 495] width 190 height 15
click at [301, 27] on input "@2521236424" at bounding box center [259, 28] width 397 height 21
paste input "@2516601627"
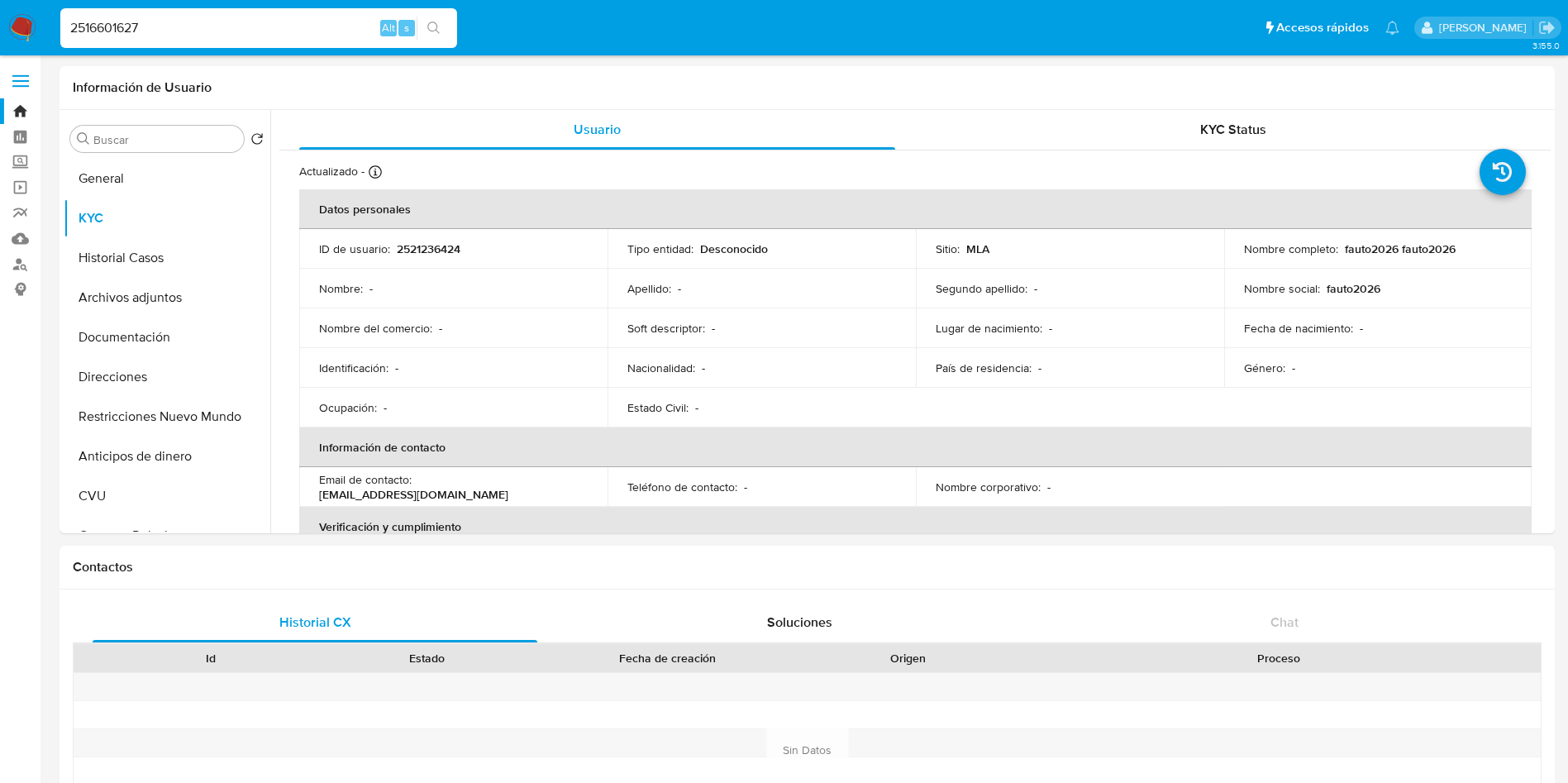
type input "2516601627"
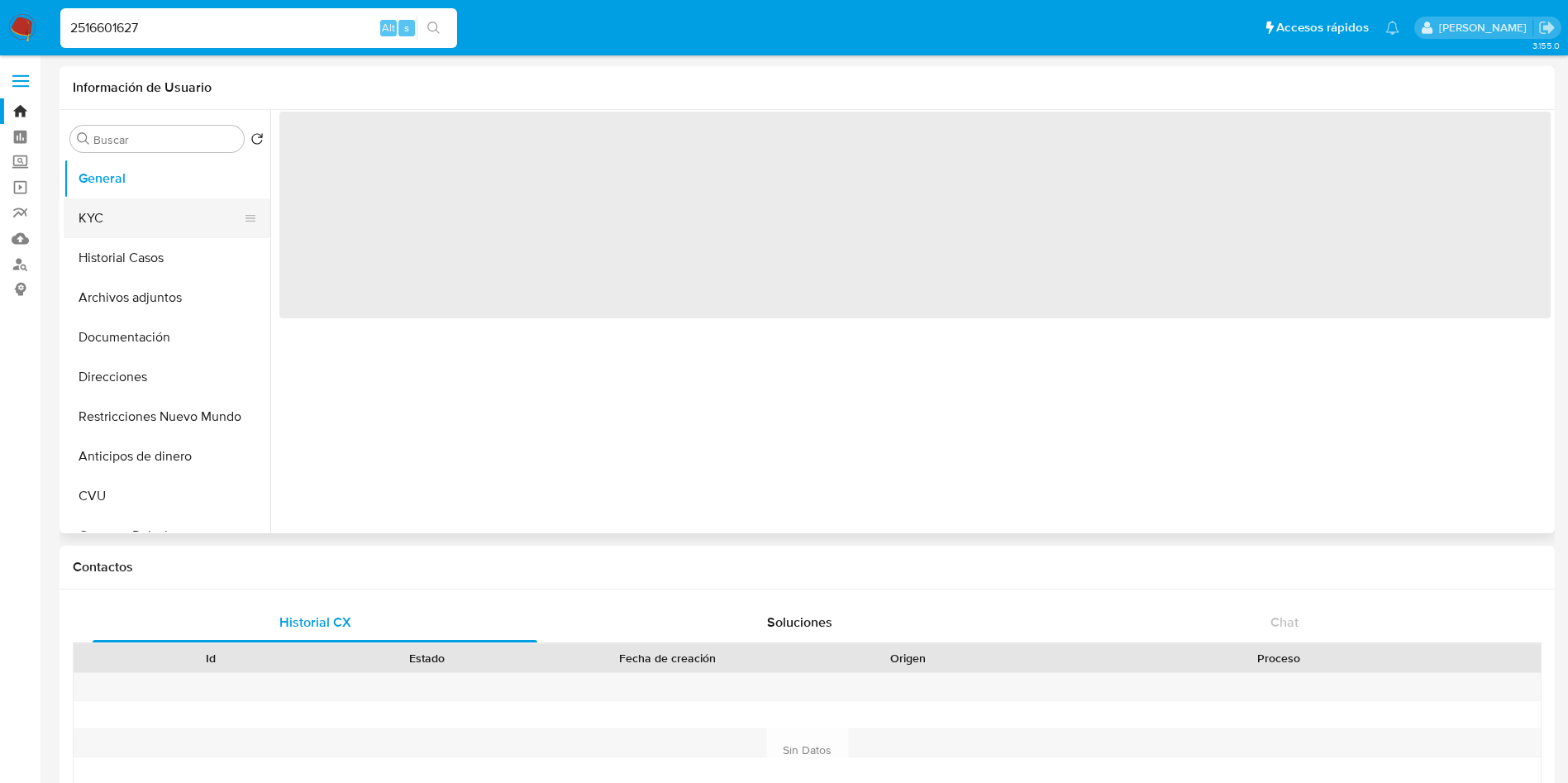
click at [130, 220] on button "KYC" at bounding box center [160, 218] width 193 height 40
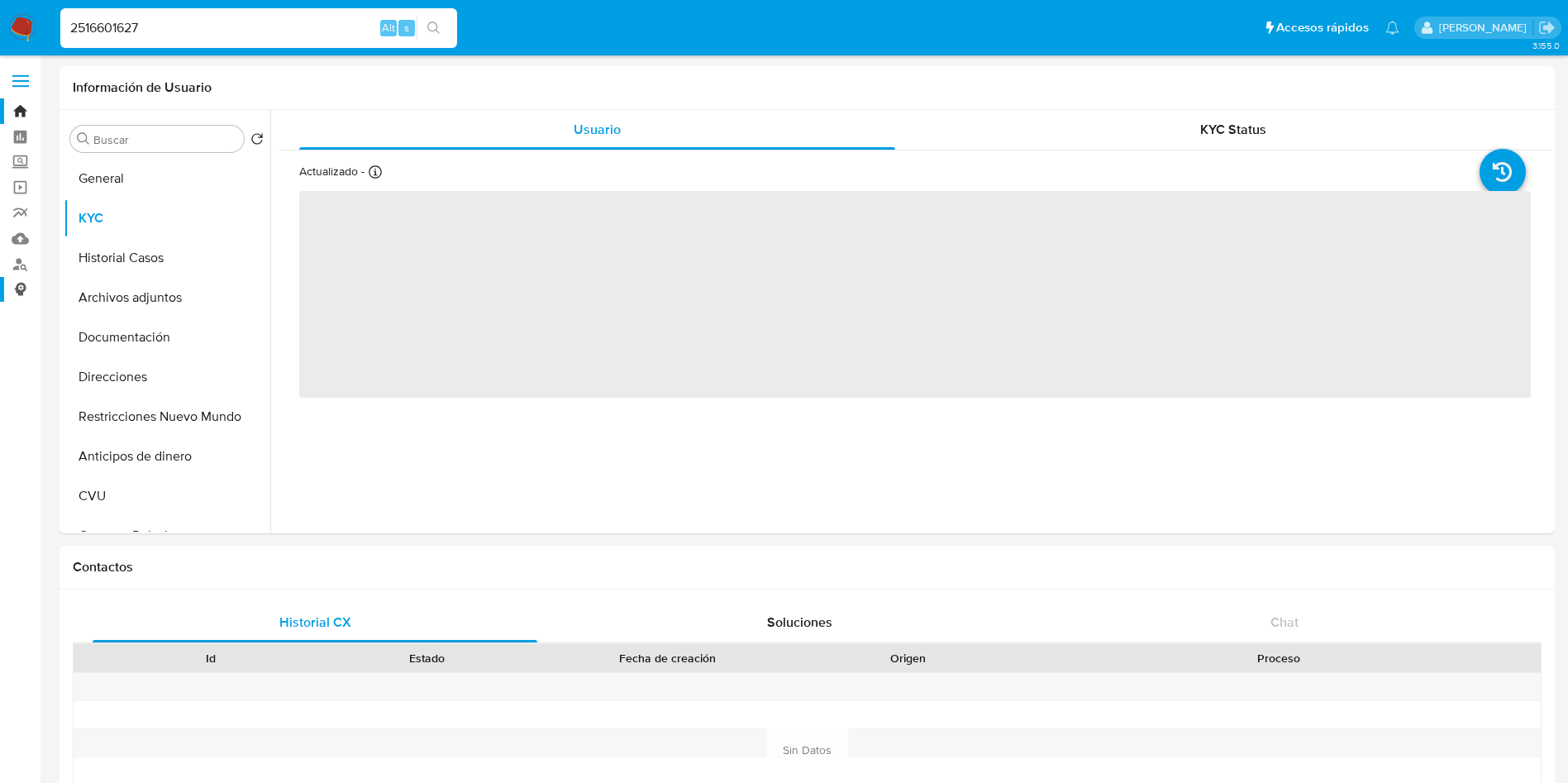
select select "10"
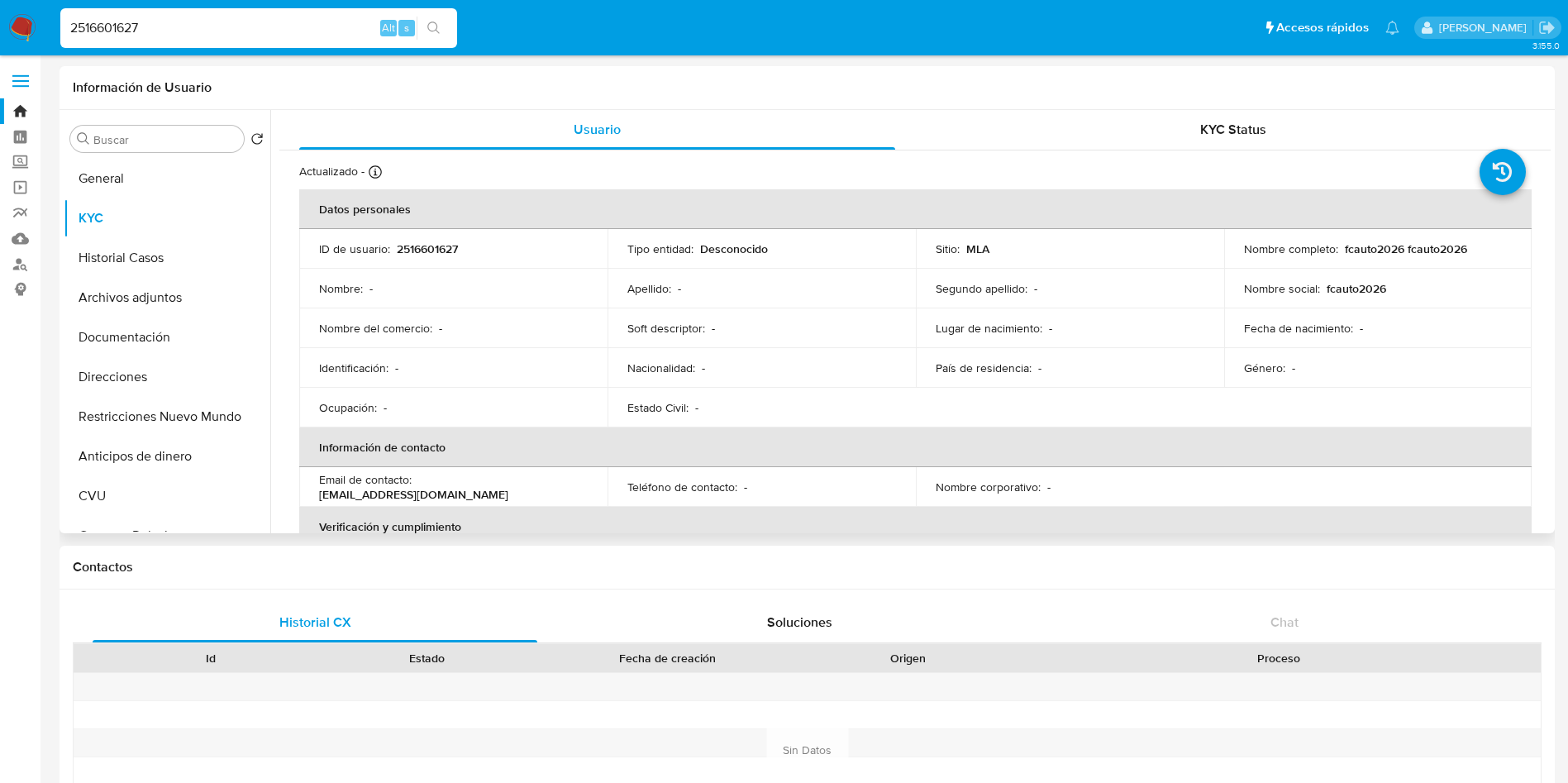
click at [1348, 249] on p "fcauto2026 fcauto2026" at bounding box center [1406, 249] width 123 height 15
click at [1367, 256] on p "fcauto2026 fcauto2026" at bounding box center [1406, 249] width 123 height 15
drag, startPoint x: 1375, startPoint y: 253, endPoint x: 1338, endPoint y: 249, distance: 37.2
click at [1345, 249] on p "fcauto2026 fcauto2026" at bounding box center [1406, 249] width 123 height 15
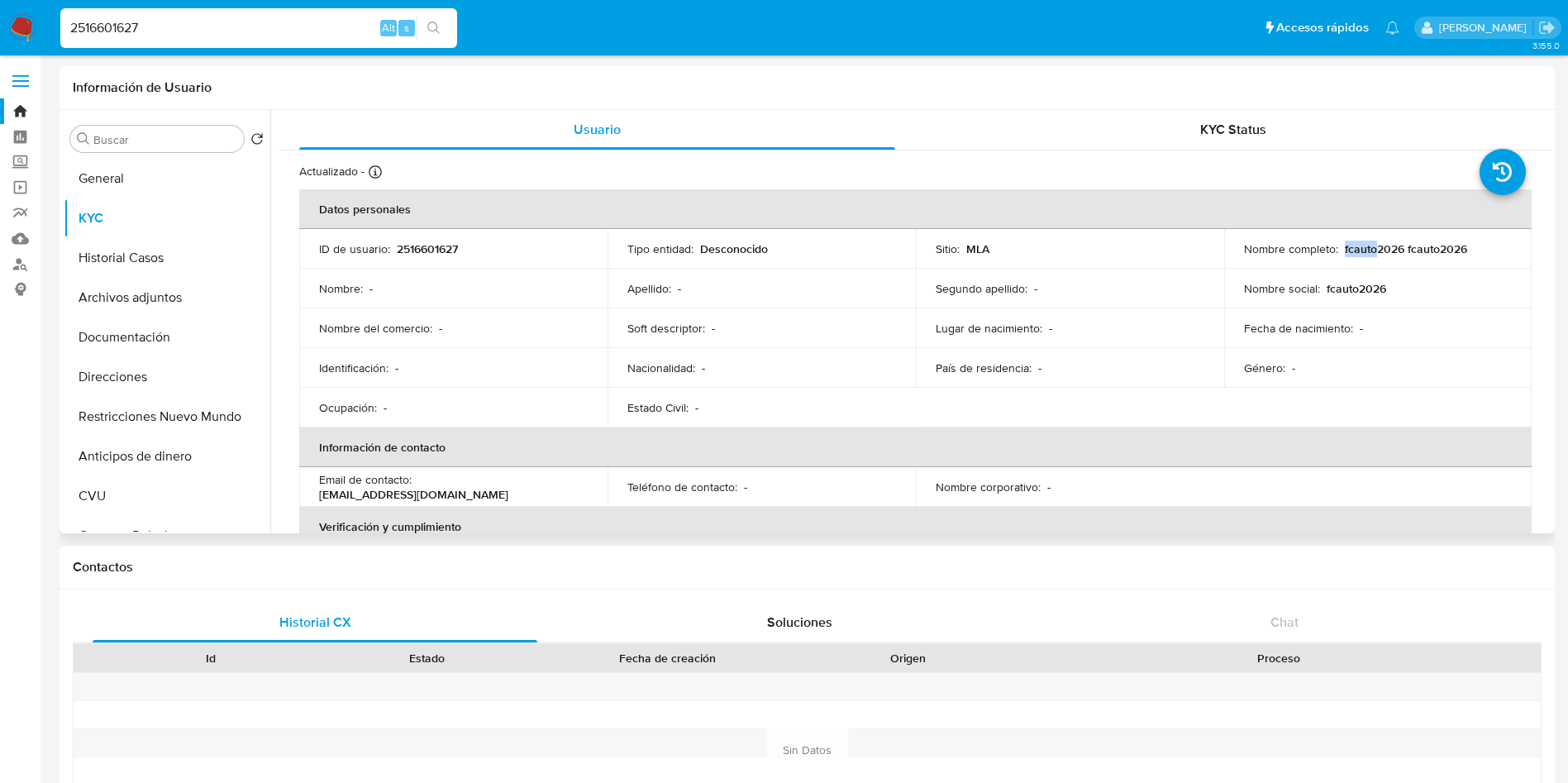
copy p "fcauto"
click at [143, 28] on input "2516601627" at bounding box center [259, 28] width 397 height 21
paste input "@2435692431"
type input "@2435692431"
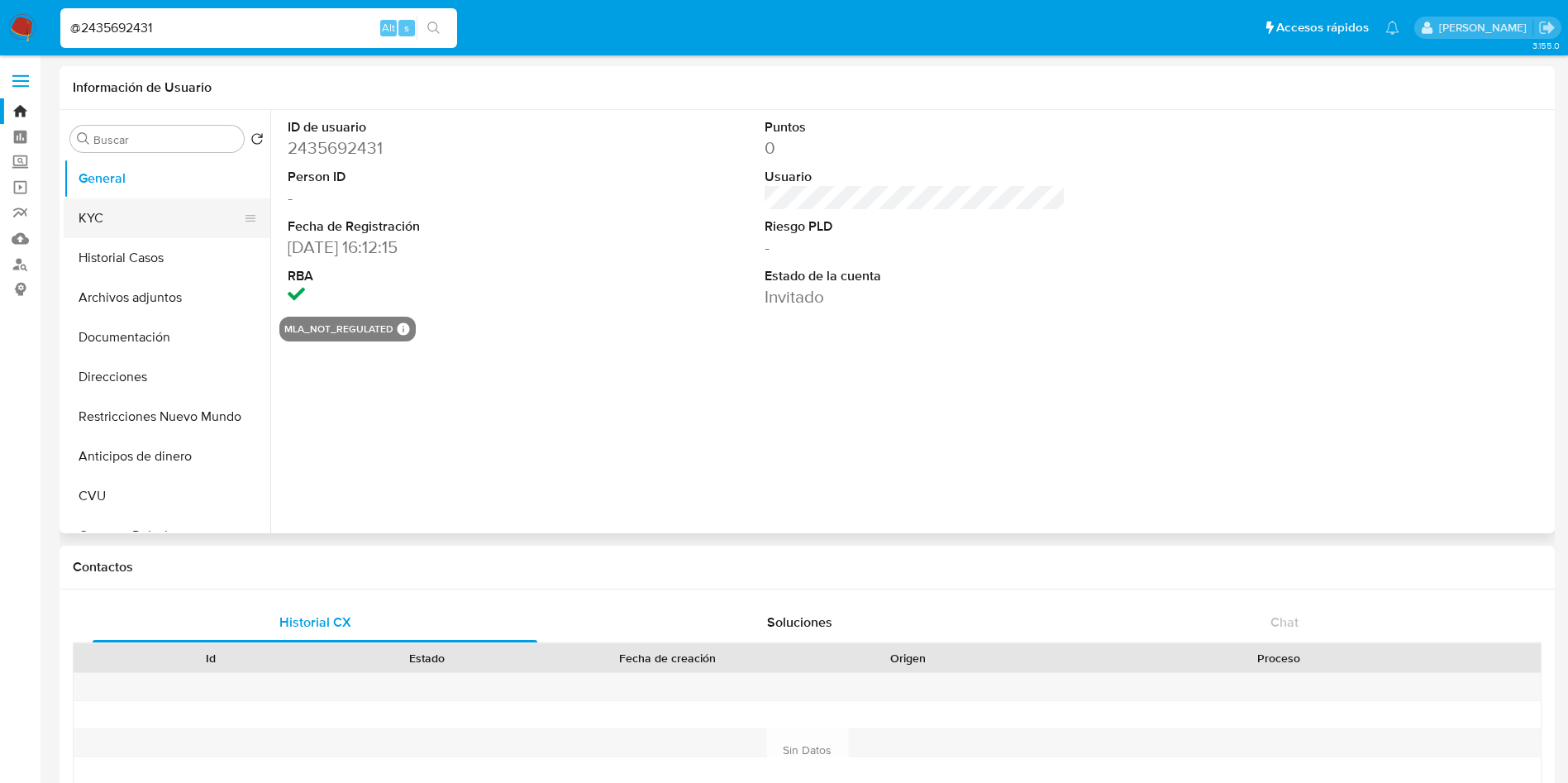
click at [106, 219] on button "KYC" at bounding box center [160, 218] width 193 height 40
select select "10"
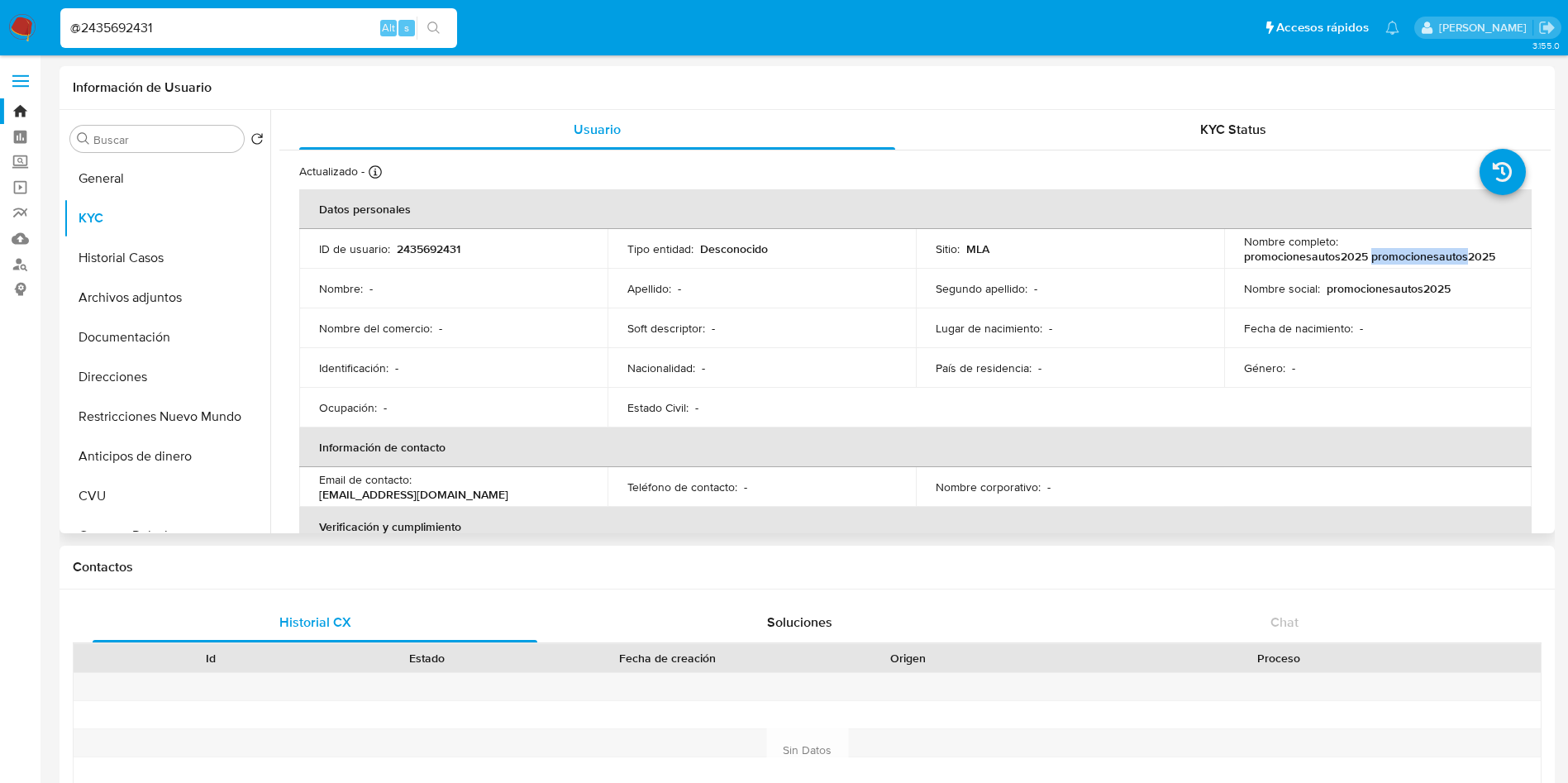
drag, startPoint x: 1366, startPoint y: 259, endPoint x: 1460, endPoint y: 257, distance: 94.0
click at [1460, 257] on p "promocionesautos2025 promocionesautos2025" at bounding box center [1370, 257] width 251 height 15
copy p "promocionesautos"
click at [299, 32] on input "@2435692431" at bounding box center [259, 28] width 397 height 21
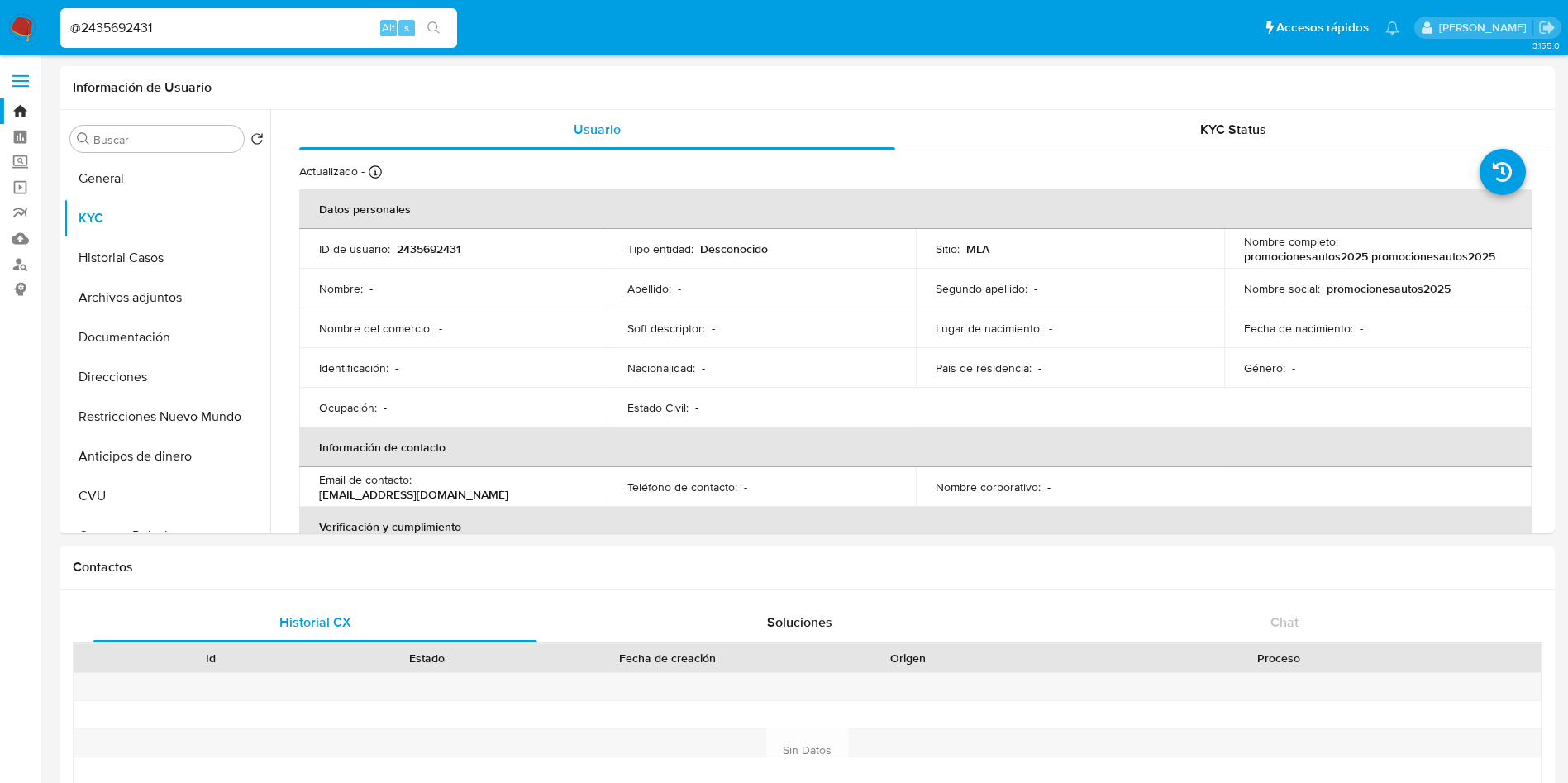
click at [292, 36] on input "@2435692431" at bounding box center [259, 28] width 397 height 21
paste input "368648415"
type input "@2368648415"
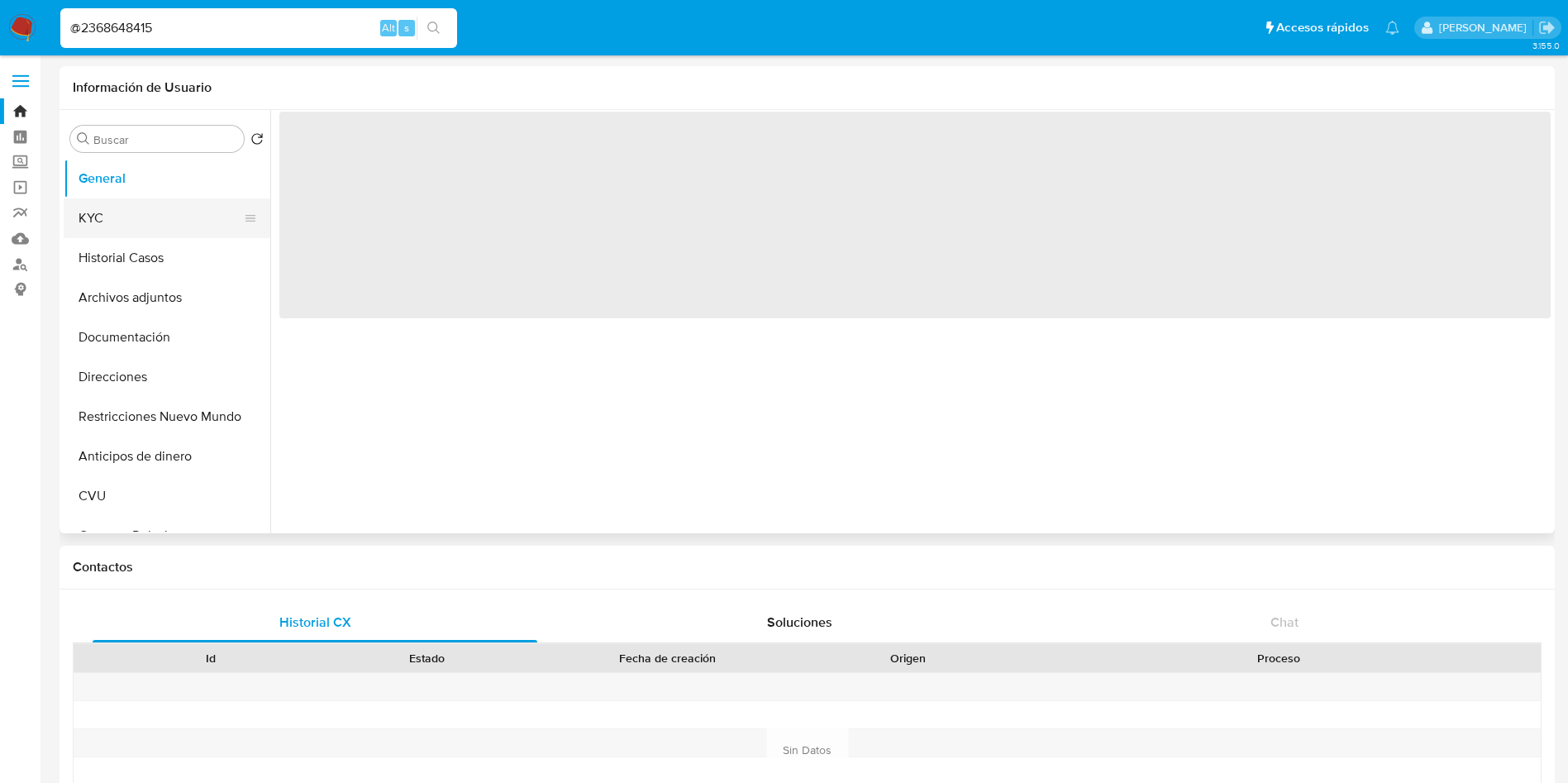
click at [124, 232] on button "KYC" at bounding box center [160, 218] width 193 height 40
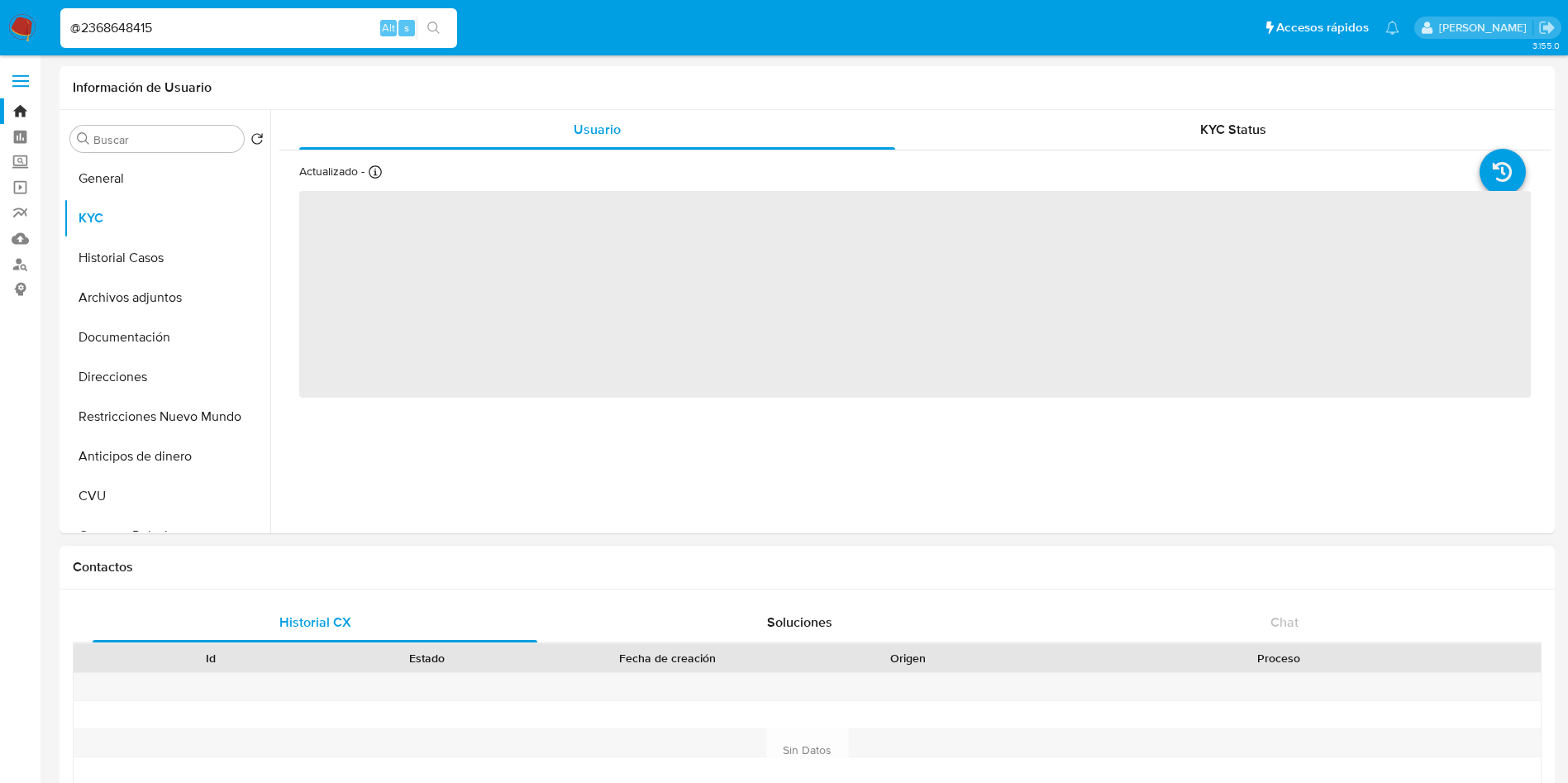
select select "10"
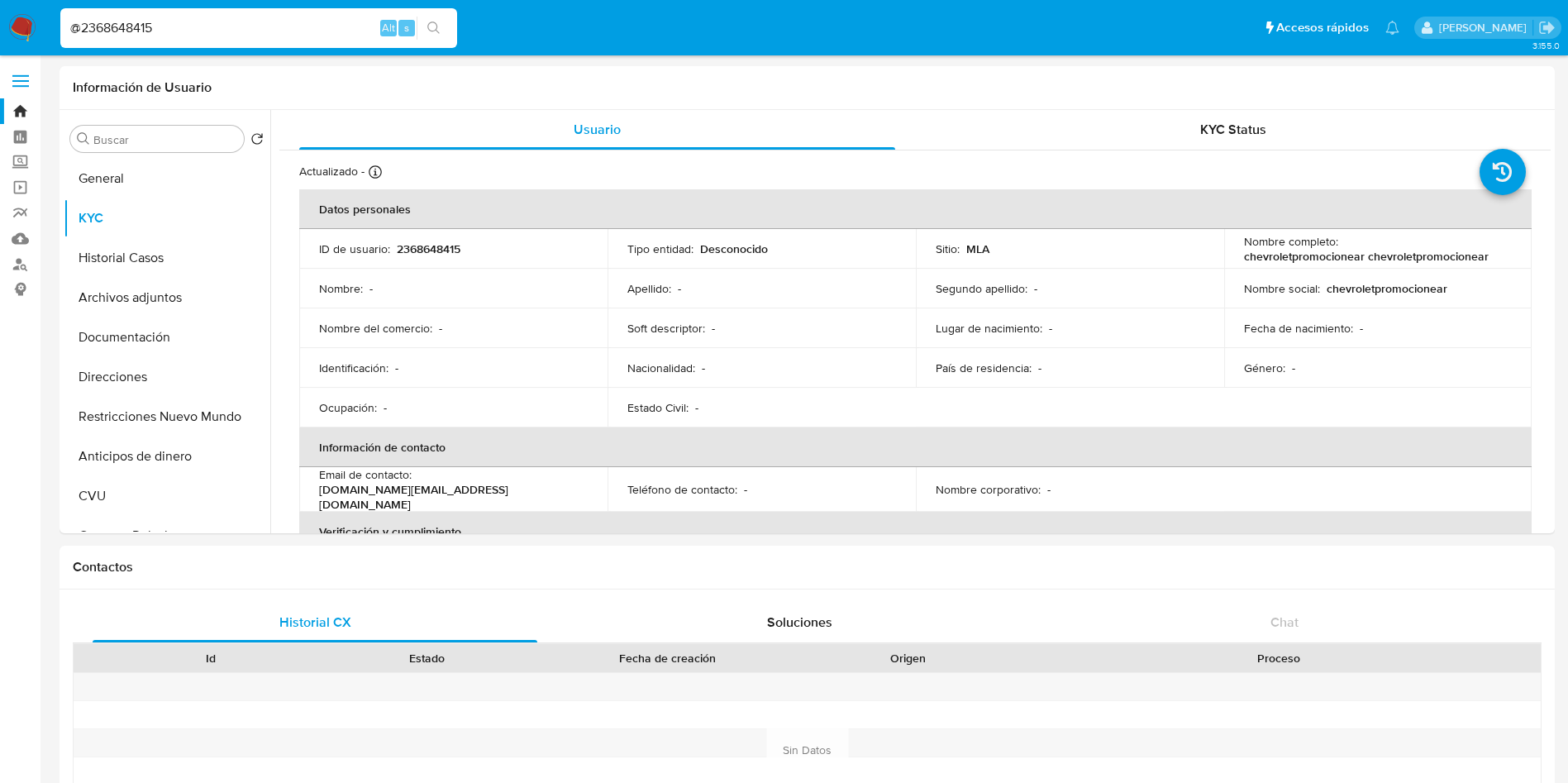
click at [103, 25] on input "@2368648415" at bounding box center [259, 28] width 397 height 21
paste input "729"
type input "@2368647295"
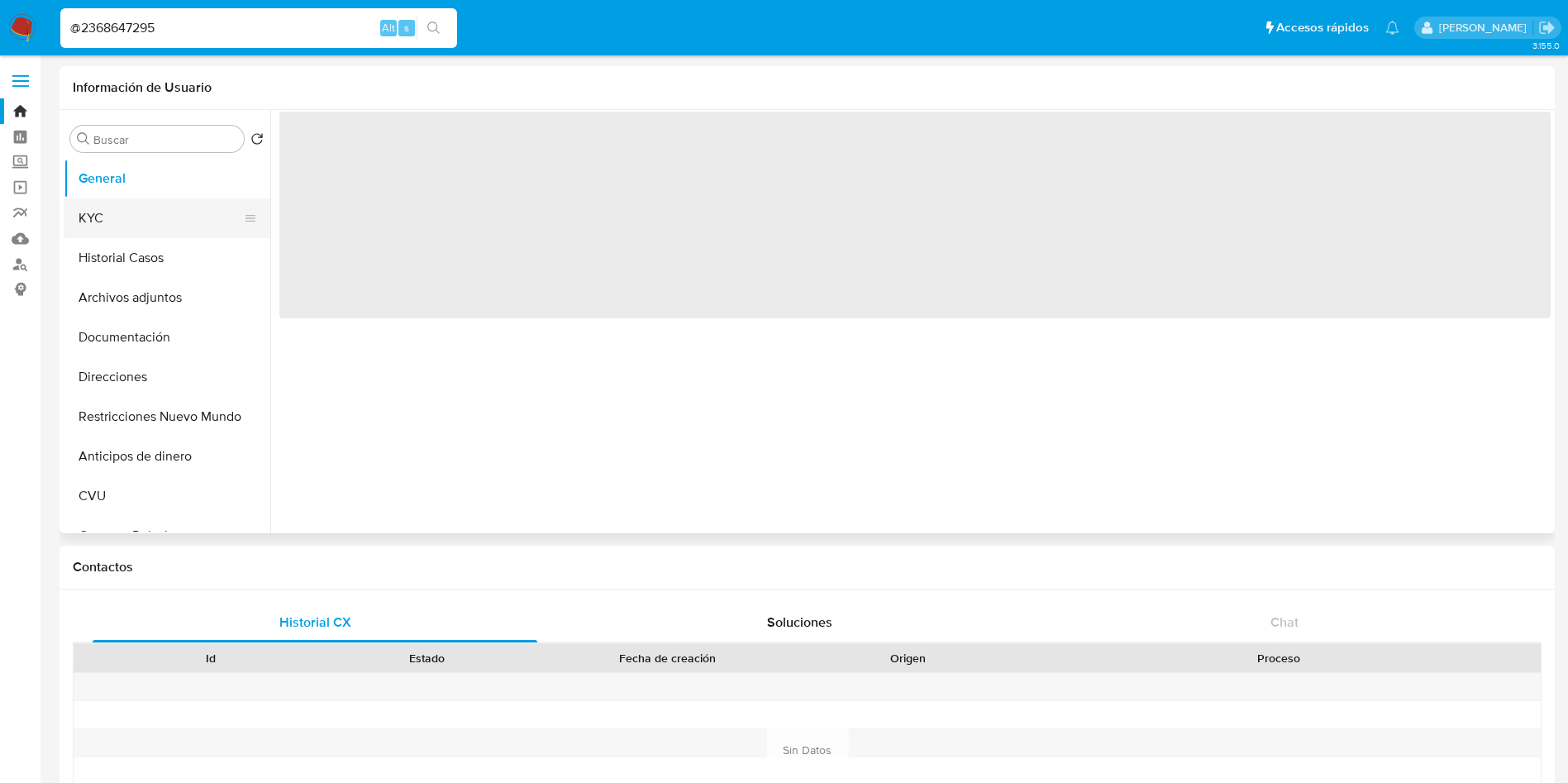
click at [110, 215] on button "KYC" at bounding box center [160, 218] width 193 height 40
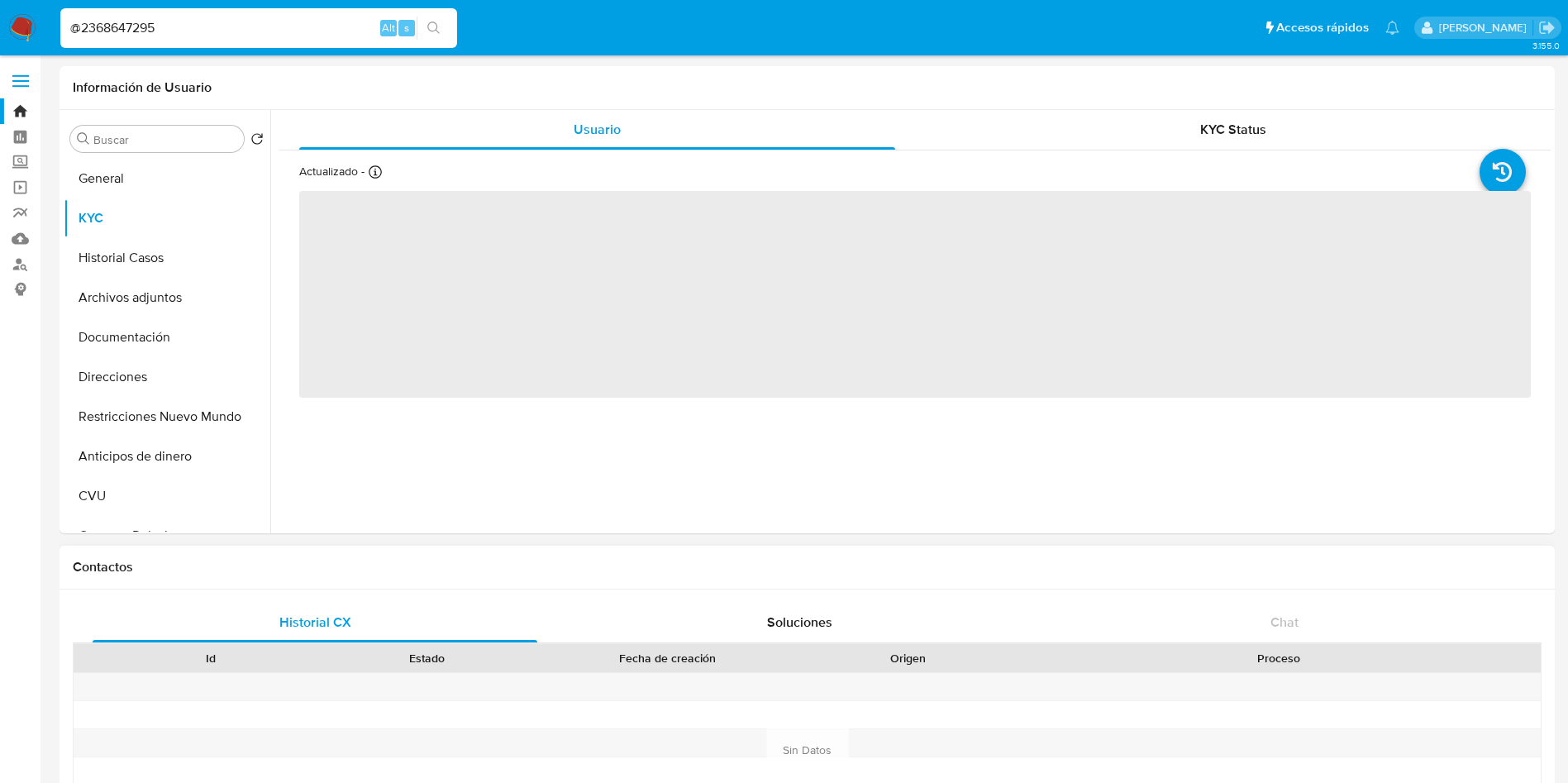
select select "10"
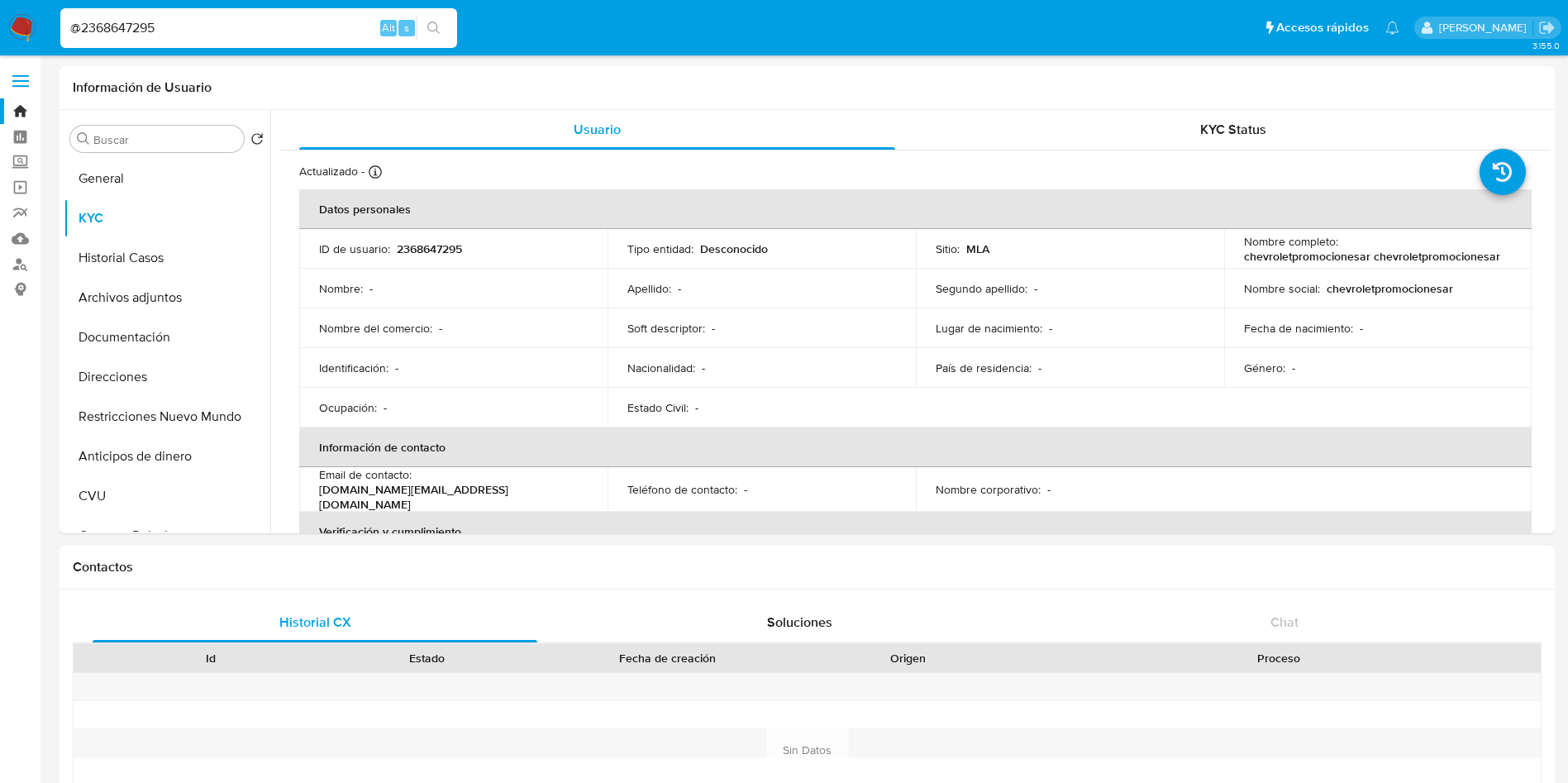
click at [244, 22] on input "@2368647295" at bounding box center [259, 28] width 397 height 21
paste input "1159911743"
type input "@1159911743"
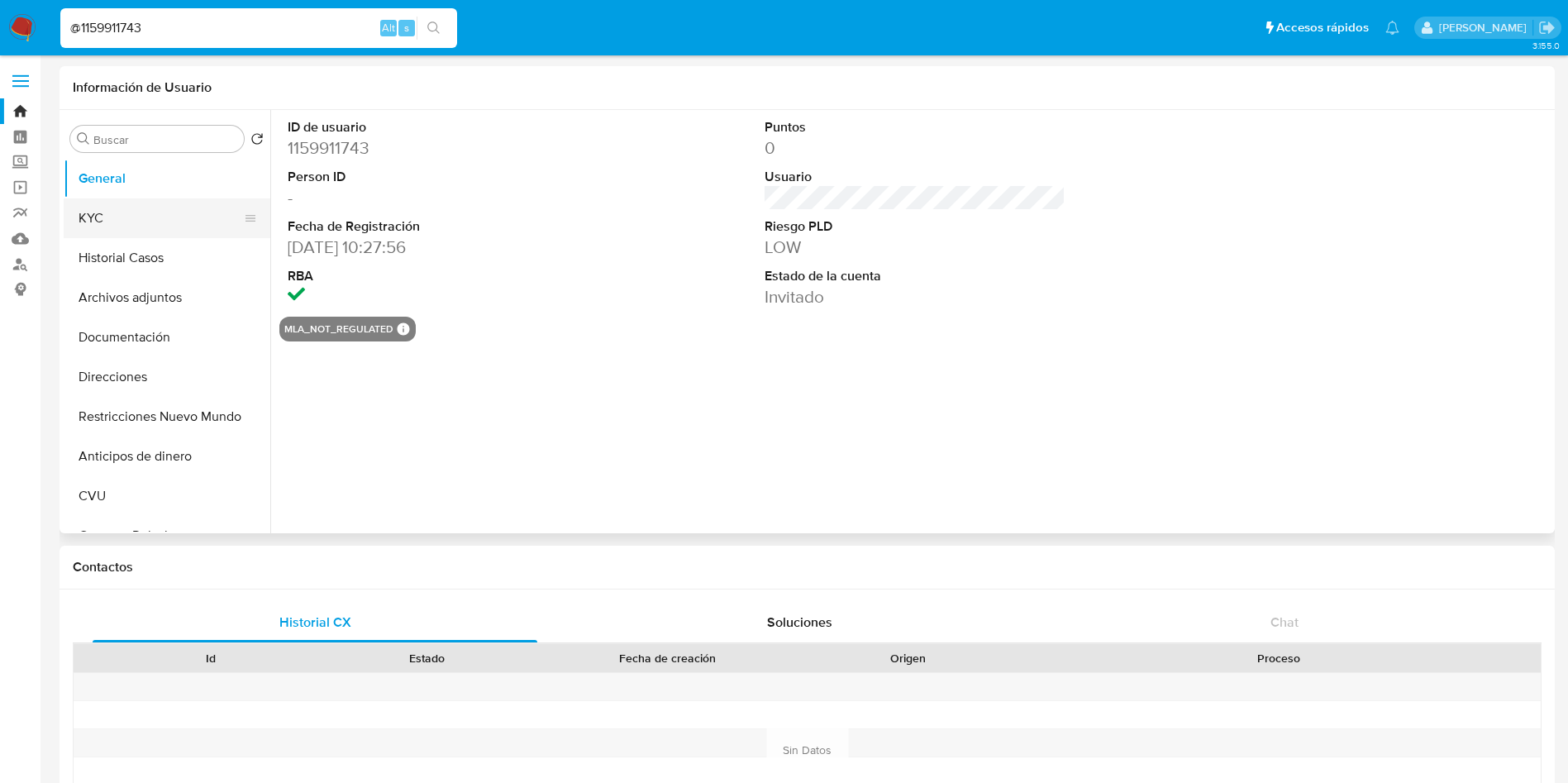
click at [90, 211] on button "KYC" at bounding box center [160, 218] width 193 height 40
select select "10"
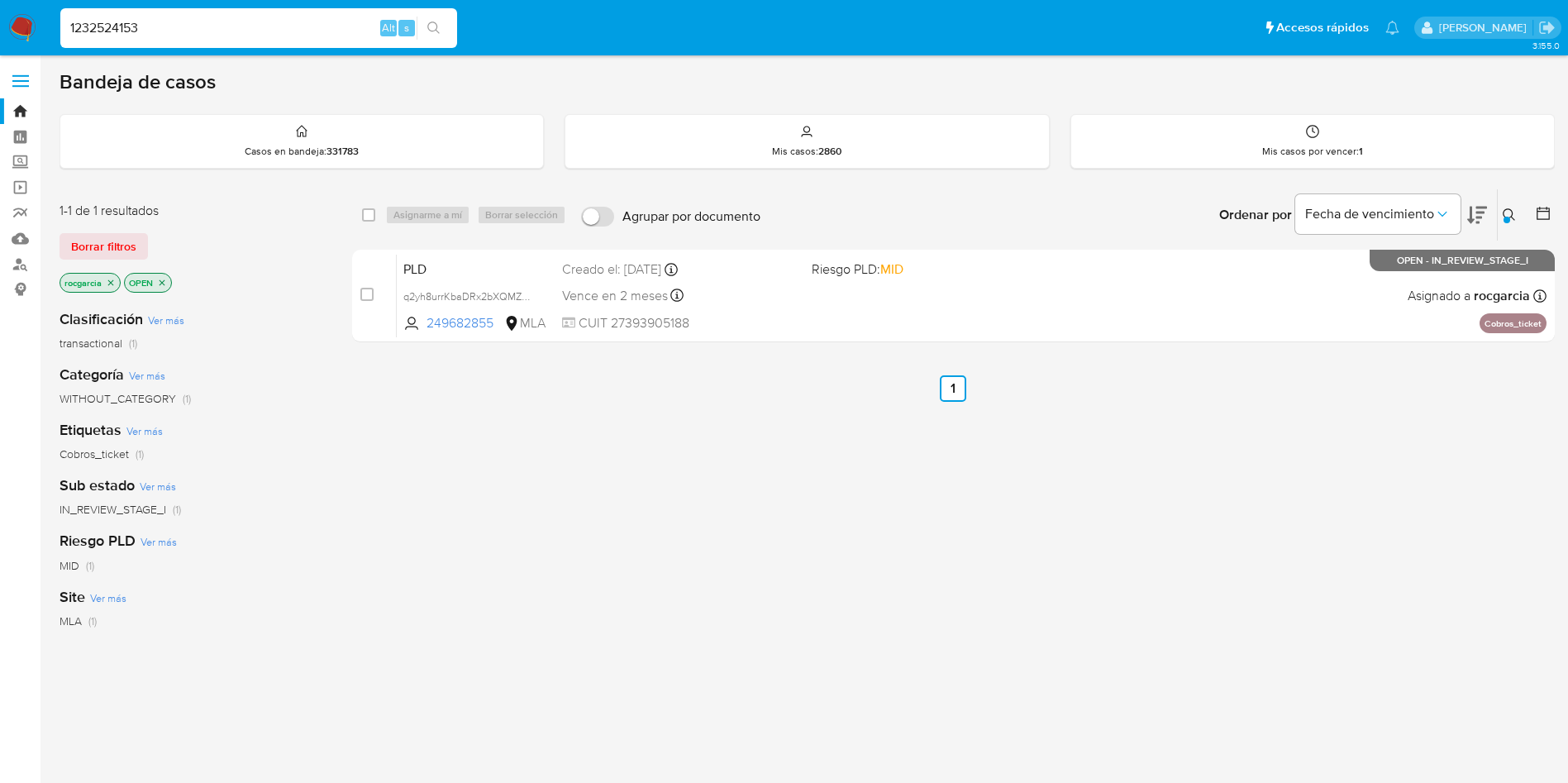
type input "1232524153"
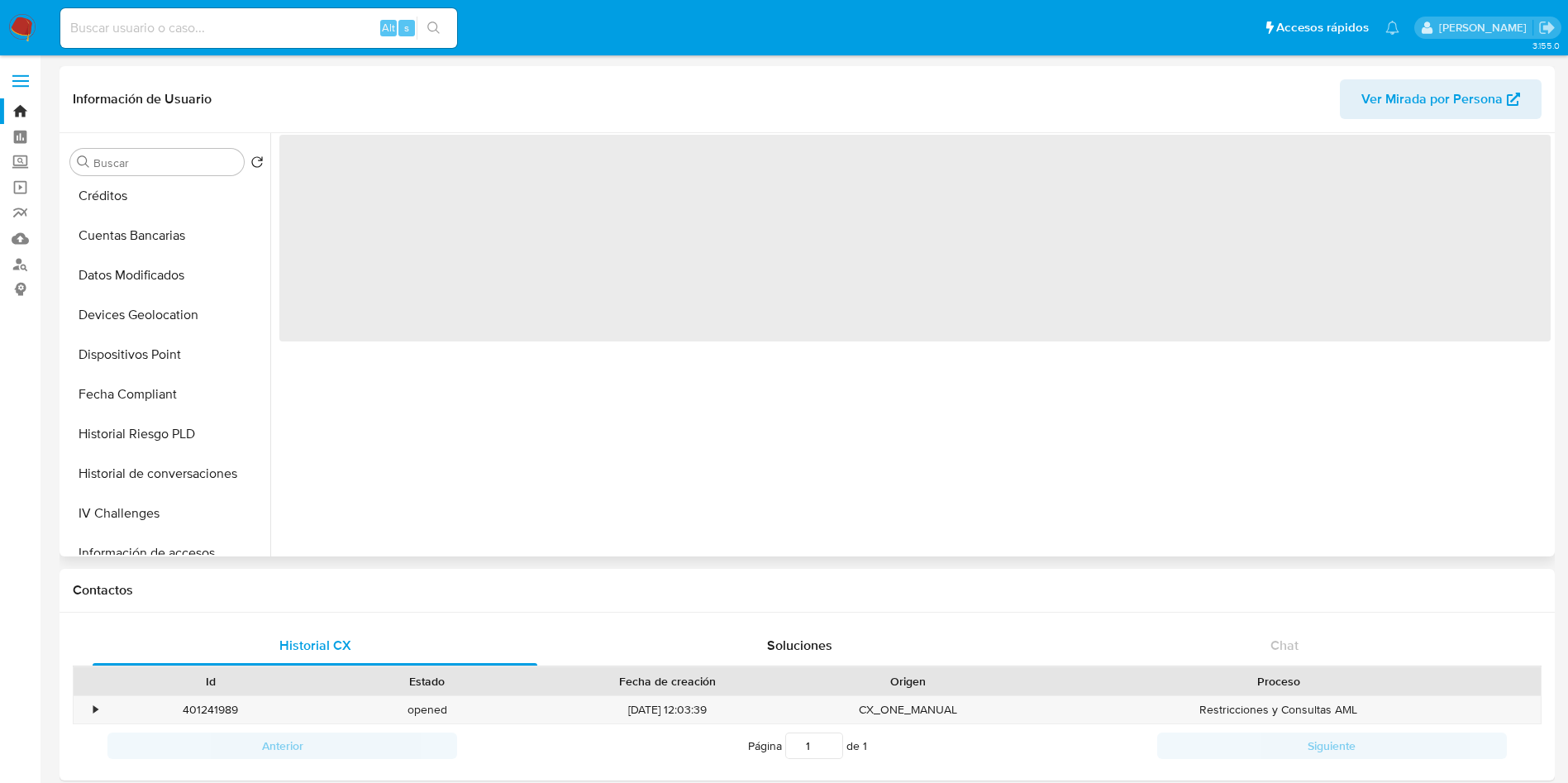
scroll to position [778, 0]
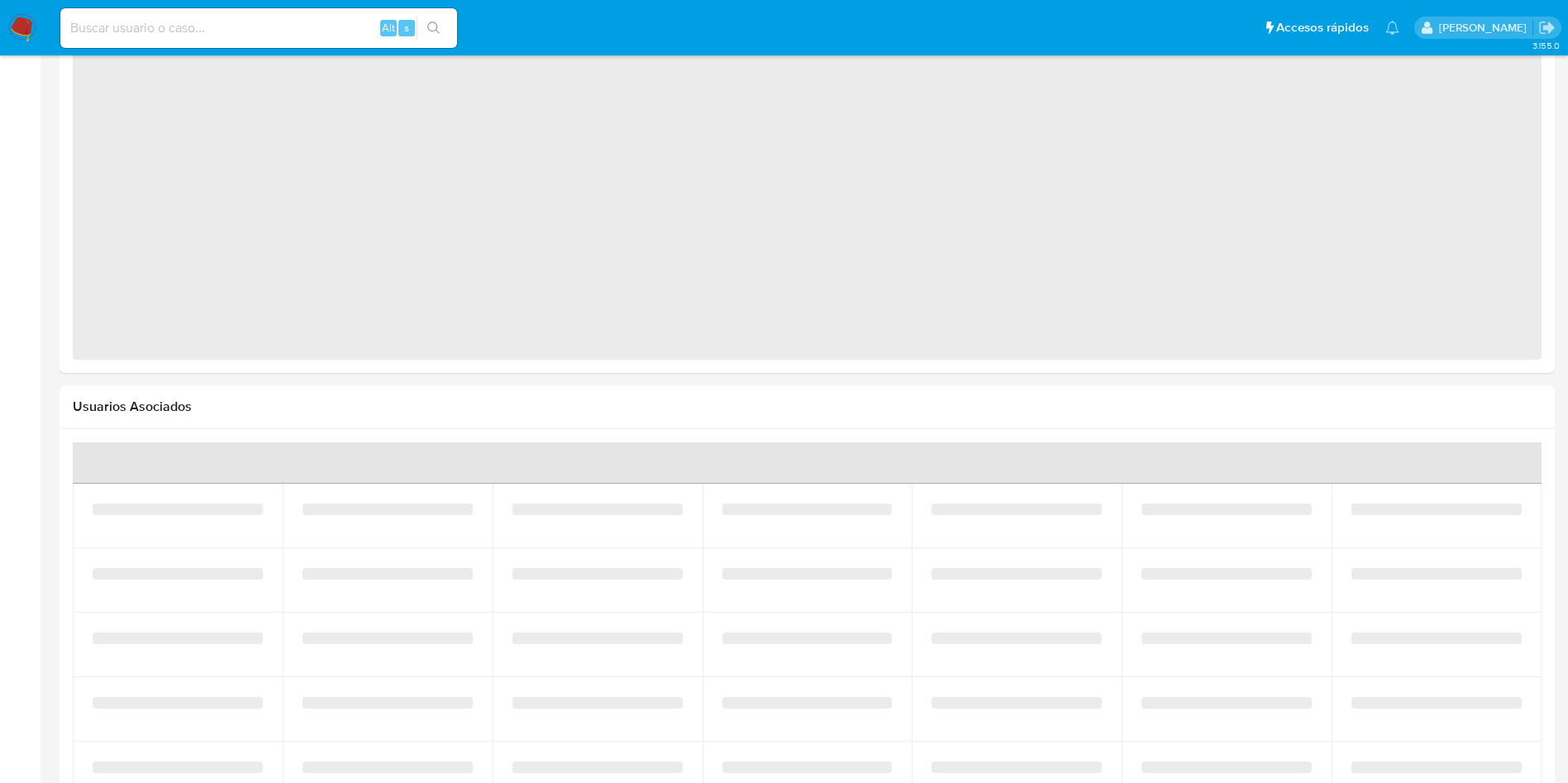
select select "10"
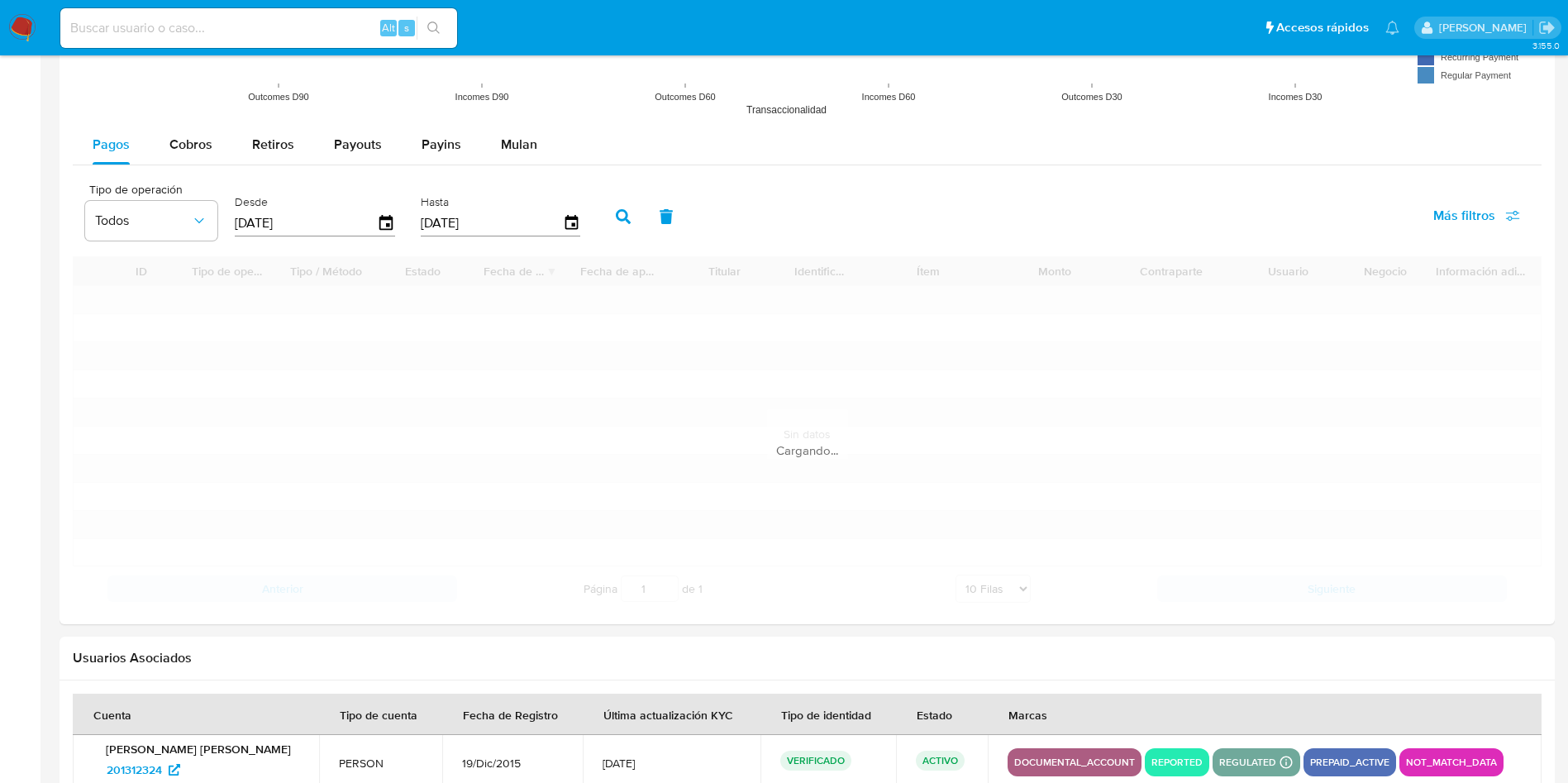
scroll to position [1488, 0]
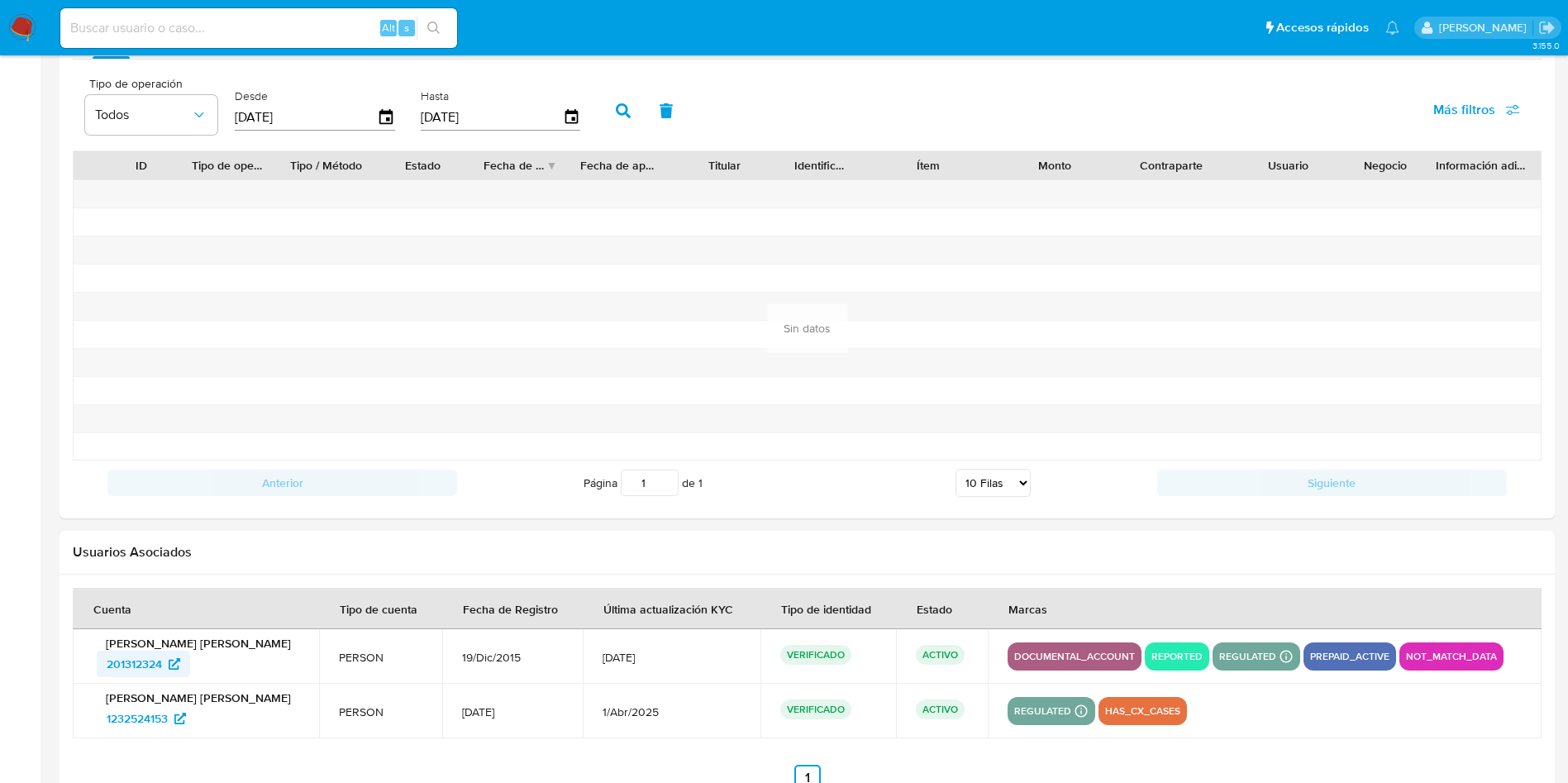
click at [137, 669] on span "201312324" at bounding box center [135, 664] width 56 height 26
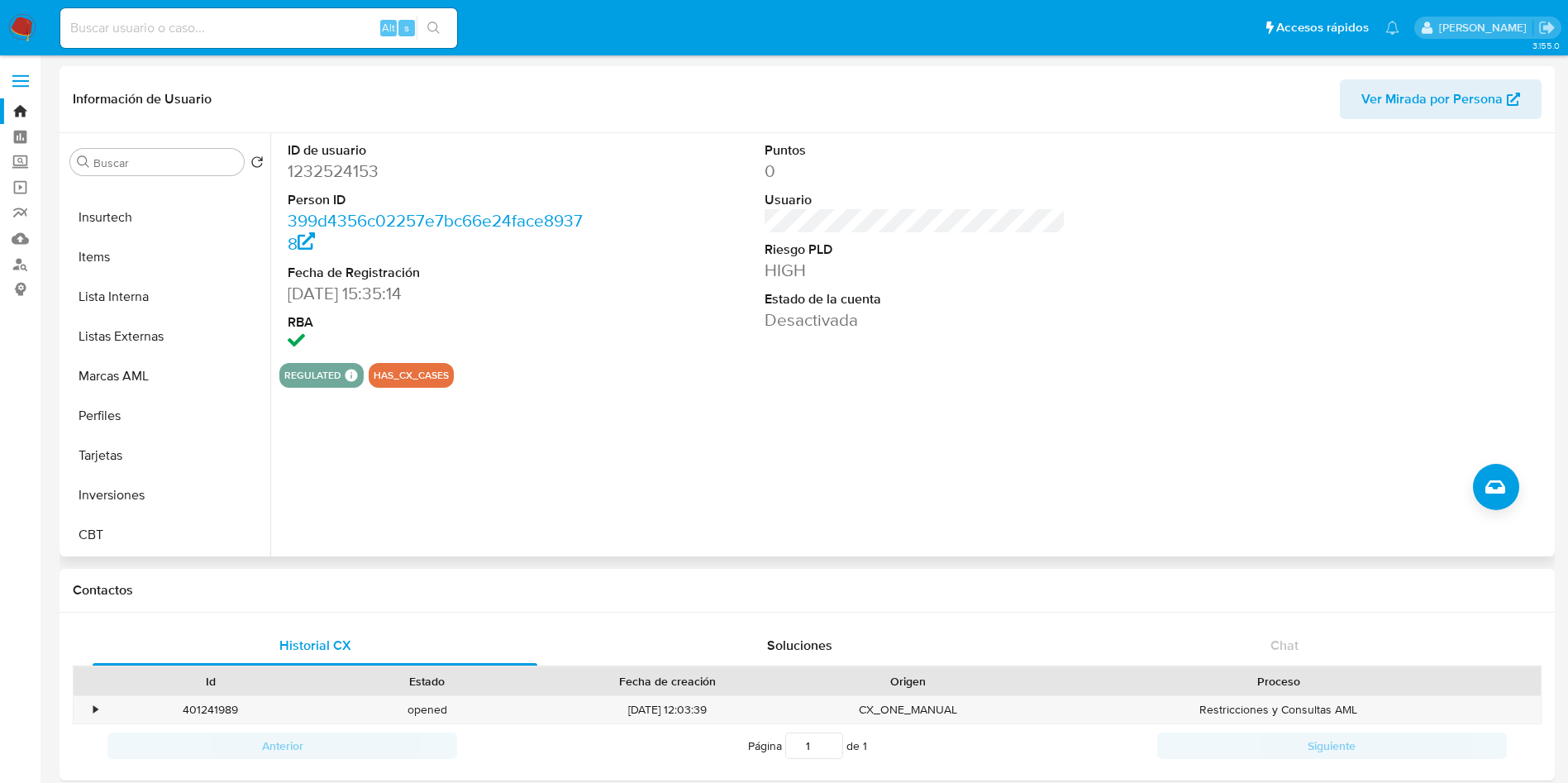
scroll to position [33, 0]
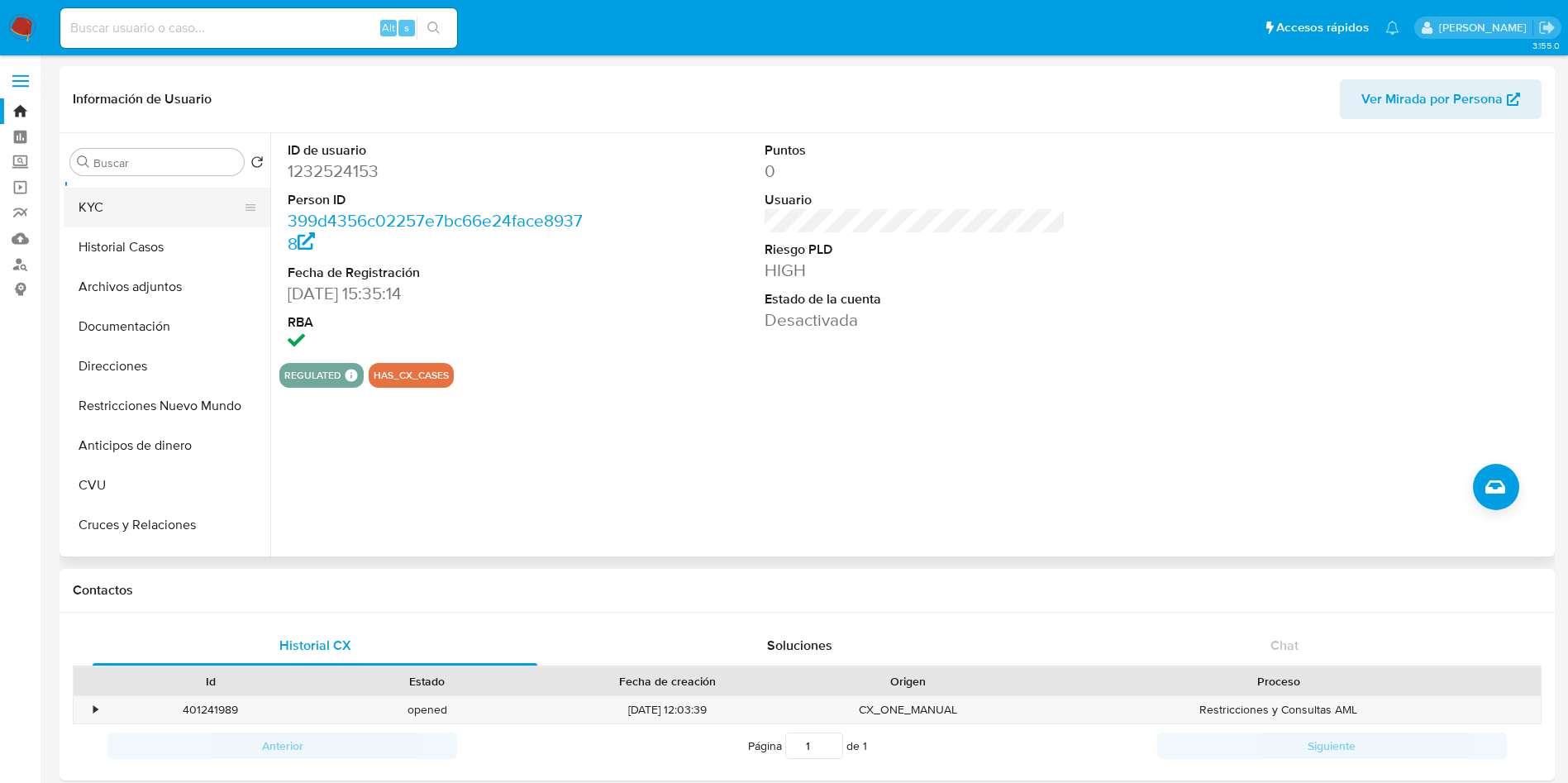
click at [137, 197] on button "KYC" at bounding box center [160, 207] width 193 height 40
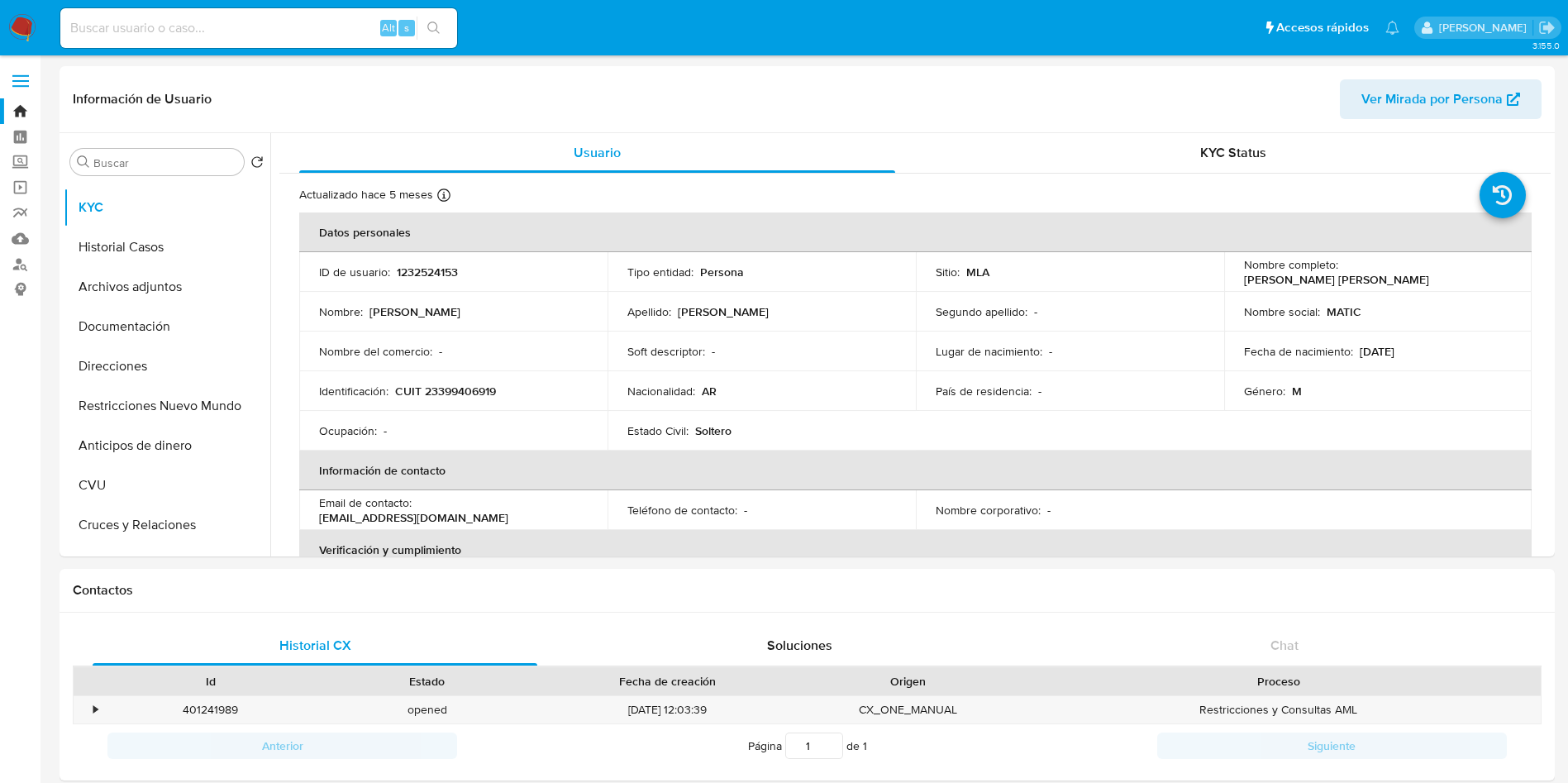
click at [24, 33] on img at bounding box center [22, 28] width 28 height 28
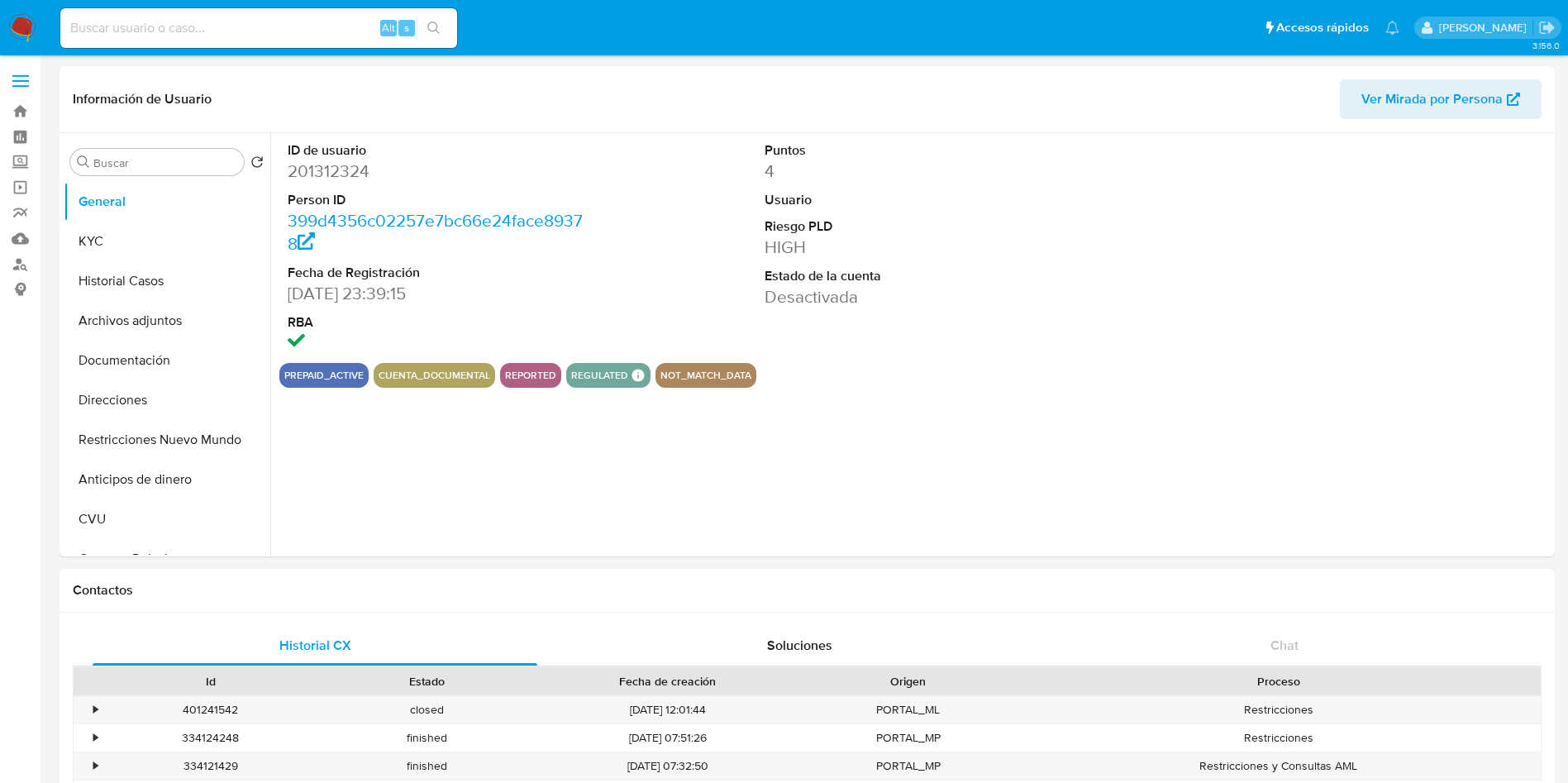
select select "10"
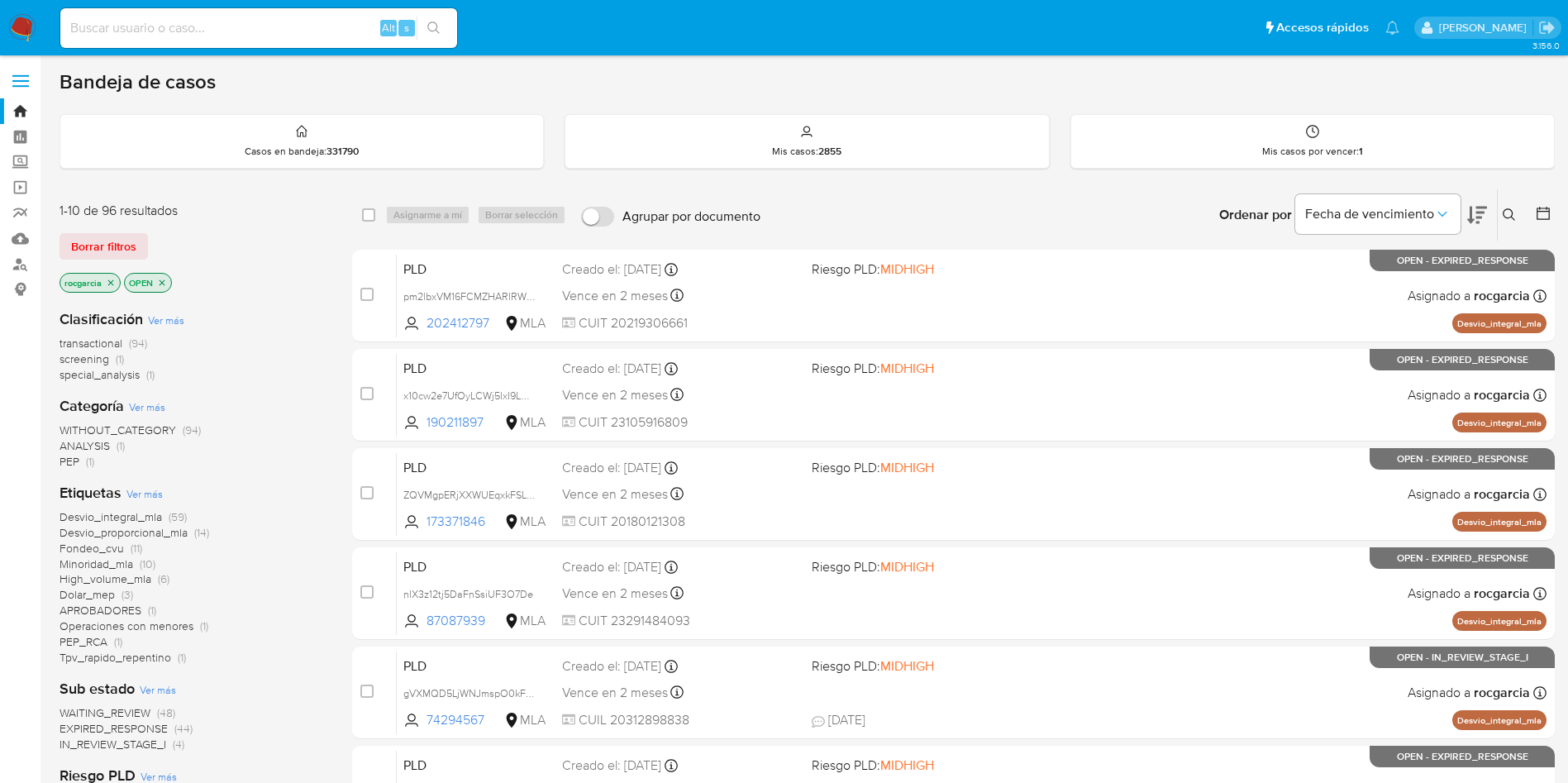
click at [1509, 212] on icon at bounding box center [1509, 215] width 13 height 13
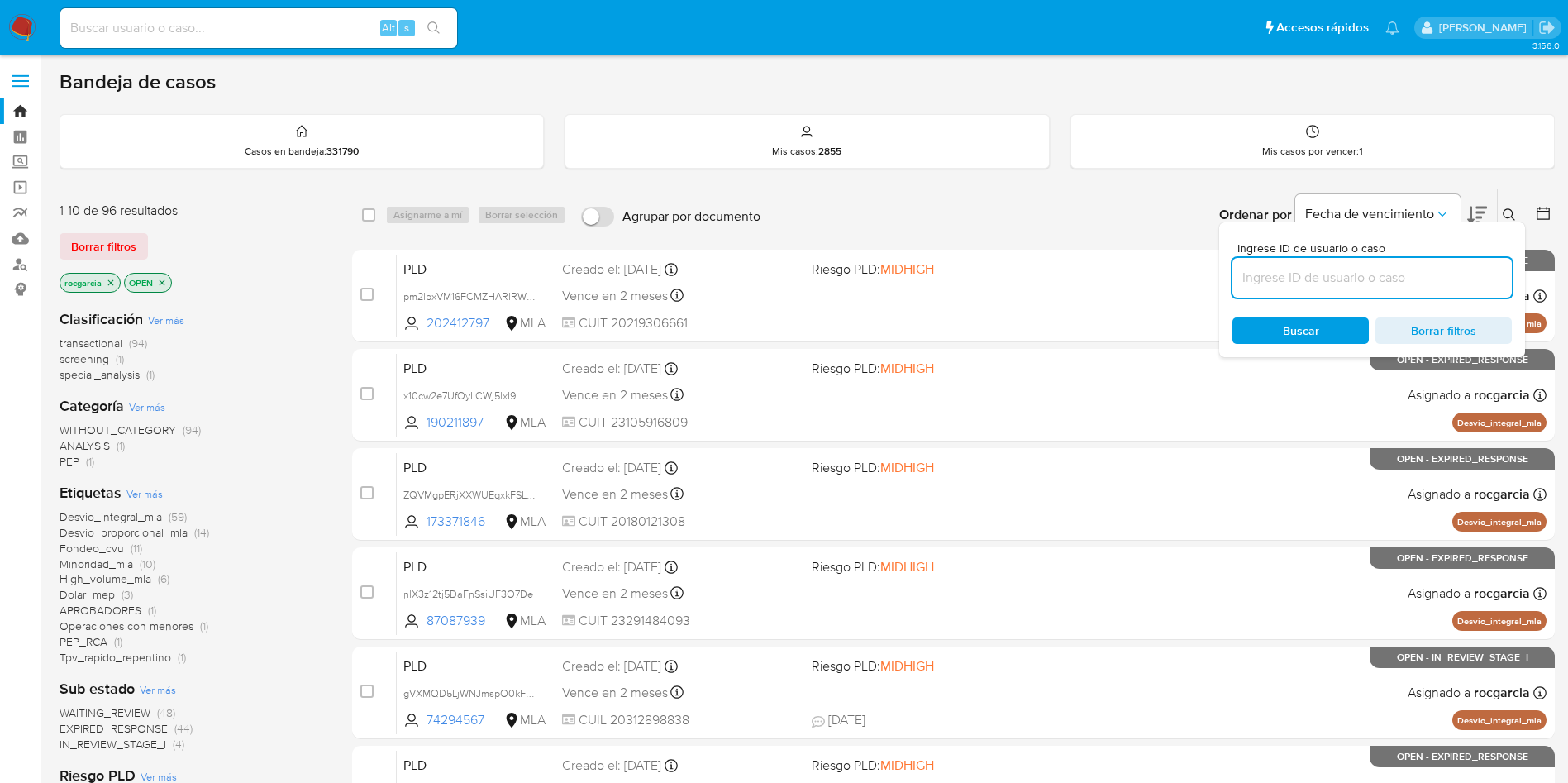
click at [1248, 278] on input at bounding box center [1373, 277] width 279 height 21
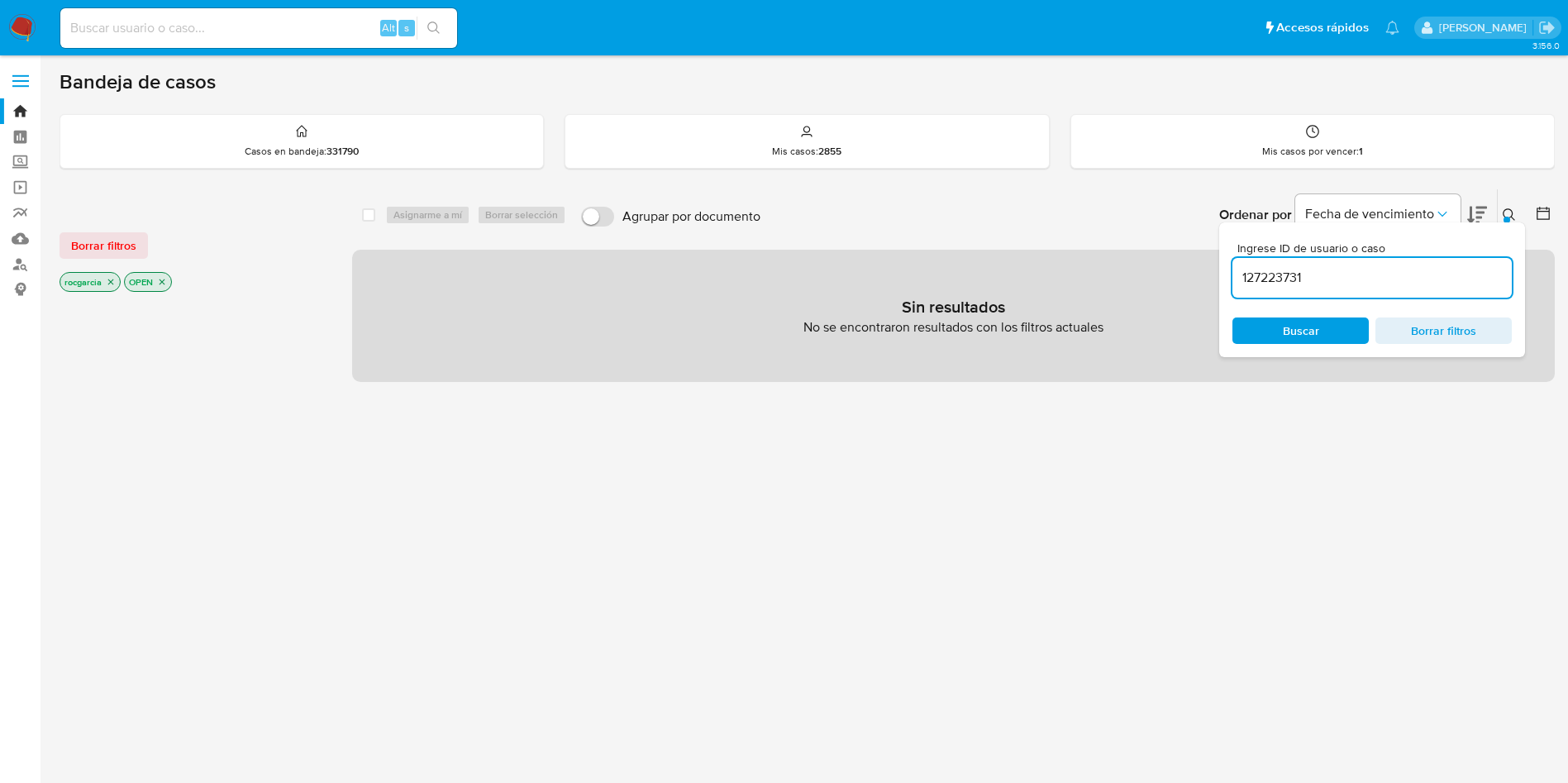
click at [1313, 279] on input "127223731" at bounding box center [1373, 277] width 279 height 21
type input "127223731"
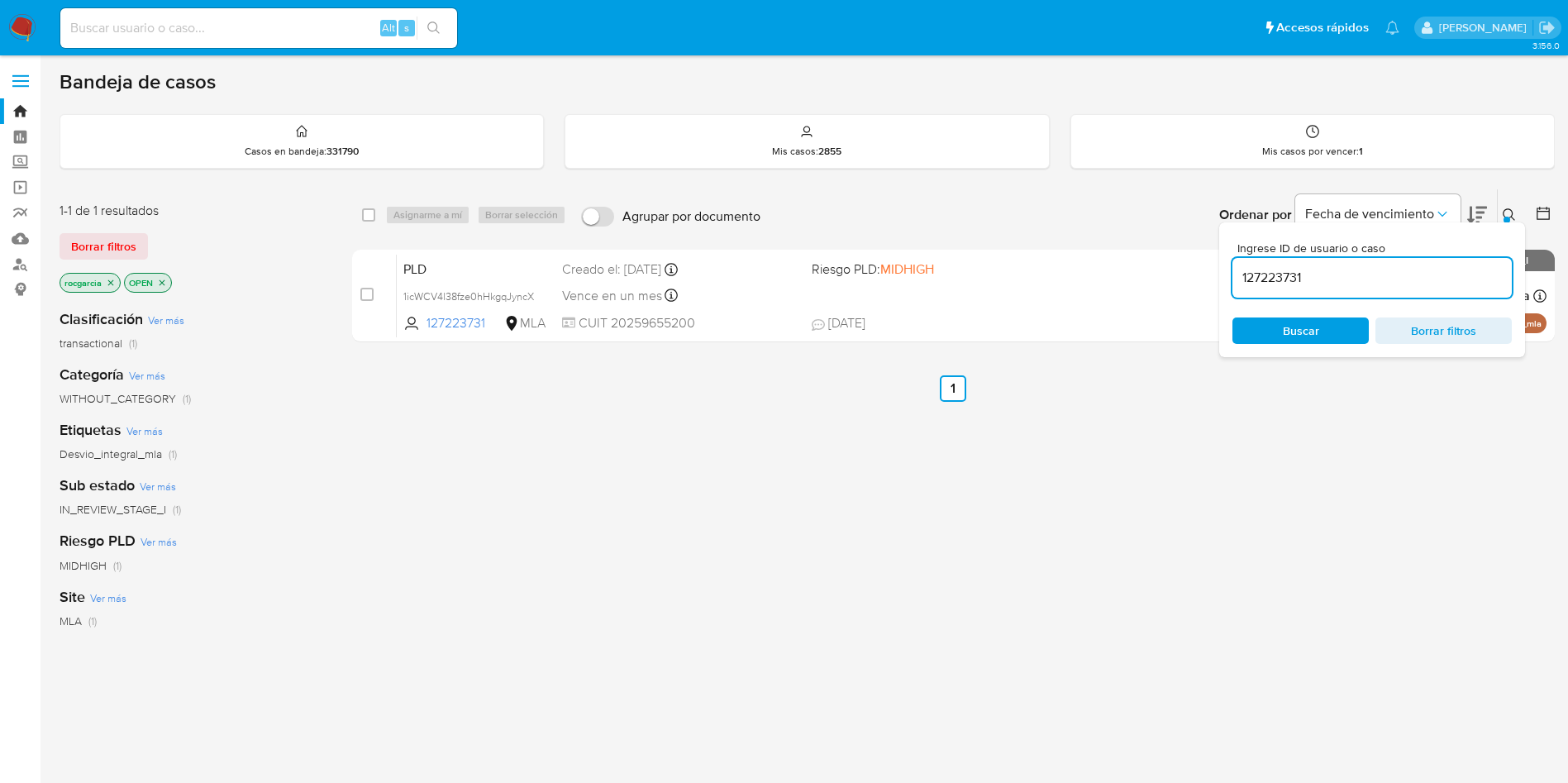
click at [1494, 208] on div "Ordenar por Fecha de vencimiento" at bounding box center [1351, 215] width 291 height 51
click at [1522, 217] on button at bounding box center [1511, 214] width 27 height 20
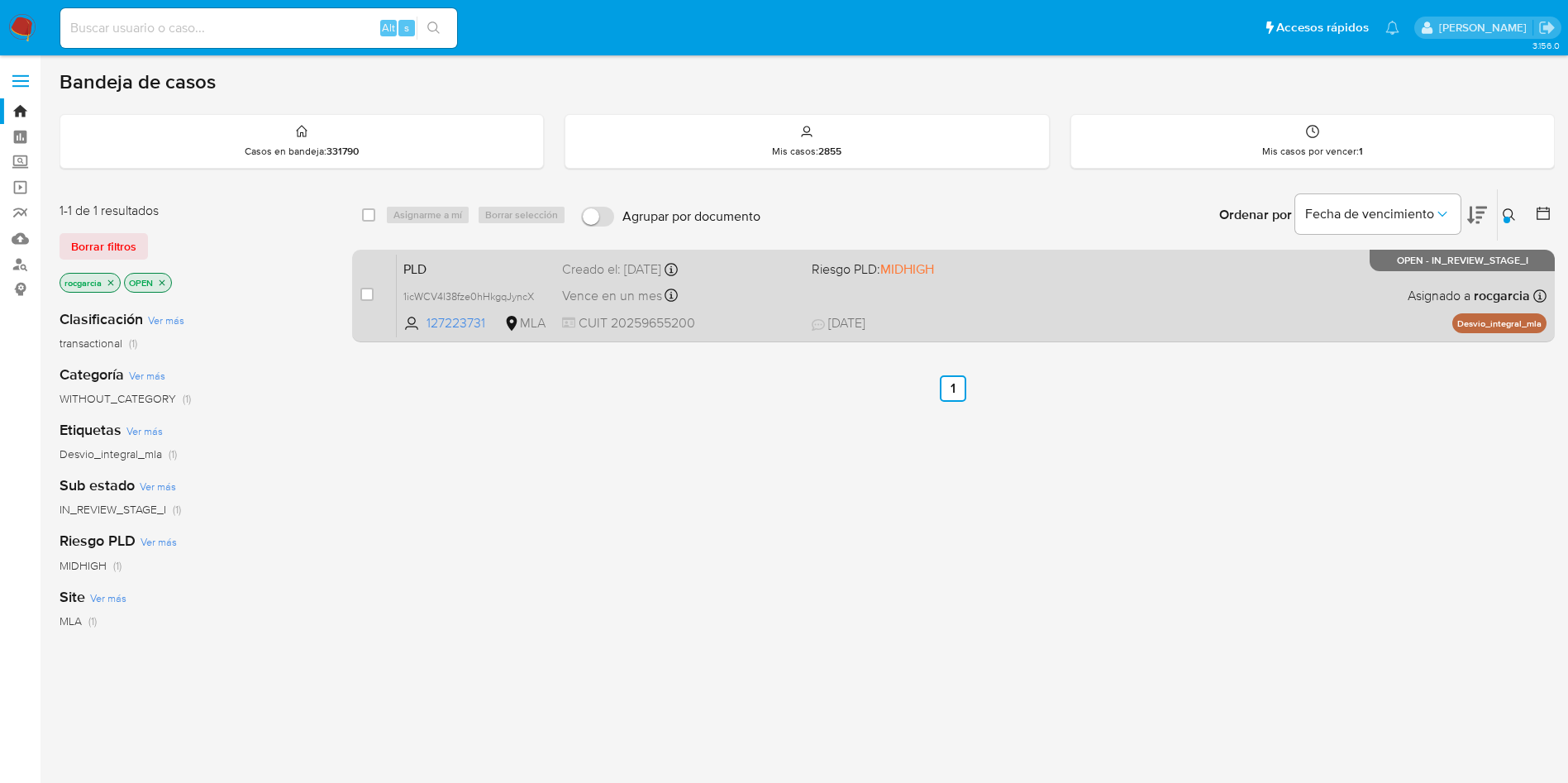
click at [1043, 299] on div "PLD 1icWCV4l38fze0hHkgqJyncX 127223731 MLA Riesgo PLD: MIDHIGH Creado el: 12/07…" at bounding box center [972, 296] width 1150 height 84
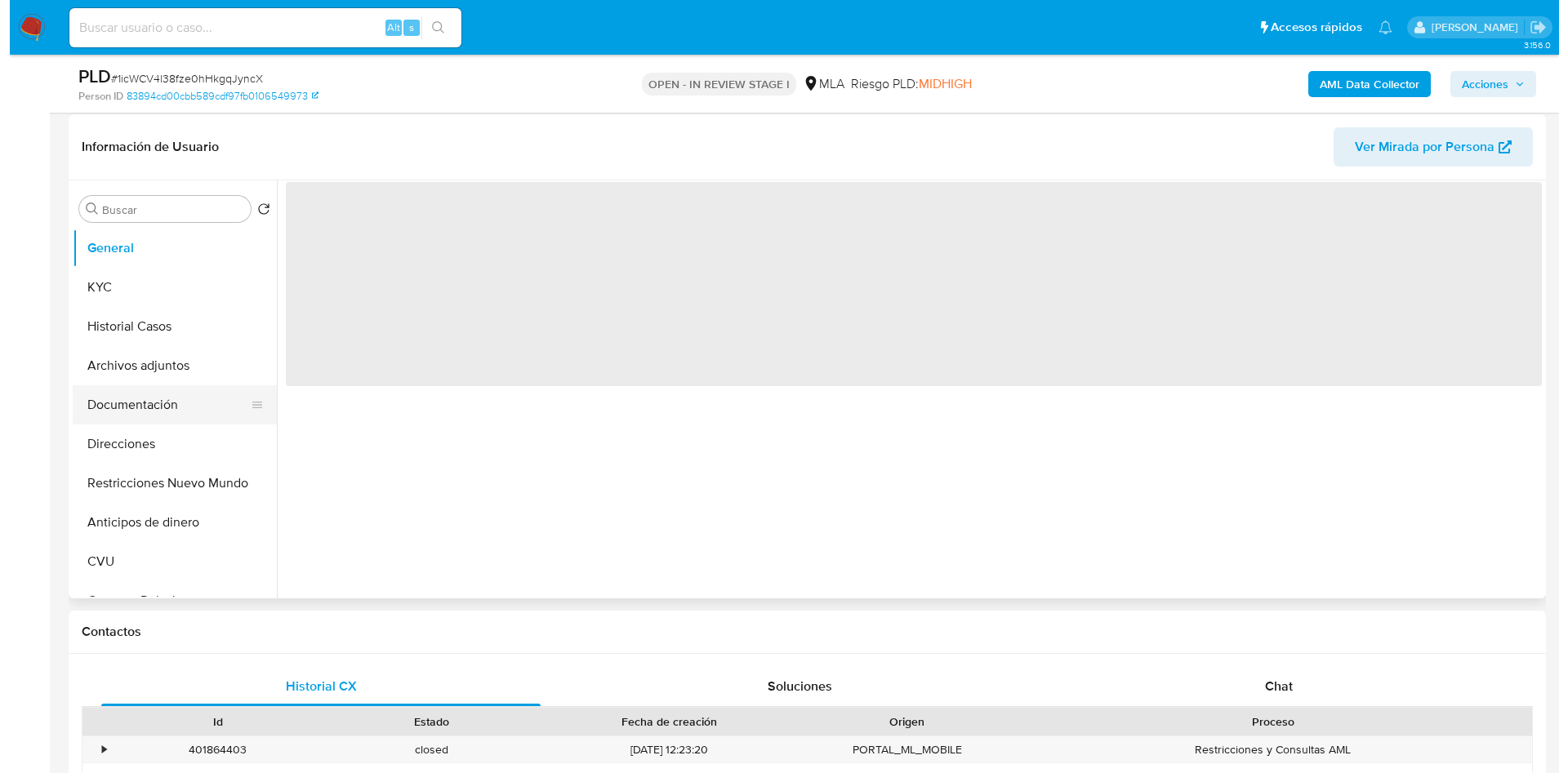
scroll to position [245, 0]
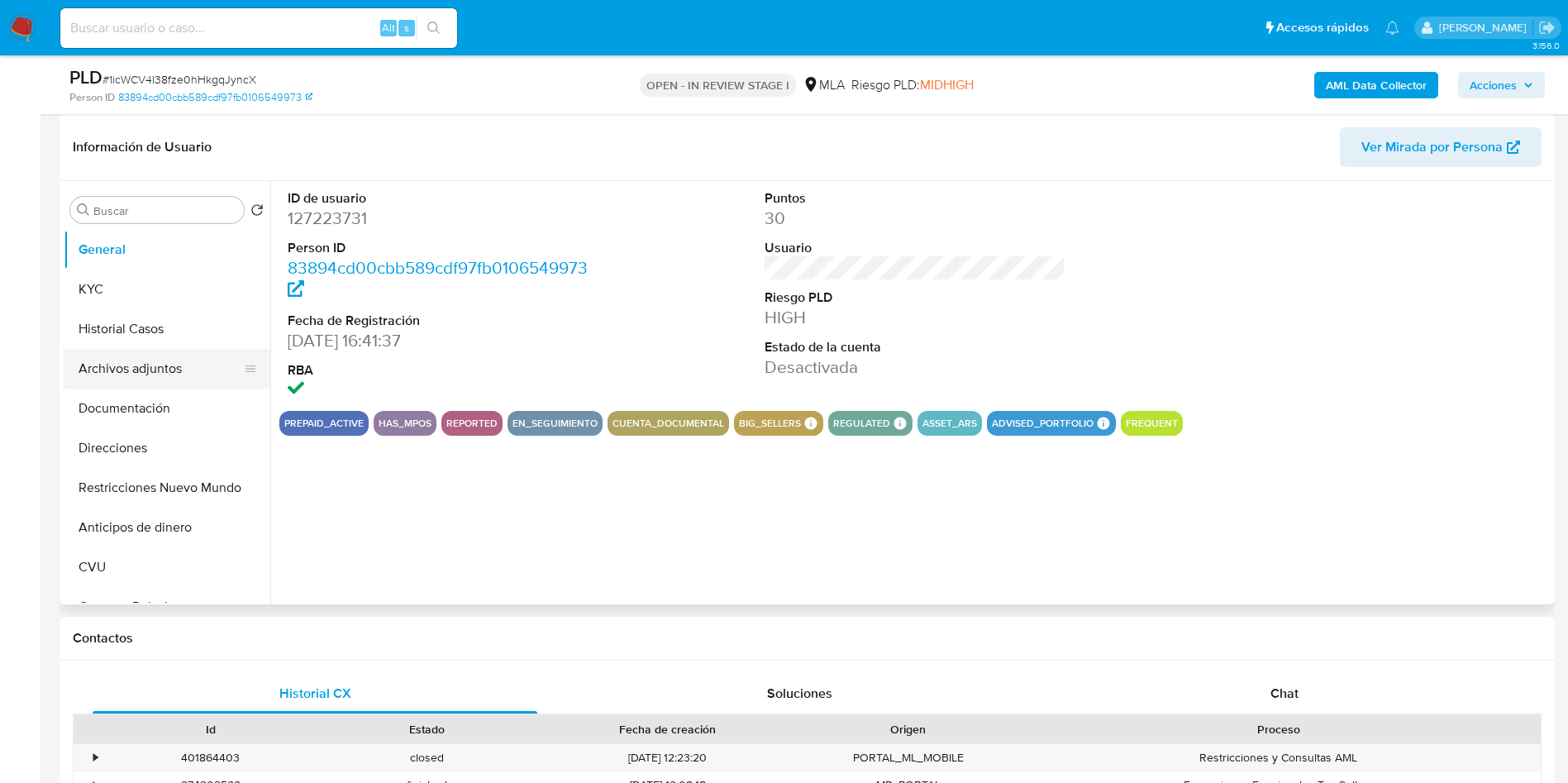
click at [104, 365] on button "Archivos adjuntos" at bounding box center [160, 368] width 193 height 40
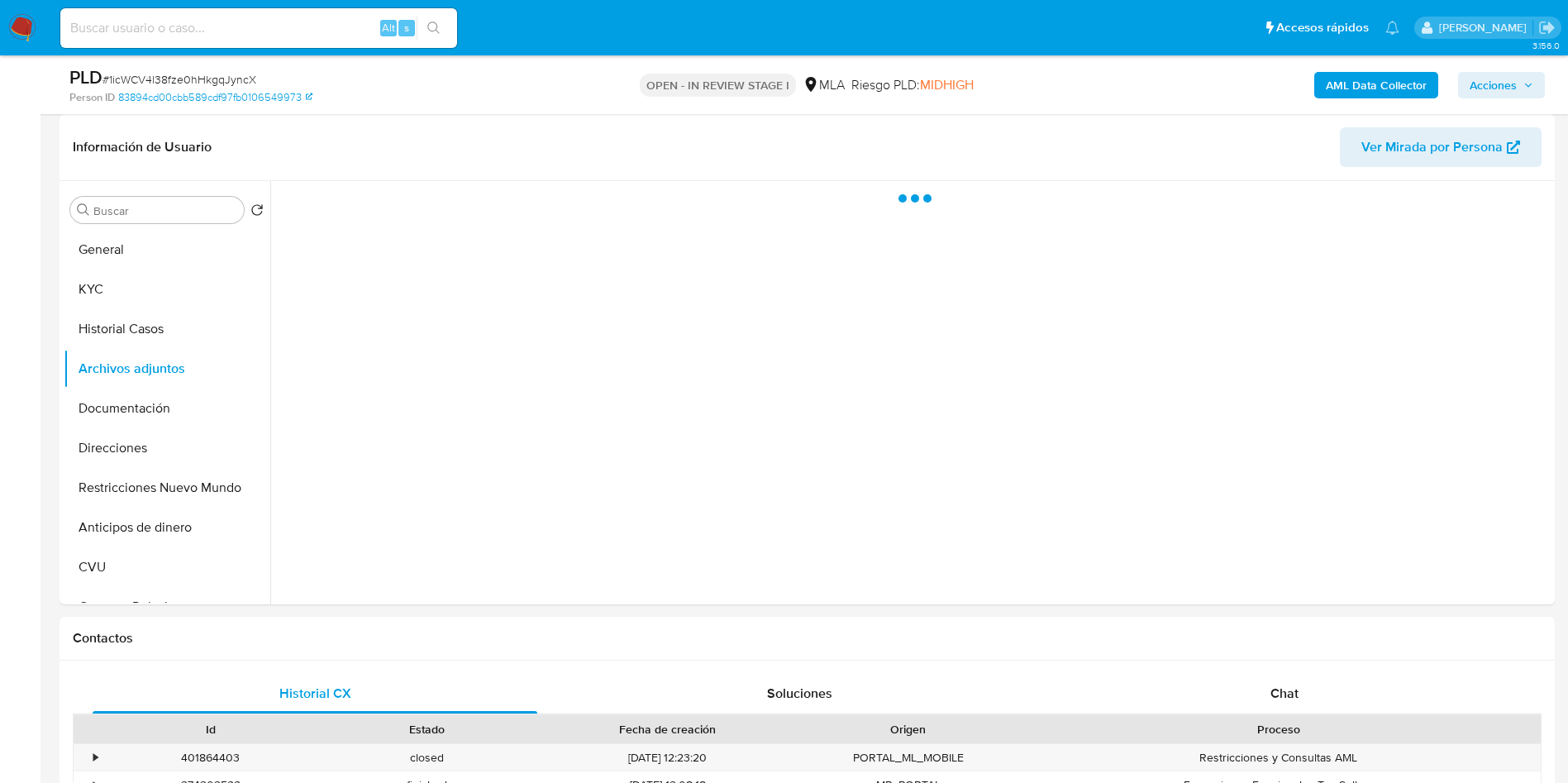
select select "10"
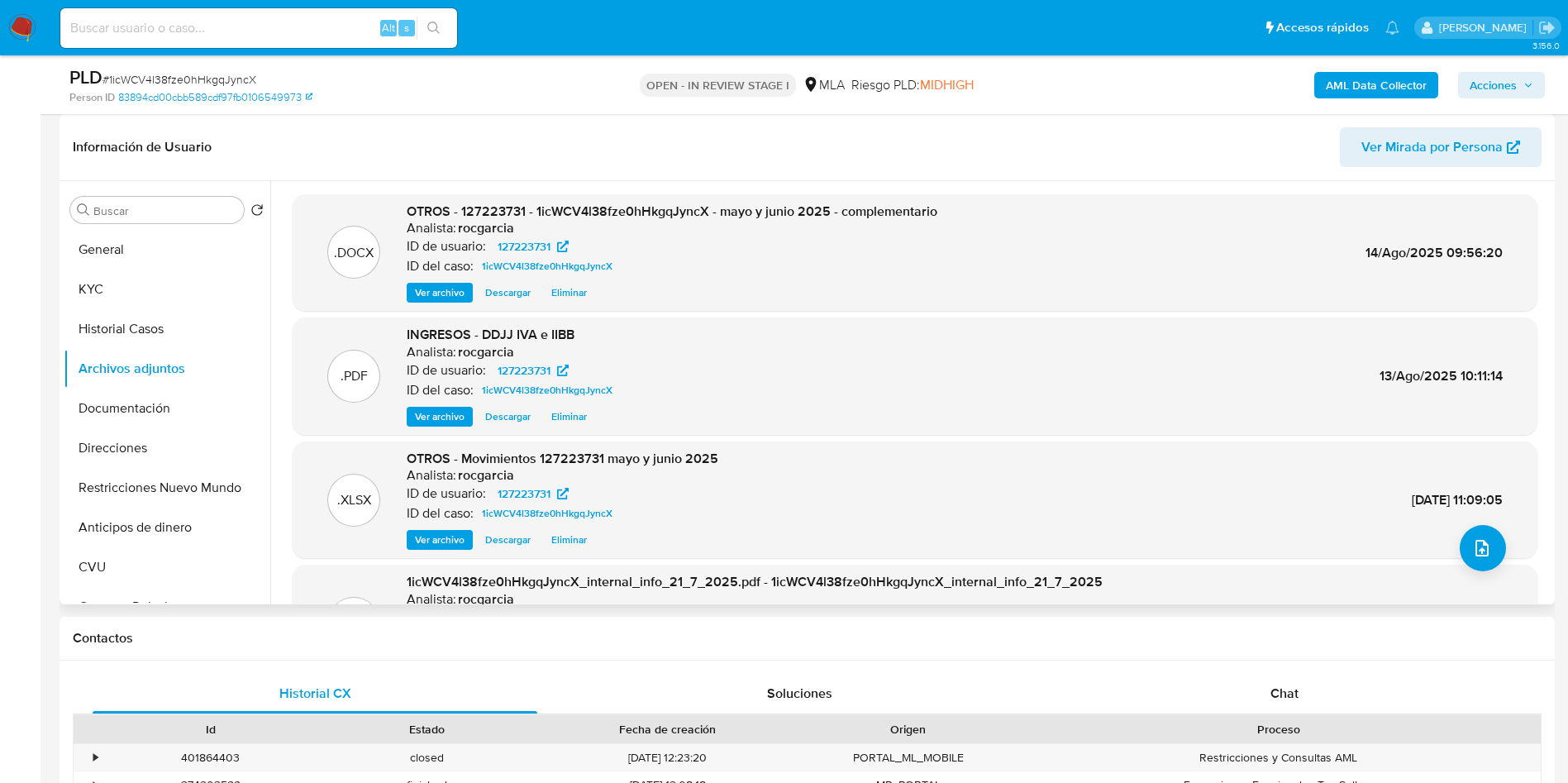
click at [578, 286] on span "Eliminar" at bounding box center [569, 293] width 35 height 17
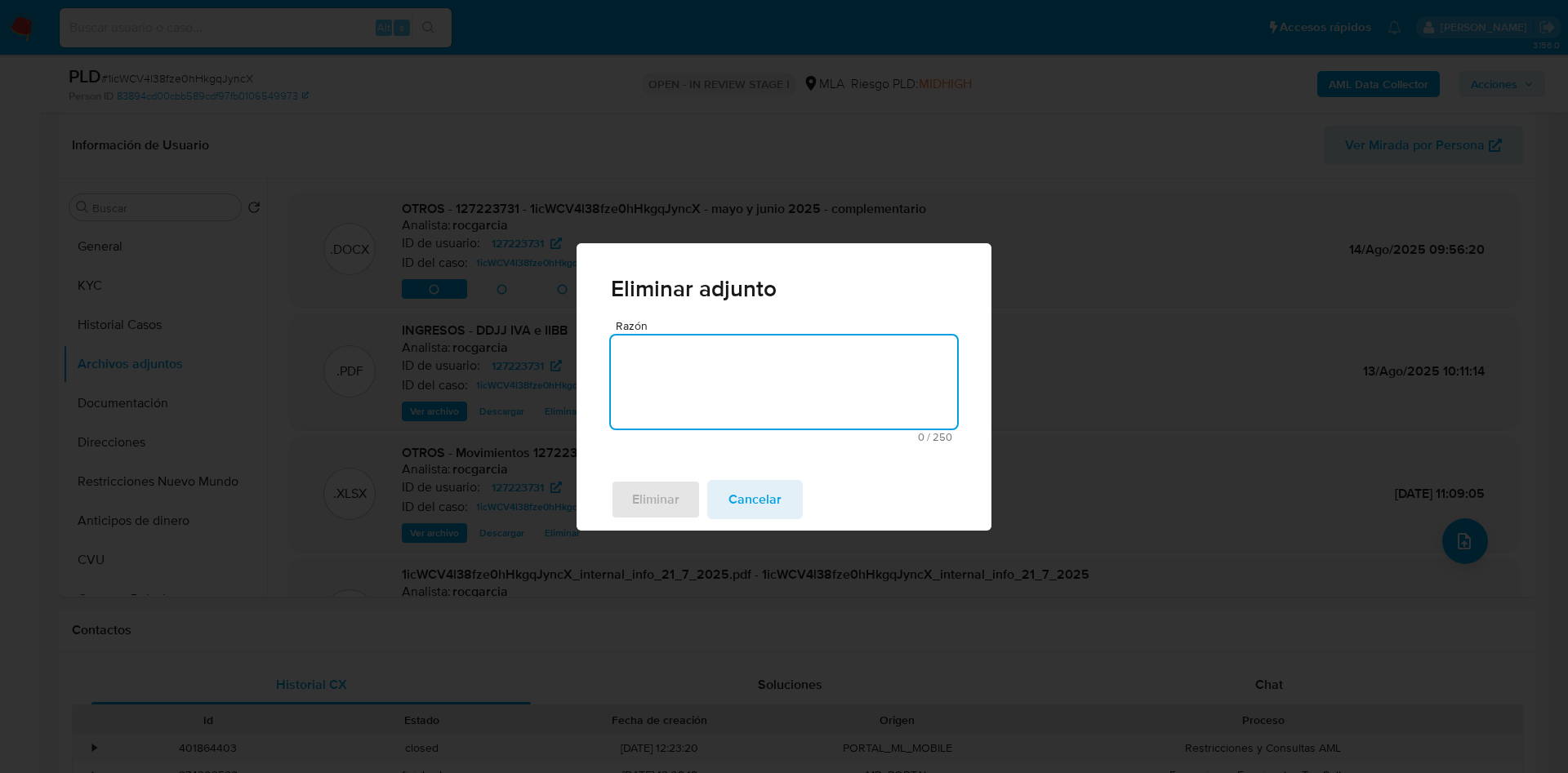
click at [652, 419] on textarea "Razón" at bounding box center [784, 381] width 346 height 93
type textarea "subir v2"
click at [637, 503] on span "Eliminar" at bounding box center [656, 499] width 48 height 36
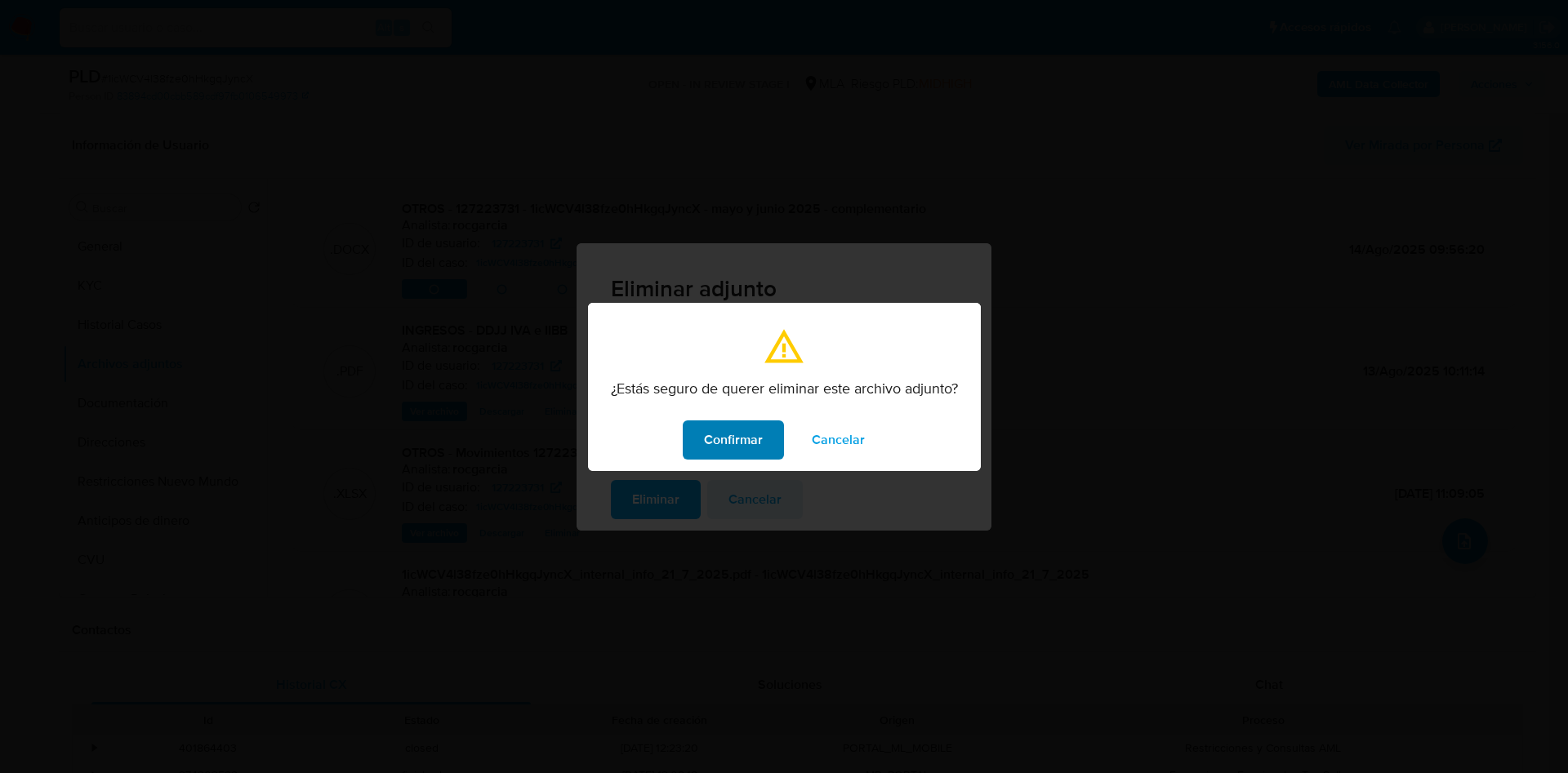
click at [735, 425] on span "Confirmar" at bounding box center [733, 440] width 59 height 36
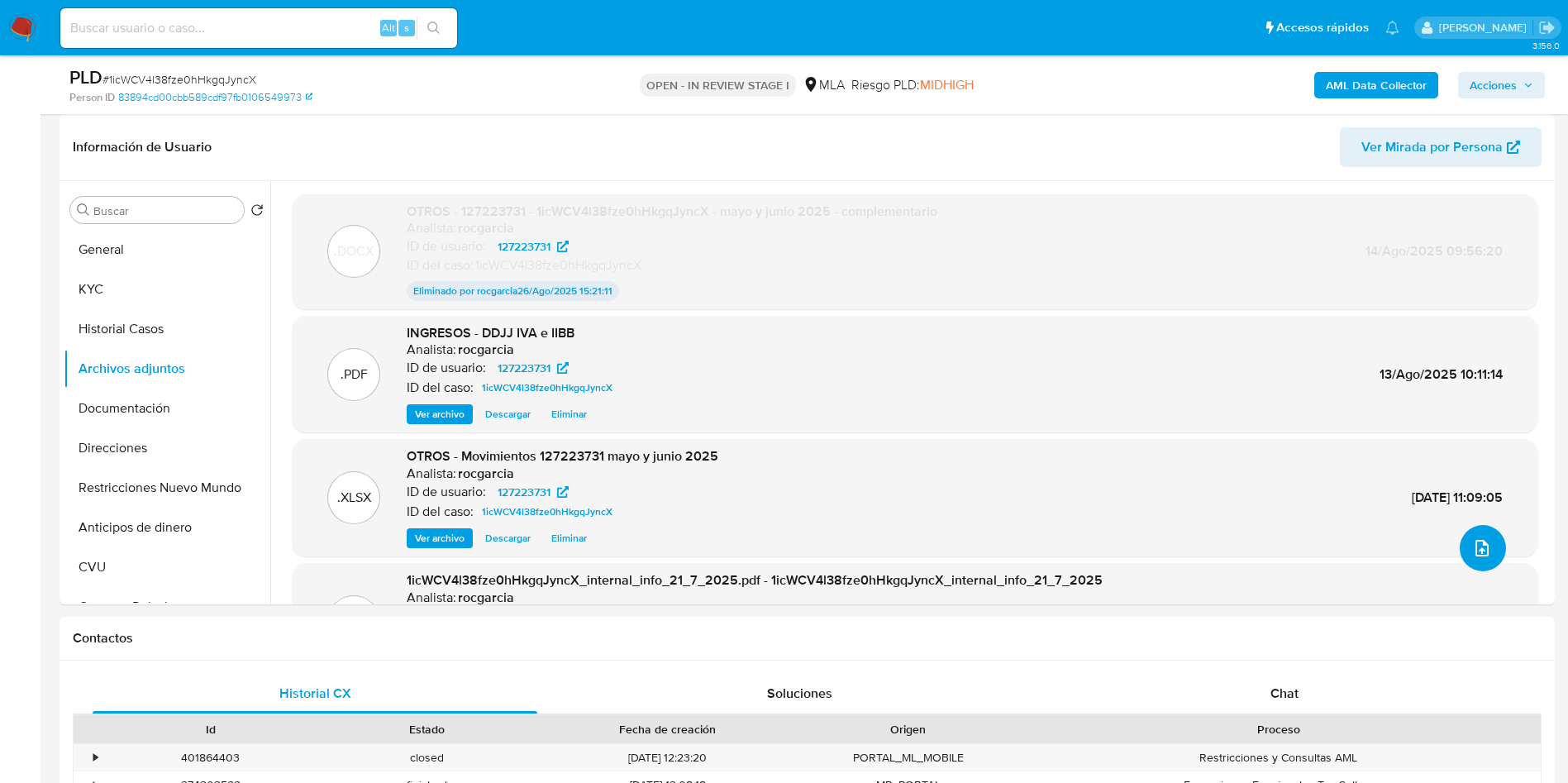
click at [1472, 544] on icon "upload-file" at bounding box center [1482, 548] width 20 height 20
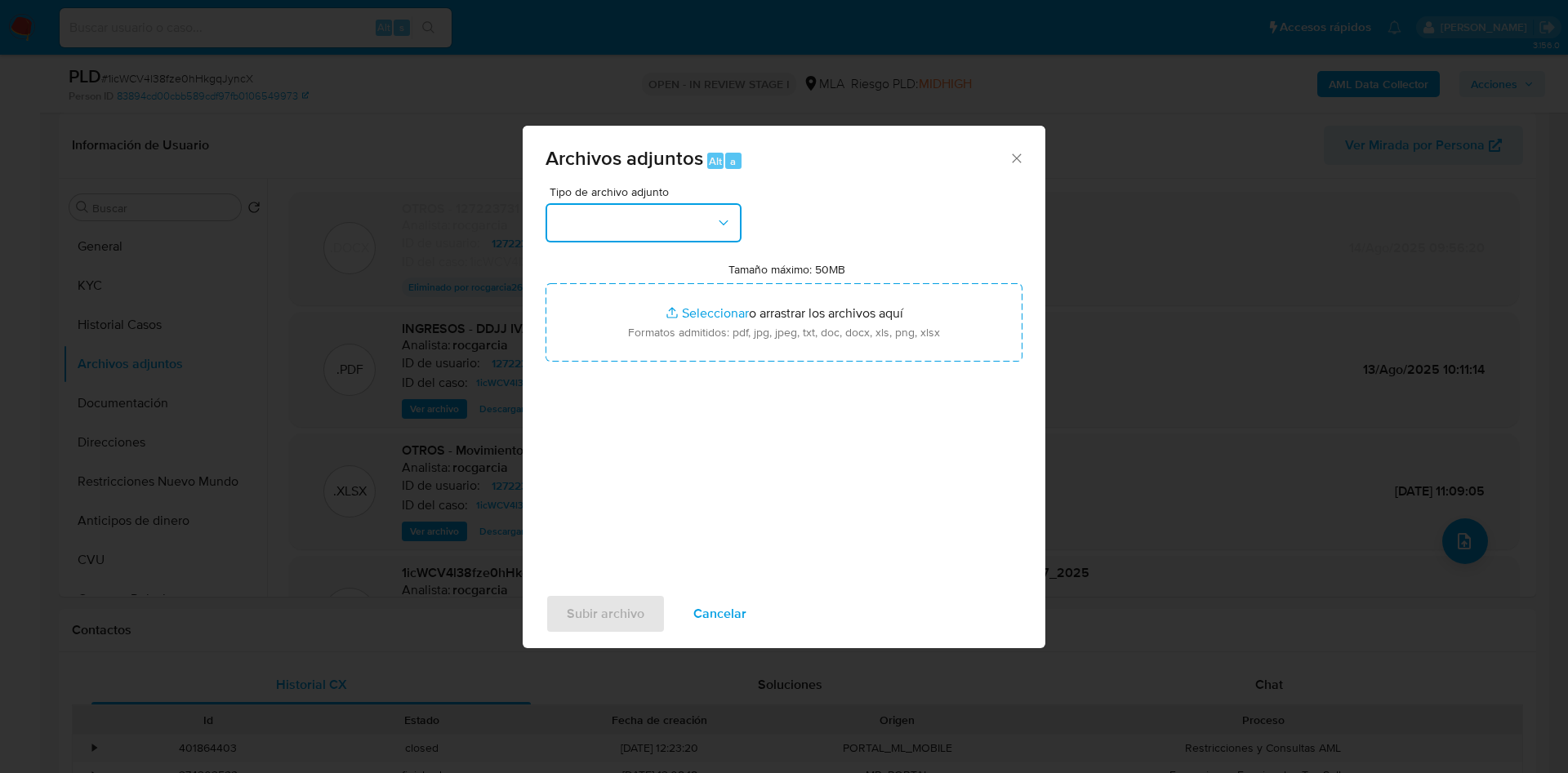
click at [582, 212] on button "button" at bounding box center [643, 222] width 196 height 39
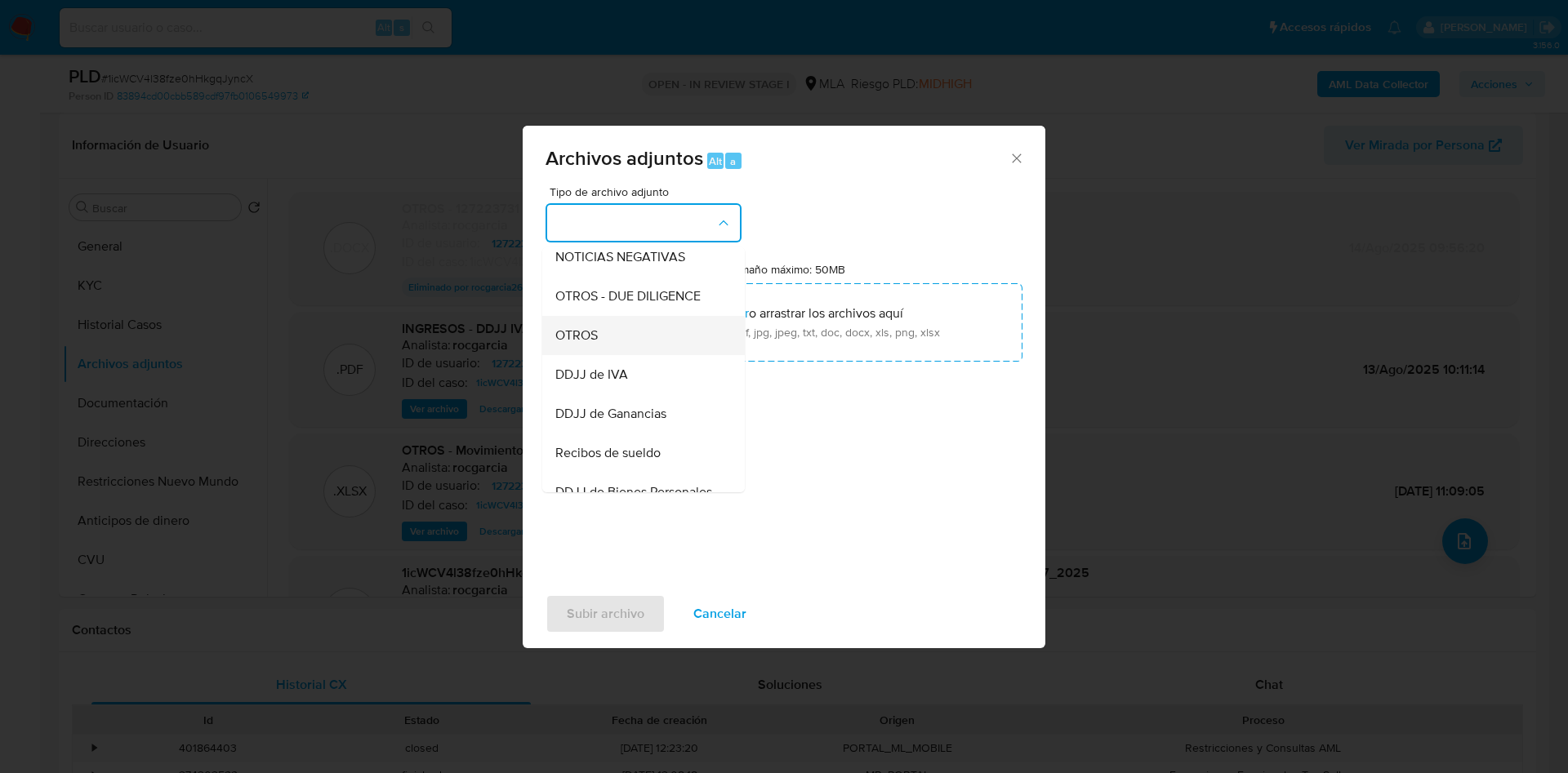
click at [585, 331] on div "OTROS" at bounding box center [638, 335] width 166 height 39
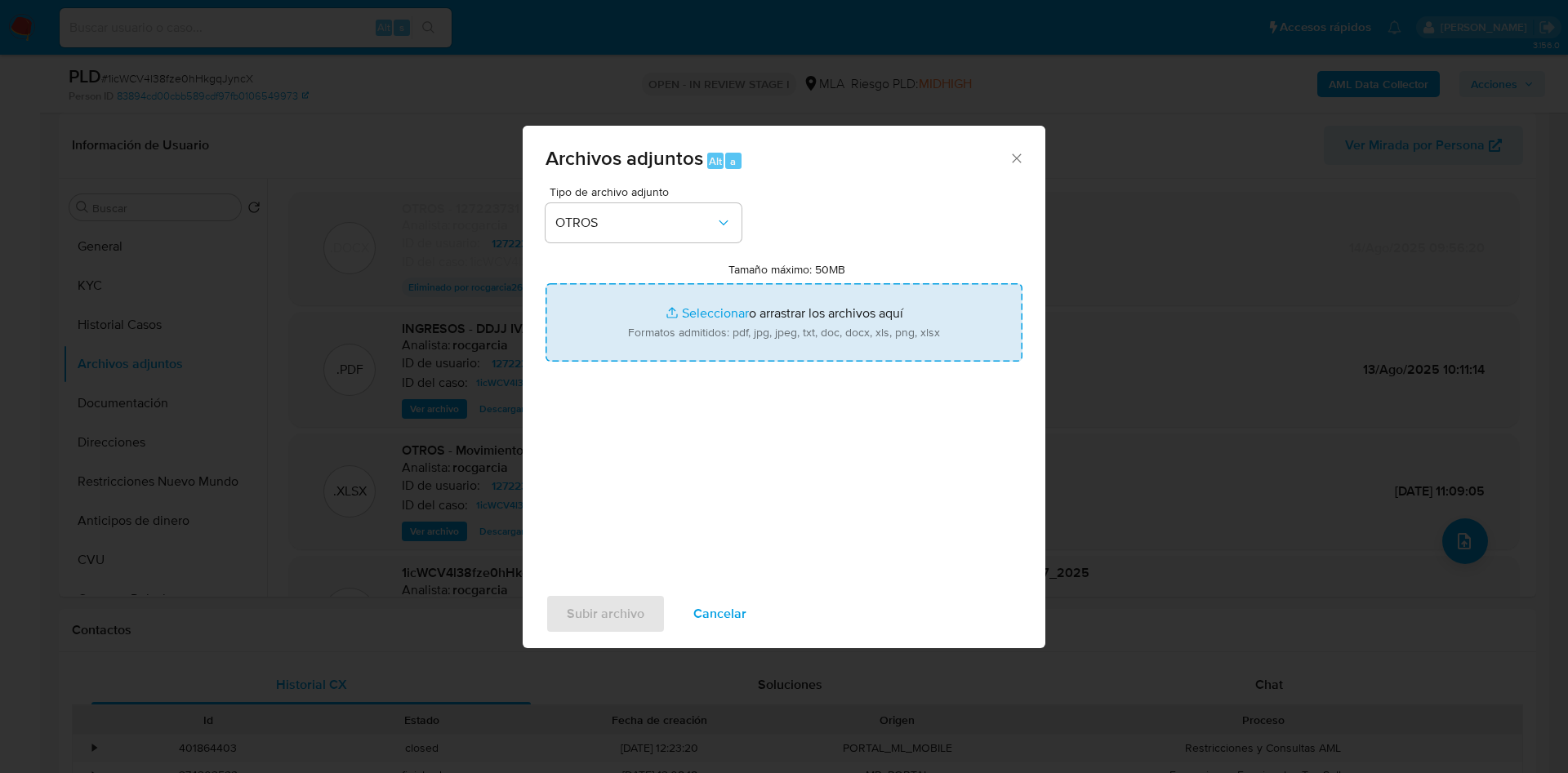
click at [669, 305] on input "Tamaño máximo: 50MB Seleccionar archivos" at bounding box center [784, 321] width 477 height 78
type input "C:\fakepath\127223731 - 1icWCV4l38fze0hHkgqJyncX - mayo y junio 2025 - compleme…"
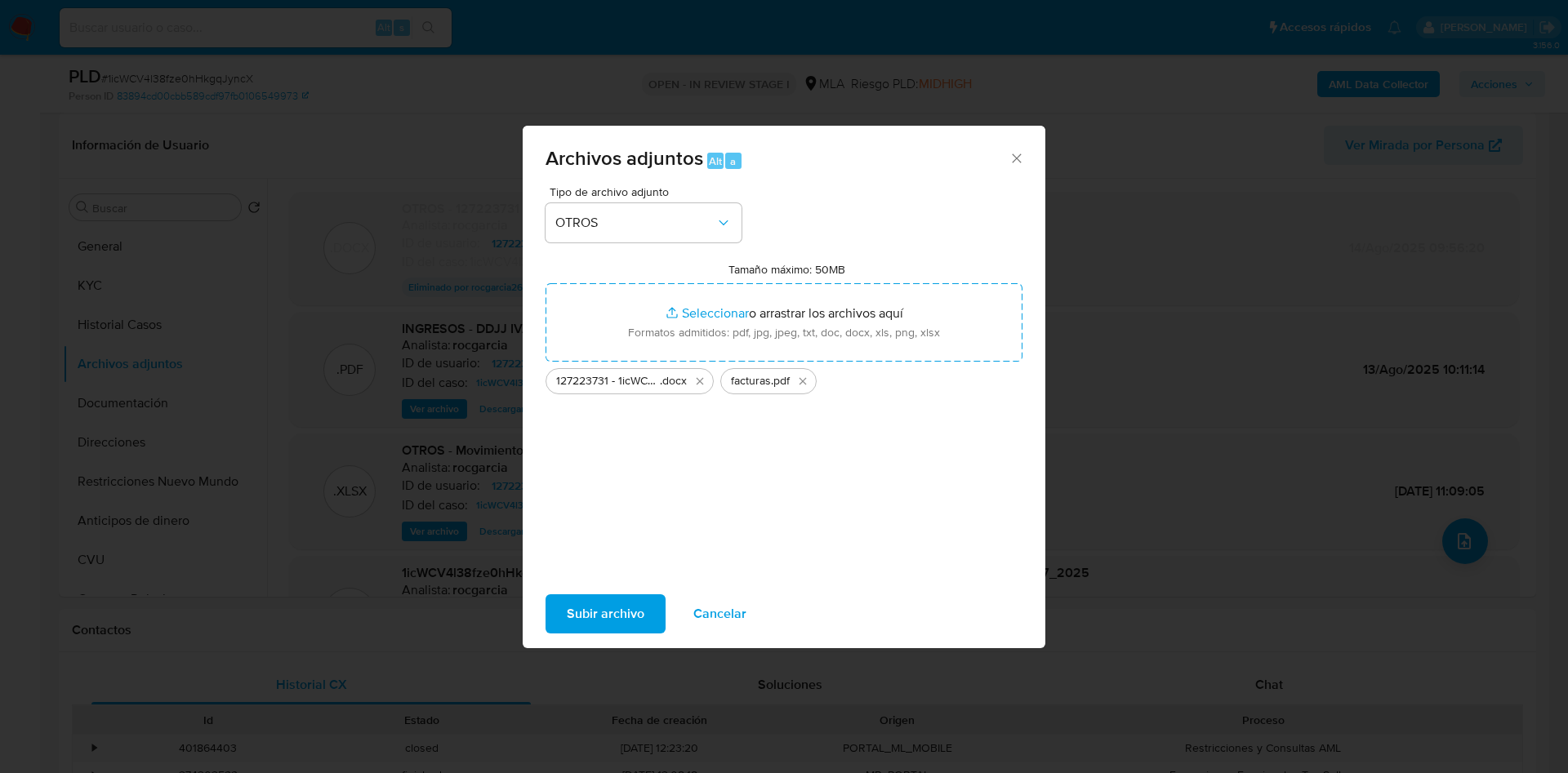
click at [612, 607] on span "Subir archivo" at bounding box center [605, 613] width 77 height 36
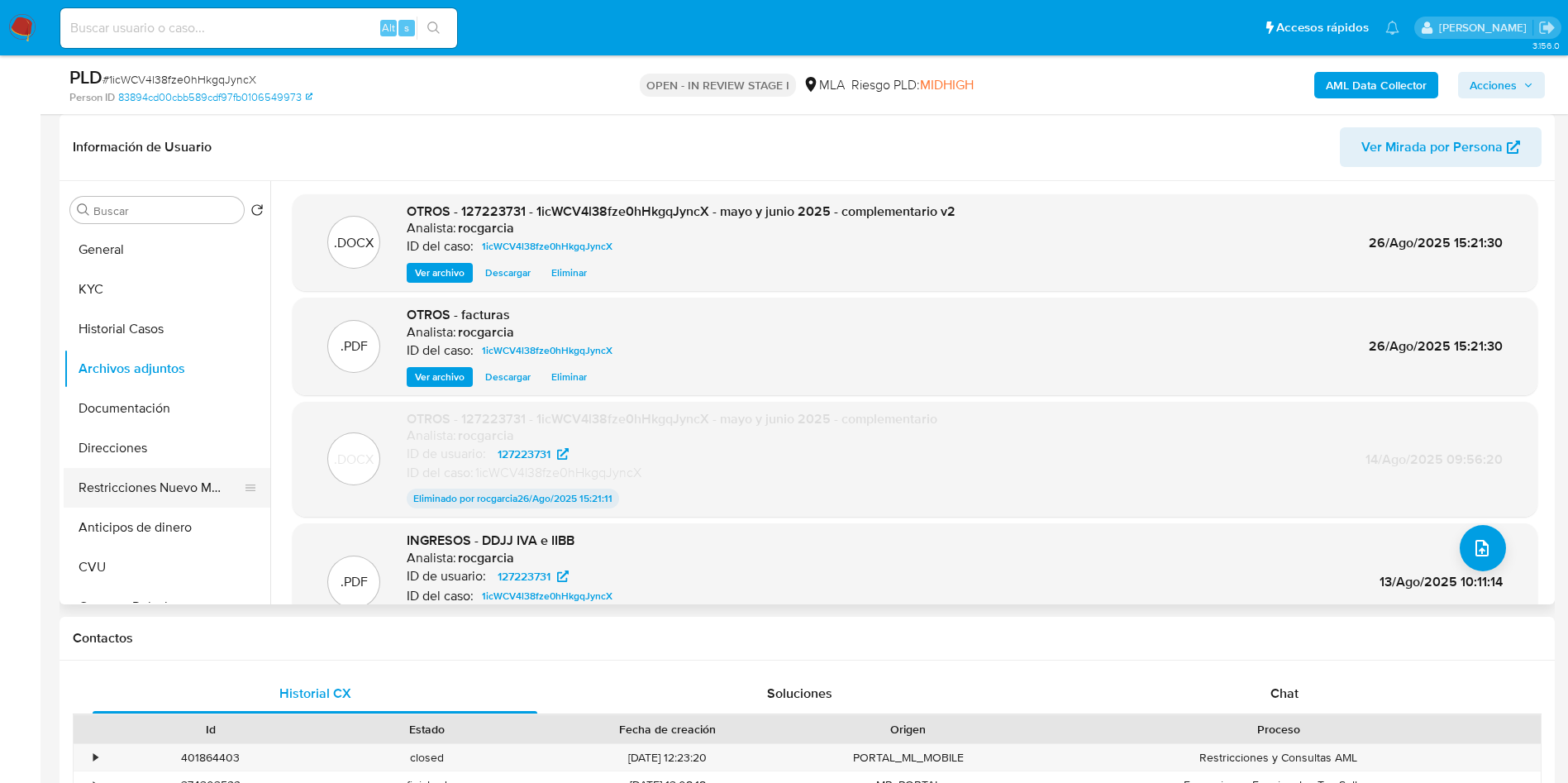
click at [93, 481] on button "Restricciones Nuevo Mundo" at bounding box center [160, 487] width 193 height 40
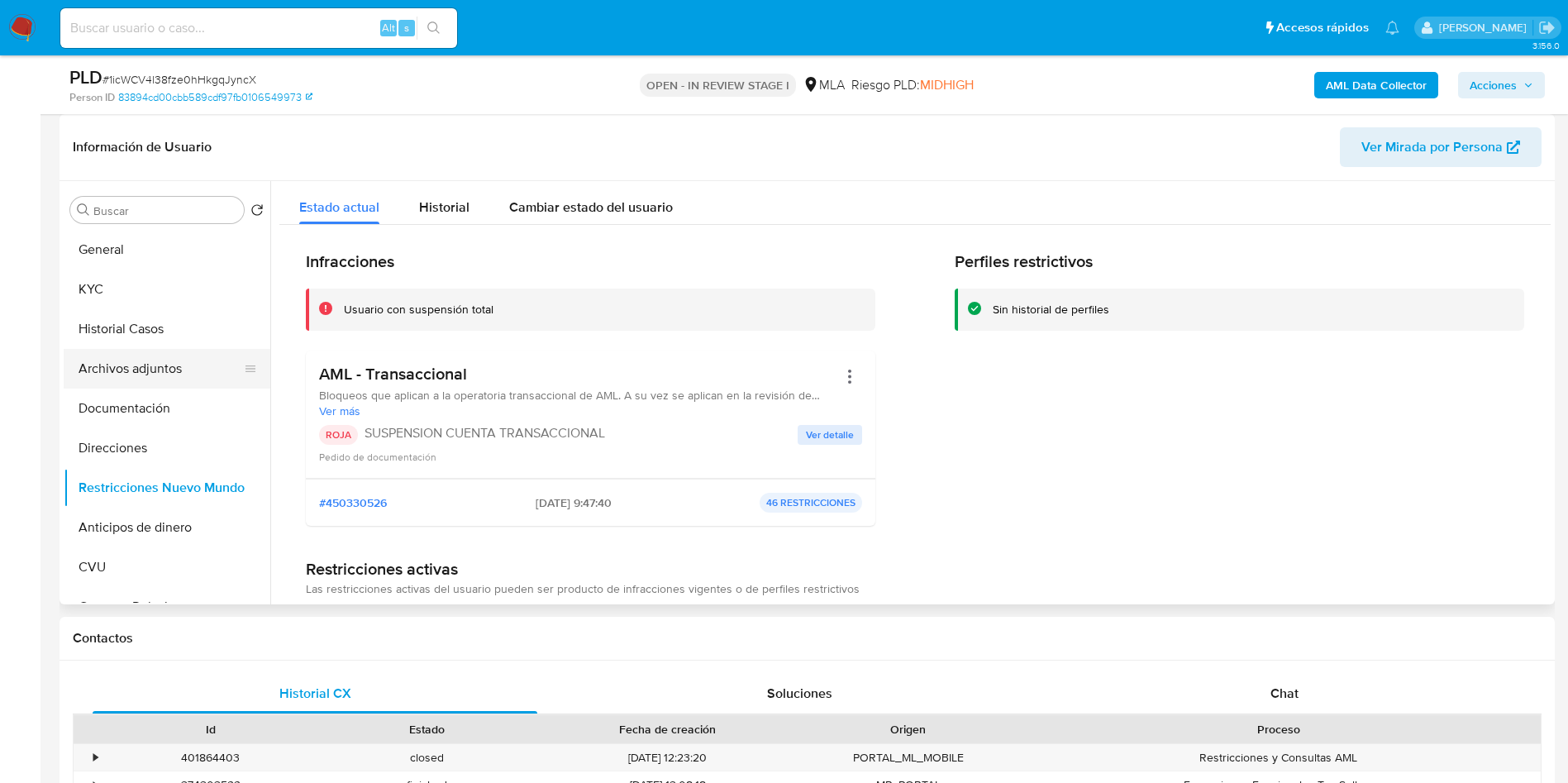
click at [115, 369] on button "Archivos adjuntos" at bounding box center [160, 368] width 193 height 40
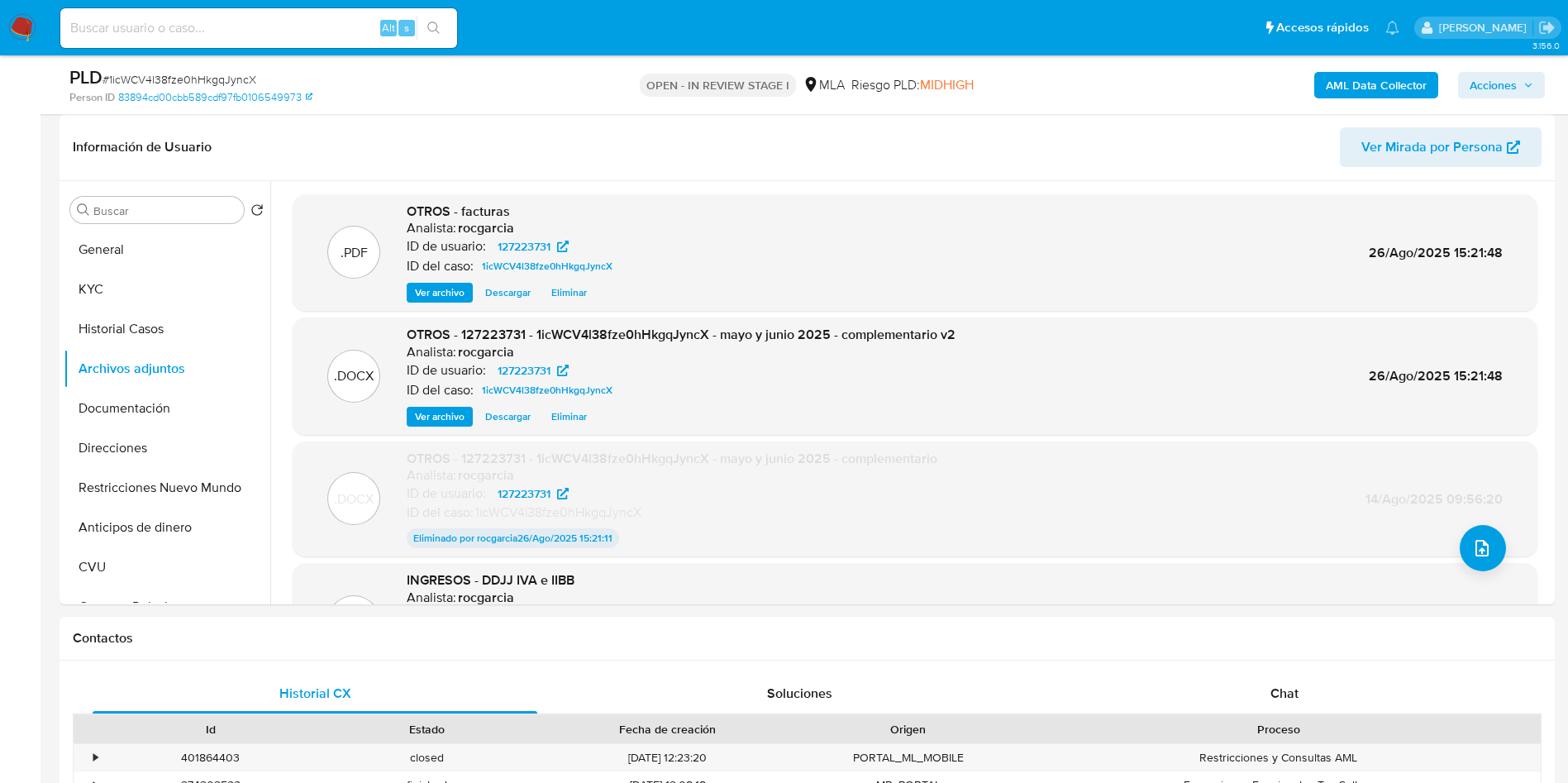
click at [1512, 82] on span "Acciones" at bounding box center [1494, 85] width 47 height 26
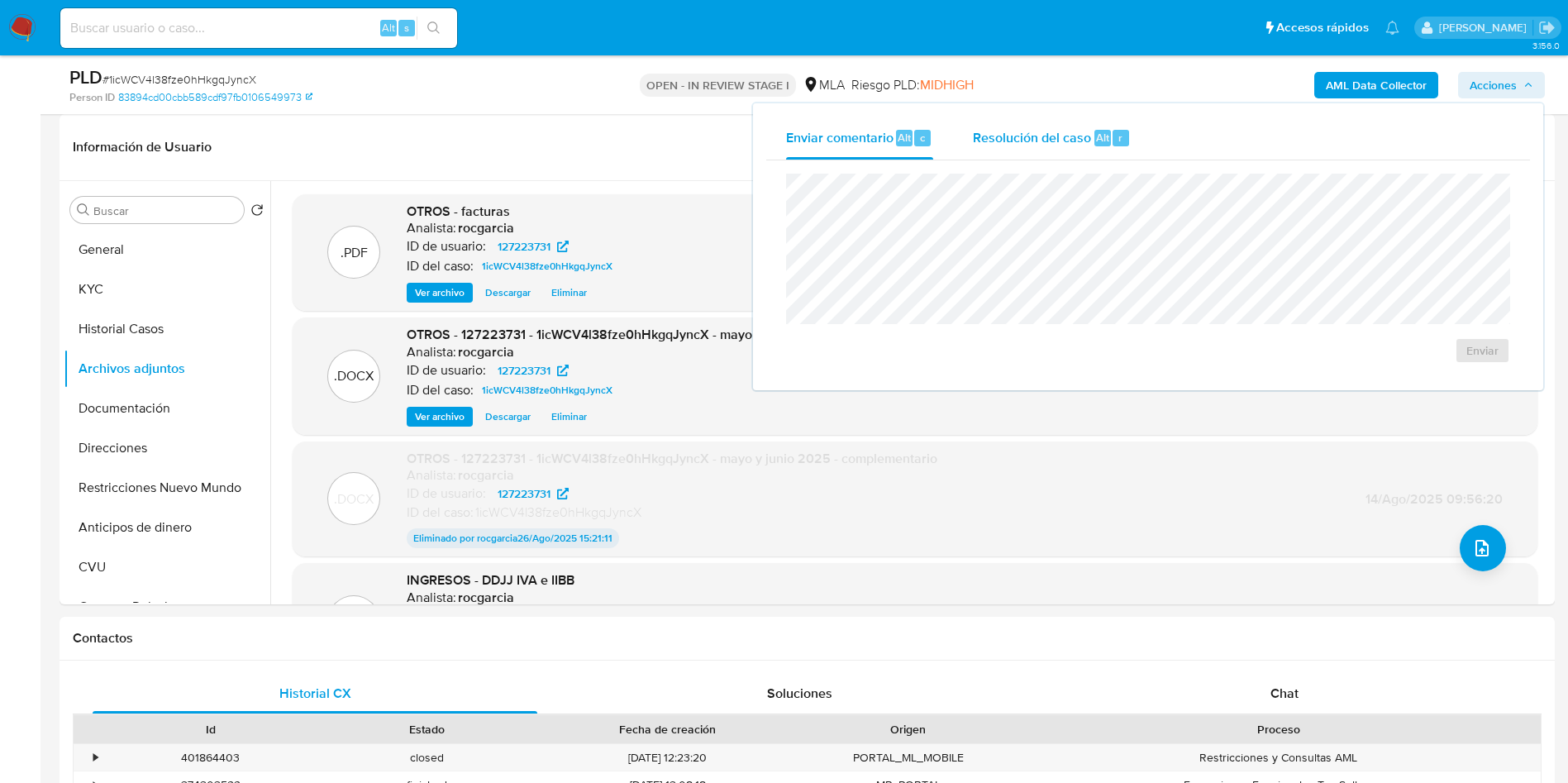
click at [1028, 154] on div "Resolución del caso Alt r" at bounding box center [1052, 138] width 158 height 43
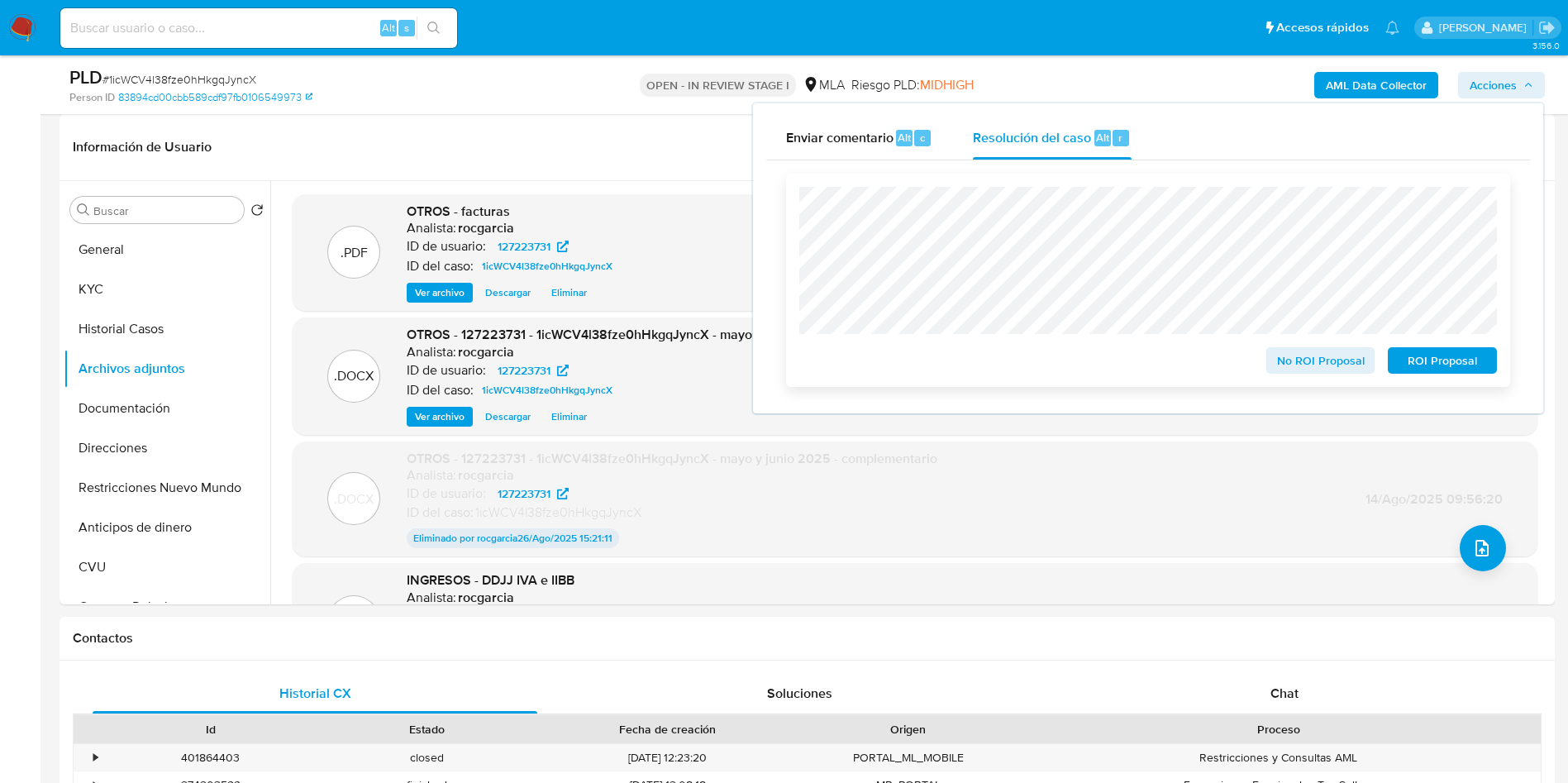
click at [1443, 359] on span "ROI Proposal" at bounding box center [1442, 360] width 86 height 23
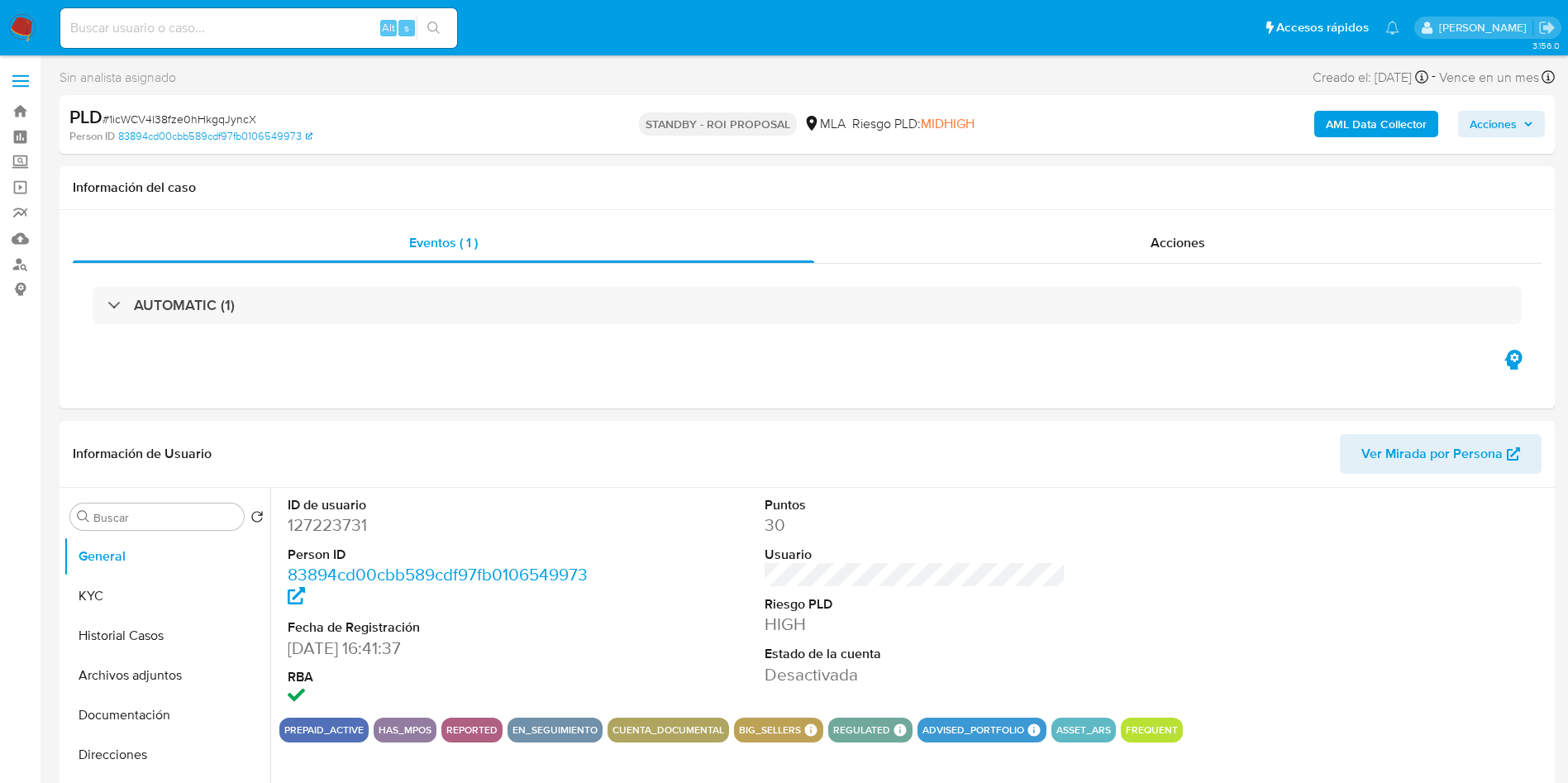
select select "10"
